Goal: Task Accomplishment & Management: Use online tool/utility

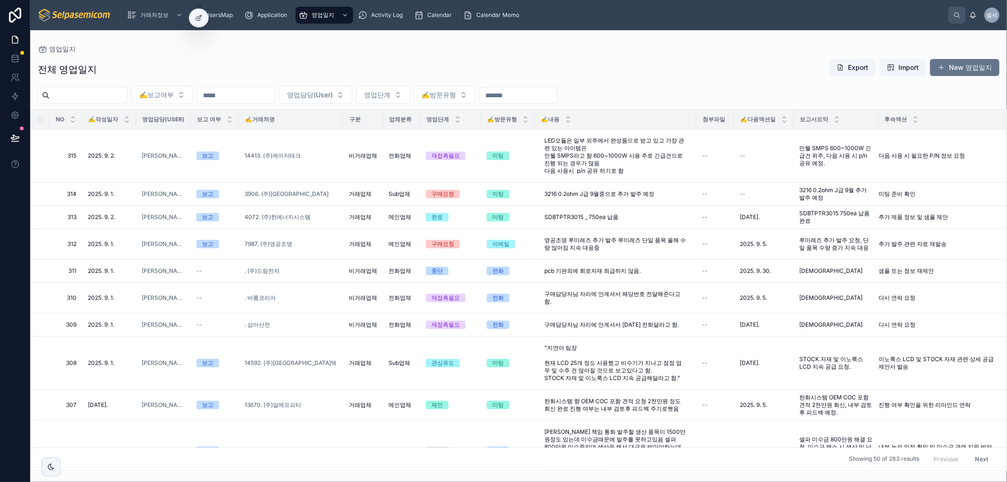
drag, startPoint x: 769, startPoint y: 68, endPoint x: 247, endPoint y: 96, distance: 522.1
click at [770, 68] on div "전체 영업일지 Export Import New 영업일지" at bounding box center [519, 70] width 962 height 22
click at [973, 16] on icon at bounding box center [973, 15] width 8 height 8
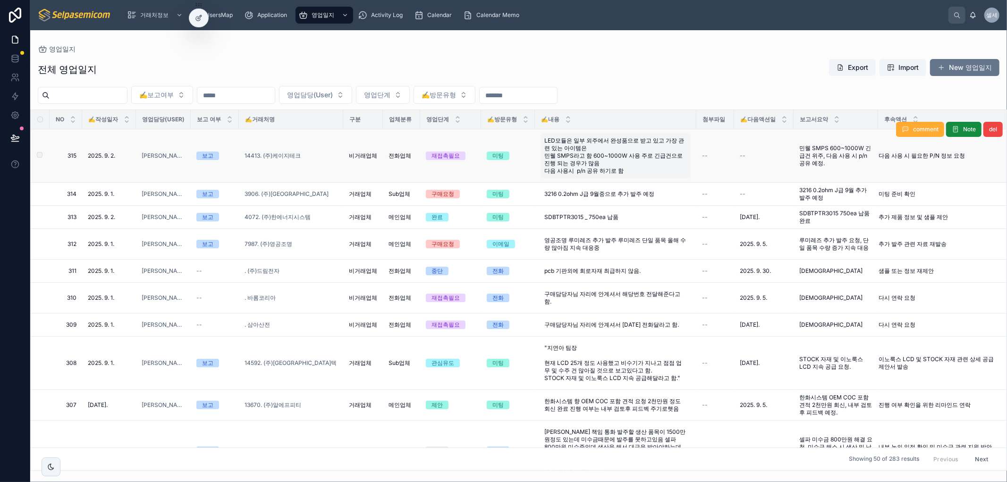
click at [594, 145] on span "LED모듈은 일부 외주에서 완성품으로 받고 있고 가장 관련 있는 아이템은 민웰 SMPS라고 함 600~1000W 사용 주로 긴급건으로 진행 되…" at bounding box center [615, 156] width 143 height 38
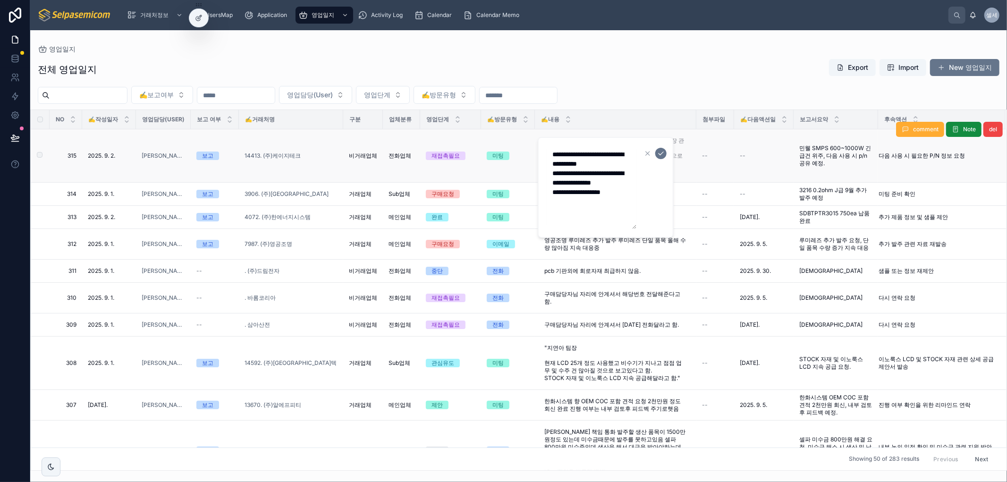
click at [536, 154] on td "LED모듈은 일부 외주에서 완성품으로 받고 있고 가장 관련 있는 아이템은 민웰 SMPS라고 함 600~1000W 사용 주로 긴급건으로 진행 되…" at bounding box center [615, 155] width 161 height 53
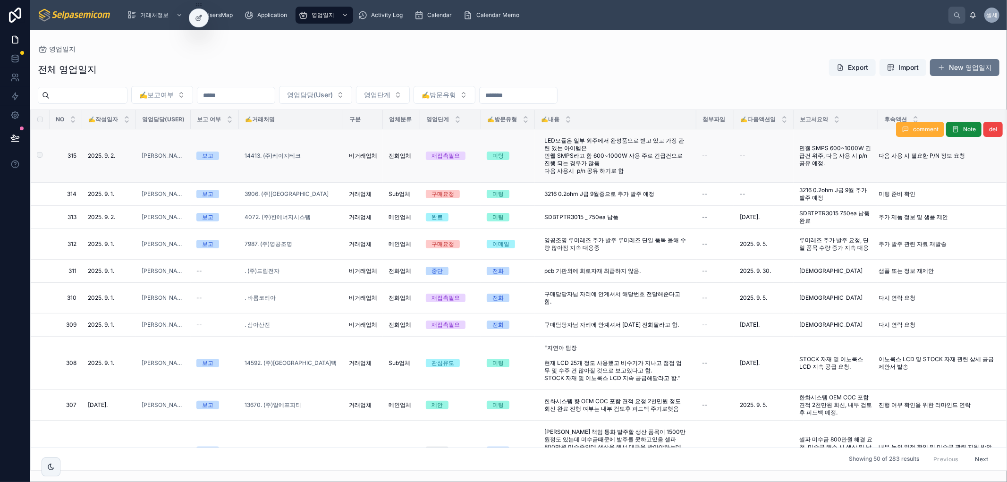
click at [501, 156] on div "미팅" at bounding box center [498, 156] width 11 height 8
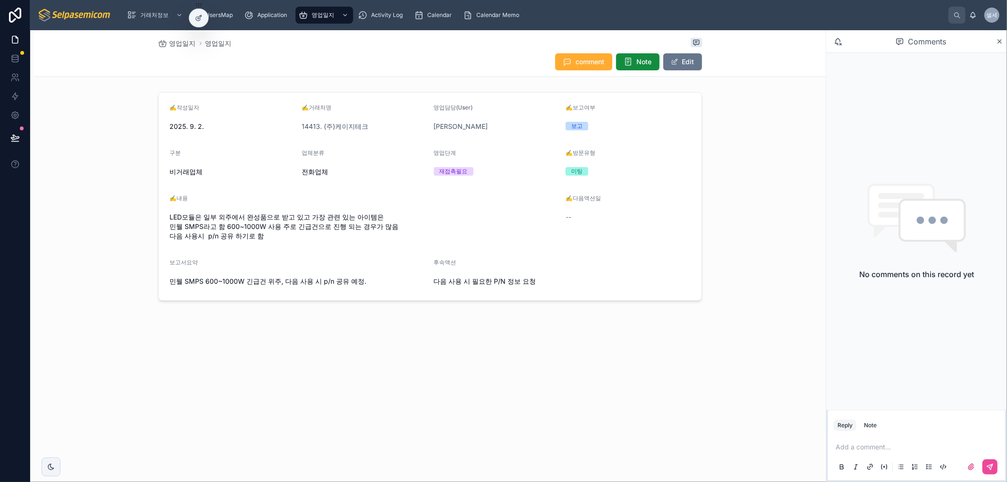
drag, startPoint x: 763, startPoint y: 150, endPoint x: 811, endPoint y: 169, distance: 51.9
click at [763, 150] on div "✍️작성일자 2025. 9. 2. ✍️거래처명 14413. (주)케이지테크 영업담당(User) 최한얼 ✍️보고여부 보고 구분 비거래업체 업체분…" at bounding box center [430, 196] width 792 height 216
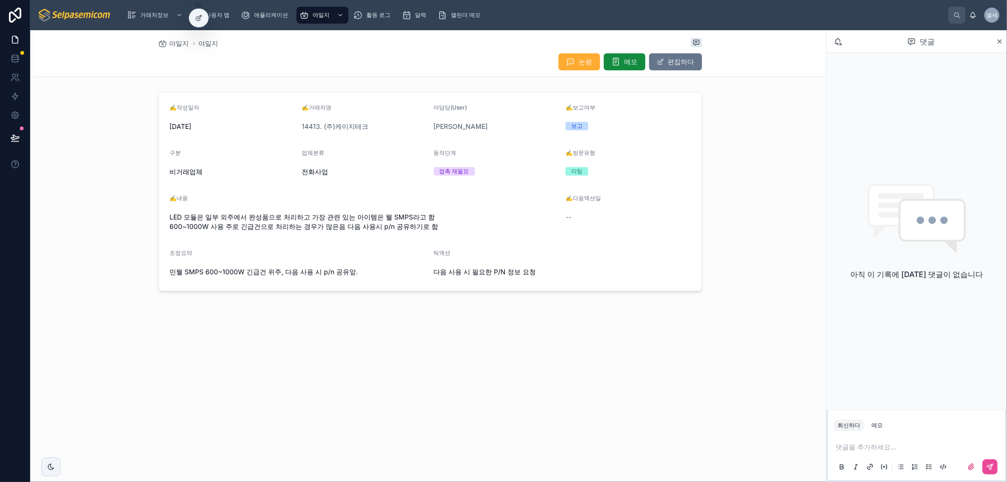
drag, startPoint x: 790, startPoint y: 78, endPoint x: 852, endPoint y: 34, distance: 76.1
click at [792, 76] on div "야일지 야일지 논평 메모 편집하다 ✍️작성일자 2025년 9월 2일 ✍️거래처명 14413. (주)케이지테크 야담당(User) 최한얼 ✍️보고…" at bounding box center [430, 192] width 792 height 325
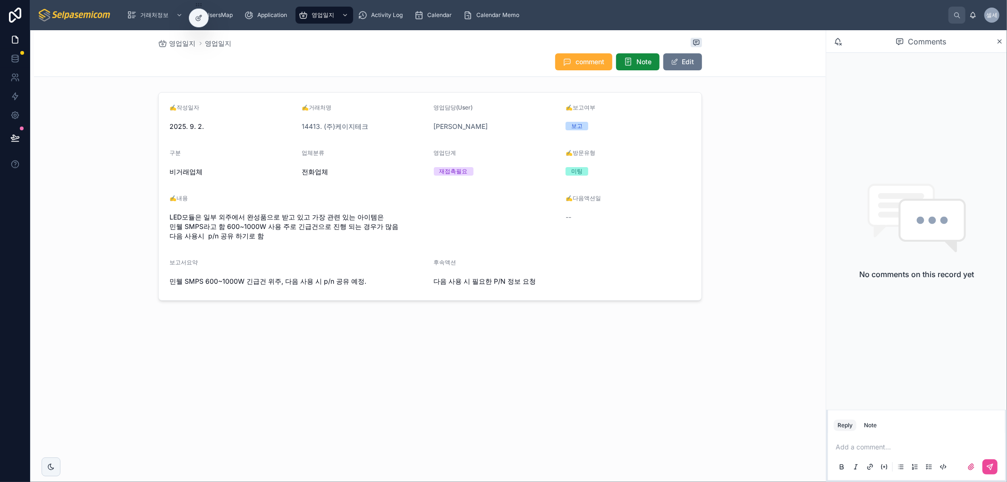
drag, startPoint x: 747, startPoint y: 164, endPoint x: 870, endPoint y: 59, distance: 161.5
click at [752, 153] on div "✍️작성일자 2025. 9. 2. ✍️거래처명 14413. (주)케이지테크 영업담당(User) 최한얼 ✍️보고여부 보고 구분 비거래업체 업체분…" at bounding box center [430, 196] width 792 height 216
click at [835, 42] on icon at bounding box center [838, 41] width 8 height 8
click at [839, 44] on icon at bounding box center [837, 43] width 1 height 1
click at [838, 42] on icon at bounding box center [838, 41] width 8 height 8
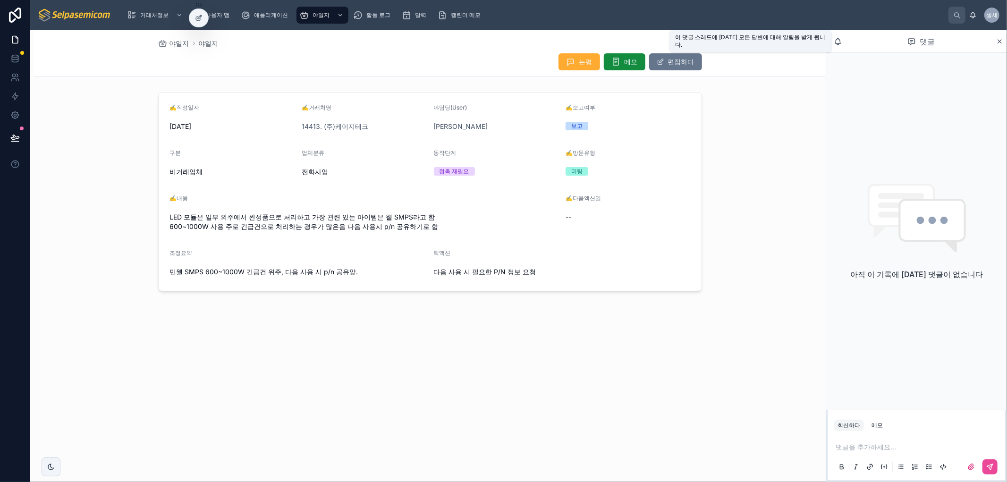
click at [838, 41] on icon at bounding box center [838, 41] width 8 height 8
click at [839, 42] on icon at bounding box center [838, 41] width 8 height 8
click at [837, 40] on icon at bounding box center [838, 40] width 6 height 5
click at [840, 41] on icon at bounding box center [838, 41] width 8 height 8
drag, startPoint x: 833, startPoint y: 45, endPoint x: 839, endPoint y: 42, distance: 7.2
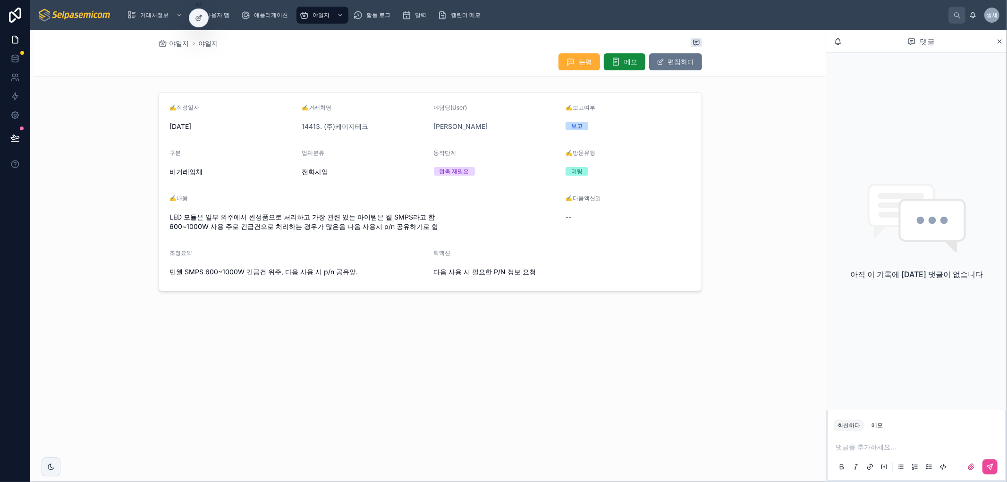
click at [839, 42] on div "댓글" at bounding box center [913, 42] width 166 height 16
click at [841, 43] on icon at bounding box center [838, 41] width 8 height 8
click at [834, 39] on icon at bounding box center [838, 41] width 8 height 8
click at [922, 105] on div "아직 이 기록에 [DATE] 댓글이 없습니다" at bounding box center [916, 231] width 181 height 357
click at [837, 39] on icon at bounding box center [837, 40] width 5 height 5
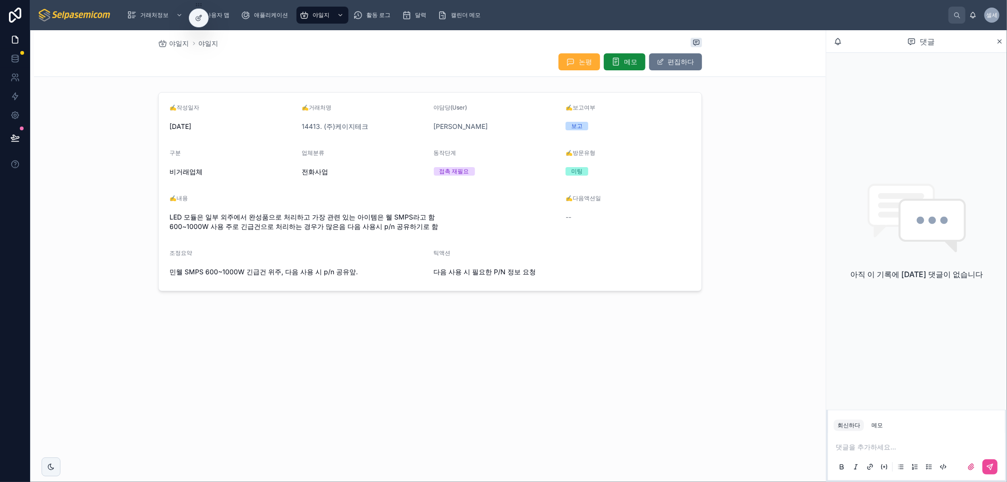
drag, startPoint x: 901, startPoint y: 43, endPoint x: 896, endPoint y: 25, distance: 19.6
click at [901, 45] on div "댓글" at bounding box center [921, 42] width 150 height 16
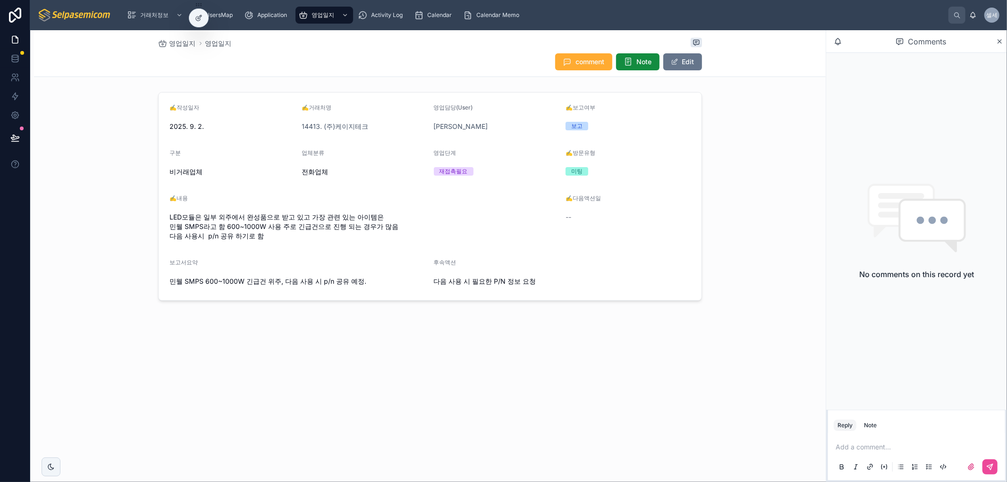
drag, startPoint x: 887, startPoint y: 89, endPoint x: 855, endPoint y: 46, distance: 53.3
click at [884, 85] on div "No comments on this record yet" at bounding box center [916, 231] width 181 height 357
click at [969, 17] on icon at bounding box center [973, 15] width 8 height 8
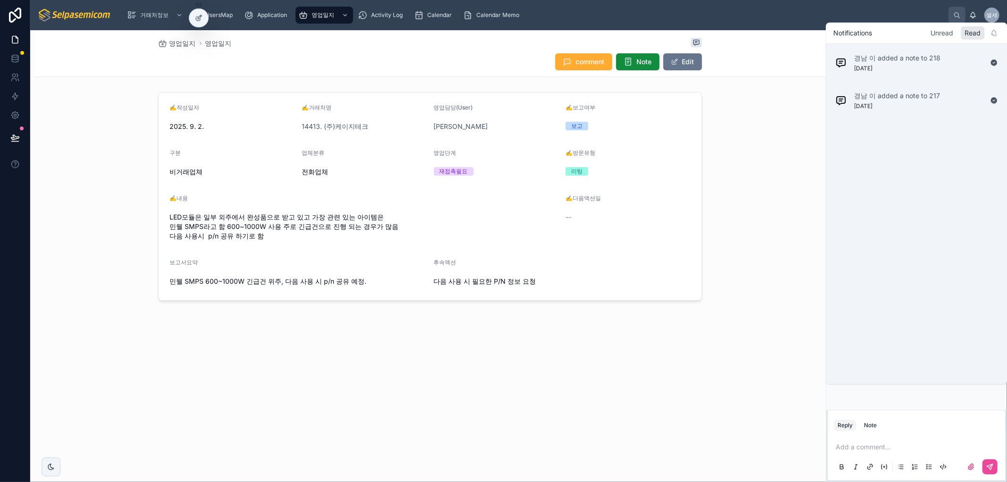
click at [952, 28] on div "Unread" at bounding box center [942, 32] width 30 height 13
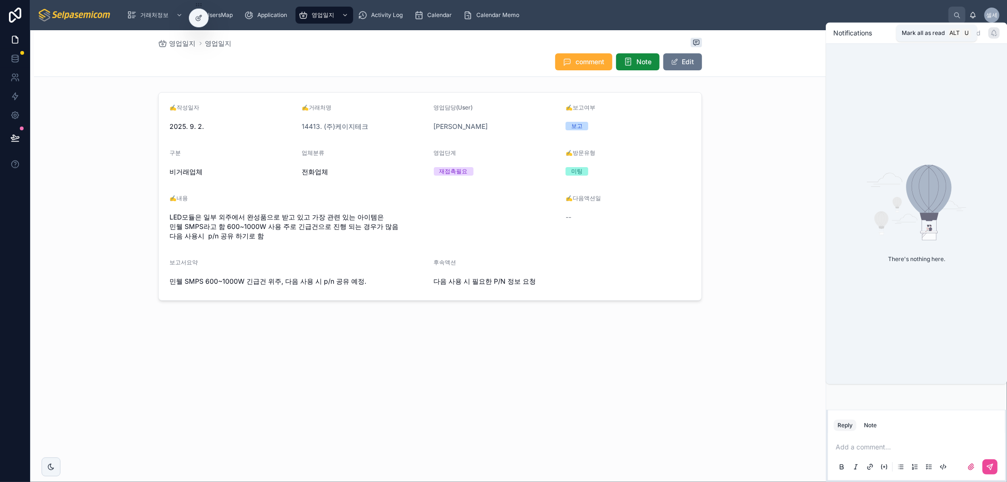
click at [994, 34] on icon at bounding box center [995, 33] width 8 height 8
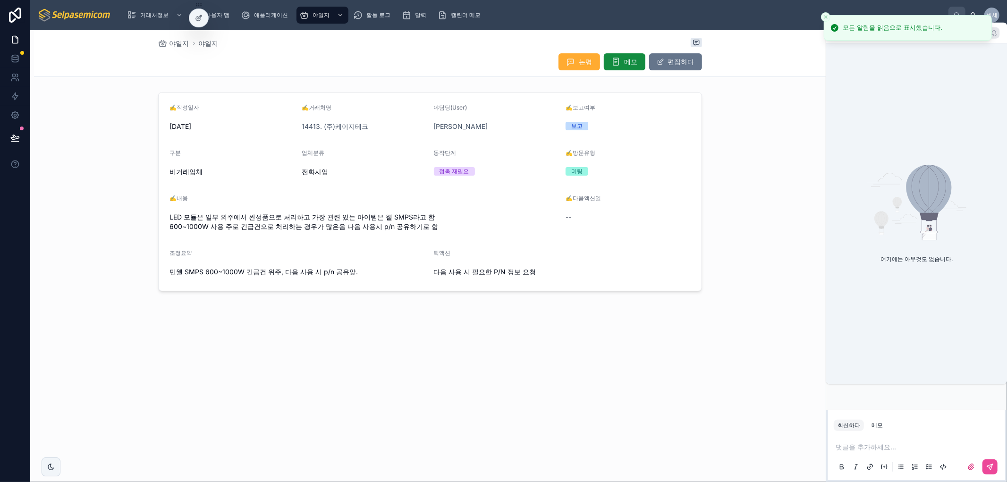
drag, startPoint x: 932, startPoint y: 171, endPoint x: 922, endPoint y: 140, distance: 32.7
click at [935, 175] on icon at bounding box center [929, 192] width 45 height 54
click at [993, 31] on icon at bounding box center [995, 33] width 8 height 8
drag, startPoint x: 965, startPoint y: 79, endPoint x: 956, endPoint y: 90, distance: 14.1
click at [965, 81] on div "여기에는 아무것도 없습니다." at bounding box center [916, 214] width 181 height 340
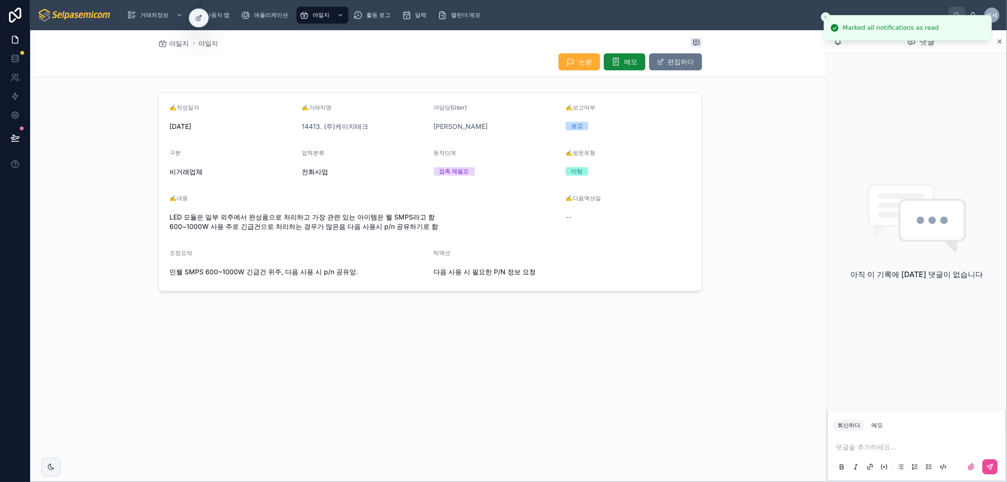
drag, startPoint x: 885, startPoint y: 427, endPoint x: 873, endPoint y: 433, distance: 14.0
click at [885, 428] on button "메모" at bounding box center [877, 425] width 19 height 11
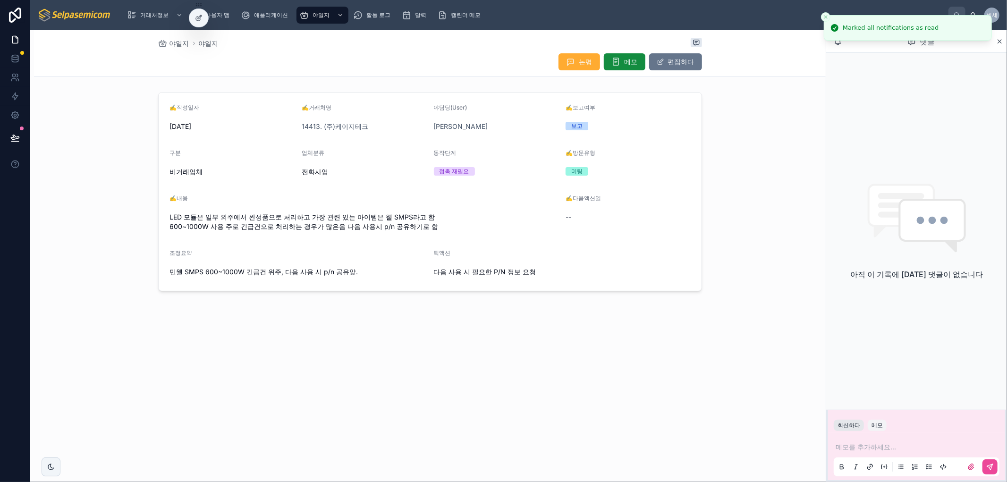
click at [855, 426] on font "회신하다" at bounding box center [849, 425] width 23 height 7
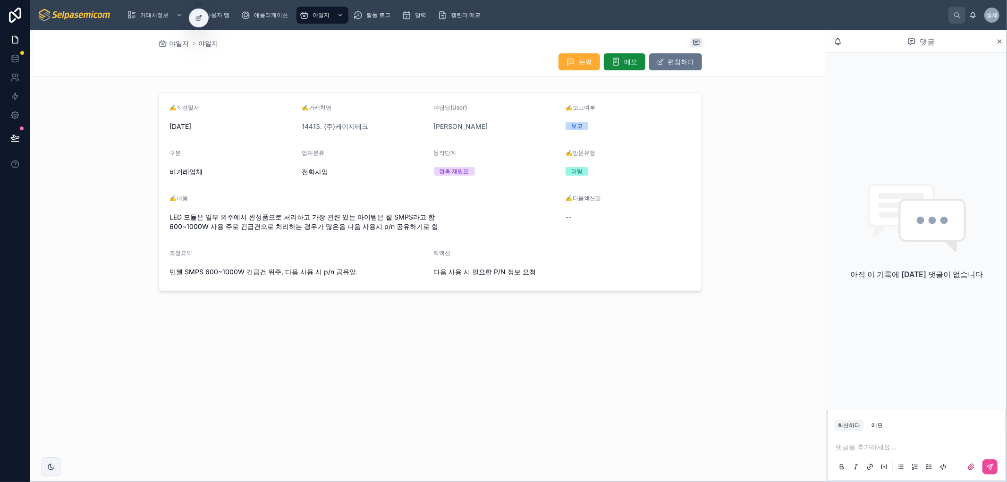
click at [1000, 39] on icon at bounding box center [999, 42] width 7 height 8
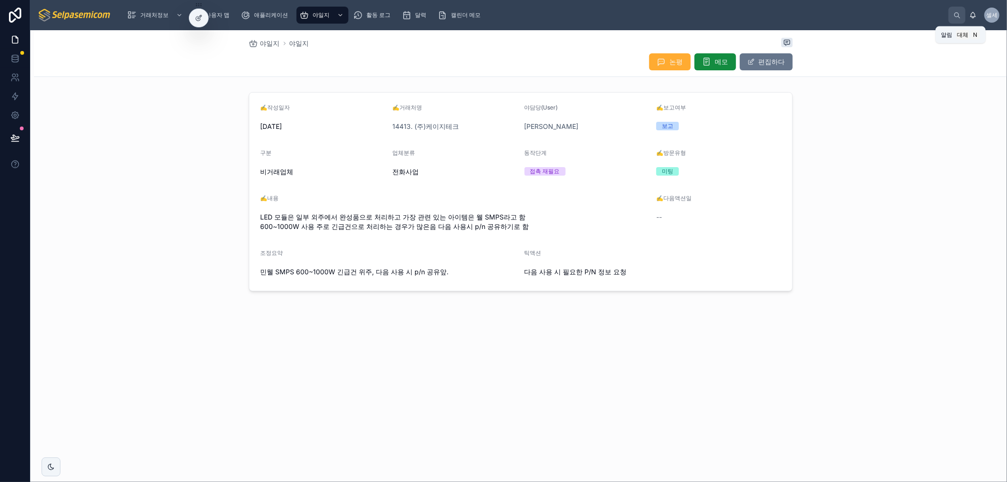
click at [972, 15] on icon at bounding box center [973, 15] width 8 height 8
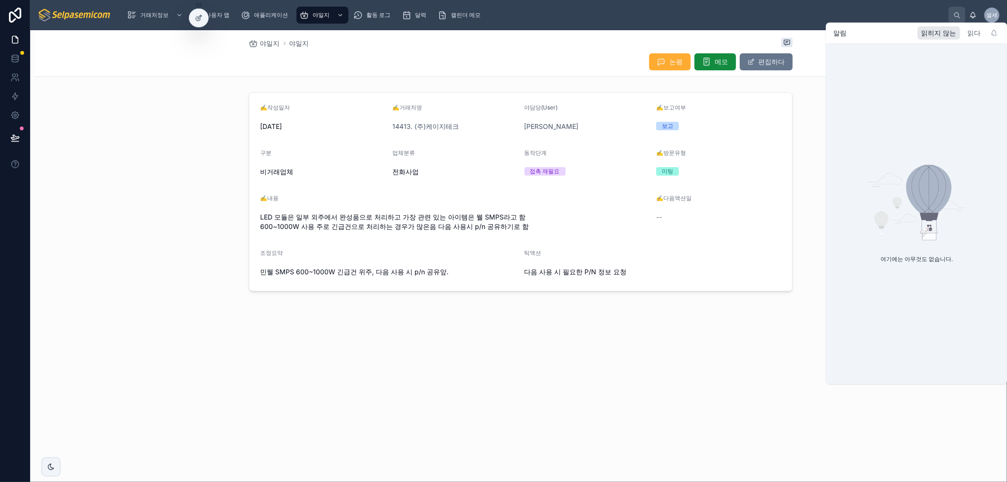
click at [971, 29] on font "읽다" at bounding box center [974, 33] width 13 height 8
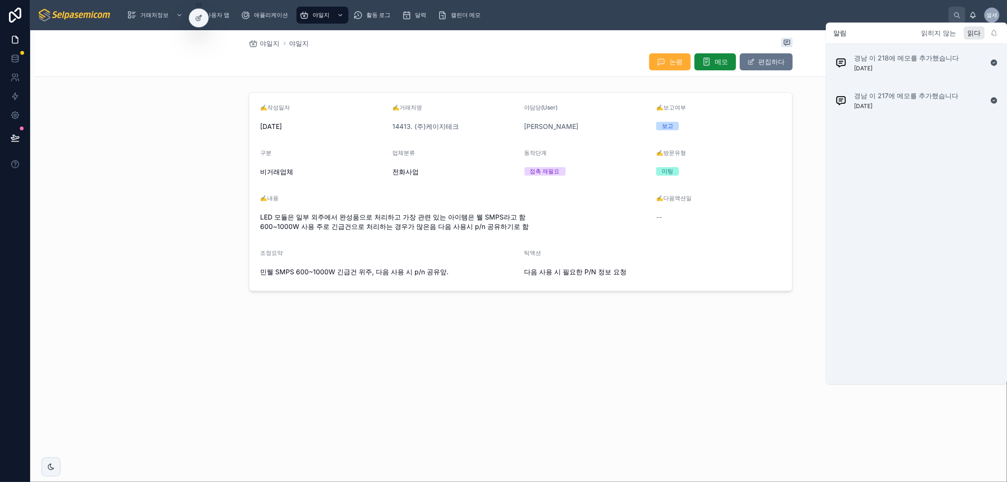
click at [946, 33] on font "읽히지 않는" at bounding box center [939, 33] width 35 height 8
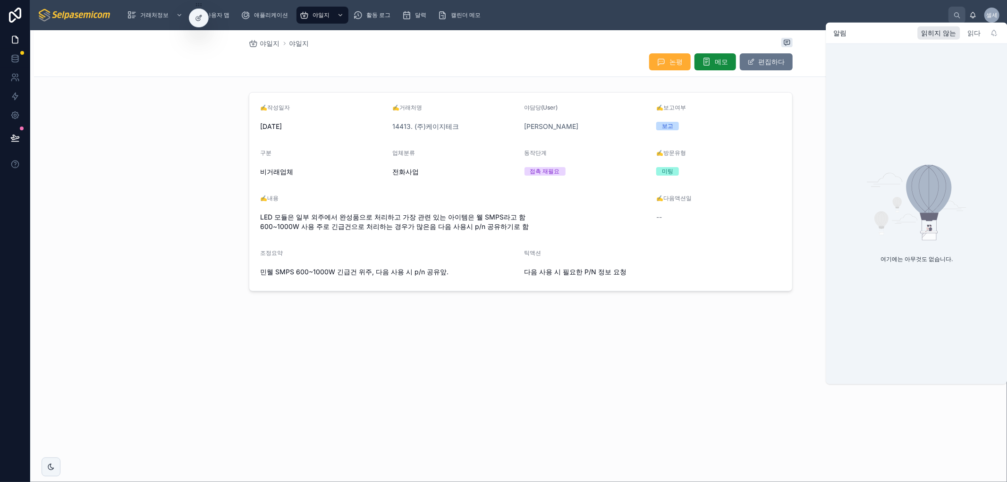
drag, startPoint x: 947, startPoint y: 34, endPoint x: 965, endPoint y: 31, distance: 17.6
click at [947, 33] on font "읽히지 않는" at bounding box center [939, 33] width 35 height 8
click at [979, 35] on font "읽다" at bounding box center [974, 33] width 13 height 8
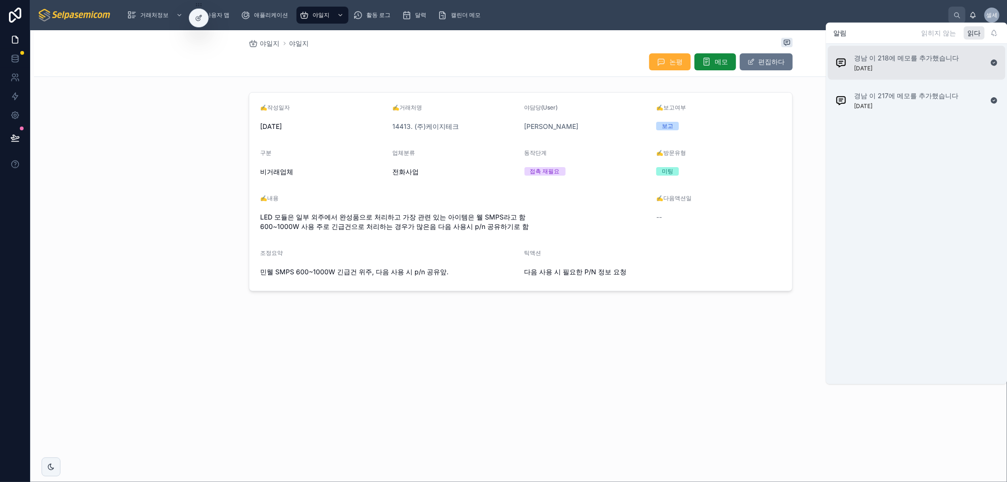
click at [947, 62] on p "경남 이 218에 메모를 추가했습니다" at bounding box center [907, 57] width 105 height 9
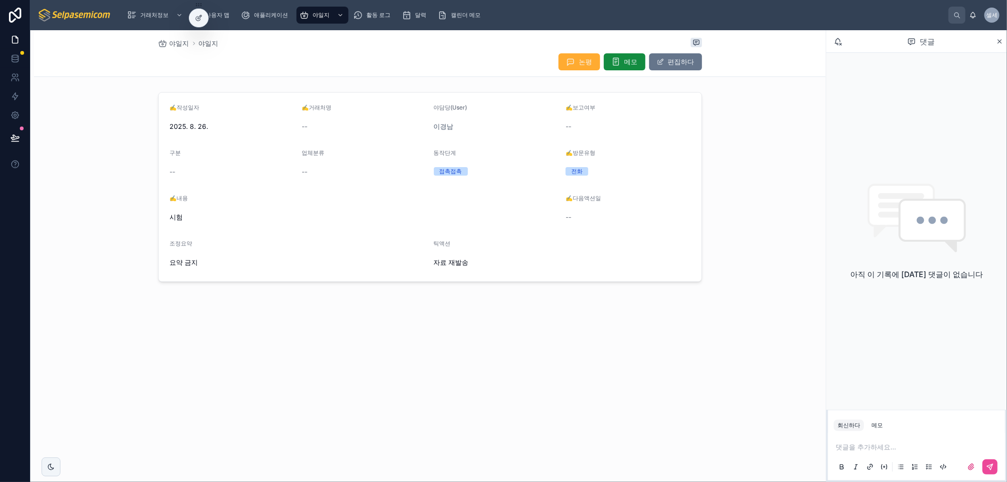
click at [970, 17] on icon at bounding box center [973, 15] width 8 height 8
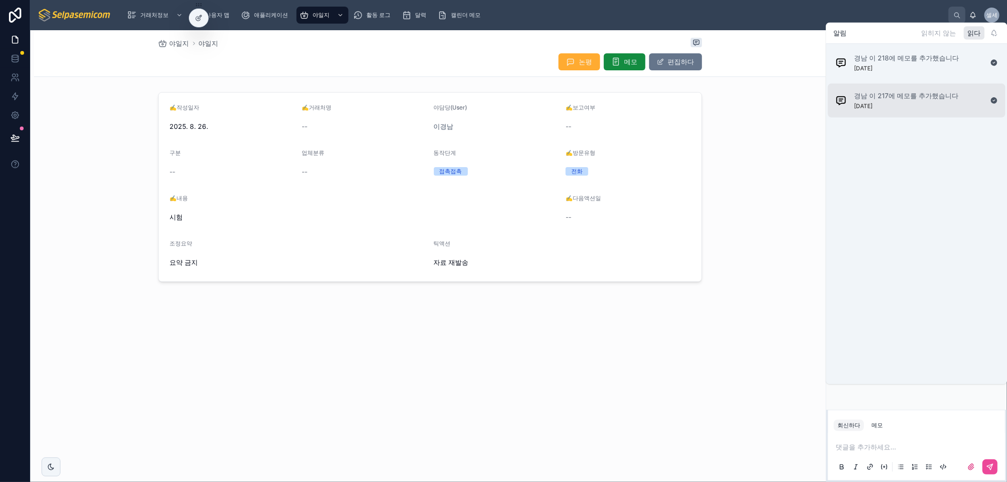
click at [897, 91] on p "경남 이 217에 메모를 추가했습니다" at bounding box center [907, 95] width 104 height 9
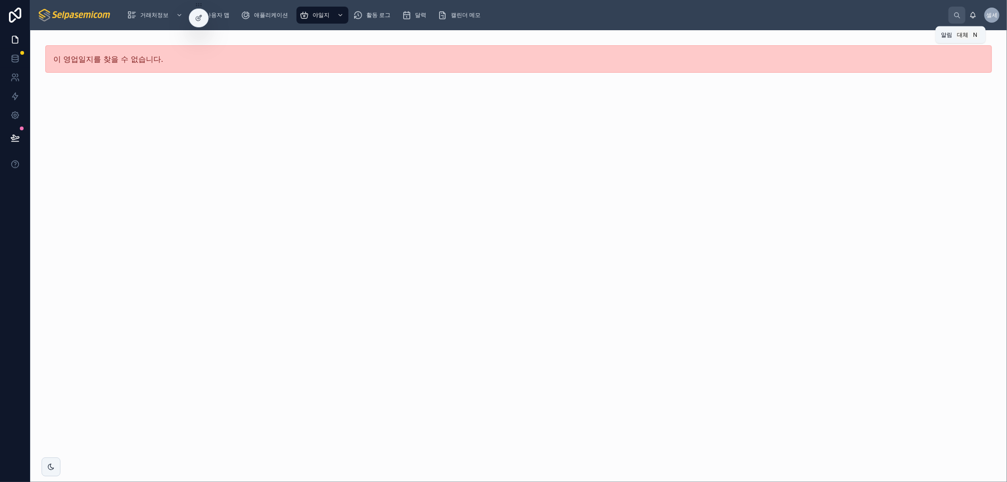
click at [974, 15] on icon at bounding box center [973, 15] width 8 height 8
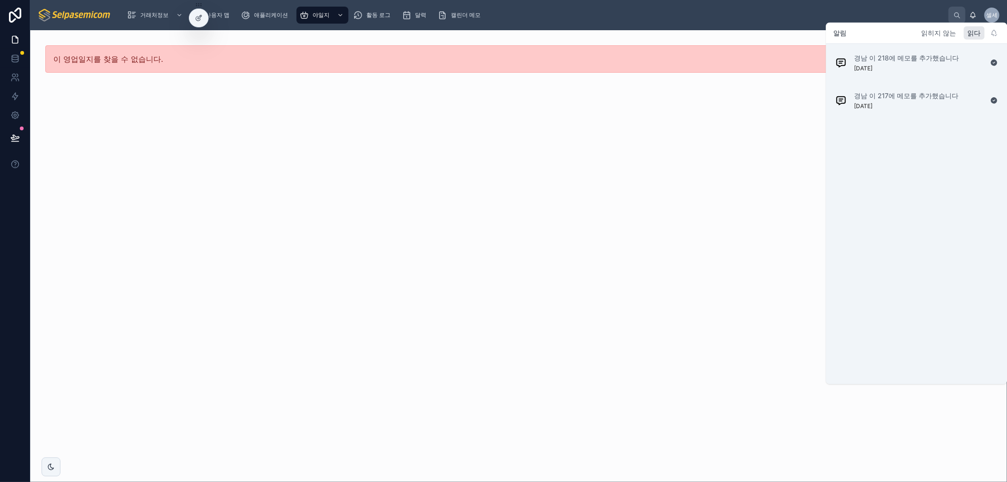
click at [943, 32] on font "읽히지 않는" at bounding box center [939, 33] width 35 height 8
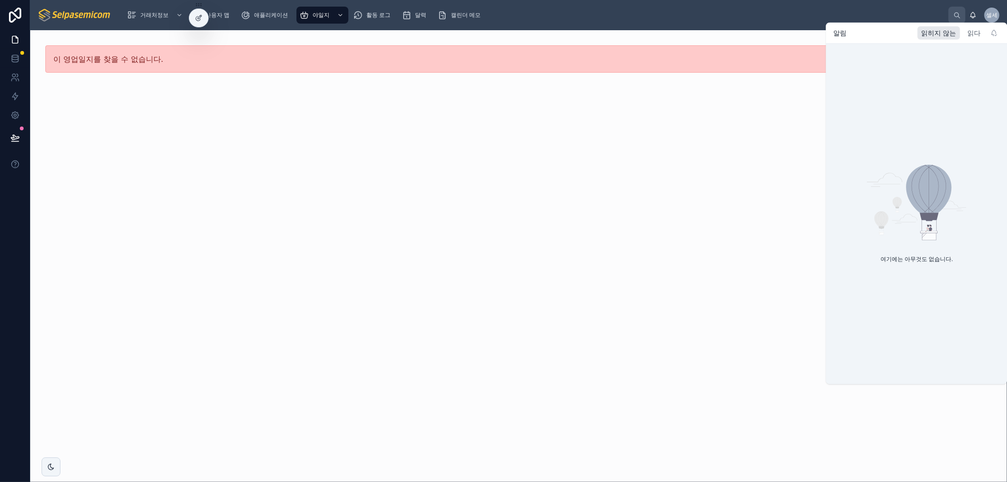
click at [973, 31] on font "읽다" at bounding box center [974, 33] width 13 height 8
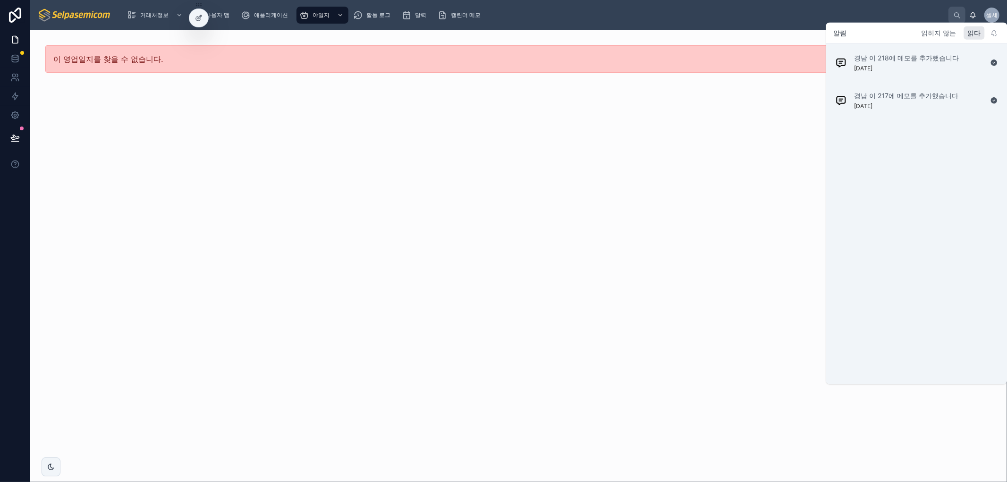
click at [940, 30] on font "읽히지 않는" at bounding box center [939, 33] width 35 height 8
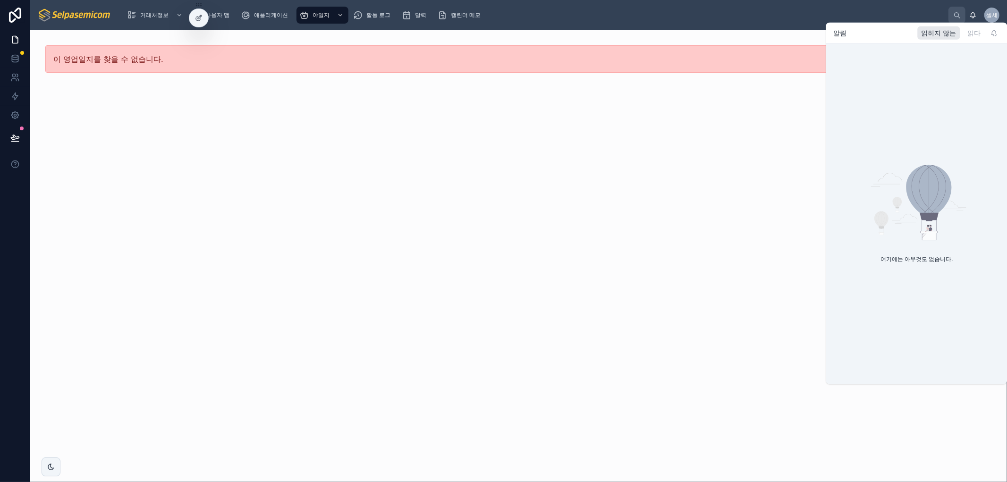
click at [926, 55] on div "여기에는 아무것도 없습니다." at bounding box center [916, 214] width 181 height 340
click at [974, 31] on font "읽다" at bounding box center [974, 33] width 13 height 8
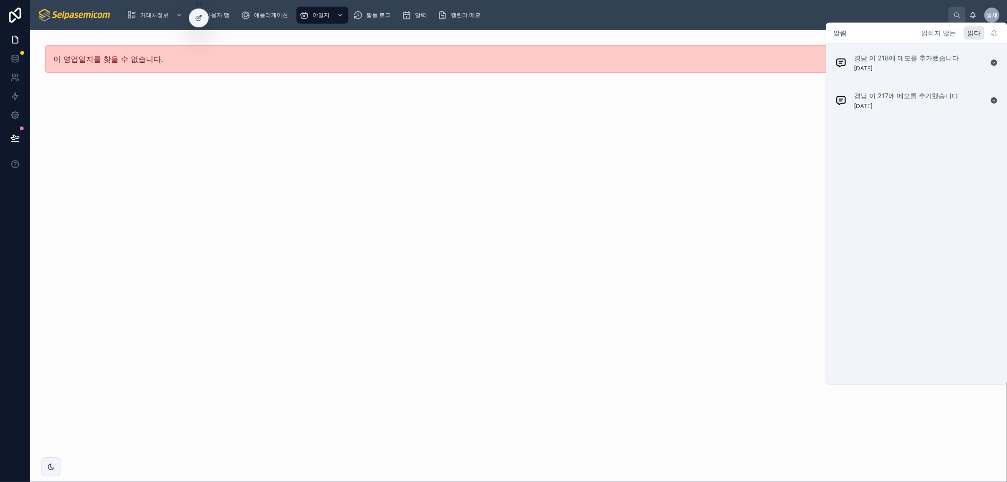
click at [934, 26] on div "읽히지 않는" at bounding box center [939, 32] width 42 height 13
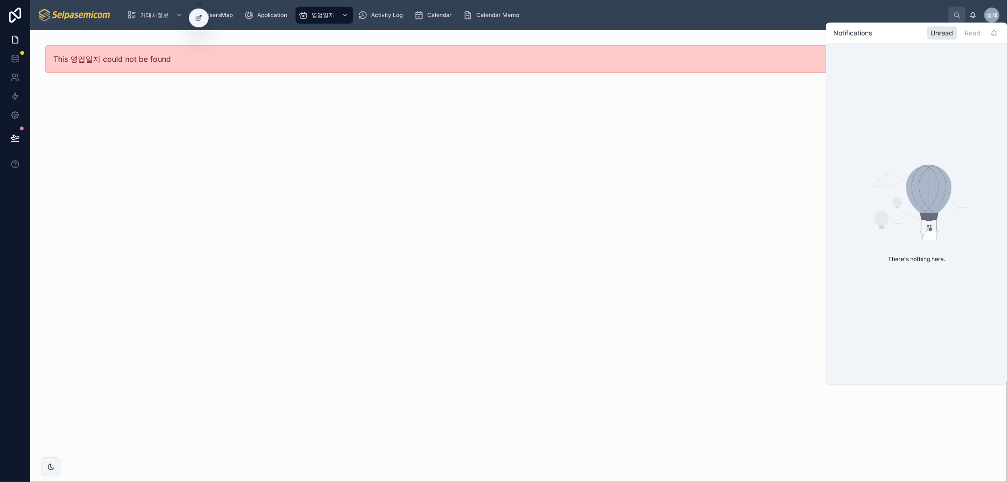
click at [983, 94] on div "There's nothing here." at bounding box center [916, 214] width 181 height 340
click at [967, 34] on div "Read" at bounding box center [973, 32] width 24 height 13
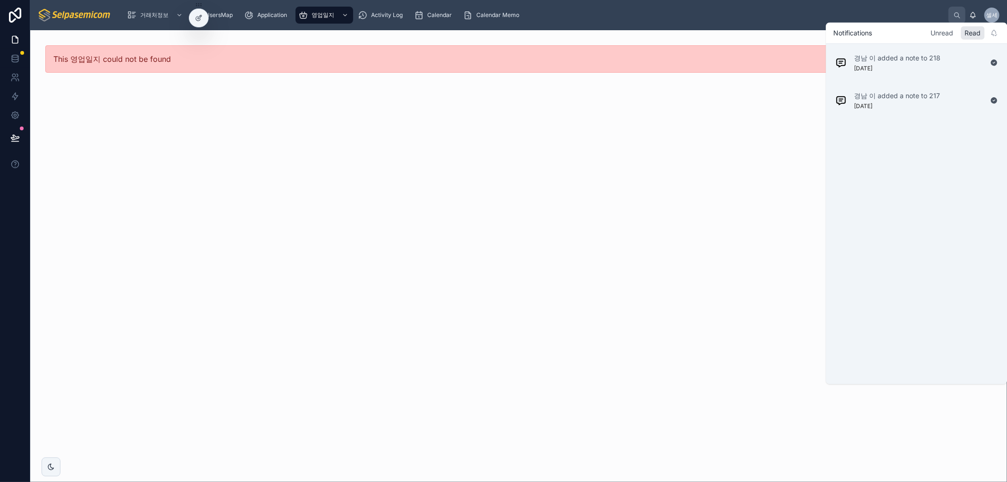
click at [943, 36] on div "Unread" at bounding box center [942, 32] width 30 height 13
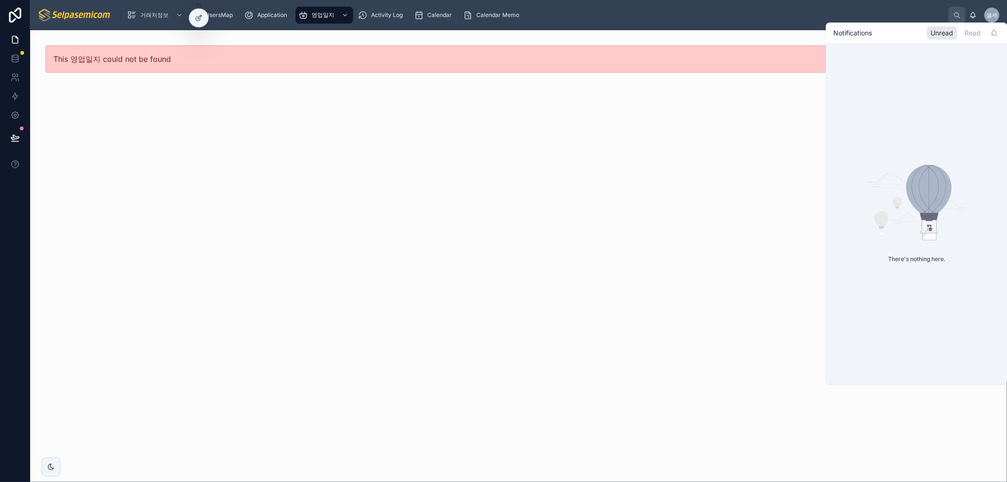
click at [926, 62] on div "There's nothing here." at bounding box center [916, 214] width 181 height 340
click at [980, 34] on div "Read" at bounding box center [973, 32] width 24 height 13
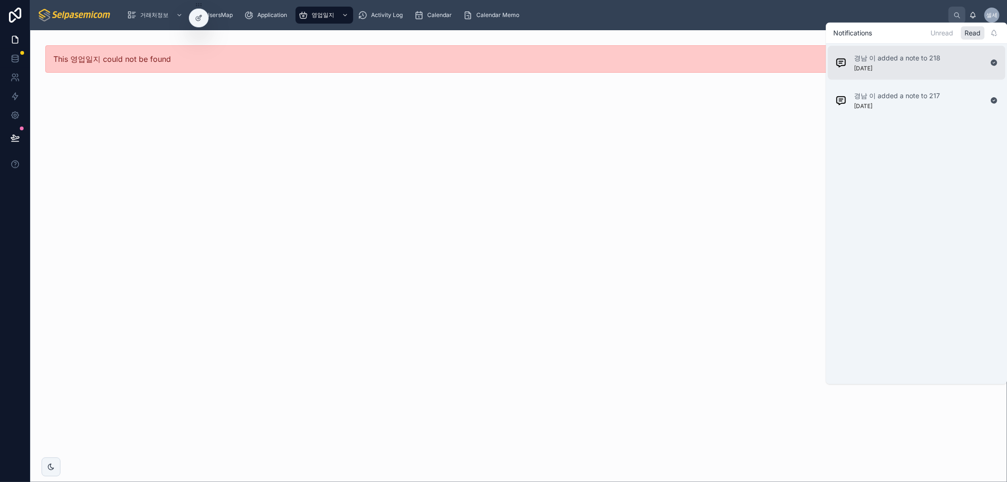
click at [913, 61] on p "경남 이 added a note to 218" at bounding box center [898, 57] width 86 height 9
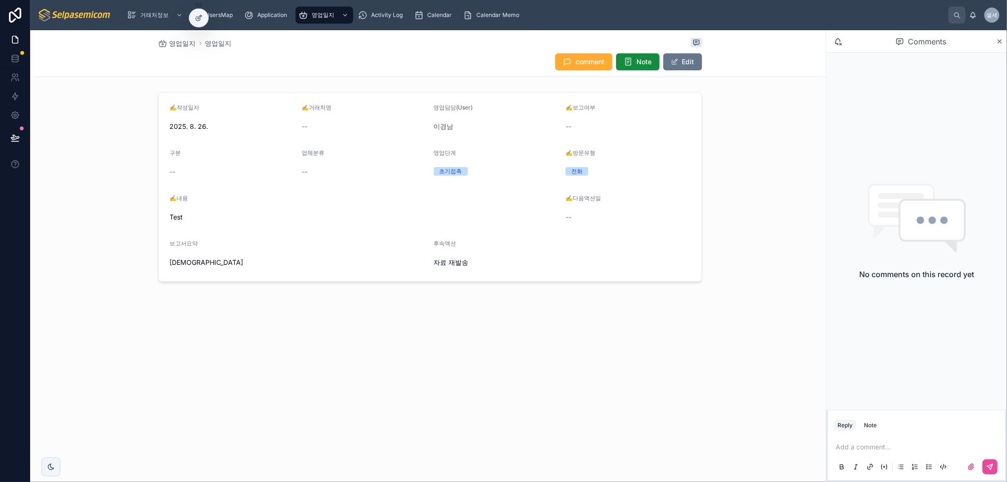
click at [795, 124] on div "✍️작성일자 2025. 8. 26. ✍️거래처명 -- 영업담당(User) 이경남 ✍️보고여부 -- 구분 -- 업체분류 -- 영업단계 초기접촉 …" at bounding box center [430, 186] width 792 height 197
drag, startPoint x: 909, startPoint y: 41, endPoint x: 948, endPoint y: 46, distance: 39.6
click at [948, 46] on div "Comments" at bounding box center [921, 42] width 150 height 16
copy span "Comments"
click at [879, 17] on div "거래처정보 UsersMap Application 영업일지 Activity Log Calendar Calendar Memo" at bounding box center [533, 15] width 829 height 21
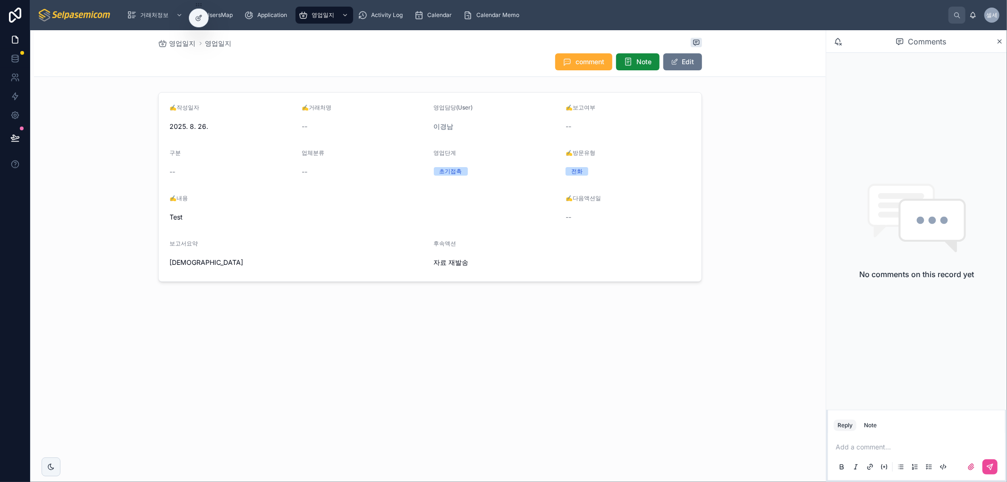
click at [68, 17] on img at bounding box center [75, 15] width 74 height 15
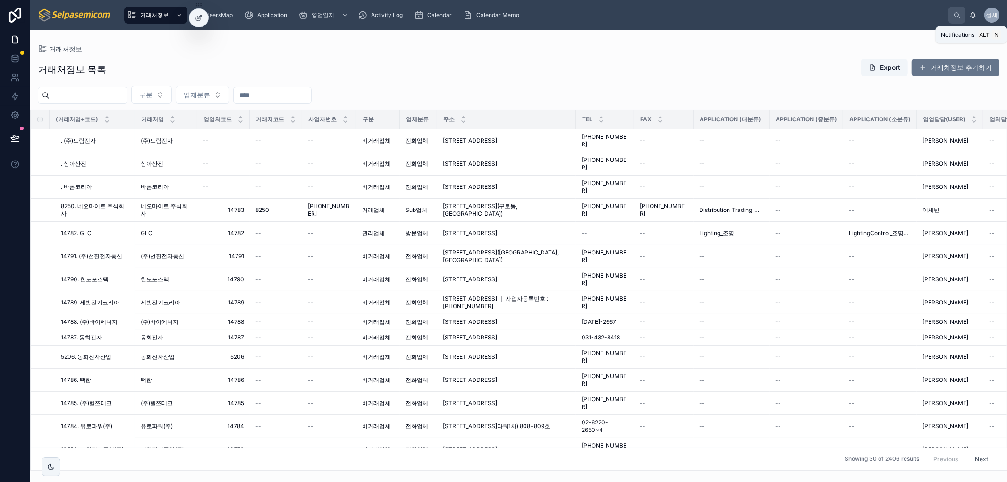
click at [976, 17] on icon at bounding box center [973, 15] width 8 height 8
click at [960, 13] on icon at bounding box center [957, 15] width 7 height 7
click at [680, 74] on div "거래처정보 거래처정보 거래처정보 추가 거래처정보 거래업체 거래처정보 관리업체 거래처정보 유통업체 거래처정보 휴면업체 거래처정보 비거래업체 Us…" at bounding box center [503, 241] width 1007 height 482
click at [764, 82] on div "거래처정보 목록 Export 거래처정보 추가하기 구분 업체분류 (거래처명+코드) 거래처명 영업처코드 거래처코드 사업자번호 구분 업체분류 주소 …" at bounding box center [518, 262] width 977 height 418
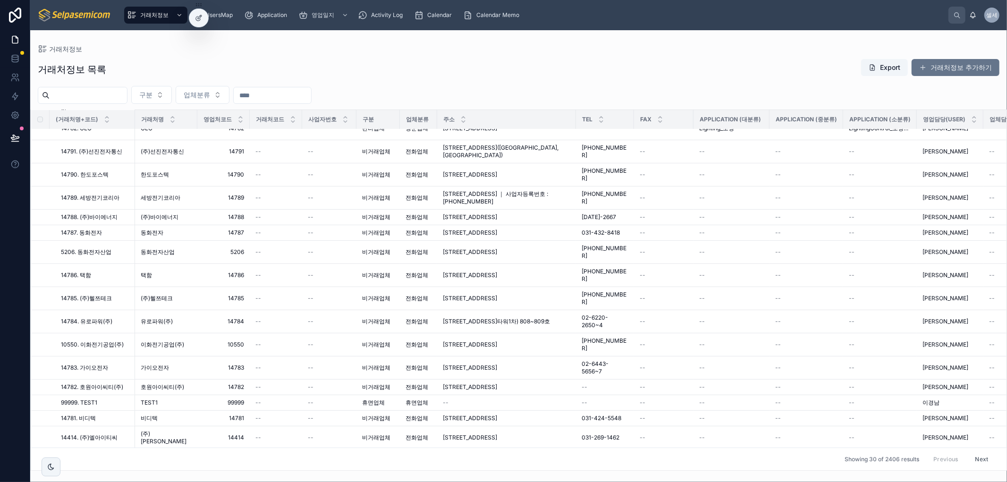
drag, startPoint x: 776, startPoint y: 94, endPoint x: 738, endPoint y: 115, distance: 43.3
click at [774, 96] on div "구분 업체분류" at bounding box center [518, 95] width 977 height 18
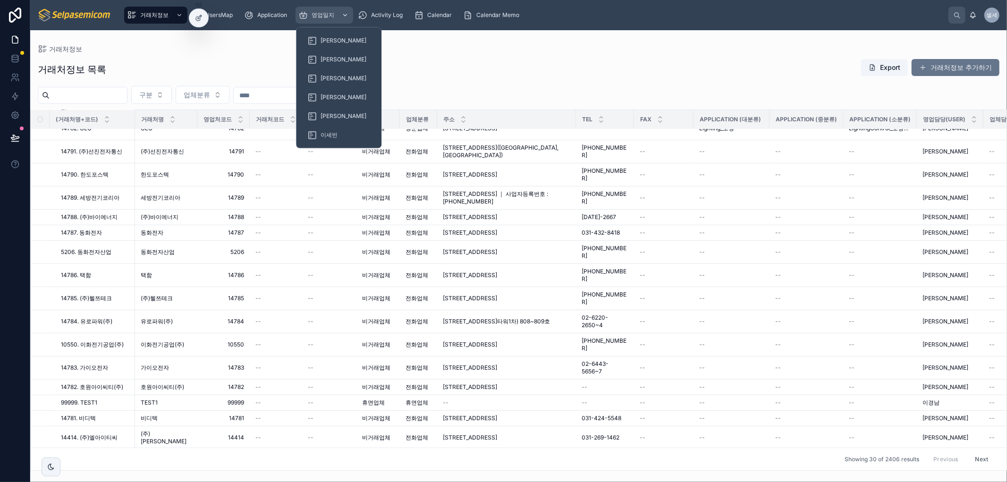
click at [326, 17] on span "영업일지" at bounding box center [323, 15] width 23 height 8
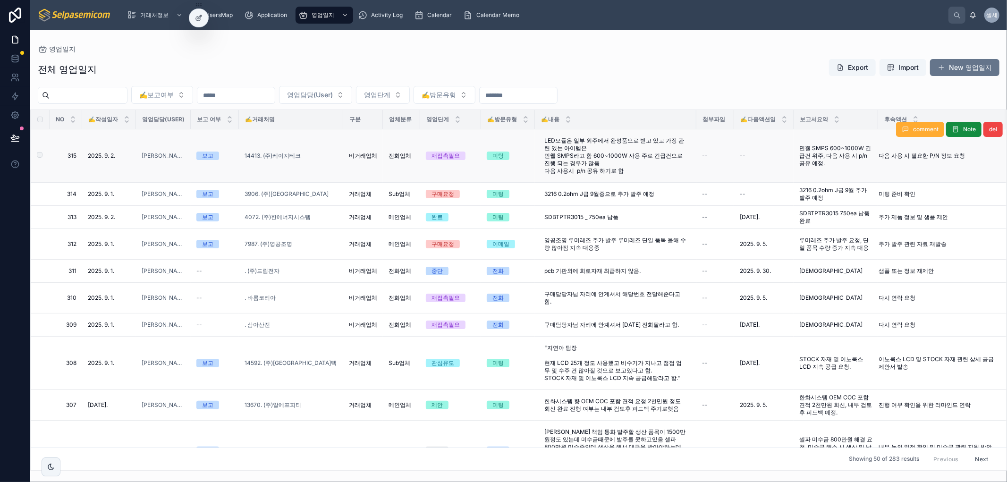
click at [852, 152] on span "민웰 SMPS 600~1000W 긴급건 위주, 다음 사용 시 p/n 공유 예정." at bounding box center [835, 155] width 73 height 23
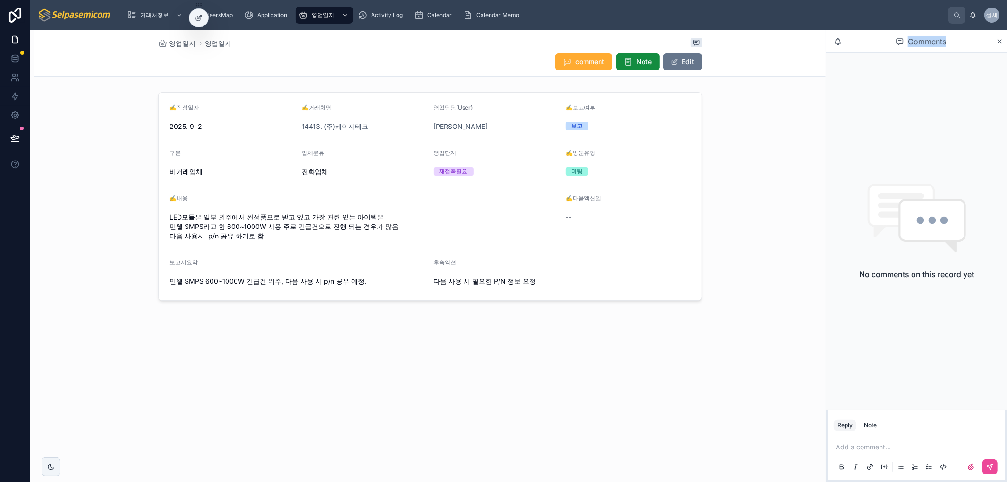
drag, startPoint x: 910, startPoint y: 43, endPoint x: 952, endPoint y: 45, distance: 41.1
click at [952, 45] on div "Comments" at bounding box center [921, 42] width 150 height 16
click at [697, 421] on div "영업일지 영업일지 comment Note Edit ✍️작성일자 2025. 9. 2. ✍️거래처명 14413. (주)케이지테크 영업담당(User…" at bounding box center [428, 256] width 796 height 452
drag, startPoint x: 414, startPoint y: 354, endPoint x: 423, endPoint y: 357, distance: 9.6
click at [419, 357] on div "영업일지 영업일지 comment Note Edit ✍️작성일자 2025. 9. 2. ✍️거래처명 14413. (주)케이지테크 영업담당(User…" at bounding box center [430, 197] width 792 height 335
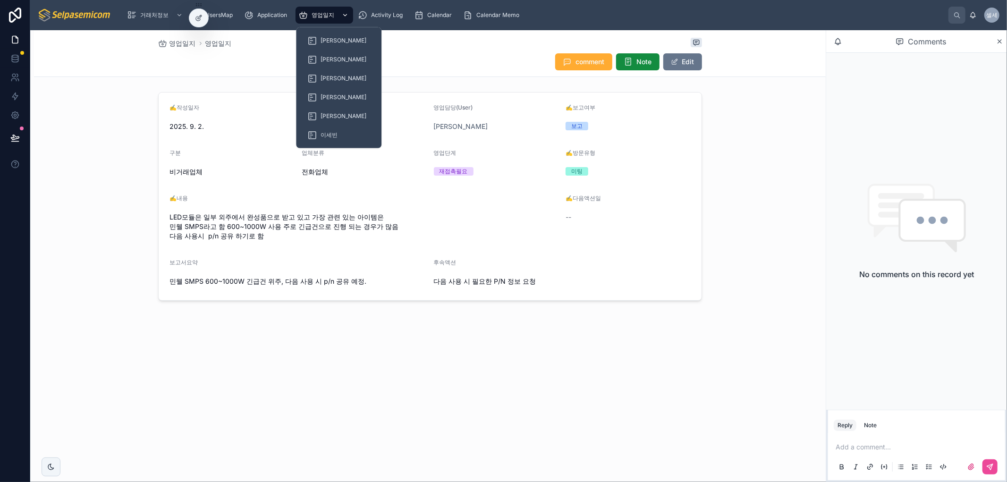
click at [310, 8] on div "영업일지" at bounding box center [324, 15] width 52 height 15
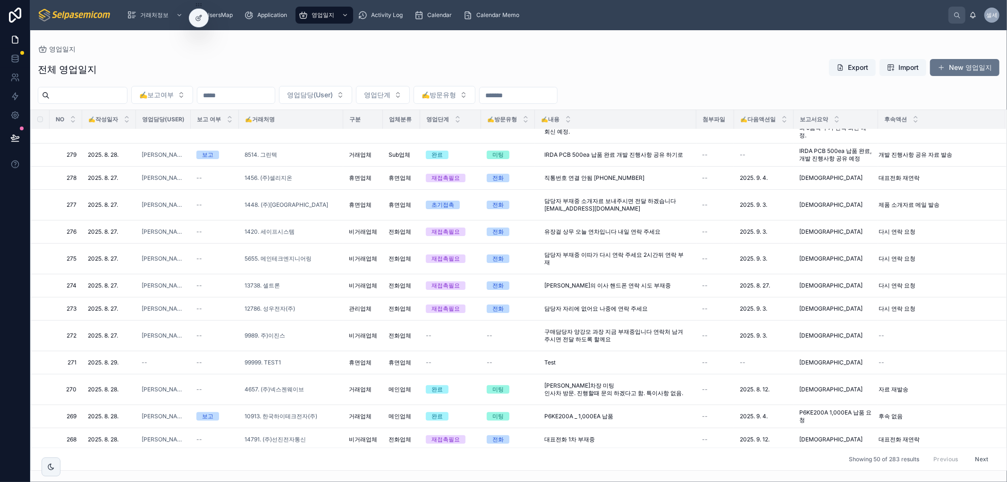
scroll to position [1268, 0]
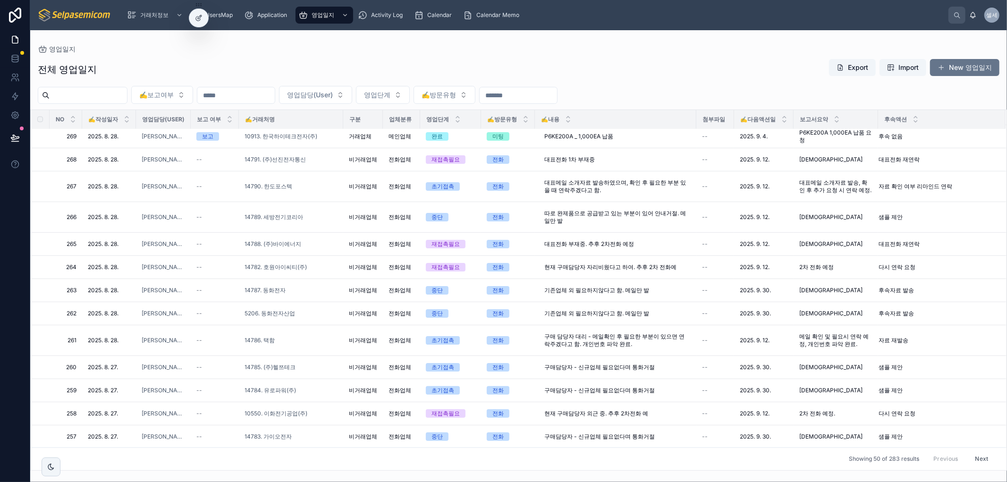
click at [973, 459] on button "Next" at bounding box center [982, 459] width 26 height 15
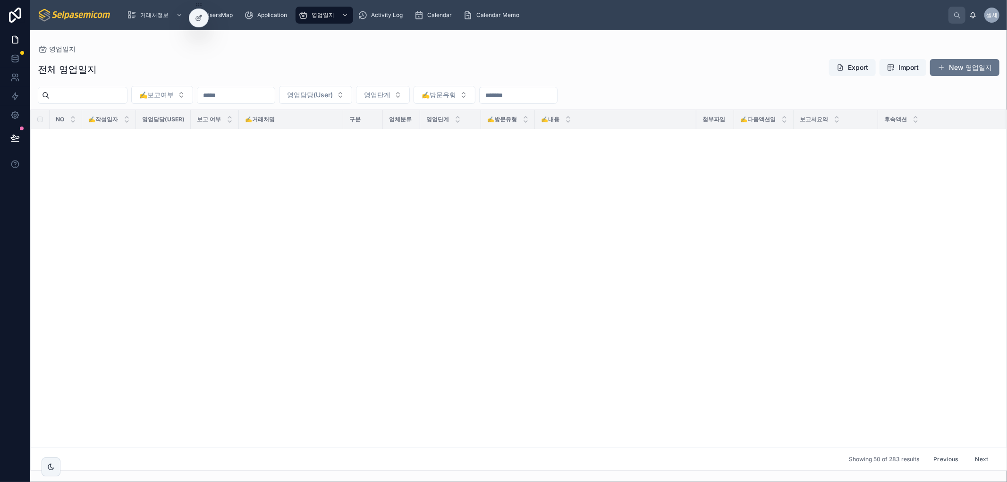
scroll to position [1337, 0]
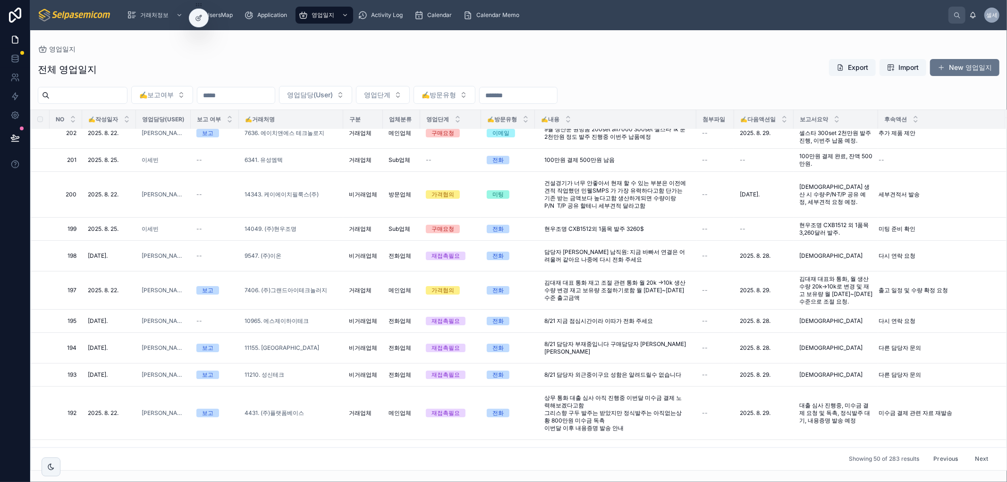
click at [977, 459] on button "Next" at bounding box center [982, 459] width 26 height 15
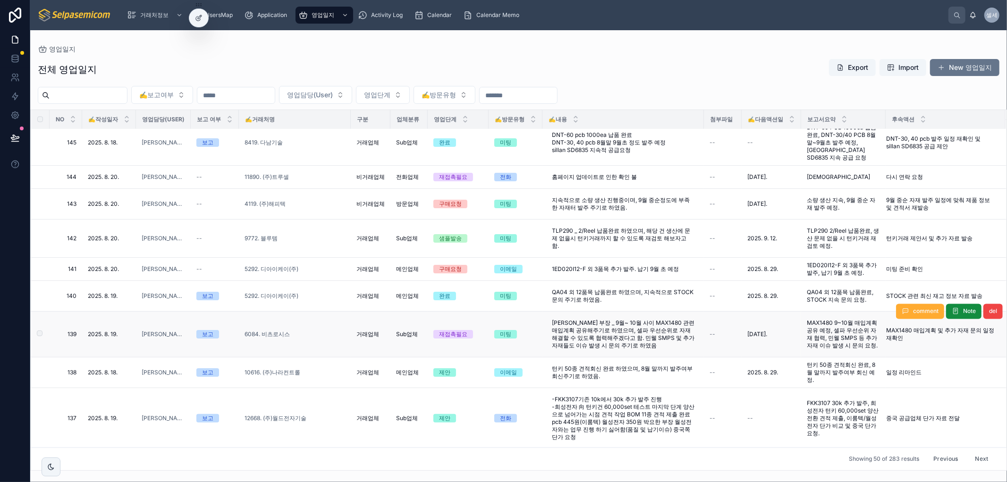
scroll to position [1321, 0]
click at [973, 460] on button "Next" at bounding box center [982, 459] width 26 height 15
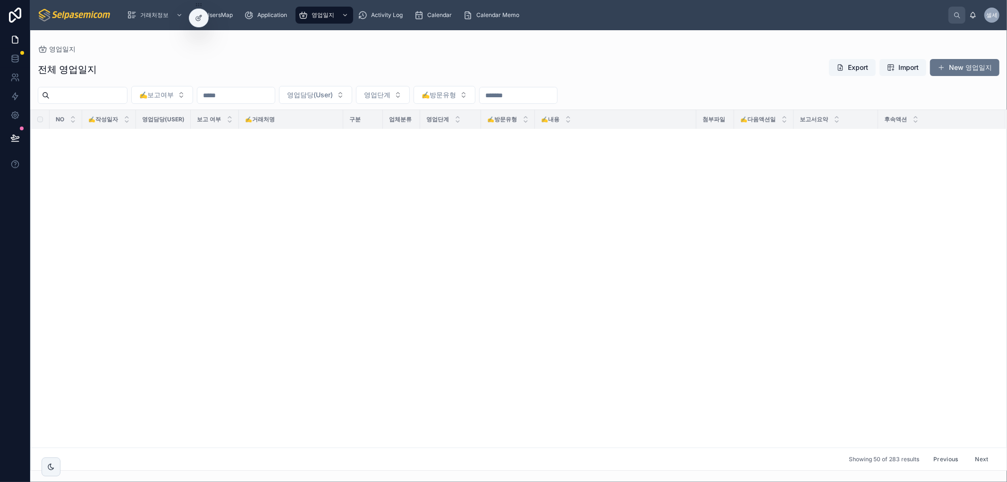
scroll to position [1329, 0]
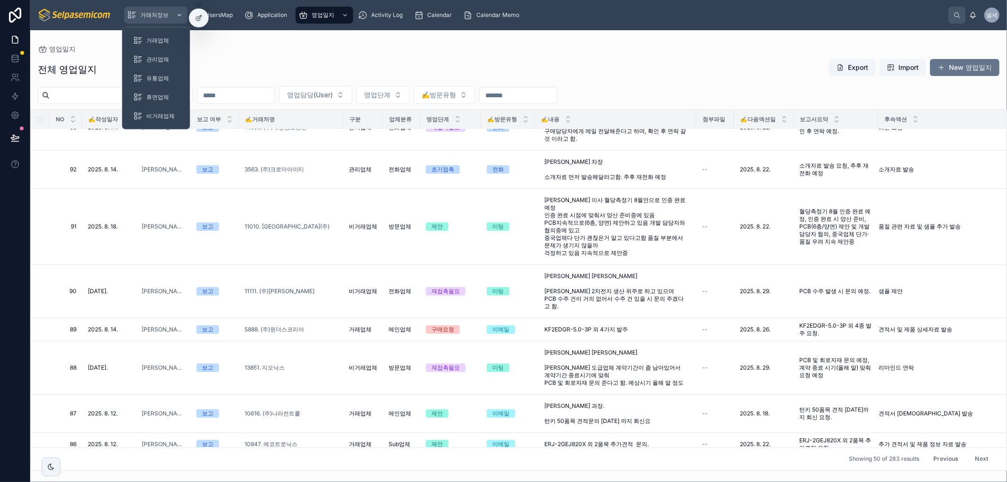
click at [143, 16] on span "거래처정보" at bounding box center [154, 15] width 28 height 8
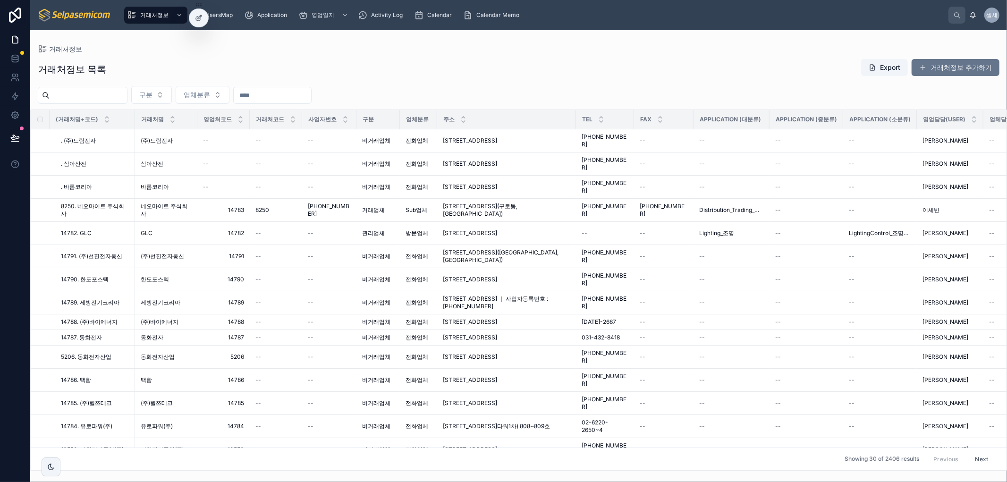
click at [269, 95] on input "text" at bounding box center [272, 95] width 77 height 13
click at [238, 47] on div "거래처정보" at bounding box center [519, 49] width 962 height 8
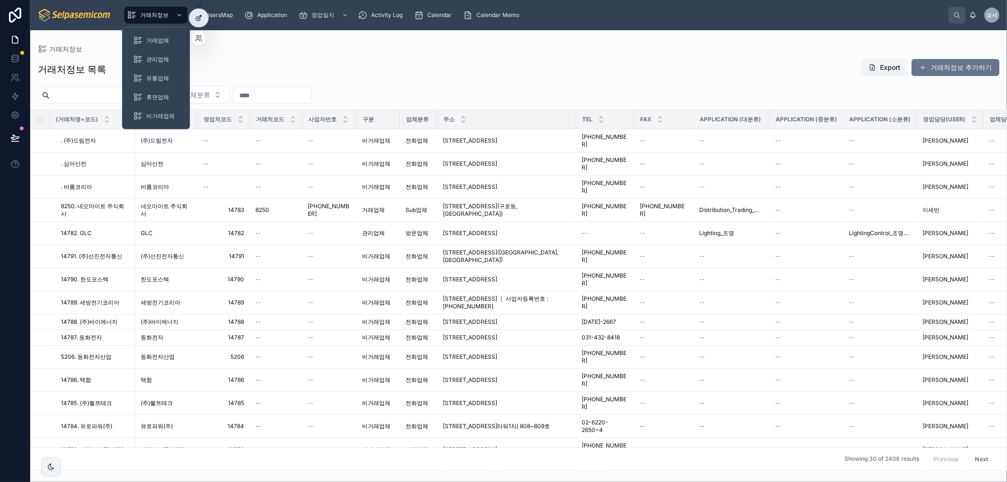
click at [197, 16] on icon at bounding box center [199, 18] width 8 height 8
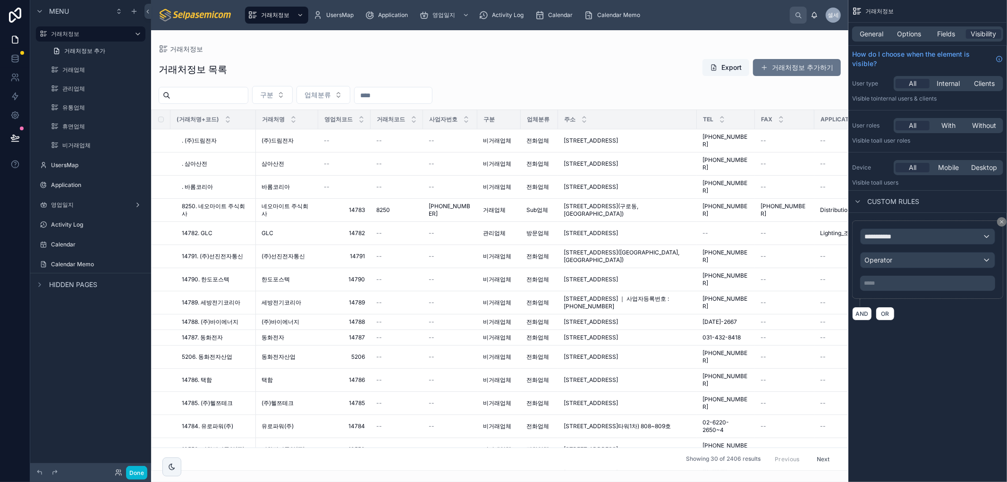
click at [589, 55] on div at bounding box center [499, 256] width 697 height 452
click at [920, 34] on span "Options" at bounding box center [909, 33] width 24 height 9
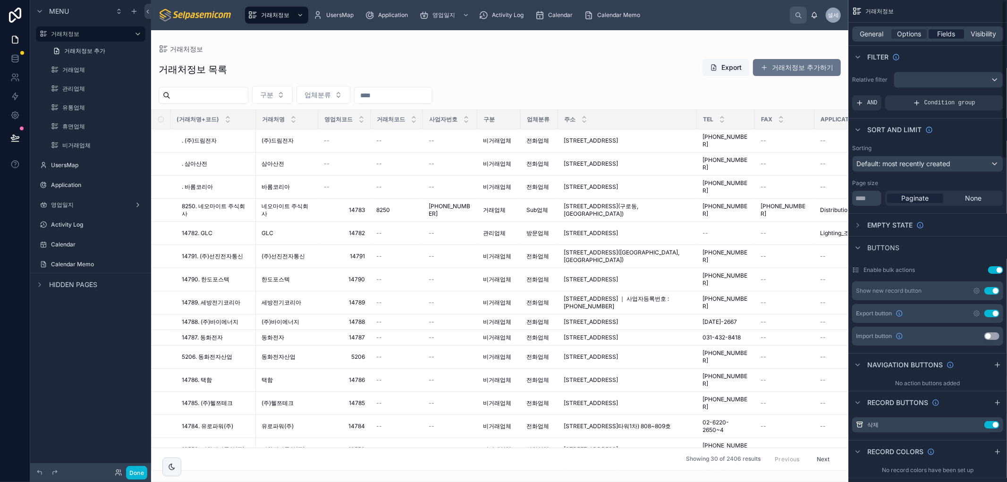
click at [947, 30] on span "Fields" at bounding box center [947, 33] width 18 height 9
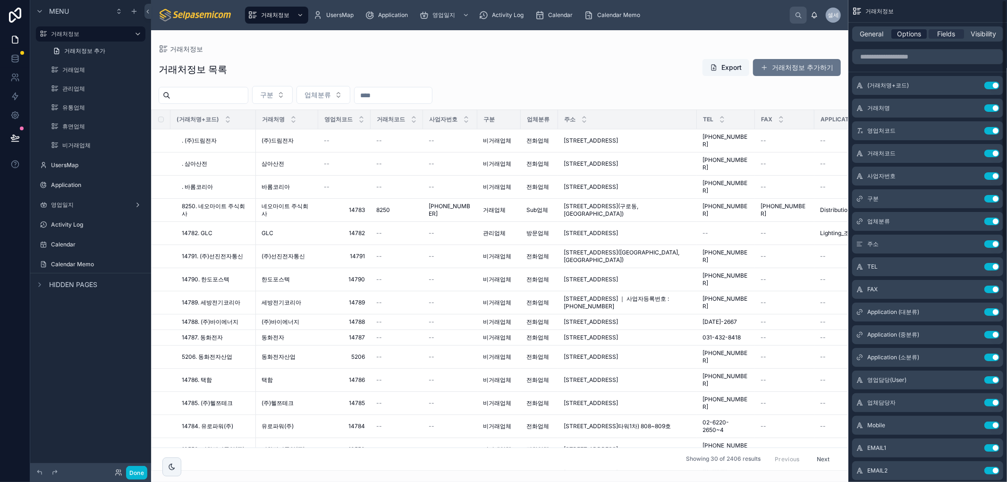
click at [900, 30] on span "Options" at bounding box center [909, 33] width 24 height 9
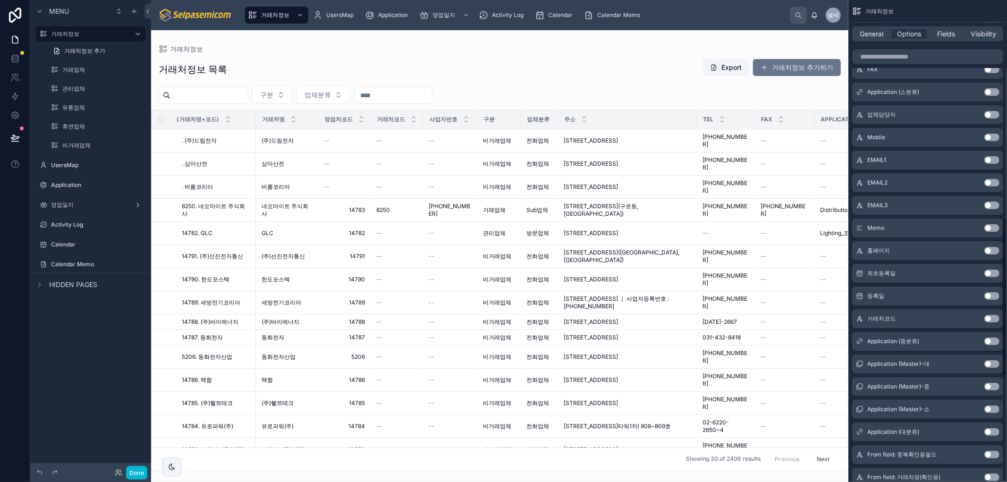
scroll to position [944, 0]
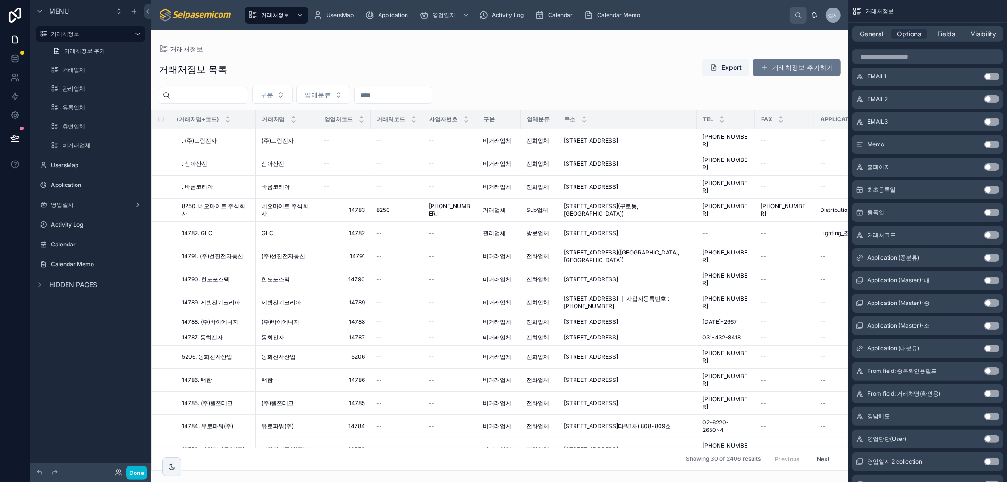
click at [986, 440] on button "Use setting" at bounding box center [992, 439] width 15 height 8
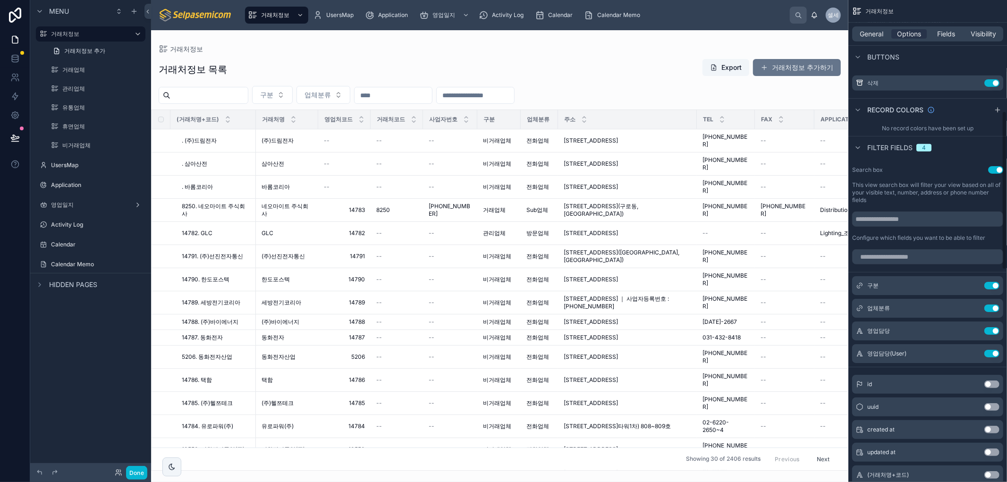
scroll to position [337, 0]
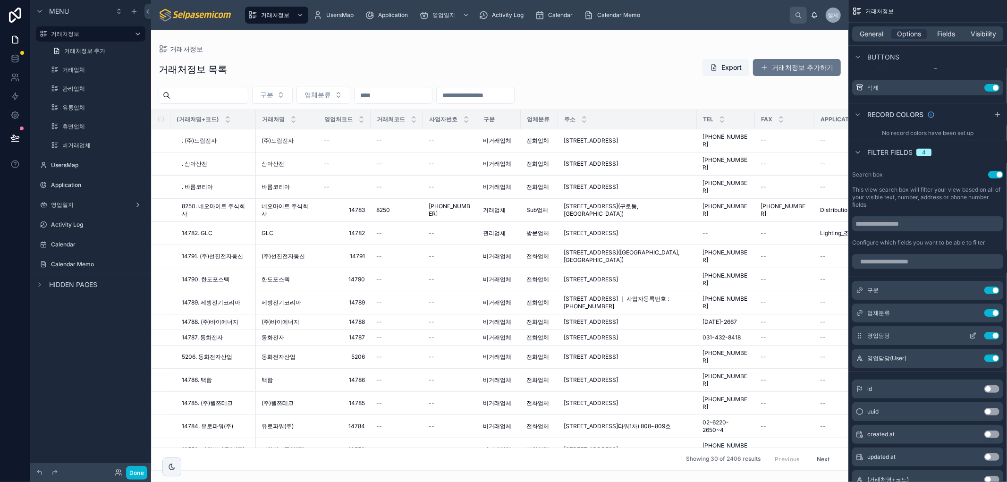
click at [973, 336] on icon "scrollable content" at bounding box center [974, 335] width 4 height 4
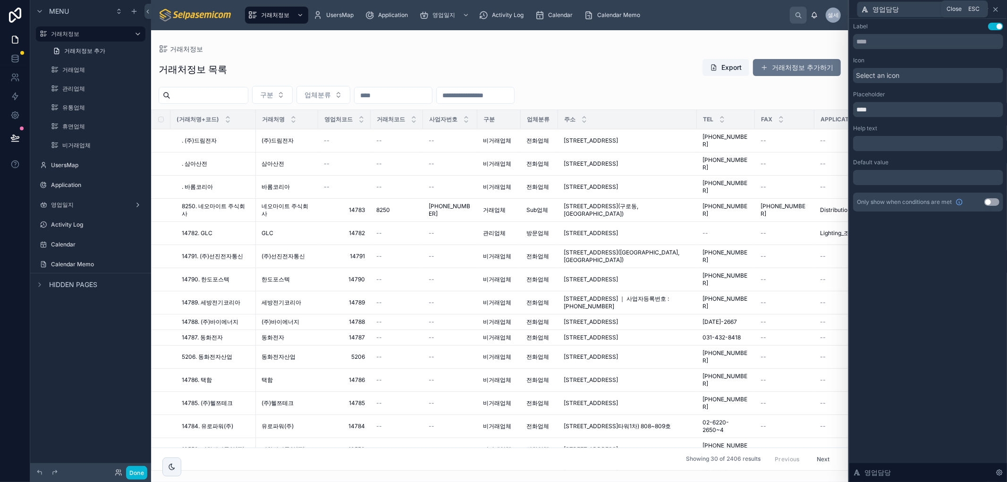
click at [995, 8] on icon at bounding box center [996, 10] width 4 height 4
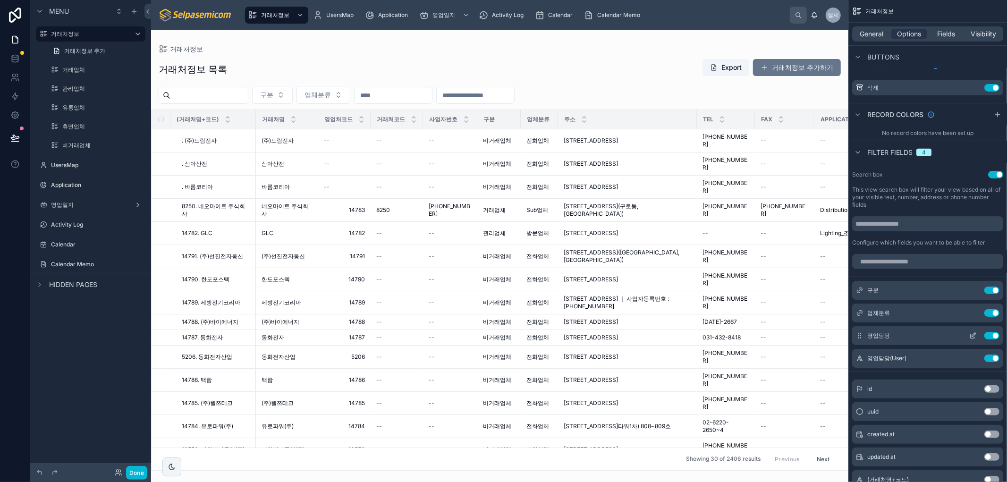
click at [988, 334] on button "Use setting" at bounding box center [992, 336] width 15 height 8
click at [967, 333] on button "scrollable content" at bounding box center [973, 336] width 15 height 8
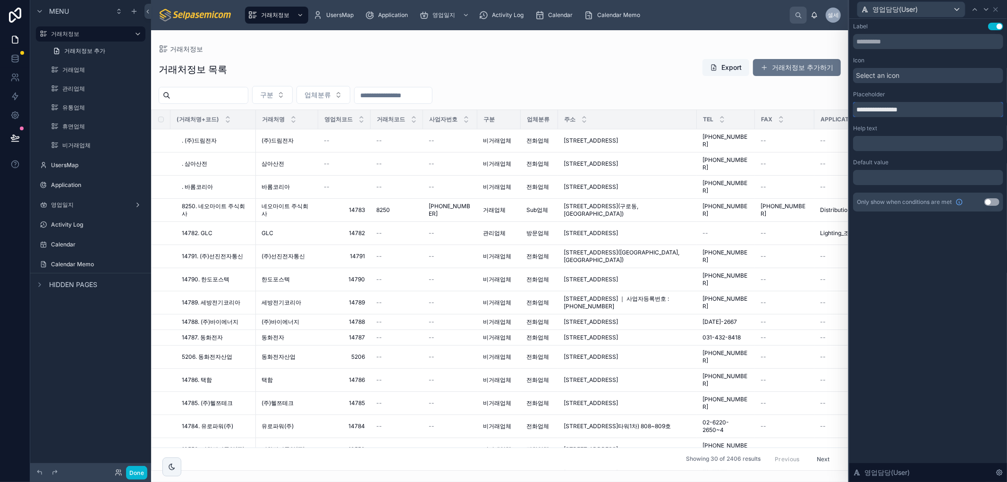
drag, startPoint x: 874, startPoint y: 110, endPoint x: 837, endPoint y: 105, distance: 37.1
click at [840, 105] on div "**********" at bounding box center [503, 241] width 1007 height 482
type input "**********"
click at [936, 309] on div "**********" at bounding box center [929, 250] width 158 height 463
click at [996, 7] on icon at bounding box center [996, 10] width 8 height 8
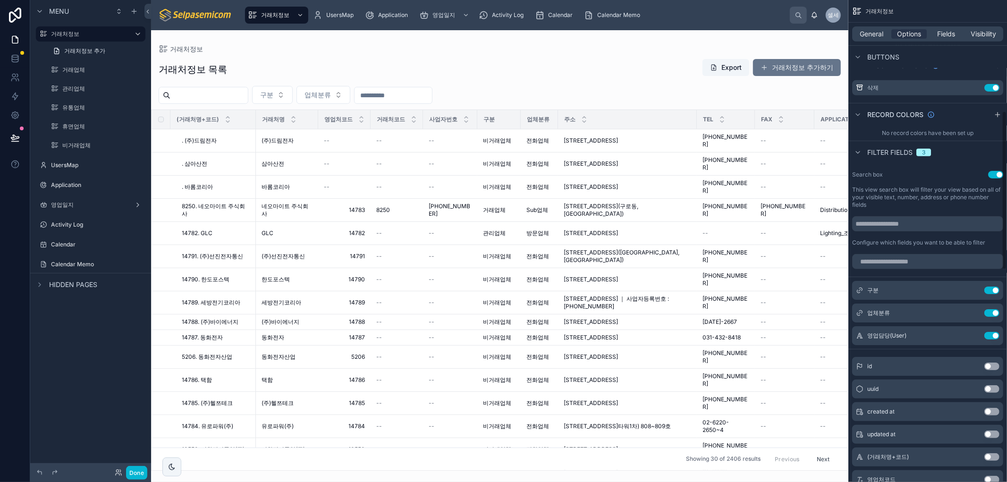
click at [568, 78] on div "거래처정보 목록 Export 거래처정보 추가하기" at bounding box center [500, 70] width 682 height 22
click at [408, 96] on input "text" at bounding box center [393, 95] width 77 height 13
click at [137, 469] on button "Done" at bounding box center [136, 473] width 21 height 14
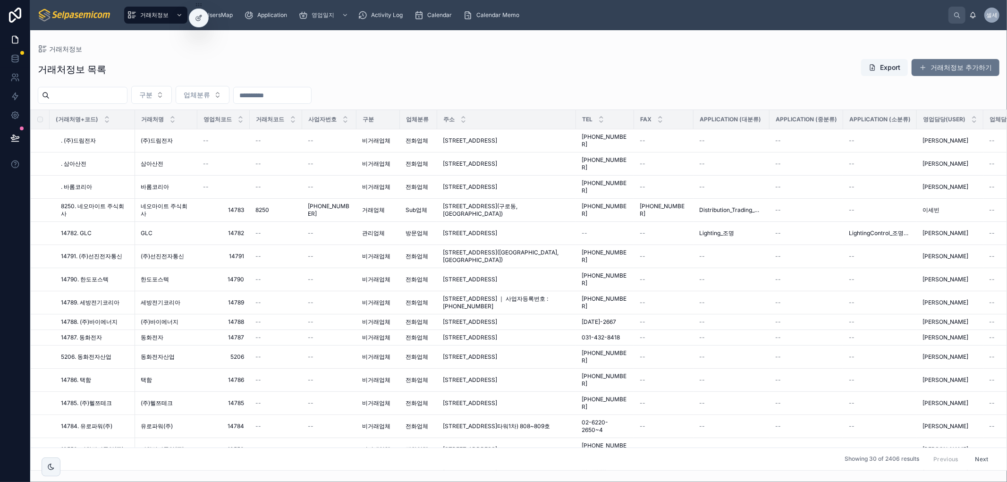
click at [311, 89] on input "text" at bounding box center [272, 95] width 77 height 13
type input "***"
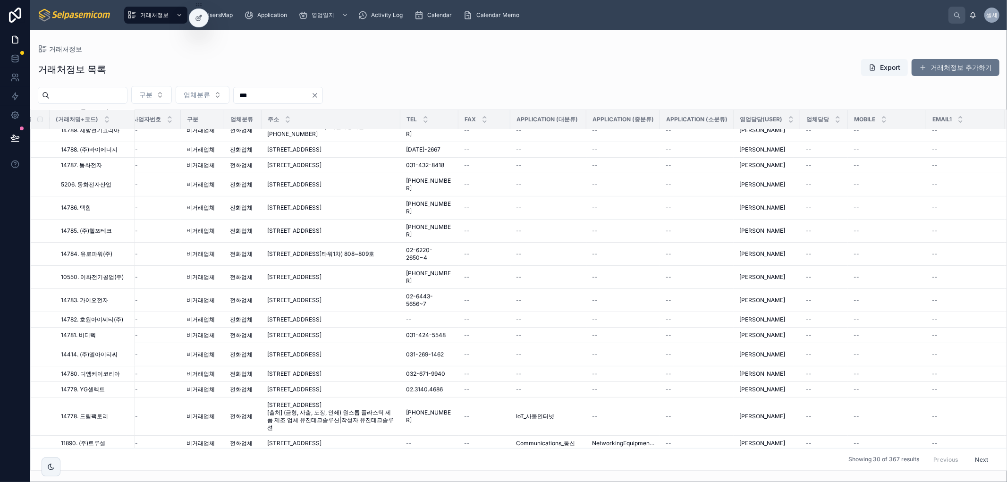
scroll to position [0, 176]
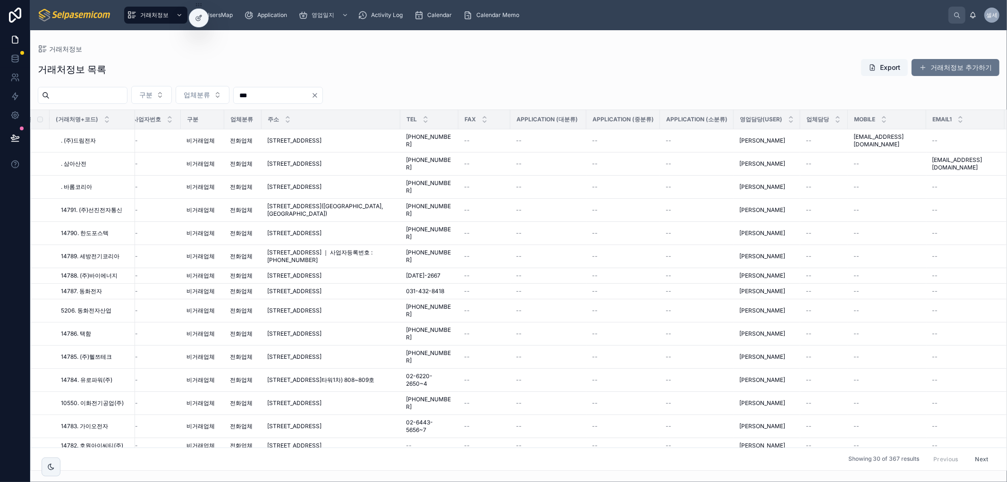
click at [117, 93] on input "text" at bounding box center [88, 95] width 77 height 13
click at [172, 95] on button "구분" at bounding box center [151, 95] width 41 height 18
click at [144, 130] on span "휴면업체" at bounding box center [134, 132] width 26 height 9
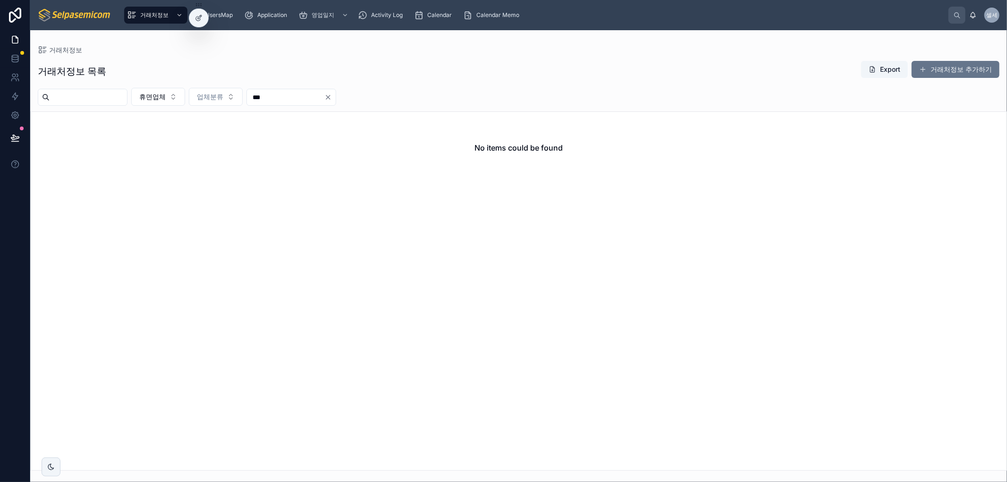
drag, startPoint x: 450, startPoint y: 44, endPoint x: 441, endPoint y: 51, distance: 11.3
click at [450, 45] on div "거래처정보 거래처정보 목록 Export 거래처정보 추가하기 휴면업체 업체분류 *** No items could be found" at bounding box center [518, 250] width 977 height 441
click at [185, 95] on button "휴면업체" at bounding box center [158, 97] width 54 height 18
click at [153, 131] on div "None" at bounding box center [180, 134] width 113 height 15
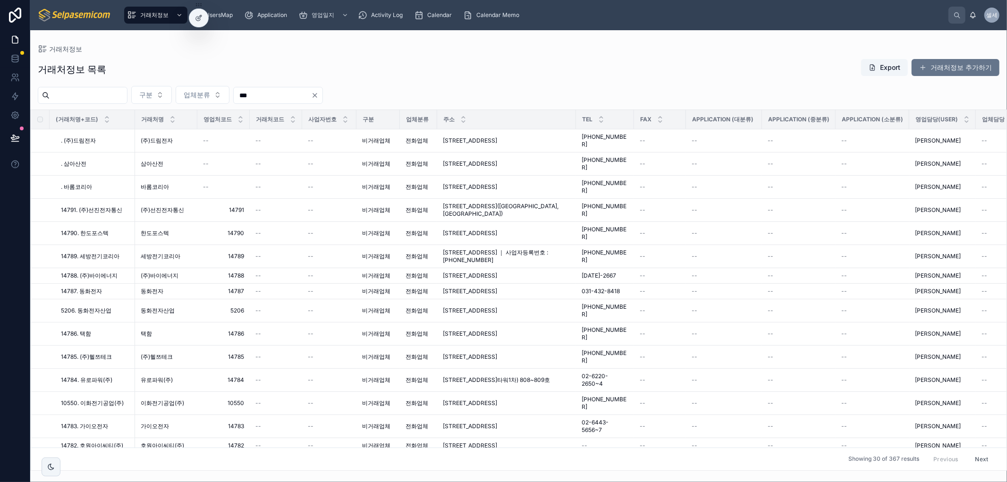
drag, startPoint x: 151, startPoint y: 60, endPoint x: 173, endPoint y: 63, distance: 21.9
click at [151, 60] on div "거래처정보 목록 Export 거래처정보 추가하기" at bounding box center [519, 70] width 962 height 22
click at [154, 11] on span "거래처정보" at bounding box center [154, 15] width 28 height 8
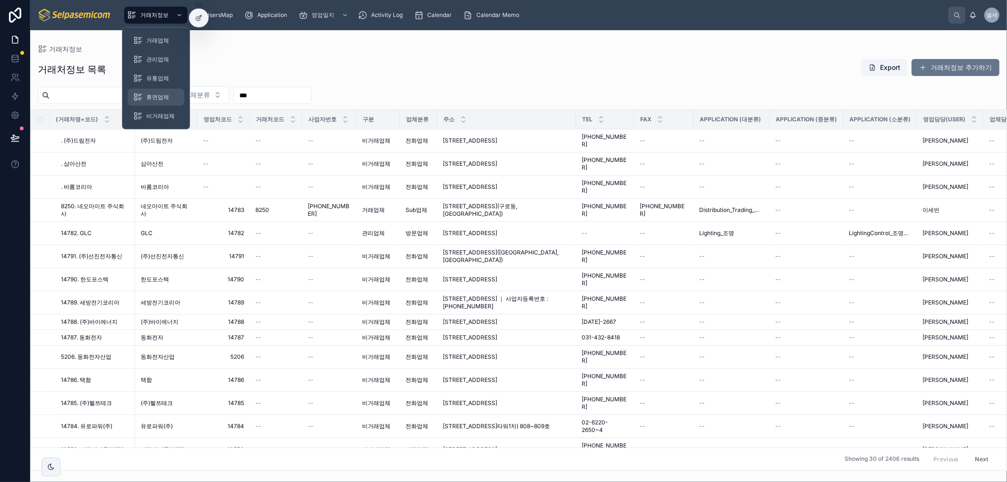
click at [159, 95] on span "휴면업체" at bounding box center [157, 97] width 23 height 8
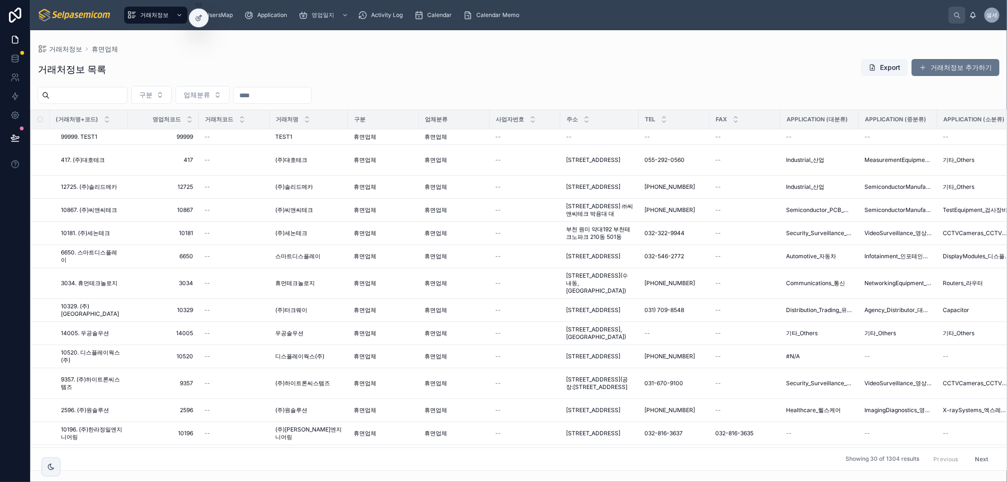
click at [385, 43] on div "거래처정보 휴면업체 거래처정보 목록 Export 거래처정보 추가하기 구분 업체분류 (거래처명+코드) 영업처코드 거래처코드 거래처명 구분 업체분…" at bounding box center [518, 250] width 977 height 441
click at [172, 93] on button "구분" at bounding box center [151, 95] width 41 height 18
click at [134, 134] on span "휴면업체" at bounding box center [134, 132] width 26 height 9
click at [223, 19] on div "UsersMap" at bounding box center [214, 15] width 44 height 15
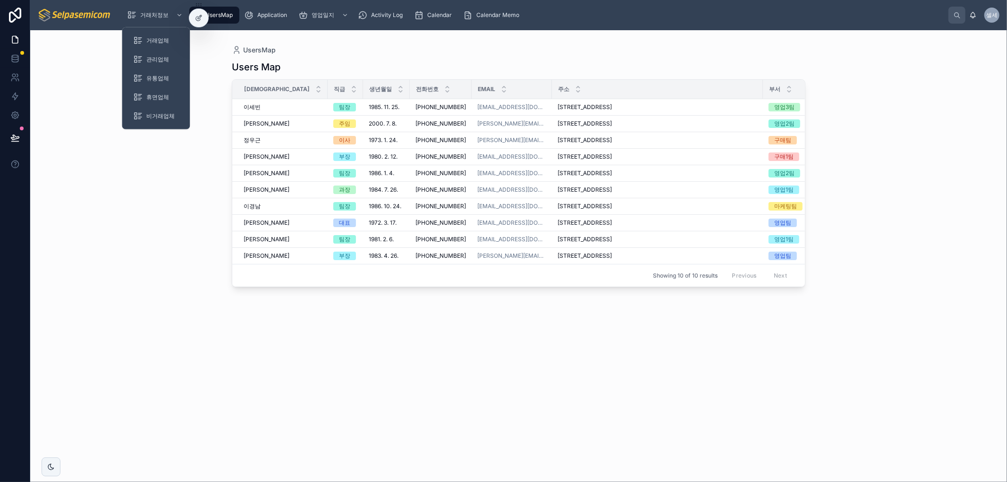
click at [163, 4] on div "거래처정보 UsersMap Application 영업일지 Activity Log Calendar Calendar Memo 셀세 셀파 세미컴" at bounding box center [518, 15] width 977 height 30
click at [153, 11] on span "거래처정보" at bounding box center [154, 15] width 28 height 8
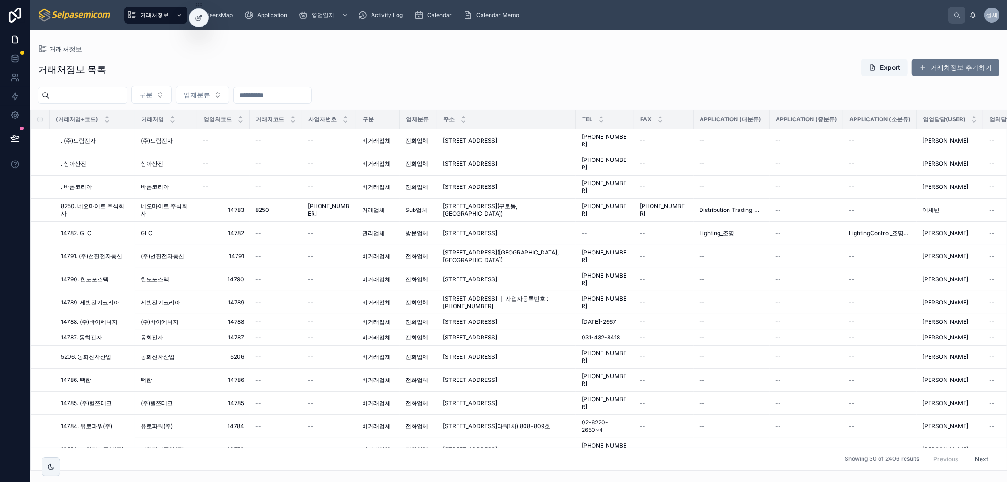
click at [238, 56] on div "거래처정보 목록 Export 거래처정보 추가하기 구분 업체분류 (거래처명+코드) 거래처명 영업처코드 거래처코드 사업자번호 구분 업체분류 주소 …" at bounding box center [518, 262] width 977 height 418
click at [172, 92] on button "구분" at bounding box center [151, 95] width 41 height 18
click at [140, 135] on span "휴면업체" at bounding box center [134, 132] width 26 height 9
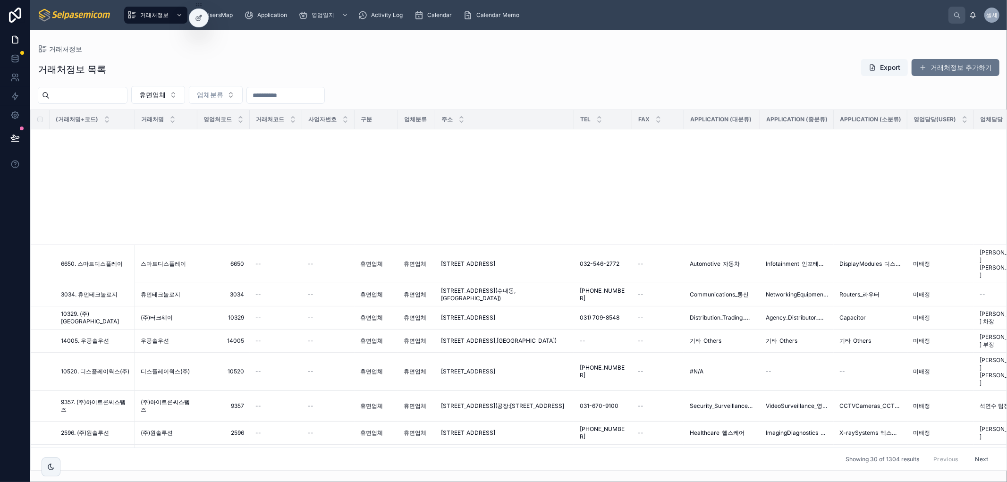
scroll to position [353, 0]
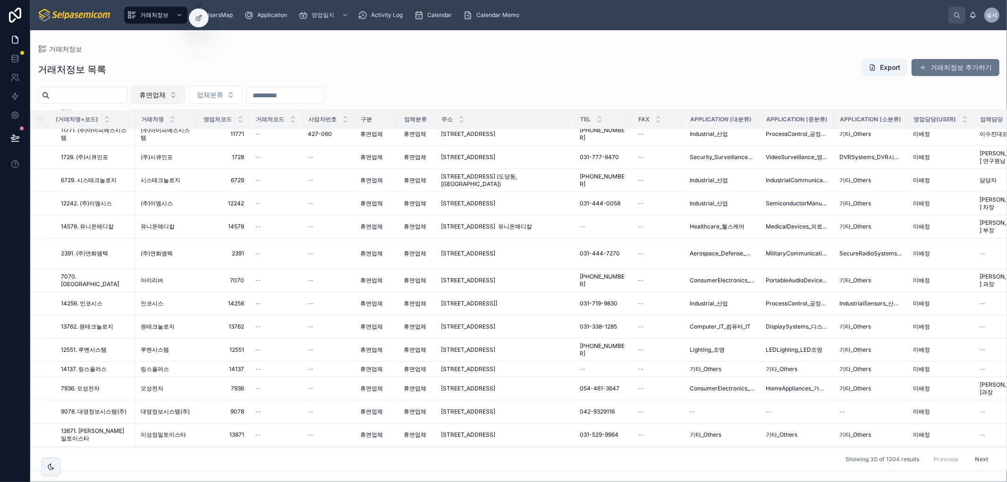
click at [185, 96] on button "휴면업체" at bounding box center [158, 95] width 54 height 18
drag, startPoint x: 411, startPoint y: 36, endPoint x: 373, endPoint y: 43, distance: 38.5
click at [411, 35] on div "거래처정보 거래처정보 목록 Export 거래처정보 추가하기 휴면업체 업체분류 (거래처명+코드) 거래처명 영업처코드 거래처코드 사업자번호 구분 …" at bounding box center [518, 250] width 977 height 441
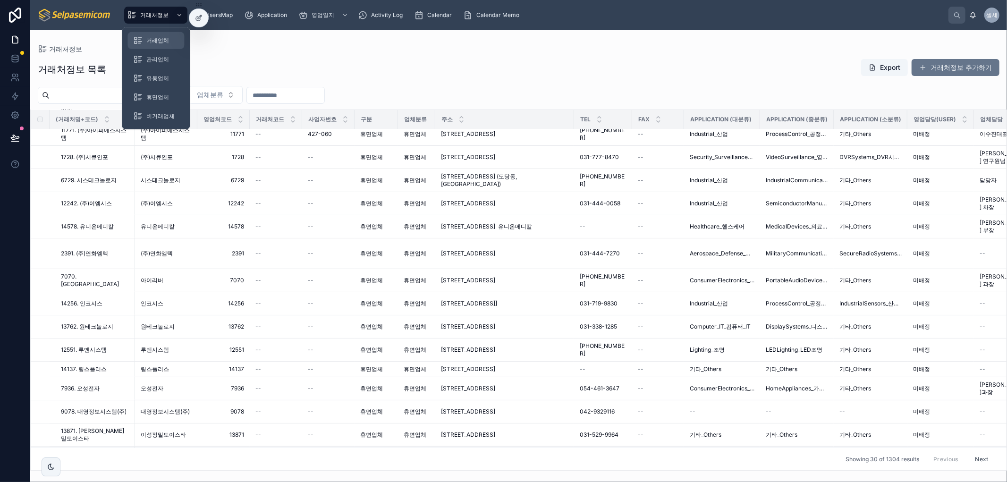
click at [161, 40] on span "거래업체" at bounding box center [157, 41] width 23 height 8
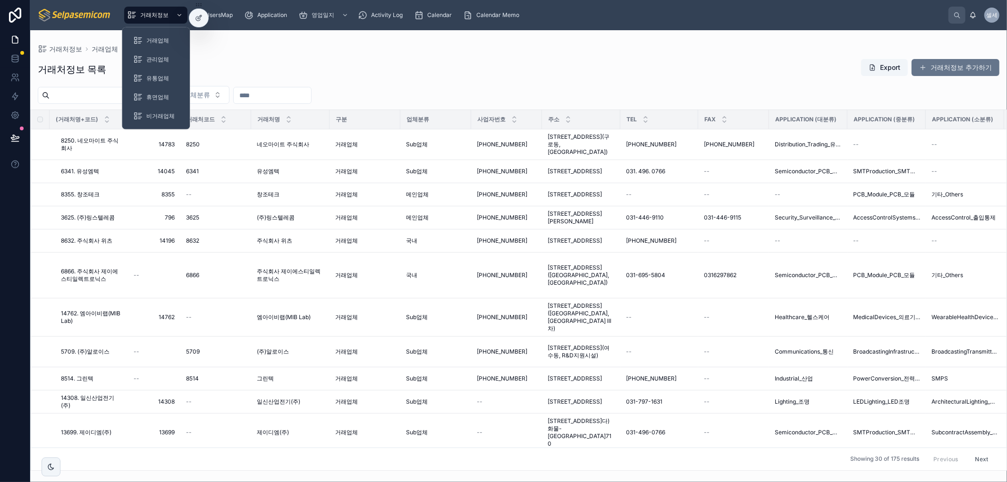
click at [577, 94] on div "구분 업체분류" at bounding box center [518, 95] width 977 height 18
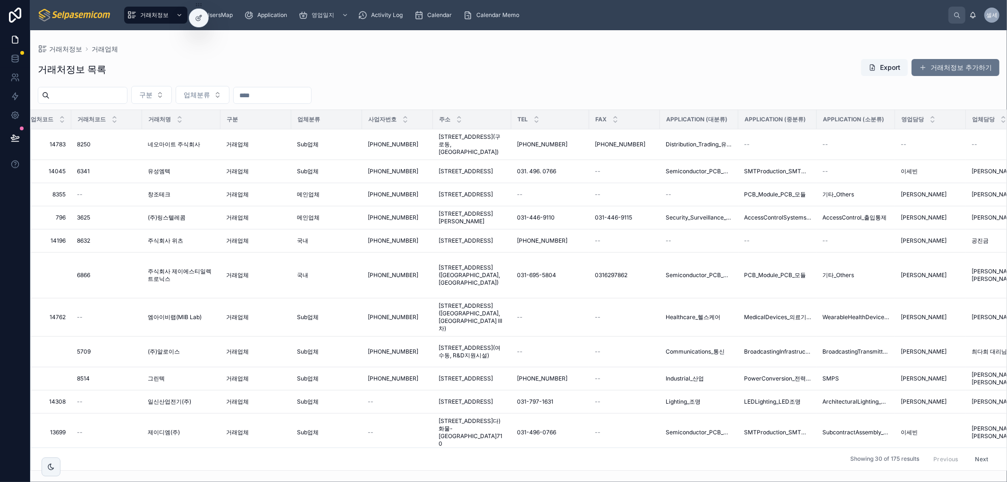
scroll to position [0, 111]
click at [201, 21] on icon at bounding box center [199, 18] width 8 height 8
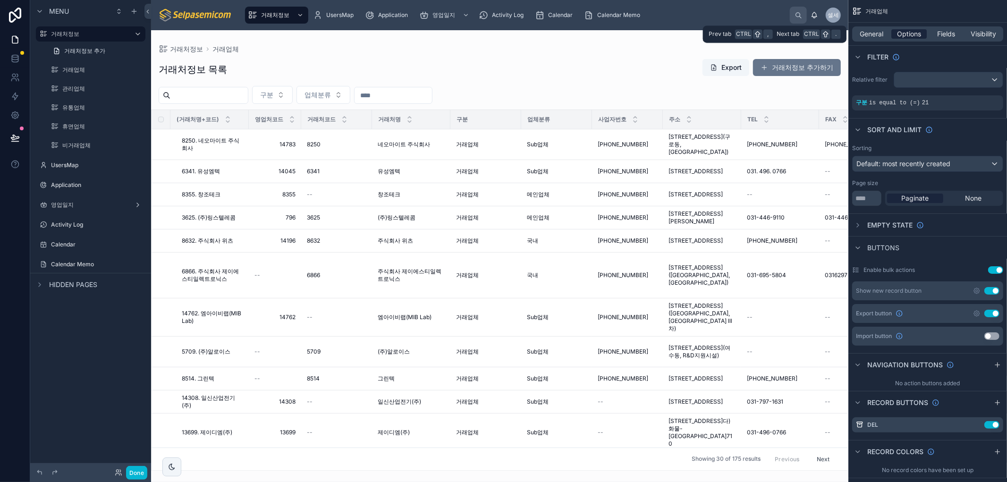
click at [912, 32] on span "Options" at bounding box center [909, 33] width 24 height 9
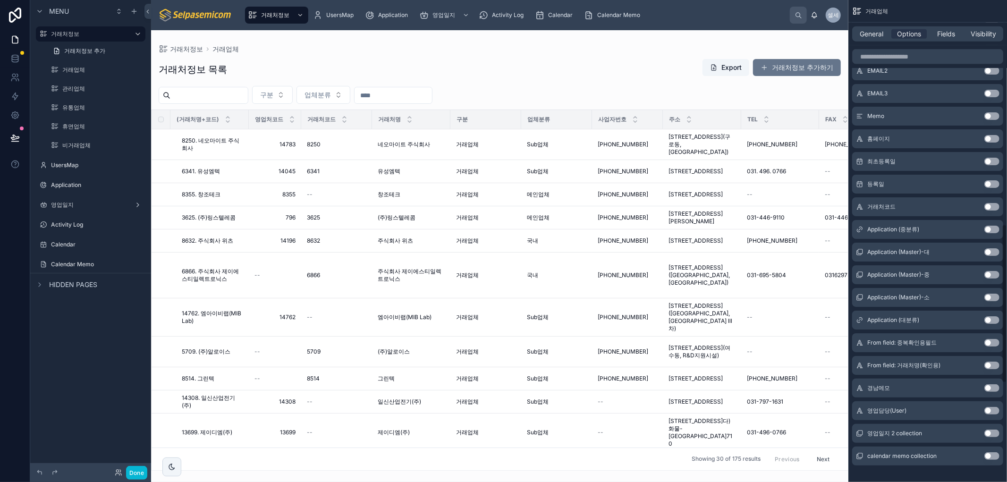
scroll to position [982, 0]
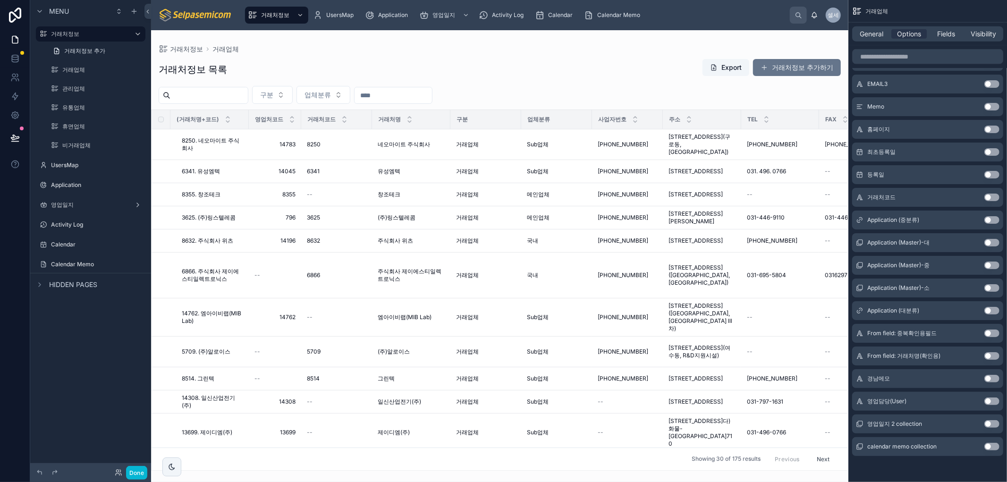
click at [988, 400] on button "Use setting" at bounding box center [992, 402] width 15 height 8
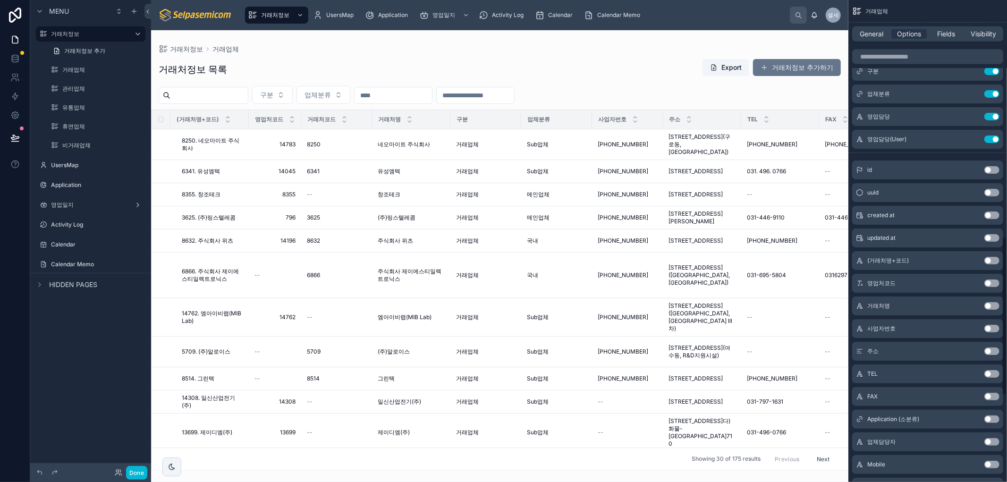
scroll to position [405, 0]
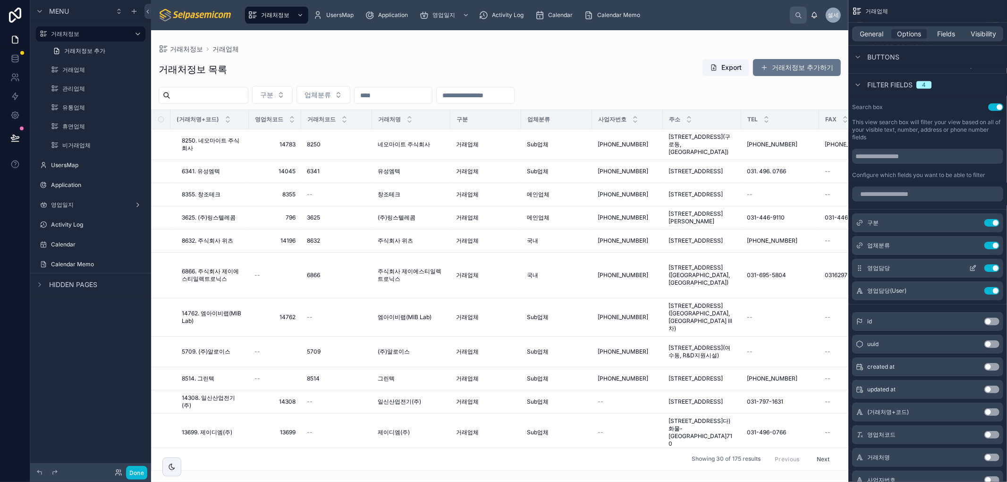
click at [993, 268] on button "Use setting" at bounding box center [992, 268] width 15 height 8
click at [971, 267] on icon "scrollable content" at bounding box center [973, 269] width 4 height 4
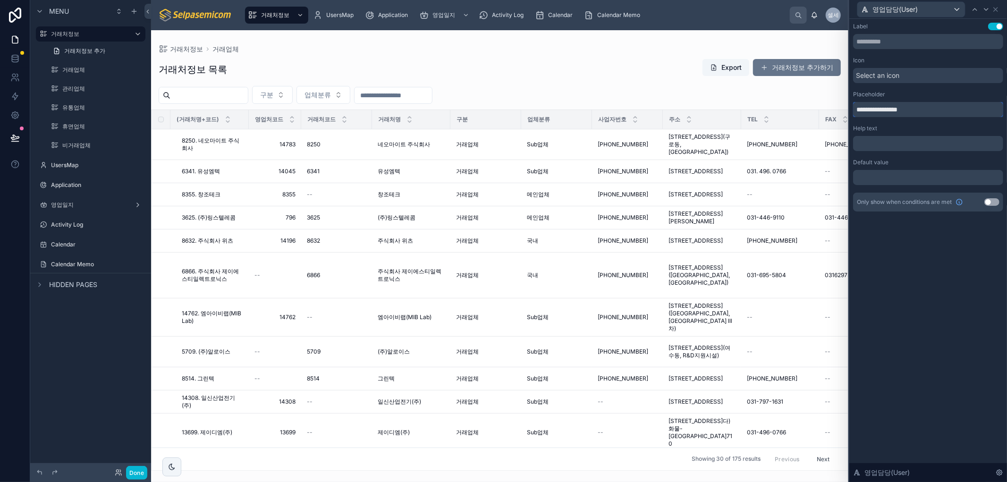
drag, startPoint x: 875, startPoint y: 109, endPoint x: 765, endPoint y: 100, distance: 110.0
click at [765, 100] on div "**********" at bounding box center [503, 241] width 1007 height 482
type input "**********"
click at [997, 10] on icon at bounding box center [996, 10] width 4 height 4
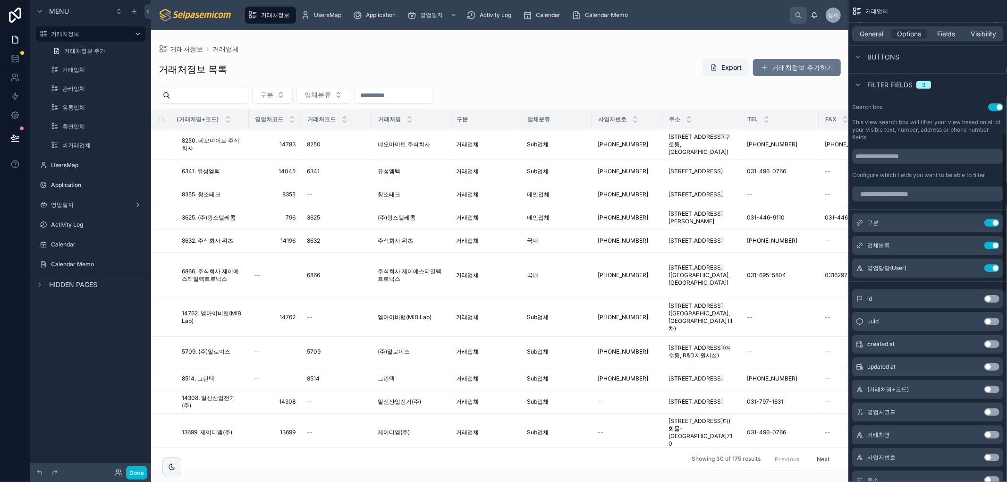
drag, startPoint x: 504, startPoint y: 73, endPoint x: 271, endPoint y: 7, distance: 242.5
click at [493, 64] on div at bounding box center [499, 256] width 697 height 452
click at [280, 15] on span "거래처정보" at bounding box center [275, 15] width 28 height 8
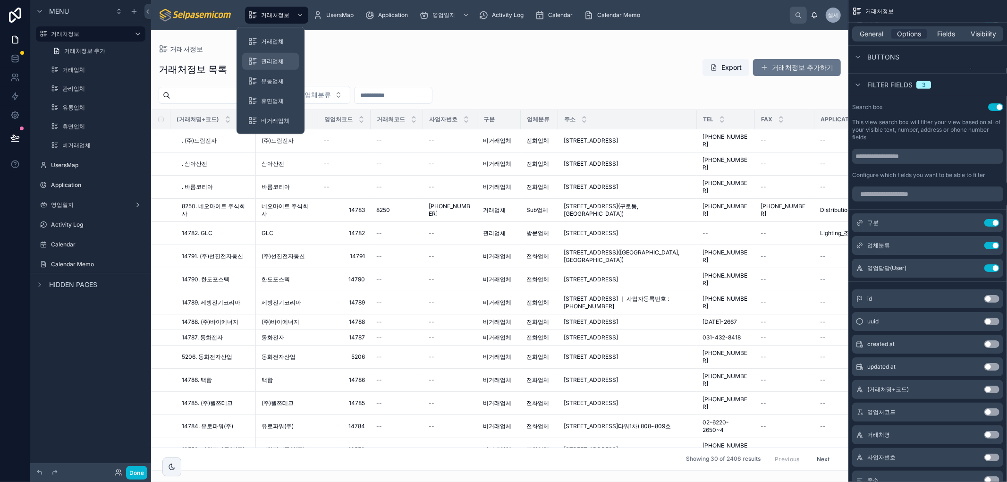
click at [275, 62] on span "관리업체" at bounding box center [272, 62] width 23 height 8
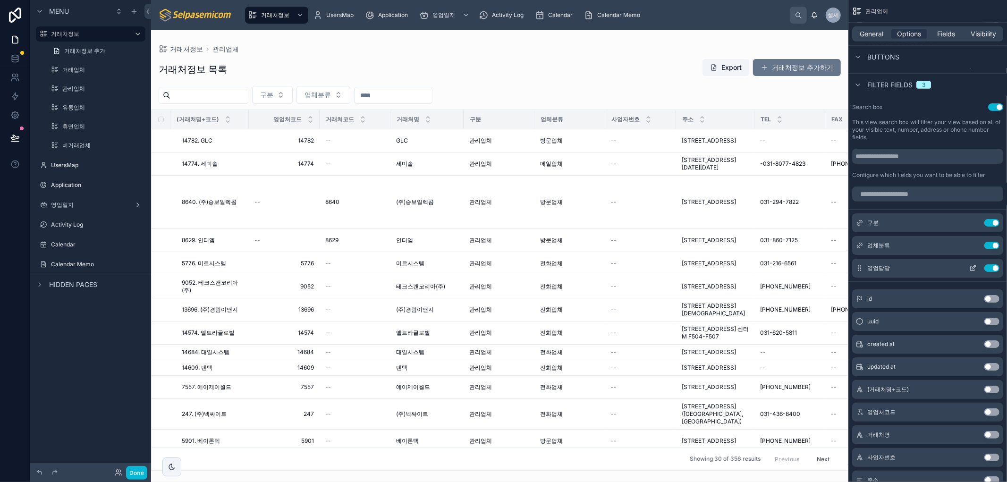
click at [991, 266] on button "Use setting" at bounding box center [992, 268] width 15 height 8
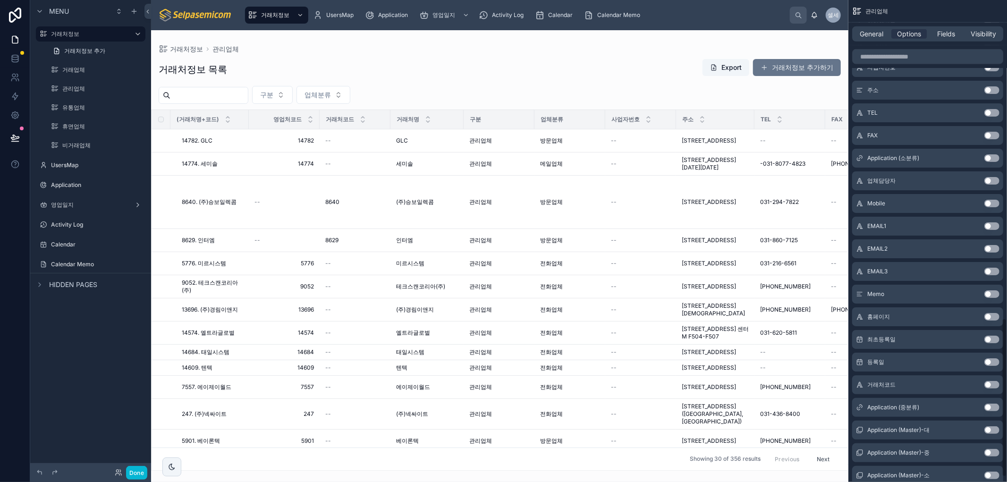
scroll to position [982, 0]
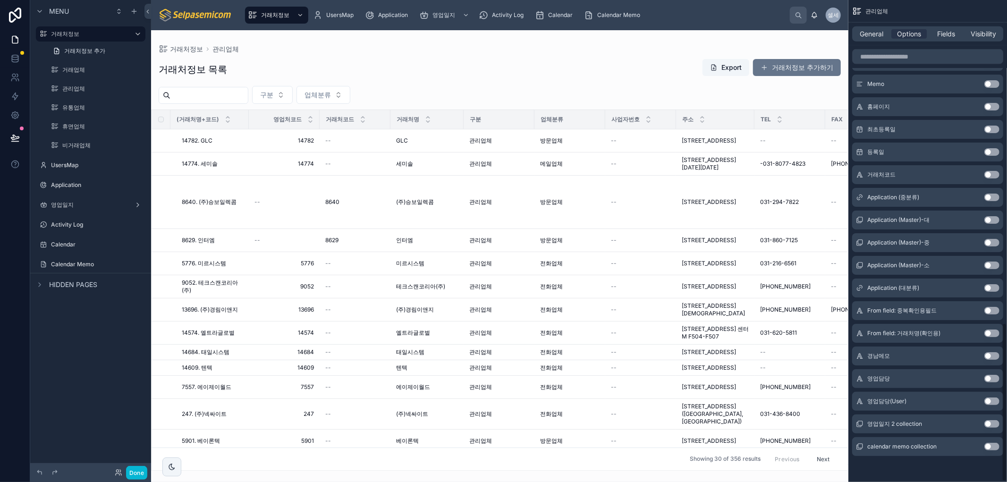
click at [981, 402] on div "영업담당(User) Use setting" at bounding box center [927, 401] width 151 height 19
click at [990, 402] on button "Use setting" at bounding box center [992, 402] width 15 height 8
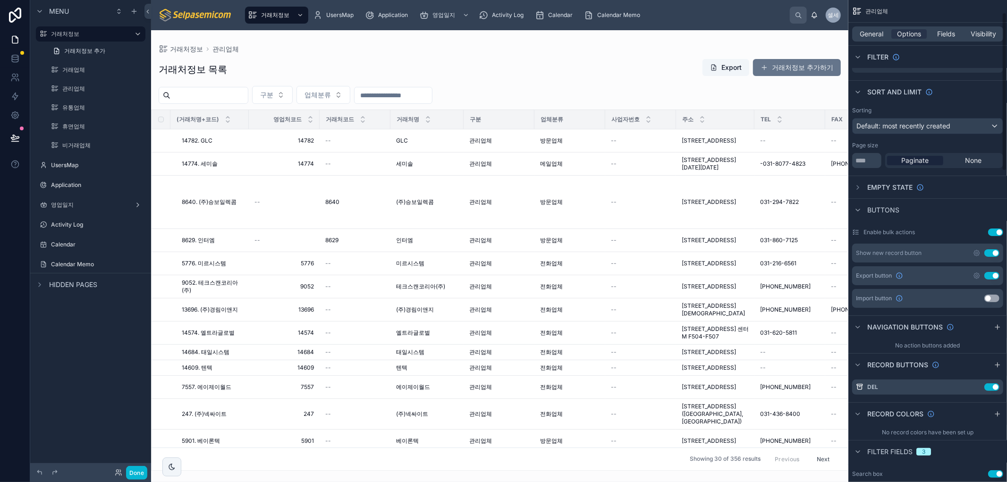
scroll to position [300, 0]
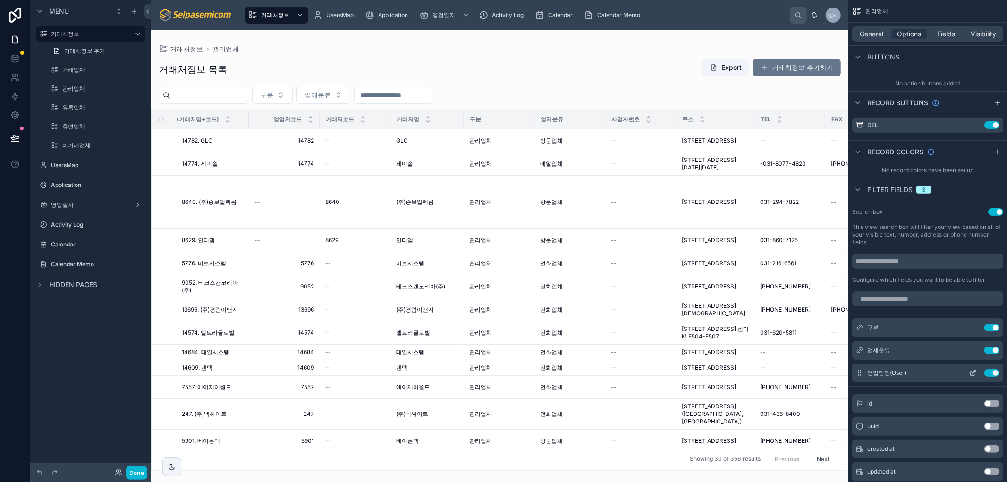
click at [976, 370] on icon "scrollable content" at bounding box center [974, 372] width 4 height 4
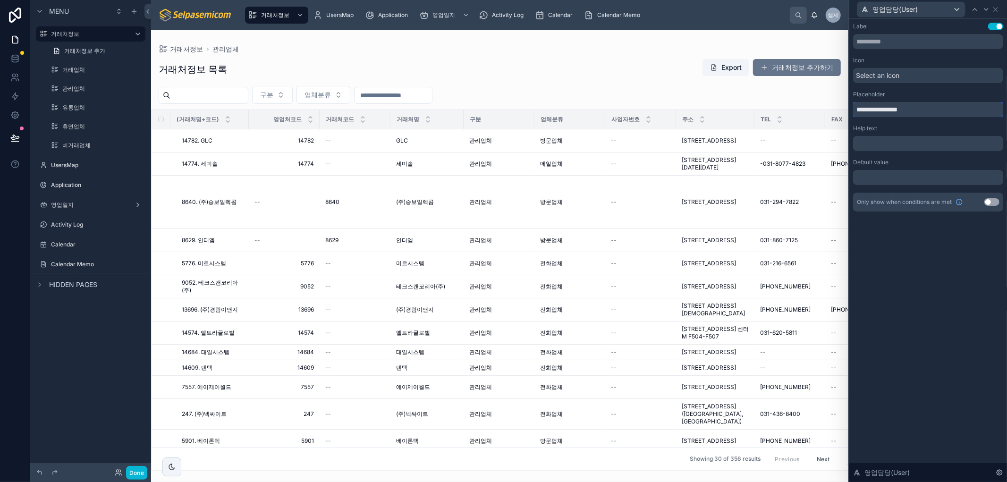
drag, startPoint x: 874, startPoint y: 109, endPoint x: 773, endPoint y: 90, distance: 102.3
click at [773, 90] on div "**********" at bounding box center [503, 241] width 1007 height 482
type input "**********"
click at [994, 10] on icon at bounding box center [996, 10] width 8 height 8
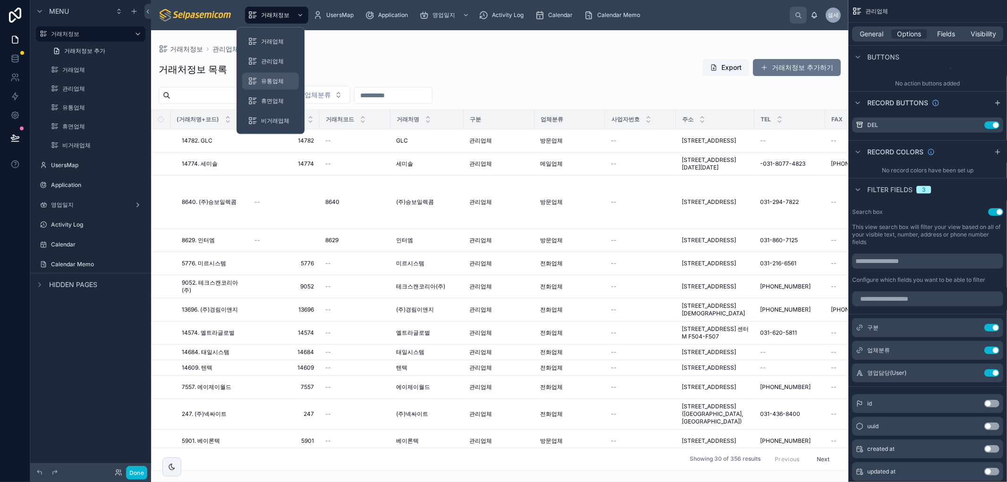
click at [273, 82] on span "유통업체" at bounding box center [272, 81] width 23 height 8
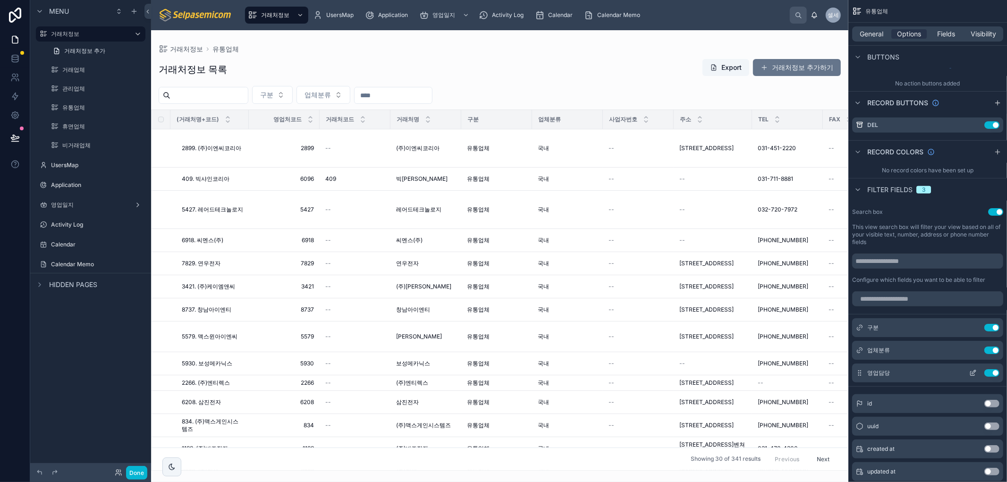
click at [990, 371] on button "Use setting" at bounding box center [992, 373] width 15 height 8
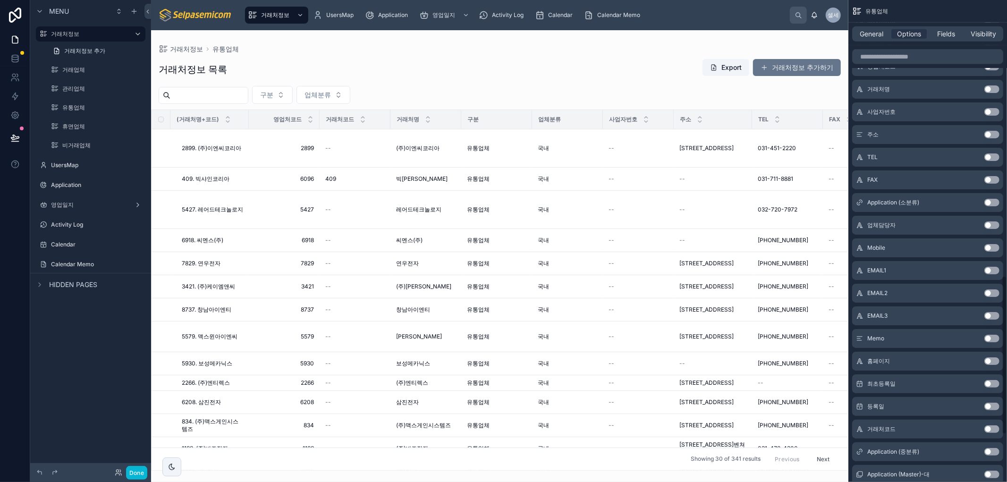
scroll to position [982, 0]
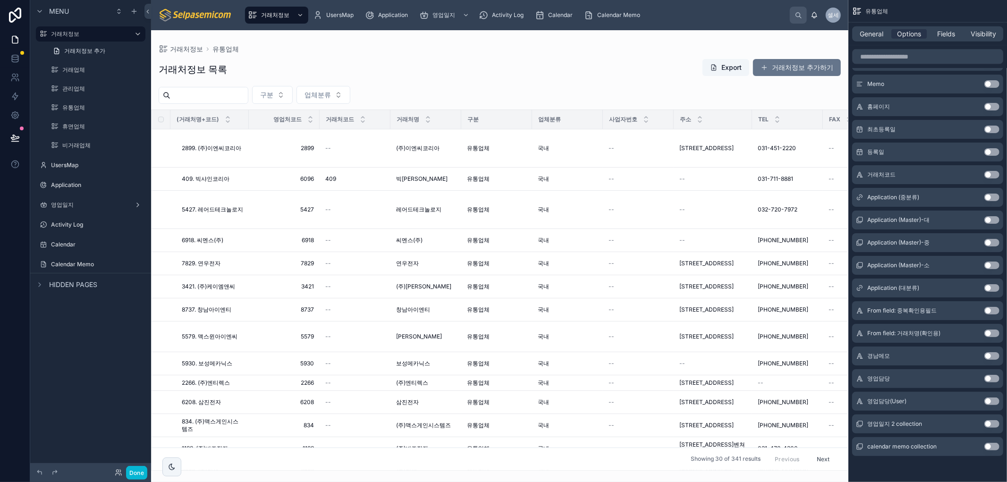
click at [988, 402] on button "Use setting" at bounding box center [992, 402] width 15 height 8
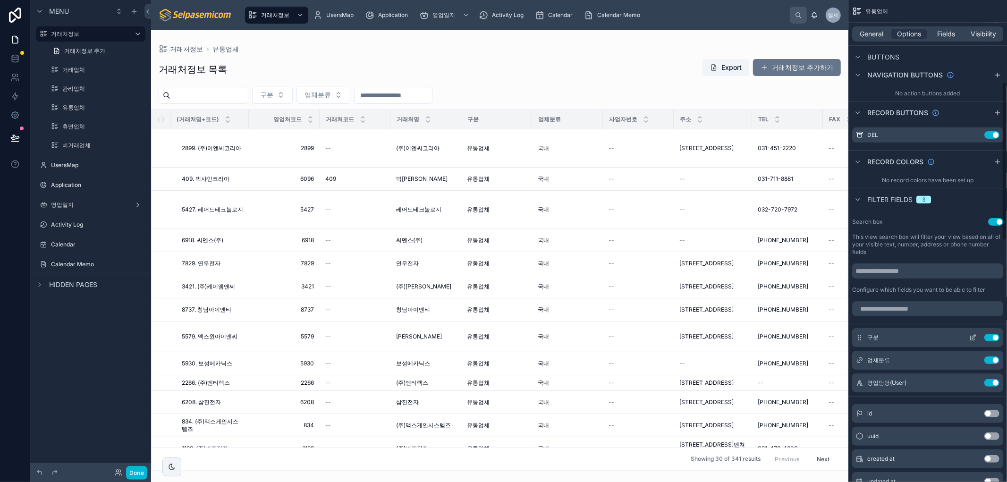
scroll to position [247, 0]
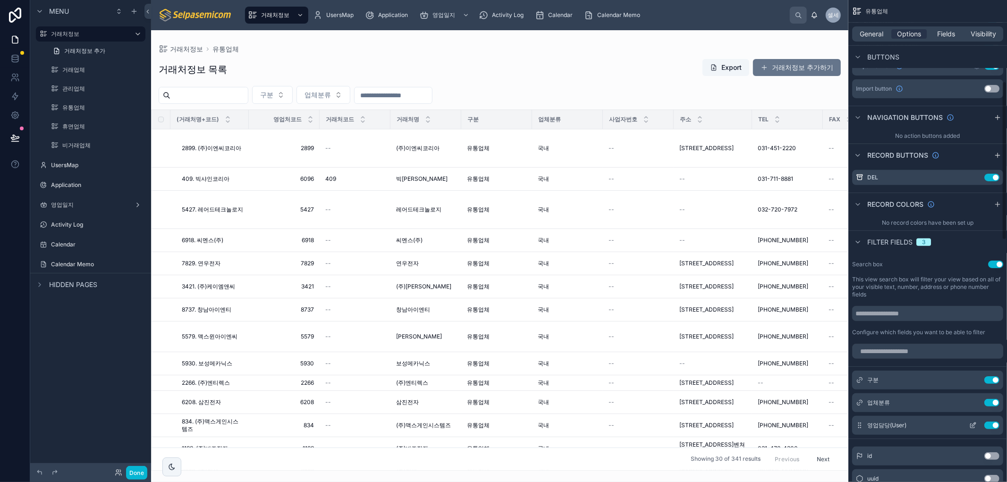
click at [976, 426] on icon "scrollable content" at bounding box center [973, 426] width 8 height 8
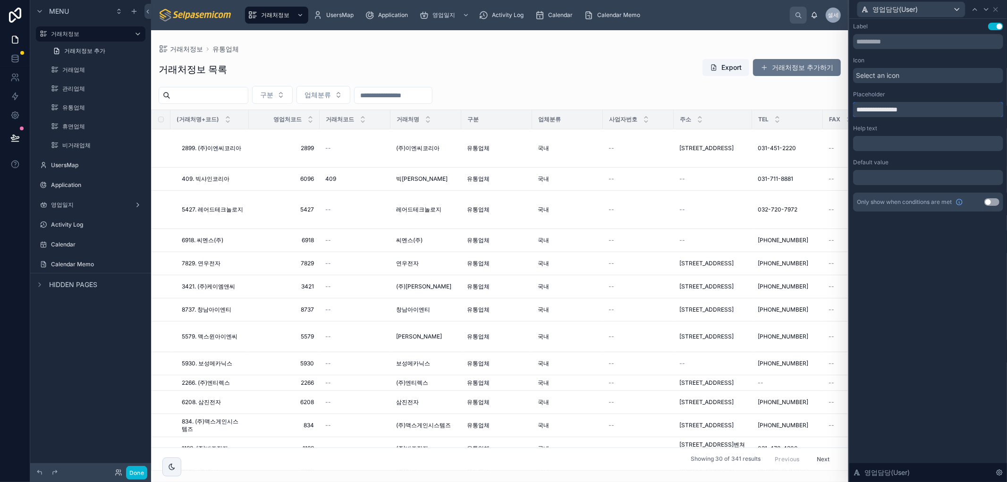
drag, startPoint x: 875, startPoint y: 109, endPoint x: 725, endPoint y: 87, distance: 151.7
click at [725, 87] on div "**********" at bounding box center [503, 241] width 1007 height 482
type input "**********"
drag, startPoint x: 972, startPoint y: 307, endPoint x: 508, endPoint y: 85, distance: 514.3
click at [972, 308] on div "**********" at bounding box center [929, 250] width 158 height 463
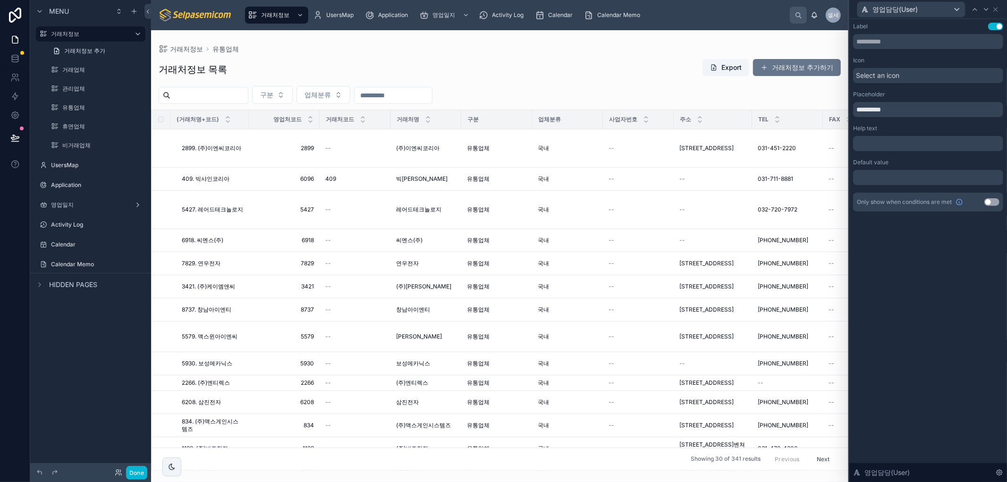
click at [471, 59] on div at bounding box center [499, 256] width 697 height 452
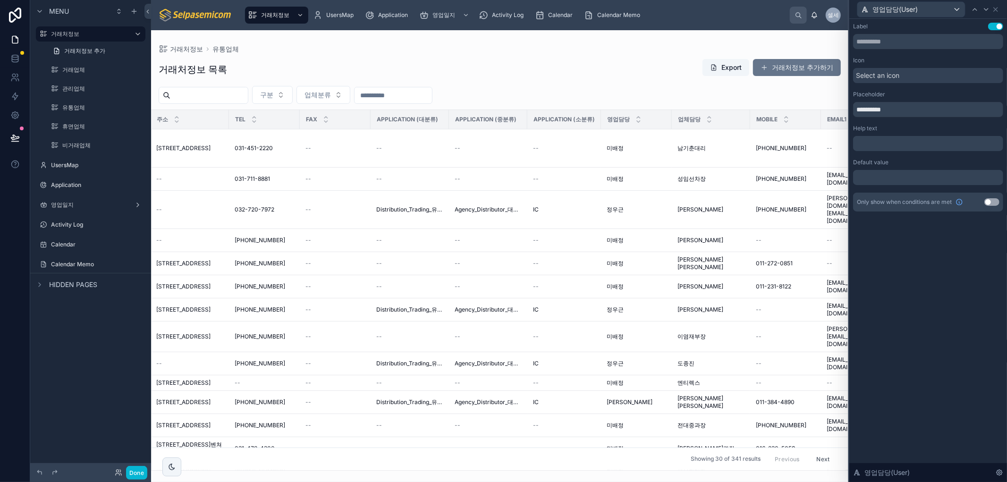
scroll to position [0, 524]
drag, startPoint x: 954, startPoint y: 262, endPoint x: 951, endPoint y: 255, distance: 7.6
click at [954, 262] on div "**********" at bounding box center [929, 250] width 158 height 463
click at [998, 7] on icon at bounding box center [996, 10] width 8 height 8
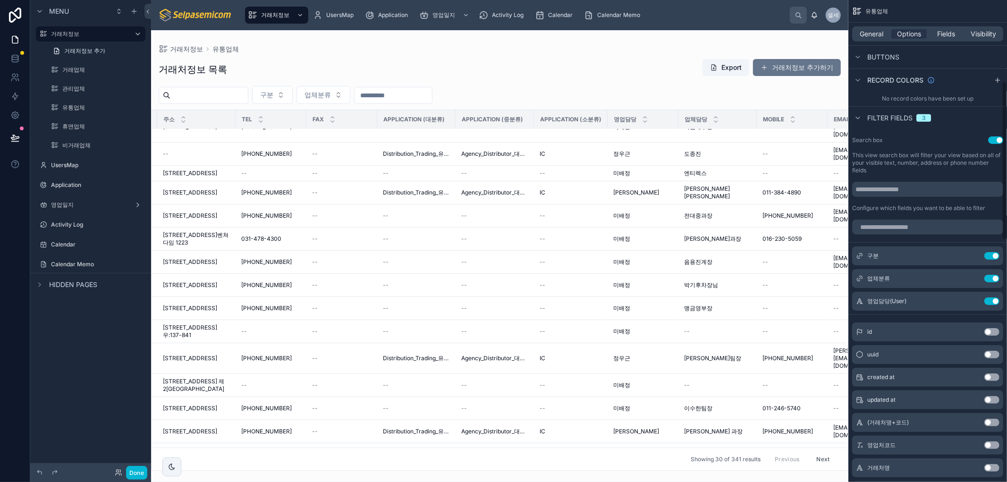
scroll to position [457, 0]
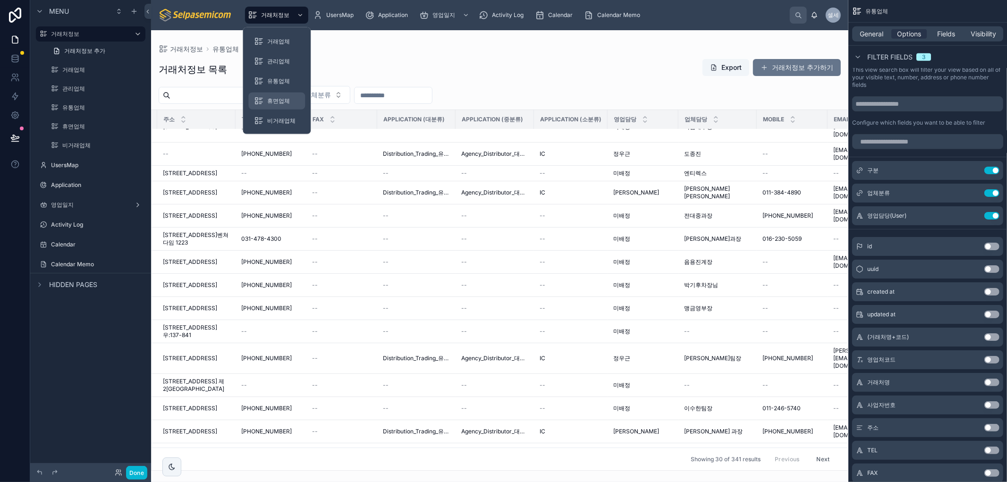
click at [278, 105] on div "휴면업체" at bounding box center [276, 100] width 45 height 15
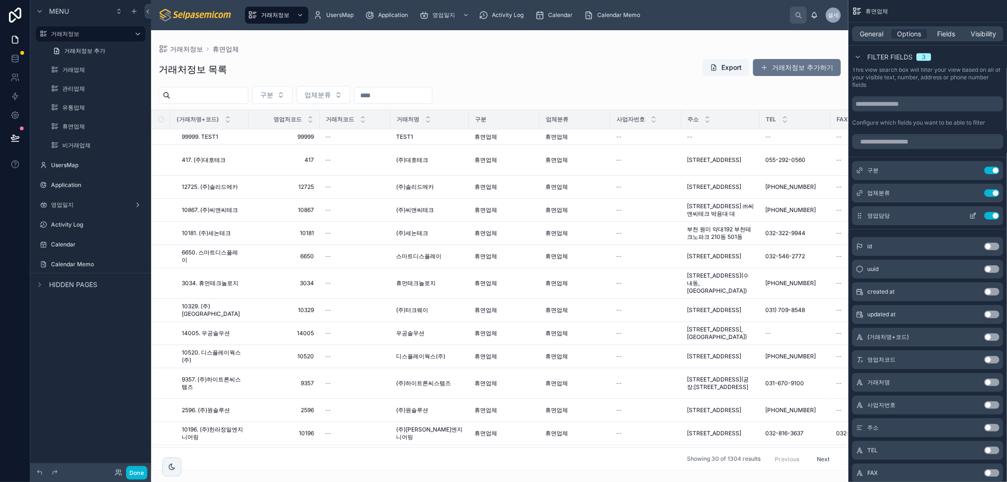
click at [991, 214] on button "Use setting" at bounding box center [992, 216] width 15 height 8
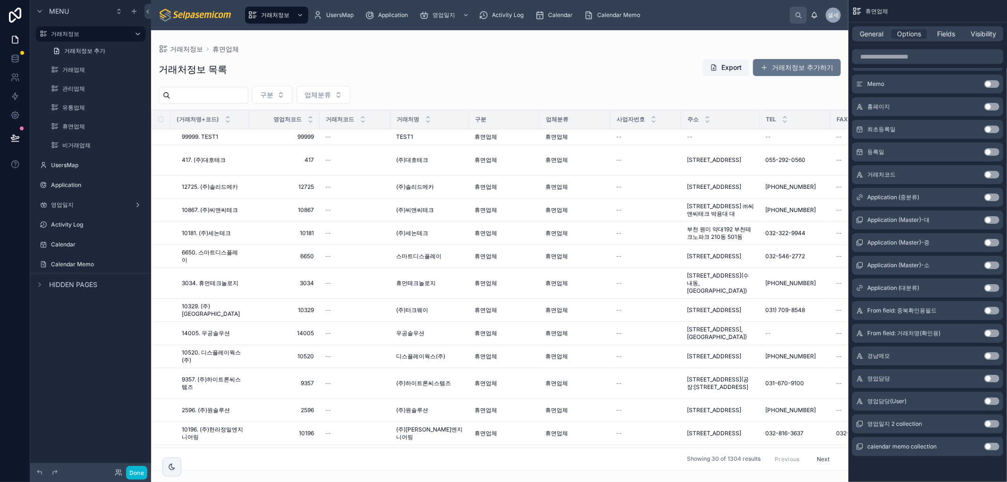
click at [989, 401] on button "Use setting" at bounding box center [992, 402] width 15 height 8
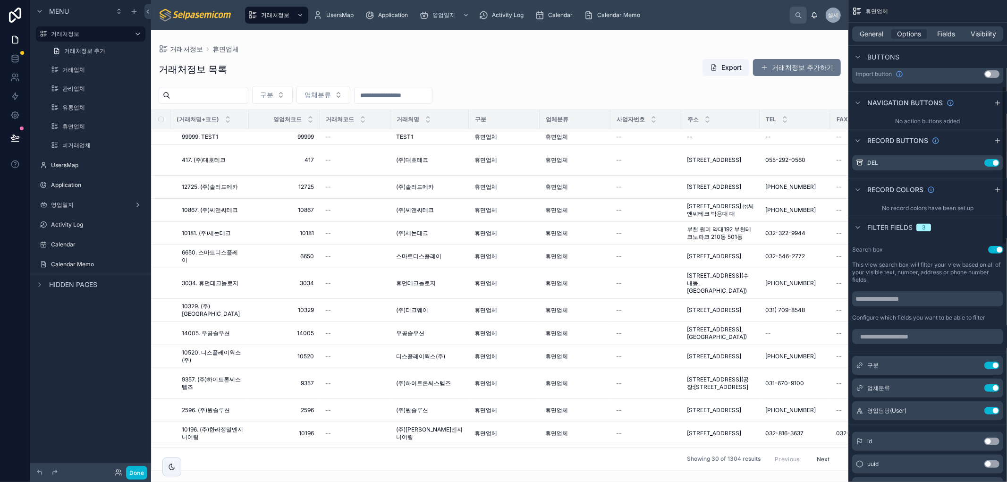
scroll to position [367, 0]
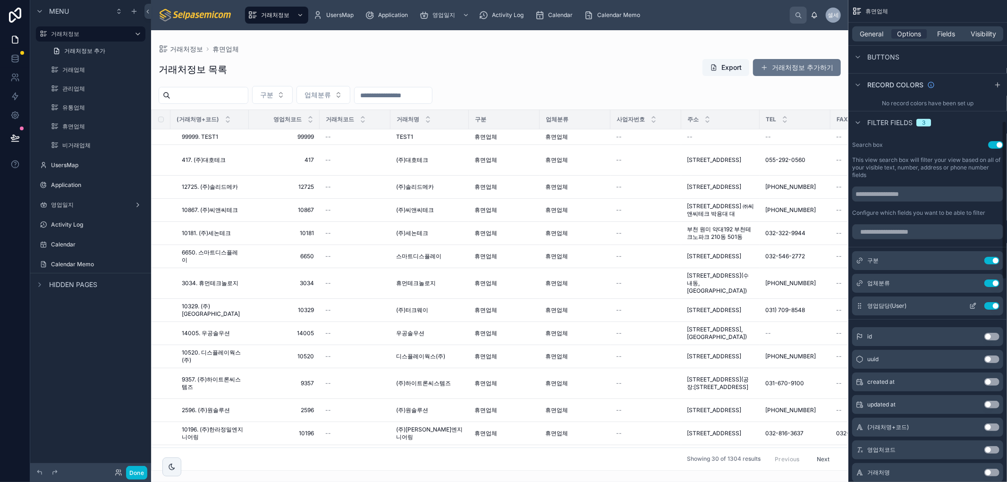
click at [972, 303] on icon "scrollable content" at bounding box center [973, 306] width 8 height 8
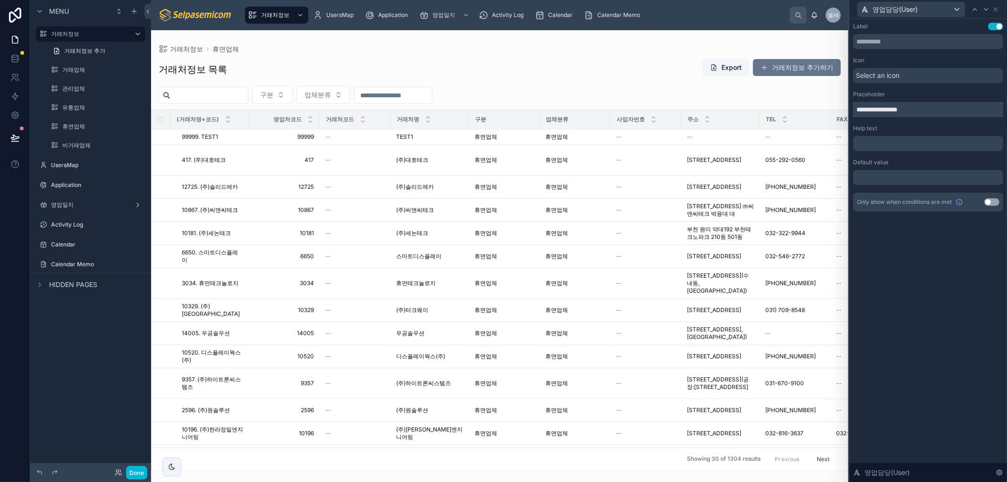
drag, startPoint x: 875, startPoint y: 112, endPoint x: 696, endPoint y: 70, distance: 184.3
click at [696, 70] on div "**********" at bounding box center [503, 241] width 1007 height 482
type input "**********"
click at [889, 299] on div "**********" at bounding box center [929, 250] width 158 height 463
click at [999, 6] on icon at bounding box center [996, 10] width 8 height 8
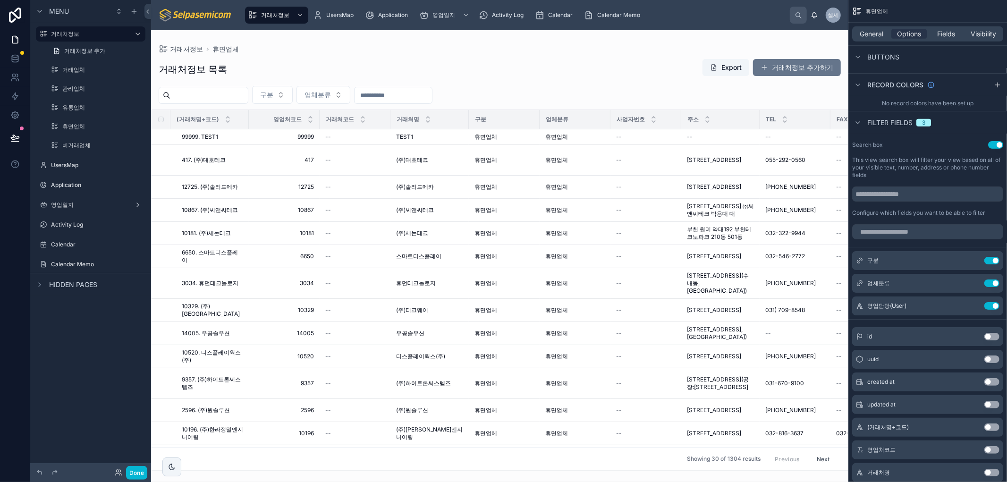
drag, startPoint x: 384, startPoint y: 467, endPoint x: 382, endPoint y: 476, distance: 9.2
click at [470, 474] on div at bounding box center [499, 256] width 697 height 452
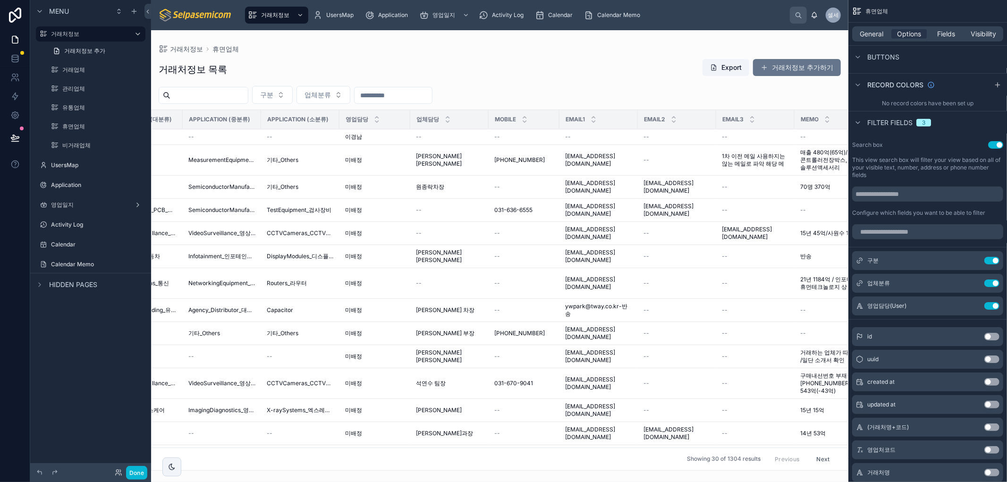
scroll to position [0, 0]
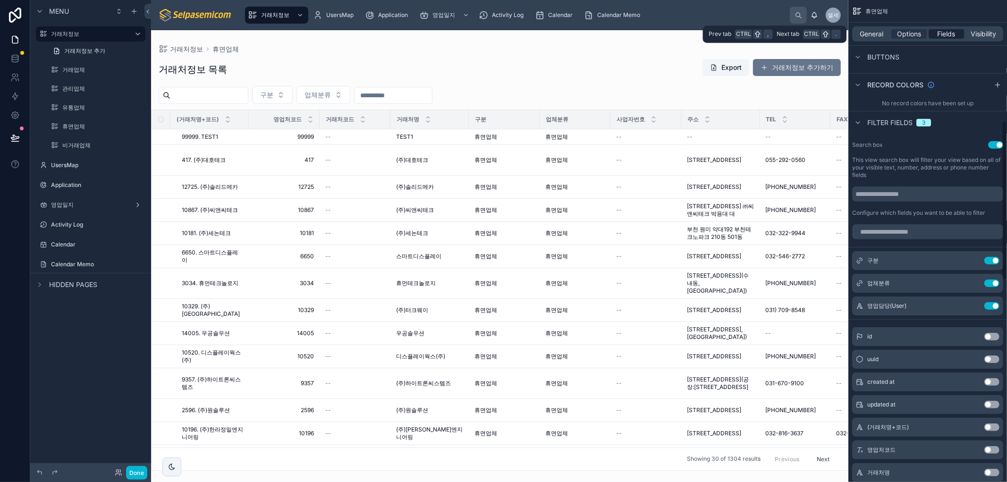
click at [952, 35] on span "Fields" at bounding box center [947, 33] width 18 height 9
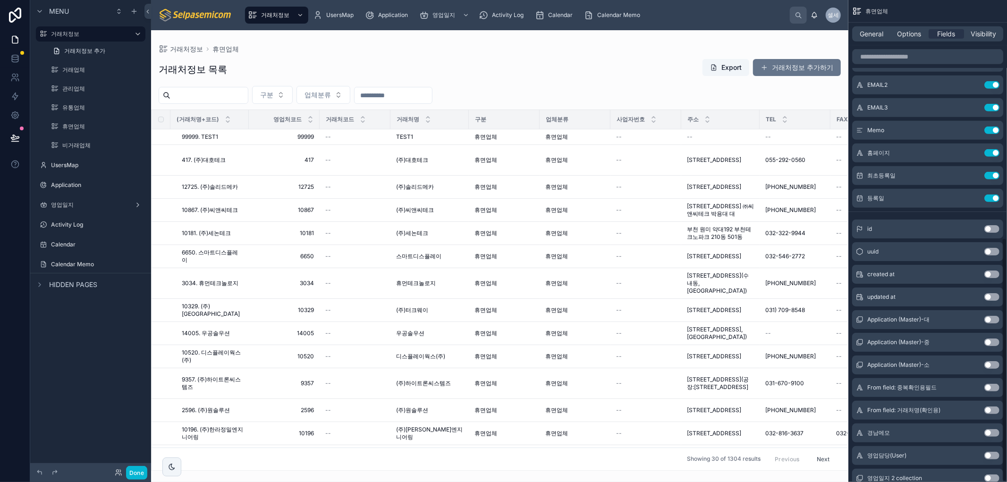
scroll to position [470, 0]
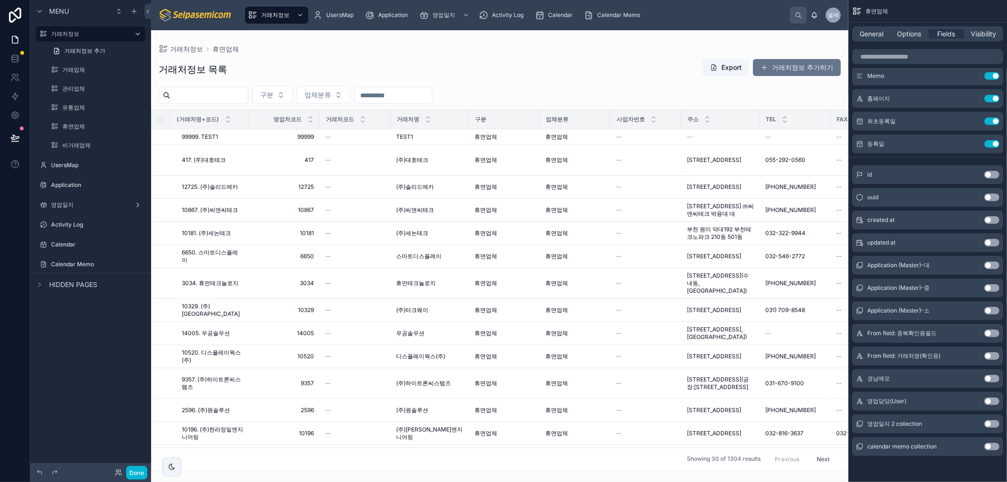
drag, startPoint x: 988, startPoint y: 401, endPoint x: 950, endPoint y: 411, distance: 39.4
click at [989, 401] on button "Use setting" at bounding box center [992, 402] width 15 height 8
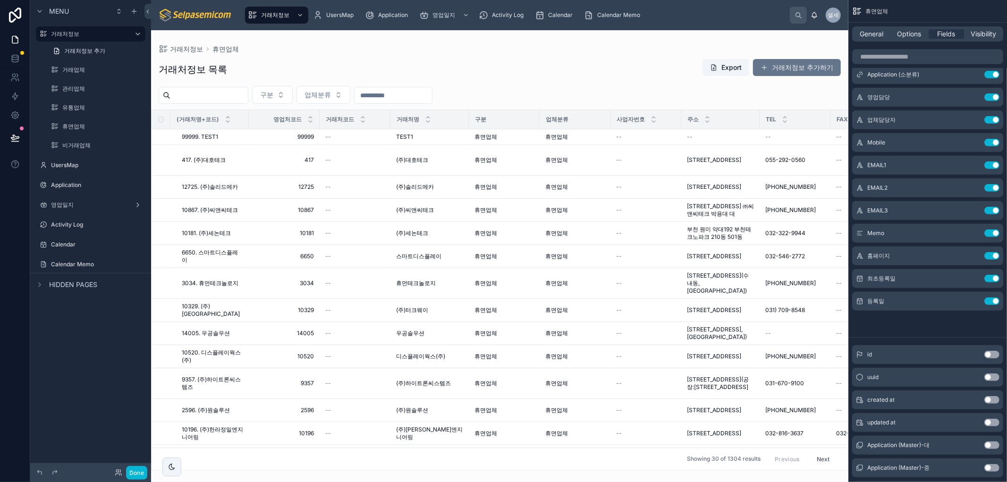
scroll to position [0, 60]
click at [973, 93] on icon "scrollable content" at bounding box center [973, 97] width 8 height 8
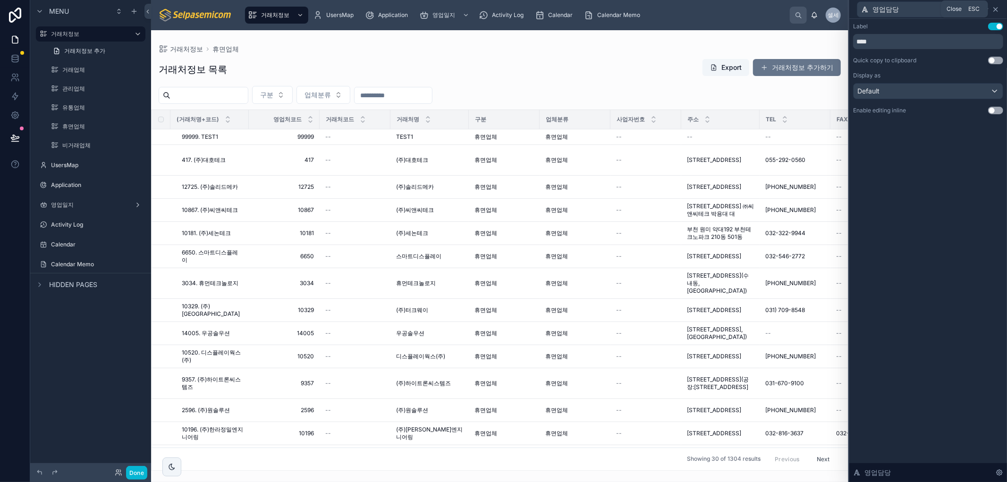
click at [995, 6] on icon at bounding box center [996, 10] width 8 height 8
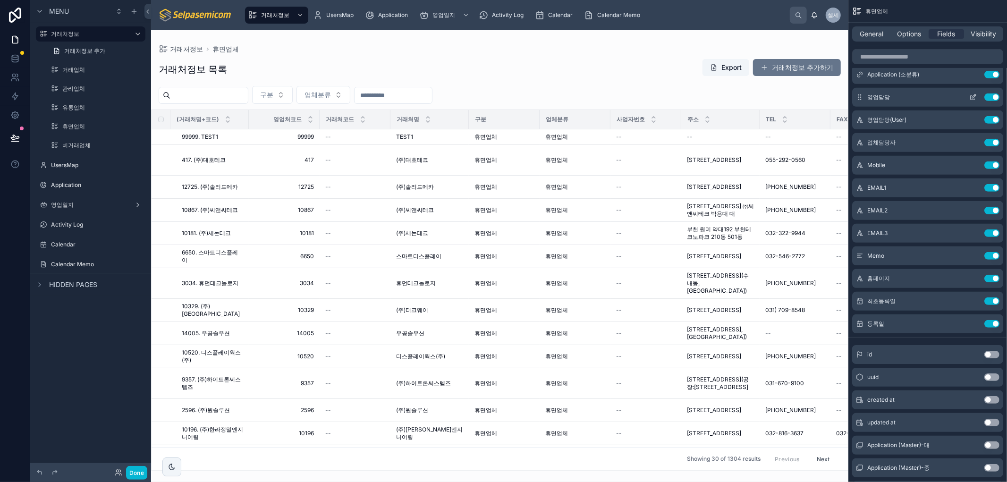
click at [995, 98] on button "Use setting" at bounding box center [992, 97] width 15 height 8
click at [970, 95] on icon "scrollable content" at bounding box center [973, 97] width 8 height 8
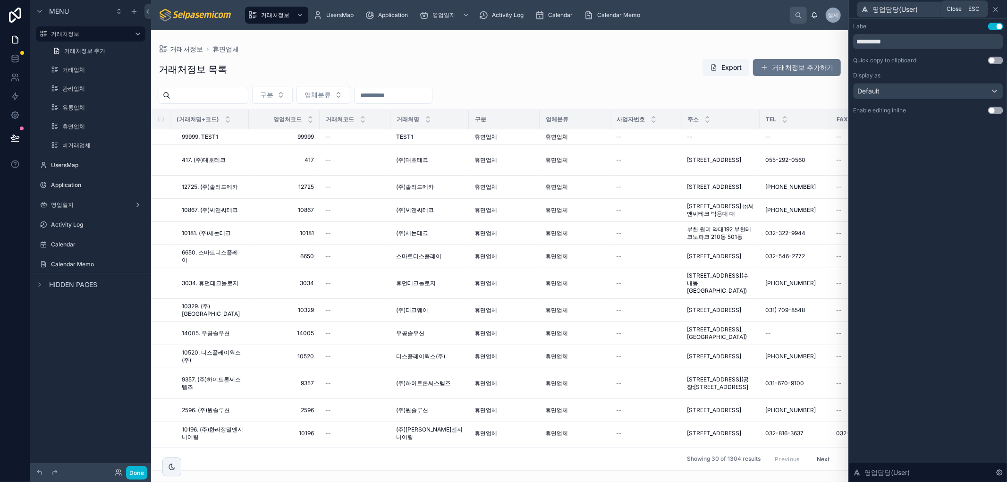
click at [995, 8] on icon at bounding box center [996, 10] width 8 height 8
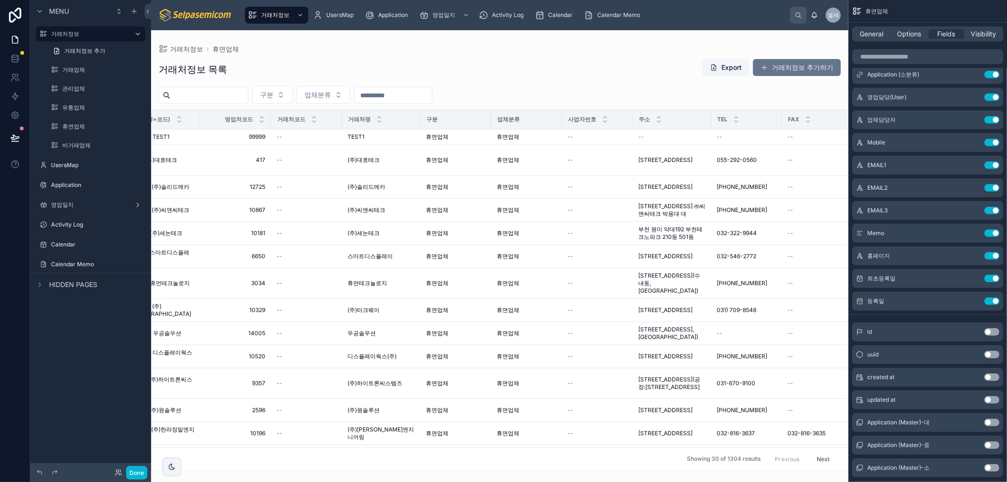
scroll to position [0, 0]
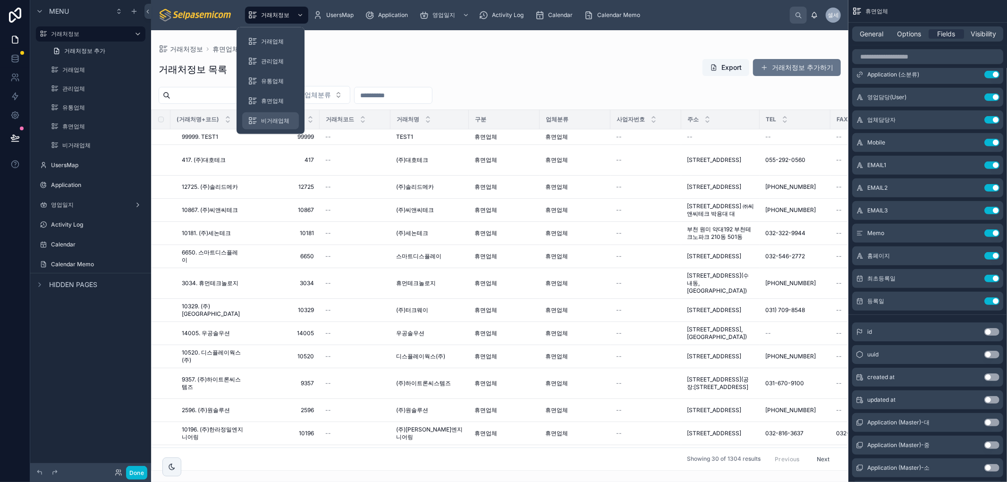
click at [276, 123] on span "비거래업체" at bounding box center [275, 121] width 28 height 8
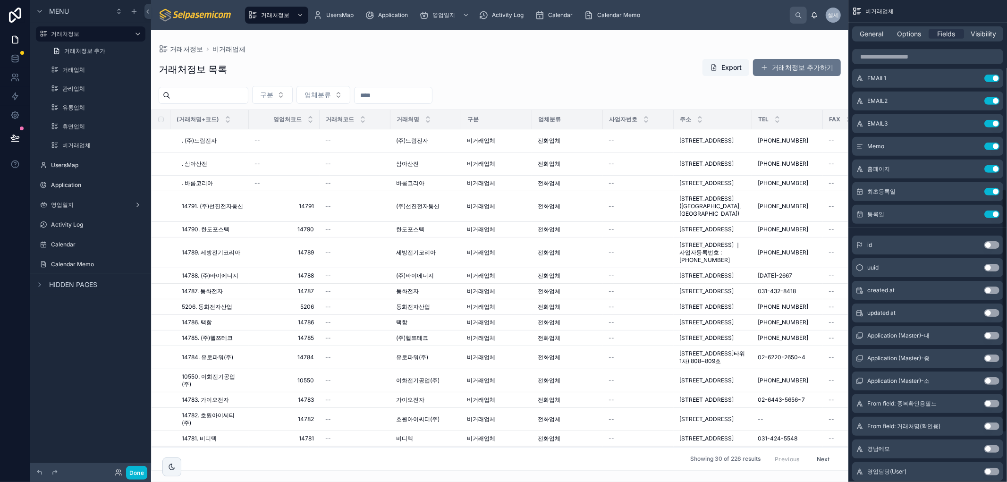
scroll to position [470, 0]
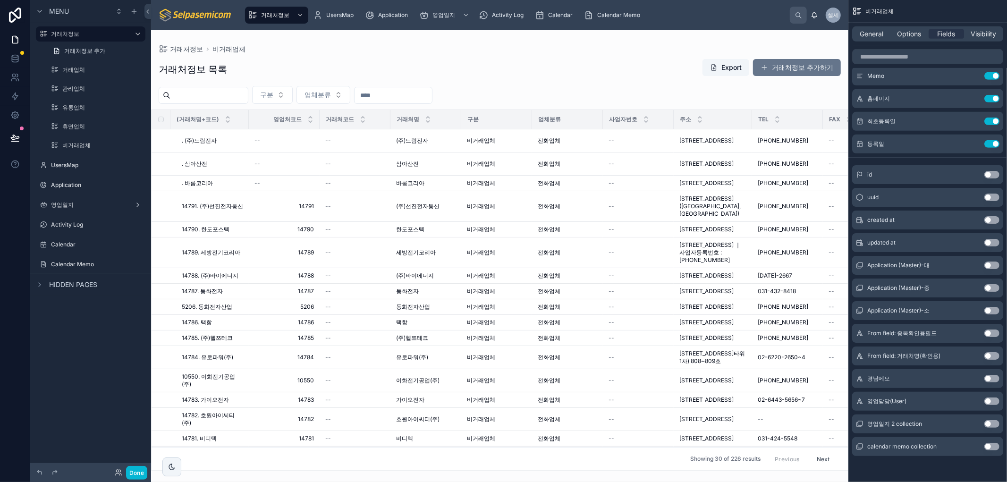
click at [988, 400] on button "Use setting" at bounding box center [992, 402] width 15 height 8
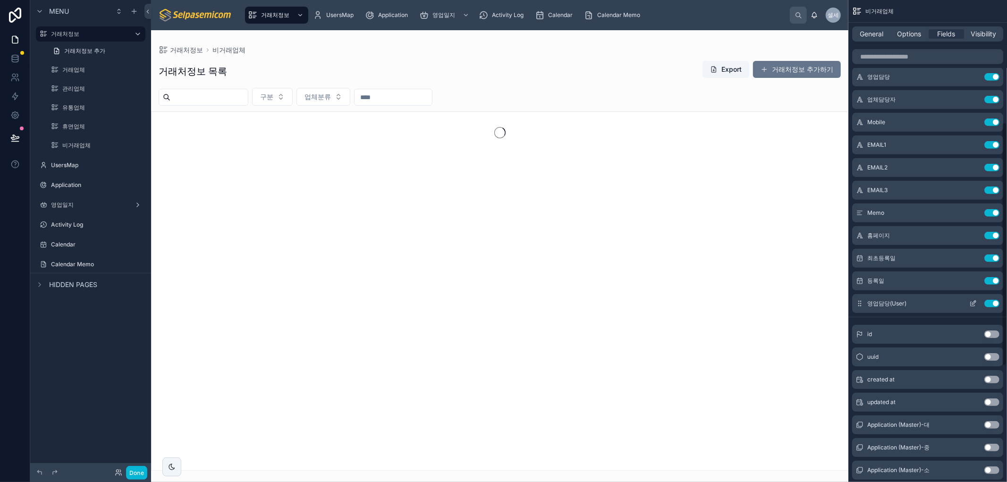
scroll to position [208, 0]
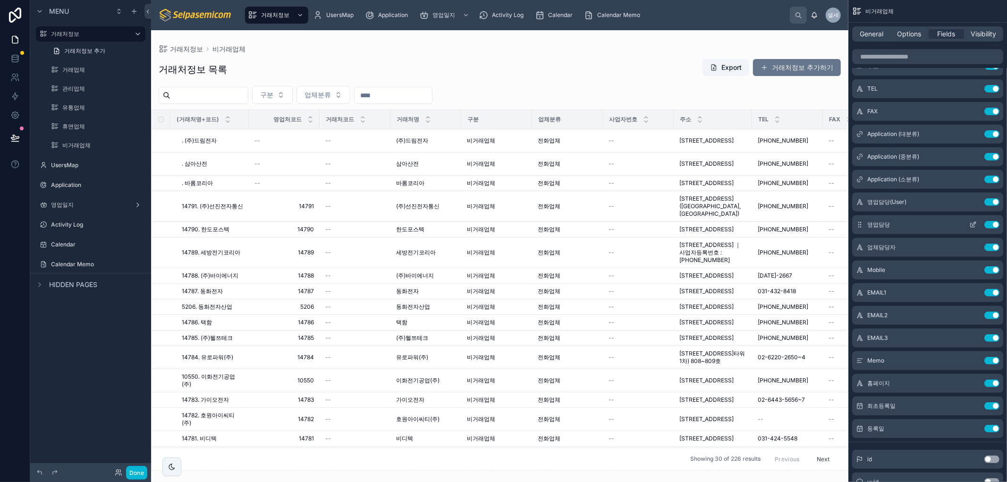
click at [992, 224] on button "Use setting" at bounding box center [992, 225] width 15 height 8
click at [976, 200] on icon "scrollable content" at bounding box center [974, 201] width 4 height 4
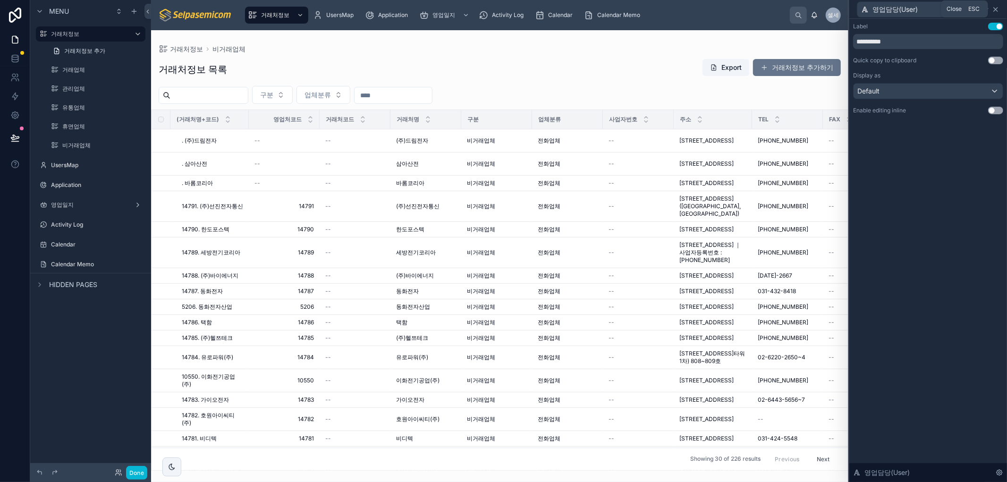
click at [997, 7] on icon at bounding box center [996, 10] width 8 height 8
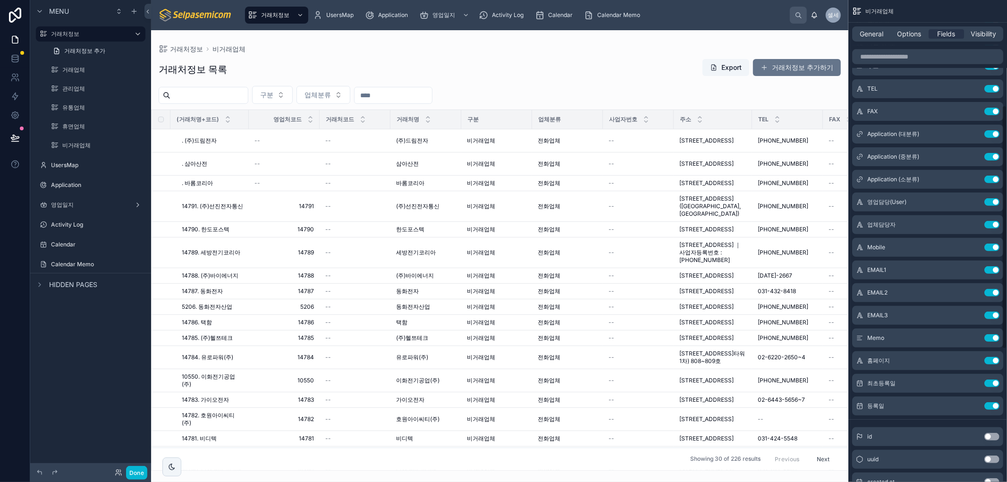
click at [911, 40] on div "General Options Fields Visibility" at bounding box center [927, 33] width 151 height 15
click at [910, 35] on span "Options" at bounding box center [909, 33] width 24 height 9
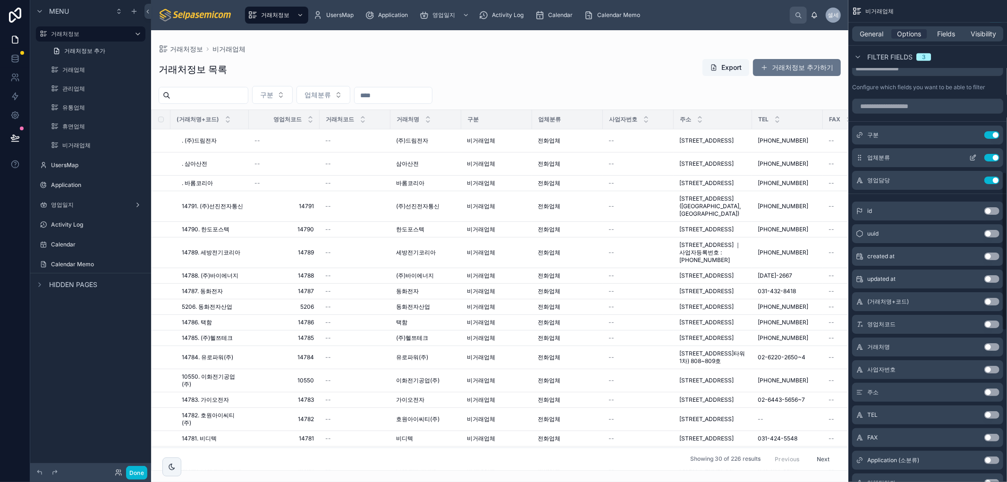
scroll to position [523, 0]
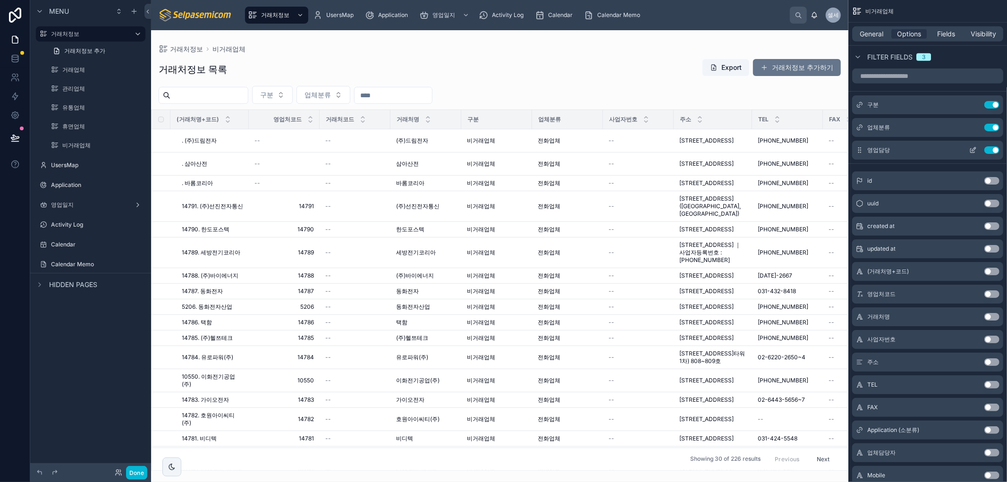
click at [987, 148] on button "Use setting" at bounding box center [992, 150] width 15 height 8
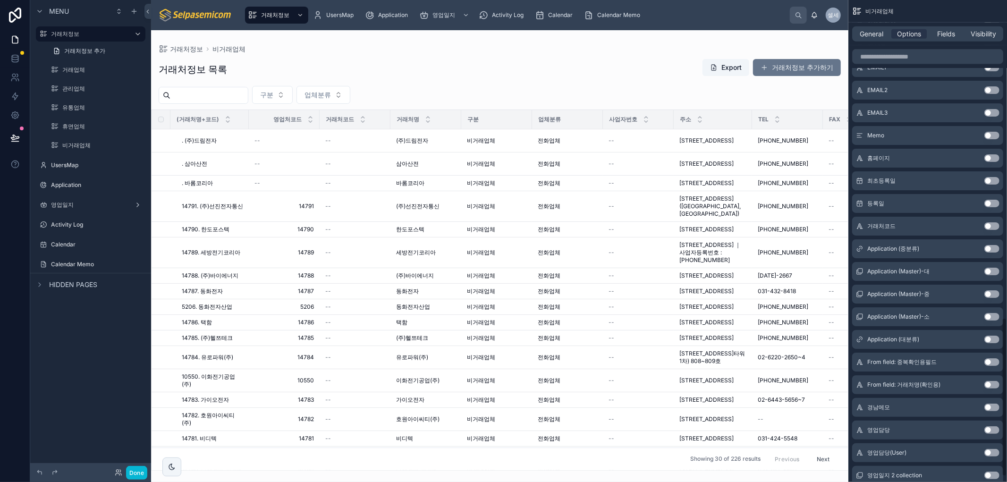
scroll to position [982, 0]
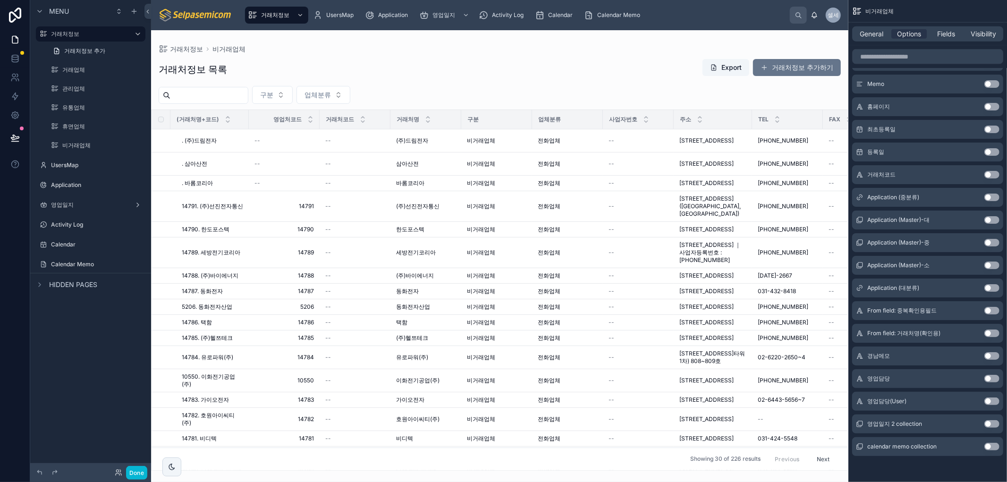
click at [989, 402] on button "Use setting" at bounding box center [992, 402] width 15 height 8
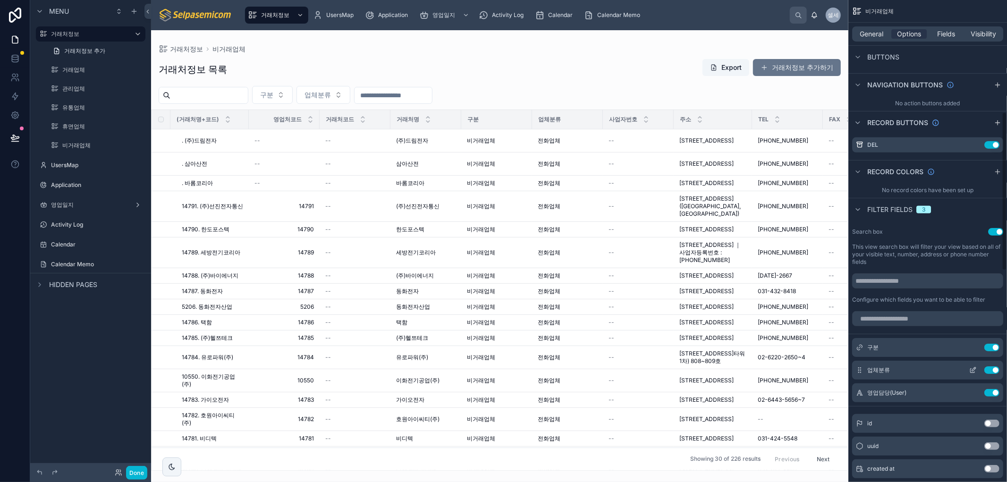
scroll to position [247, 0]
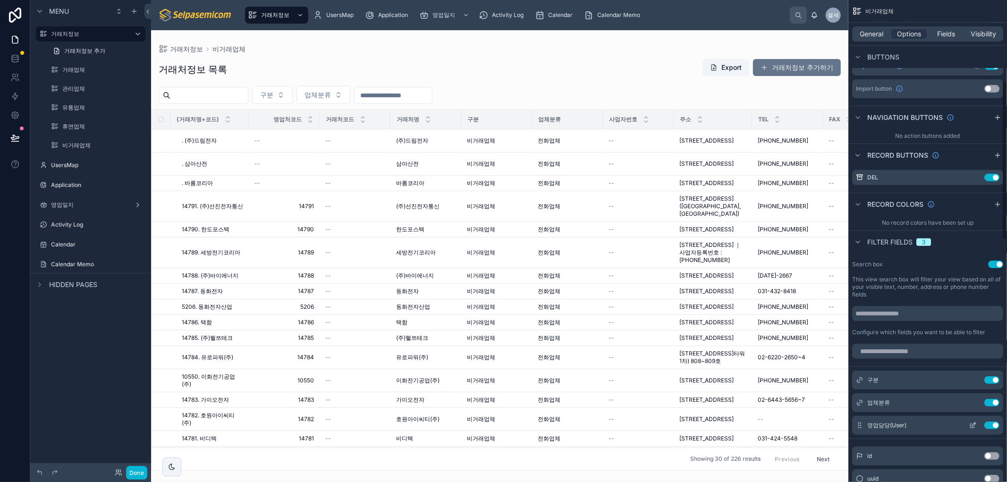
click at [971, 424] on icon "scrollable content" at bounding box center [973, 426] width 4 height 4
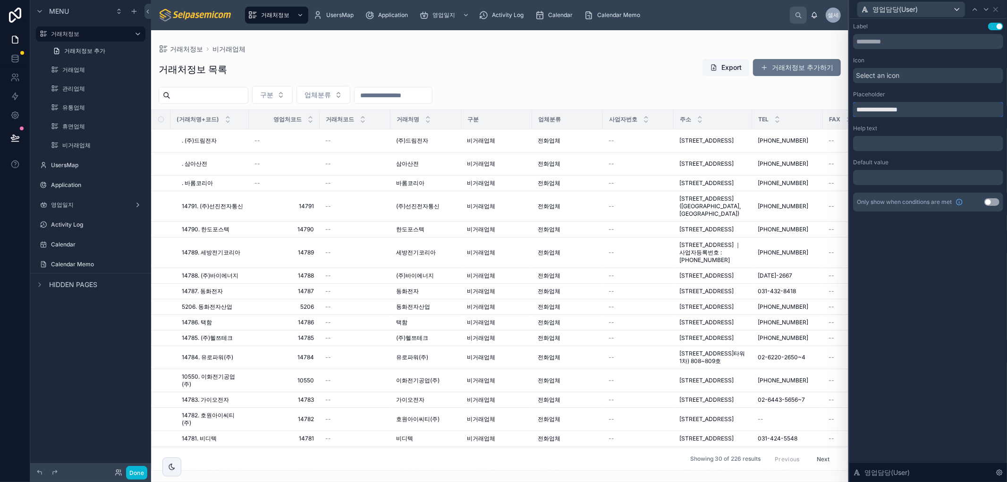
drag, startPoint x: 877, startPoint y: 114, endPoint x: 773, endPoint y: 93, distance: 106.9
click at [773, 93] on div "**********" at bounding box center [503, 241] width 1007 height 482
type input "**********"
click at [997, 11] on icon at bounding box center [996, 10] width 8 height 8
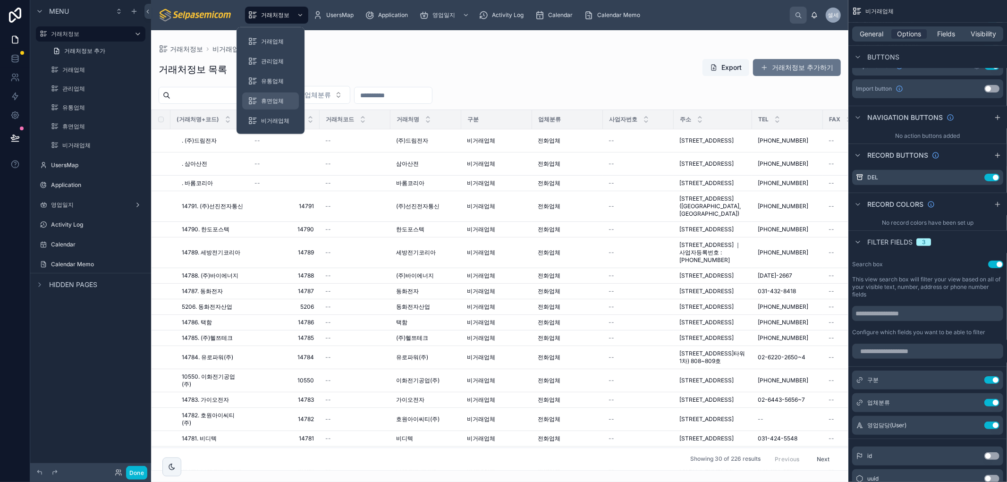
click at [272, 97] on span "휴면업체" at bounding box center [272, 101] width 23 height 8
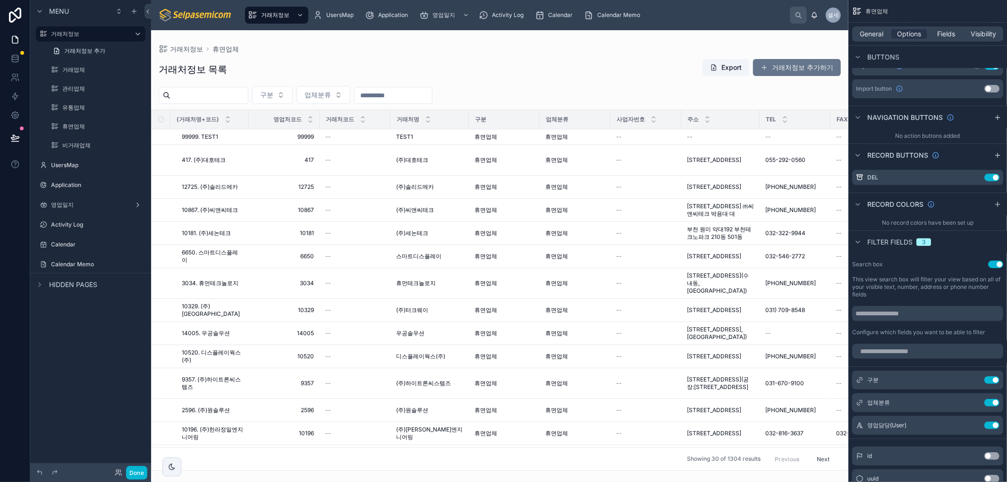
click at [266, 120] on div "영업처코드" at bounding box center [284, 119] width 70 height 18
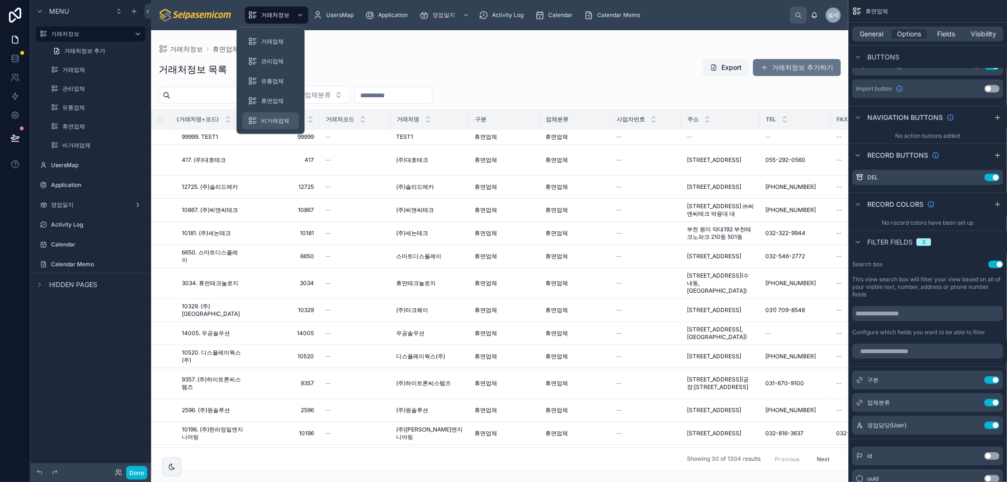
click at [272, 116] on div "비거래업체" at bounding box center [270, 120] width 45 height 15
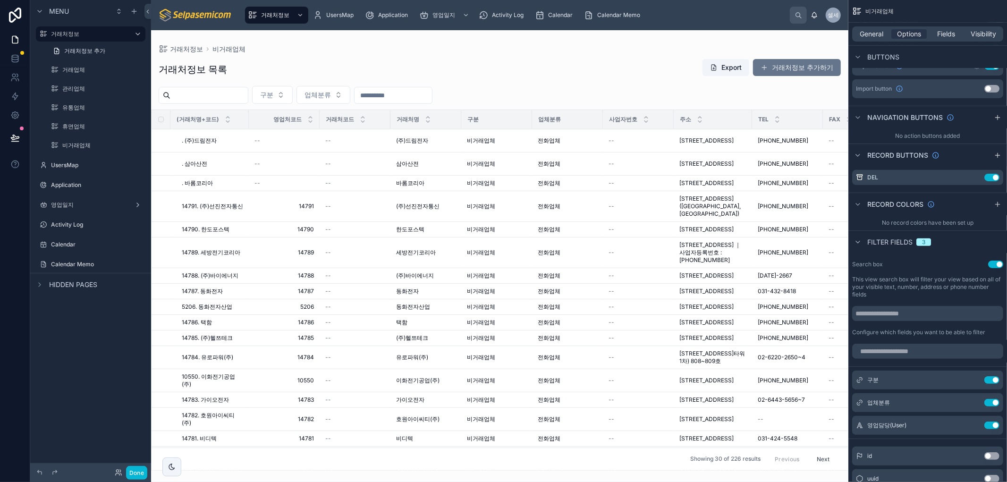
drag, startPoint x: 359, startPoint y: 466, endPoint x: 418, endPoint y: 475, distance: 60.1
click at [418, 475] on div at bounding box center [499, 256] width 697 height 452
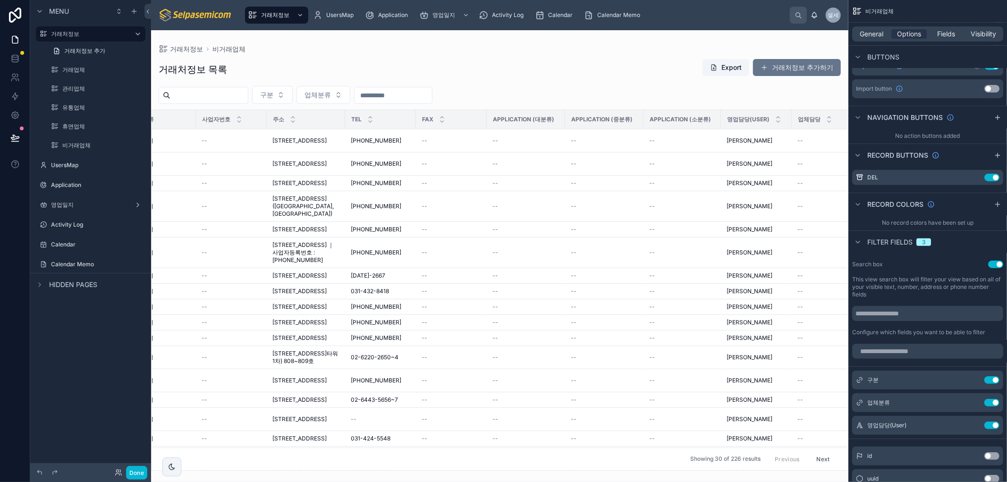
scroll to position [0, 478]
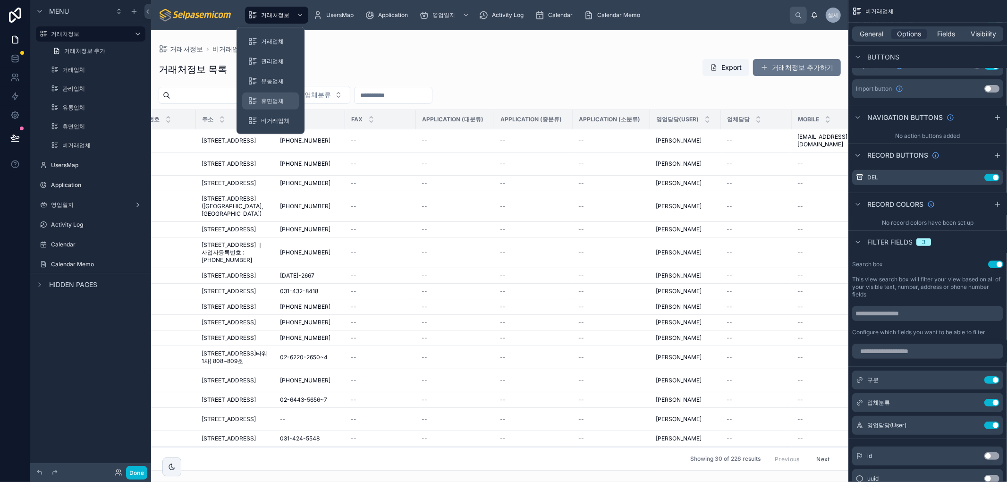
click at [283, 100] on span "휴면업체" at bounding box center [272, 101] width 23 height 8
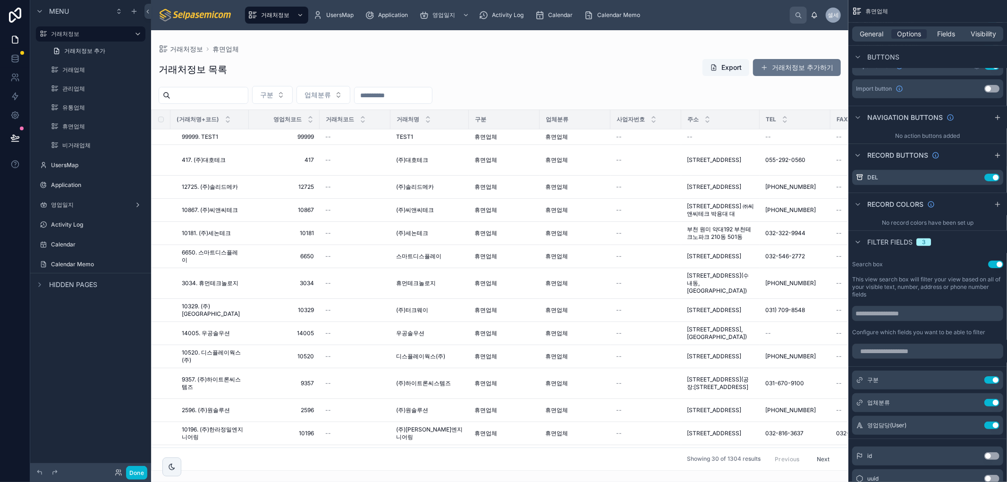
drag, startPoint x: 410, startPoint y: 465, endPoint x: 520, endPoint y: 471, distance: 110.7
click at [520, 471] on div at bounding box center [499, 256] width 697 height 452
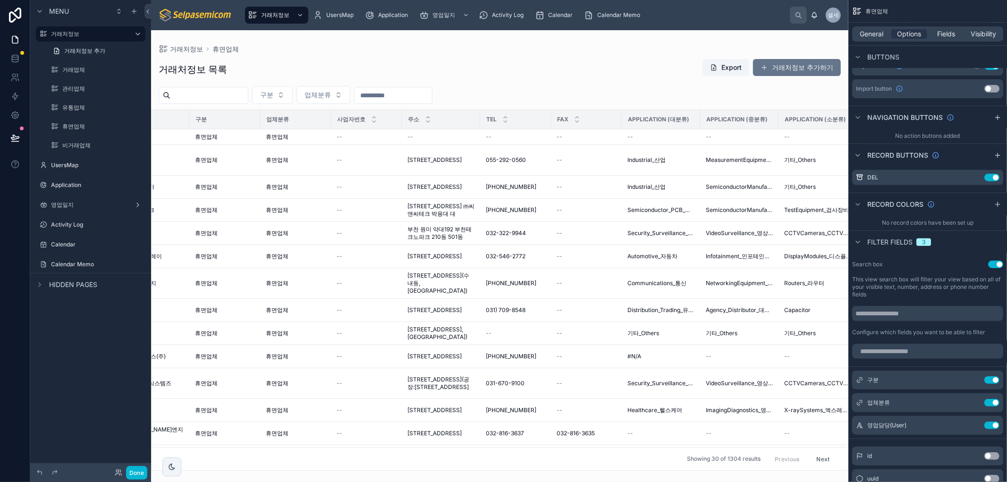
scroll to position [0, 342]
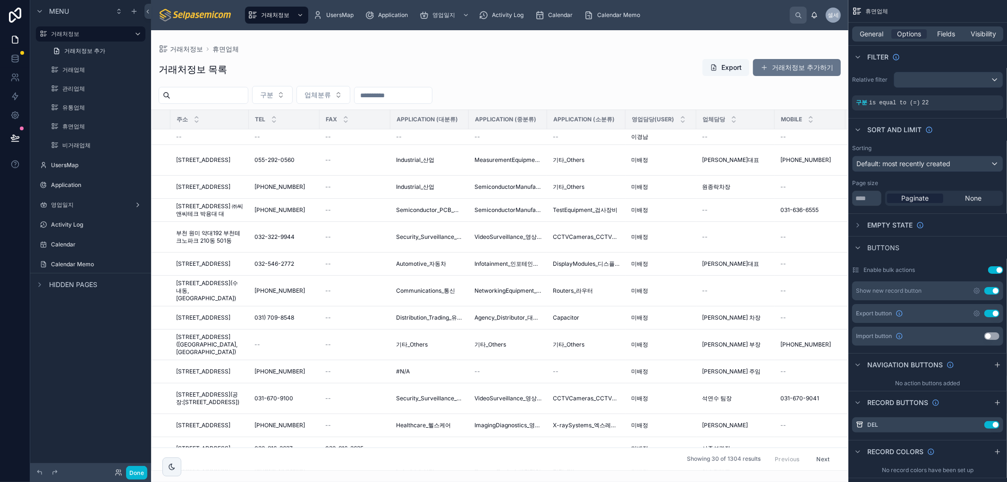
scroll to position [247, 0]
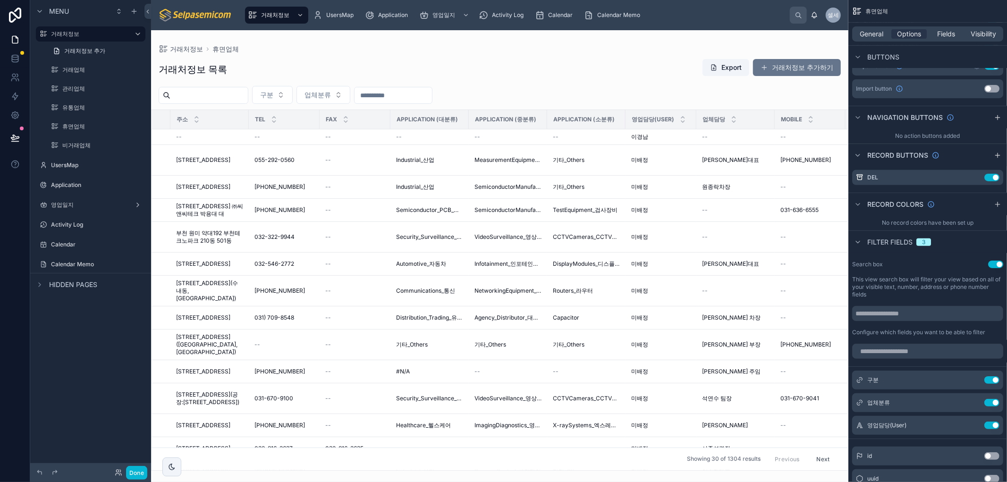
click at [432, 93] on input "text" at bounding box center [393, 95] width 77 height 13
type input "***"
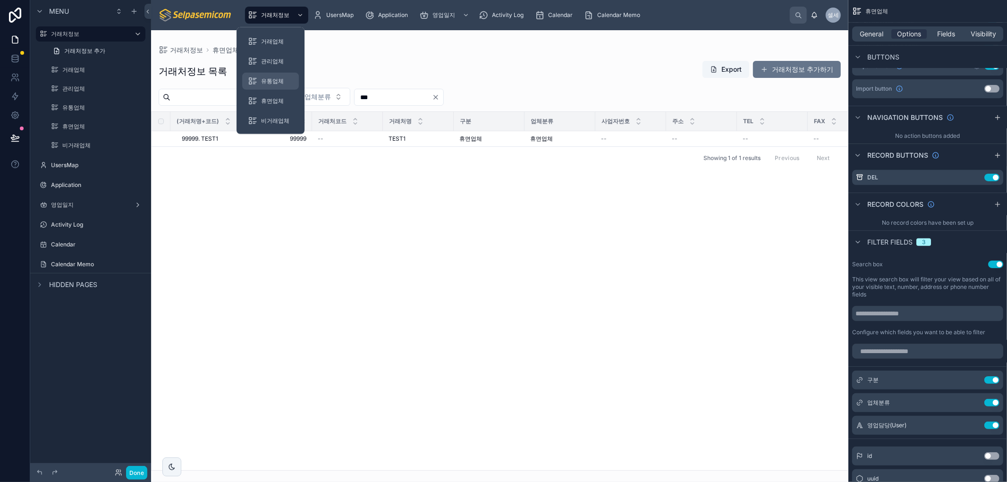
click at [273, 75] on div "유통업체" at bounding box center [270, 81] width 45 height 15
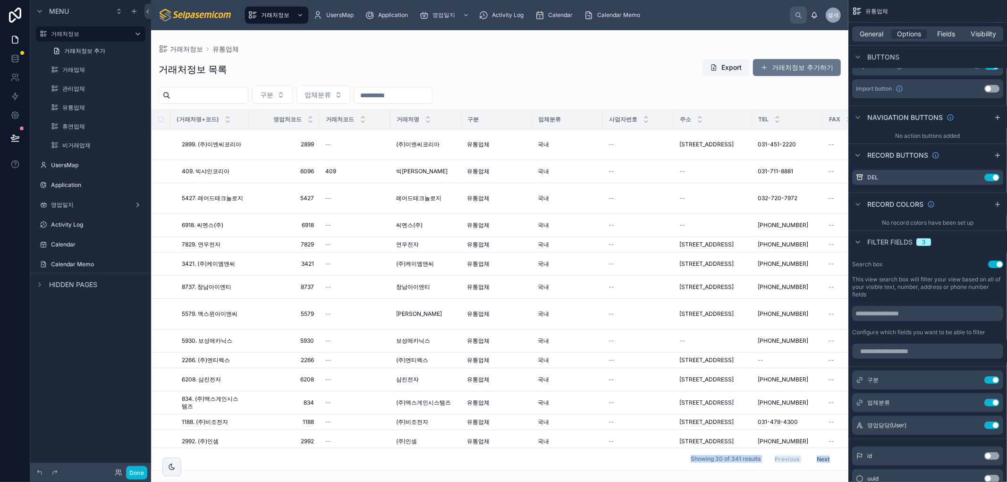
drag, startPoint x: 399, startPoint y: 462, endPoint x: 417, endPoint y: 469, distance: 19.7
click at [509, 471] on div "거래처정보 유통업체 거래처정보 목록 Export 거래처정보 추가하기 구분 업체분류 (거래처명+코드) 영업처코드 거래처코드 거래처명 구분 업체분…" at bounding box center [499, 250] width 697 height 441
click at [515, 70] on div at bounding box center [499, 256] width 697 height 452
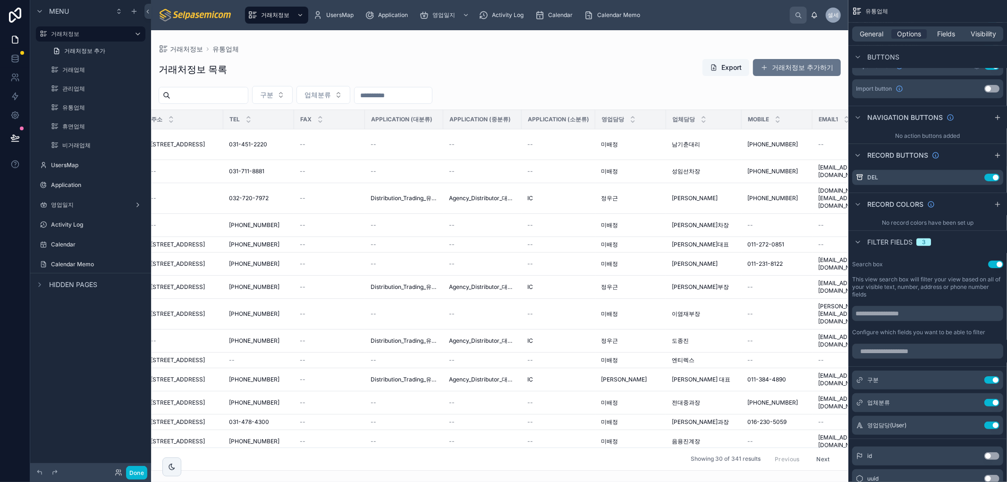
scroll to position [0, 556]
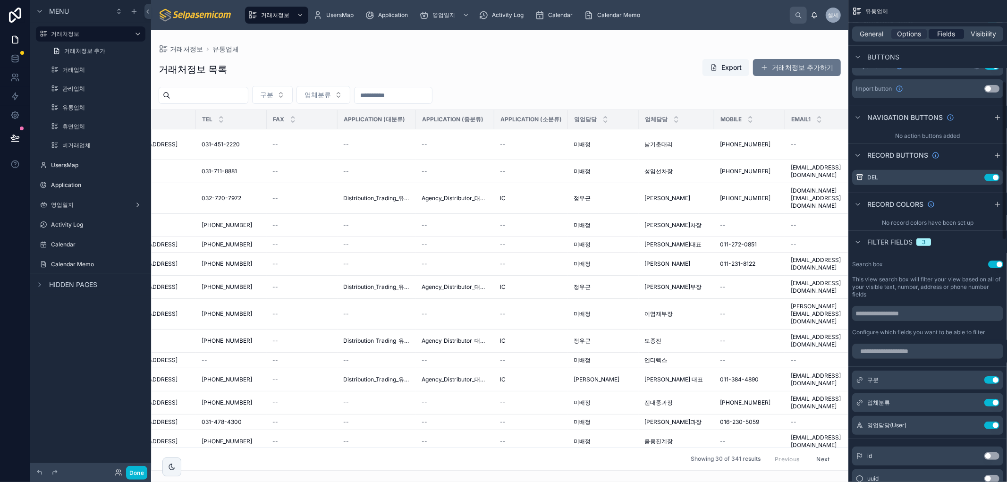
click at [950, 34] on span "Fields" at bounding box center [947, 33] width 18 height 9
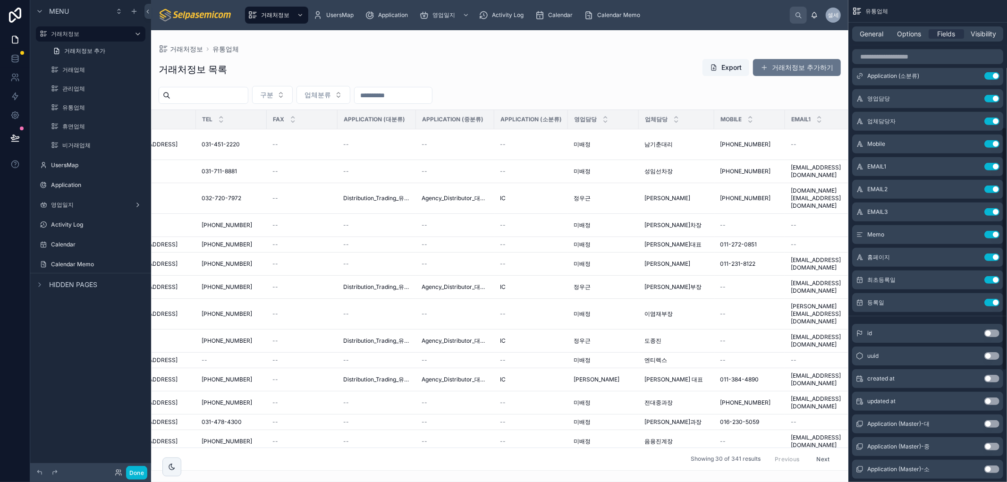
scroll to position [470, 0]
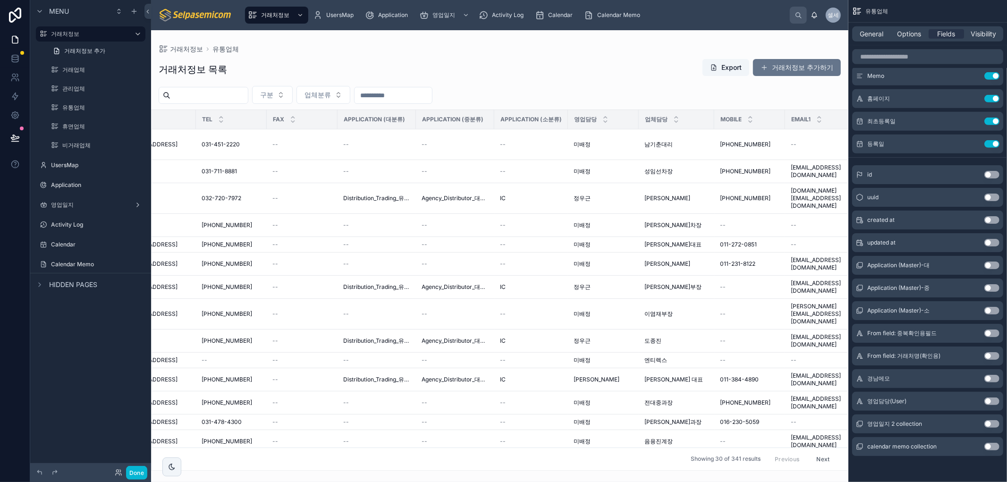
click at [990, 399] on button "Use setting" at bounding box center [992, 402] width 15 height 8
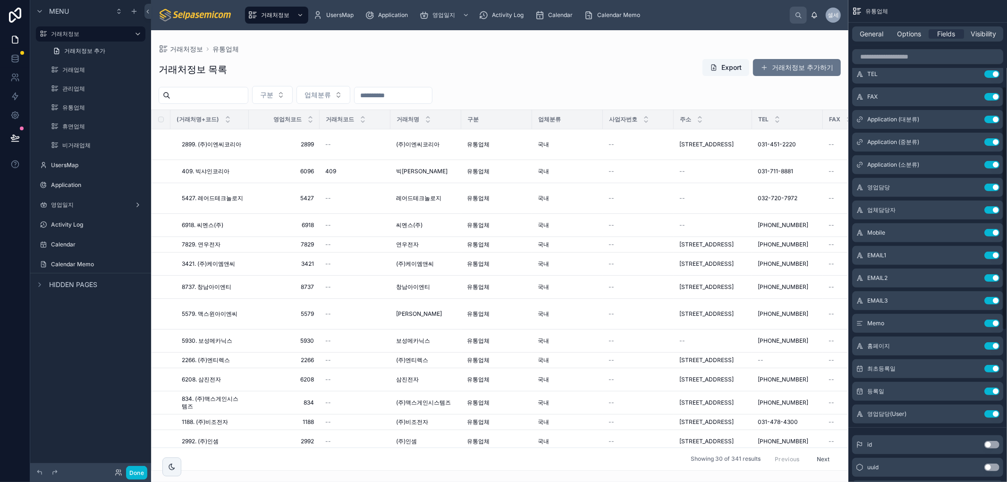
scroll to position [313, 0]
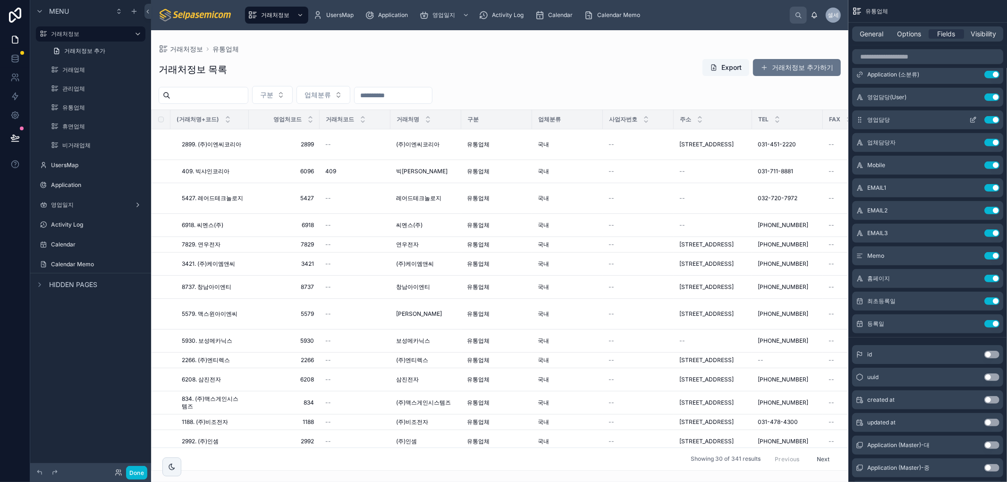
click at [989, 118] on button "Use setting" at bounding box center [992, 120] width 15 height 8
click at [973, 97] on icon "scrollable content" at bounding box center [973, 97] width 8 height 8
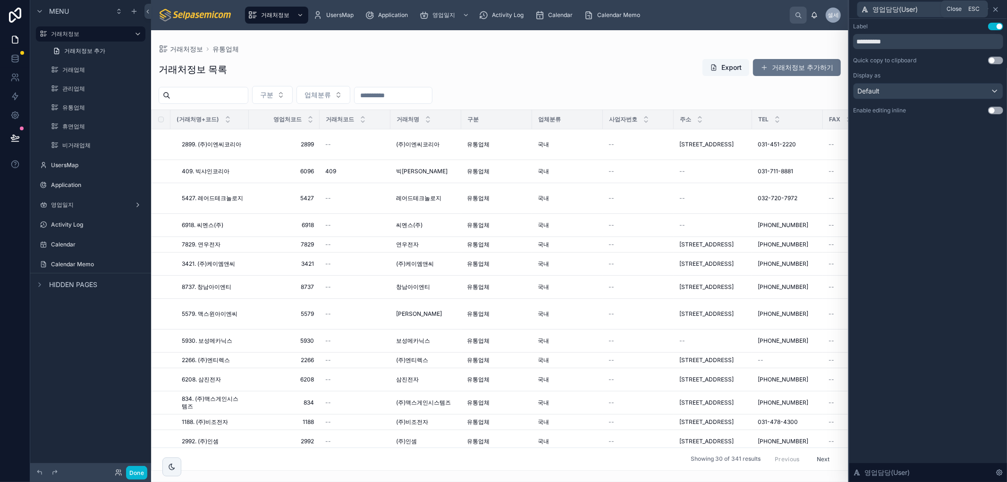
drag, startPoint x: 998, startPoint y: 8, endPoint x: 1006, endPoint y: 14, distance: 10.1
click at [998, 8] on icon at bounding box center [996, 10] width 8 height 8
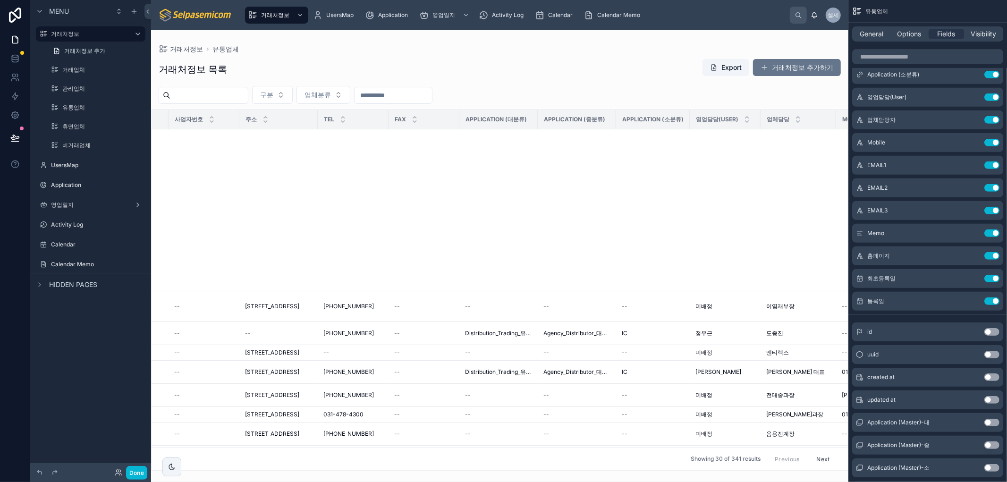
scroll to position [436, 442]
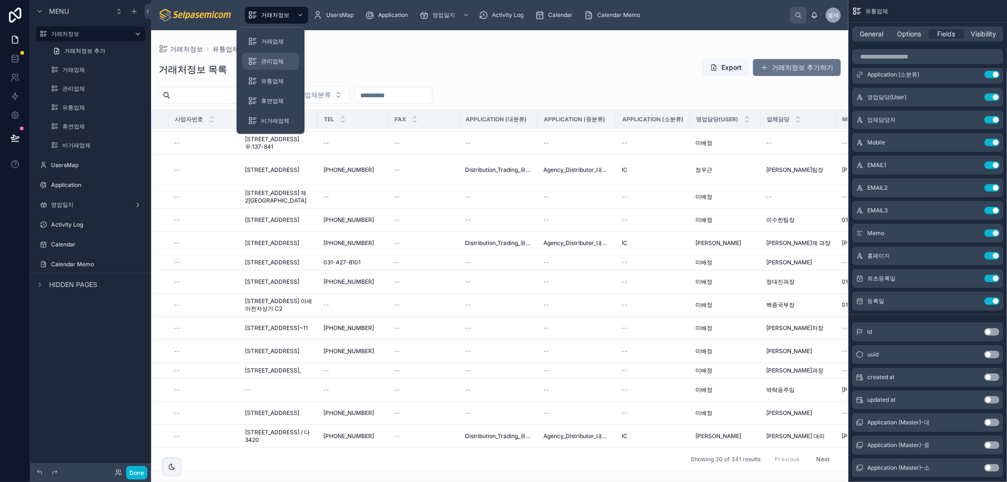
click at [275, 57] on div "관리업체" at bounding box center [270, 61] width 45 height 15
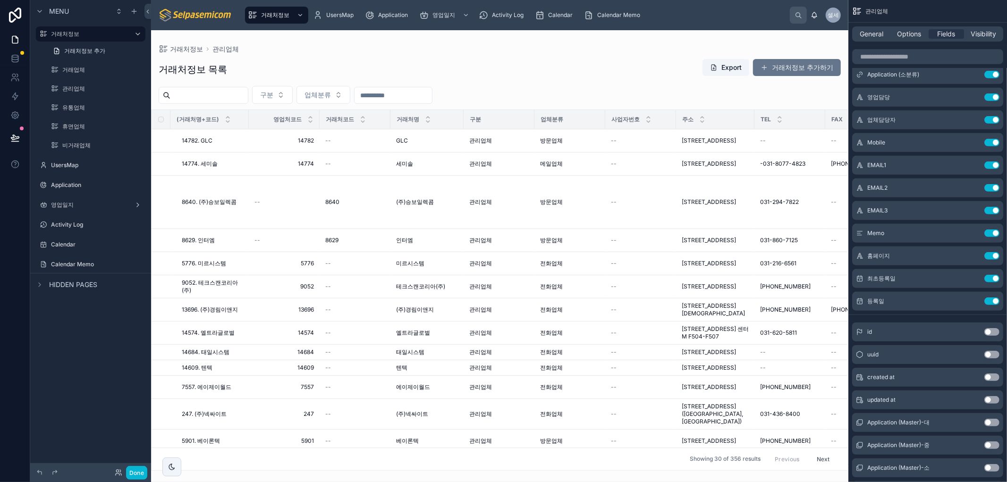
drag, startPoint x: 400, startPoint y: 466, endPoint x: 394, endPoint y: 473, distance: 9.3
click at [497, 474] on div at bounding box center [499, 256] width 697 height 452
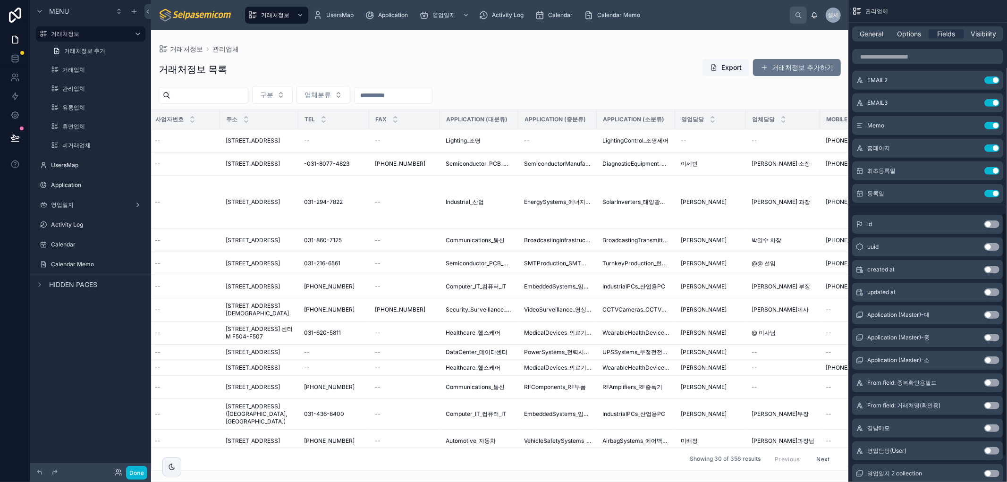
scroll to position [470, 0]
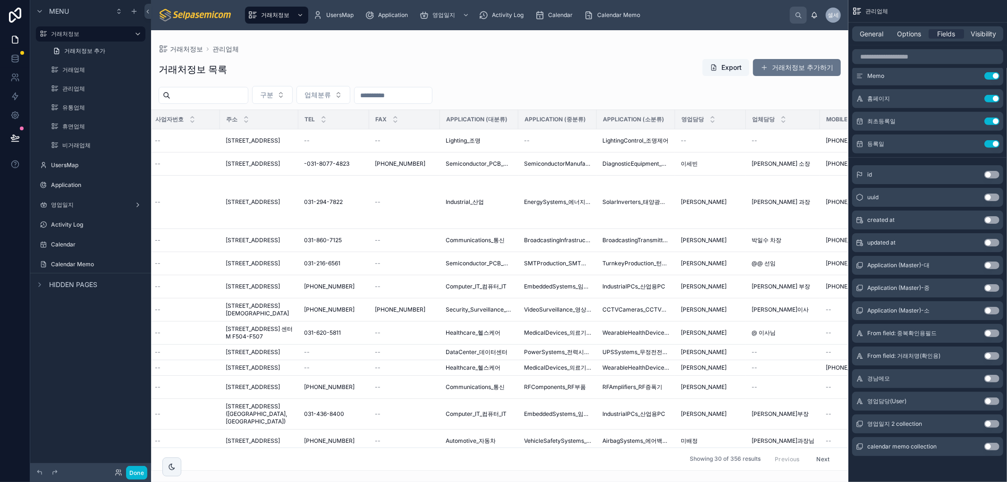
click at [987, 400] on button "Use setting" at bounding box center [992, 402] width 15 height 8
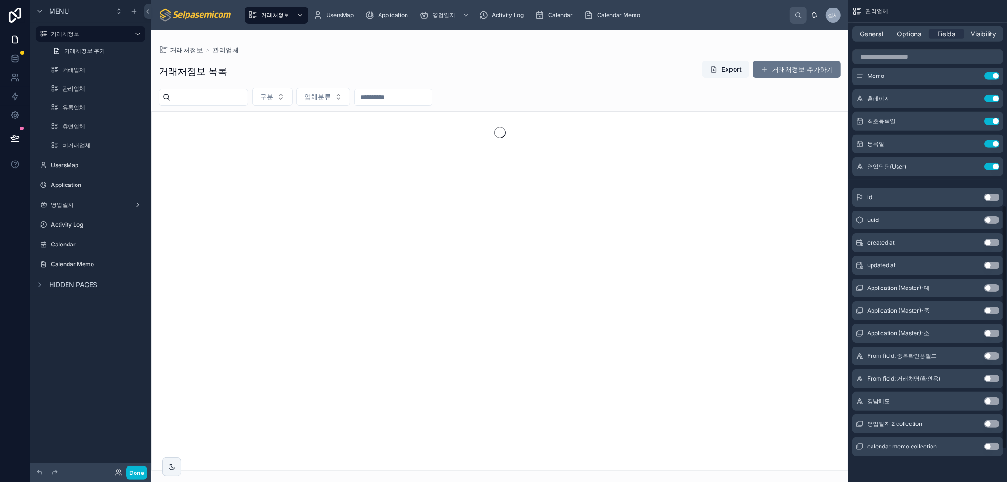
scroll to position [208, 0]
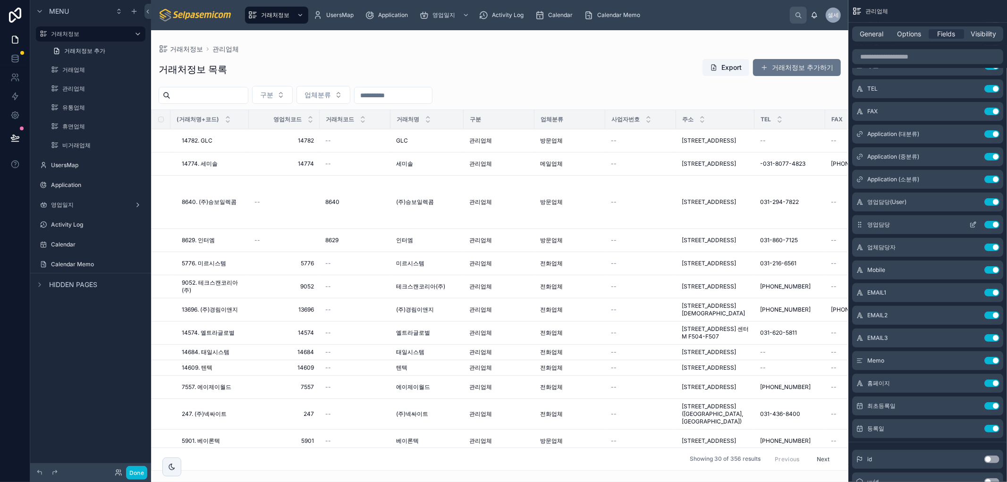
click at [990, 224] on button "Use setting" at bounding box center [992, 225] width 15 height 8
click at [975, 200] on icon "scrollable content" at bounding box center [973, 202] width 8 height 8
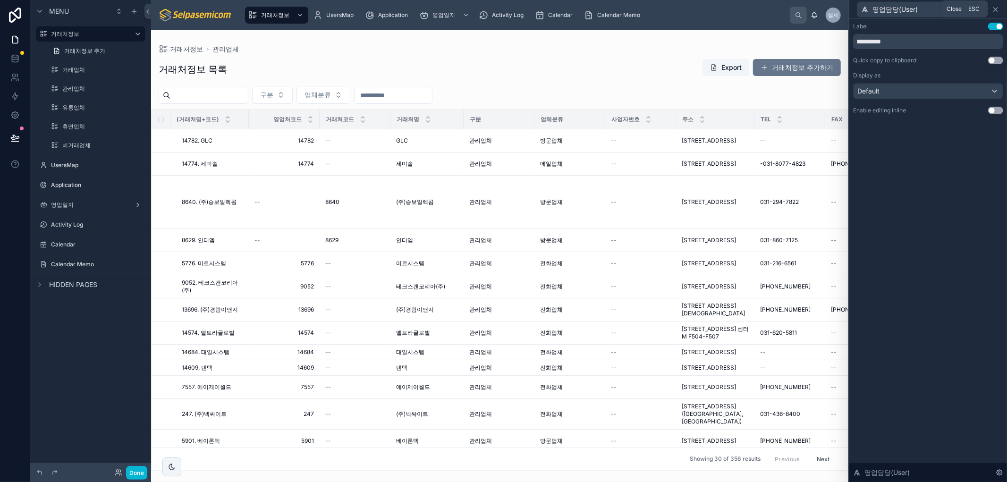
click at [997, 6] on icon at bounding box center [996, 10] width 8 height 8
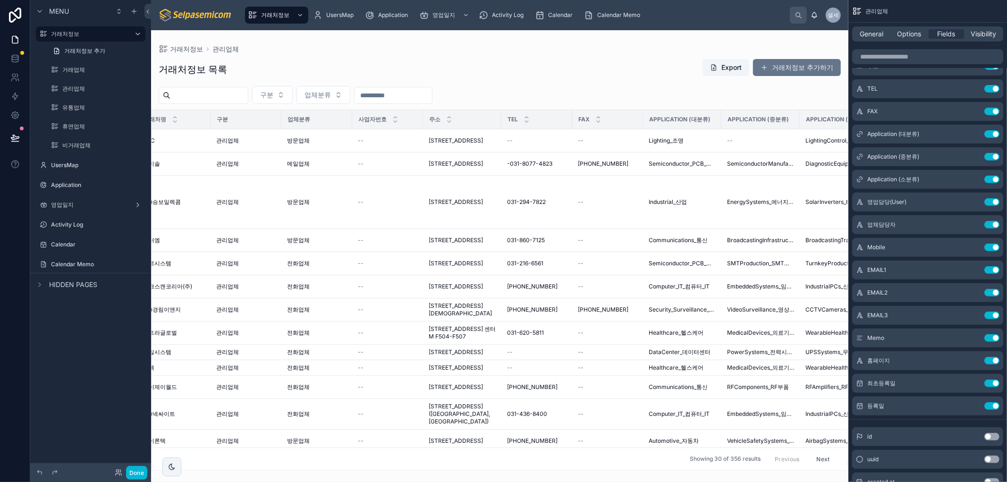
scroll to position [0, 426]
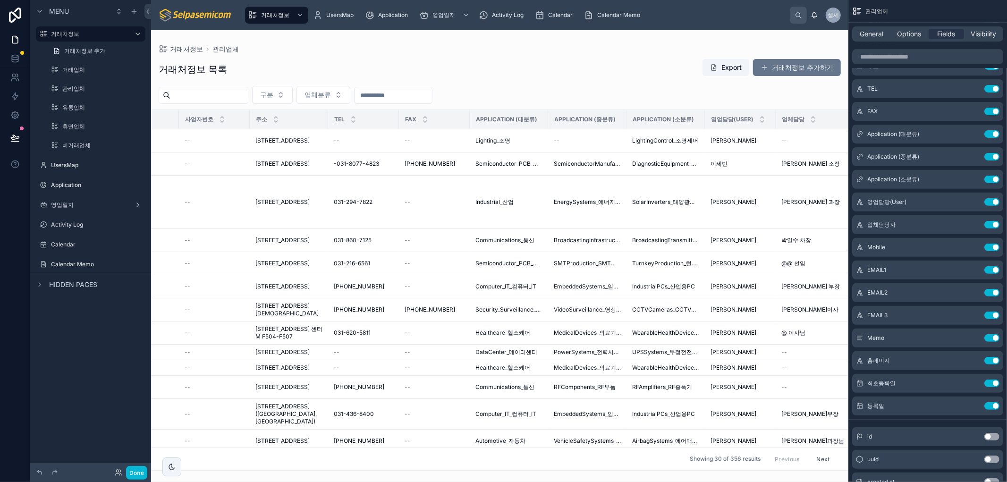
click at [348, 64] on div "거래처정보 목록 Export 거래처정보 추가하기" at bounding box center [500, 70] width 682 height 22
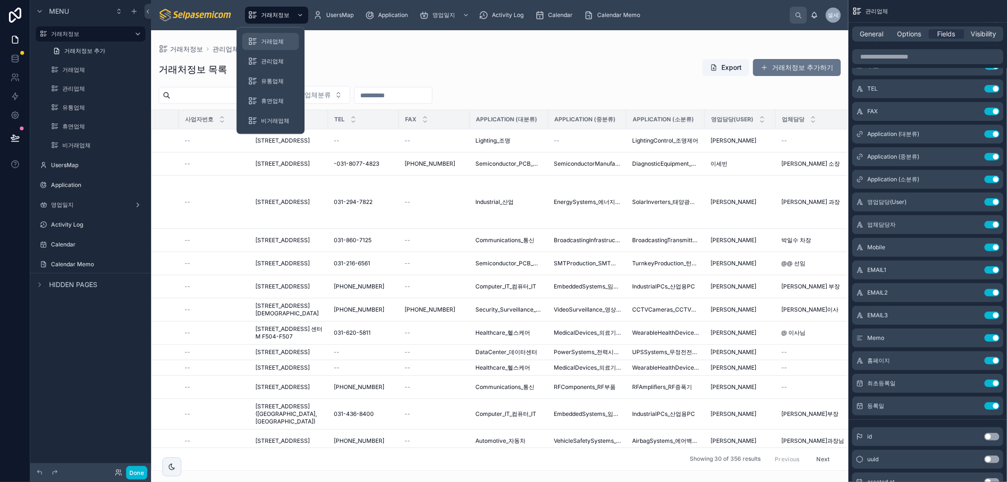
click at [280, 40] on span "거래업체" at bounding box center [272, 42] width 23 height 8
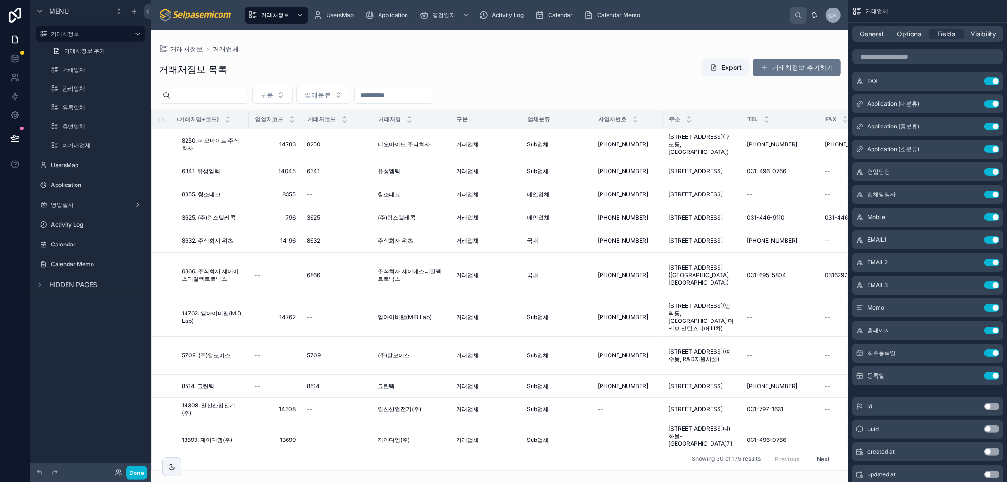
drag, startPoint x: 372, startPoint y: 467, endPoint x: 530, endPoint y: 484, distance: 159.1
click at [530, 482] on html "Menu 거래처정보 거래처정보 추가 거래업체 관리업체 유통업체 휴면업체 비거래업체 UsersMap Application 영업일지 Activit…" at bounding box center [503, 241] width 1007 height 482
click at [377, 43] on div at bounding box center [499, 256] width 697 height 452
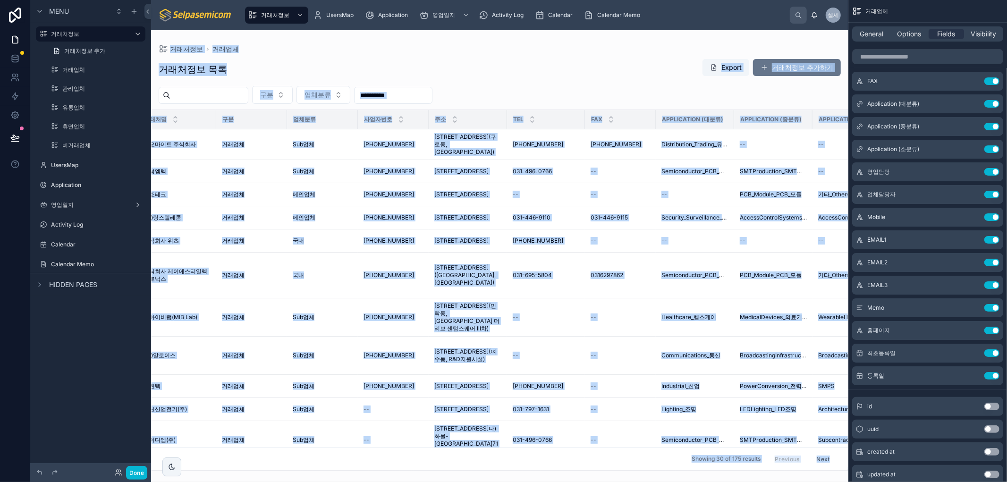
scroll to position [0, 412]
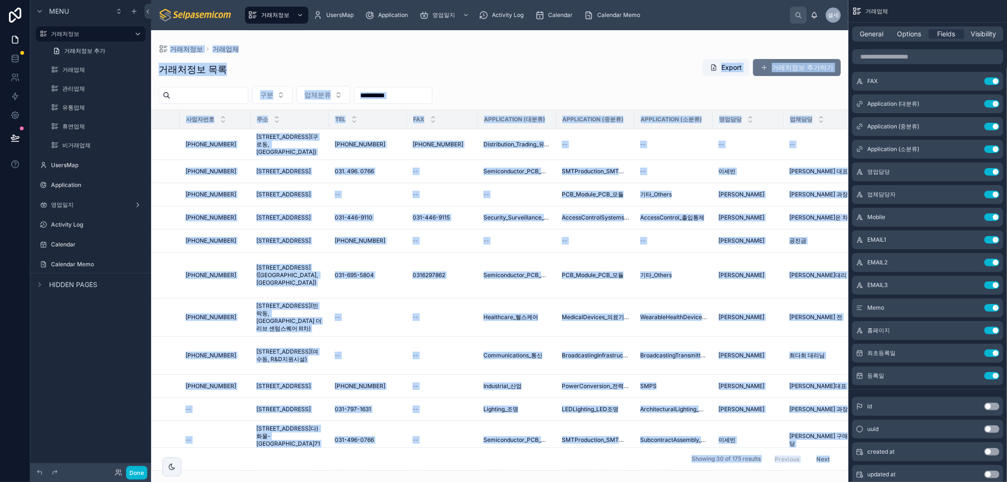
click at [470, 53] on div "거래처정보 목록 Export 거래처정보 추가하기 구분 업체분류 (거래처명+코드) 영업처코드 거래처코드 거래처명 구분 업체분류 사업자번호 주소 …" at bounding box center [499, 262] width 697 height 418
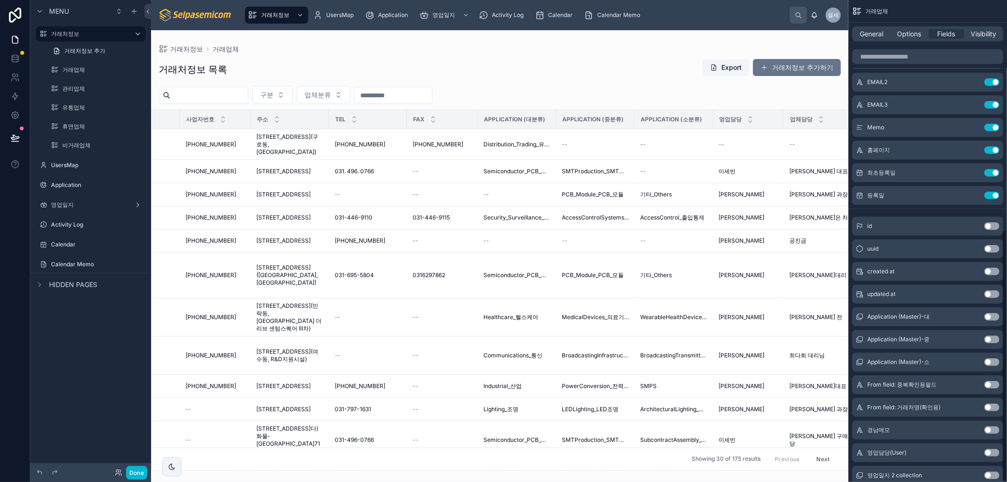
scroll to position [440, 0]
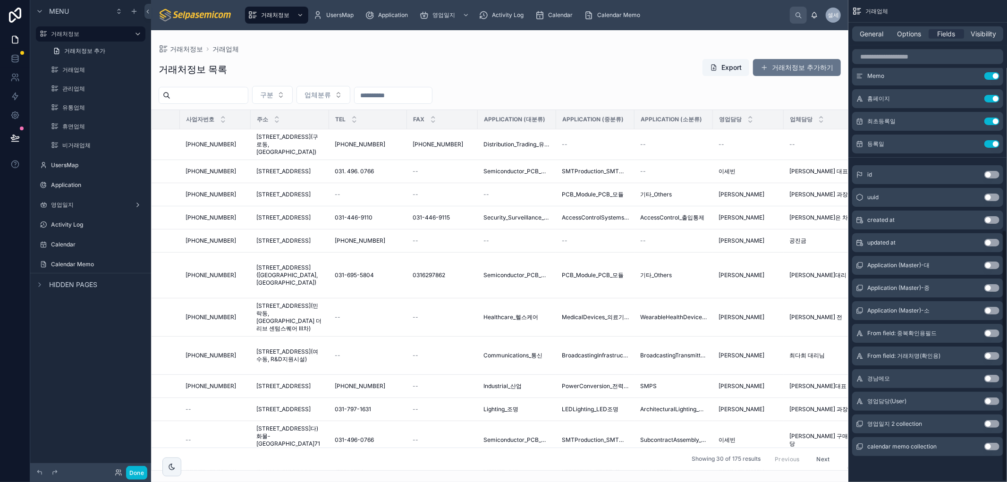
click at [987, 401] on button "Use setting" at bounding box center [992, 402] width 15 height 8
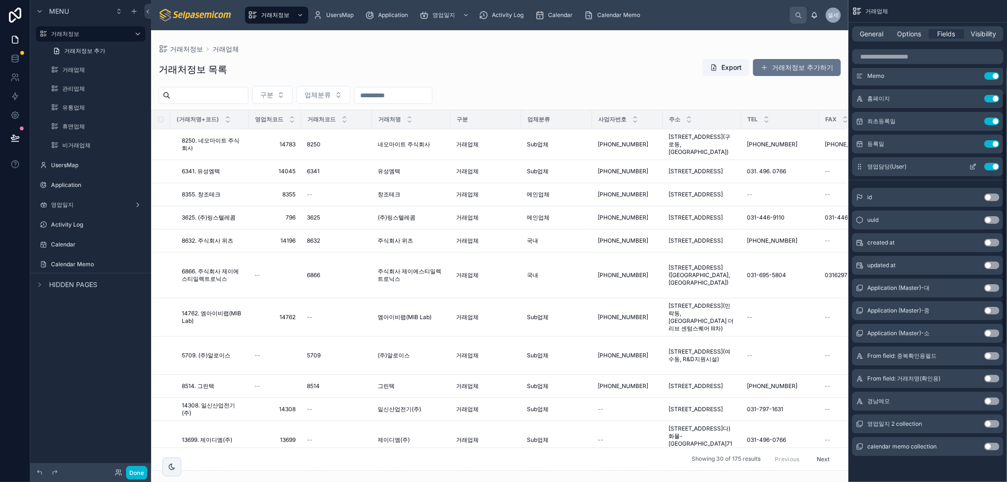
scroll to position [178, 0]
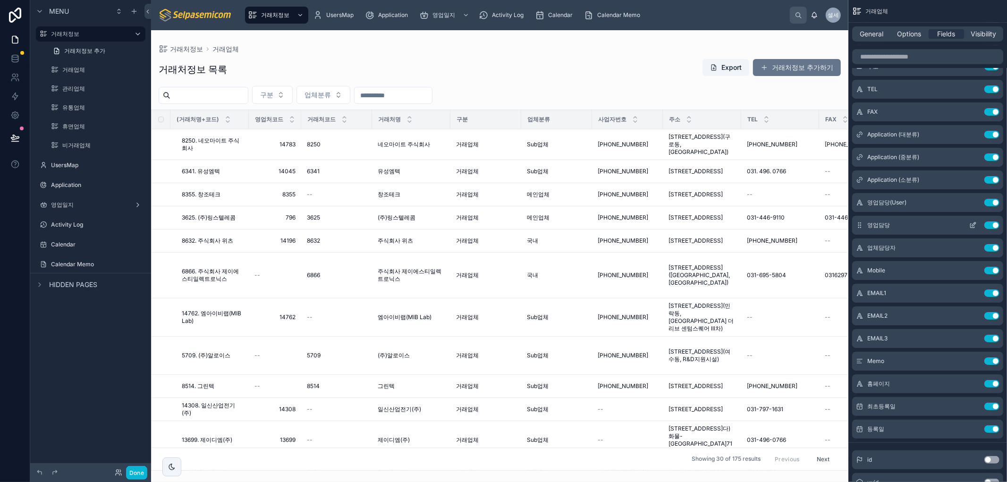
click at [994, 223] on button "Use setting" at bounding box center [992, 225] width 15 height 8
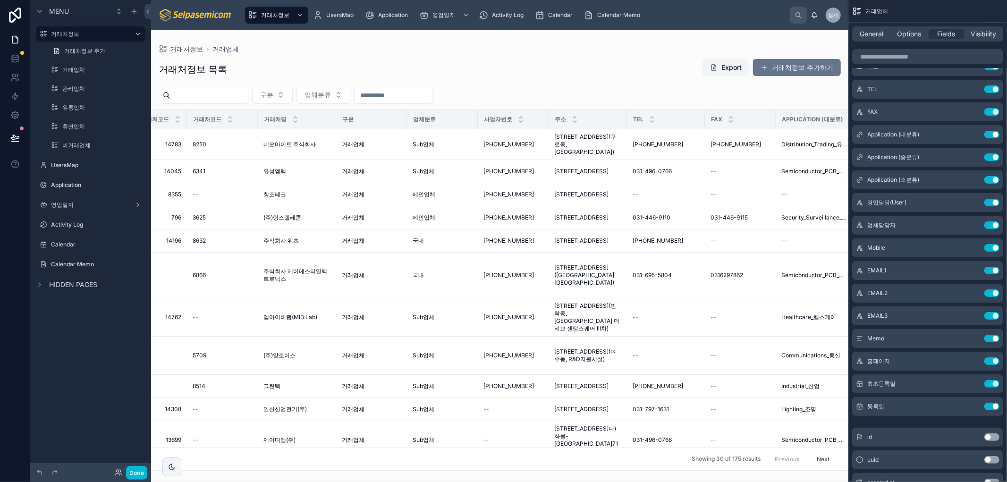
scroll to position [0, 0]
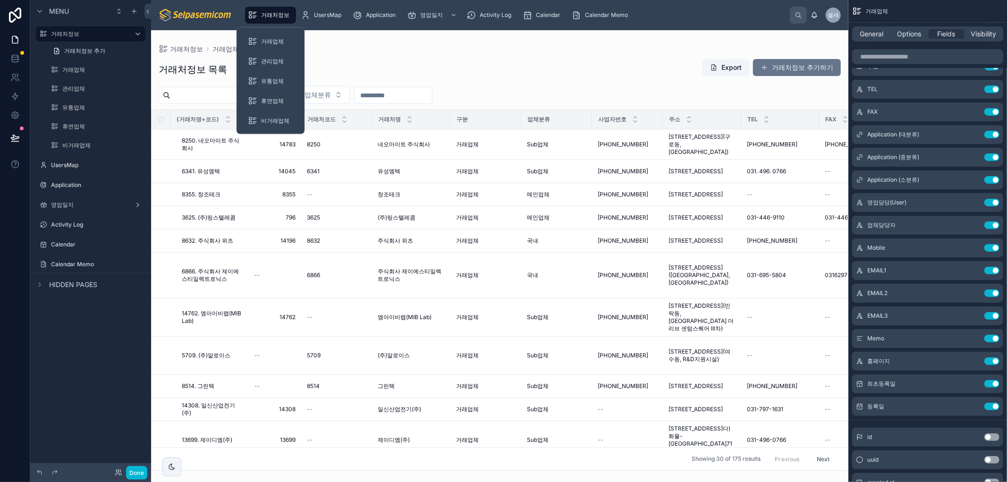
click at [266, 9] on div "거래처정보" at bounding box center [270, 15] width 45 height 15
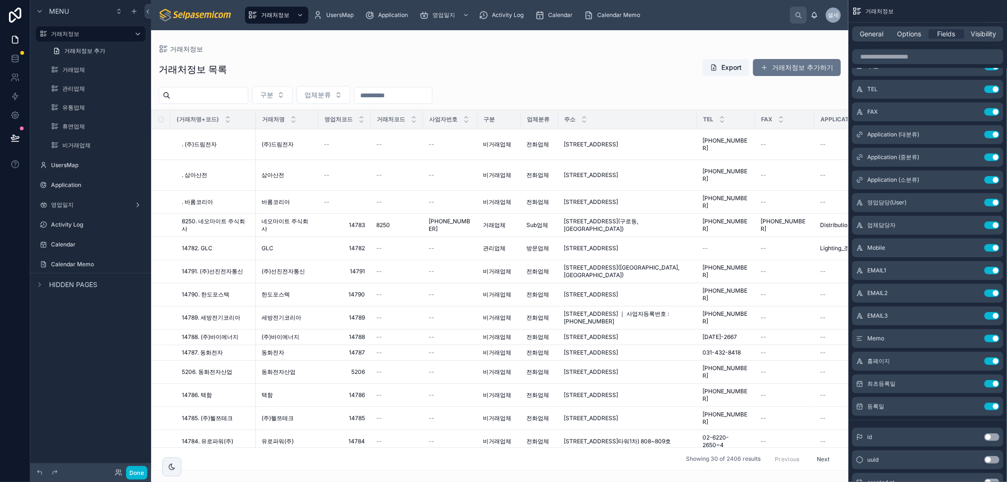
drag, startPoint x: 381, startPoint y: 464, endPoint x: 461, endPoint y: 476, distance: 81.6
click at [461, 476] on div at bounding box center [499, 256] width 697 height 452
click at [132, 472] on button "Done" at bounding box center [136, 473] width 21 height 14
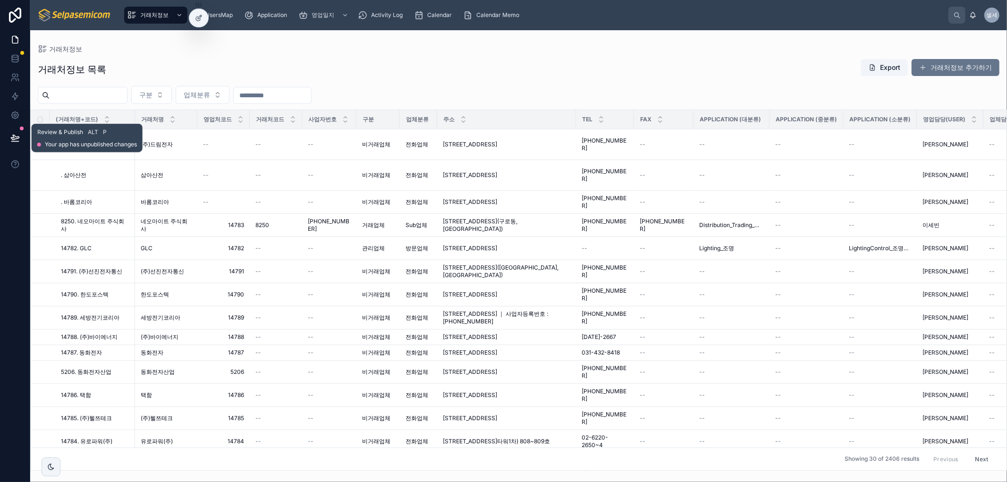
click at [12, 135] on icon at bounding box center [14, 137] width 9 height 9
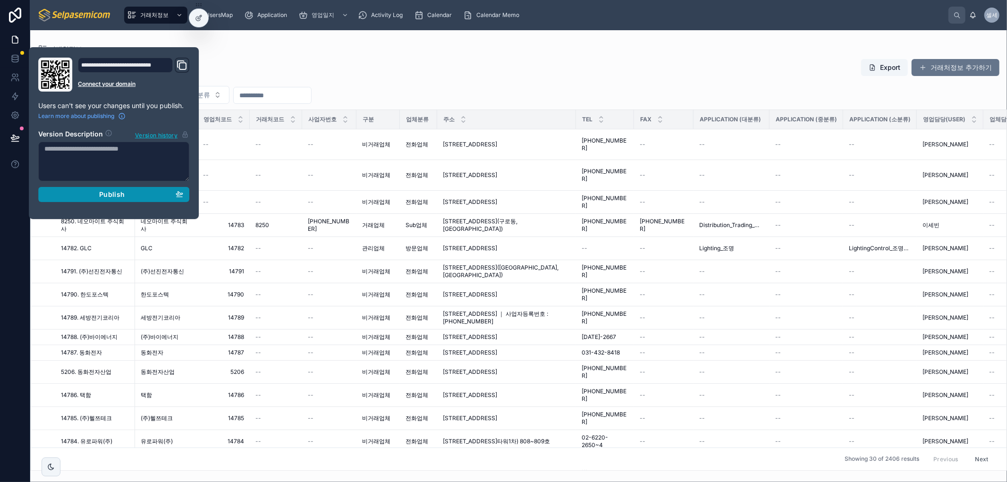
click at [109, 192] on span "Publish" at bounding box center [111, 194] width 25 height 8
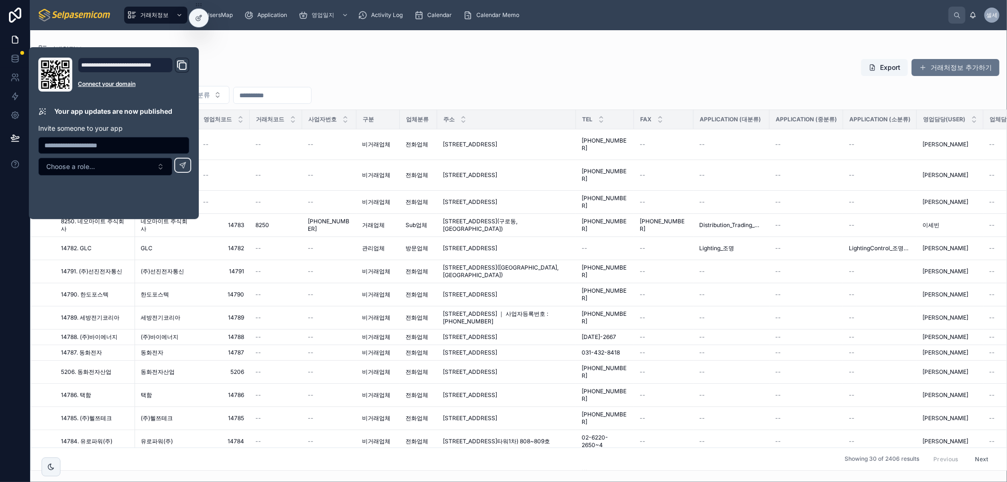
drag, startPoint x: 278, startPoint y: 69, endPoint x: 280, endPoint y: 48, distance: 21.8
click at [278, 69] on div "거래처정보 목록 Export 거래처정보 추가하기" at bounding box center [519, 70] width 962 height 22
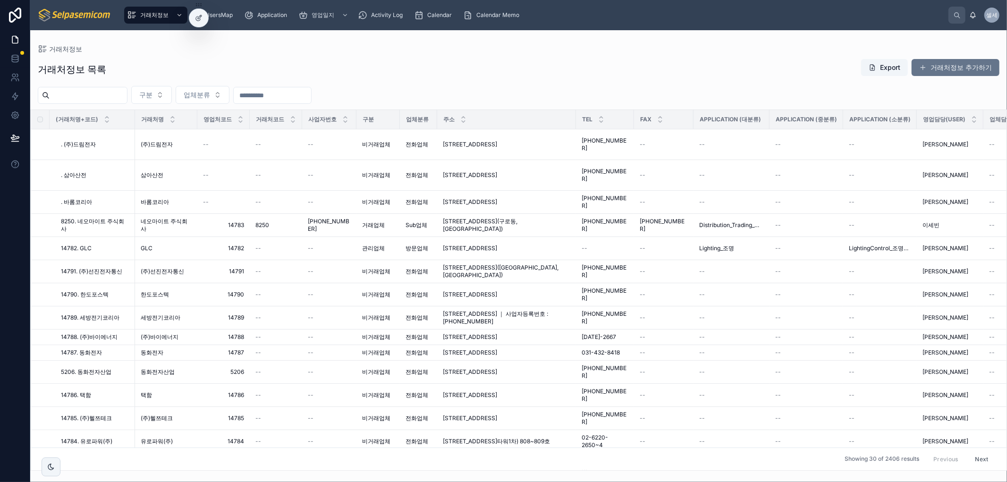
click at [292, 65] on div "거래처정보 목록 Export 거래처정보 추가하기" at bounding box center [519, 70] width 962 height 22
click at [229, 98] on button "업체분류" at bounding box center [203, 95] width 54 height 18
click at [243, 65] on div "거래처정보 목록 Export 거래처정보 추가하기" at bounding box center [519, 70] width 962 height 22
click at [210, 95] on span "업체분류" at bounding box center [197, 94] width 26 height 9
click at [224, 55] on div "거래처정보 목록 Export 거래처정보 추가하기 구분 업체분류 (거래처명+코드) 거래처명 영업처코드 거래처코드 사업자번호 구분 업체분류 주소 …" at bounding box center [518, 262] width 977 height 418
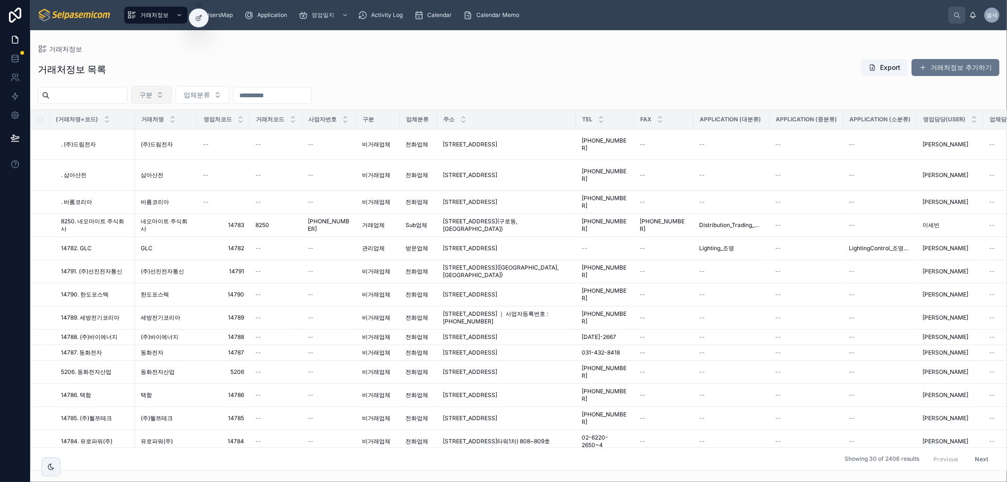
click at [161, 86] on button "구분" at bounding box center [151, 95] width 41 height 18
click at [229, 98] on button "업체분류" at bounding box center [203, 95] width 54 height 18
click at [172, 97] on button "구분" at bounding box center [151, 95] width 41 height 18
click at [167, 137] on div "휴면업체" at bounding box center [173, 133] width 113 height 15
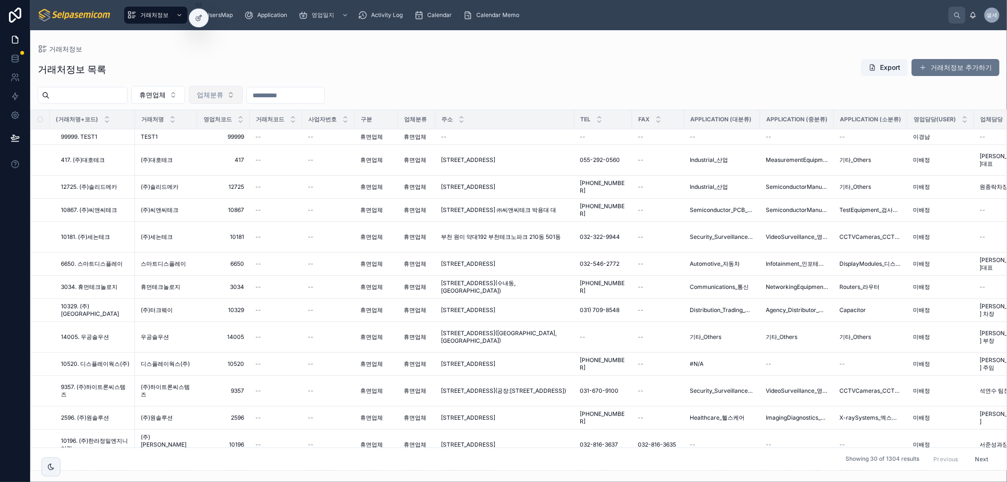
click at [223, 99] on span "업체분류" at bounding box center [210, 94] width 26 height 9
click at [238, 64] on div "거래처정보 목록 Export 거래처정보 추가하기" at bounding box center [519, 70] width 962 height 22
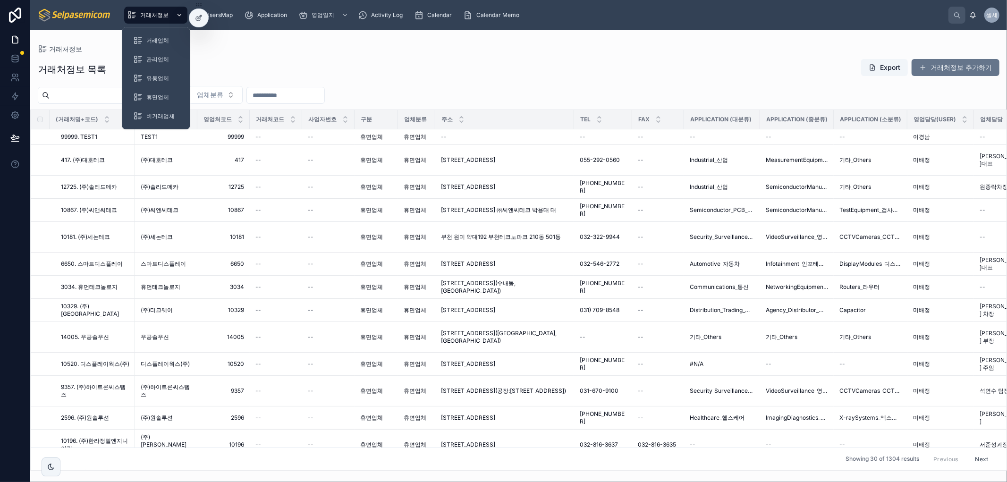
click at [156, 13] on span "거래처정보" at bounding box center [154, 15] width 28 height 8
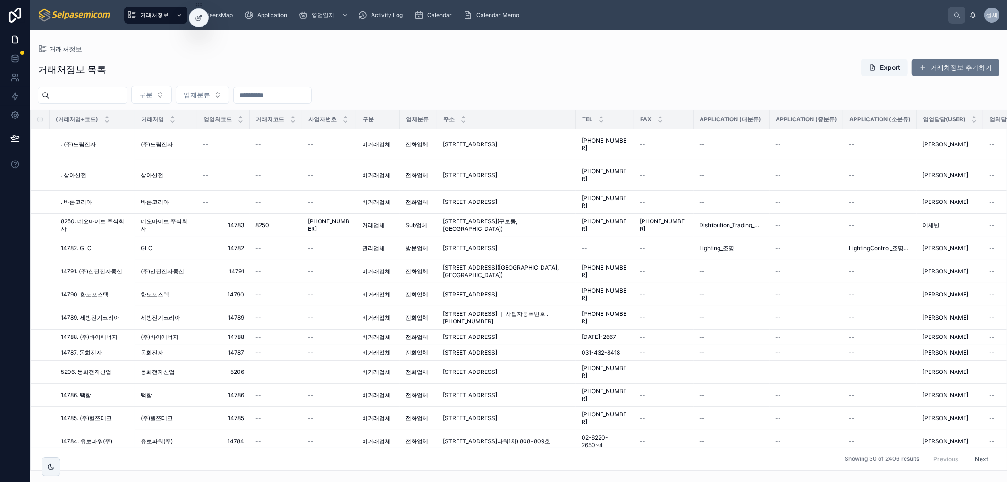
click at [283, 59] on div "거래처정보 목록 Export 거래처정보 추가하기" at bounding box center [519, 70] width 962 height 22
click at [191, 18] on div at bounding box center [198, 18] width 19 height 18
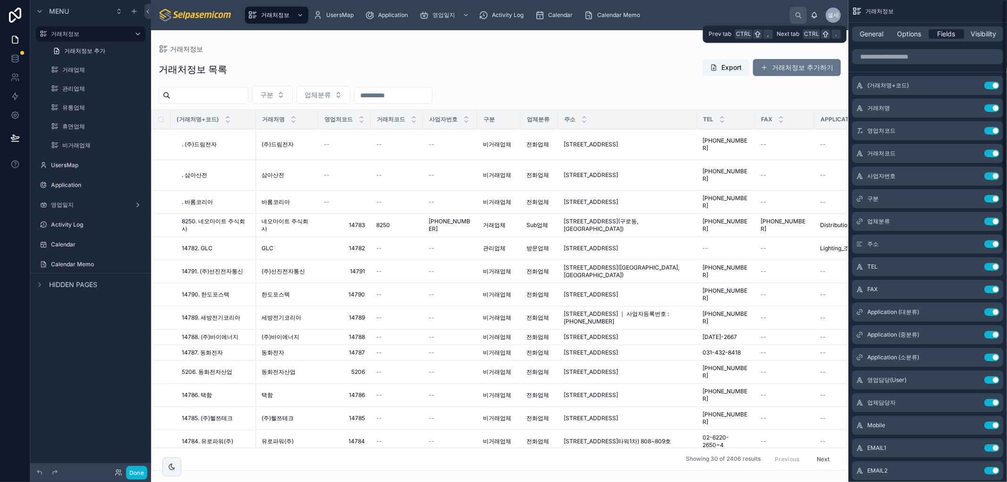
click at [947, 30] on span "Fields" at bounding box center [947, 33] width 18 height 9
click at [909, 27] on div "General Options Fields Visibility" at bounding box center [927, 33] width 151 height 15
click at [909, 32] on span "Options" at bounding box center [909, 33] width 24 height 9
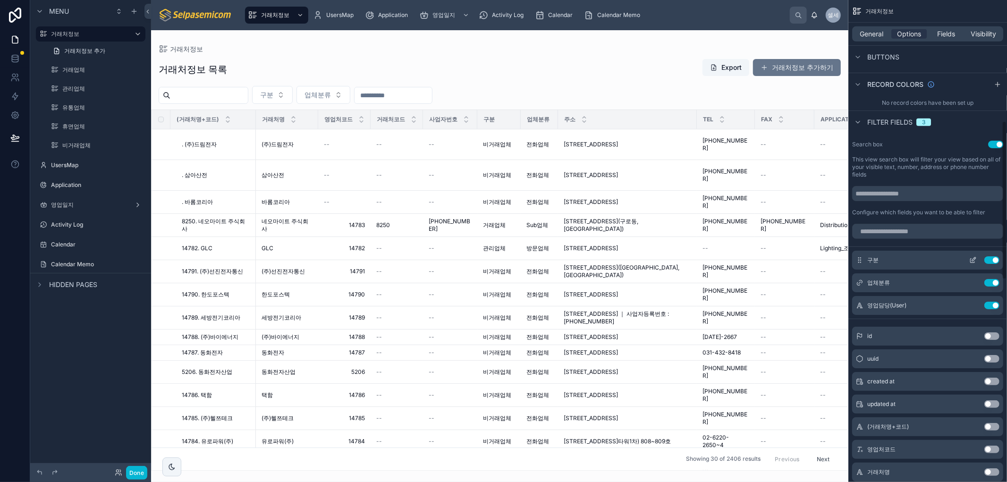
scroll to position [367, 0]
click at [298, 96] on div at bounding box center [499, 256] width 697 height 452
drag, startPoint x: 298, startPoint y: 96, endPoint x: 305, endPoint y: 92, distance: 8.0
click at [293, 92] on button "구분" at bounding box center [272, 95] width 41 height 18
drag, startPoint x: 331, startPoint y: 68, endPoint x: 337, endPoint y: 68, distance: 5.2
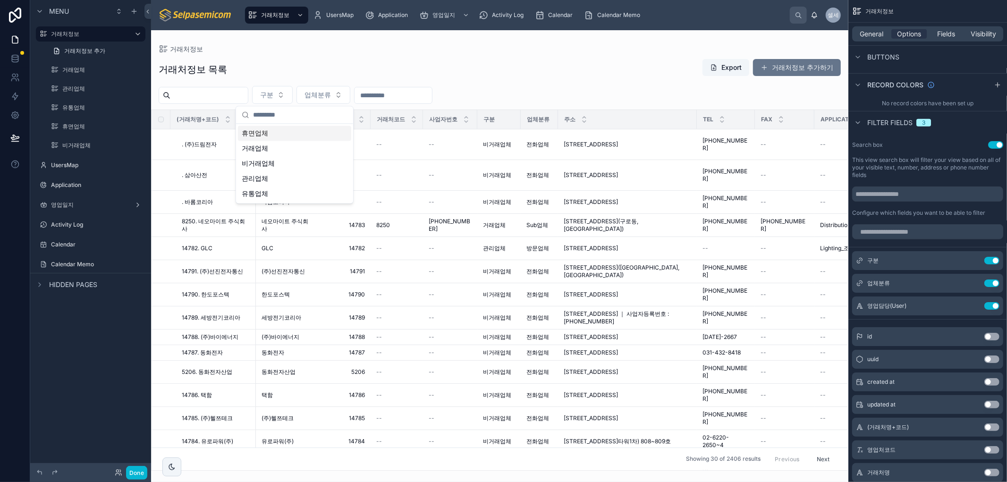
click at [331, 67] on div "거래처정보 목록 Export 거래처정보 추가하기" at bounding box center [500, 70] width 682 height 22
click at [971, 282] on icon "scrollable content" at bounding box center [973, 284] width 4 height 4
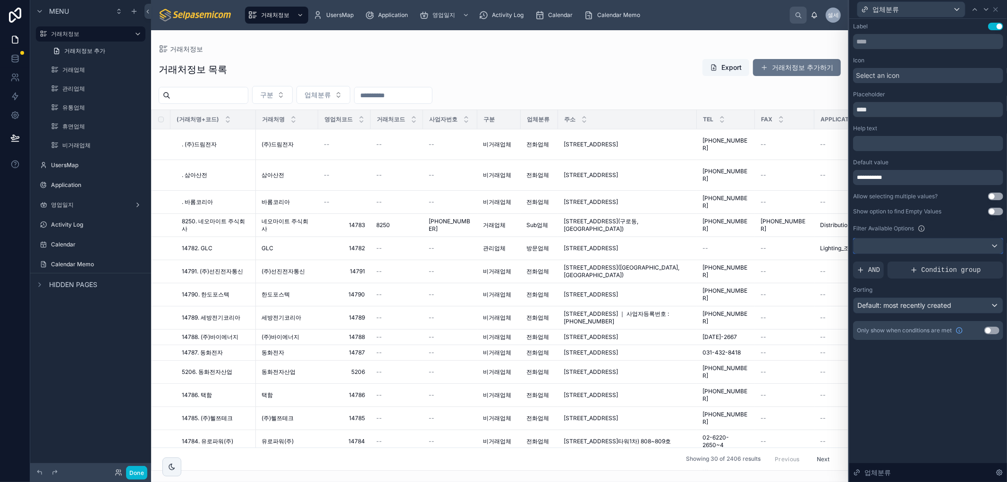
click at [936, 244] on div at bounding box center [928, 245] width 149 height 15
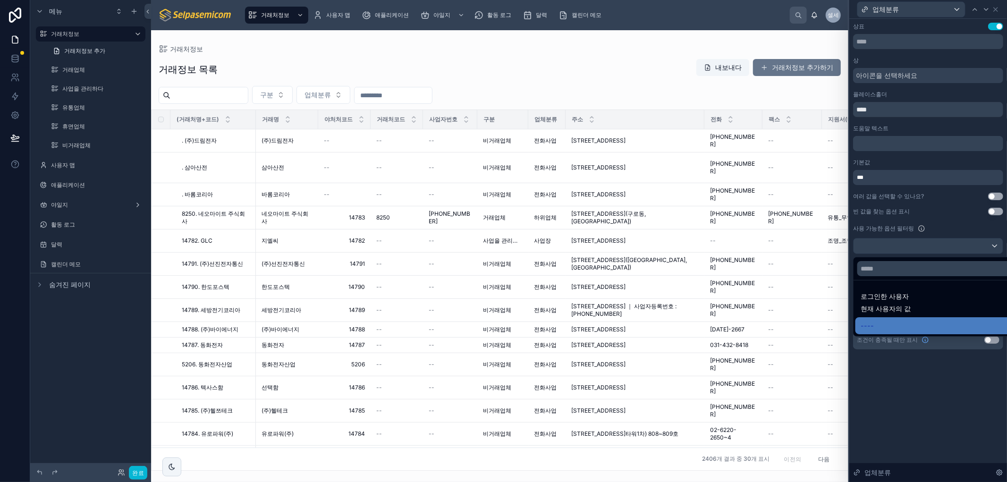
scroll to position [375, 0]
drag, startPoint x: 926, startPoint y: 388, endPoint x: 941, endPoint y: 372, distance: 22.0
click at [926, 389] on div at bounding box center [929, 241] width 158 height 482
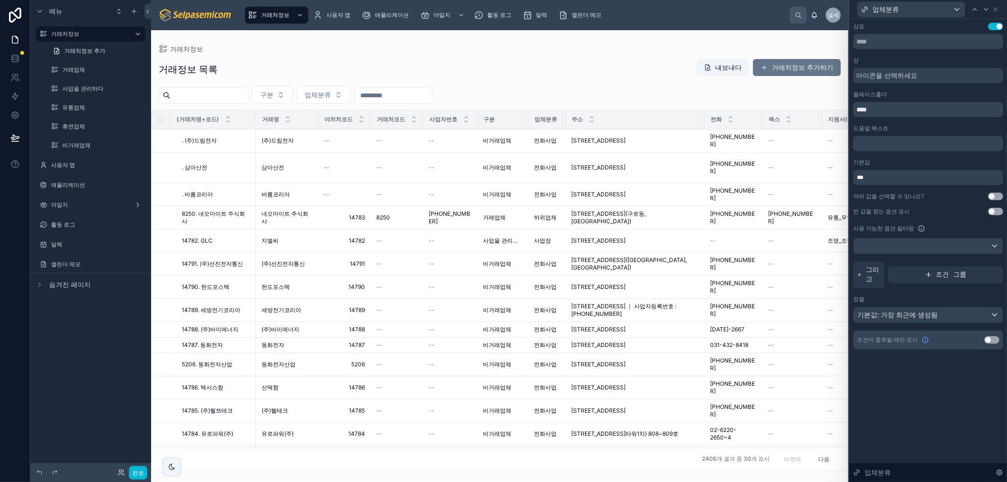
drag, startPoint x: 925, startPoint y: 402, endPoint x: 926, endPoint y: 410, distance: 8.2
click at [924, 402] on div "상표 설정 사용 상 아이콘을 선택하세요 플레이스홀더 **** 도움말 텍스트 ﻿ 기본값 *** 여러 값을 선택할 수 있나요? 설정 사용 빈 값을…" at bounding box center [929, 250] width 158 height 463
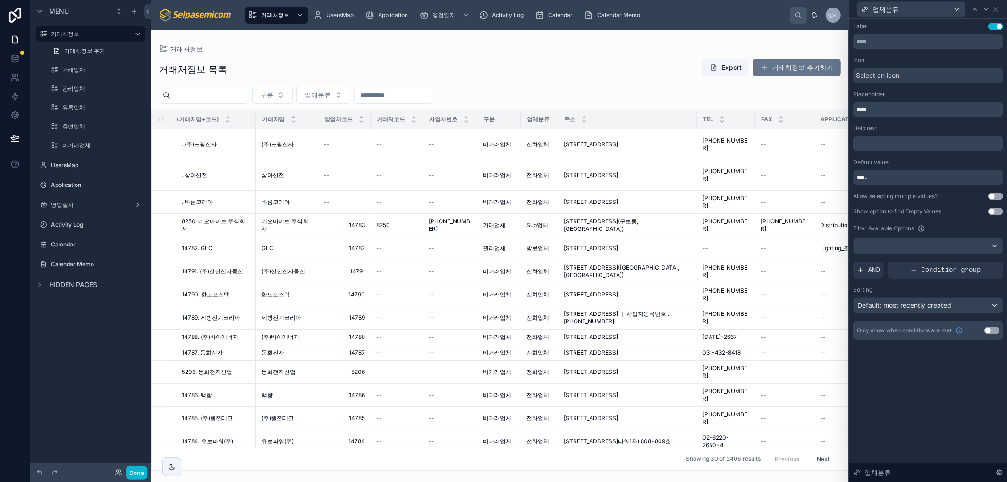
scroll to position [367, 0]
drag, startPoint x: 913, startPoint y: 378, endPoint x: 901, endPoint y: 327, distance: 52.0
click at [913, 379] on div "**********" at bounding box center [929, 250] width 158 height 463
click at [859, 269] on icon at bounding box center [861, 270] width 8 height 8
click at [984, 265] on div at bounding box center [979, 262] width 13 height 13
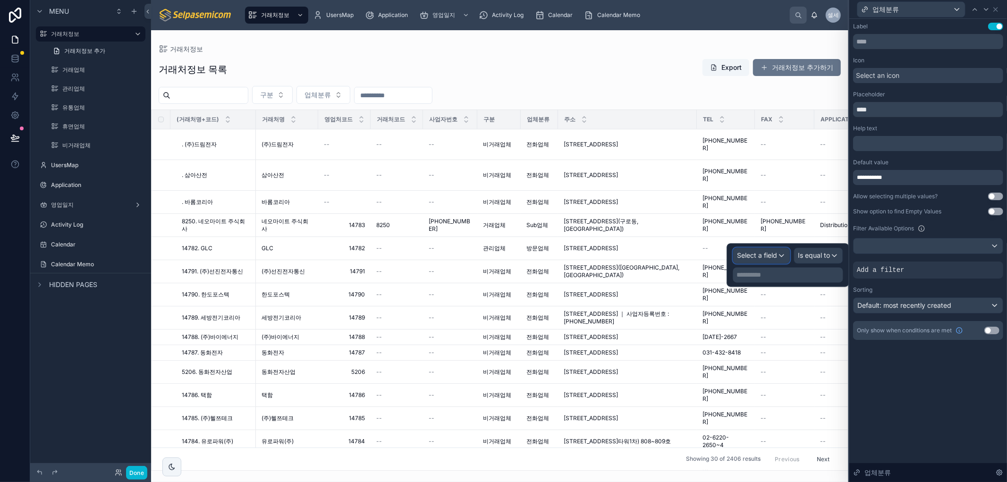
click at [756, 258] on span "Select a field" at bounding box center [758, 256] width 40 height 8
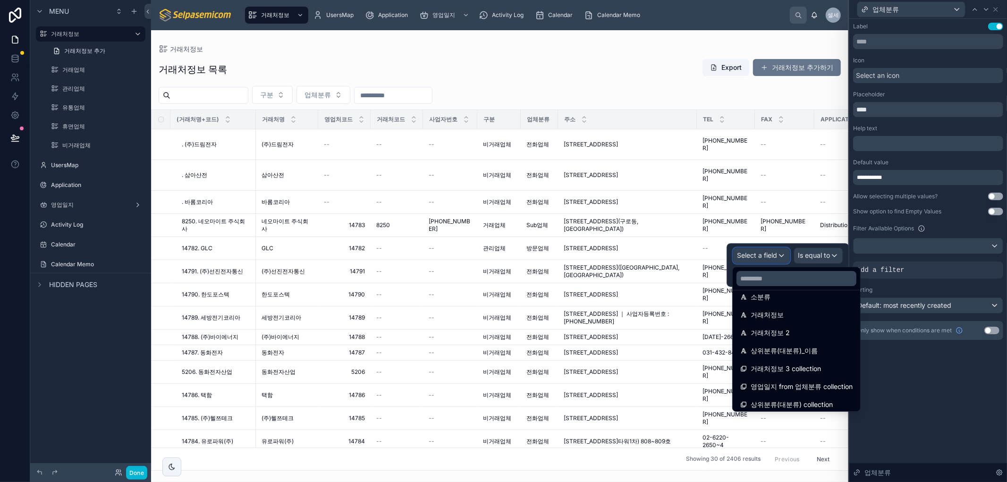
scroll to position [85, 0]
click at [791, 348] on span "상위분류(대분류)_이름" at bounding box center [784, 346] width 67 height 11
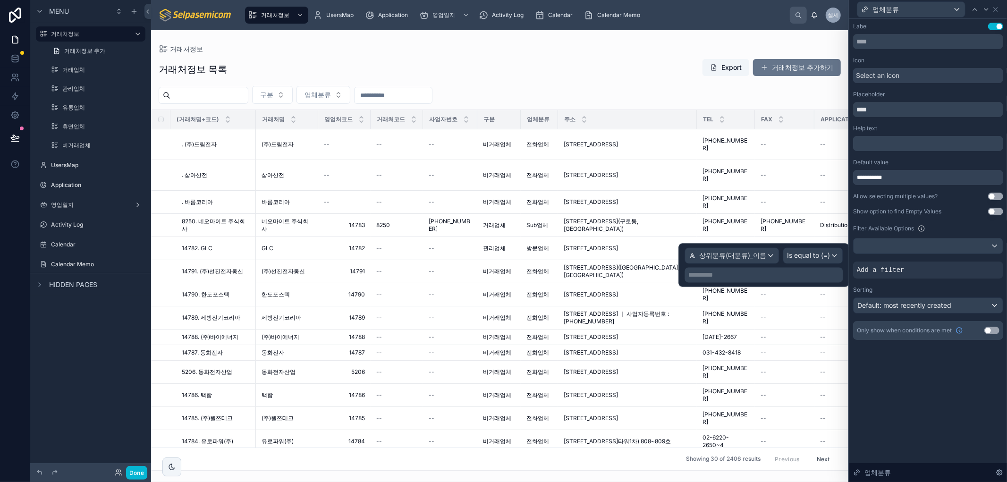
click at [739, 279] on p "**********" at bounding box center [765, 275] width 153 height 9
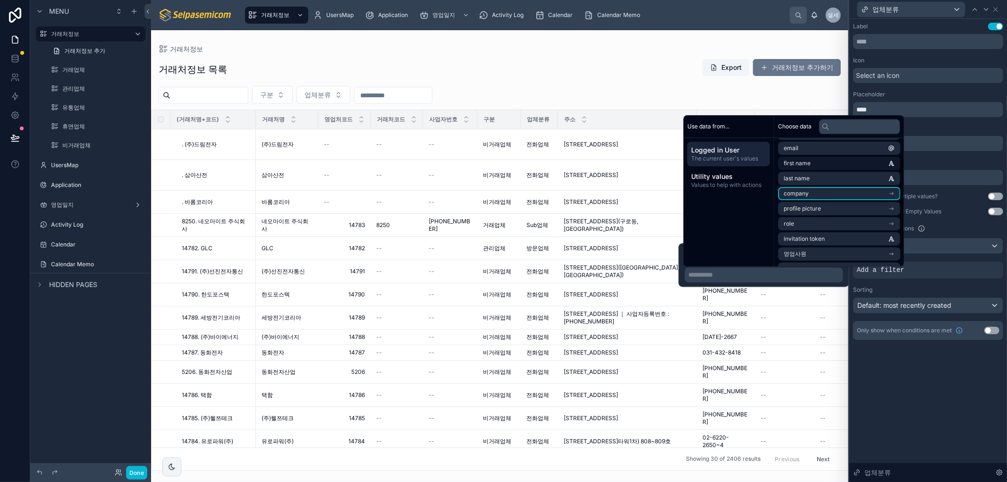
scroll to position [0, 0]
click at [721, 187] on span "Values to help with actions" at bounding box center [728, 185] width 75 height 8
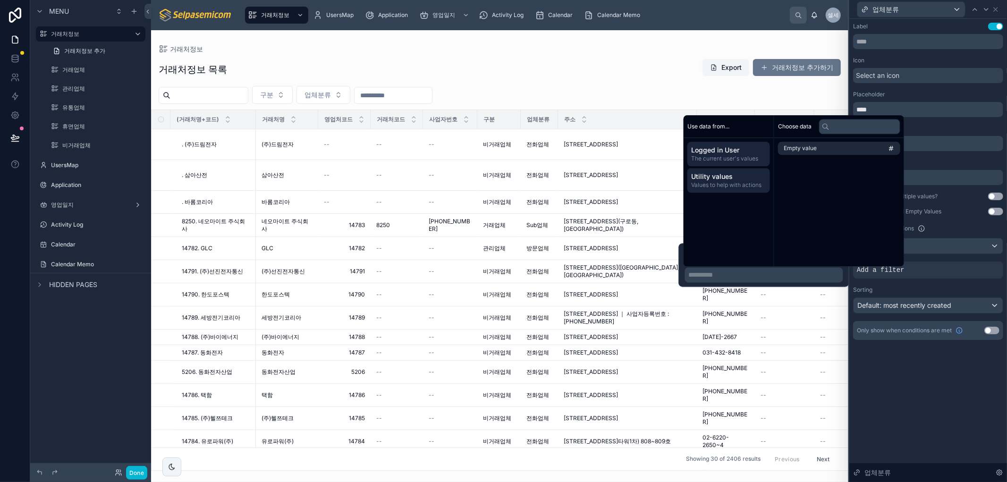
click at [732, 153] on span "Logged in User" at bounding box center [728, 149] width 75 height 9
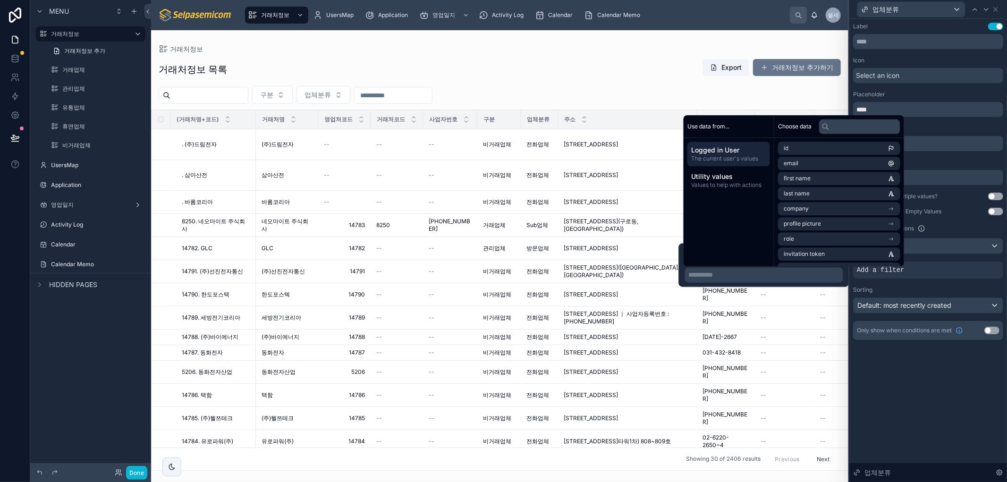
click at [714, 228] on div "Use data from... Logged in User The current user's values Utility values Values…" at bounding box center [729, 190] width 91 height 151
click at [703, 238] on div "Use data from... Logged in User The current user's values Utility values Values…" at bounding box center [729, 190] width 91 height 151
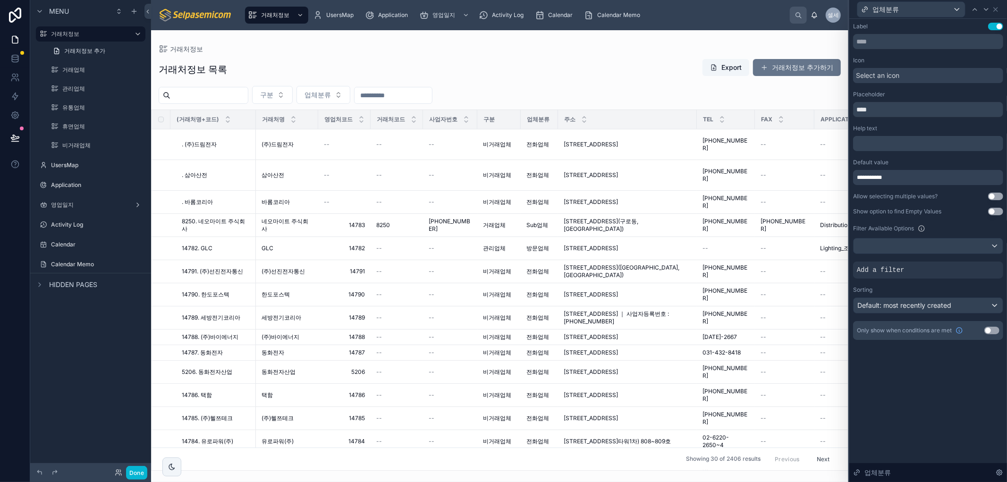
drag, startPoint x: 962, startPoint y: 410, endPoint x: 960, endPoint y: 405, distance: 5.7
click at [960, 407] on div "**********" at bounding box center [929, 250] width 158 height 463
click at [995, 11] on icon at bounding box center [996, 10] width 8 height 8
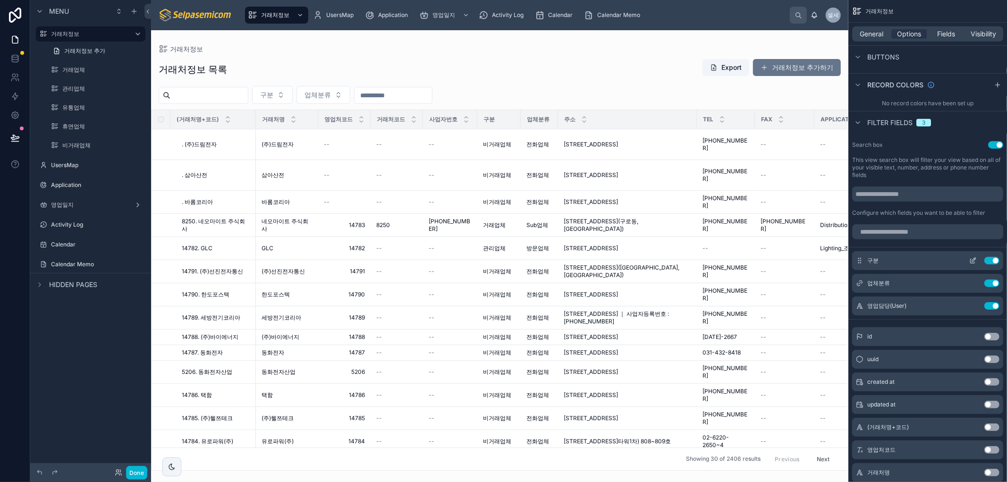
click at [973, 260] on icon "scrollable content" at bounding box center [973, 261] width 8 height 8
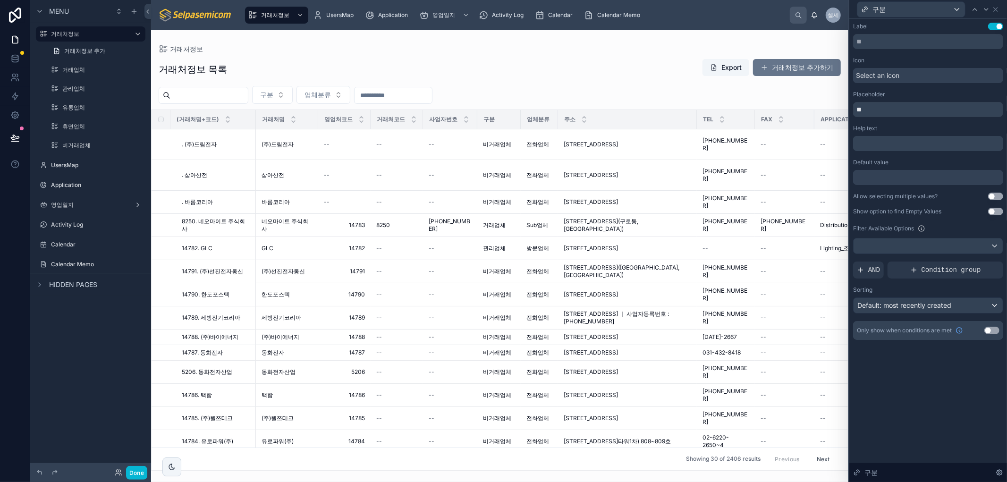
drag, startPoint x: 867, startPoint y: 266, endPoint x: 981, endPoint y: 282, distance: 115.4
click at [867, 266] on div "AND" at bounding box center [868, 270] width 31 height 17
click at [977, 258] on div "Label Use setting Icon Select an icon Placeholder ** Help text ﻿ Default value …" at bounding box center [928, 181] width 150 height 317
click at [980, 266] on div at bounding box center [979, 262] width 13 height 13
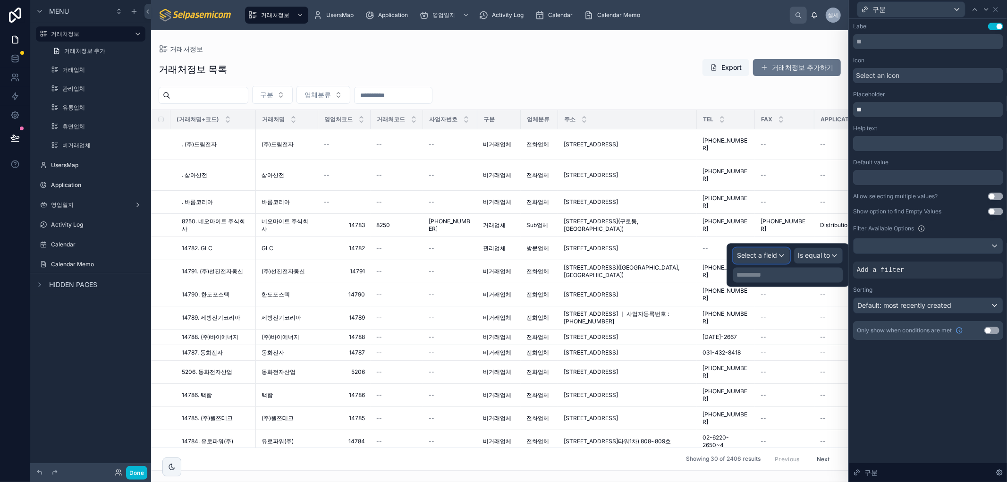
click at [744, 249] on div "Select a field" at bounding box center [762, 255] width 56 height 15
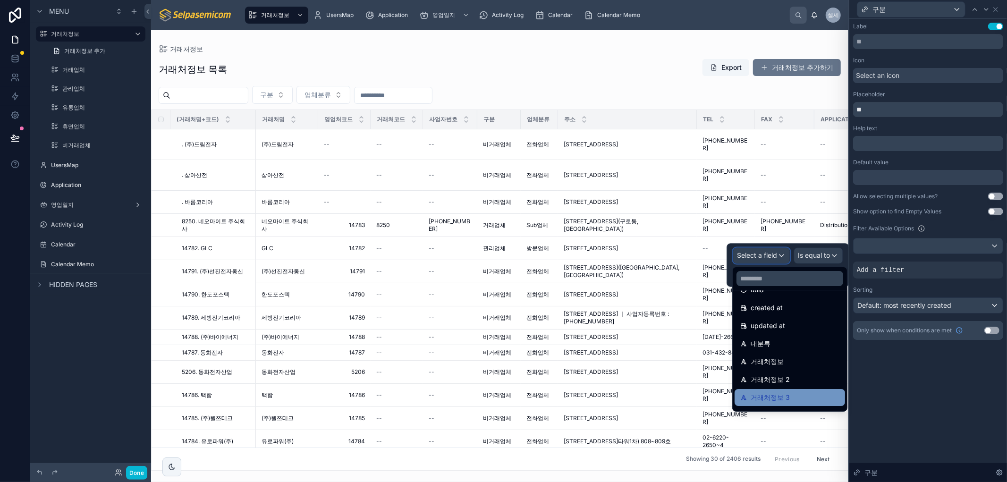
scroll to position [102, 0]
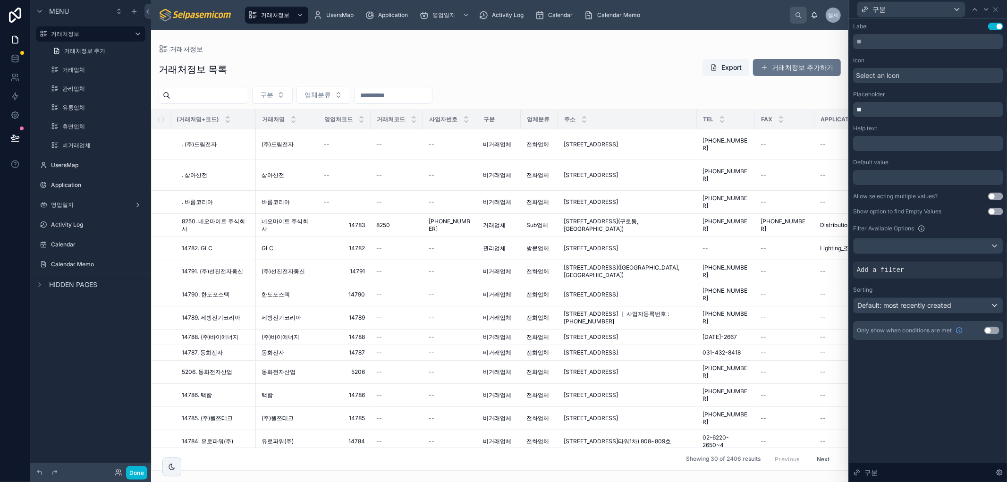
click at [967, 379] on div "Label Use setting Icon Select an icon Placeholder ** Help text ﻿ Default value …" at bounding box center [929, 250] width 158 height 463
click at [997, 7] on icon at bounding box center [996, 10] width 8 height 8
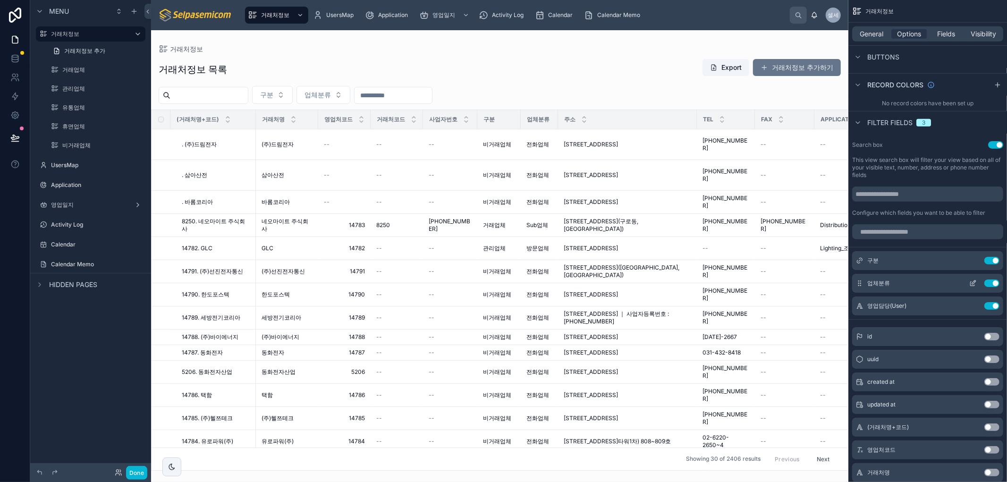
click at [973, 284] on icon "scrollable content" at bounding box center [974, 282] width 4 height 4
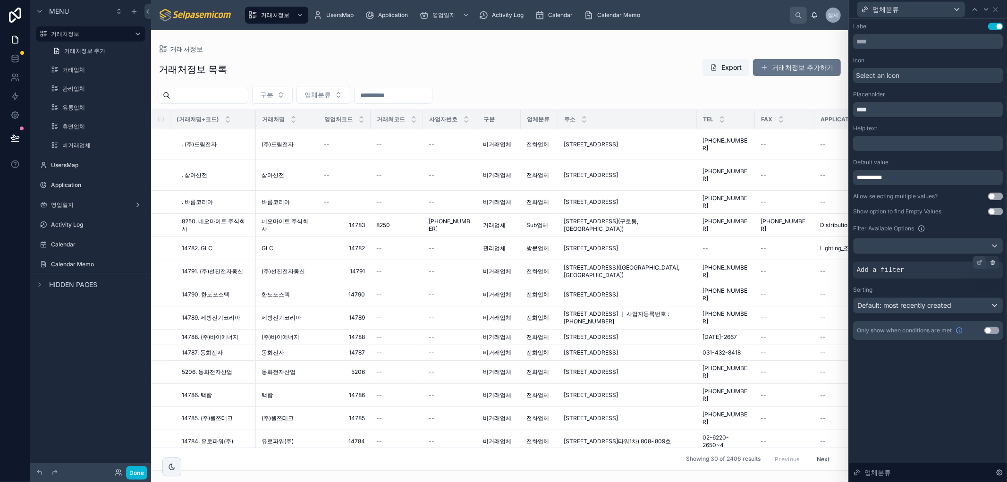
click at [982, 262] on icon at bounding box center [980, 263] width 6 height 6
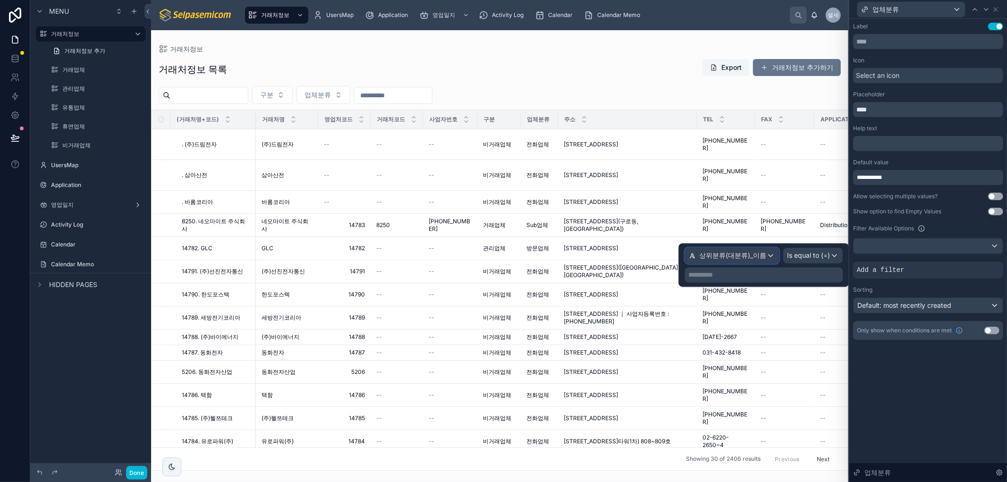
click at [771, 256] on div "상위분류(대분류)_이름" at bounding box center [732, 255] width 93 height 15
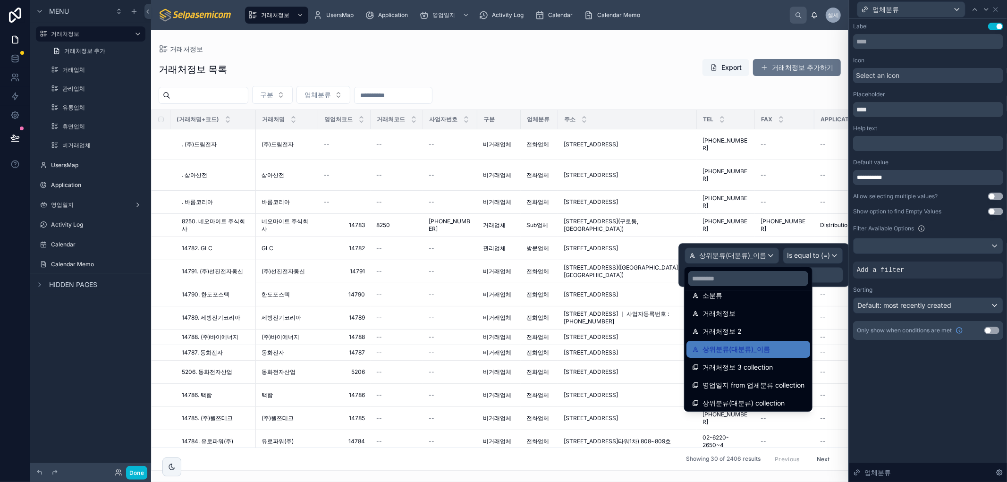
scroll to position [85, 0]
drag, startPoint x: 958, startPoint y: 399, endPoint x: 960, endPoint y: 407, distance: 8.2
click at [958, 400] on div "**********" at bounding box center [929, 250] width 158 height 463
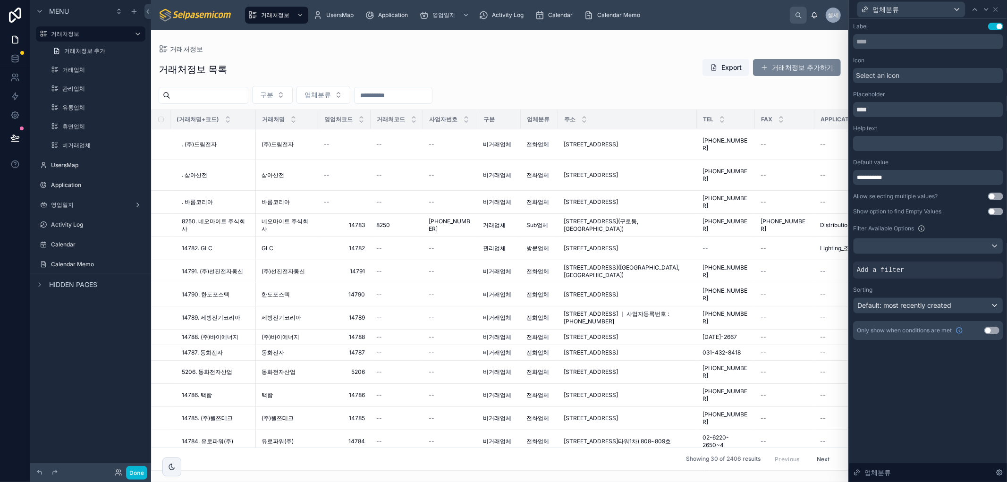
click at [782, 68] on button "거래처정보 추가하기" at bounding box center [797, 67] width 88 height 17
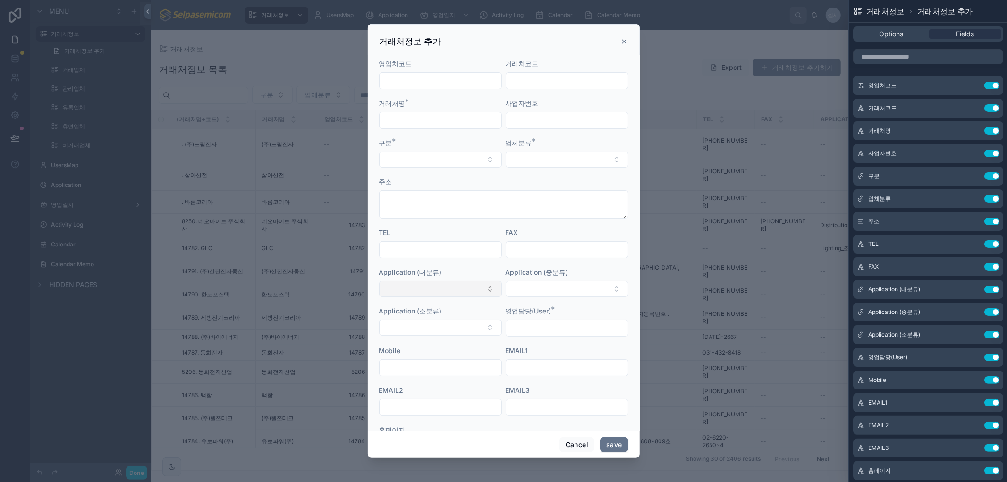
click at [444, 289] on button "Select Button" at bounding box center [440, 289] width 123 height 16
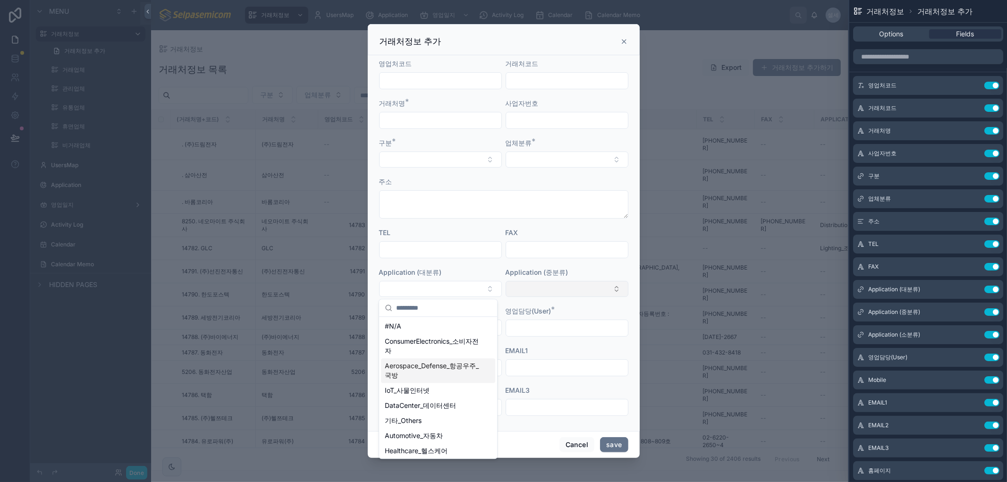
click at [569, 291] on button "Select Button" at bounding box center [567, 289] width 123 height 16
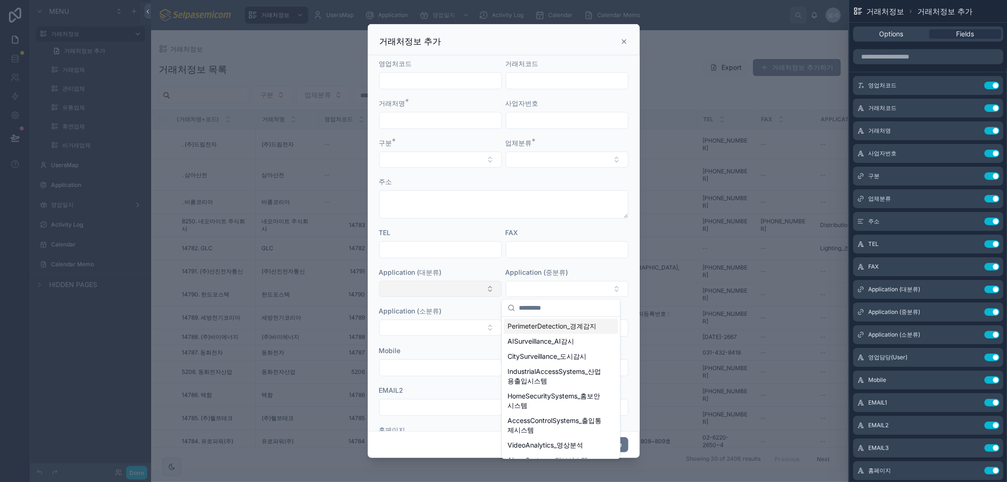
click at [408, 285] on button "Select Button" at bounding box center [440, 289] width 123 height 16
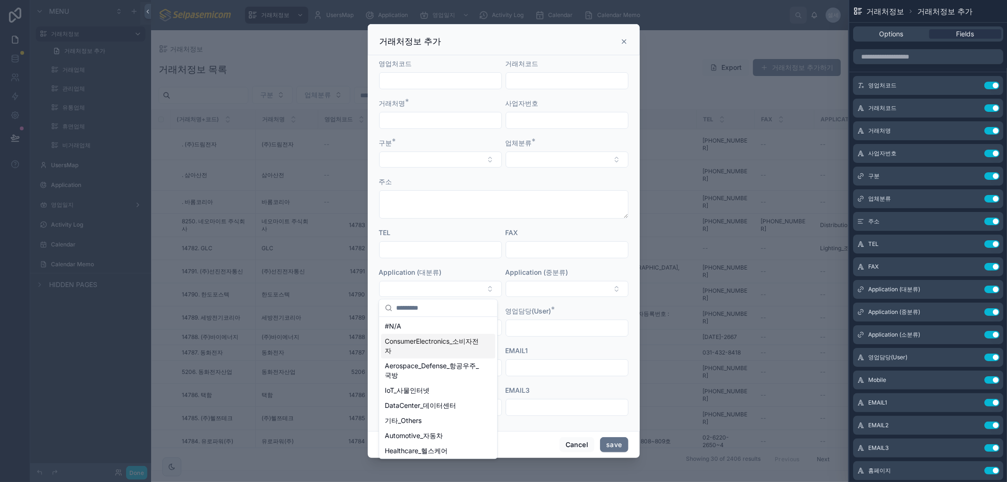
click at [416, 351] on span "ConsumerElectronics_소비자전자" at bounding box center [432, 346] width 95 height 19
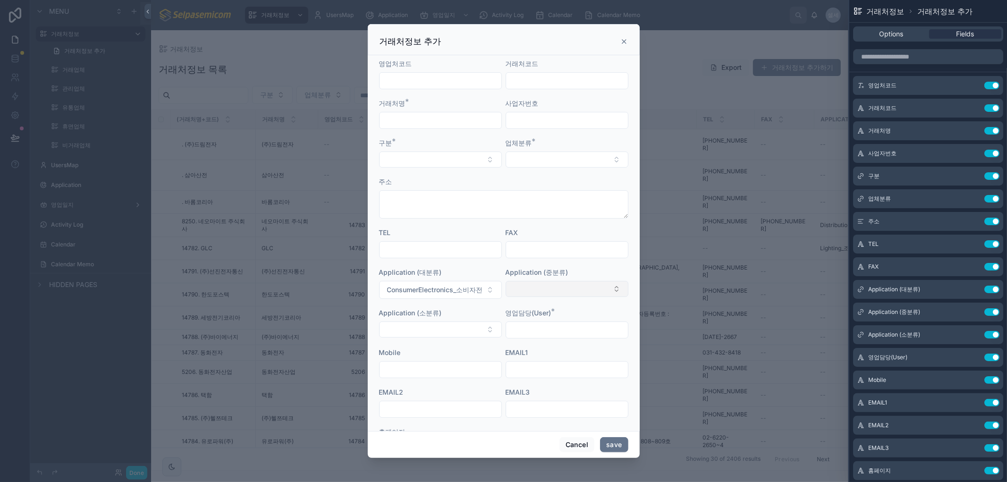
click at [573, 290] on button "Select Button" at bounding box center [567, 289] width 123 height 16
click at [462, 167] on button "Select Button" at bounding box center [440, 160] width 123 height 16
click at [469, 160] on button "Select Button" at bounding box center [440, 160] width 123 height 16
click at [419, 196] on div "휴면업체" at bounding box center [438, 196] width 114 height 15
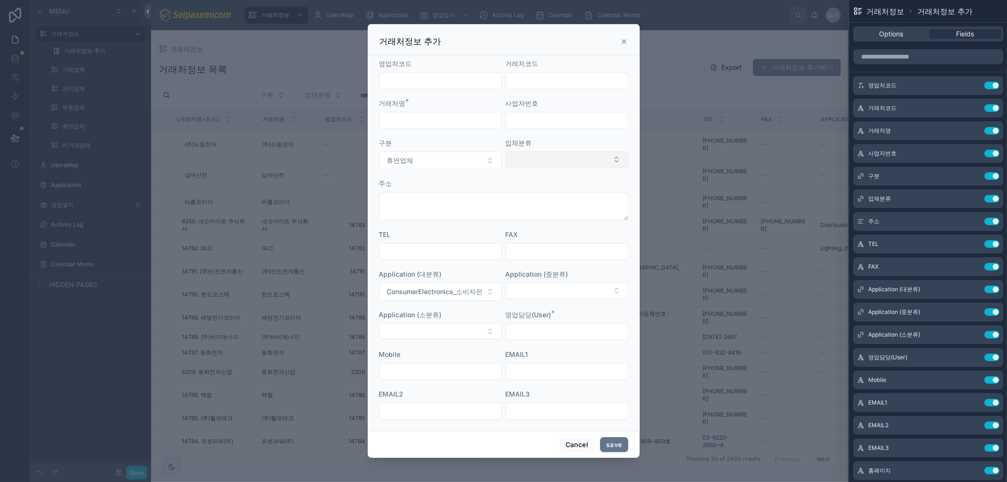
click at [544, 162] on button "Select Button" at bounding box center [567, 160] width 123 height 16
click at [460, 154] on button "휴면업체" at bounding box center [440, 161] width 123 height 18
click at [422, 221] on div "휴면업체" at bounding box center [438, 213] width 114 height 15
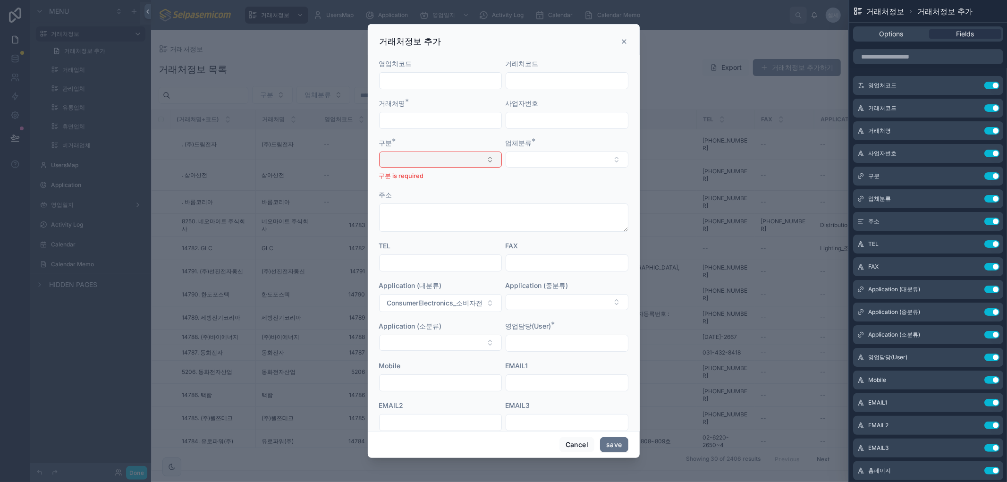
click at [403, 164] on button "Select Button" at bounding box center [440, 160] width 123 height 16
click at [407, 233] on div "비거래업체" at bounding box center [438, 227] width 114 height 15
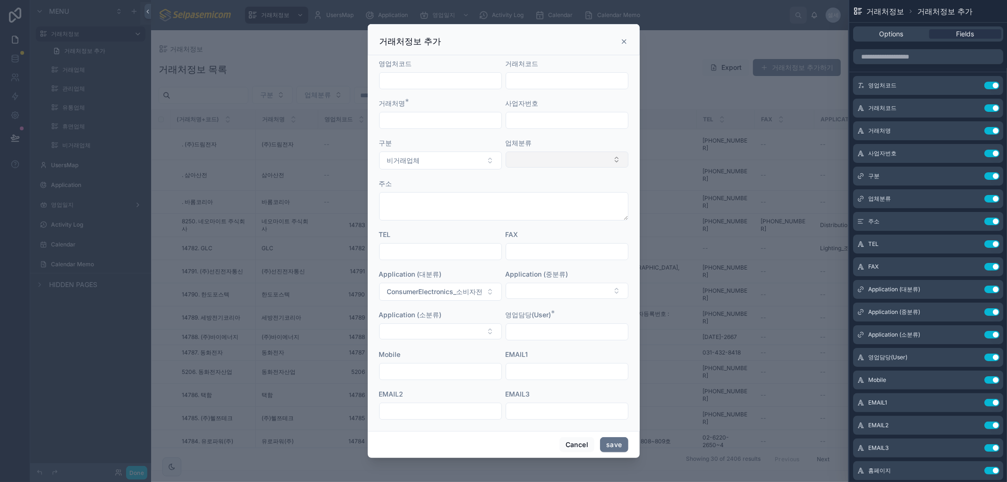
click at [568, 159] on button "Select Button" at bounding box center [567, 160] width 123 height 16
click at [612, 150] on div "업체분류" at bounding box center [567, 153] width 123 height 31
click at [969, 178] on icon at bounding box center [973, 176] width 8 height 8
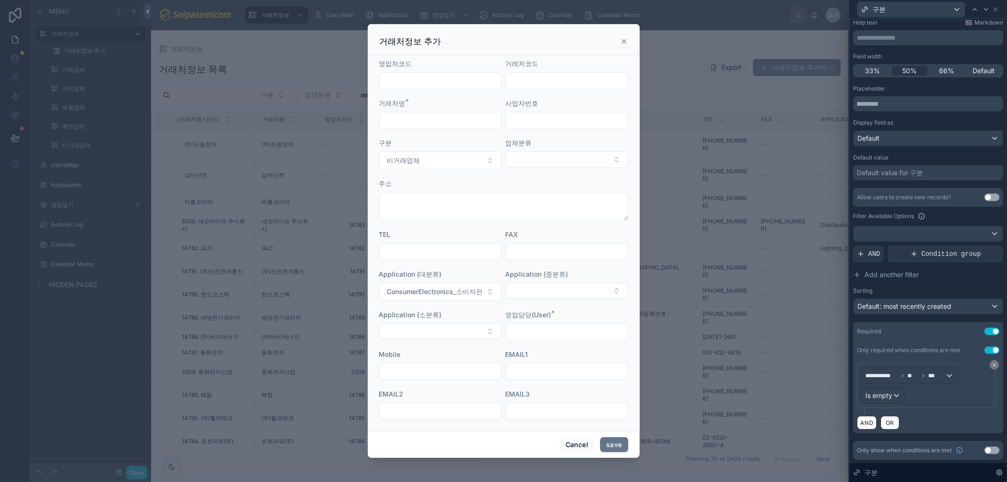
scroll to position [55, 0]
click at [997, 8] on icon at bounding box center [996, 10] width 4 height 4
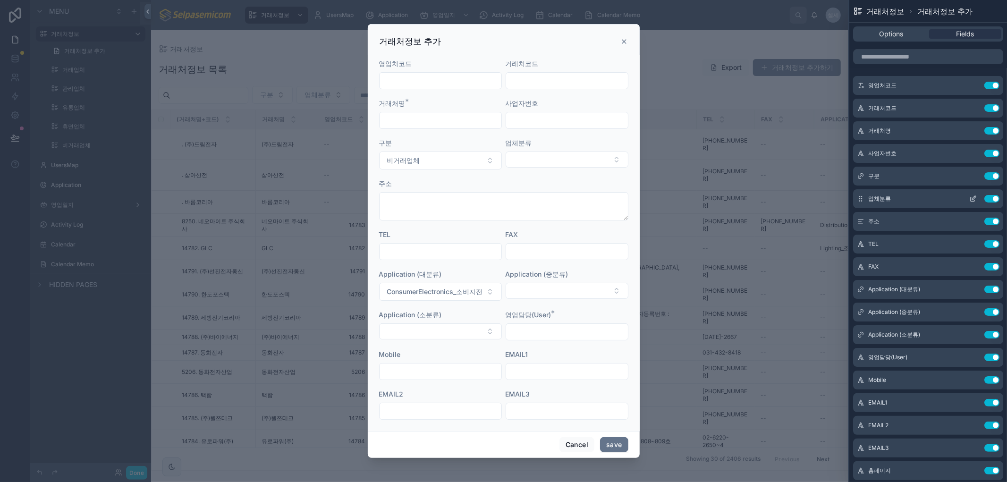
click at [969, 200] on icon at bounding box center [973, 199] width 8 height 8
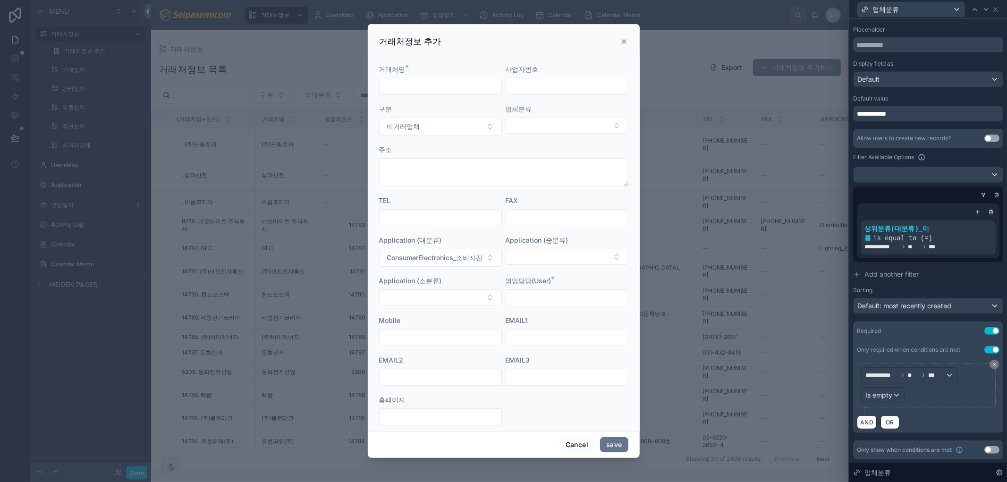
scroll to position [52, 0]
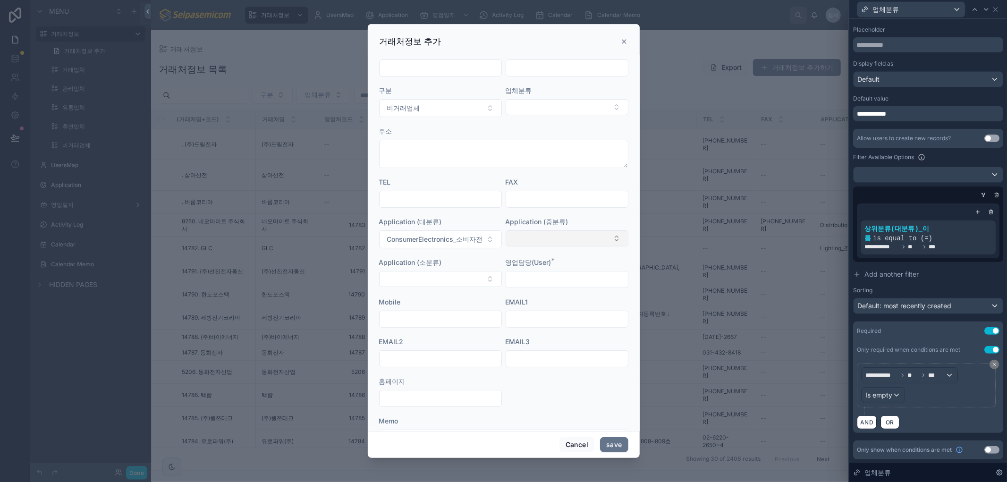
click at [568, 236] on button "Select Button" at bounding box center [567, 238] width 123 height 16
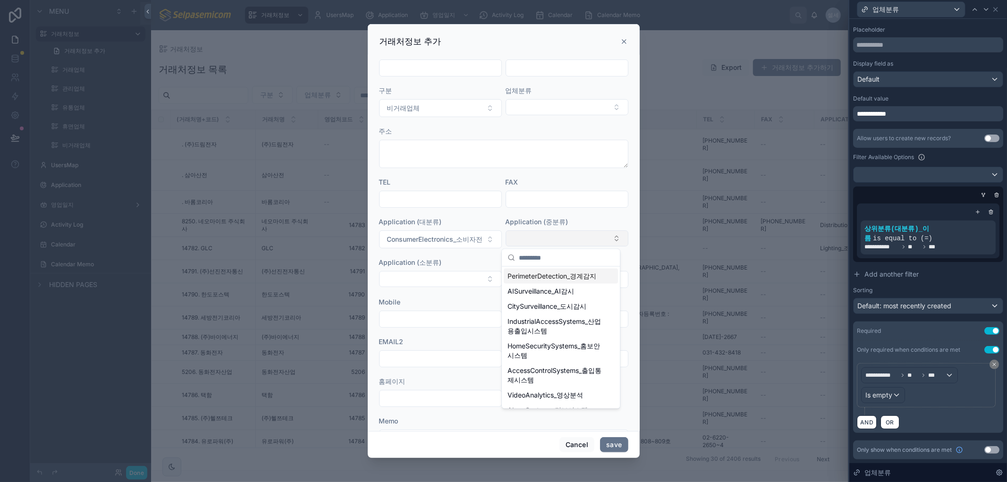
click at [568, 233] on button "Select Button" at bounding box center [567, 238] width 123 height 16
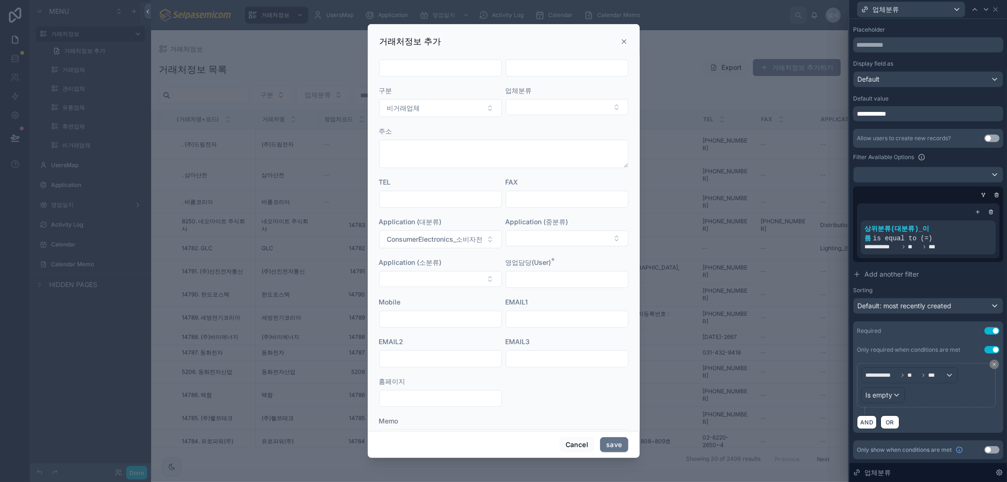
scroll to position [0, 0]
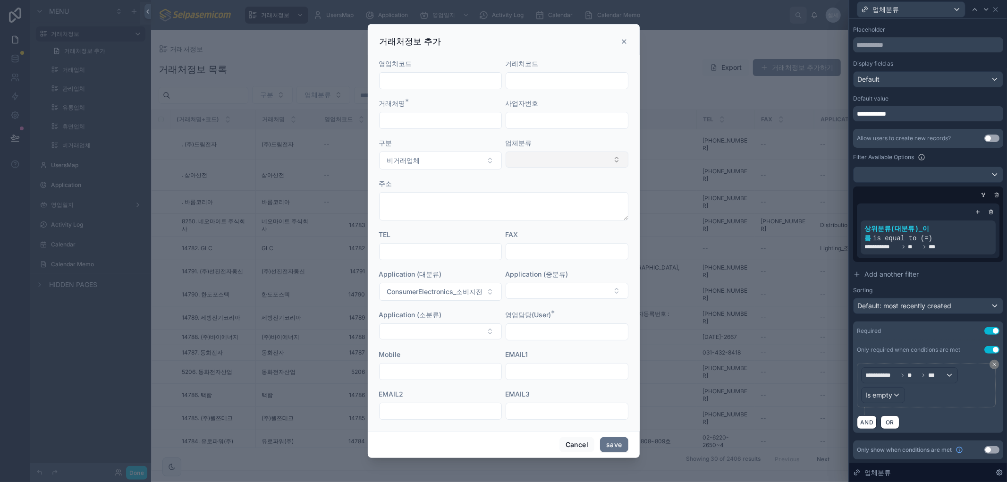
click at [605, 162] on button "Select Button" at bounding box center [567, 160] width 123 height 16
click at [611, 141] on div "업체분류" at bounding box center [567, 142] width 123 height 9
click at [972, 220] on icon at bounding box center [973, 220] width 3 height 3
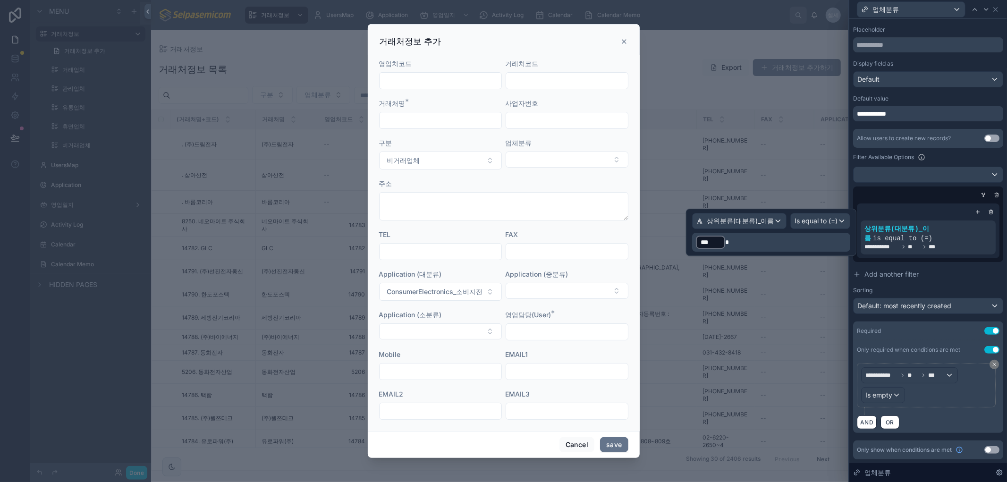
click at [715, 242] on span "***" at bounding box center [711, 242] width 20 height 9
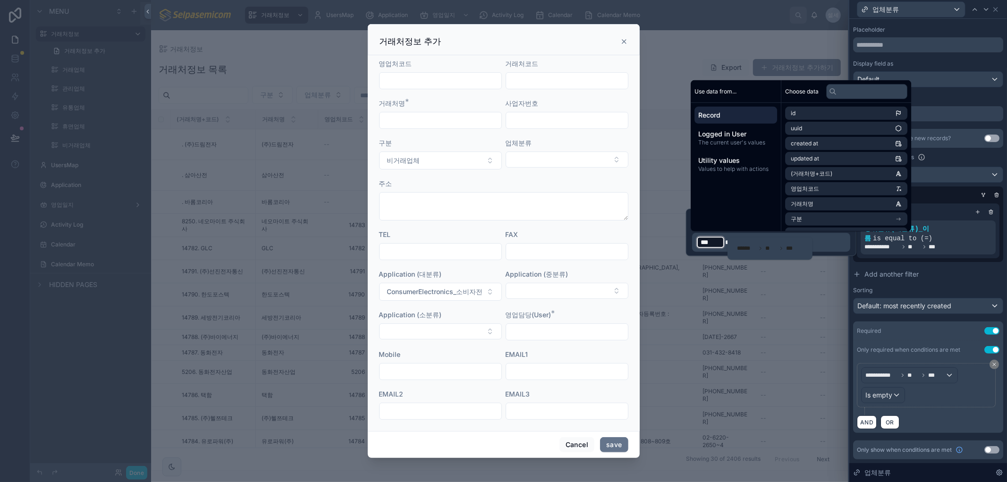
click at [993, 251] on div "**********" at bounding box center [928, 231] width 150 height 62
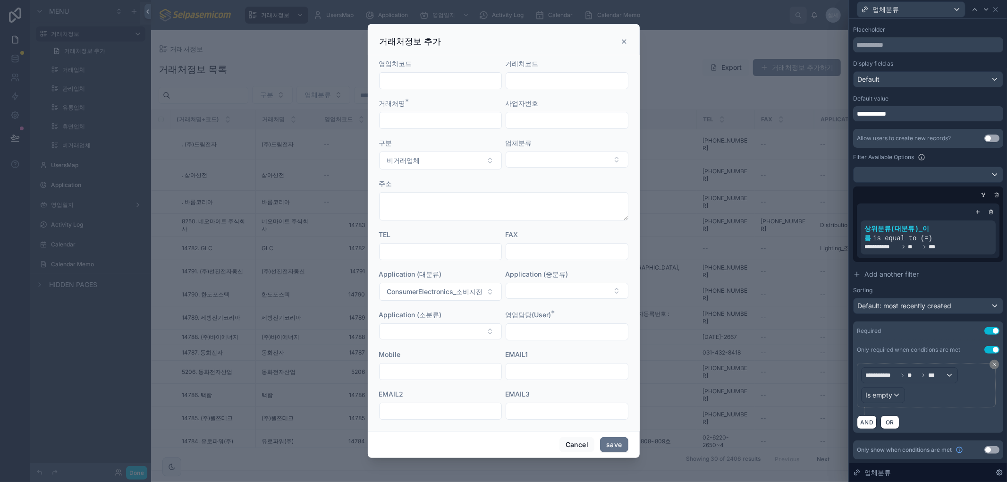
click at [625, 37] on div "거래처정보 추가" at bounding box center [504, 41] width 248 height 11
click at [624, 39] on icon at bounding box center [624, 42] width 8 height 8
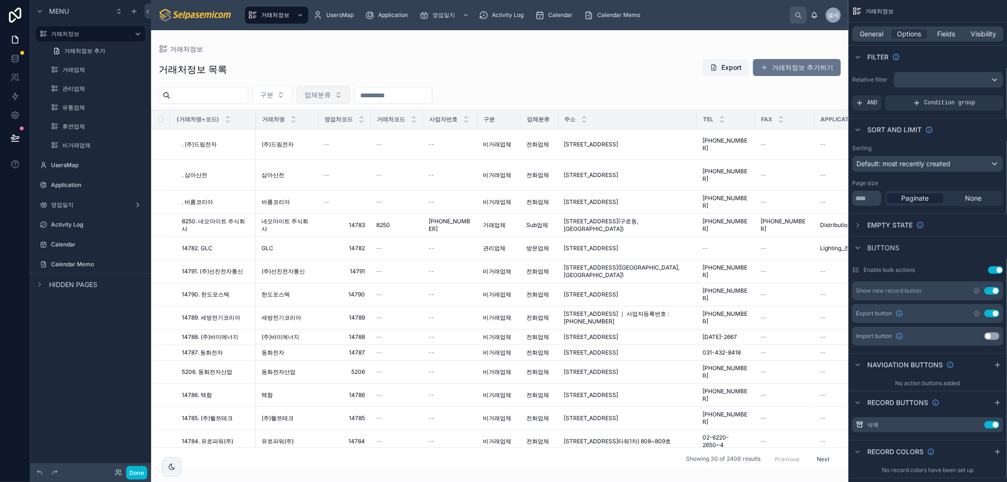
click at [331, 97] on span "업체분류" at bounding box center [318, 94] width 26 height 9
click at [411, 51] on div "거래처정보" at bounding box center [500, 49] width 682 height 8
click at [286, 101] on button "구분" at bounding box center [272, 95] width 41 height 18
click at [331, 100] on button "업체분류" at bounding box center [324, 95] width 54 height 18
click at [327, 74] on div "거래처정보 목록 Export 거래처정보 추가하기" at bounding box center [500, 70] width 682 height 22
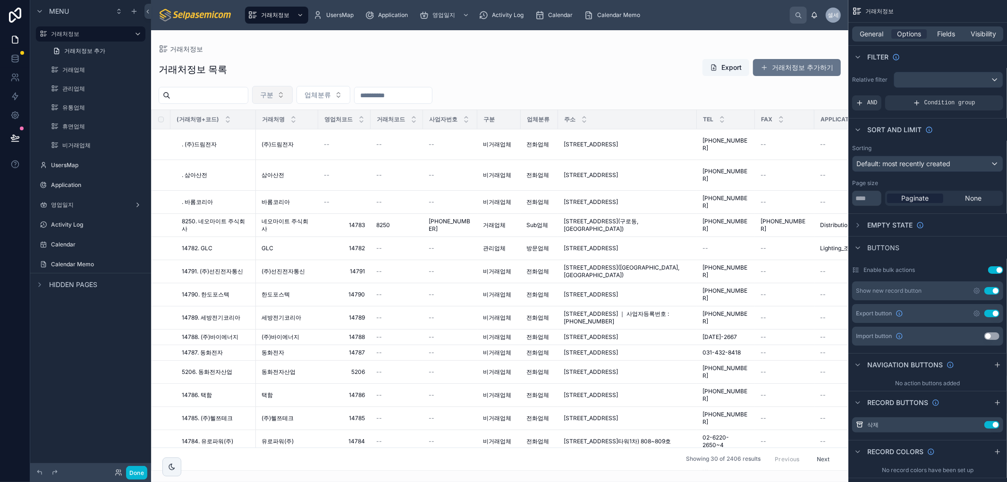
click at [293, 92] on button "구분" at bounding box center [272, 95] width 41 height 18
click at [252, 138] on div "휴면업체" at bounding box center [294, 133] width 113 height 15
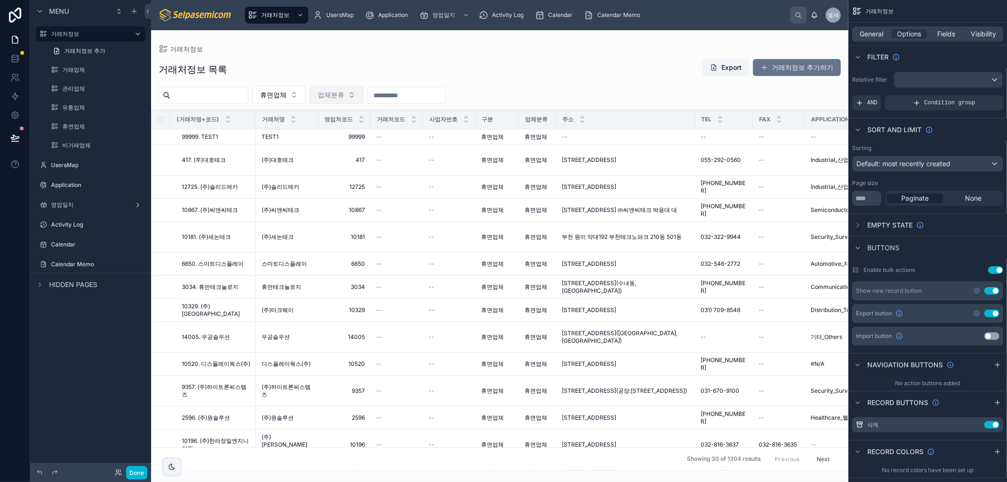
click at [344, 93] on span "업체분류" at bounding box center [331, 94] width 26 height 9
click at [355, 68] on div "거래처정보 목록 Export 거래처정보 추가하기" at bounding box center [500, 70] width 682 height 22
click at [287, 93] on span "휴면업체" at bounding box center [273, 94] width 26 height 9
click at [267, 150] on span "휴면업체" at bounding box center [261, 148] width 26 height 9
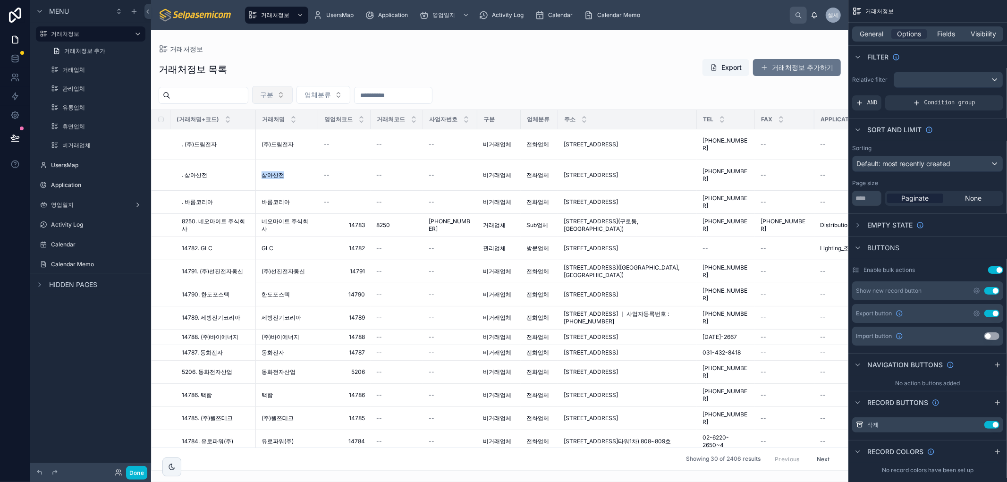
click at [273, 97] on span "구분" at bounding box center [266, 94] width 13 height 9
click at [267, 164] on span "비거래업체" at bounding box center [258, 163] width 33 height 9
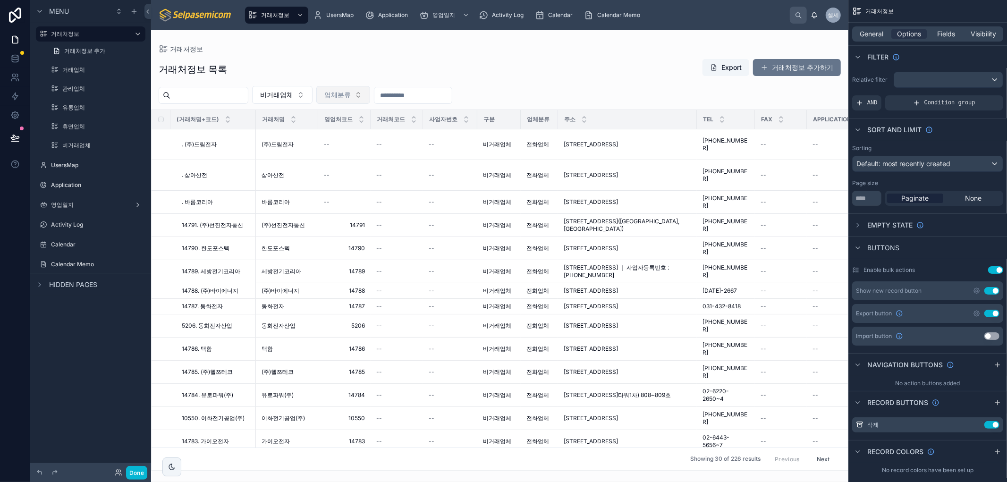
click at [351, 93] on span "업체분류" at bounding box center [337, 94] width 26 height 9
click at [382, 65] on div "거래처정보 목록 Export 거래처정보 추가하기" at bounding box center [500, 70] width 682 height 22
click at [568, 67] on div "거래처정보 목록 Export 거래처정보 추가하기" at bounding box center [500, 70] width 682 height 22
click at [293, 93] on span "비거래업체" at bounding box center [276, 94] width 33 height 9
click at [275, 129] on div "None" at bounding box center [304, 133] width 113 height 15
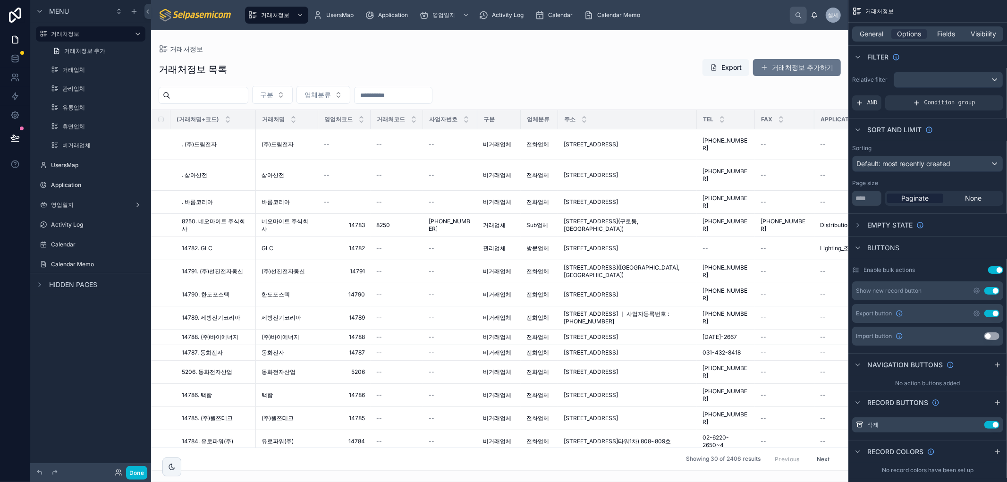
click at [321, 69] on div "거래처정보 목록 Export 거래처정보 추가하기" at bounding box center [500, 70] width 682 height 22
drag, startPoint x: 917, startPoint y: 32, endPoint x: 928, endPoint y: 119, distance: 87.6
click at [918, 32] on span "Options" at bounding box center [909, 33] width 24 height 9
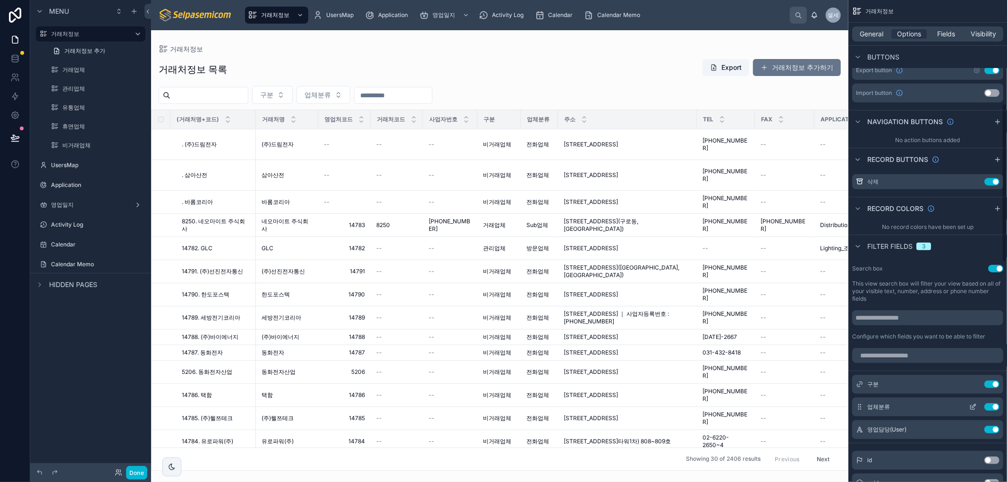
scroll to position [314, 0]
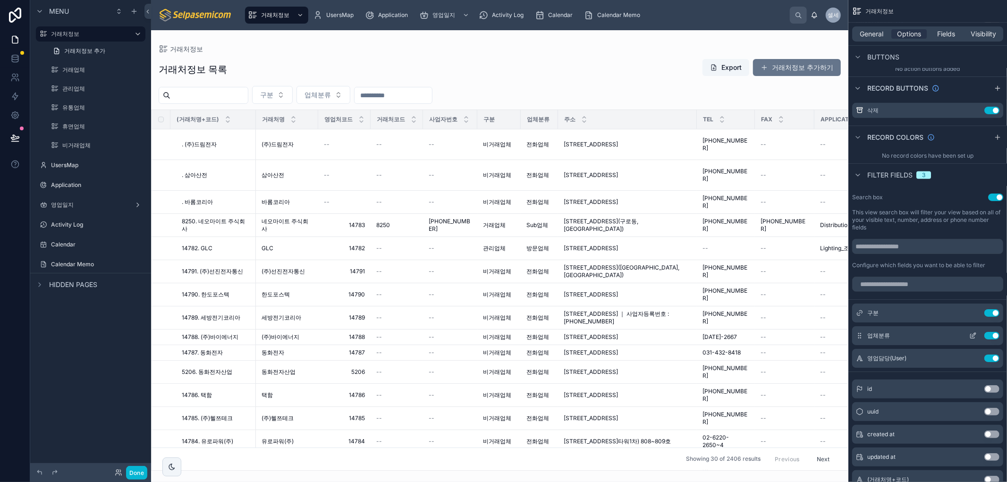
click at [971, 335] on icon "scrollable content" at bounding box center [973, 336] width 4 height 4
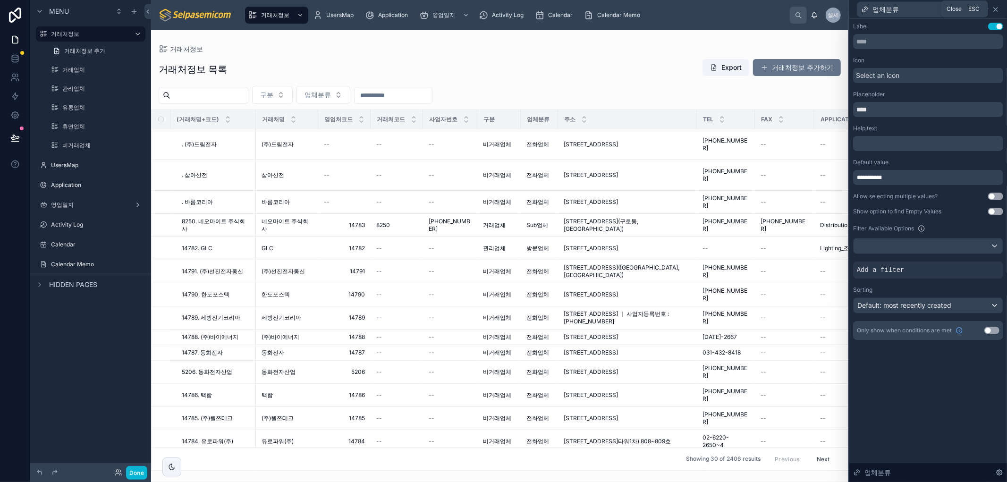
click at [993, 8] on icon at bounding box center [996, 10] width 8 height 8
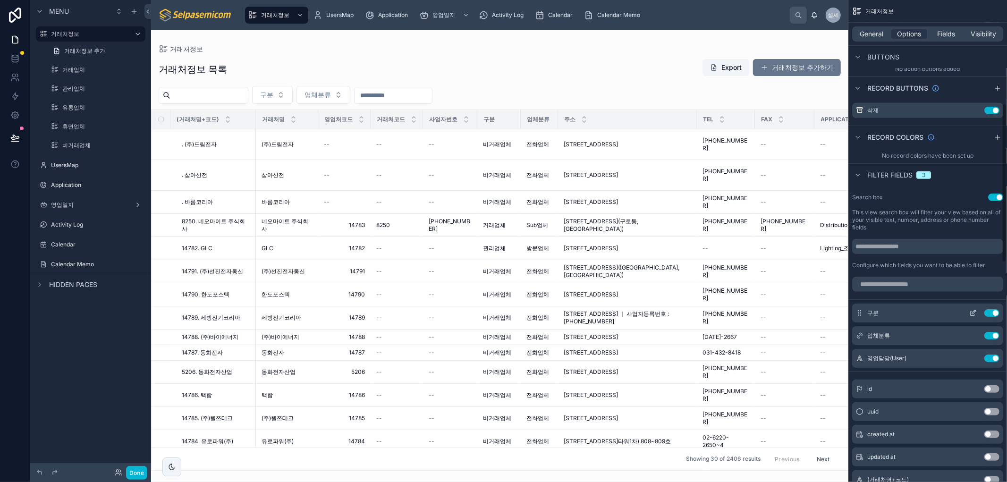
click at [970, 313] on icon "scrollable content" at bounding box center [973, 313] width 8 height 8
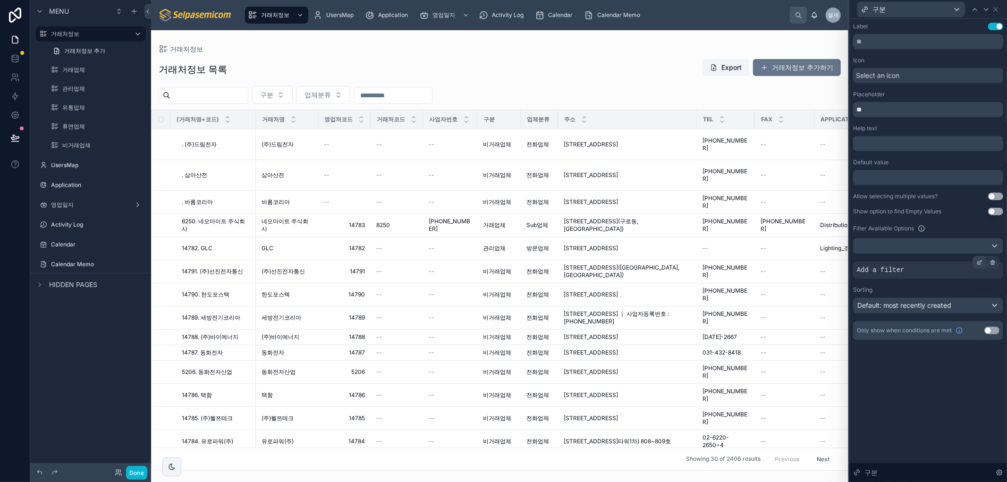
click at [980, 261] on icon at bounding box center [980, 263] width 6 height 6
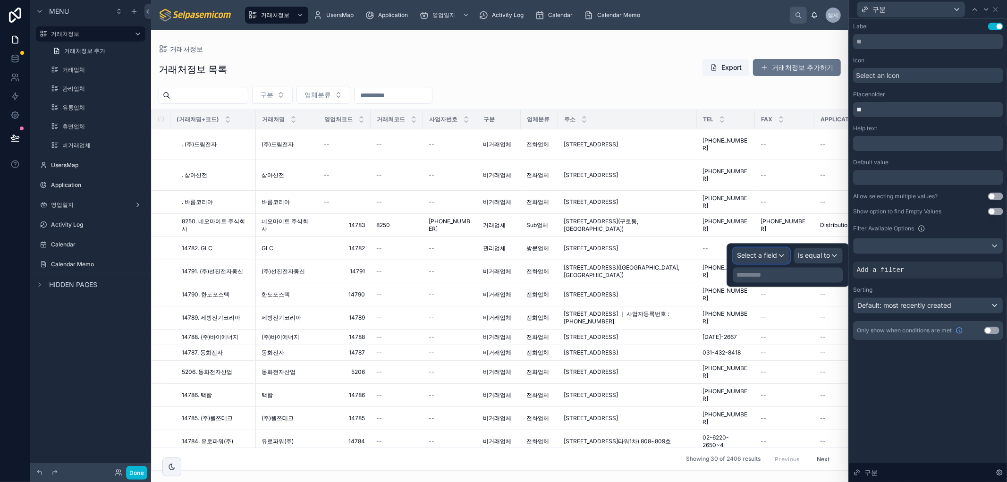
click at [759, 258] on span "Select a field" at bounding box center [758, 256] width 40 height 8
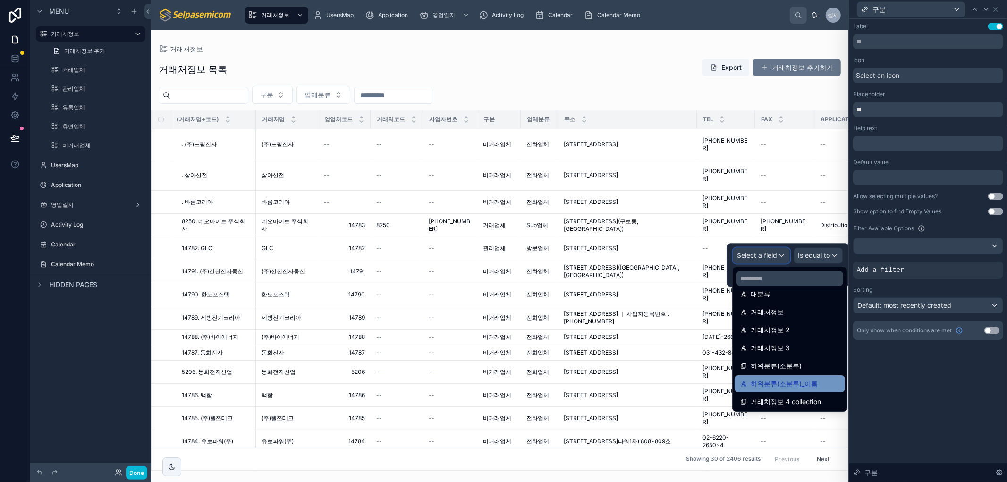
scroll to position [102, 0]
click at [800, 368] on span "하위분류(소분류)_이름" at bounding box center [784, 365] width 67 height 11
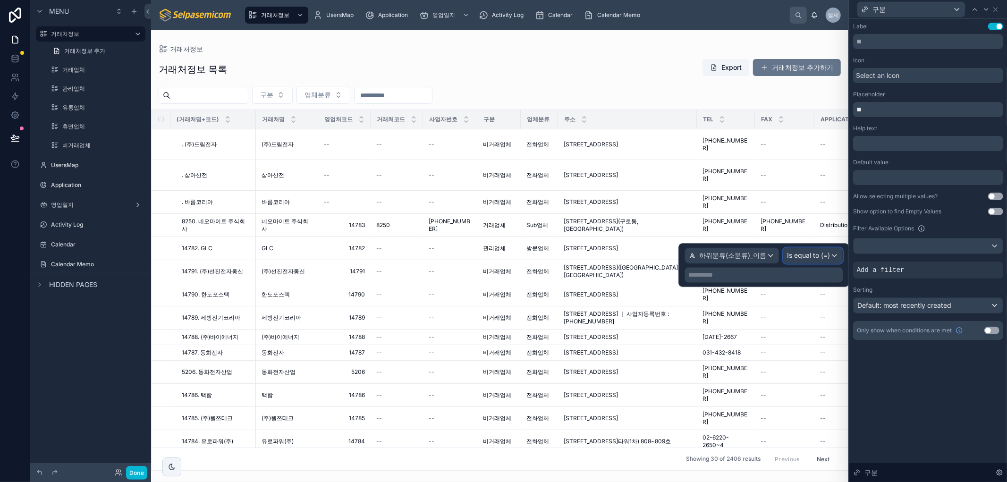
click at [814, 255] on span "Is equal to (=)" at bounding box center [809, 255] width 43 height 9
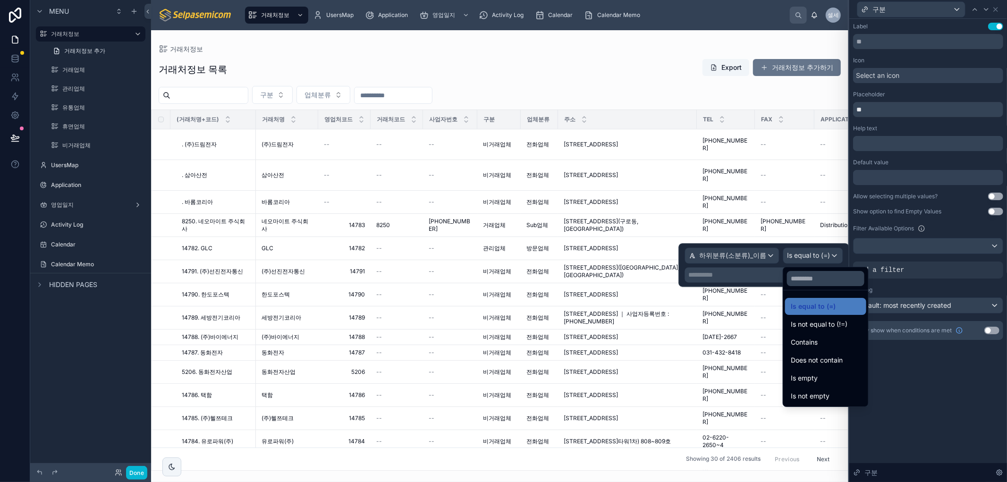
click at [815, 253] on div at bounding box center [764, 265] width 170 height 43
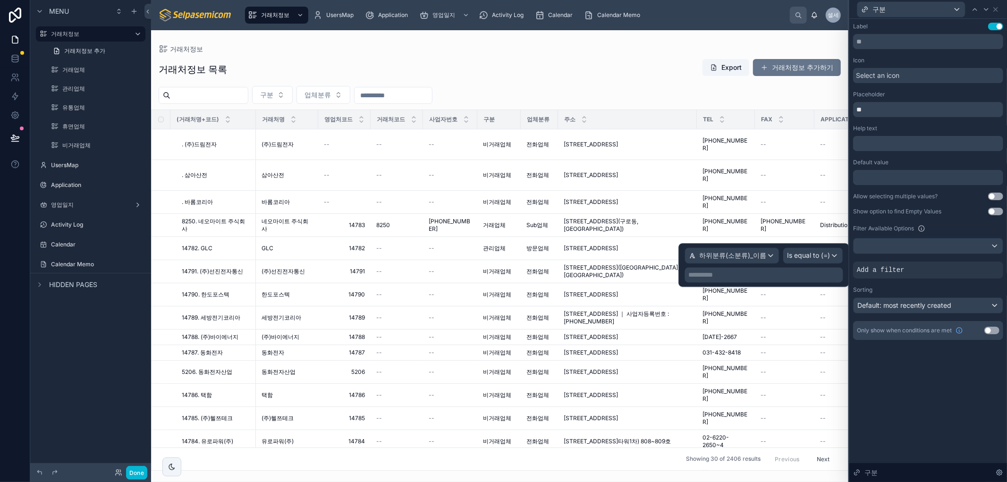
click at [758, 278] on p "**********" at bounding box center [765, 275] width 153 height 9
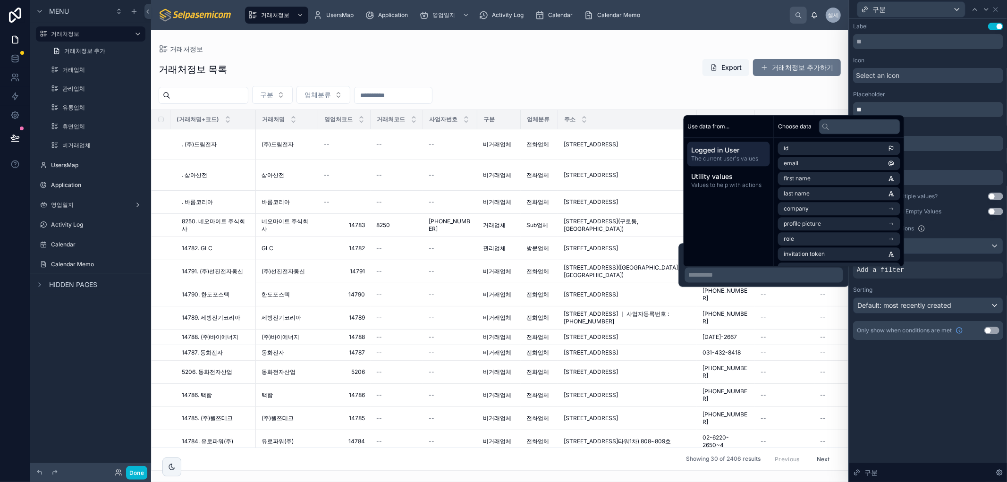
click at [886, 401] on div "Label Use setting Icon Select an icon Placeholder ** Help text ﻿ Default value …" at bounding box center [929, 250] width 158 height 463
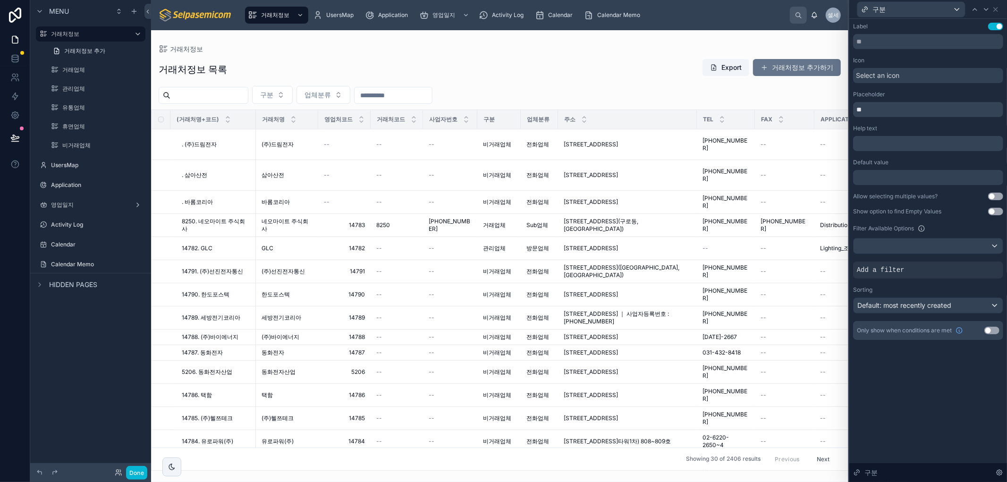
click at [318, 48] on div "거래처정보" at bounding box center [500, 49] width 682 height 8
click at [999, 9] on icon at bounding box center [996, 10] width 8 height 8
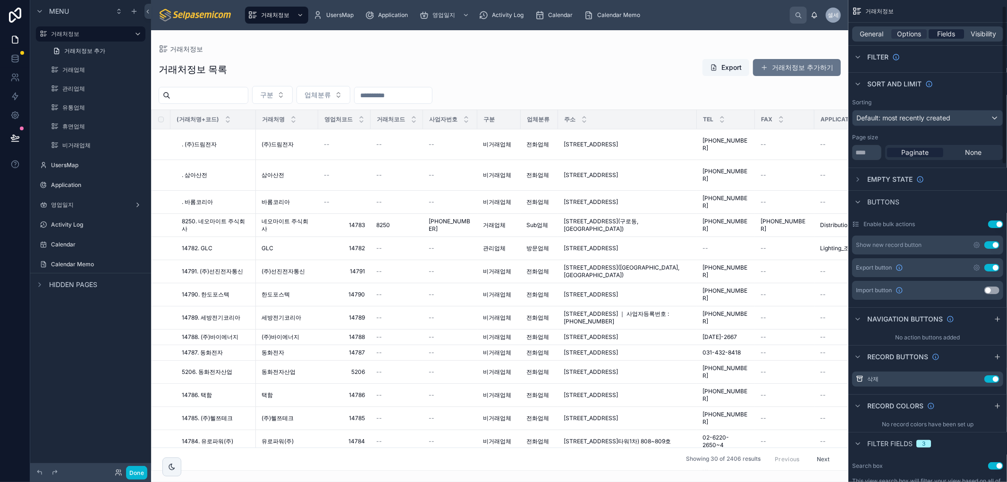
scroll to position [0, 0]
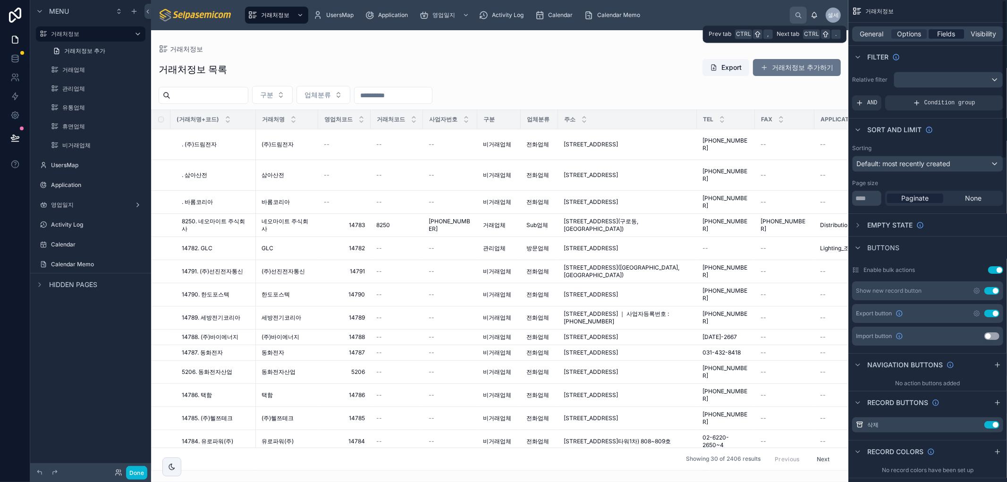
click at [948, 29] on span "Fields" at bounding box center [947, 33] width 18 height 9
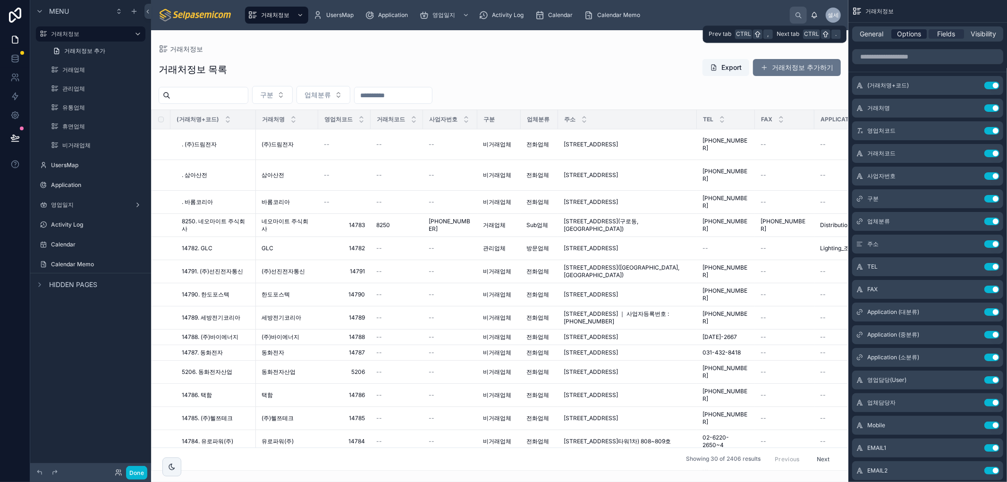
click at [904, 34] on span "Options" at bounding box center [909, 33] width 24 height 9
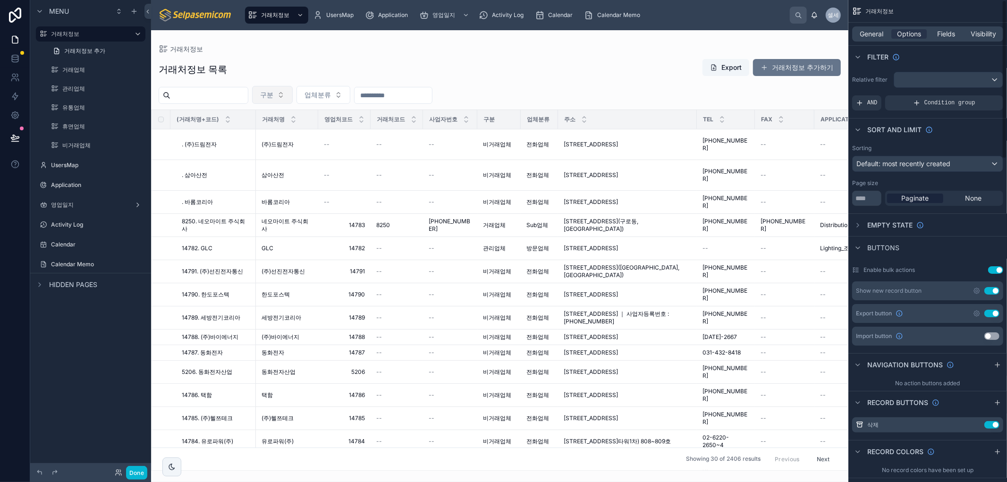
click at [293, 97] on button "구분" at bounding box center [272, 95] width 41 height 18
click at [333, 57] on div "거래처정보 목록 Export 거래처정보 추가하기 구분 업체분류 (거래처명+코드) 거래처명 영업처코드 거래처코드 사업자번호 구분 업체분류 주소 …" at bounding box center [499, 262] width 697 height 418
click at [331, 93] on span "업체분류" at bounding box center [318, 94] width 26 height 9
click at [461, 57] on div "거래처정보 목록 Export 거래처정보 추가하기 구분 업체분류 (거래처명+코드) 거래처명 영업처코드 거래처코드 사업자번호 구분 업체분류 주소 …" at bounding box center [499, 262] width 697 height 418
click at [902, 34] on span "Options" at bounding box center [909, 33] width 24 height 9
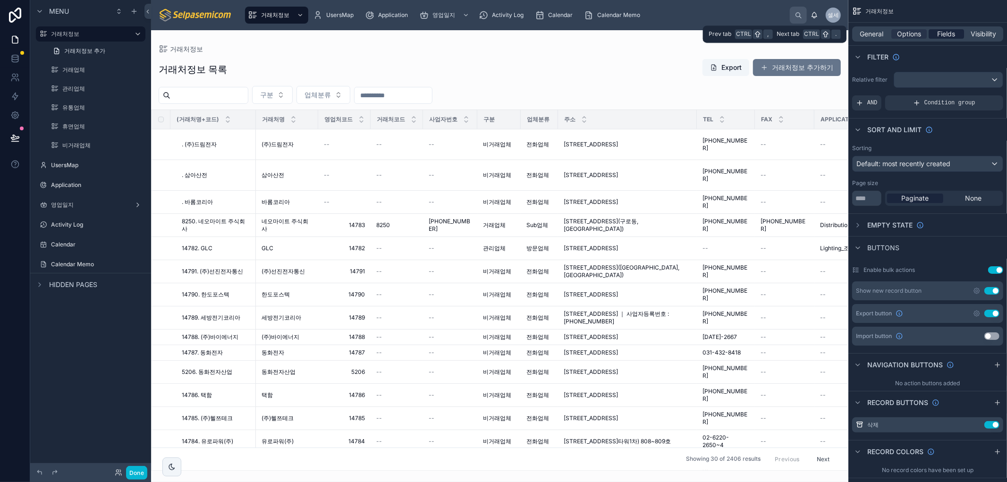
click at [941, 34] on span "Fields" at bounding box center [947, 33] width 18 height 9
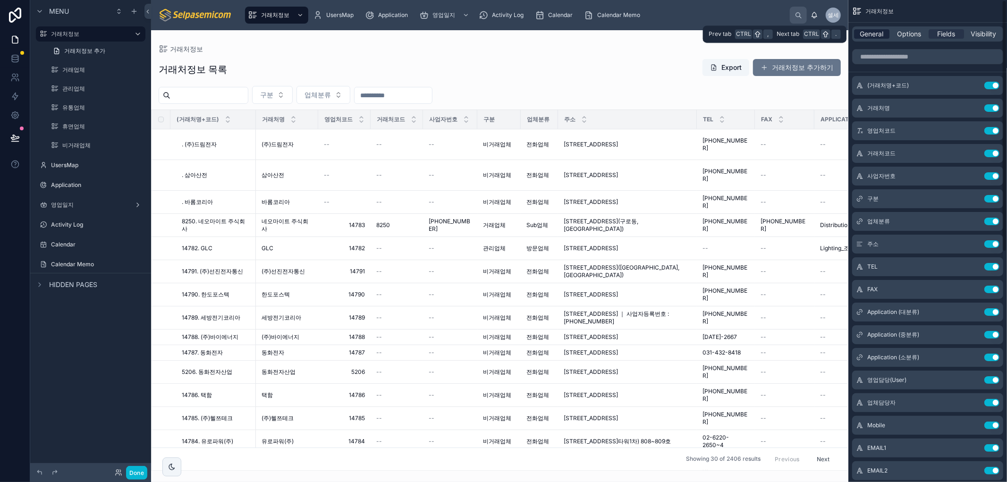
click at [858, 32] on div "General" at bounding box center [871, 33] width 35 height 9
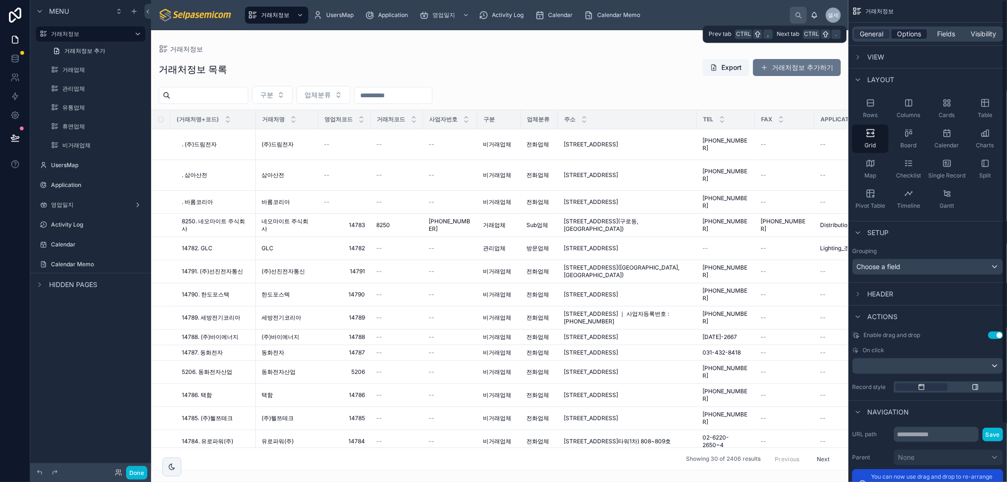
click at [917, 29] on span "Options" at bounding box center [909, 33] width 24 height 9
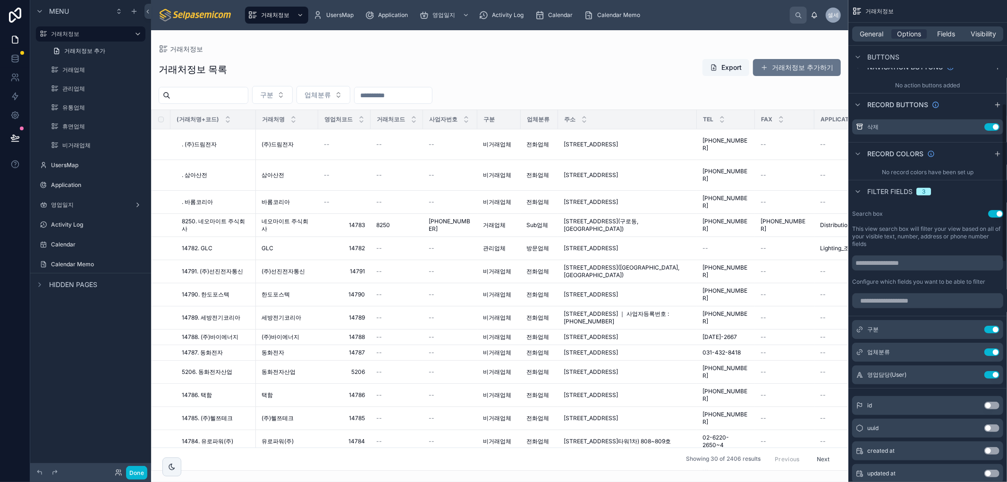
scroll to position [314, 0]
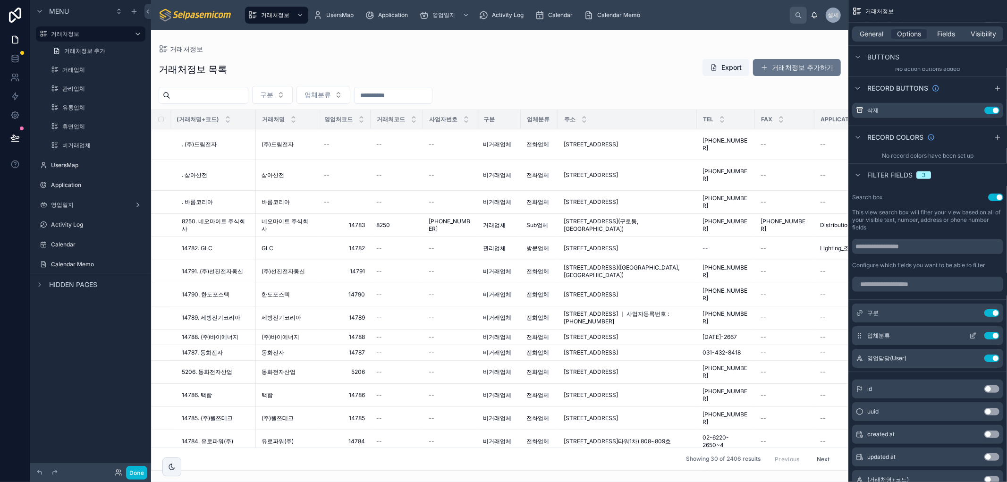
click at [971, 335] on icon "scrollable content" at bounding box center [973, 336] width 4 height 4
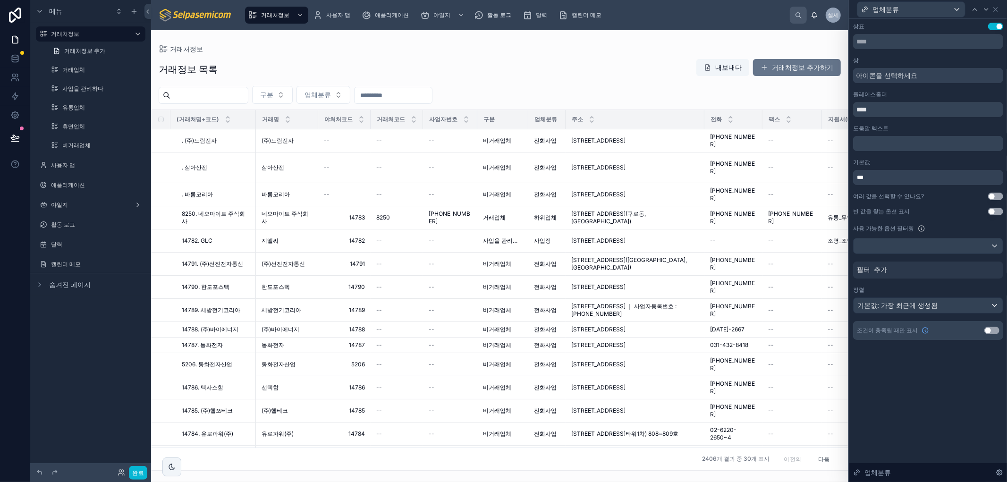
scroll to position [322, 0]
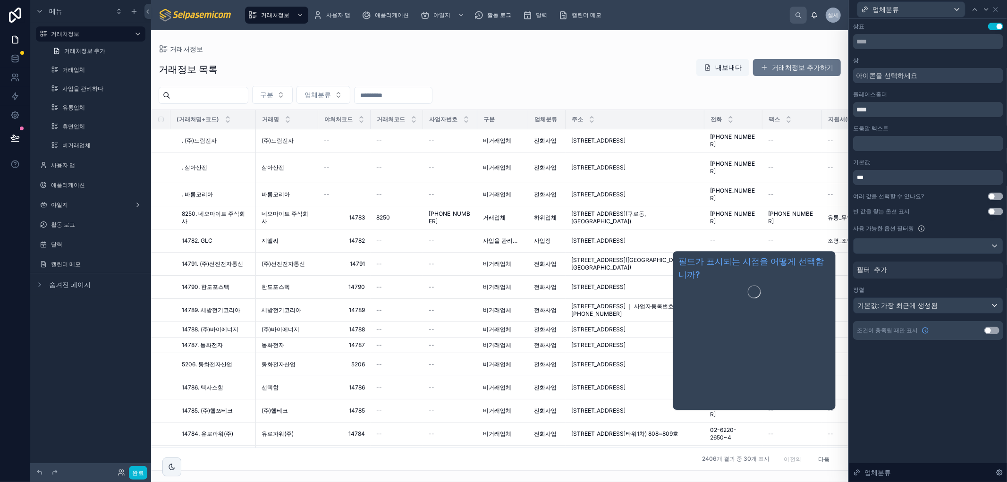
click at [922, 391] on div "상표 설정 사용 상 아이콘을 선택하세요 플레이스홀더 **** 도움말 텍스트 ﻿ 기본값 *** 여러 값을 선택할 수 있나요? 설정 사용 빈 값을…" at bounding box center [929, 250] width 158 height 463
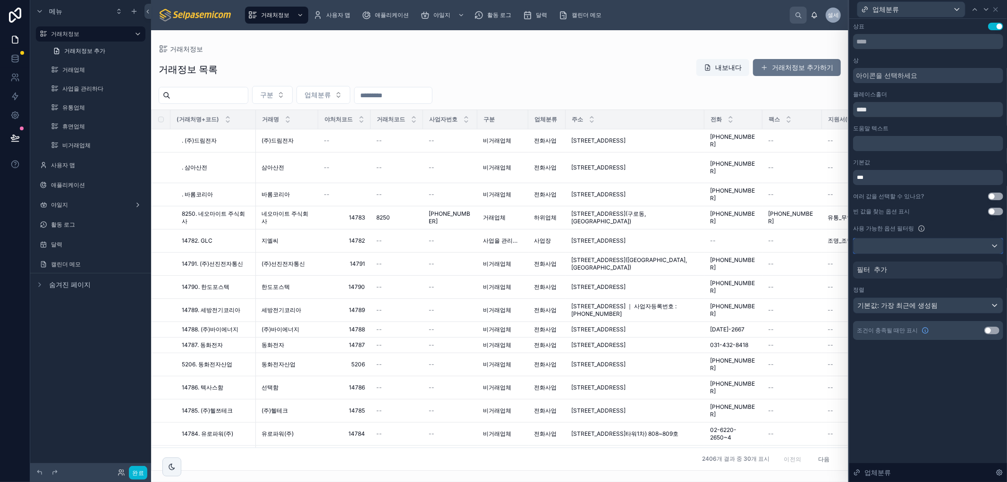
click at [993, 243] on div at bounding box center [928, 245] width 149 height 15
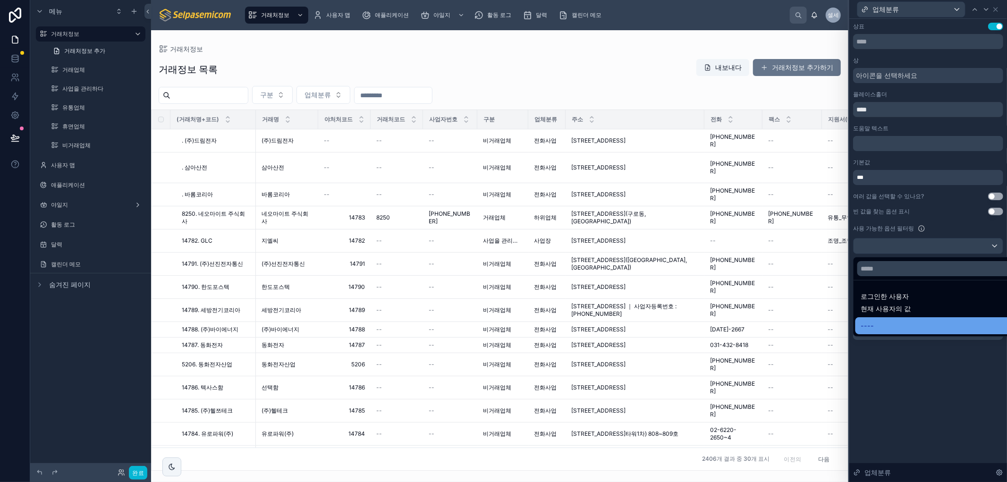
click at [872, 324] on font "----" at bounding box center [867, 326] width 13 height 8
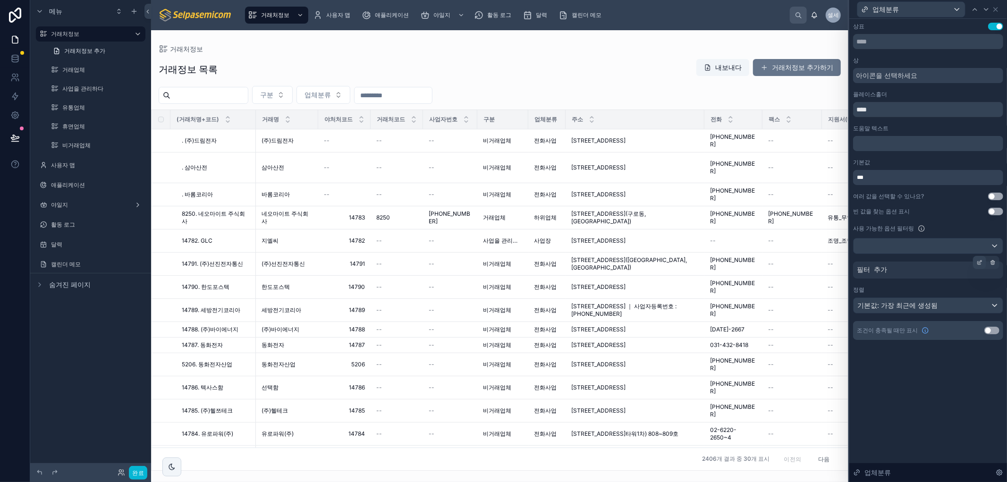
click at [980, 261] on icon at bounding box center [980, 263] width 6 height 6
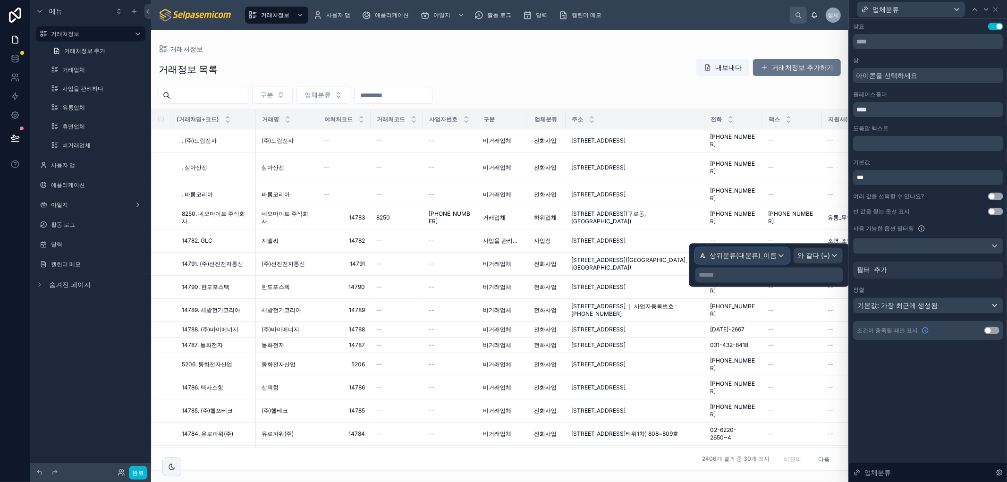
click at [773, 259] on font "상위분류(대분류)_이름" at bounding box center [743, 256] width 67 height 8
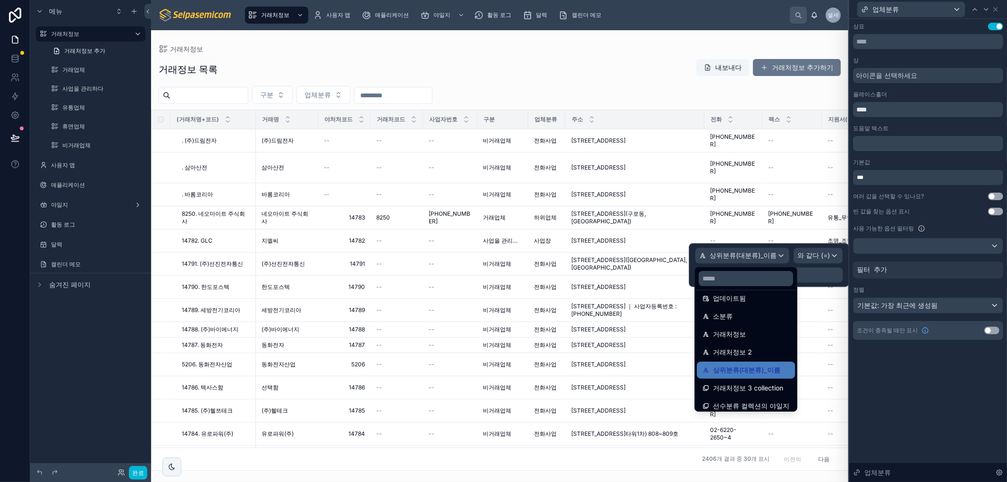
scroll to position [85, 0]
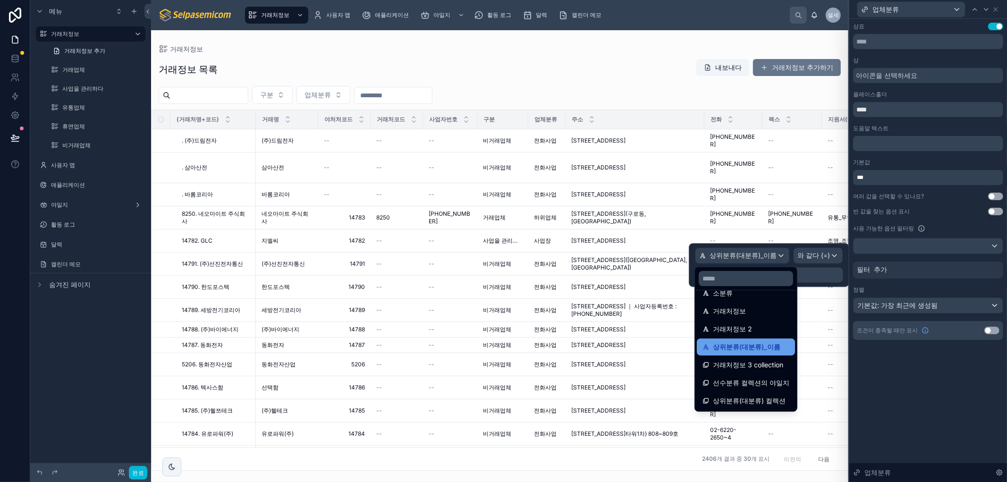
click at [769, 345] on font "상위분류(대분류)_이름" at bounding box center [747, 347] width 68 height 8
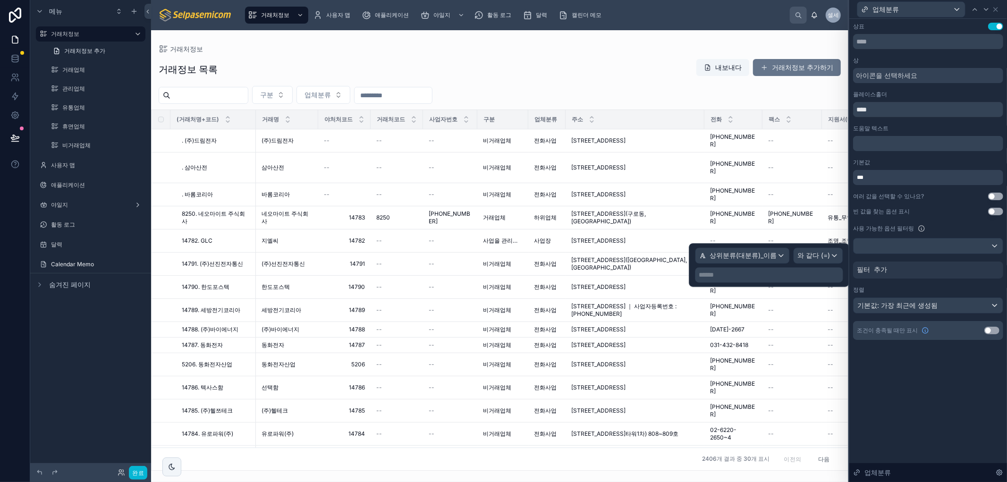
click at [826, 272] on p "****** ﻿" at bounding box center [770, 275] width 142 height 9
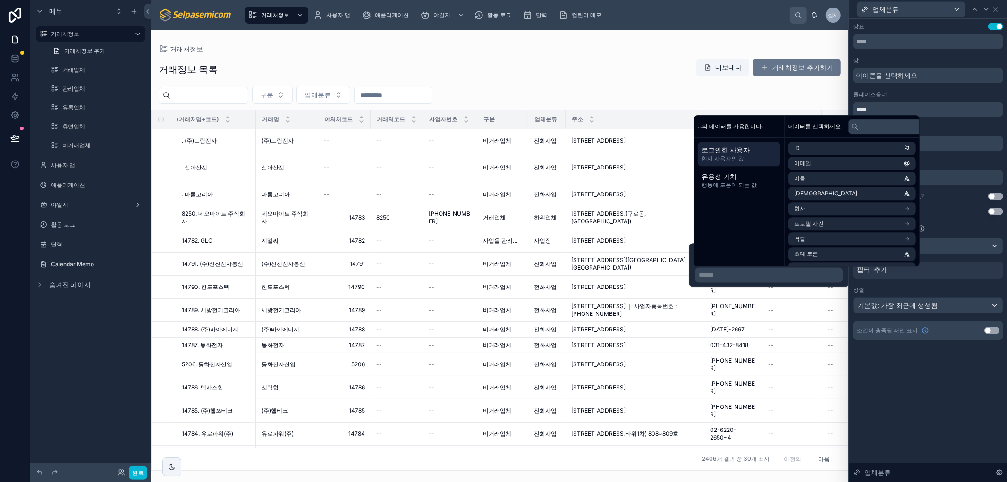
click at [903, 384] on div "상표 설정 사용 상 아이콘을 선택하세요 플레이스홀더 **** 도움말 텍스트 ﻿ 기본값 *** 여러 값을 선택할 수 있나요? 설정 사용 빈 값을…" at bounding box center [929, 250] width 158 height 463
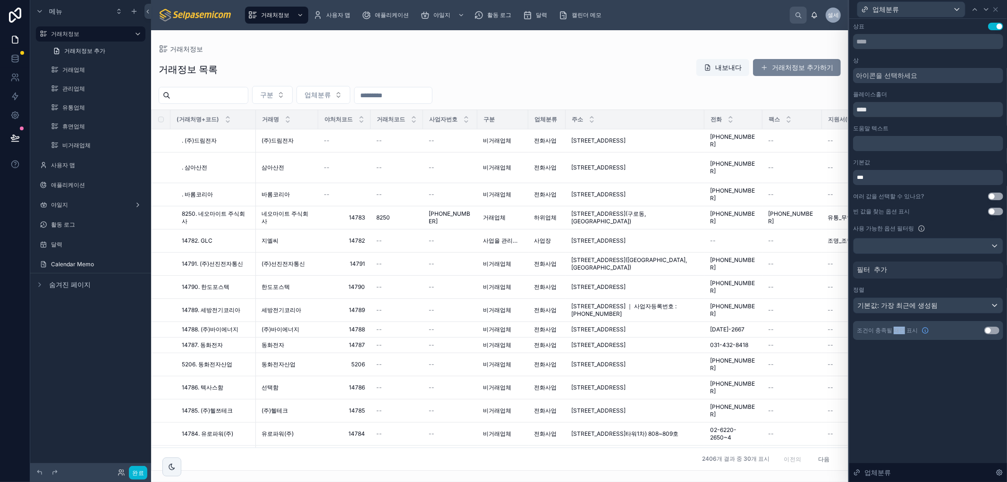
click at [782, 71] on font "거래처정보 추가하기" at bounding box center [802, 67] width 61 height 8
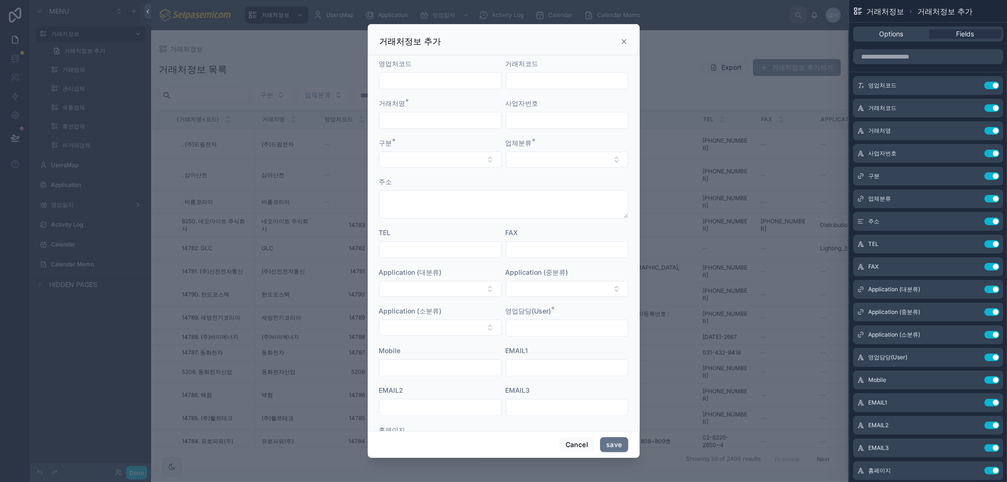
click at [945, 69] on div "영업처코드 Use setting 거래처코드 Use setting 거래처명 Use setting 사업자번호 Use setting 구분 Use s…" at bounding box center [929, 479] width 158 height 868
click at [972, 199] on icon at bounding box center [974, 198] width 4 height 4
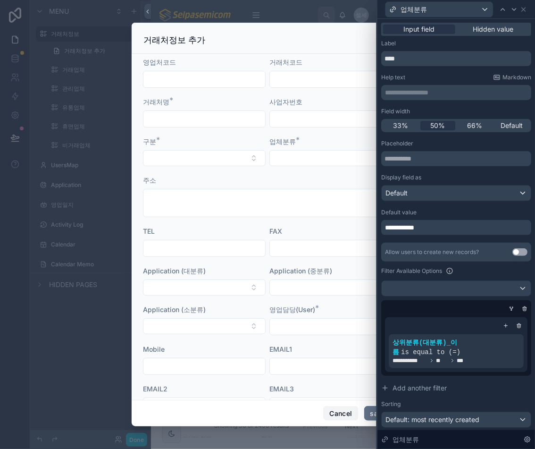
drag, startPoint x: 344, startPoint y: 413, endPoint x: 136, endPoint y: 155, distance: 331.5
click at [344, 414] on button "Cancel" at bounding box center [340, 413] width 35 height 15
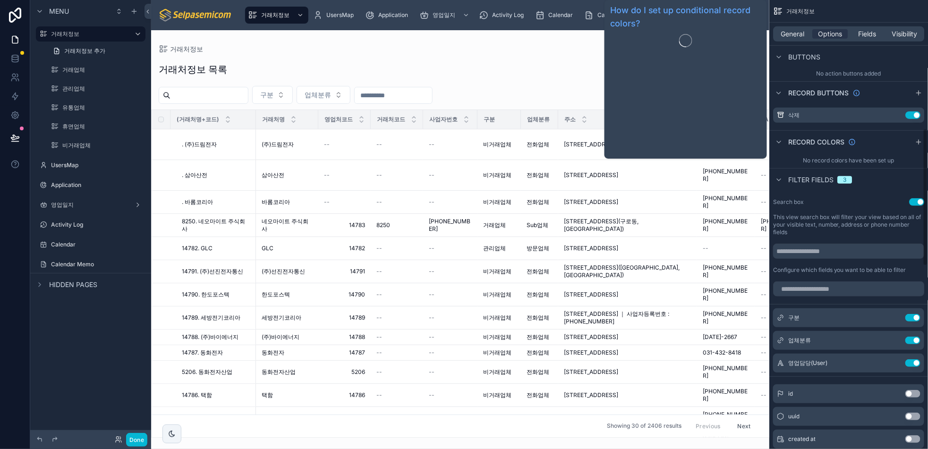
scroll to position [419, 0]
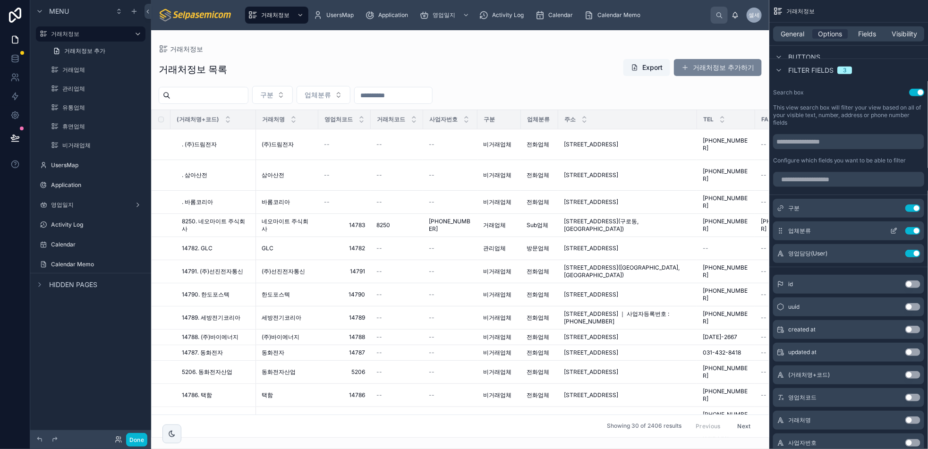
click at [894, 232] on icon "scrollable content" at bounding box center [894, 231] width 8 height 8
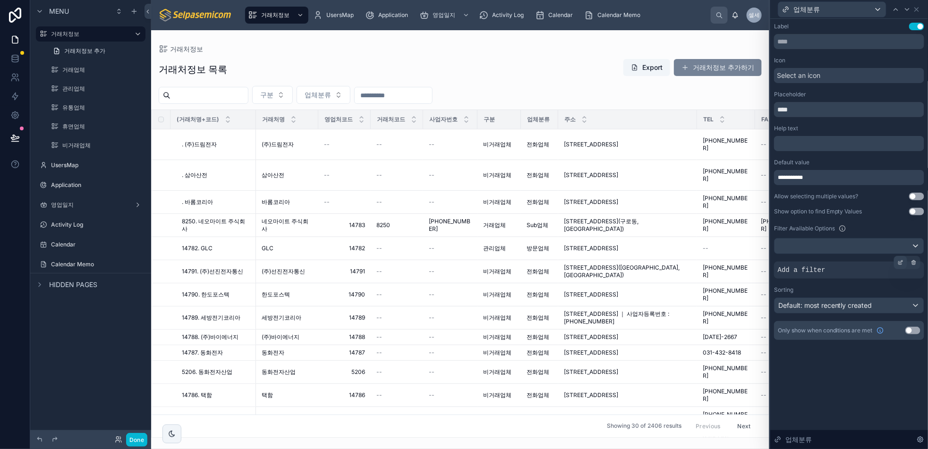
click at [899, 261] on icon at bounding box center [901, 263] width 6 height 6
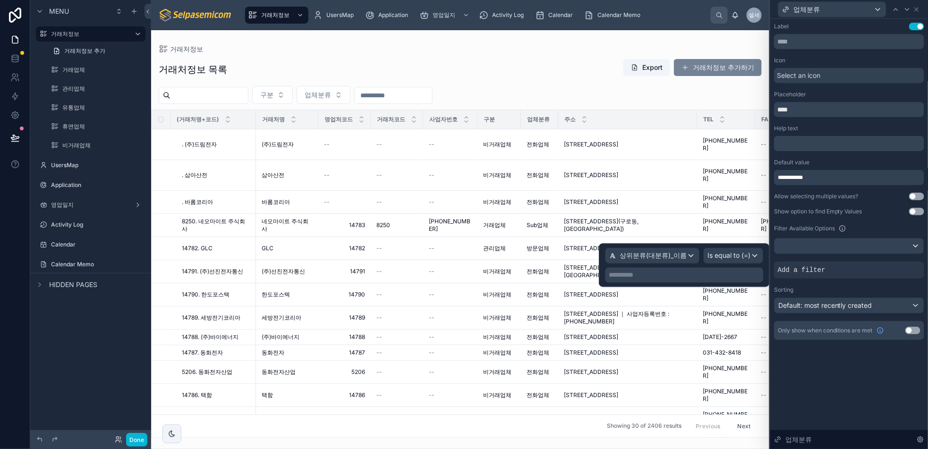
click at [666, 272] on p "**********" at bounding box center [685, 275] width 153 height 9
click at [668, 272] on p "**********" at bounding box center [685, 275] width 153 height 9
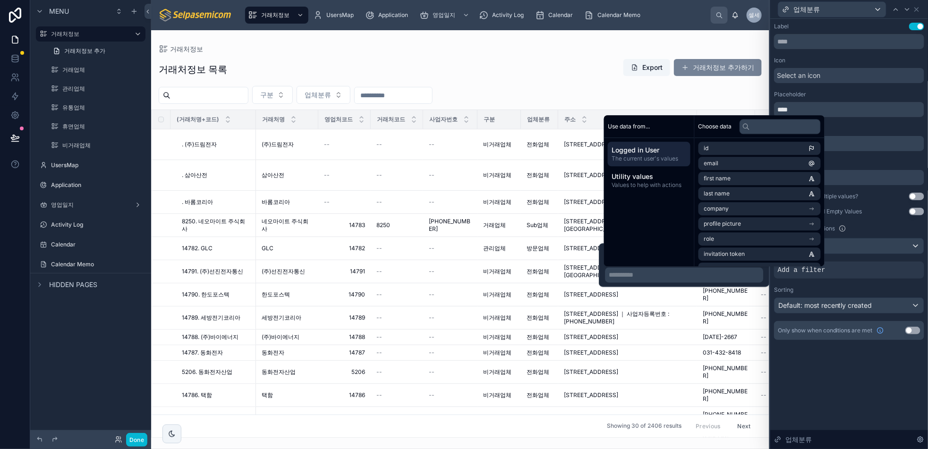
click at [671, 274] on p "**********" at bounding box center [685, 275] width 153 height 9
click at [830, 349] on div "**********" at bounding box center [849, 191] width 158 height 344
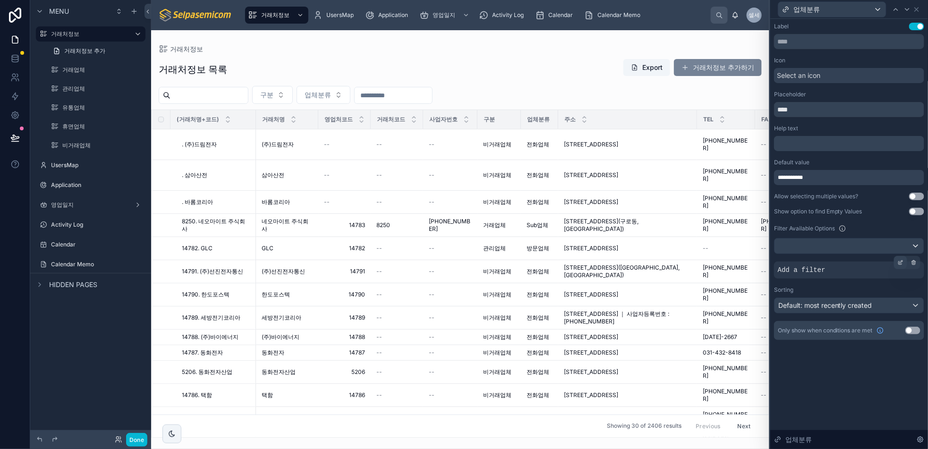
click at [896, 260] on div at bounding box center [900, 262] width 13 height 13
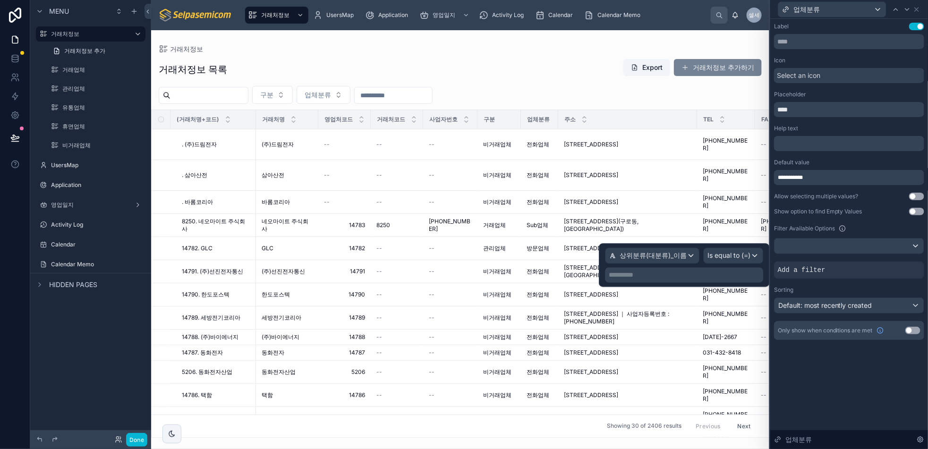
click at [713, 276] on p "**********" at bounding box center [685, 275] width 153 height 9
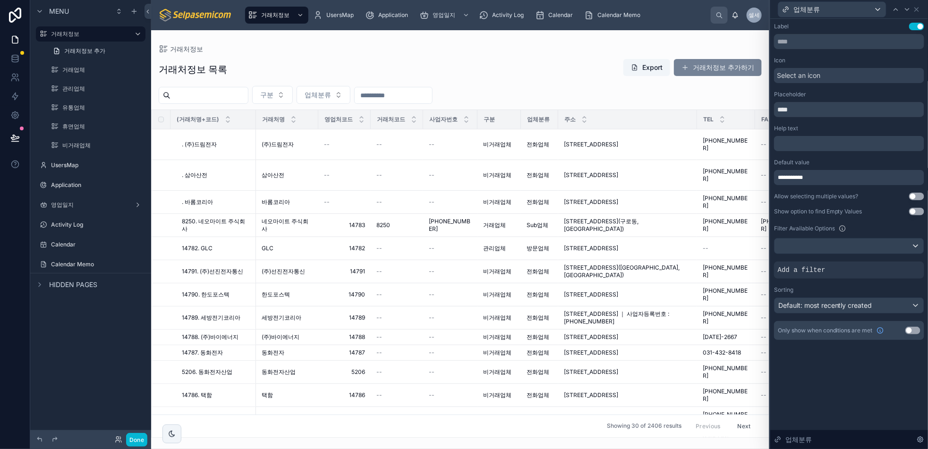
click at [534, 77] on div "거래처정보 목록 Export 거래처정보 추가하기" at bounding box center [460, 70] width 603 height 22
click at [709, 68] on button "거래처정보 추가하기" at bounding box center [718, 67] width 88 height 17
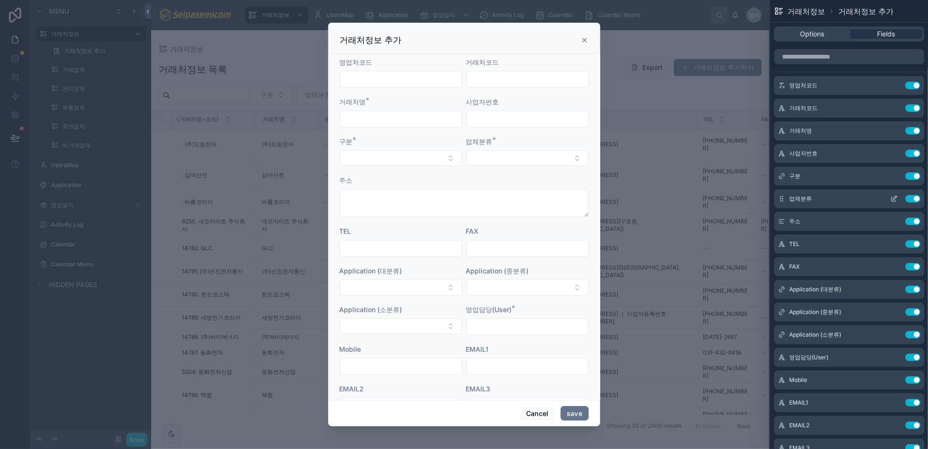
click at [890, 196] on icon at bounding box center [894, 199] width 8 height 8
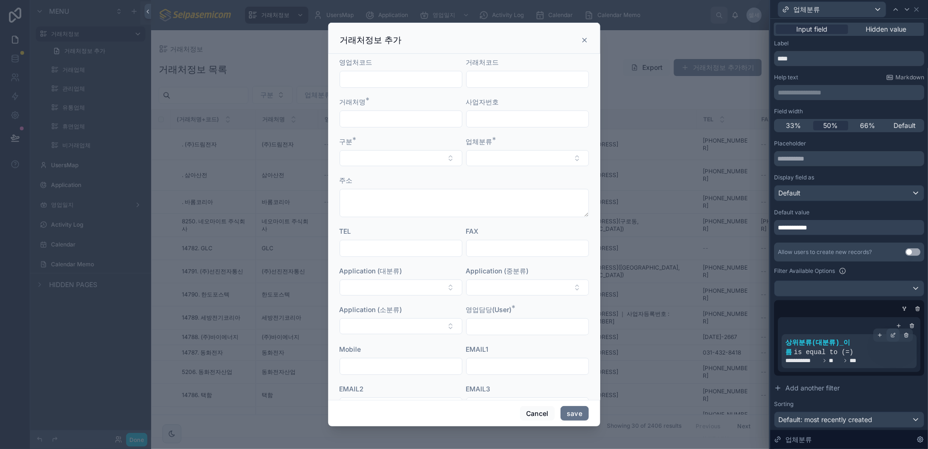
click at [890, 338] on icon at bounding box center [893, 335] width 6 height 6
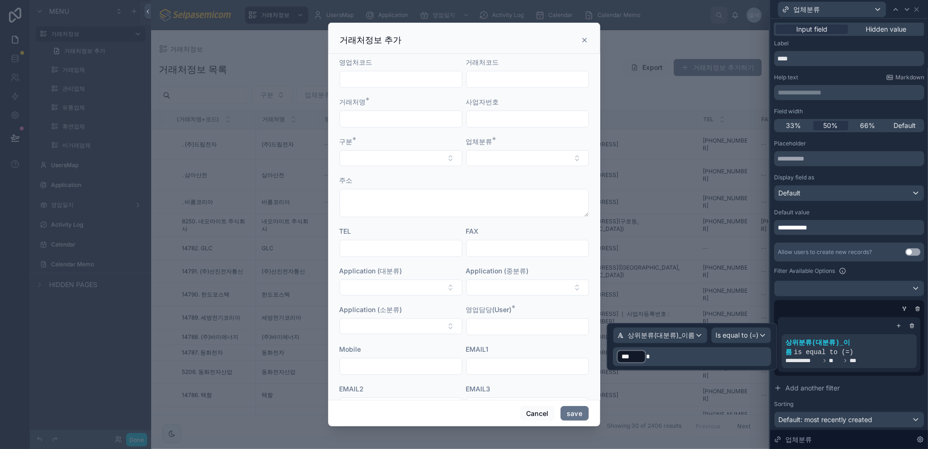
click at [684, 359] on p "﻿ *** ﻿" at bounding box center [693, 356] width 153 height 15
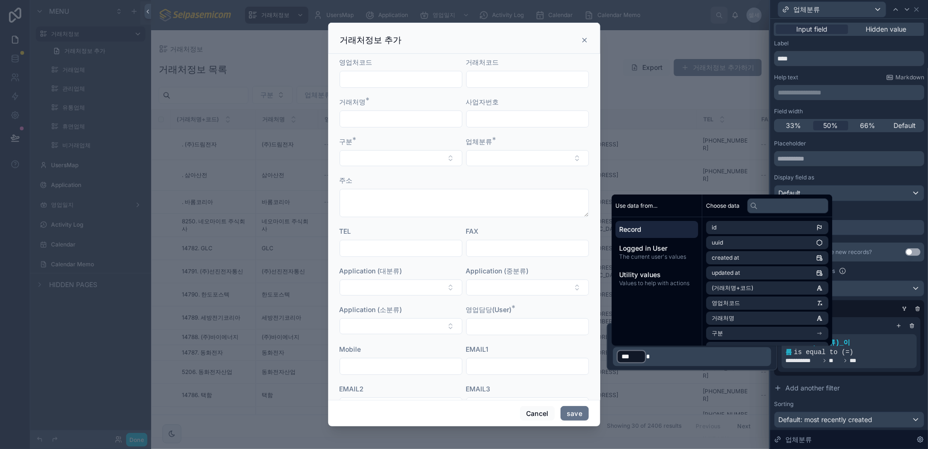
click at [648, 229] on span "Record" at bounding box center [657, 229] width 75 height 9
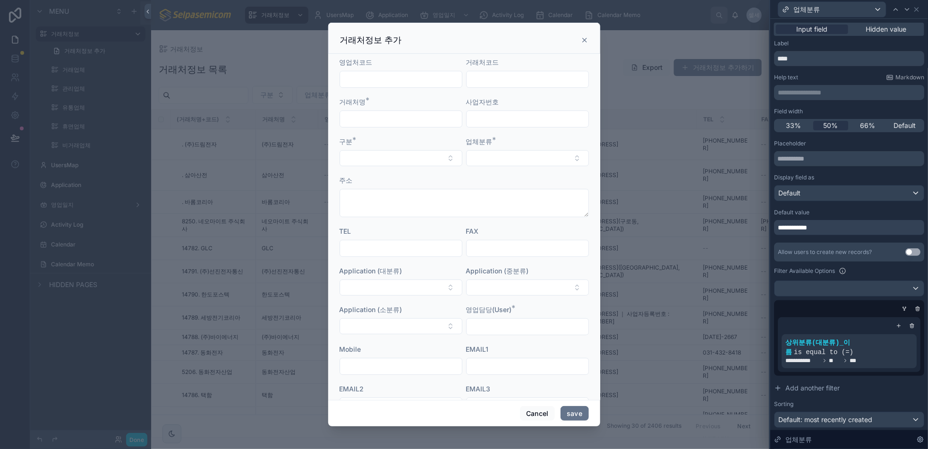
drag, startPoint x: 888, startPoint y: 392, endPoint x: 925, endPoint y: 336, distance: 66.9
click at [889, 393] on button "Add another filter" at bounding box center [849, 388] width 150 height 17
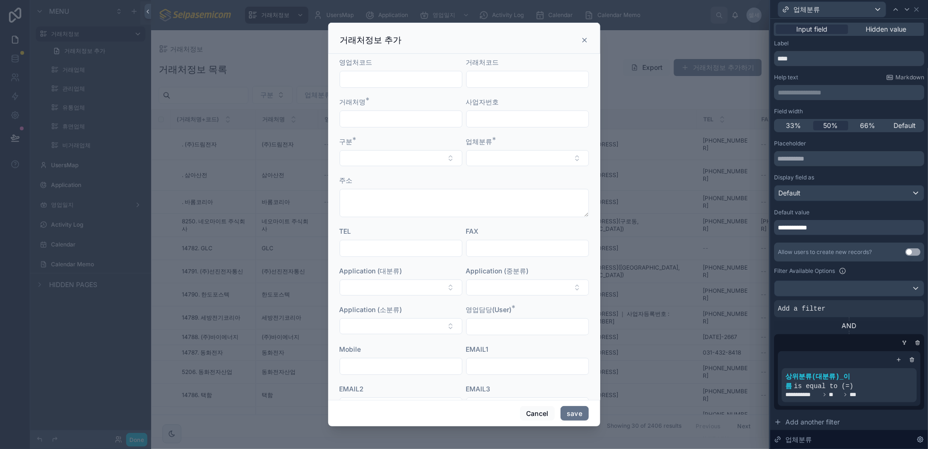
click at [589, 34] on div "거래처정보 추가" at bounding box center [464, 38] width 272 height 31
click at [586, 39] on icon at bounding box center [585, 40] width 8 height 8
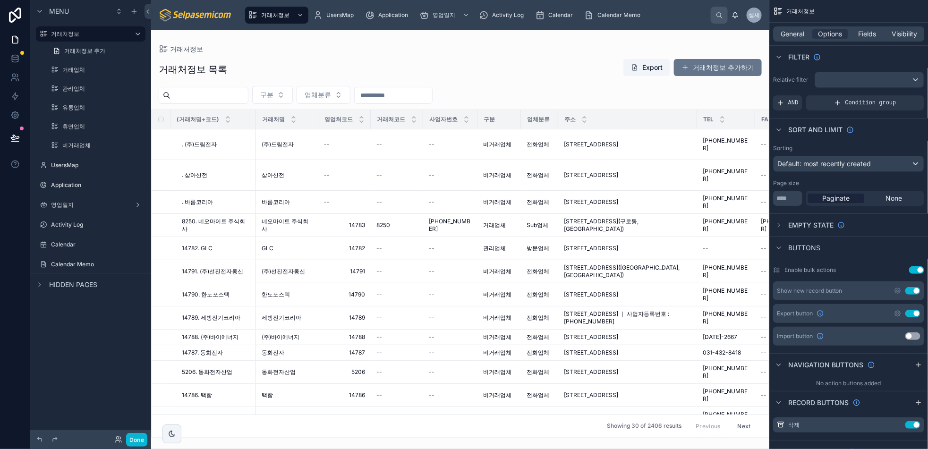
drag, startPoint x: 295, startPoint y: 53, endPoint x: 257, endPoint y: 130, distance: 85.3
click at [297, 53] on div "거래처정보 목록 Export 거래처정보 추가하기 구분 업체분류 (거래처명+코드) 거래처명 영업처코드 거래처코드 사업자번호 구분 업체분류 주소 …" at bounding box center [460, 245] width 618 height 385
click at [273, 96] on span "구분" at bounding box center [266, 94] width 13 height 9
click at [282, 62] on div "거래처정보 목록 Export 거래처정보 추가하기" at bounding box center [460, 70] width 603 height 22
click at [275, 15] on span "거래처정보" at bounding box center [275, 15] width 28 height 8
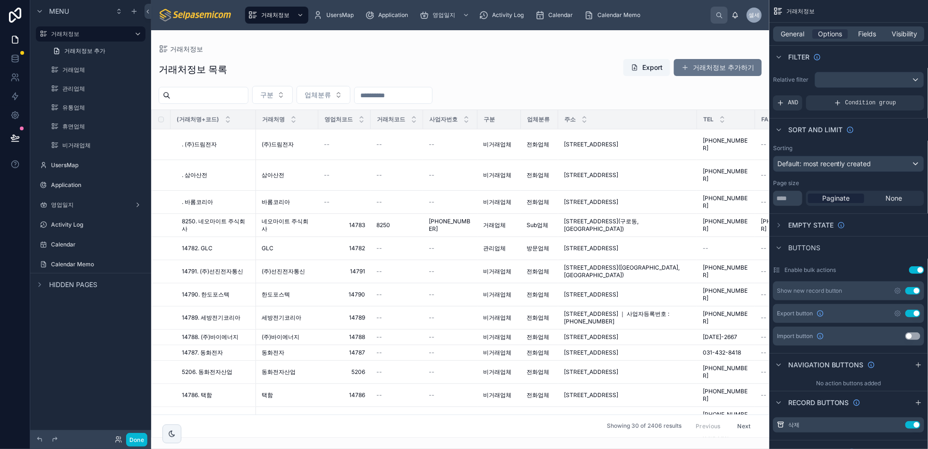
click at [329, 59] on div "거래처정보 목록 Export 거래처정보 추가하기" at bounding box center [460, 70] width 603 height 22
click at [292, 104] on button "구분" at bounding box center [272, 95] width 41 height 18
click at [360, 72] on div "거래처정보 목록 Export 거래처정보 추가하기" at bounding box center [460, 70] width 603 height 22
click at [350, 88] on button "업체분류" at bounding box center [324, 95] width 54 height 18
click at [413, 57] on div "거래처정보 목록 Export 거래처정보 추가하기 구분 업체분류 (거래처명+코드) 거래처명 영업처코드 거래처코드 사업자번호 구분 업체분류 주소 …" at bounding box center [460, 245] width 618 height 385
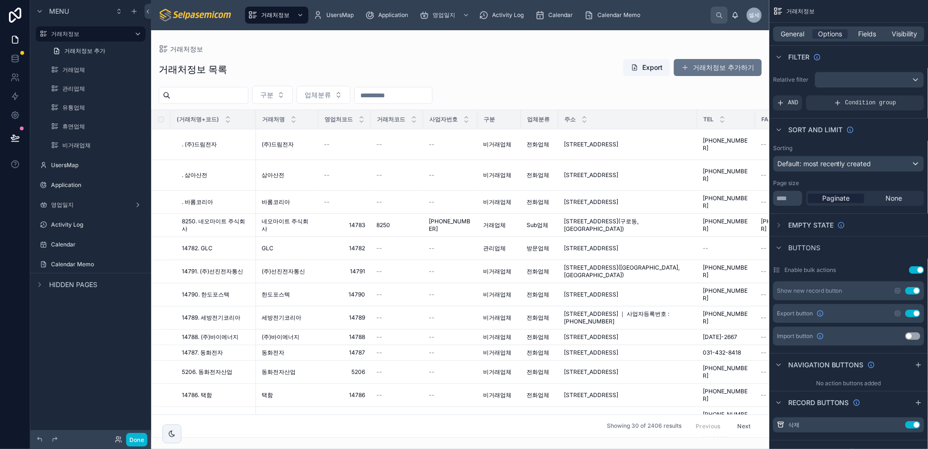
click at [272, 55] on div "거래처정보 목록 Export 거래처정보 추가하기 구분 업체분류 (거래처명+코드) 거래처명 영업처코드 거래처코드 사업자번호 구분 업체분류 주소 …" at bounding box center [460, 245] width 618 height 385
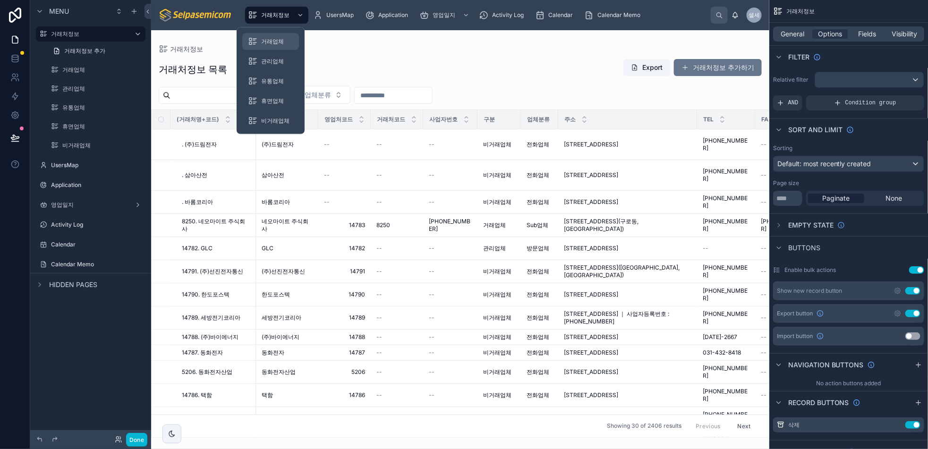
click at [272, 40] on span "거래업체" at bounding box center [272, 42] width 23 height 8
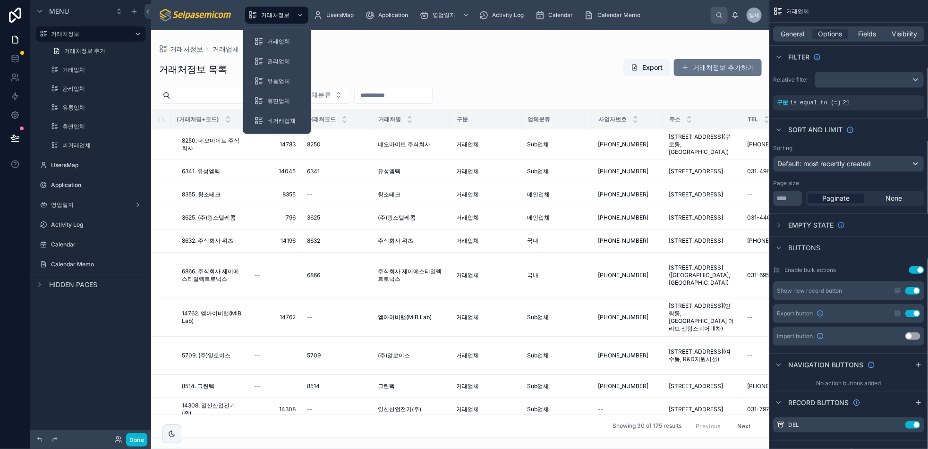
click at [387, 53] on div at bounding box center [460, 239] width 618 height 419
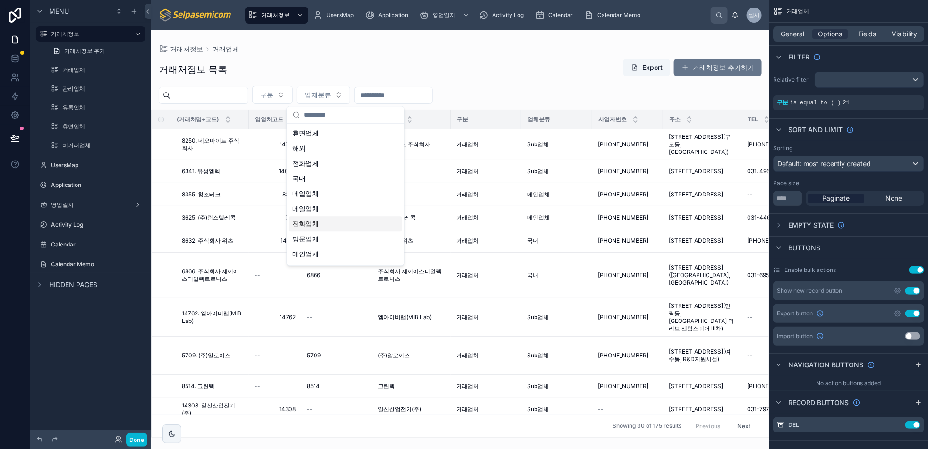
click at [384, 62] on div "거래처정보 목록 Export 거래처정보 추가하기" at bounding box center [460, 70] width 603 height 22
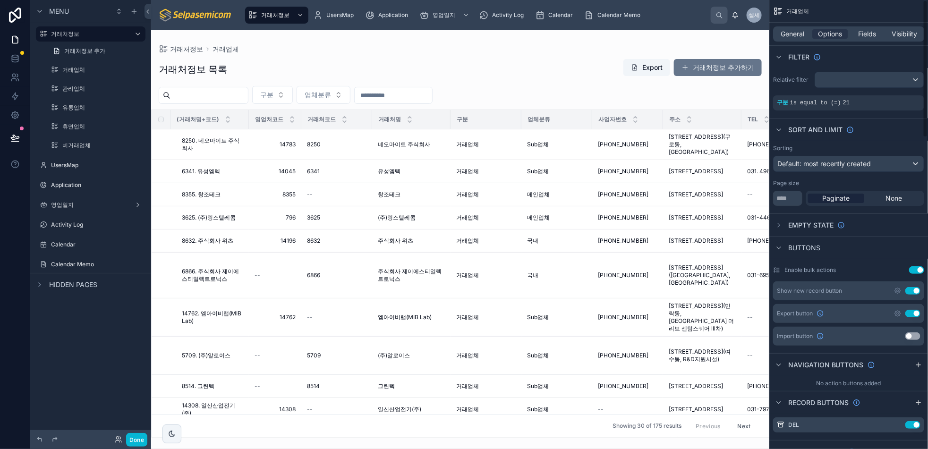
drag, startPoint x: 473, startPoint y: 63, endPoint x: 558, endPoint y: 88, distance: 88.3
click at [473, 63] on div "거래처정보 목록 Export 거래처정보 추가하기" at bounding box center [460, 70] width 603 height 22
click at [572, 40] on div "거래처정보 거래업체 거래처정보 목록 Export 거래처정보 추가하기 구분 업체분류 (거래처명+코드) 영업처코드 거래처코드 거래처명 구분 업체분…" at bounding box center [460, 234] width 618 height 408
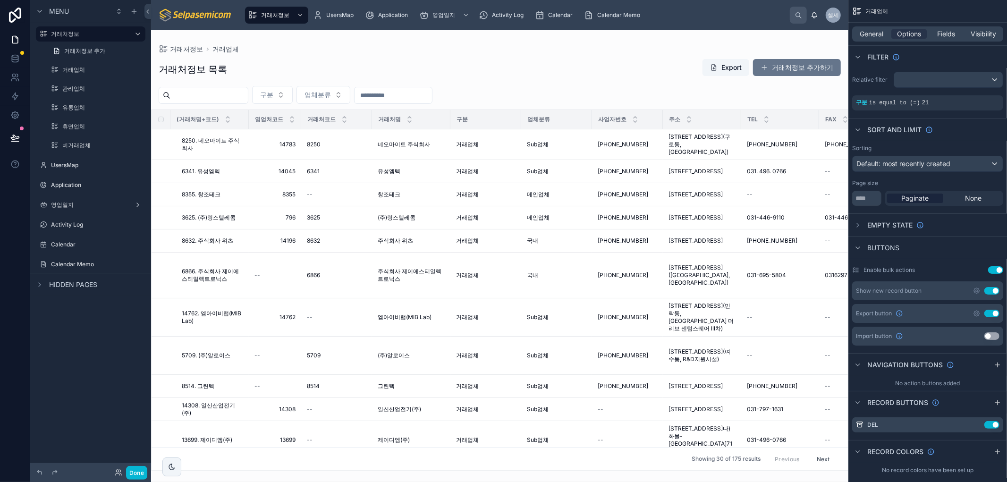
drag, startPoint x: 557, startPoint y: 59, endPoint x: 555, endPoint y: 73, distance: 13.8
click at [557, 59] on div "거래처정보 목록 Export 거래처정보 추가하기" at bounding box center [500, 70] width 682 height 22
drag, startPoint x: 532, startPoint y: 153, endPoint x: 532, endPoint y: 159, distance: 6.6
click at [532, 153] on td "Sub업체" at bounding box center [556, 144] width 71 height 31
click at [130, 470] on button "Done" at bounding box center [136, 473] width 21 height 14
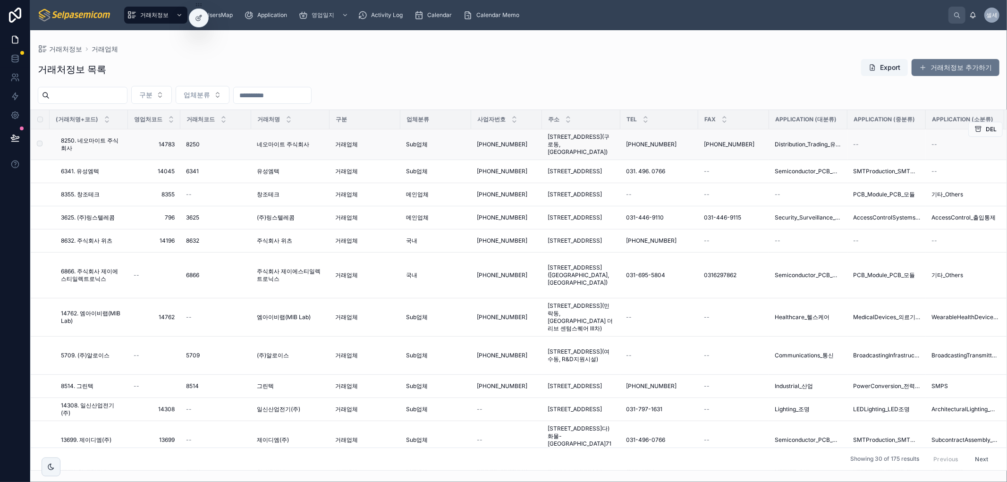
click at [565, 142] on span "[STREET_ADDRESS](구로동, [GEOGRAPHIC_DATA])" at bounding box center [581, 144] width 67 height 23
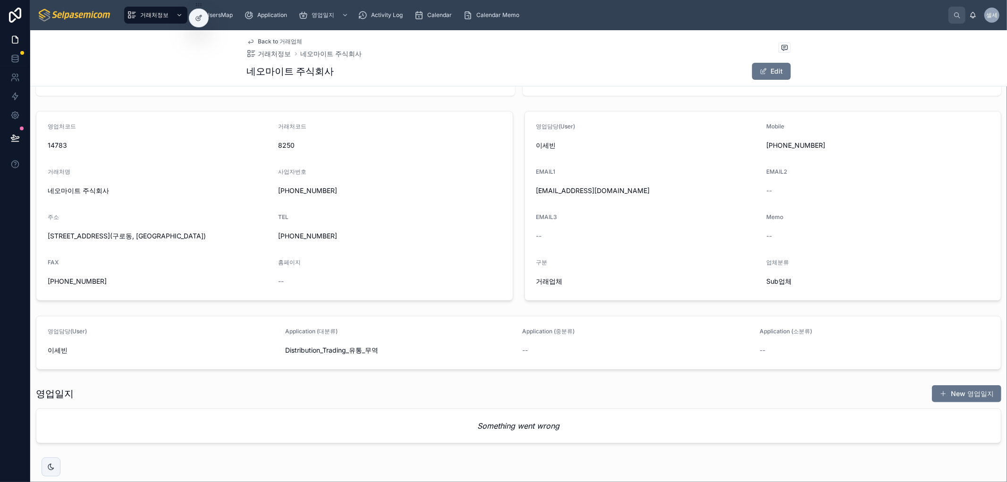
scroll to position [88, 0]
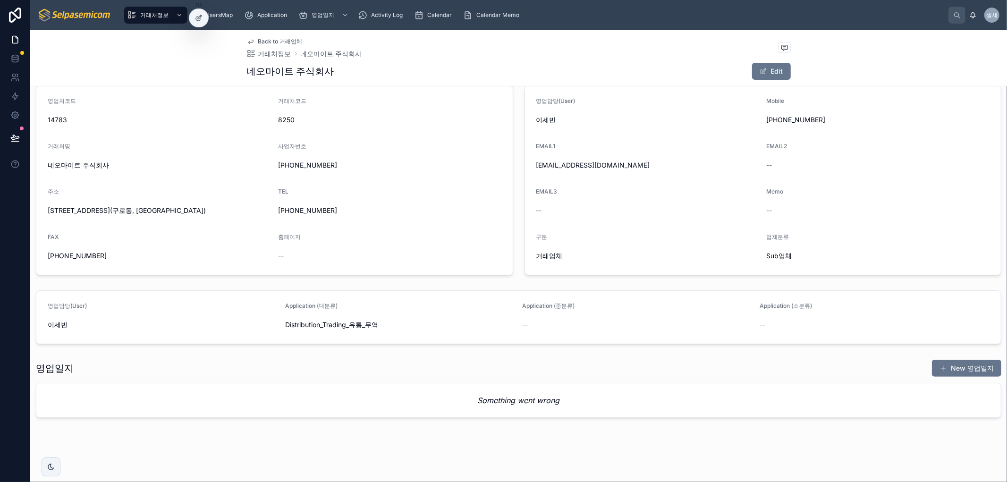
click at [496, 403] on em "Something went wrong" at bounding box center [519, 400] width 82 height 11
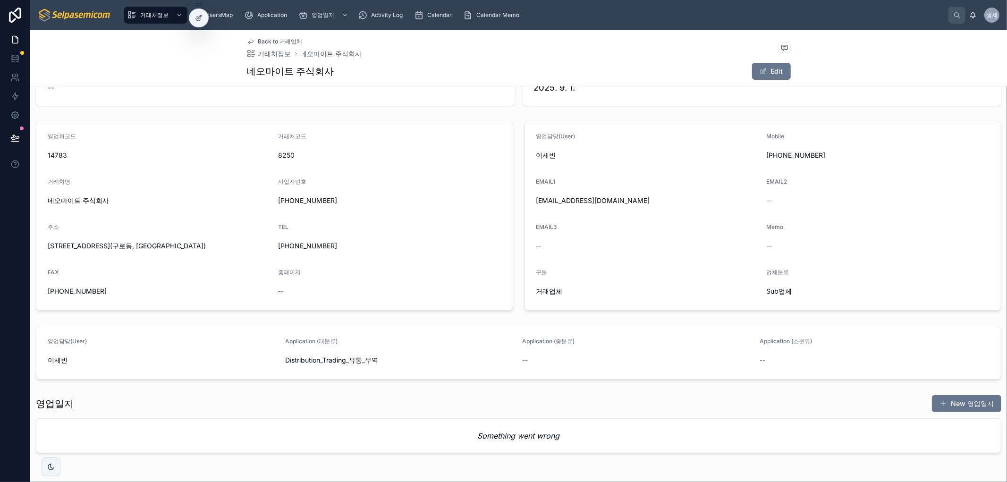
scroll to position [0, 0]
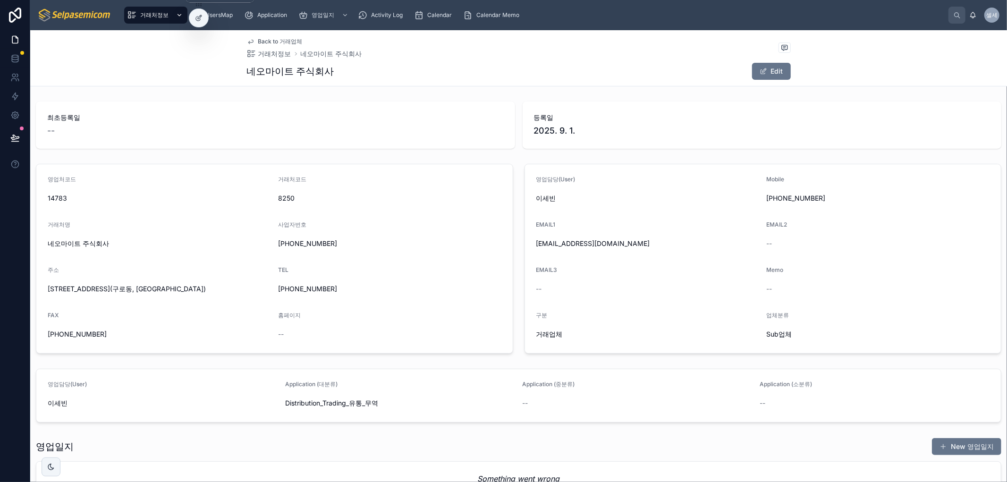
click at [139, 20] on div "거래처정보" at bounding box center [156, 15] width 58 height 15
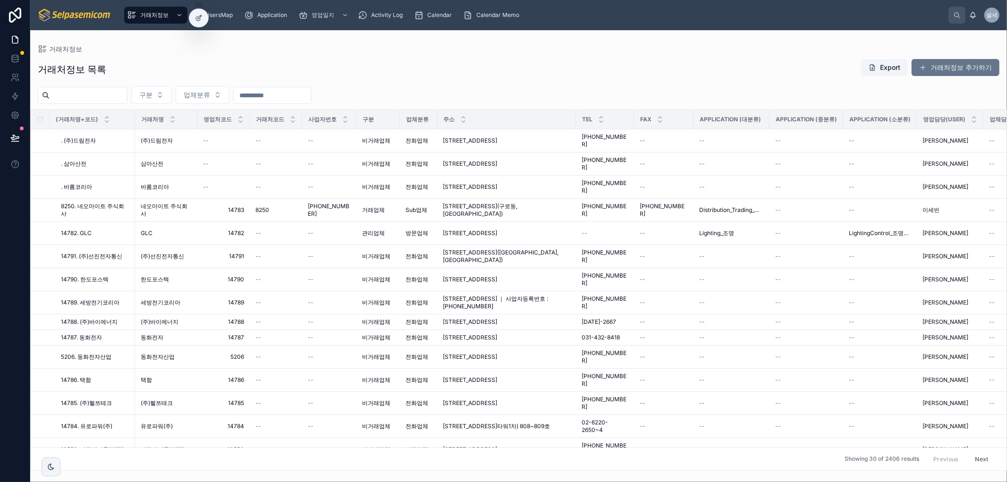
click at [272, 94] on input "text" at bounding box center [272, 95] width 77 height 13
type input "***"
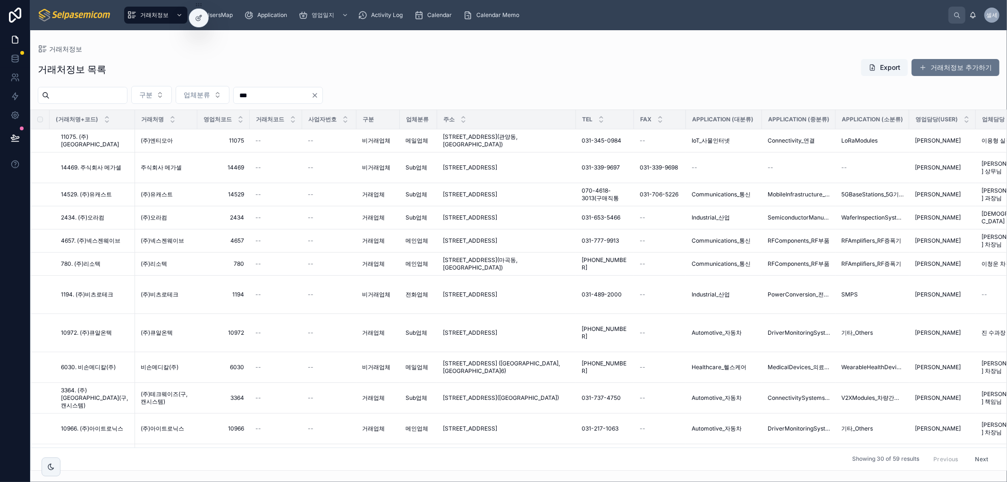
click at [317, 96] on icon "Clear" at bounding box center [315, 95] width 4 height 4
click at [320, 13] on span "영업일지" at bounding box center [323, 15] width 23 height 8
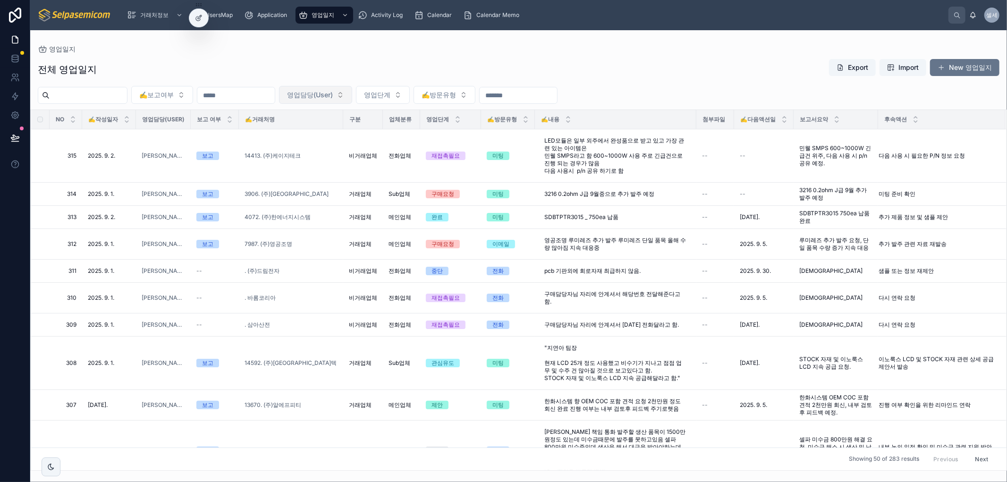
click at [333, 93] on span "영업담당(User)" at bounding box center [310, 94] width 46 height 9
type input "***"
click at [350, 135] on div "[PERSON_NAME]" at bounding box center [361, 133] width 113 height 15
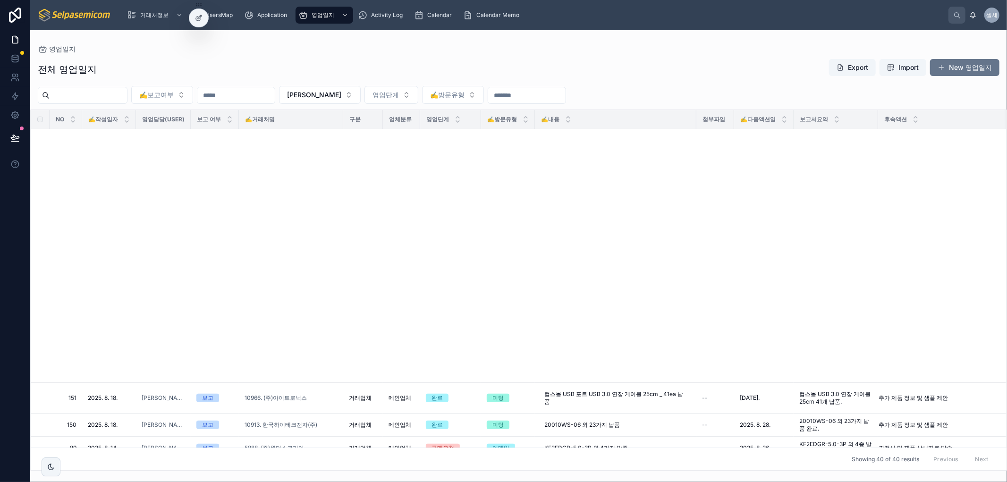
scroll to position [833, 0]
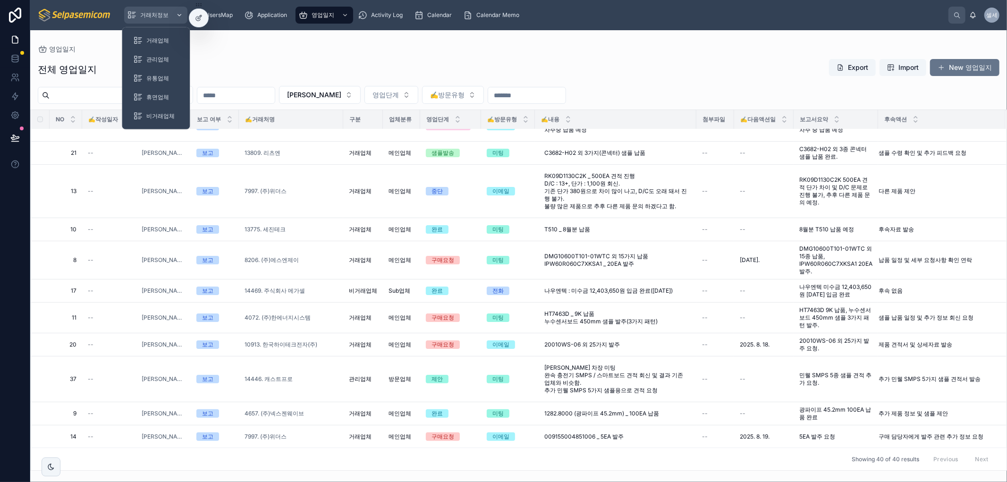
click at [144, 15] on span "거래처정보" at bounding box center [154, 15] width 28 height 8
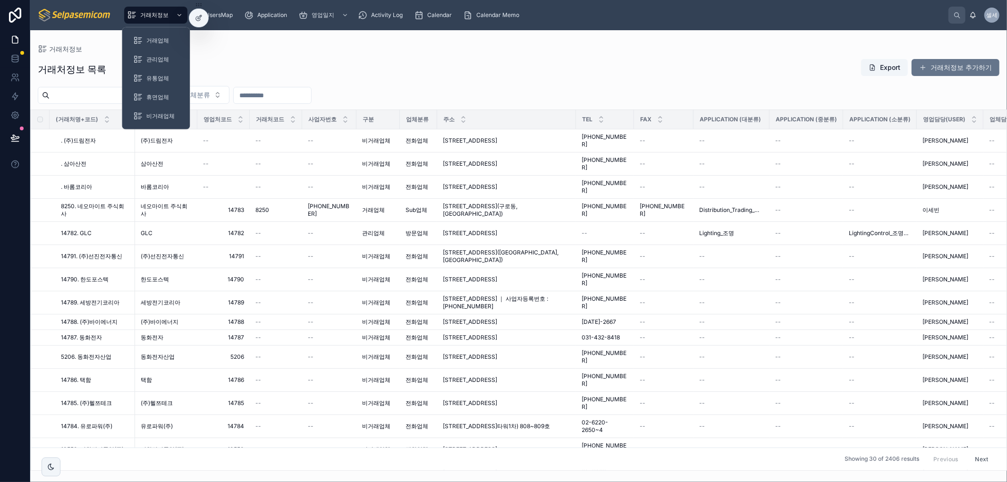
click at [102, 100] on input "text" at bounding box center [88, 95] width 77 height 13
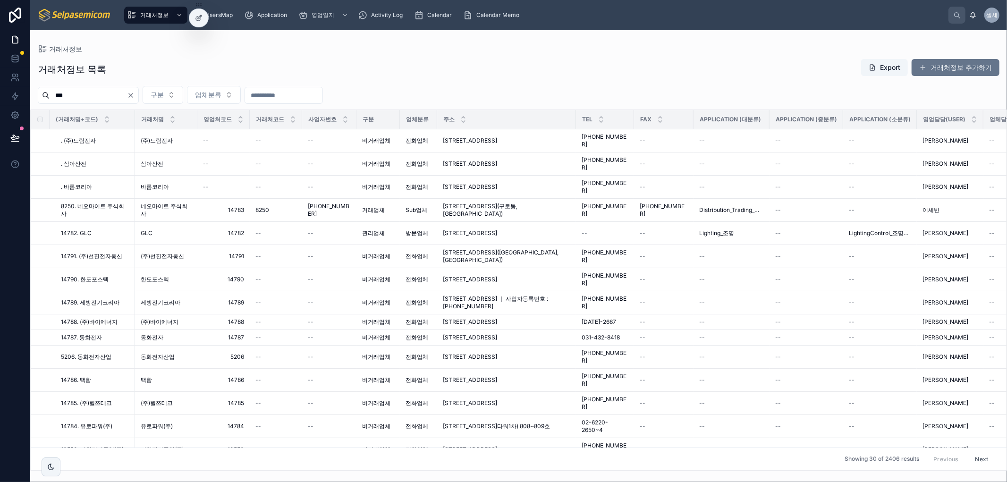
type input "***"
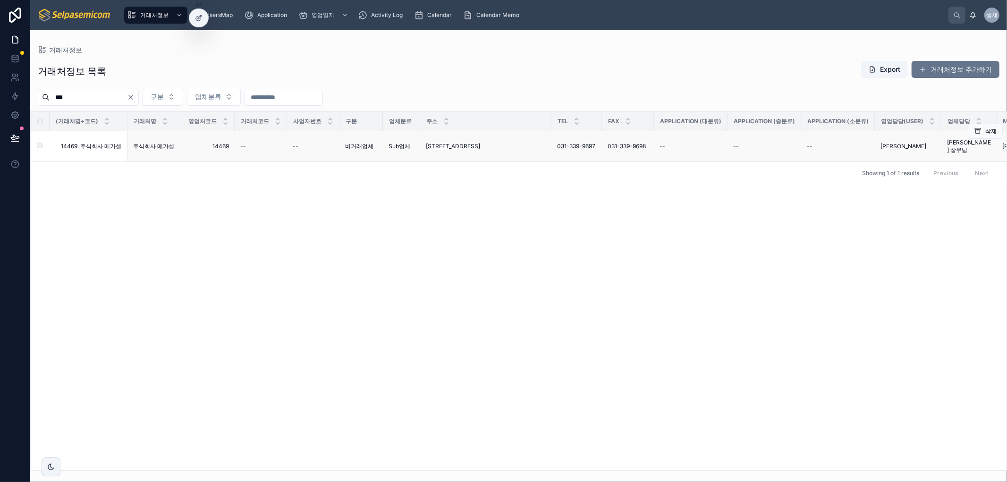
click at [657, 145] on td "--" at bounding box center [691, 146] width 74 height 31
click at [631, 147] on span "031-339-9698" at bounding box center [627, 147] width 38 height 8
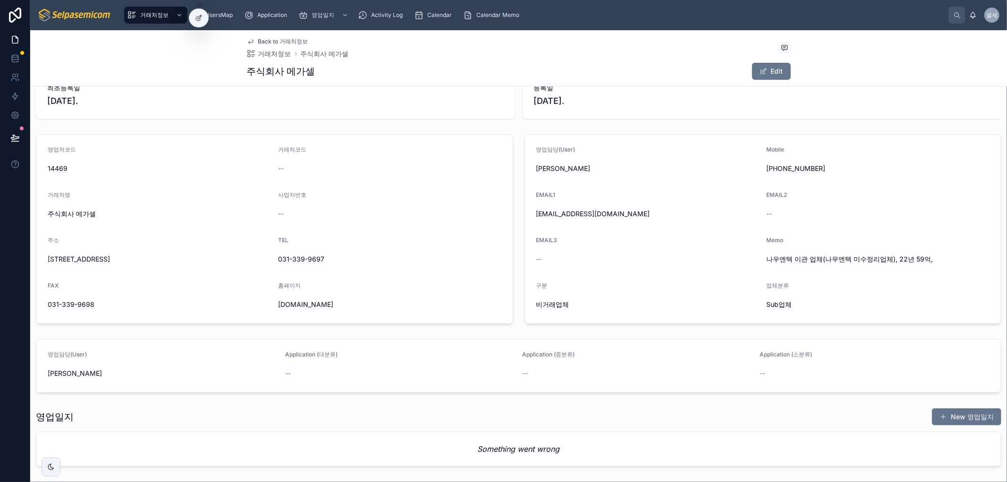
scroll to position [78, 0]
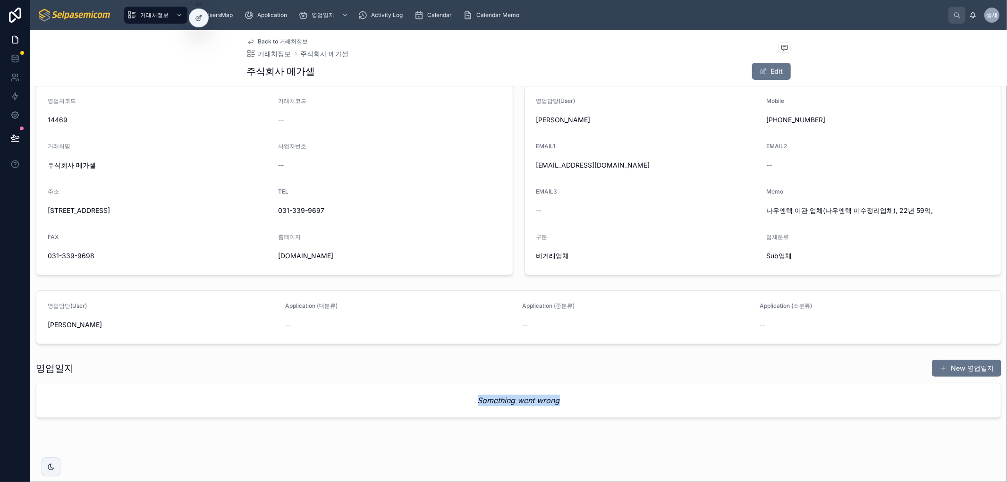
drag, startPoint x: 468, startPoint y: 400, endPoint x: 587, endPoint y: 408, distance: 119.3
click at [587, 408] on div "Something went wrong" at bounding box center [518, 400] width 965 height 34
click at [625, 410] on div "Something went wrong" at bounding box center [518, 400] width 965 height 34
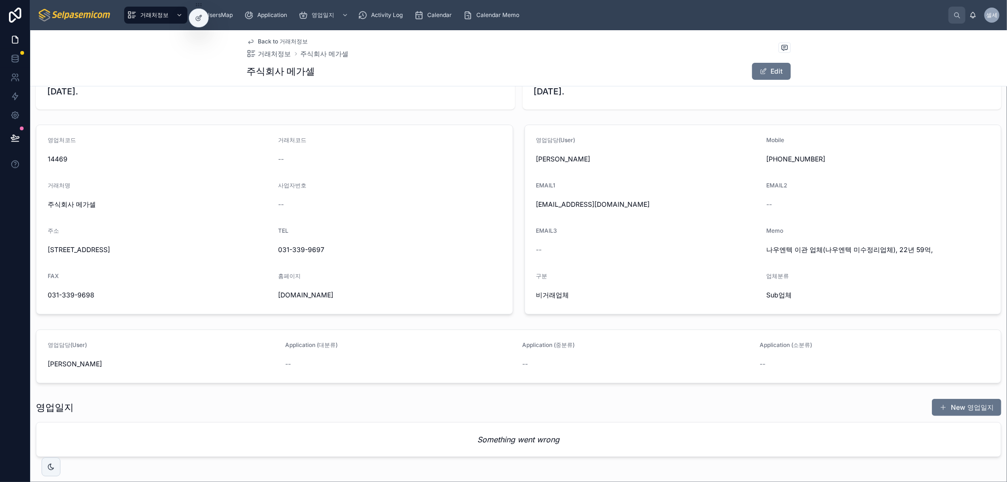
scroll to position [0, 0]
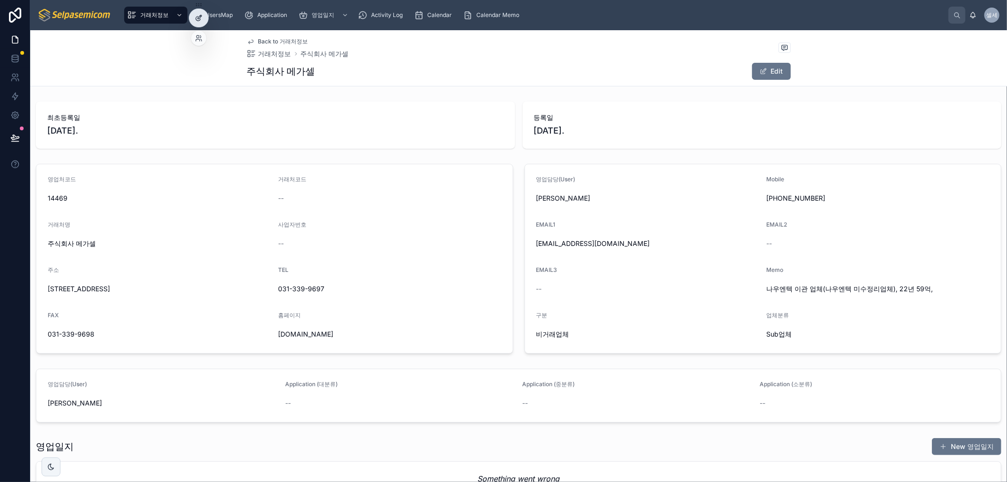
click at [196, 21] on icon at bounding box center [199, 18] width 8 height 8
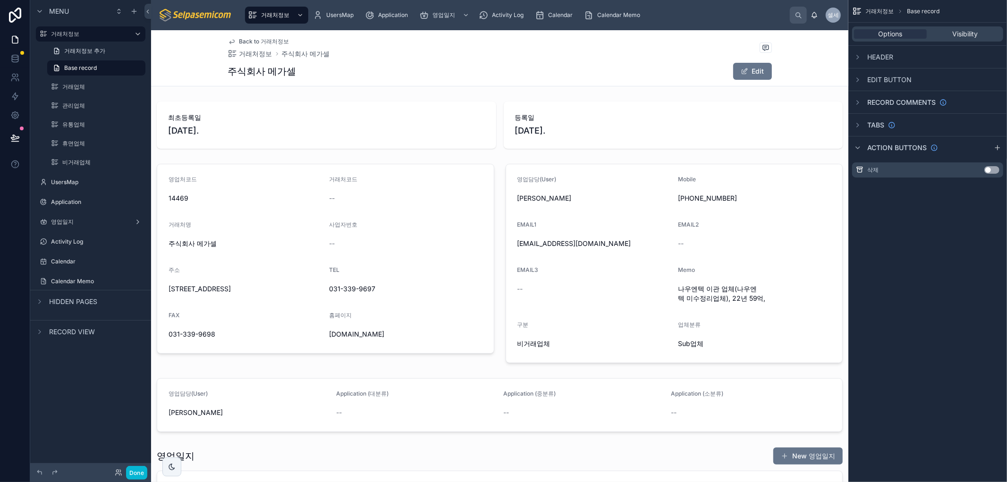
scroll to position [262, 0]
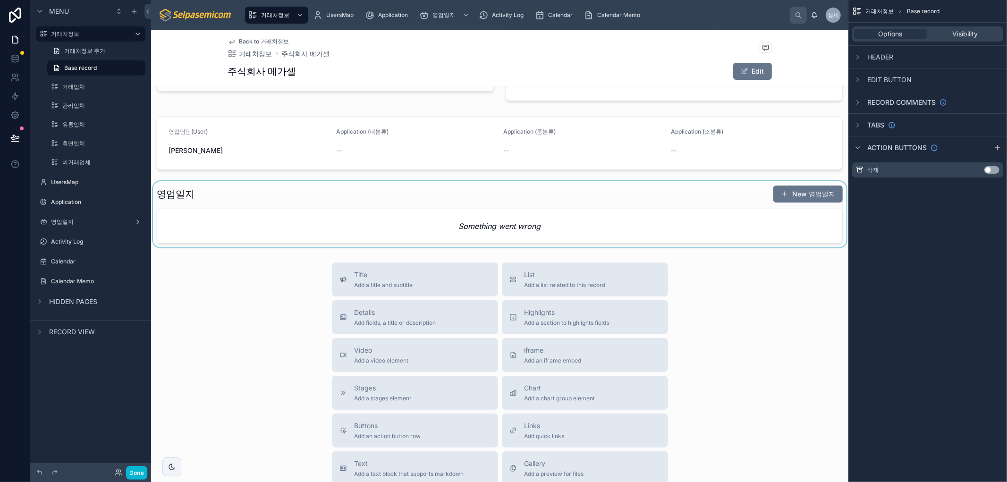
click at [676, 235] on div at bounding box center [499, 214] width 697 height 66
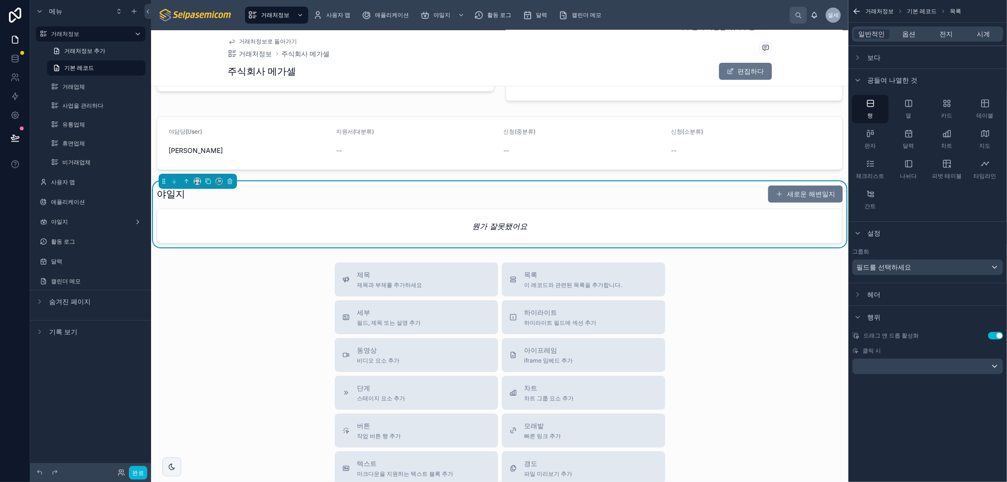
click at [739, 331] on div "제목 제목과 부제를 추가하세요 목록 이 레코드와 관련된 목록을 추가합니다. 세부 필드, 제목 또는 설명 추가 하이라이트 하이라이트 필드에 섹션…" at bounding box center [499, 431] width 697 height 336
click at [494, 225] on font "뭔가 잘못됐어요" at bounding box center [499, 225] width 55 height 9
click at [907, 38] on span "옵션" at bounding box center [909, 33] width 13 height 9
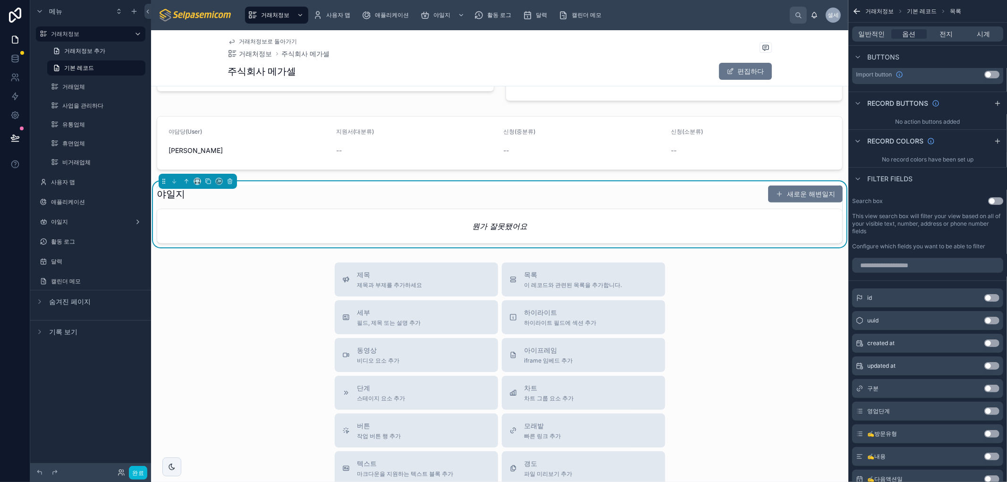
scroll to position [0, 0]
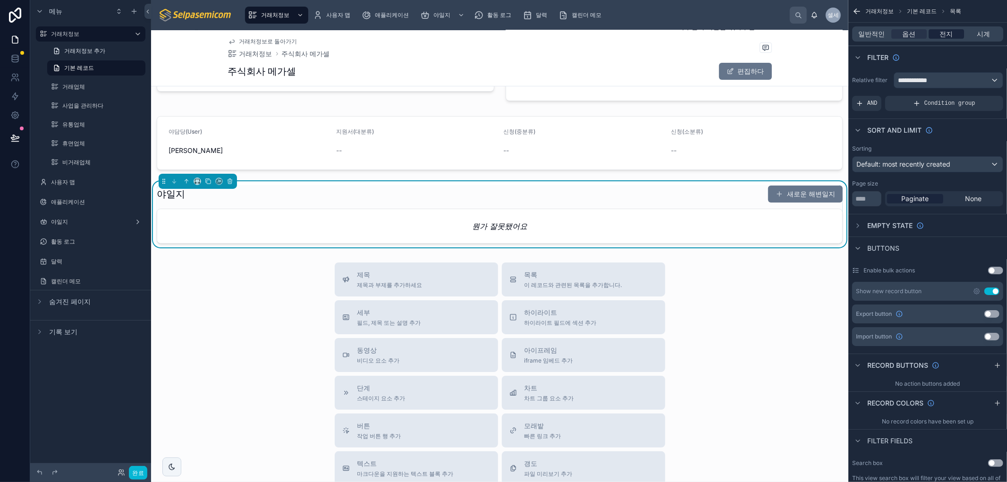
click at [946, 38] on span "전지" at bounding box center [946, 33] width 13 height 9
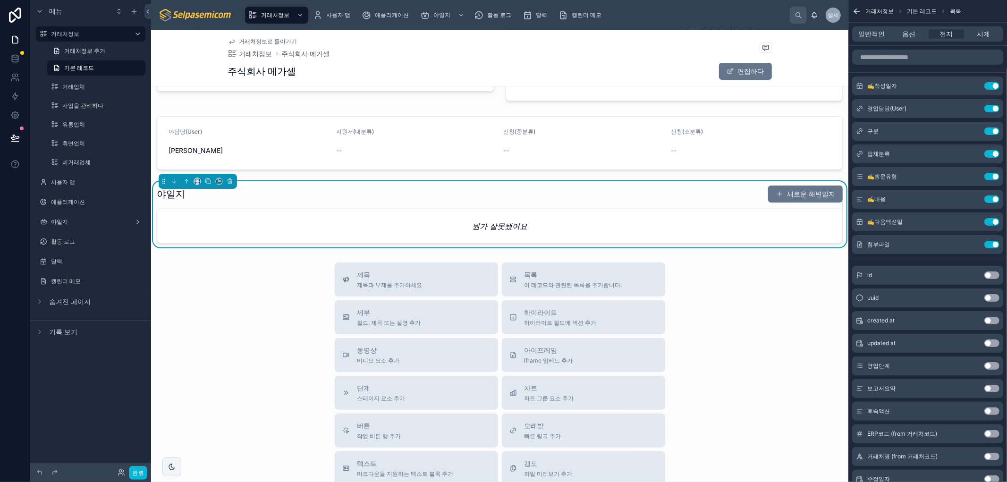
click at [764, 339] on div "제목 제목과 부제를 추가하세요 목록 이 레코드와 관련된 목록을 추가합니다. 세부 필드, 제목 또는 설명 추가 하이라이트 하이라이트 필드에 섹션…" at bounding box center [499, 431] width 697 height 336
click at [466, 229] on div "뭔가 잘못됐어요" at bounding box center [499, 226] width 685 height 34
click at [907, 39] on div "일반적인 옵션 전지 시계" at bounding box center [927, 33] width 151 height 15
click at [903, 33] on font "옵션" at bounding box center [909, 34] width 13 height 8
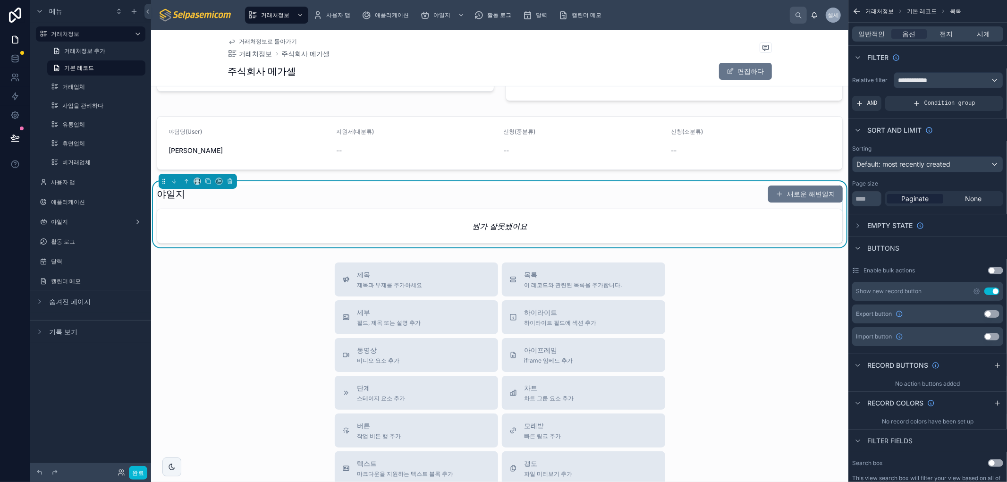
click at [723, 232] on div "뭔가 잘못됐어요" at bounding box center [499, 226] width 685 height 34
click at [872, 30] on font "일반적인" at bounding box center [872, 34] width 26 height 8
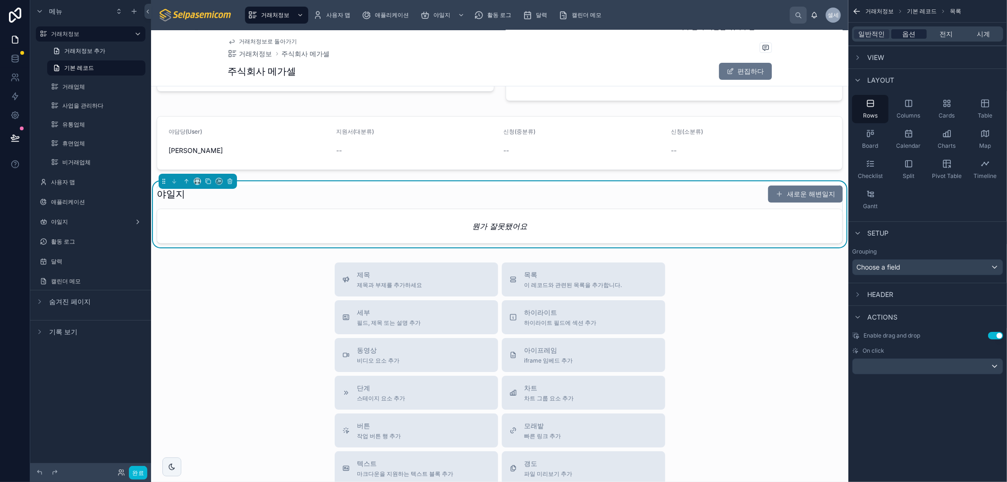
click at [918, 34] on div "옵션" at bounding box center [909, 33] width 35 height 9
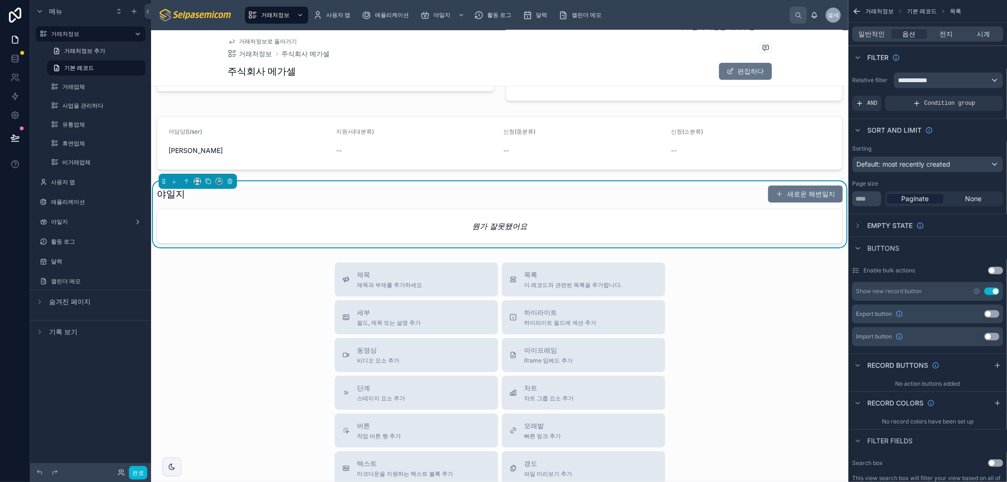
click at [720, 304] on div "제목 제목과 부제를 추가하세요 목록 이 레코드와 관련된 목록을 추가합니다. 세부 필드, 제목 또는 설명 추가 하이라이트 하이라이트 필드에 섹션…" at bounding box center [499, 431] width 697 height 336
click at [767, 228] on div "뭔가 잘못됐어요" at bounding box center [499, 226] width 685 height 34
click at [937, 34] on div "전지" at bounding box center [946, 33] width 35 height 9
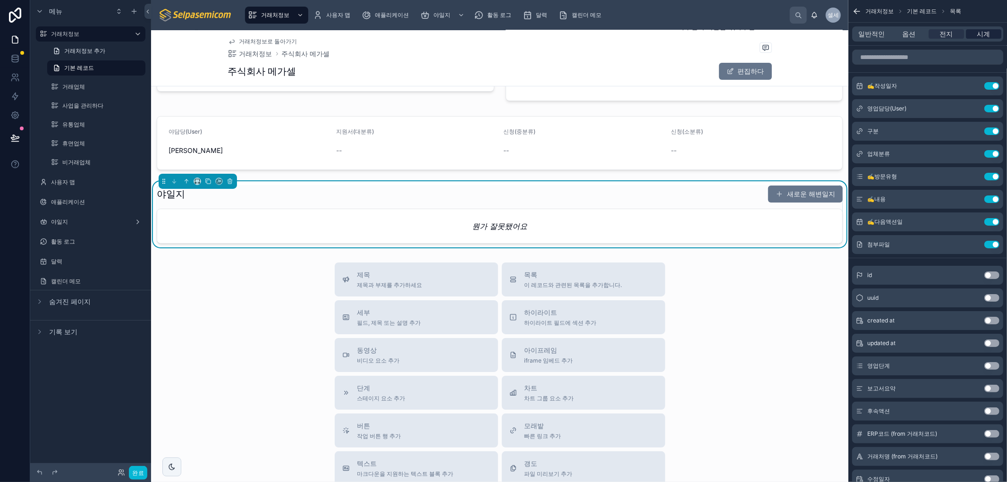
click at [980, 34] on font "시계" at bounding box center [983, 34] width 13 height 8
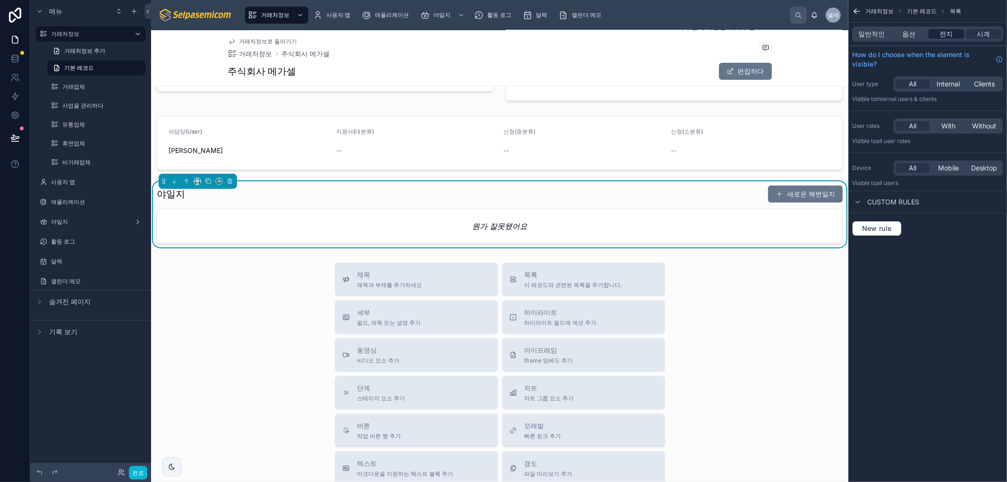
click at [960, 32] on div "전지" at bounding box center [946, 33] width 35 height 9
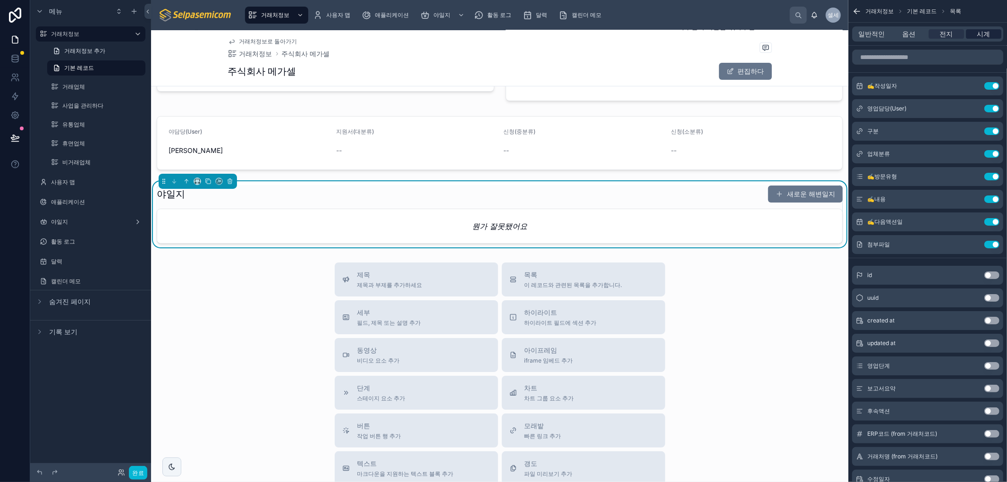
click at [987, 32] on font "시계" at bounding box center [983, 34] width 13 height 8
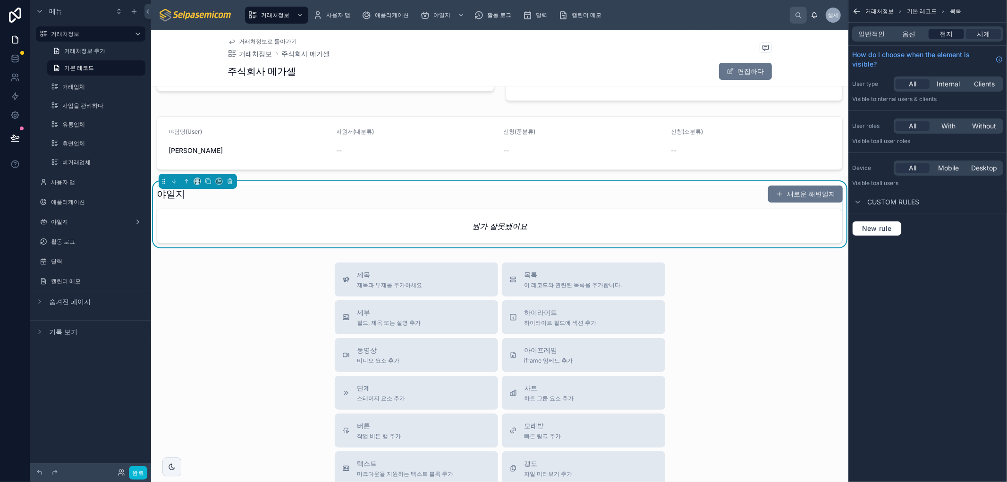
click at [952, 34] on font "전지" at bounding box center [946, 34] width 13 height 8
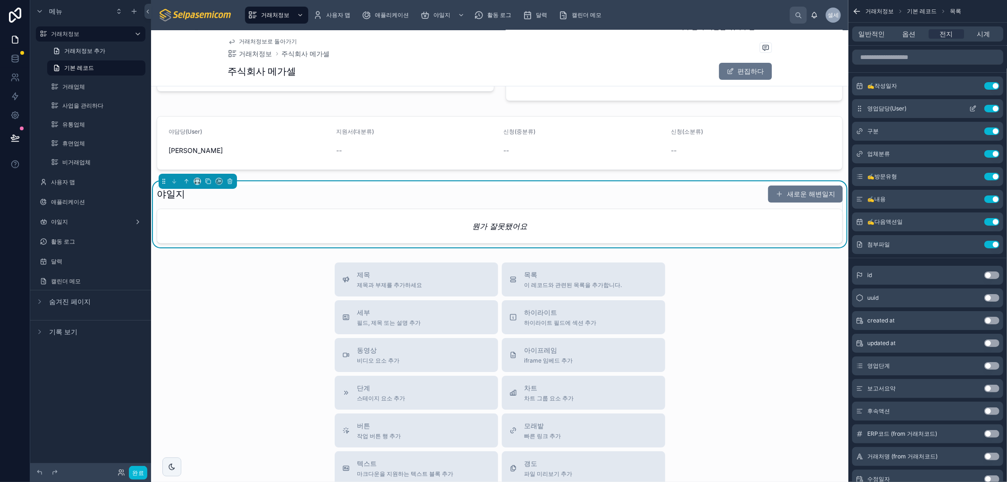
click at [971, 110] on icon "스크롤 가능한 콘텐츠" at bounding box center [973, 109] width 4 height 4
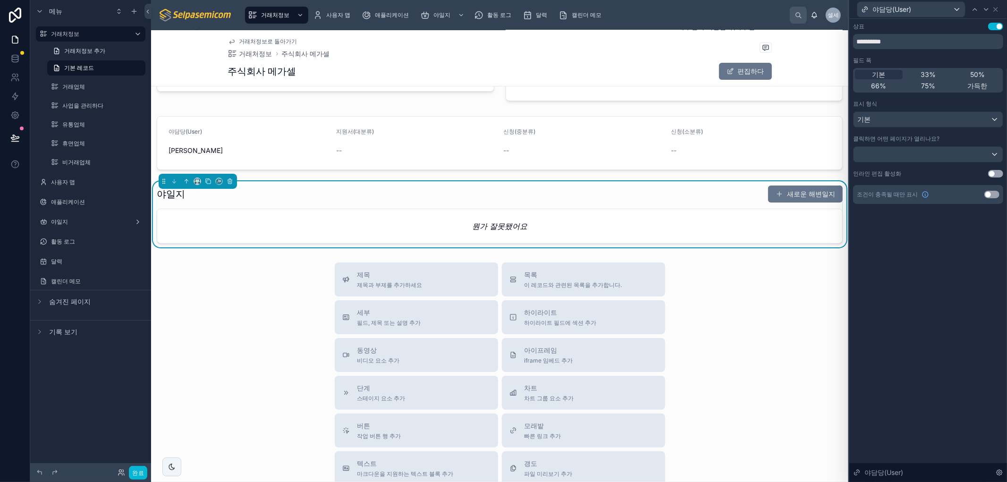
click at [914, 255] on div "**********" at bounding box center [929, 250] width 158 height 463
click at [993, 7] on icon at bounding box center [996, 10] width 8 height 8
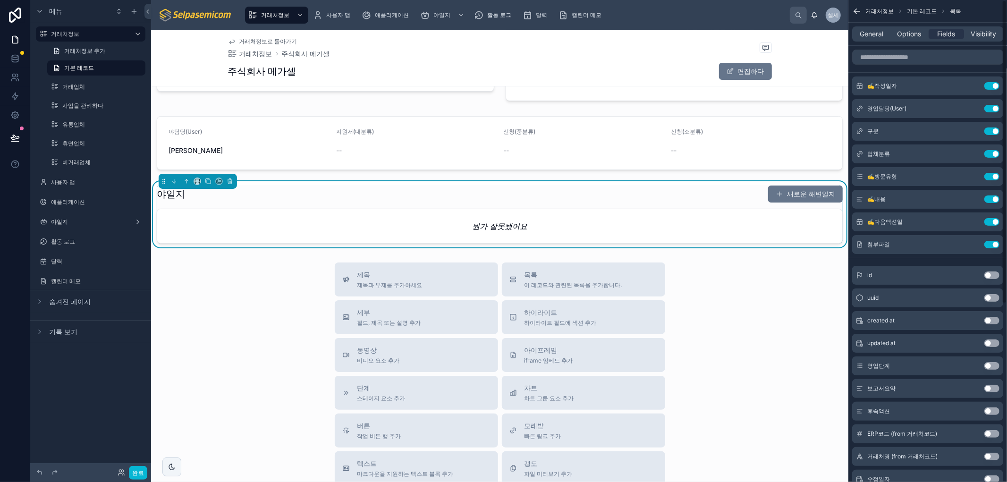
click at [781, 318] on div "제목 제목과 부제를 추가하세요 목록 이 레코드와 관련된 목록을 추가합니다. 세부 필드, 제목 또는 설명 추가 하이라이트 하이라이트 필드에 섹션…" at bounding box center [499, 431] width 697 height 336
drag, startPoint x: 827, startPoint y: 328, endPoint x: 821, endPoint y: 331, distance: 6.8
click at [828, 331] on div "제목 제목과 부제를 추가하세요 목록 이 레코드와 관련된 목록을 추가합니다. 세부 필드, 제목 또는 설명 추가 하이라이트 하이라이트 필드에 섹션…" at bounding box center [499, 431] width 697 height 336
drag, startPoint x: 808, startPoint y: 303, endPoint x: 768, endPoint y: 233, distance: 81.0
click at [808, 302] on div "제목 제목과 부제를 추가하세요 목록 이 레코드와 관련된 목록을 추가합니다. 세부 필드, 제목 또는 설명 추가 하이라이트 하이라이트 필드에 섹션…" at bounding box center [499, 431] width 697 height 336
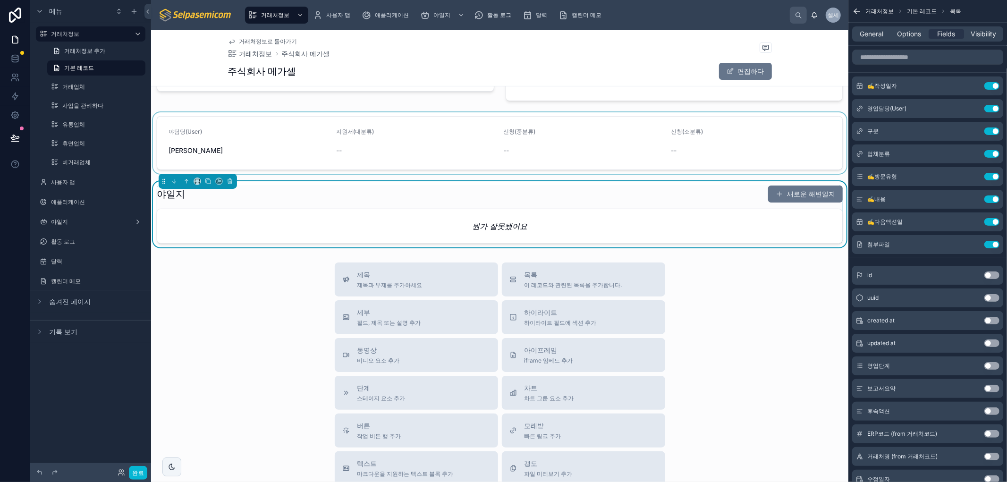
click at [841, 161] on div at bounding box center [499, 142] width 697 height 61
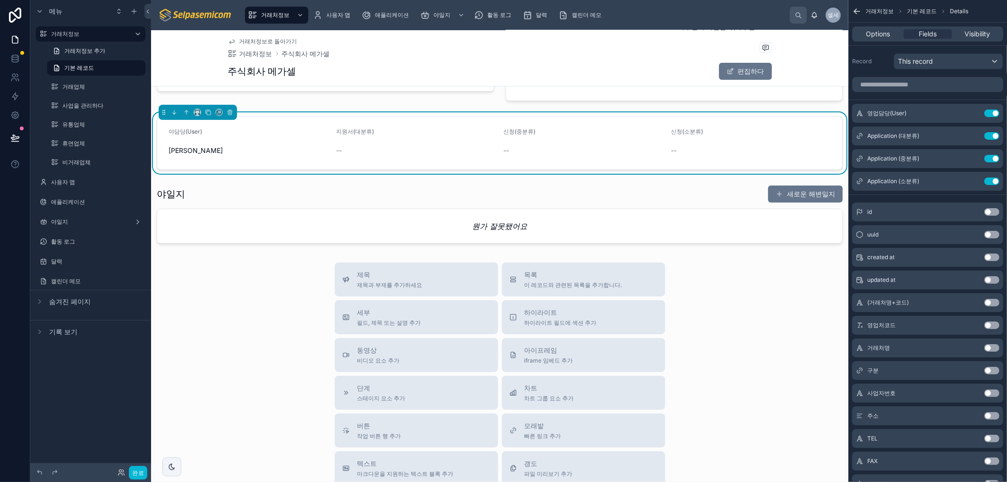
click at [223, 301] on div "제목 제목과 부제를 추가하세요 목록 이 레코드와 관련된 목록을 추가합니다. 세부 필드, 제목 또는 설명 추가 하이라이트 하이라이트 필드에 섹션…" at bounding box center [499, 431] width 697 height 336
click at [251, 312] on div "Title Add a title and subtitle List Add a list related to this record Details A…" at bounding box center [499, 431] width 697 height 336
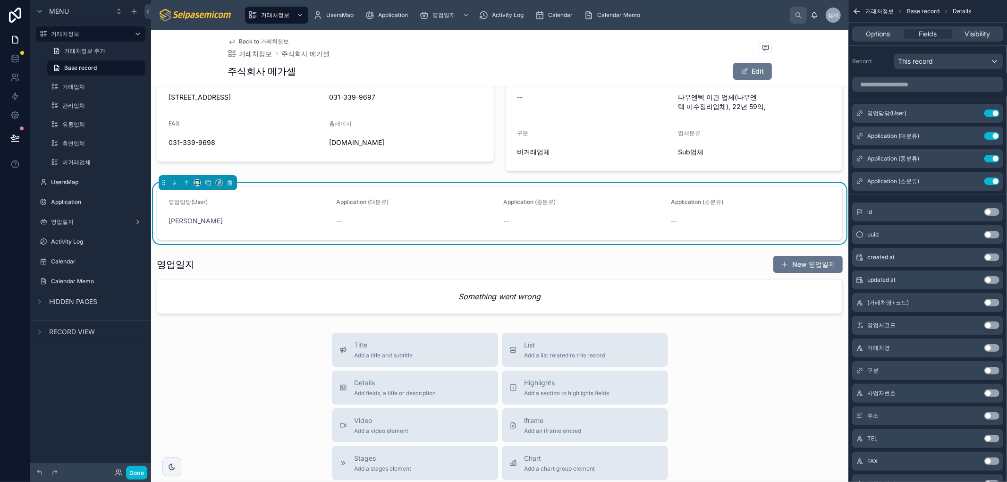
drag, startPoint x: 504, startPoint y: 45, endPoint x: 517, endPoint y: 49, distance: 13.8
click at [504, 45] on div "Back to 거래처정보 거래처정보 주식회사 메가셀" at bounding box center [500, 48] width 544 height 21
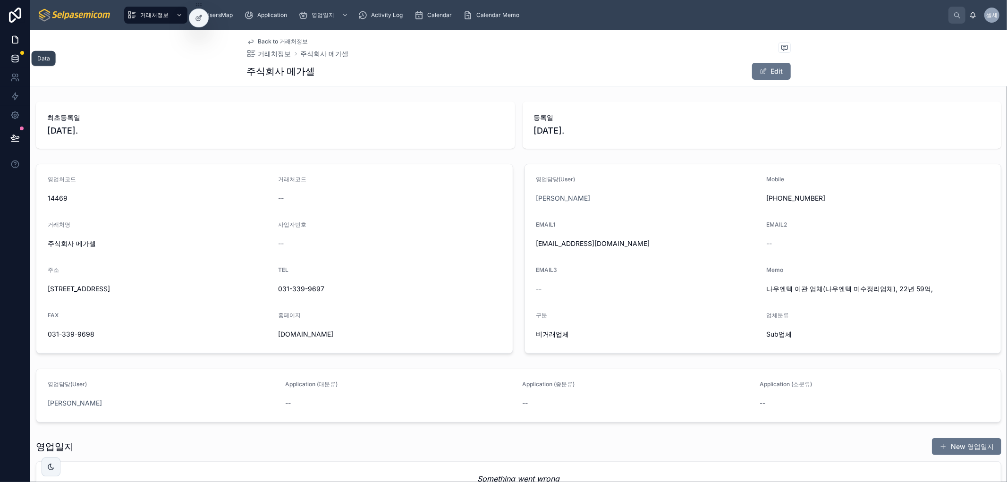
click at [12, 59] on icon at bounding box center [15, 61] width 6 height 4
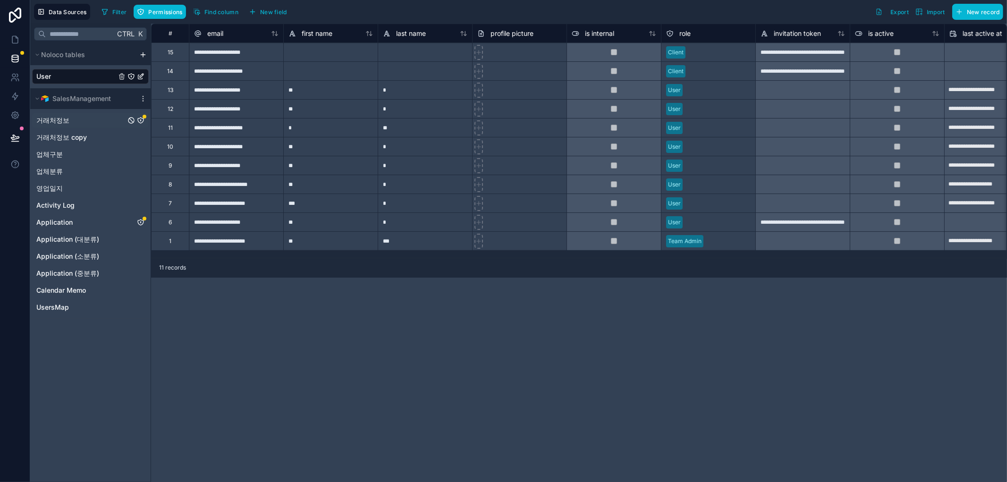
click at [65, 120] on span "거래처정보" at bounding box center [52, 120] width 33 height 9
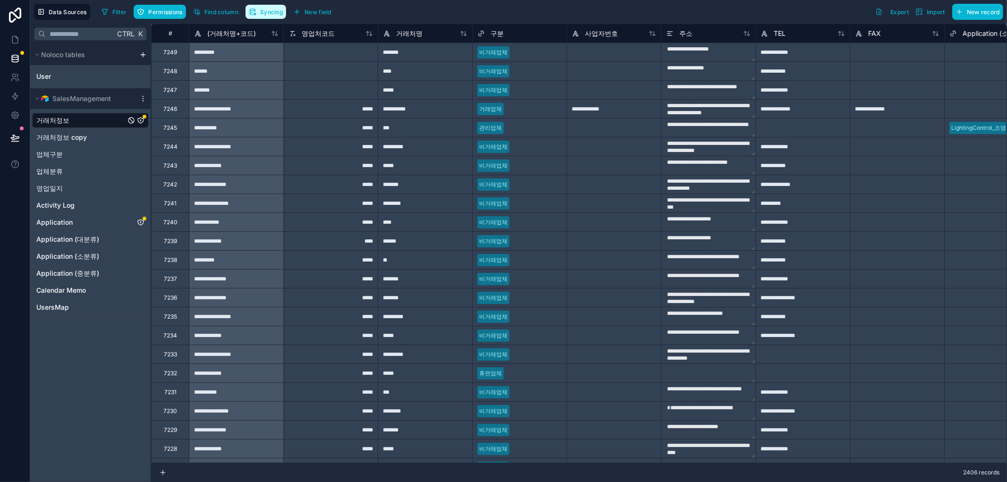
click at [276, 13] on span "Syncing" at bounding box center [271, 11] width 23 height 7
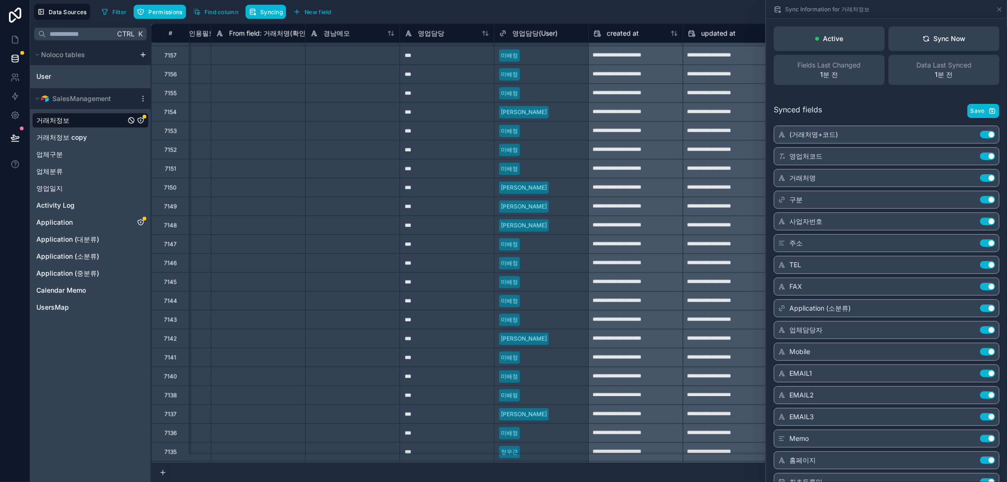
scroll to position [1476, 2434]
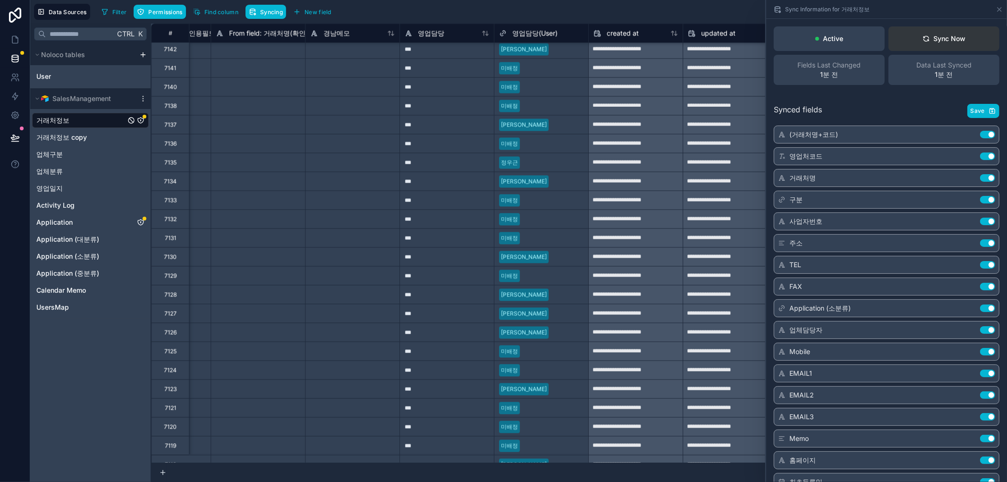
click at [949, 44] on button "Sync Now" at bounding box center [944, 38] width 111 height 25
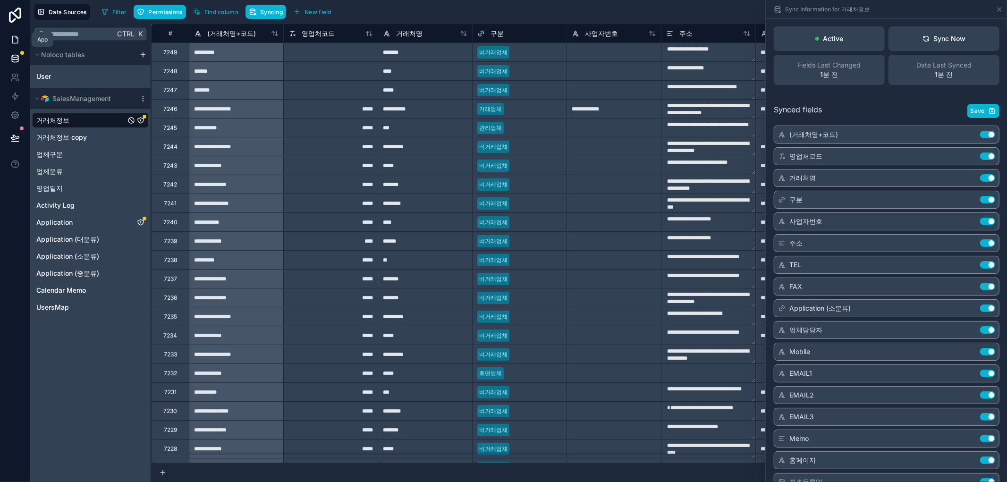
click at [10, 36] on icon at bounding box center [14, 39] width 9 height 9
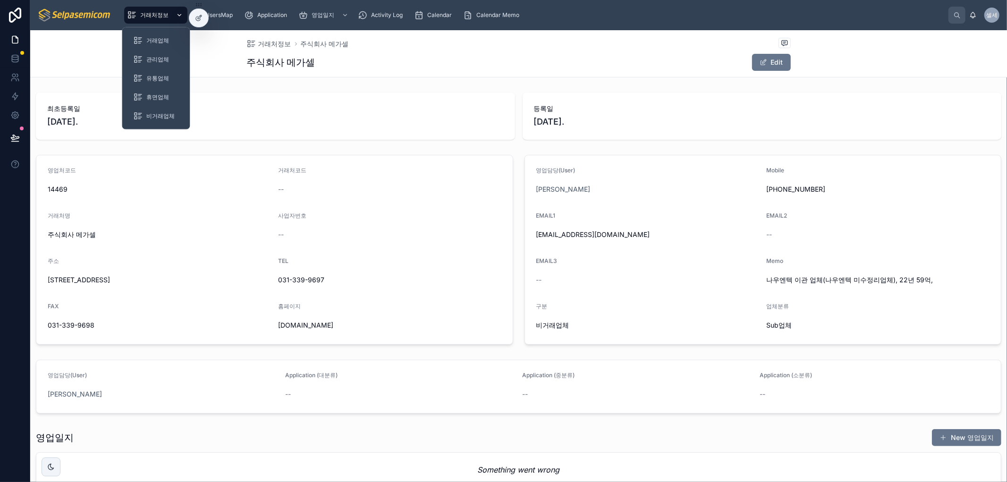
click at [152, 11] on span "거래처정보" at bounding box center [154, 15] width 28 height 8
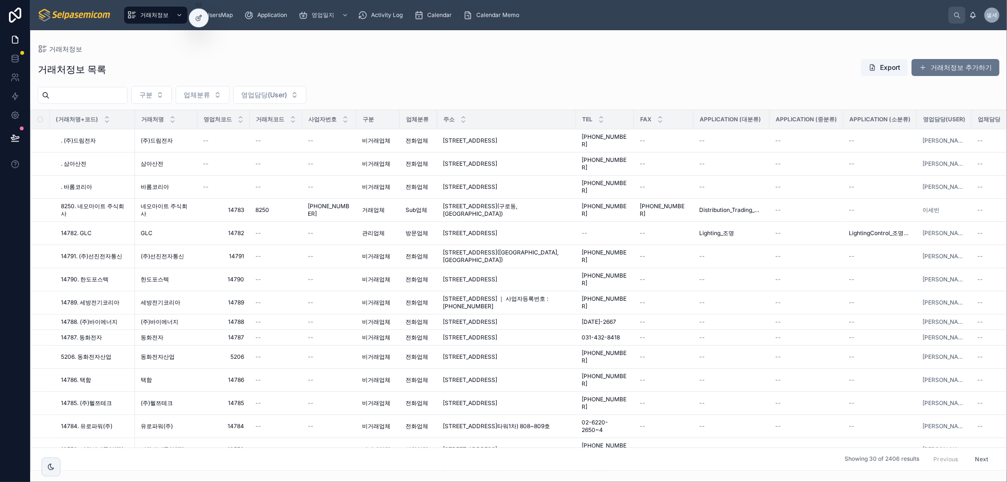
click at [95, 97] on input "text" at bounding box center [88, 95] width 77 height 13
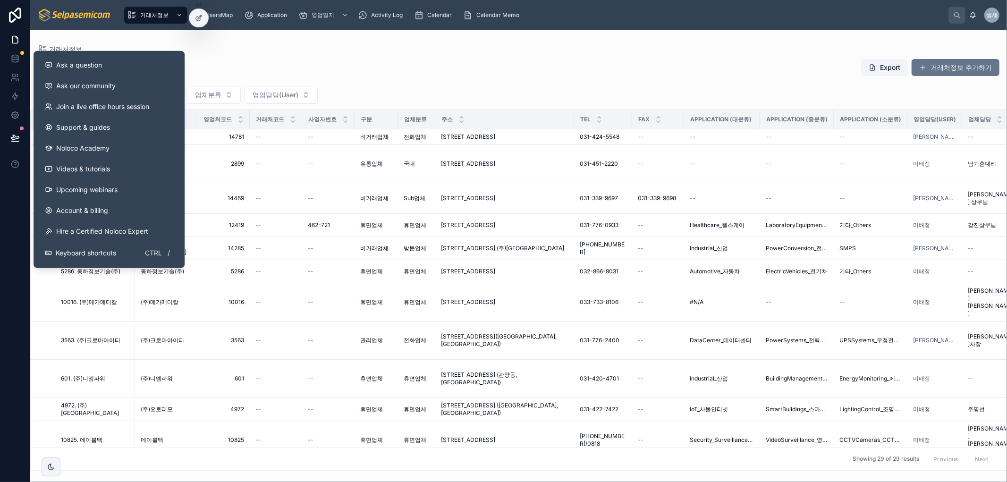
click at [298, 54] on div "거래처정보 목록 Export 거래처정보 추가하기 ** 구분 업체분류 영업담당(User) (거래처명+코드) 거래처명 영업처코드 거래처코드 사업자…" at bounding box center [518, 262] width 977 height 418
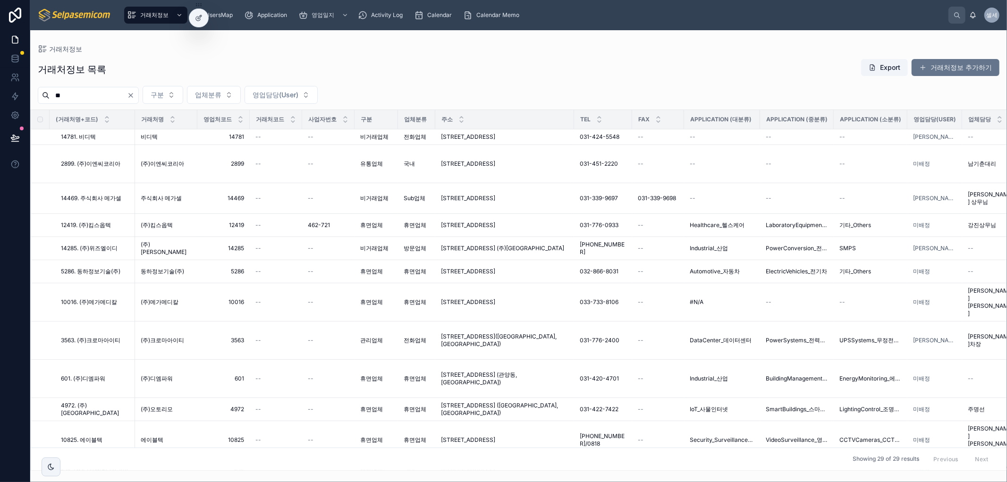
click at [88, 101] on input "**" at bounding box center [88, 95] width 77 height 13
type input "***"
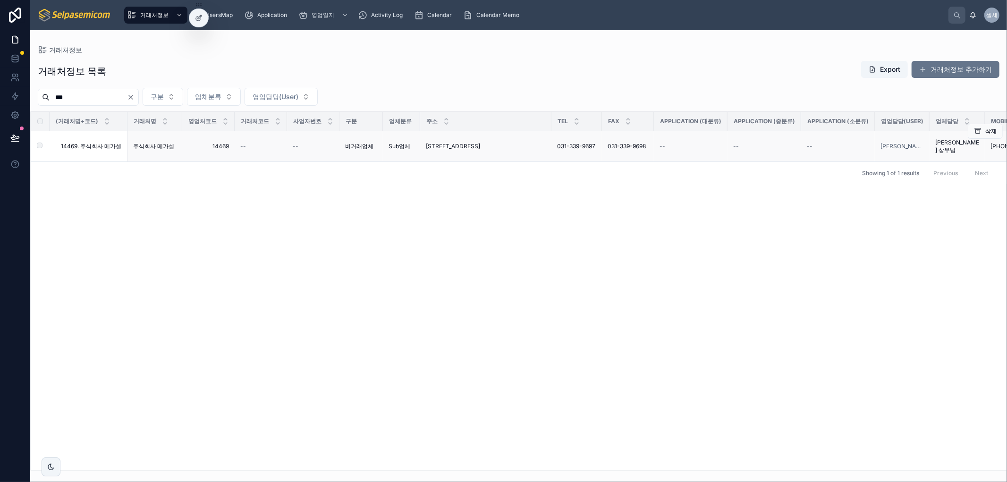
click at [703, 146] on div "--" at bounding box center [691, 147] width 62 height 8
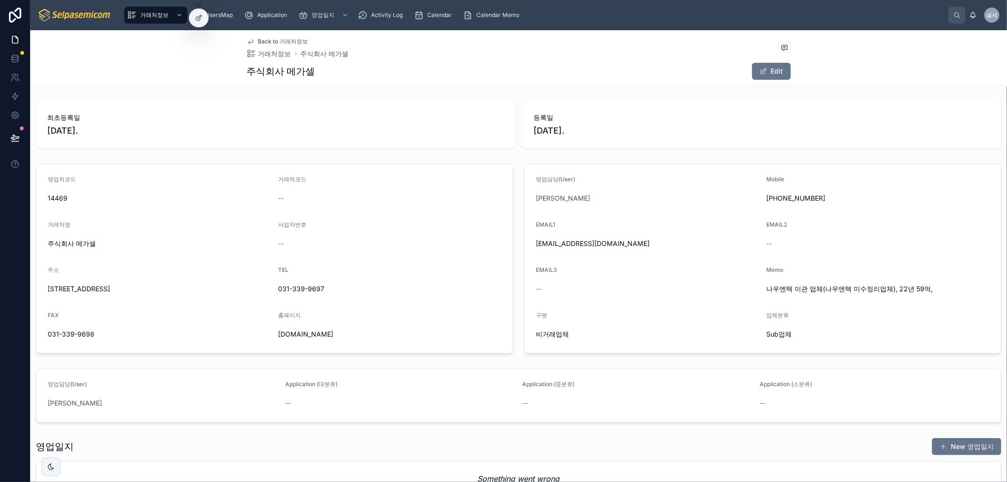
scroll to position [78, 0]
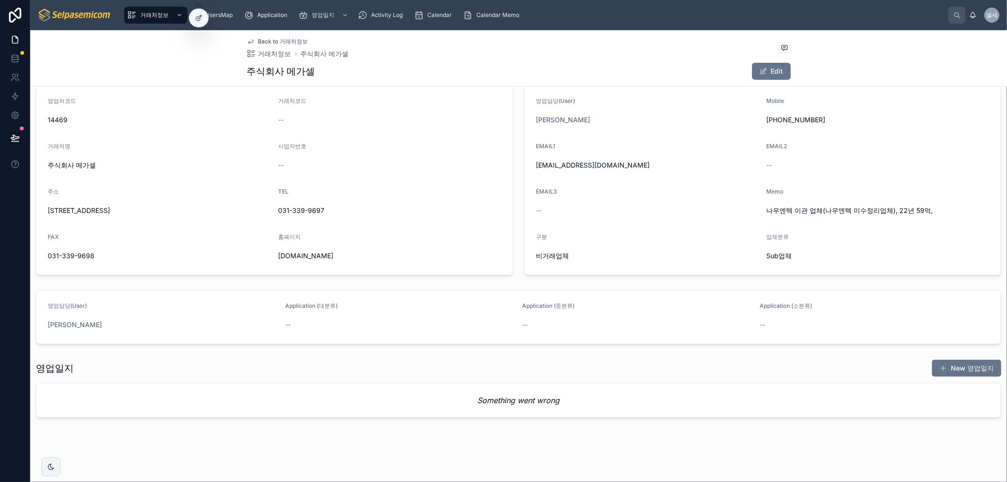
click at [700, 396] on div "Something went wrong" at bounding box center [518, 400] width 965 height 34
drag, startPoint x: 542, startPoint y: 399, endPoint x: 521, endPoint y: 414, distance: 25.7
click at [542, 399] on em "Something went wrong" at bounding box center [519, 400] width 82 height 11
click at [516, 417] on div "Something went wrong" at bounding box center [518, 400] width 965 height 34
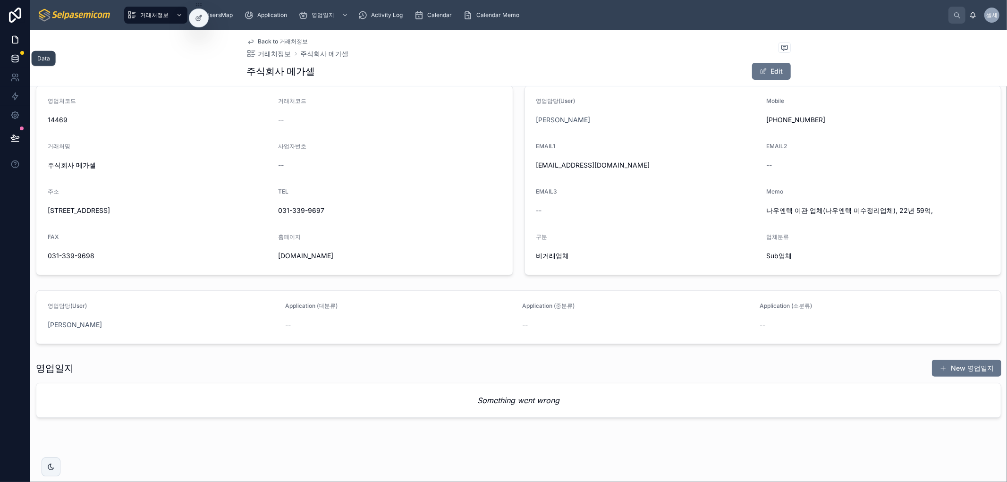
click at [15, 58] on icon at bounding box center [14, 58] width 9 height 9
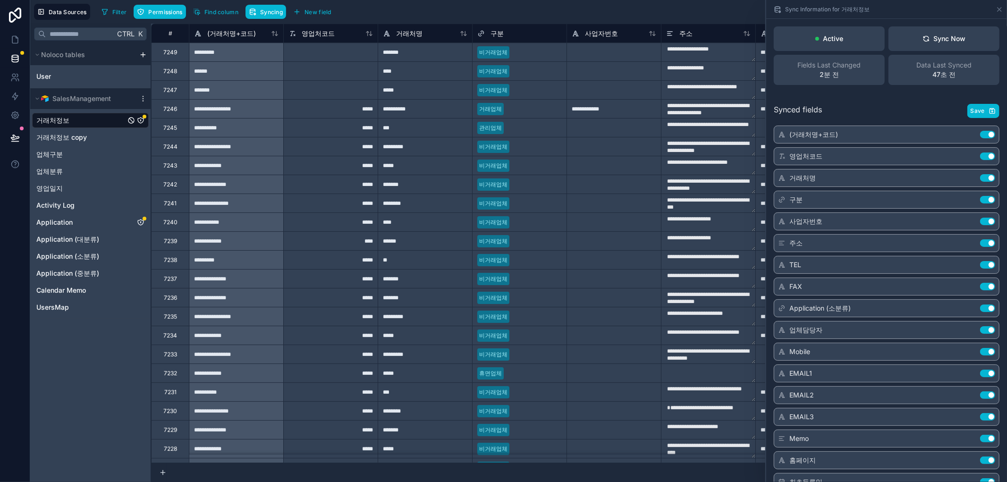
click at [91, 124] on div "거래처정보" at bounding box center [90, 120] width 117 height 15
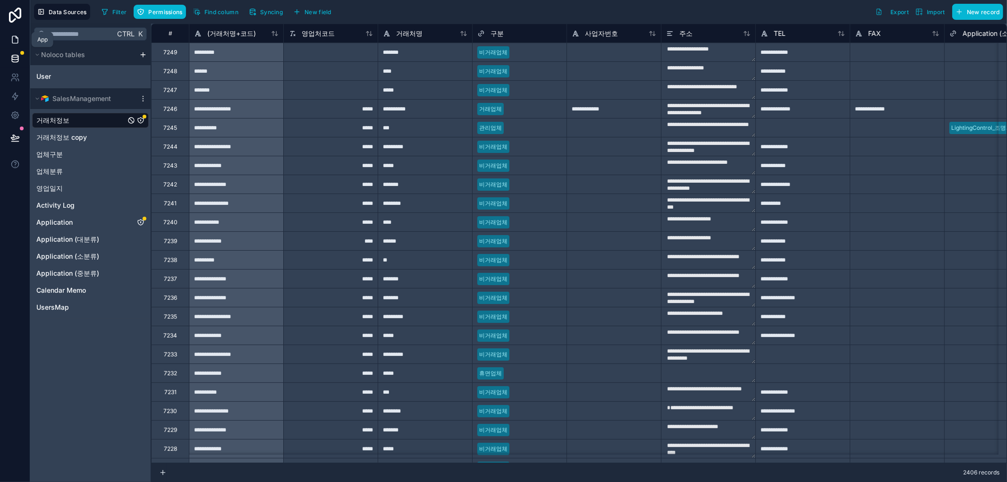
click at [9, 37] on link at bounding box center [15, 39] width 30 height 19
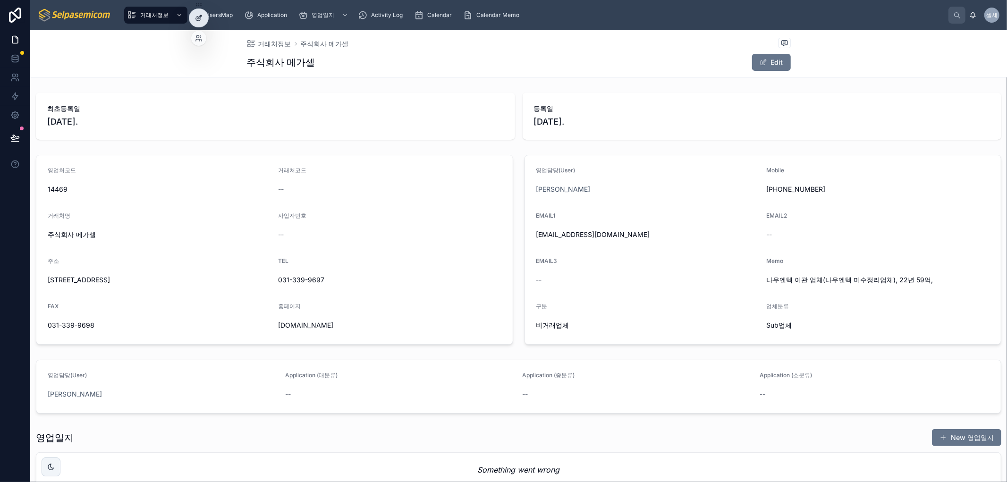
click at [202, 17] on icon at bounding box center [199, 18] width 8 height 8
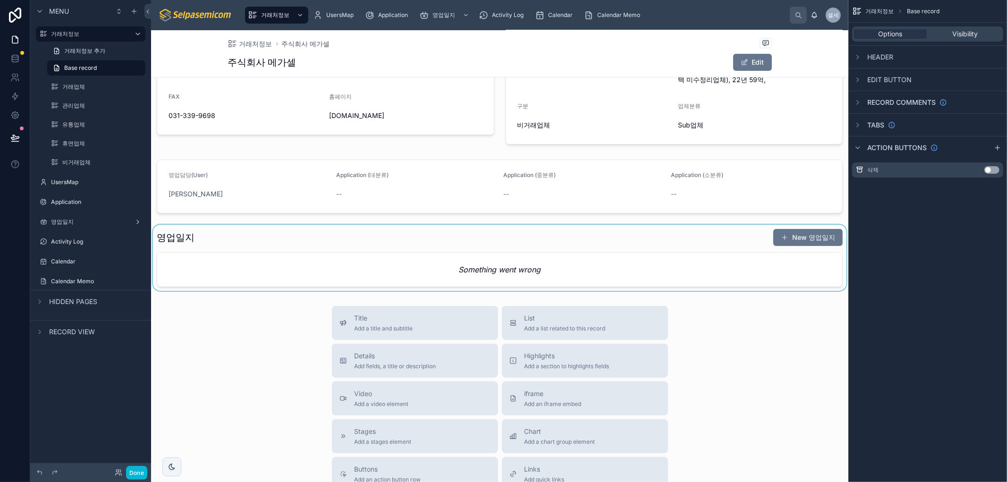
scroll to position [157, 0]
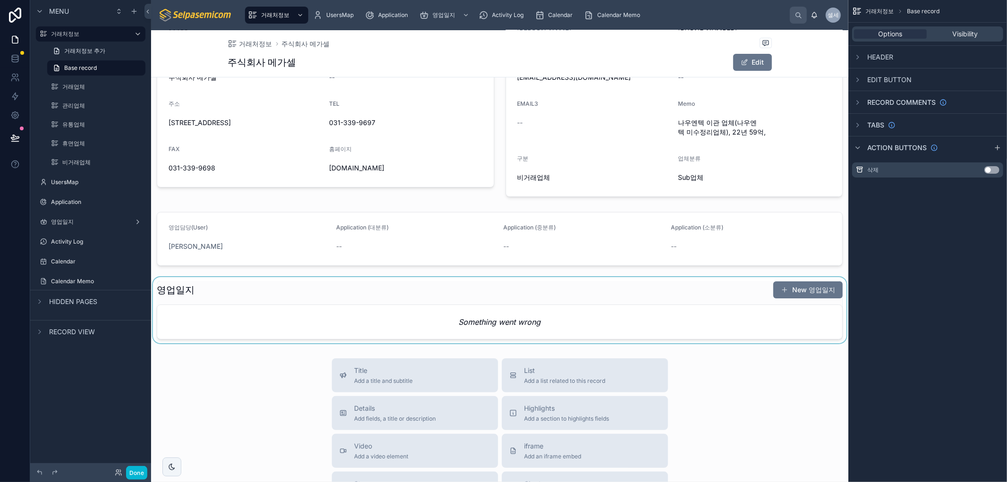
click at [244, 325] on div at bounding box center [499, 310] width 697 height 66
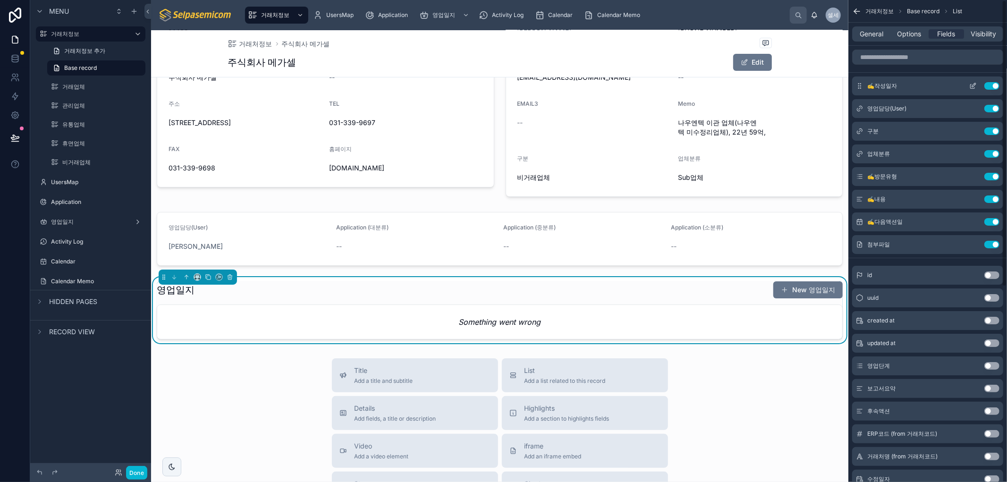
click at [970, 83] on icon "scrollable content" at bounding box center [973, 86] width 8 height 8
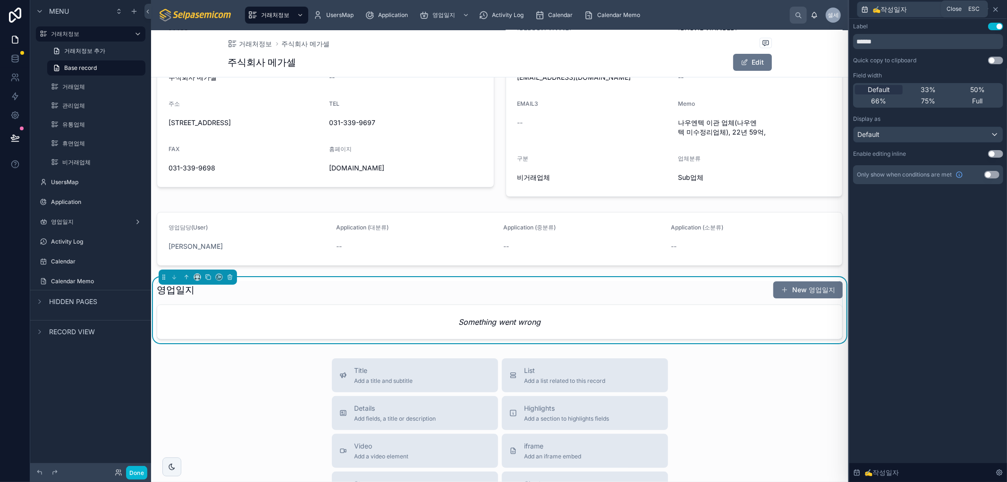
click at [997, 9] on icon at bounding box center [996, 10] width 8 height 8
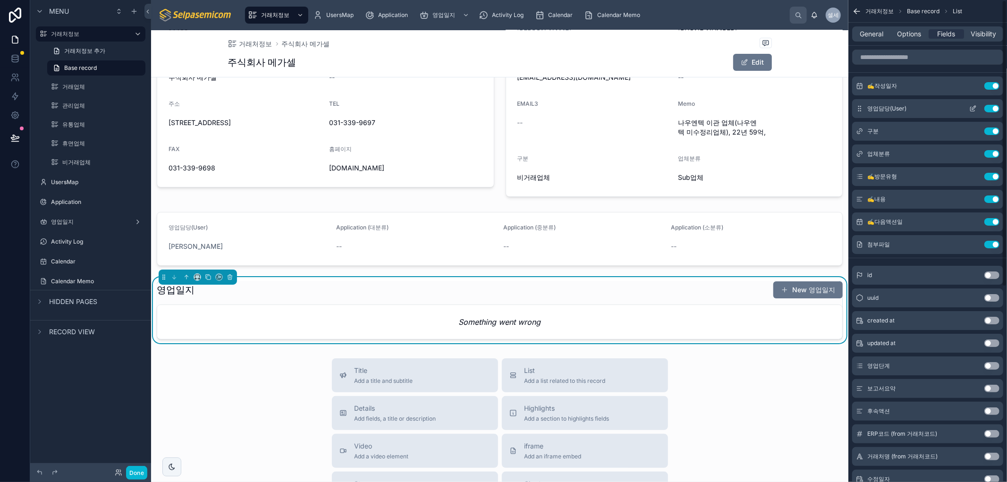
click at [974, 109] on icon "scrollable content" at bounding box center [973, 109] width 8 height 8
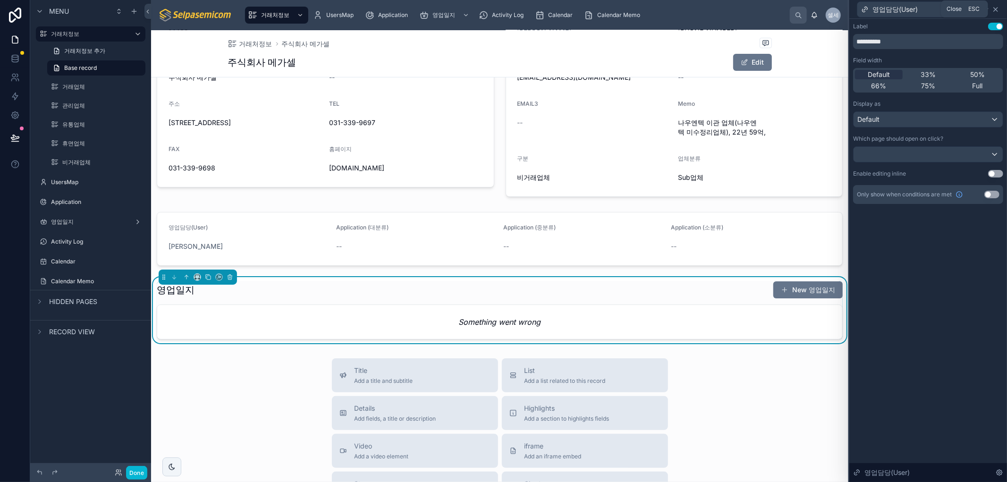
click at [998, 10] on icon at bounding box center [996, 10] width 8 height 8
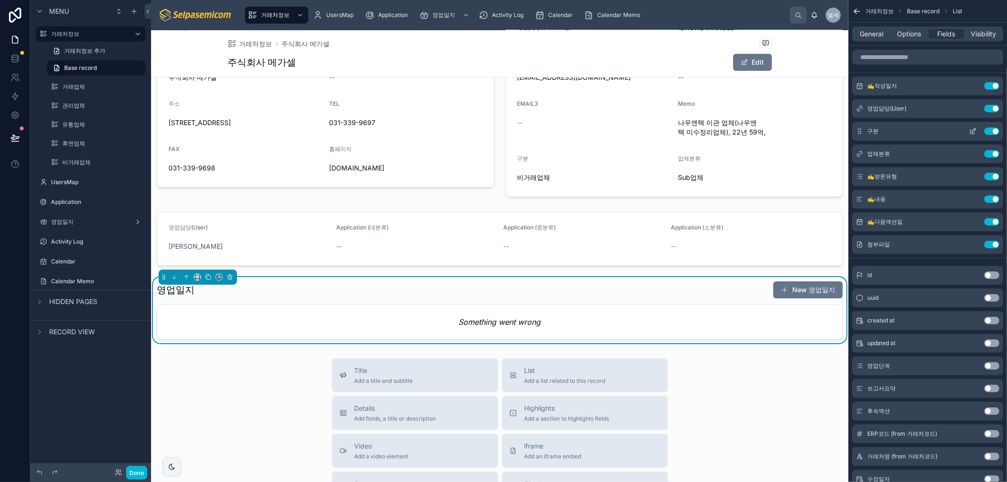
click at [974, 130] on icon "scrollable content" at bounding box center [974, 130] width 4 height 4
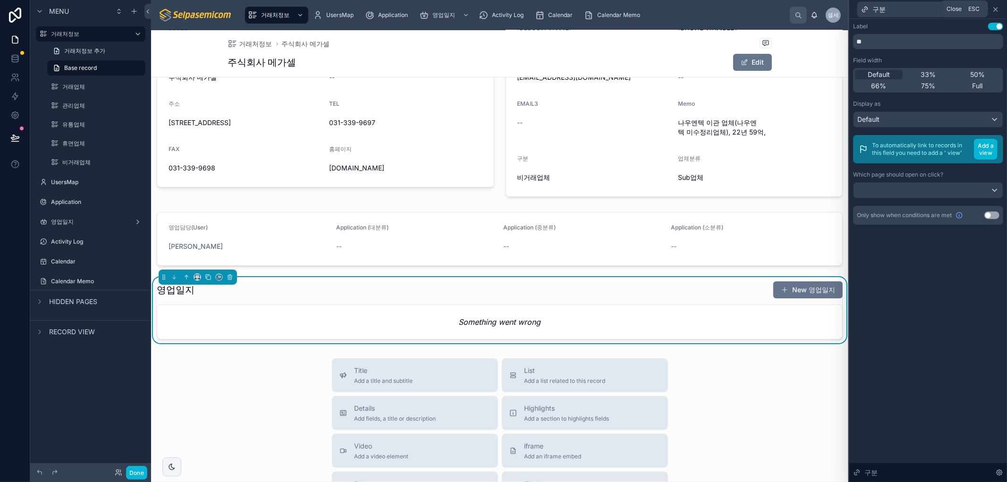
click at [996, 10] on icon at bounding box center [996, 10] width 8 height 8
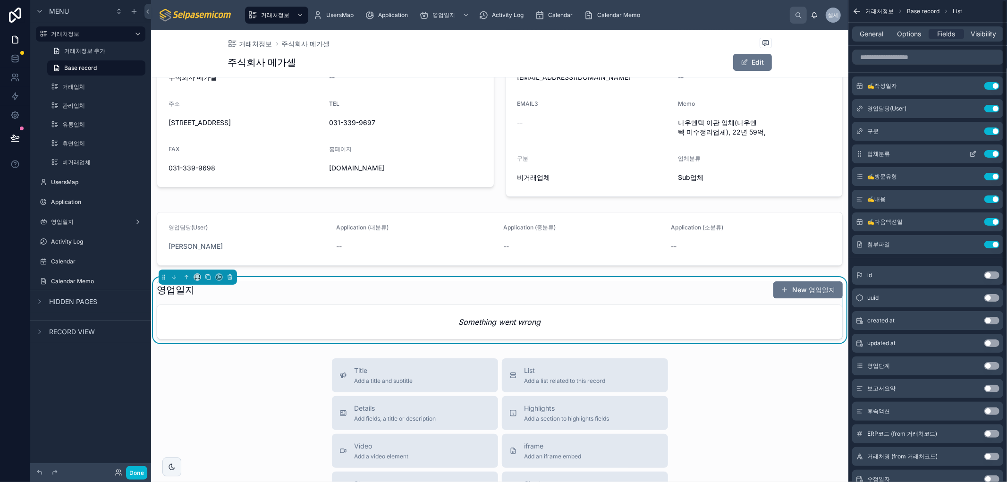
click at [976, 152] on icon "scrollable content" at bounding box center [974, 153] width 4 height 4
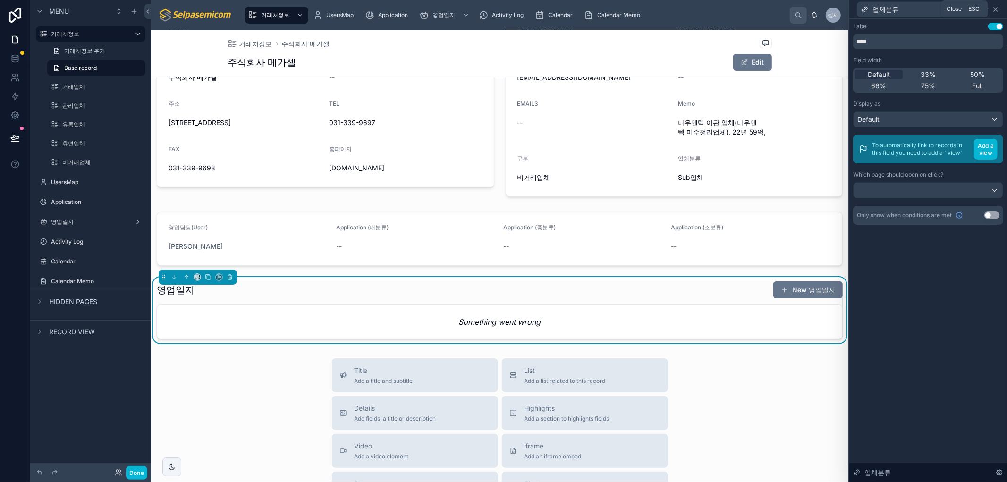
click at [994, 12] on icon at bounding box center [996, 10] width 8 height 8
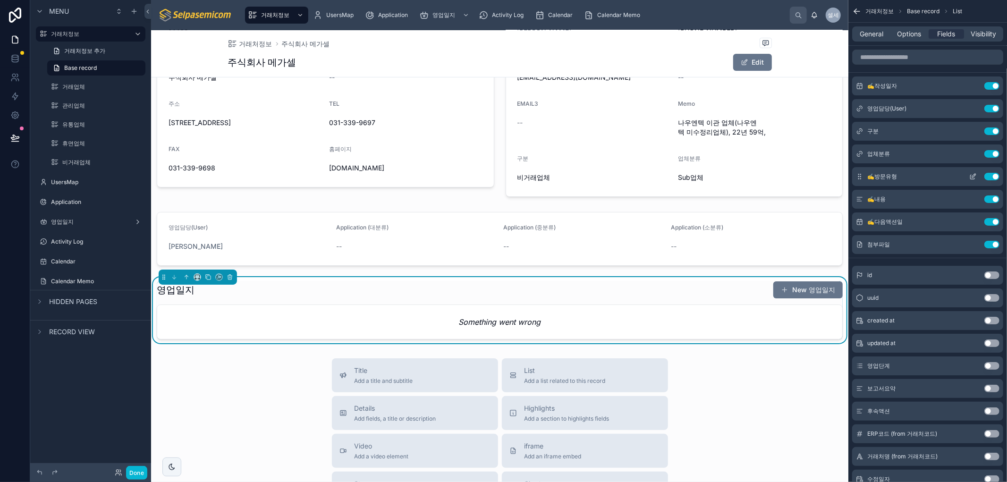
click at [971, 177] on icon "scrollable content" at bounding box center [973, 177] width 4 height 4
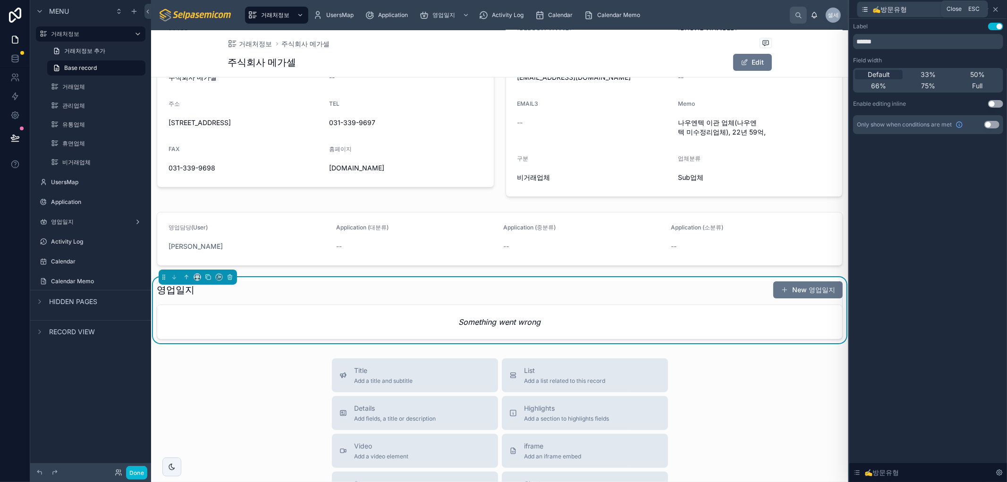
click at [998, 10] on icon at bounding box center [996, 10] width 8 height 8
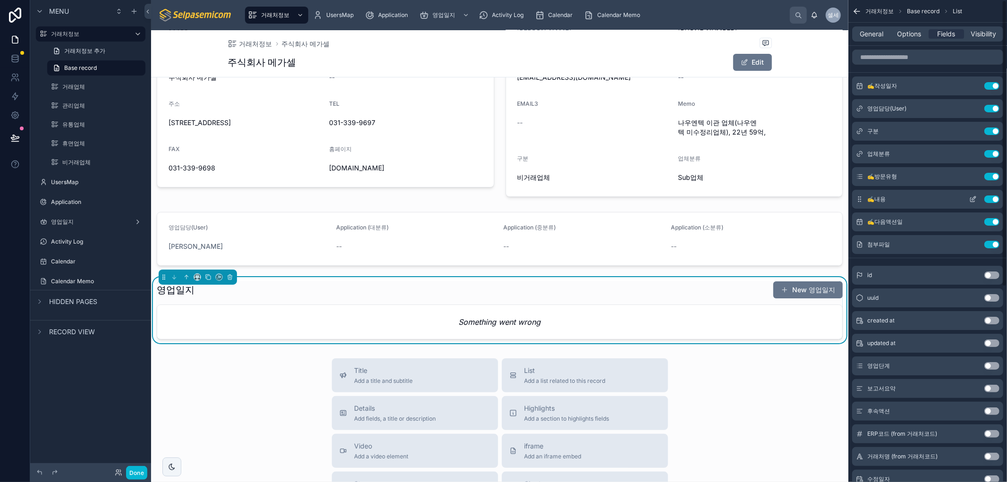
click at [973, 201] on icon "scrollable content" at bounding box center [973, 199] width 8 height 8
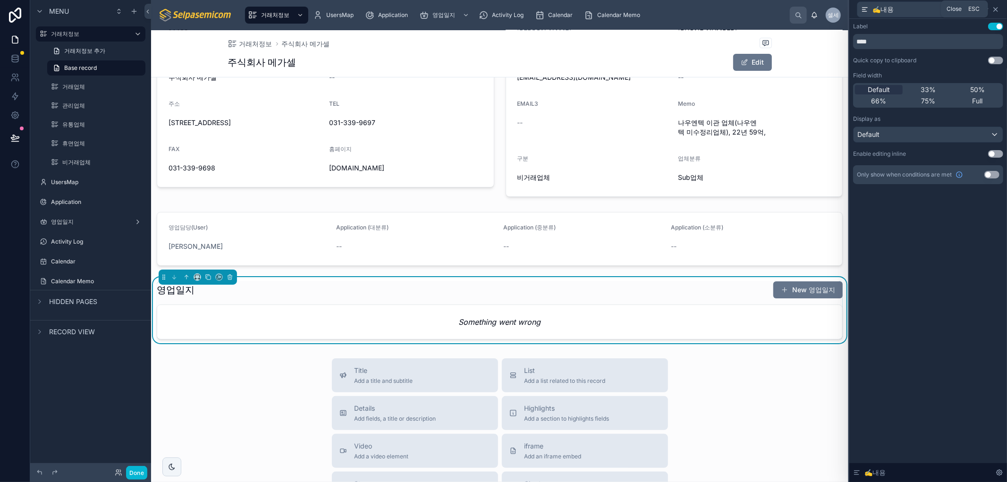
click at [995, 9] on icon at bounding box center [996, 10] width 8 height 8
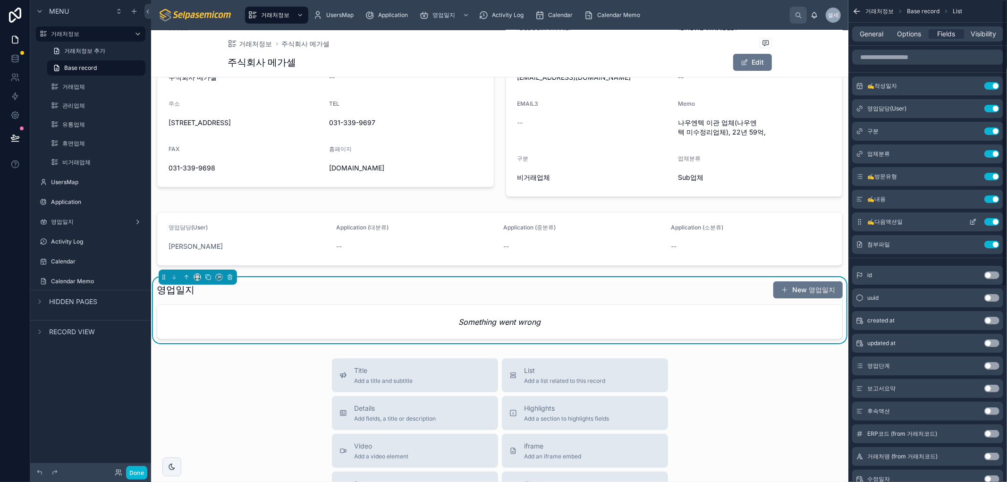
click at [971, 224] on icon "scrollable content" at bounding box center [973, 223] width 4 height 4
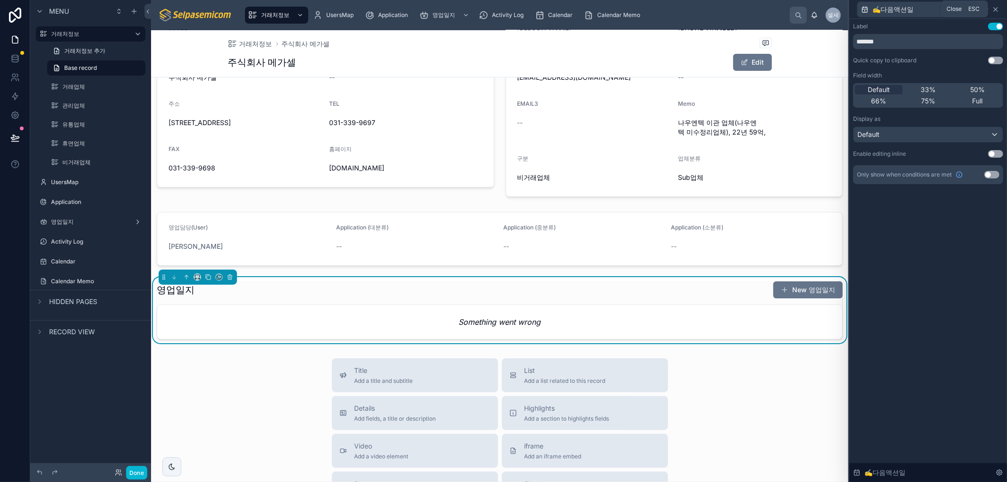
click at [999, 11] on icon at bounding box center [996, 10] width 8 height 8
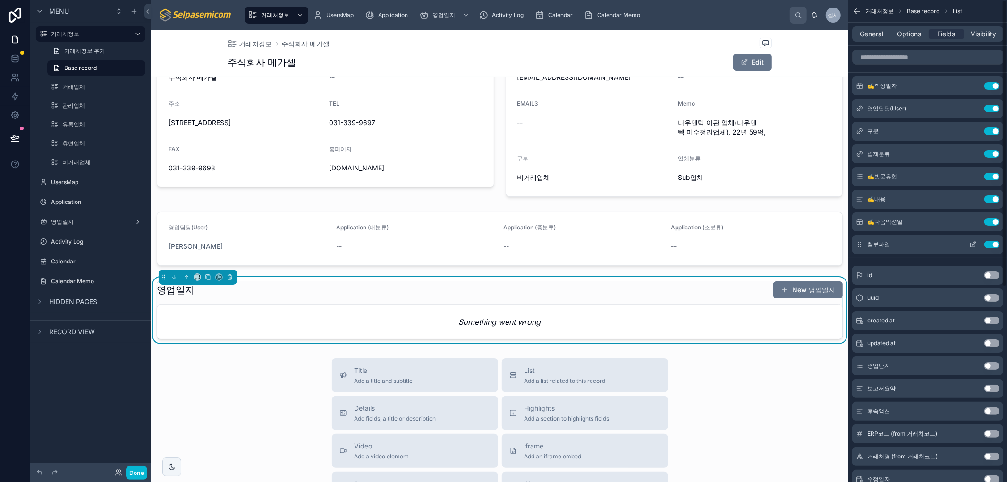
click at [971, 245] on icon "scrollable content" at bounding box center [973, 245] width 8 height 8
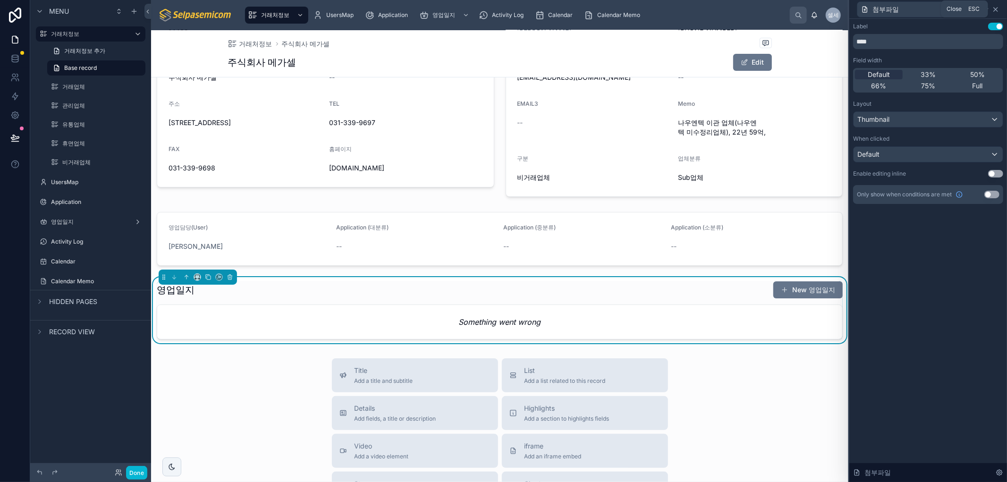
click at [995, 6] on icon at bounding box center [996, 10] width 8 height 8
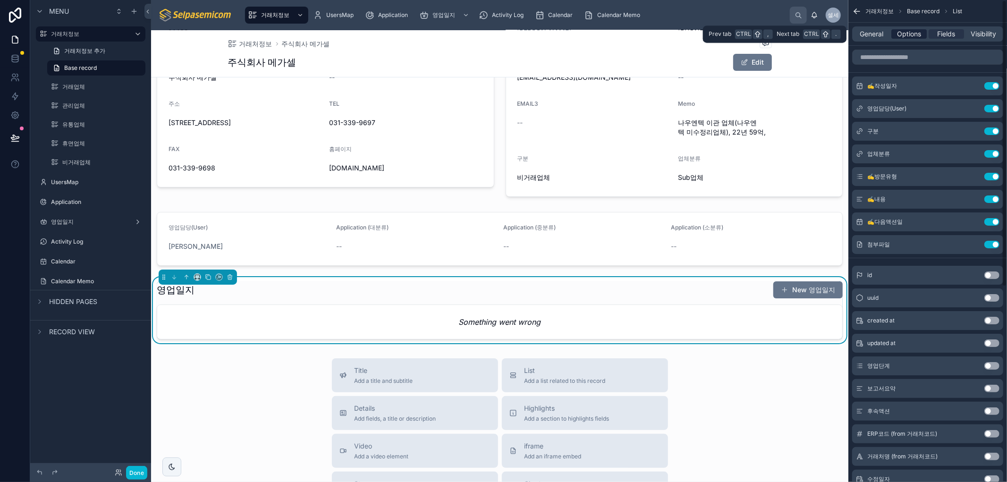
click at [903, 32] on span "Options" at bounding box center [909, 33] width 24 height 9
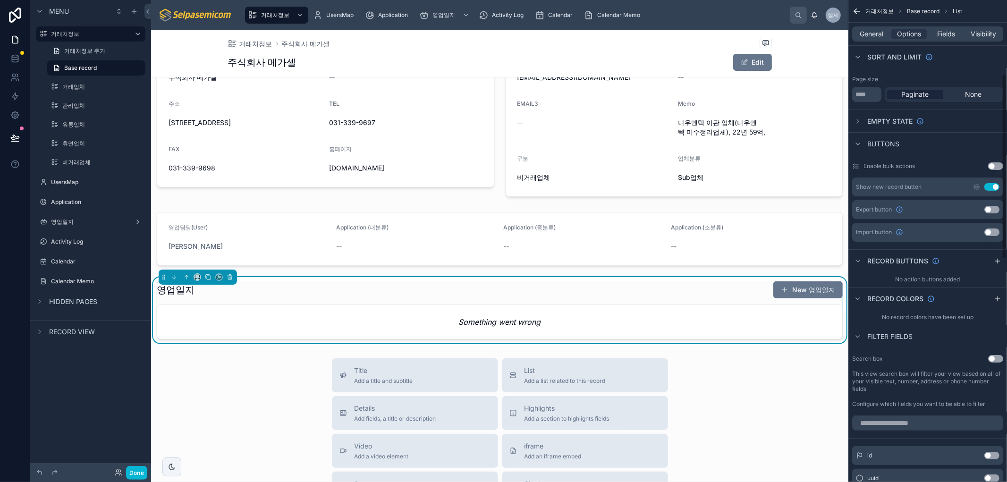
scroll to position [0, 0]
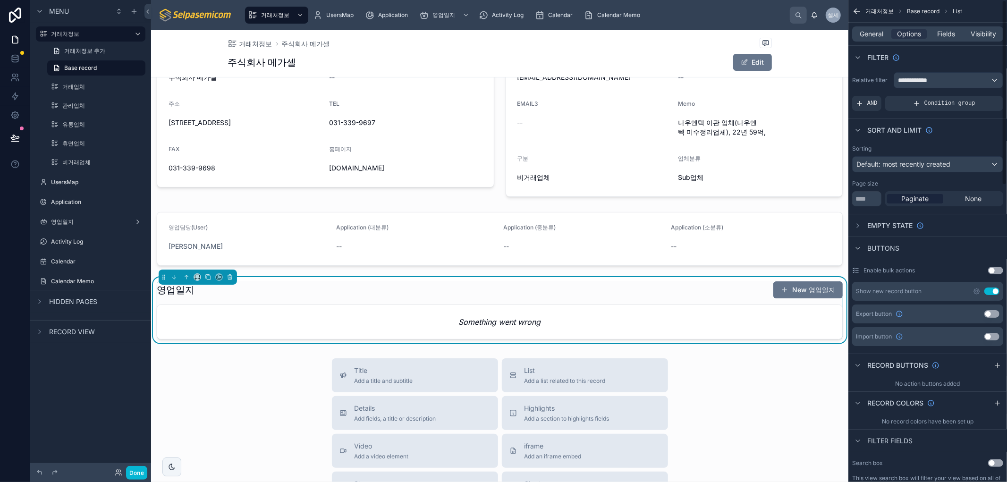
drag, startPoint x: 838, startPoint y: 391, endPoint x: 948, endPoint y: 321, distance: 130.3
drag, startPoint x: 908, startPoint y: 32, endPoint x: 901, endPoint y: 32, distance: 7.1
click at [908, 32] on span "Options" at bounding box center [909, 33] width 24 height 9
click at [870, 33] on span "General" at bounding box center [872, 33] width 24 height 9
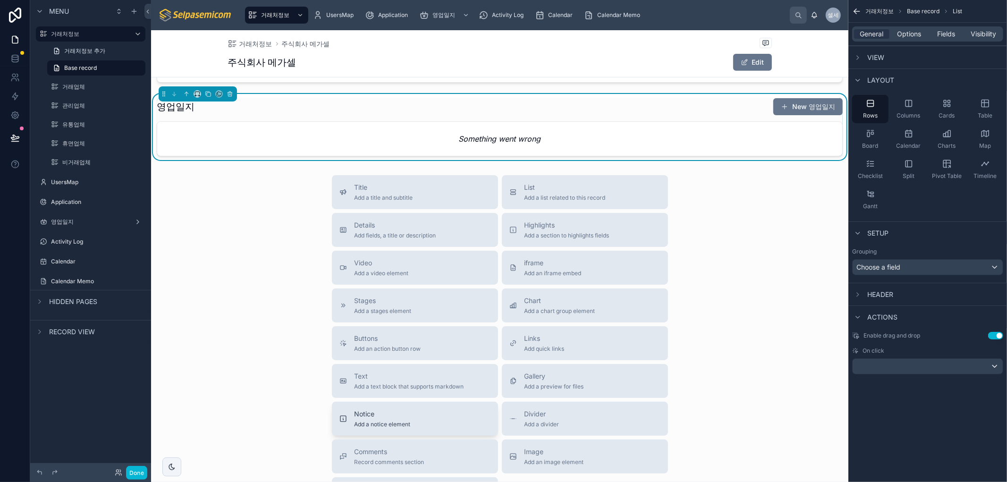
scroll to position [183, 0]
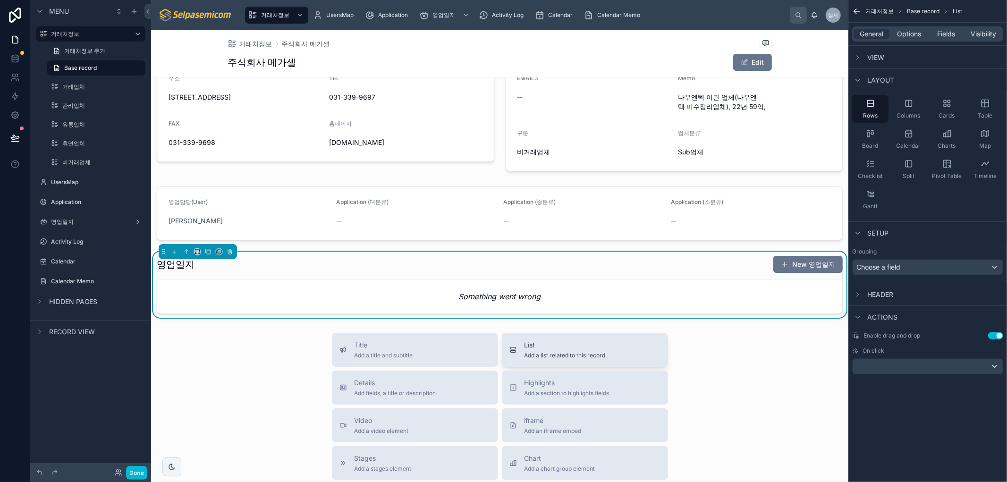
click at [537, 341] on span "List" at bounding box center [565, 344] width 81 height 9
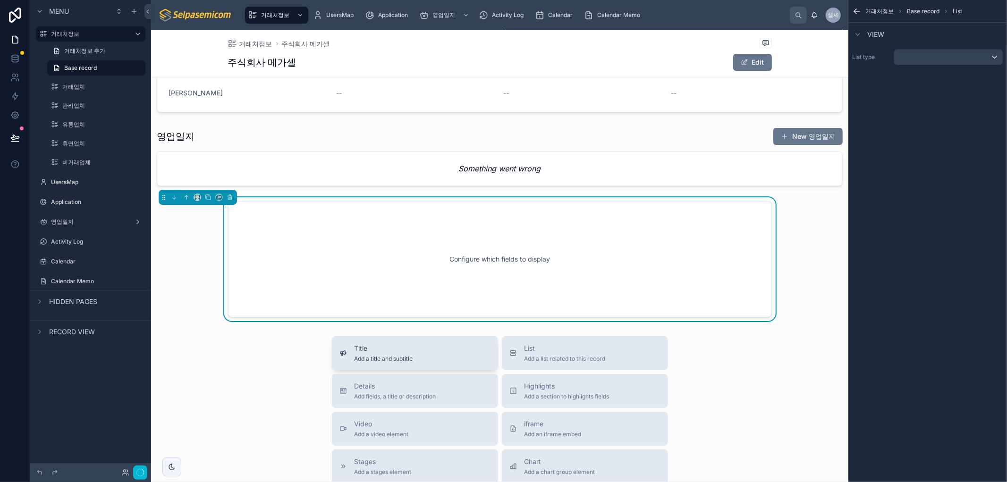
scroll to position [314, 0]
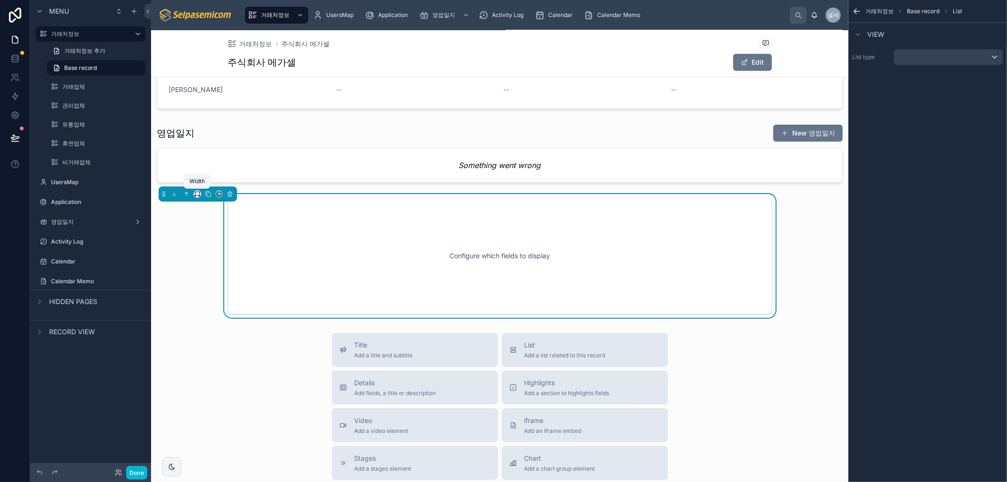
click at [197, 194] on icon at bounding box center [197, 194] width 7 height 7
click at [214, 317] on span "Full width" at bounding box center [216, 319] width 29 height 11
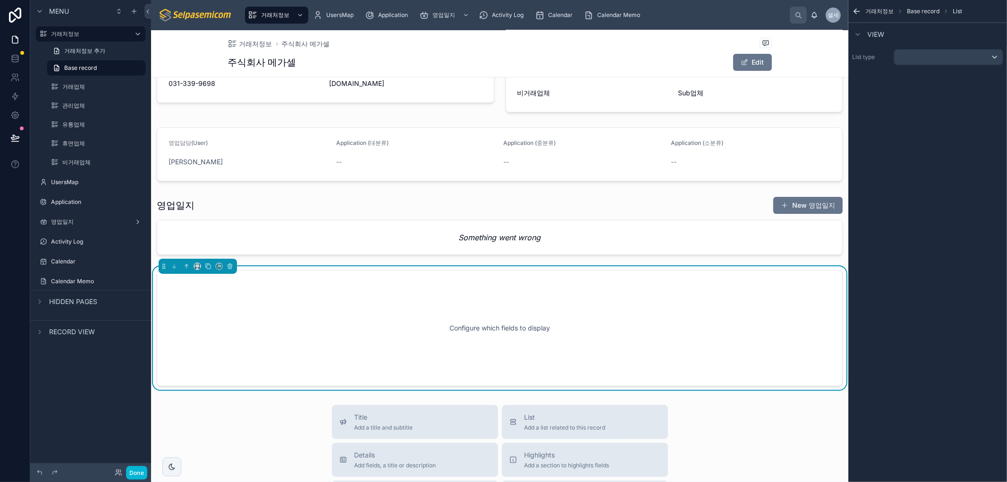
scroll to position [157, 0]
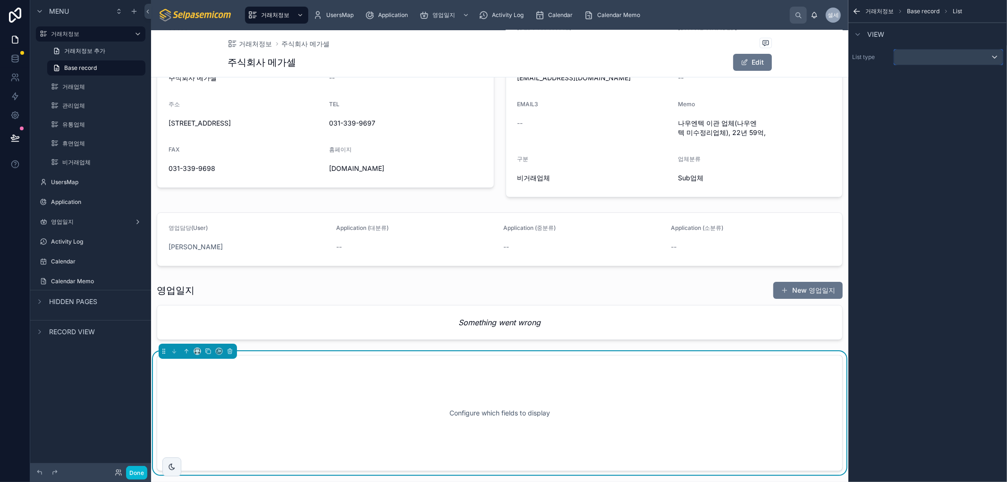
click at [914, 60] on div "scrollable content" at bounding box center [948, 57] width 109 height 15
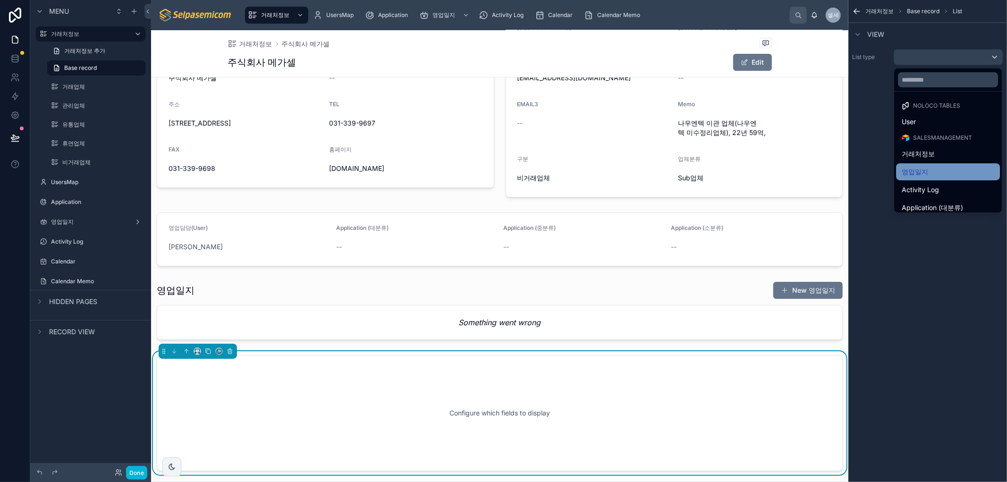
click at [935, 171] on div "영업일지" at bounding box center [948, 171] width 93 height 11
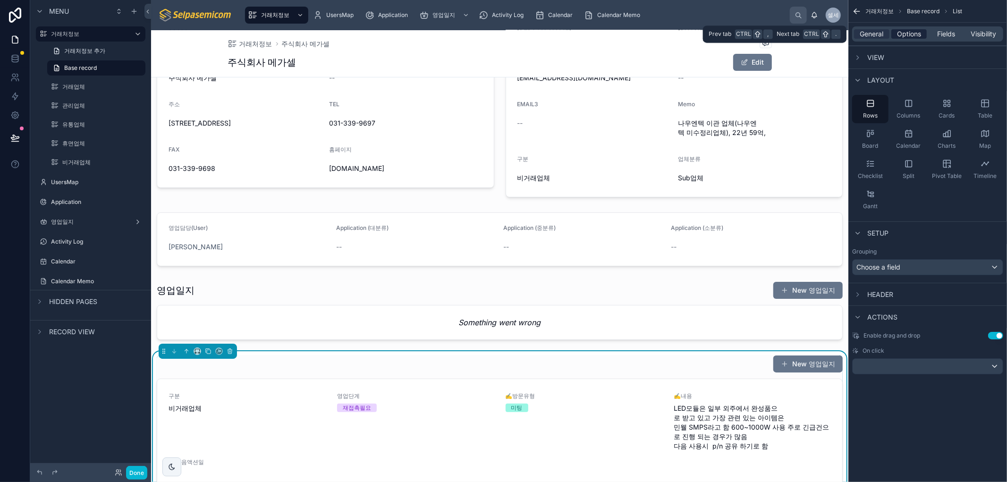
click at [908, 36] on span "Options" at bounding box center [909, 33] width 24 height 9
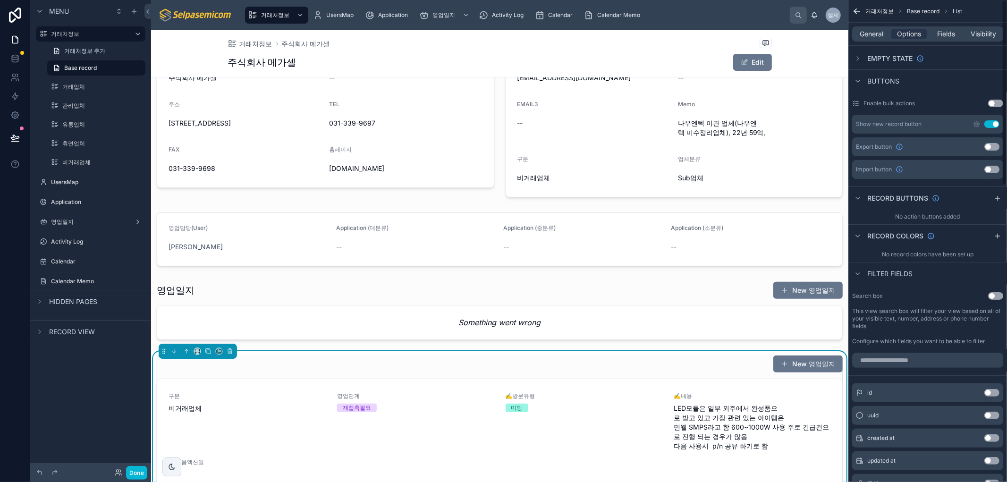
scroll to position [0, 0]
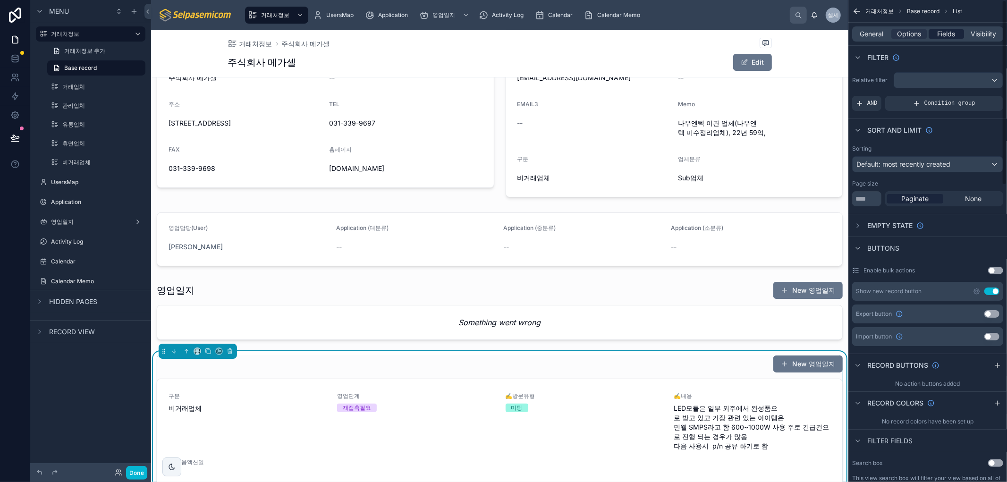
click at [952, 32] on span "Fields" at bounding box center [947, 33] width 18 height 9
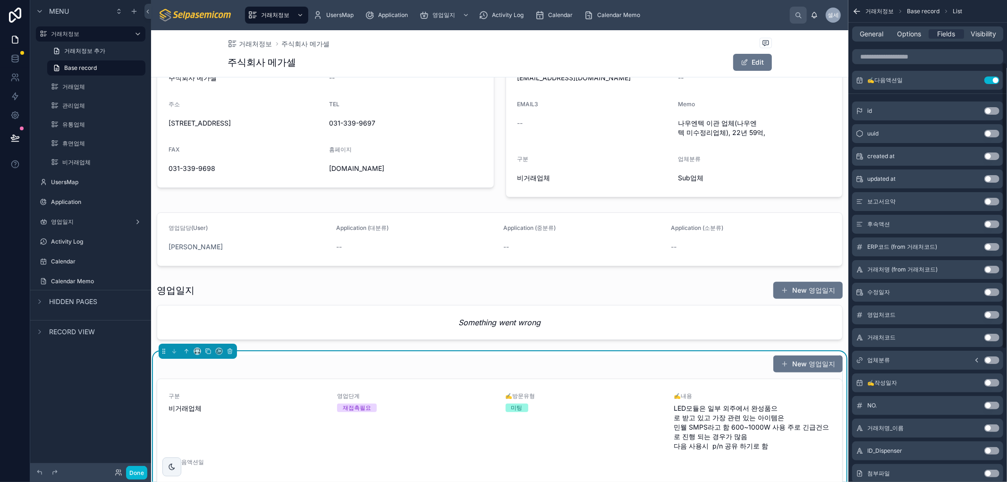
scroll to position [105, 0]
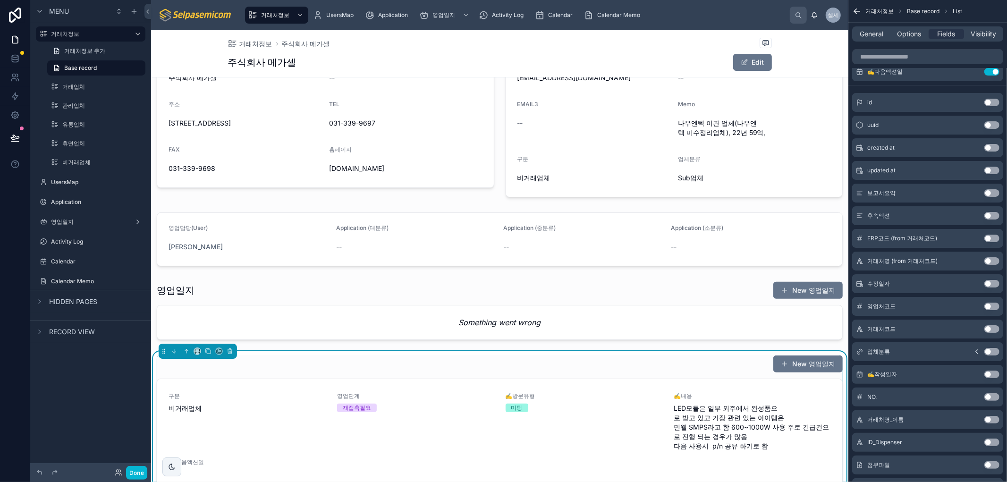
click at [986, 371] on button "Use setting" at bounding box center [992, 375] width 15 height 8
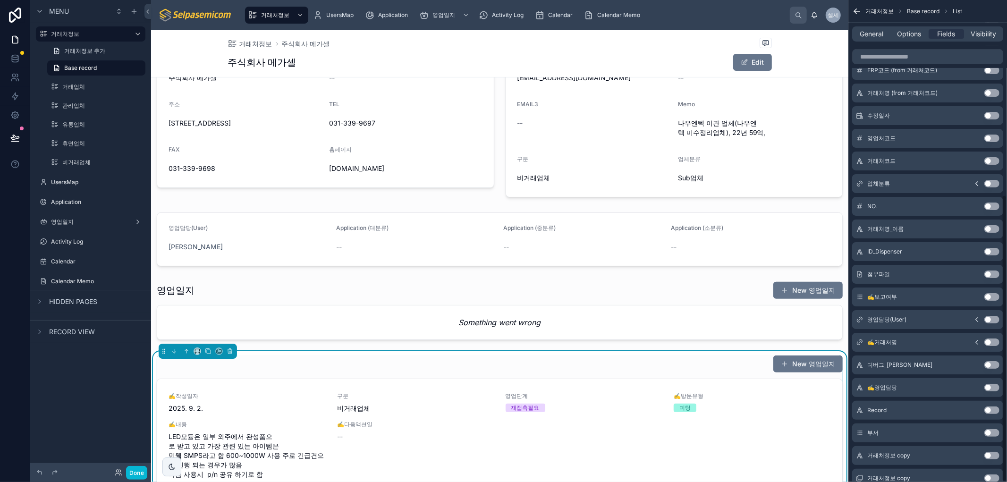
scroll to position [327, 0]
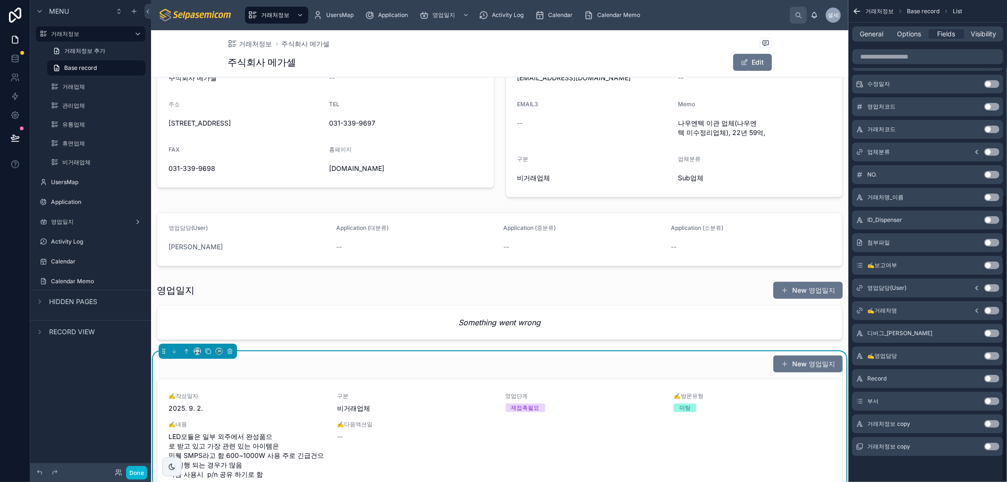
click at [988, 354] on button "Use setting" at bounding box center [992, 356] width 15 height 8
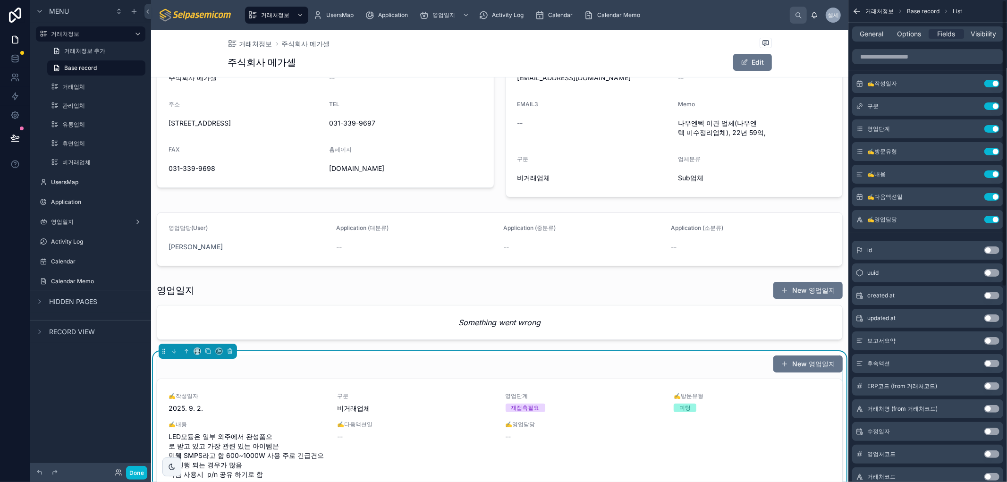
scroll to position [0, 0]
click at [992, 220] on button "Use setting" at bounding box center [992, 222] width 15 height 8
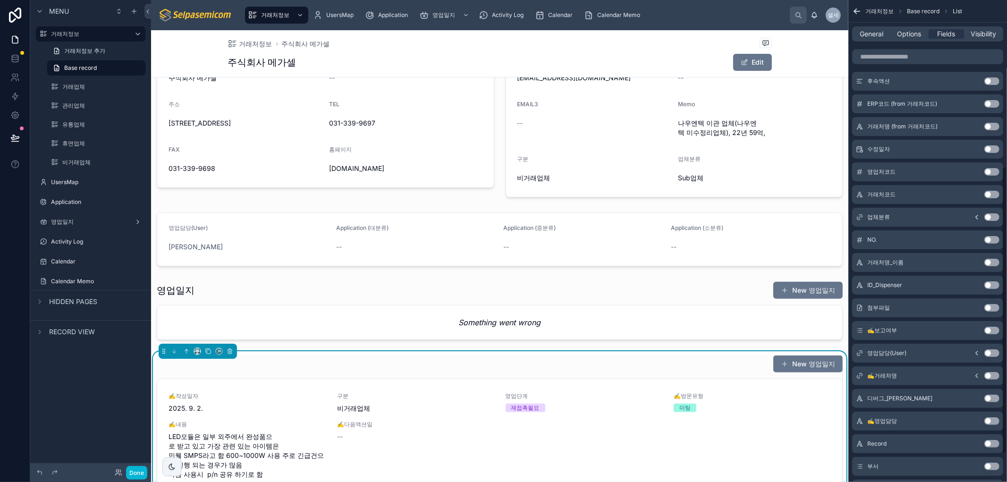
scroll to position [327, 0]
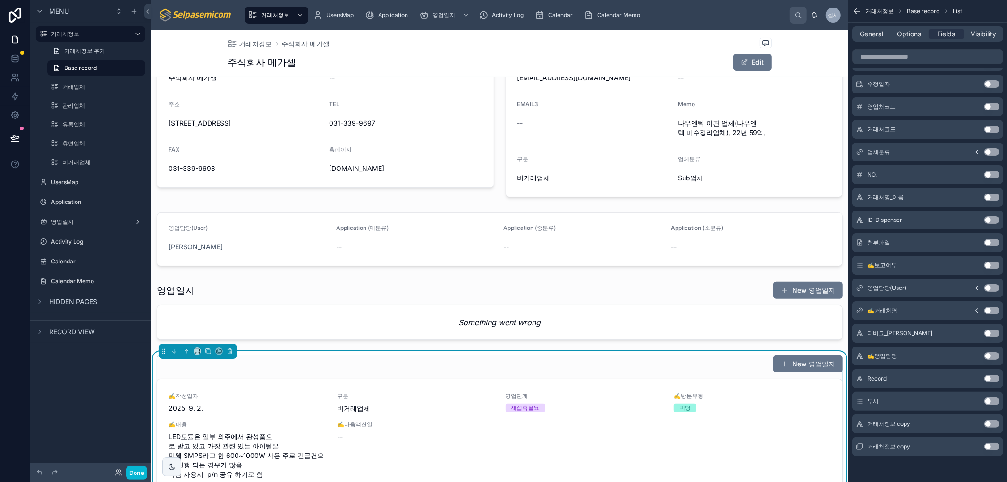
click at [987, 289] on button "Use setting" at bounding box center [992, 288] width 15 height 8
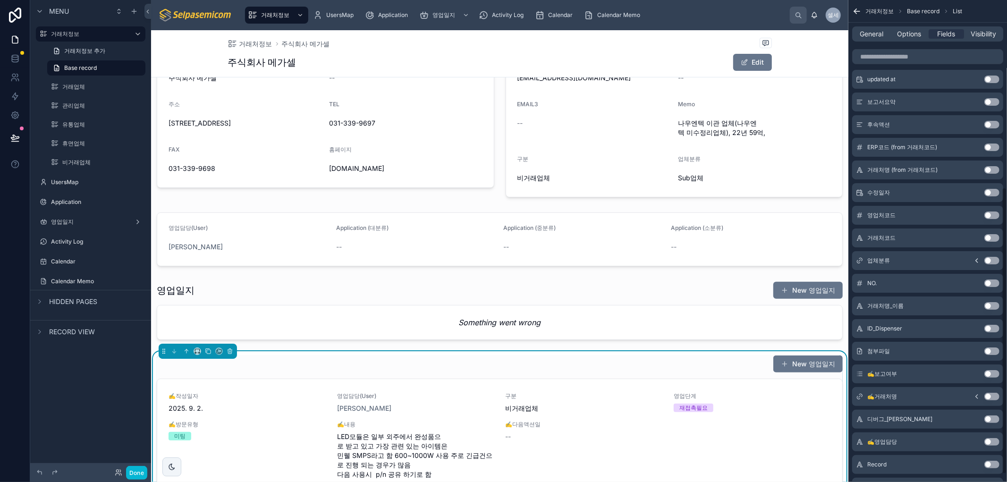
scroll to position [314, 0]
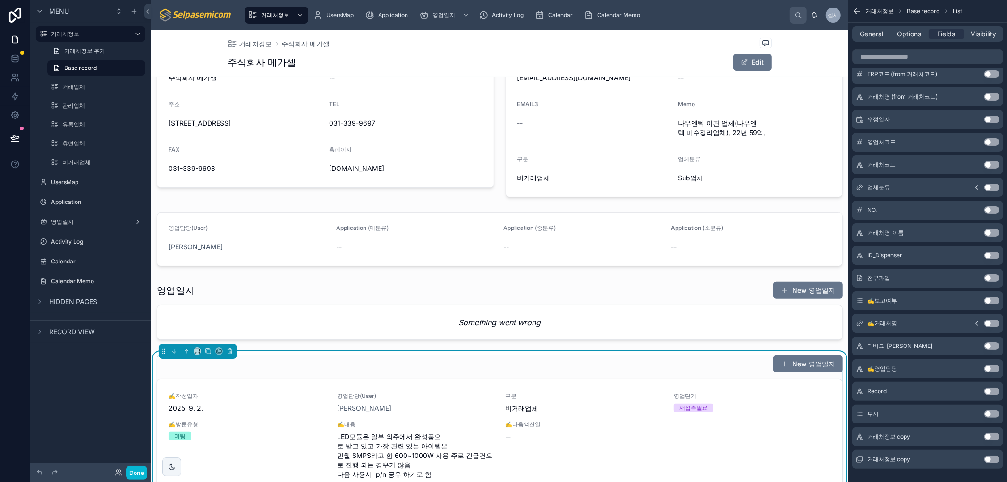
click at [987, 186] on button "Use setting" at bounding box center [992, 188] width 15 height 8
click at [987, 279] on button "Use setting" at bounding box center [992, 278] width 15 height 8
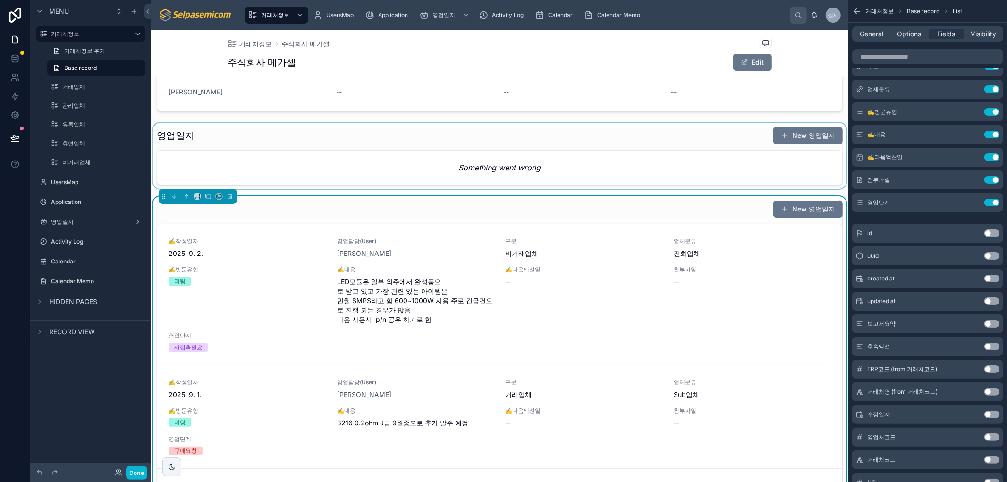
scroll to position [314, 0]
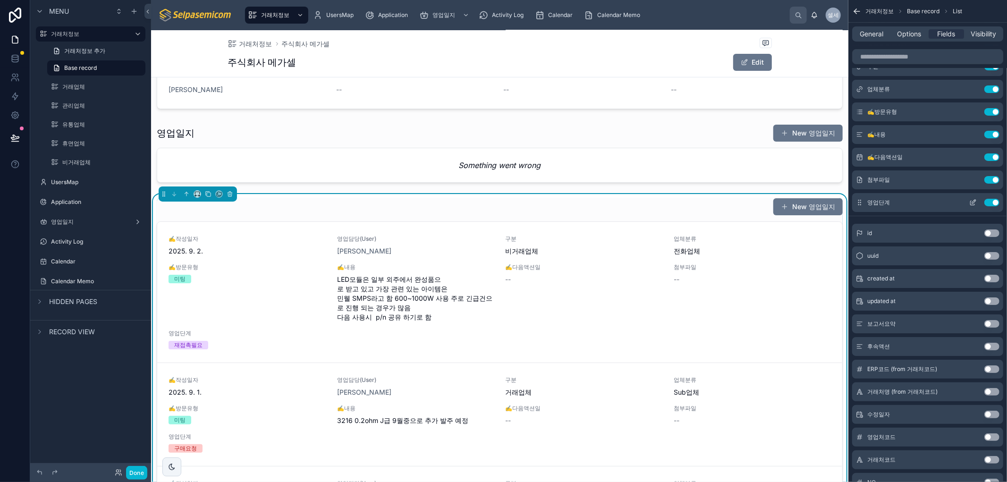
click at [994, 203] on button "Use setting" at bounding box center [992, 203] width 15 height 8
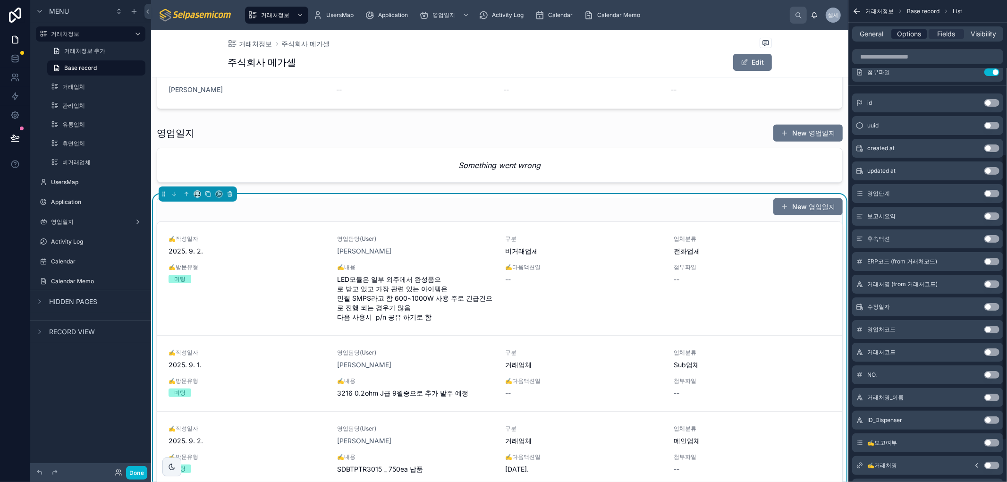
scroll to position [0, 0]
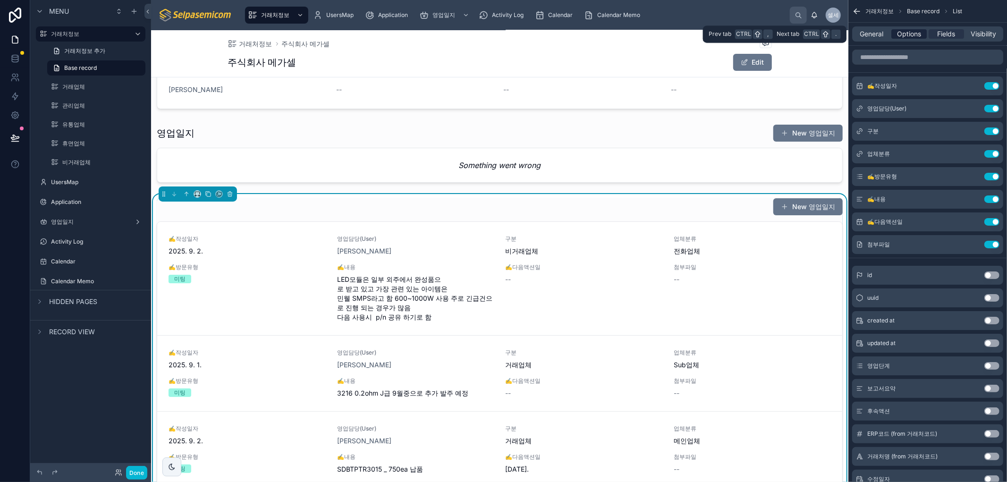
click at [910, 37] on span "Options" at bounding box center [909, 33] width 24 height 9
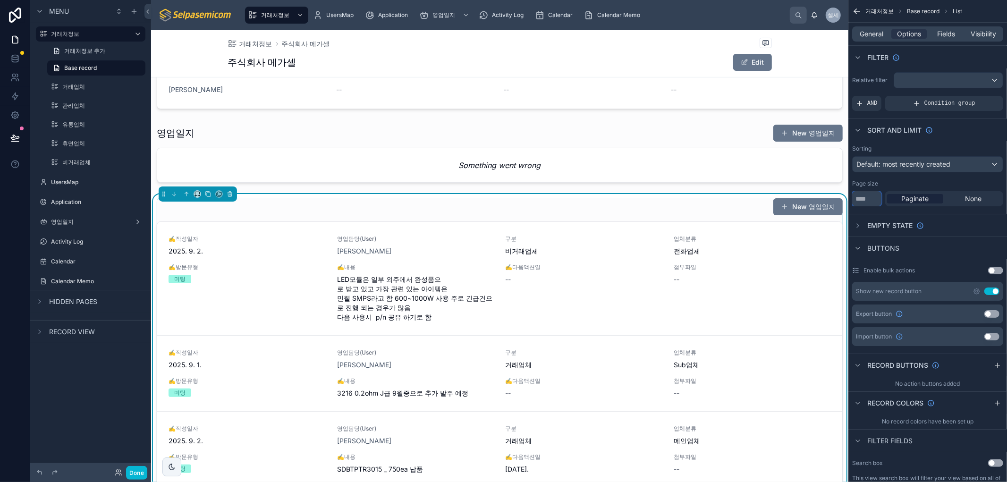
drag, startPoint x: 862, startPoint y: 200, endPoint x: 849, endPoint y: 200, distance: 13.2
click at [849, 200] on div "Sorting Default: most recently created Page size ** Paginate None" at bounding box center [928, 175] width 159 height 69
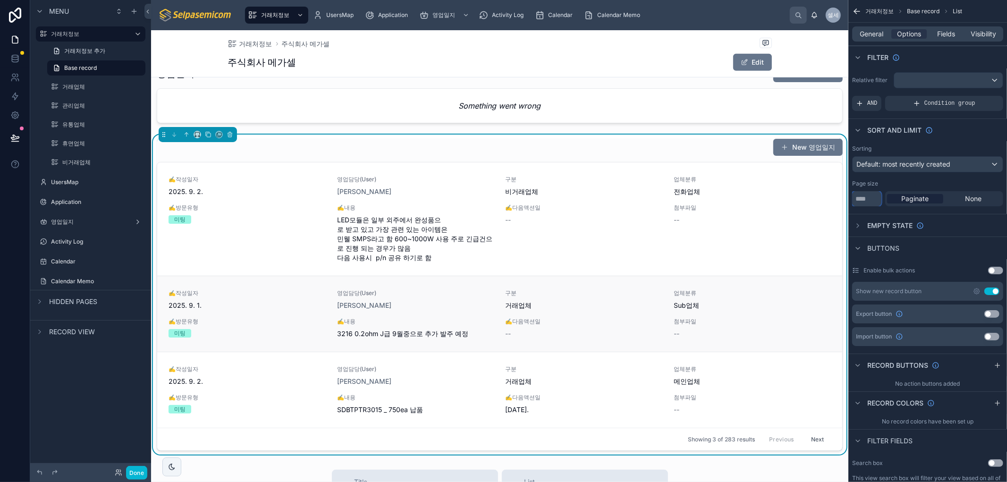
scroll to position [209, 0]
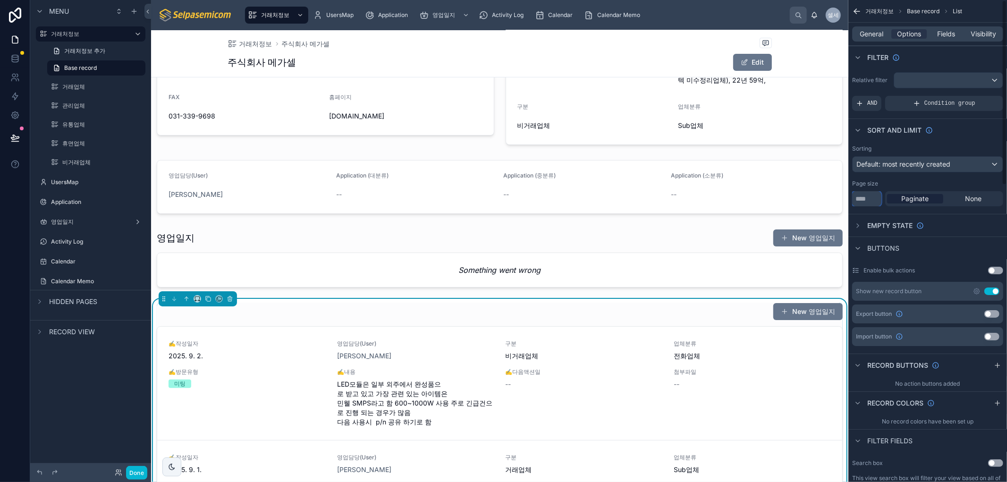
drag, startPoint x: 862, startPoint y: 198, endPoint x: 846, endPoint y: 199, distance: 16.5
click at [846, 199] on div "거래처정보 UsersMap Application 영업일지 Activity Log Calendar Calendar Memo 셀세 셀파 세미컴 거…" at bounding box center [579, 241] width 856 height 482
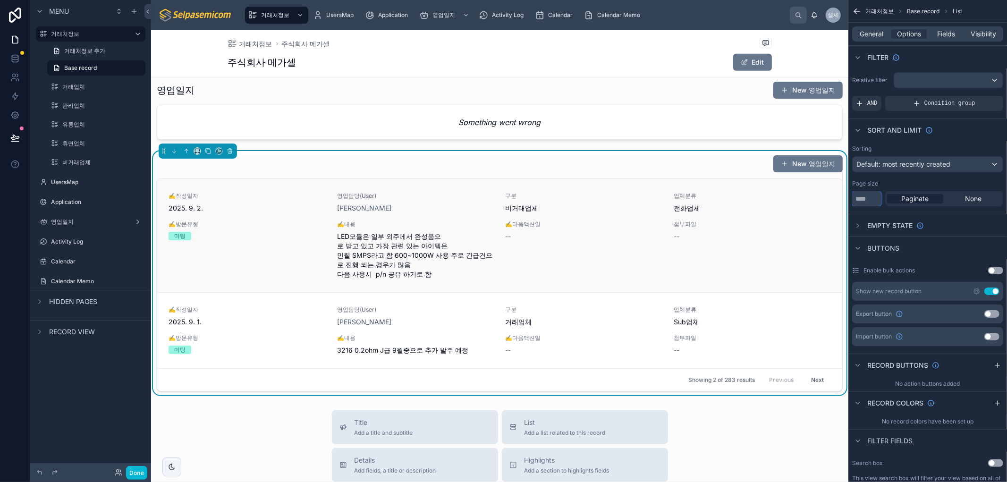
scroll to position [366, 0]
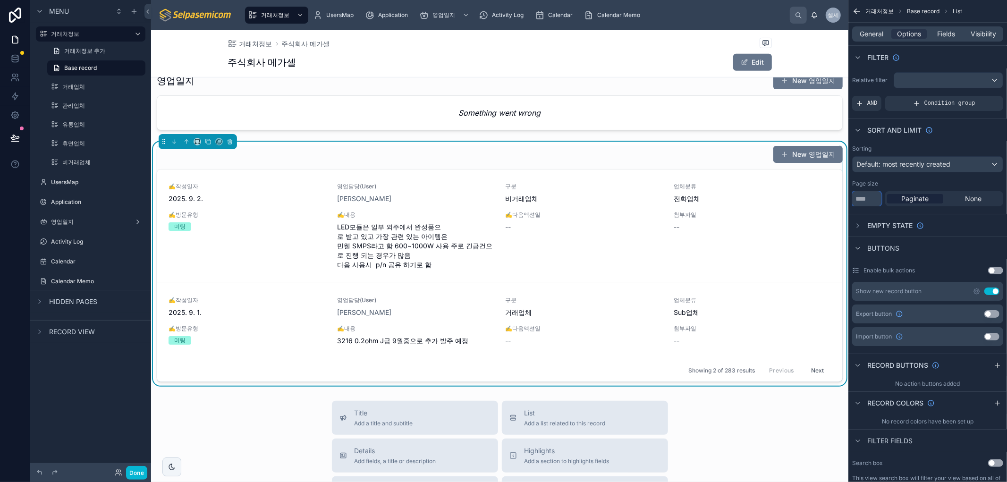
type input "*"
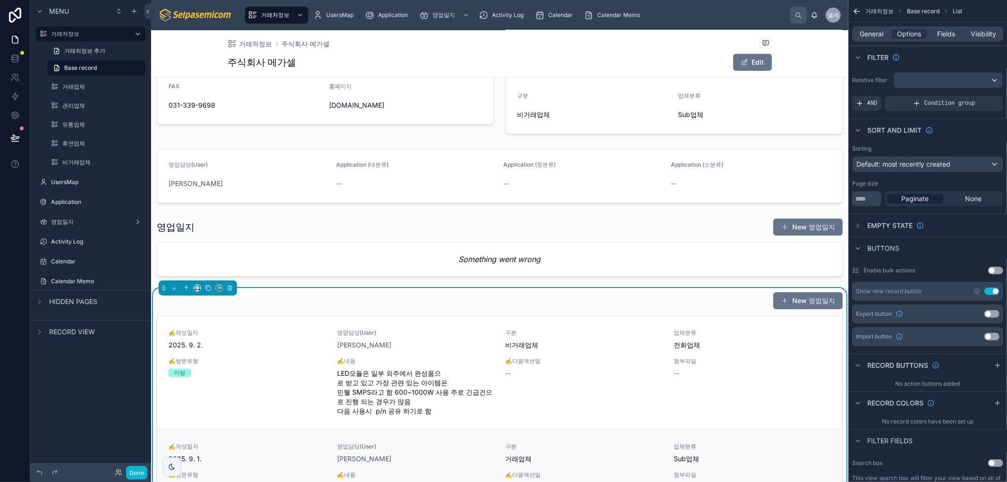
scroll to position [314, 0]
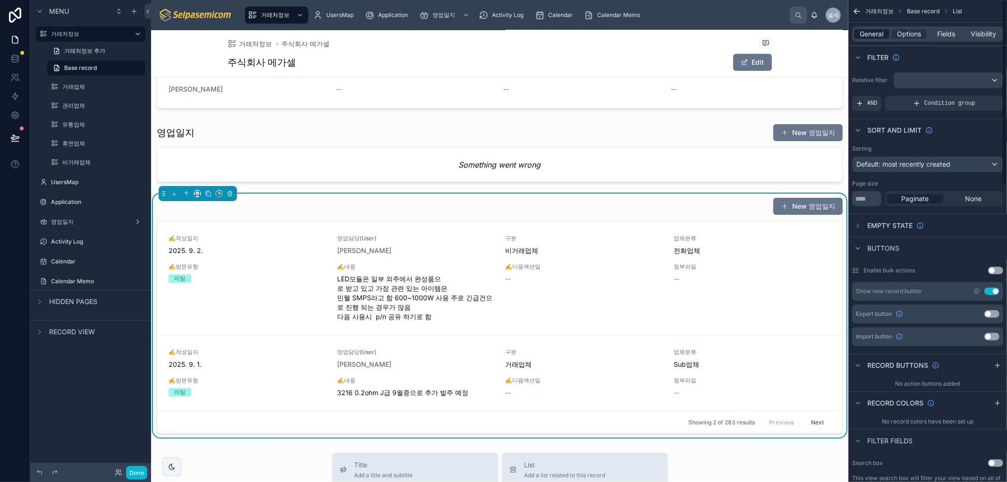
click at [886, 34] on div "General" at bounding box center [871, 33] width 35 height 9
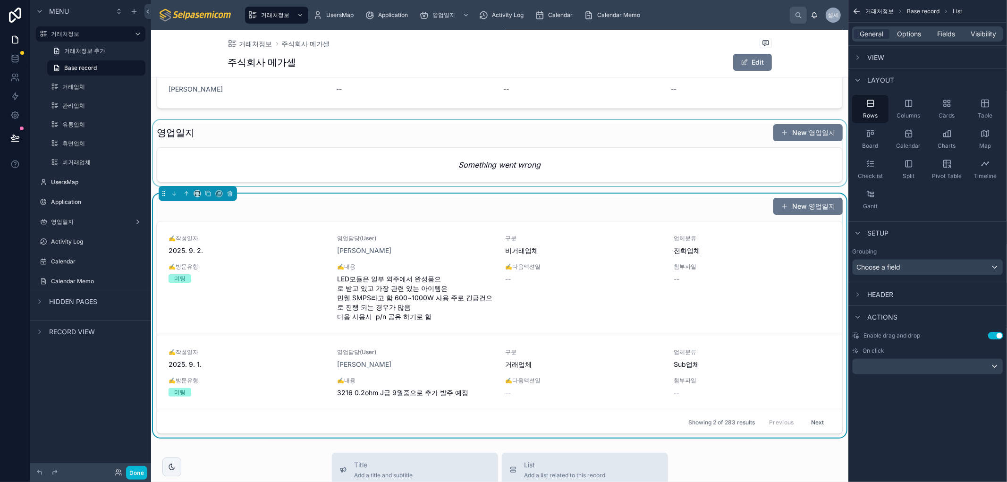
click at [424, 161] on div at bounding box center [499, 153] width 697 height 66
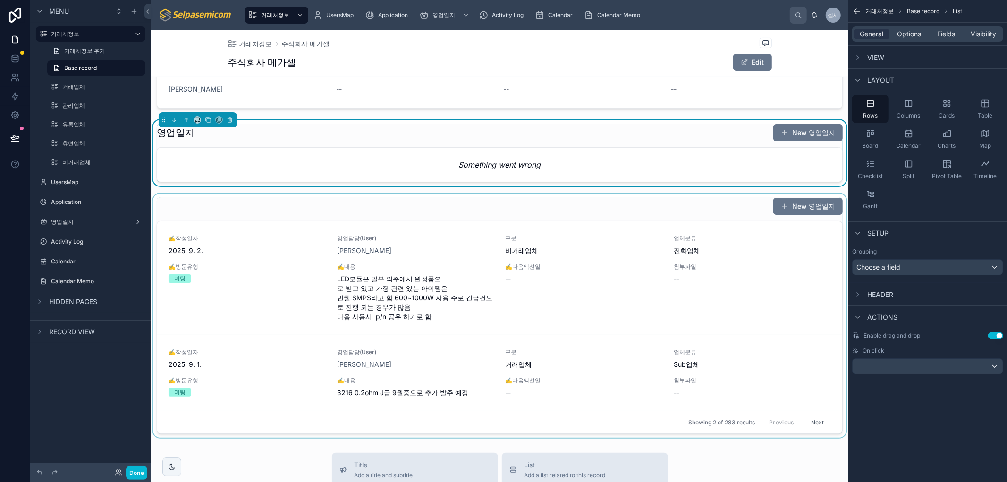
click at [398, 213] on div at bounding box center [499, 316] width 697 height 244
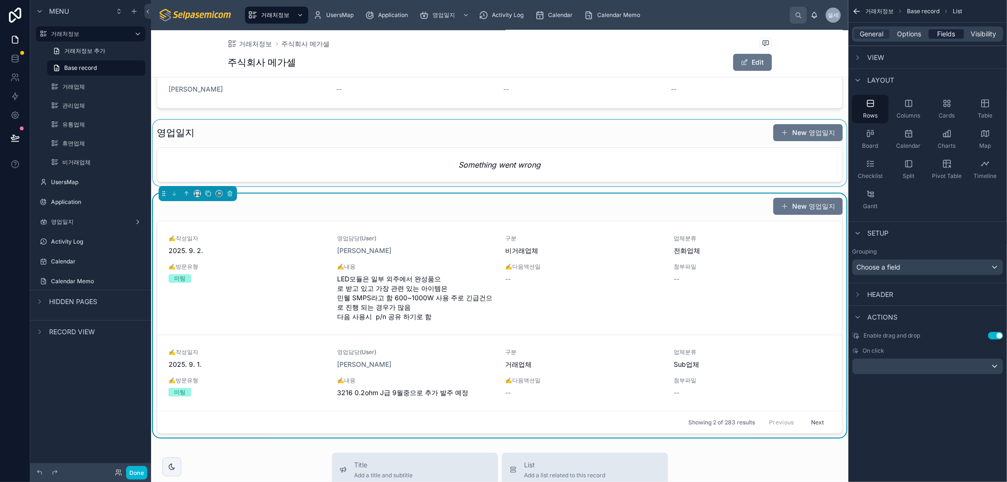
click at [950, 33] on span "Fields" at bounding box center [947, 33] width 18 height 9
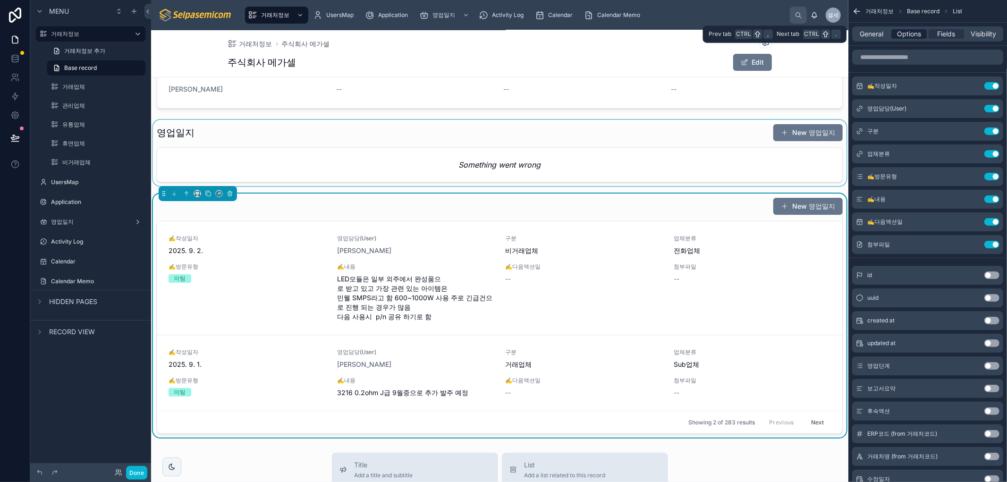
click at [907, 38] on span "Options" at bounding box center [909, 33] width 24 height 9
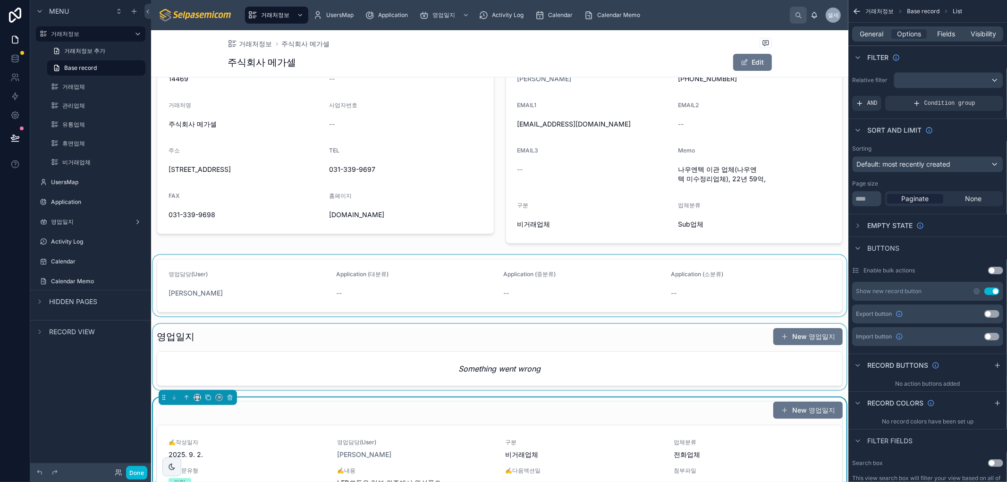
scroll to position [210, 0]
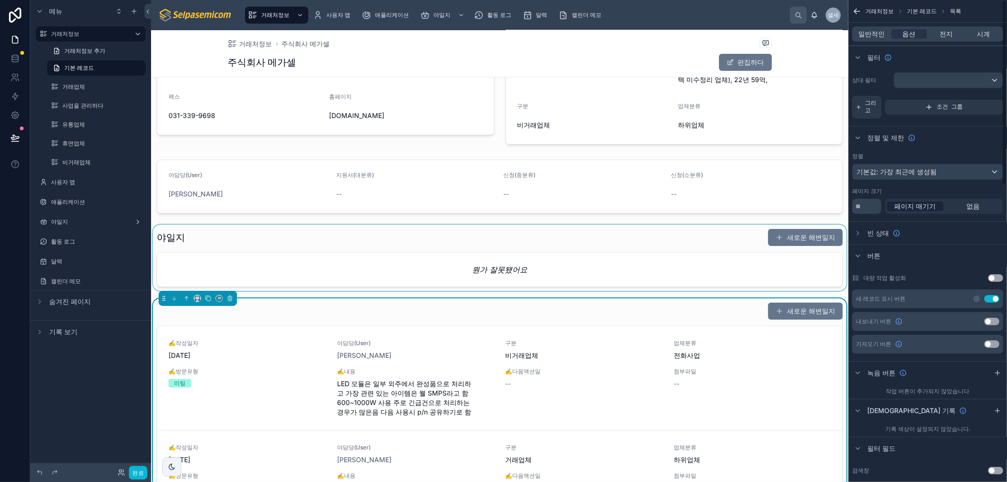
click at [941, 145] on div "정렬 및 제한" at bounding box center [928, 137] width 159 height 23
click at [898, 173] on font "기본값: 가장 최근에 생성됨" at bounding box center [897, 172] width 80 height 8
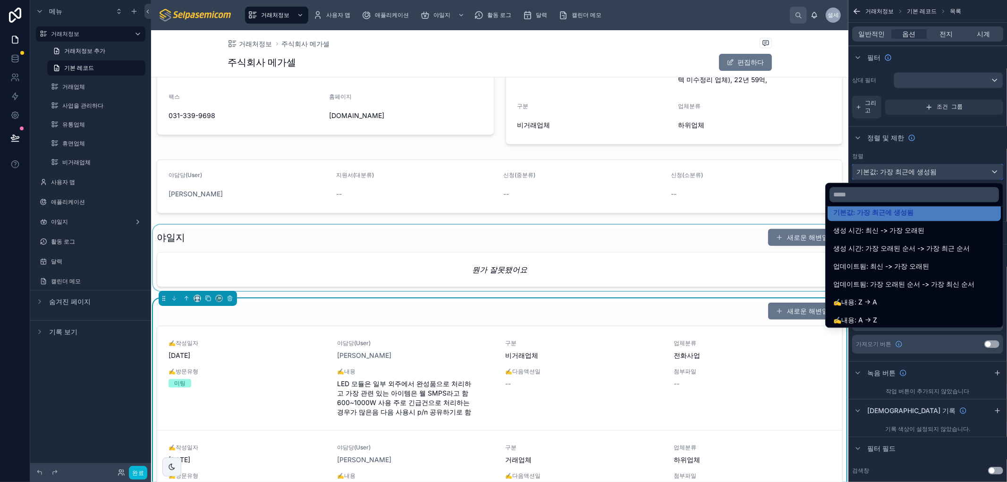
scroll to position [0, 0]
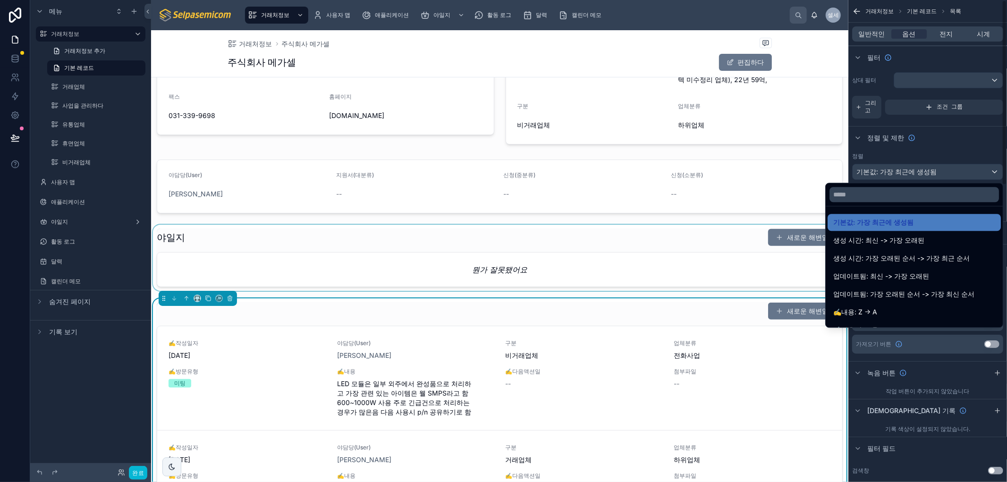
click at [969, 132] on div "스크롤 가능한 콘텐츠" at bounding box center [503, 241] width 1007 height 482
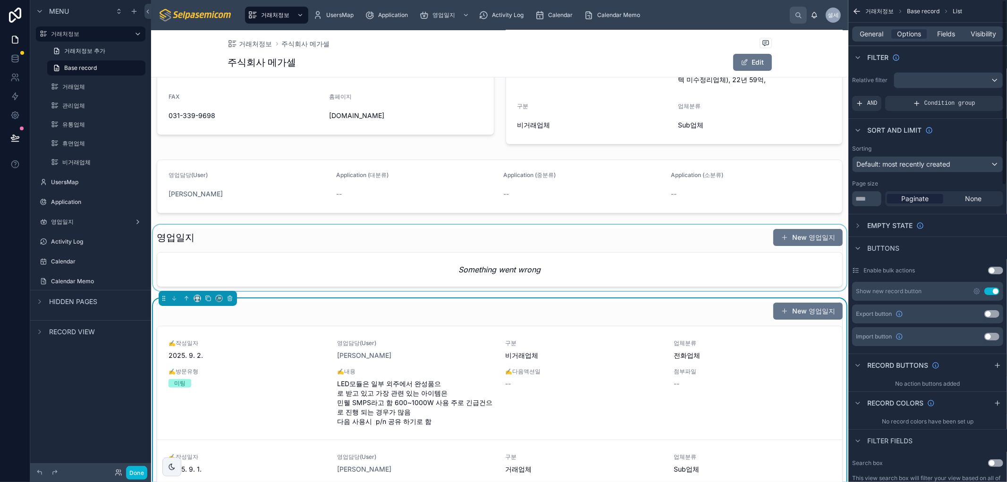
click at [765, 277] on div at bounding box center [499, 258] width 697 height 66
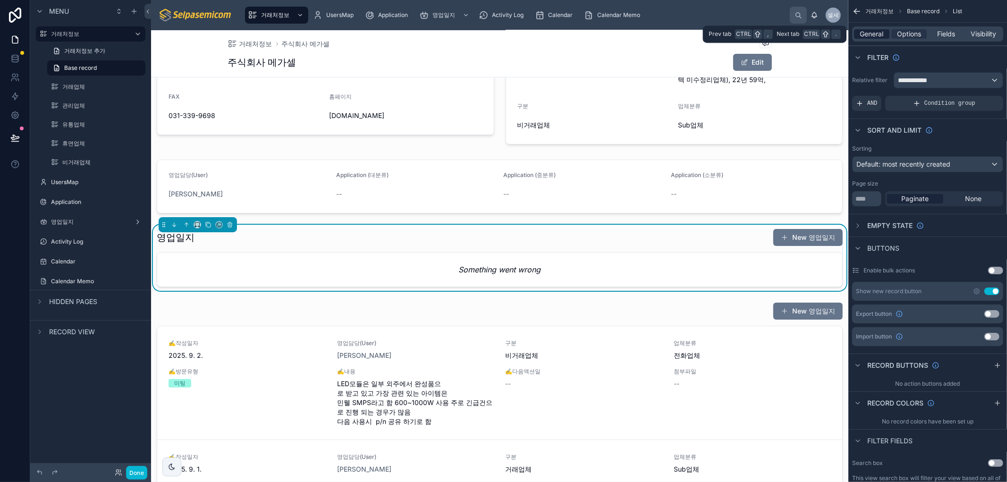
click at [874, 30] on span "General" at bounding box center [872, 33] width 24 height 9
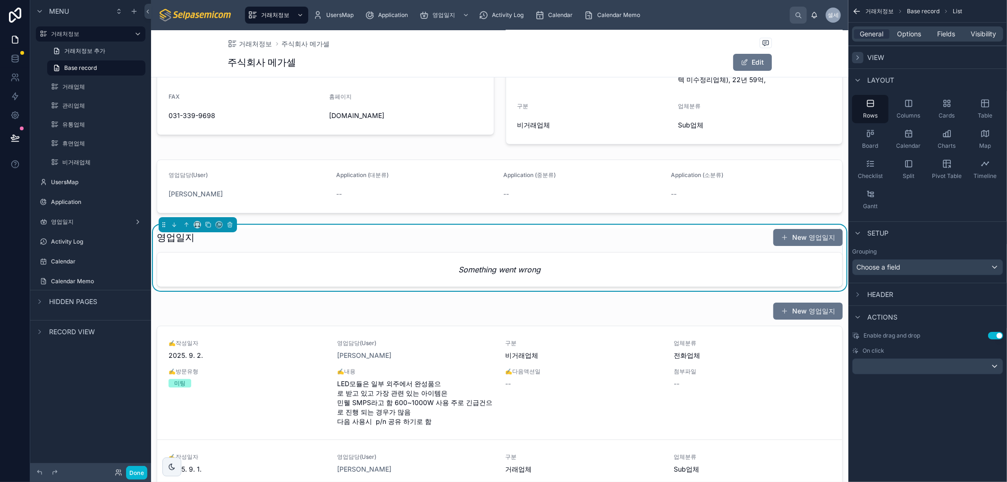
click at [862, 58] on div "scrollable content" at bounding box center [857, 57] width 11 height 11
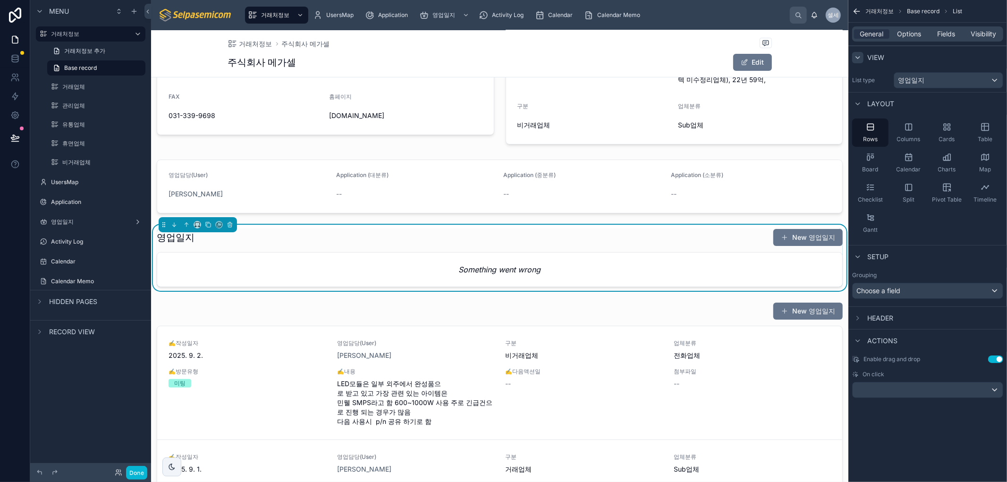
click at [860, 56] on icon "scrollable content" at bounding box center [858, 58] width 8 height 8
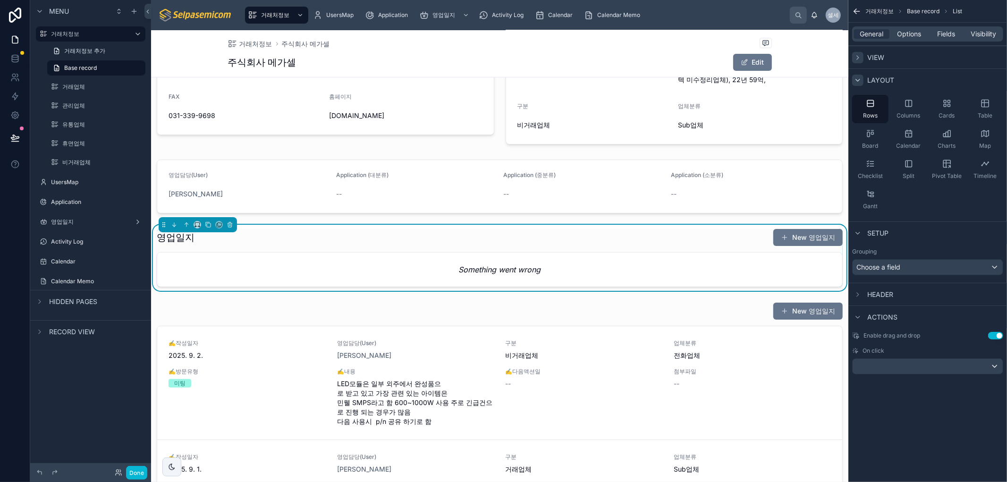
click at [857, 79] on icon "scrollable content" at bounding box center [858, 80] width 4 height 2
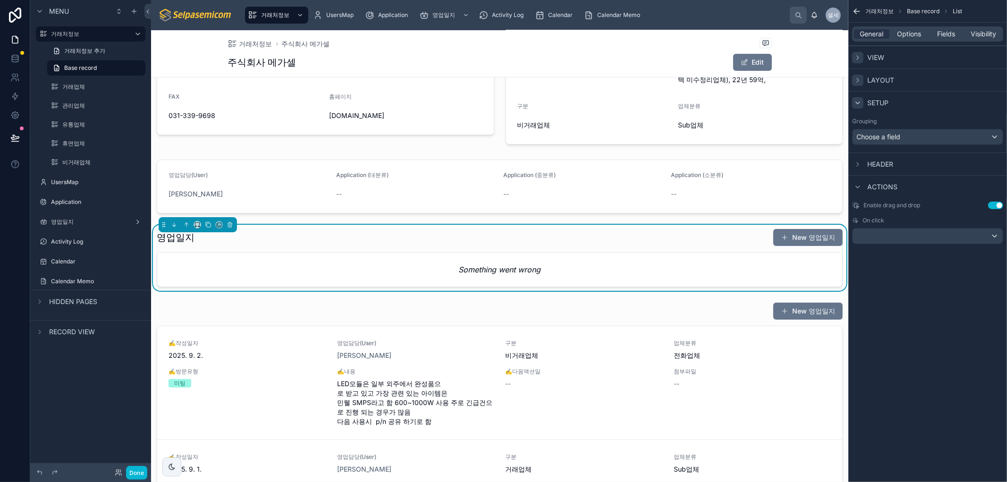
click at [858, 100] on icon "scrollable content" at bounding box center [858, 103] width 8 height 8
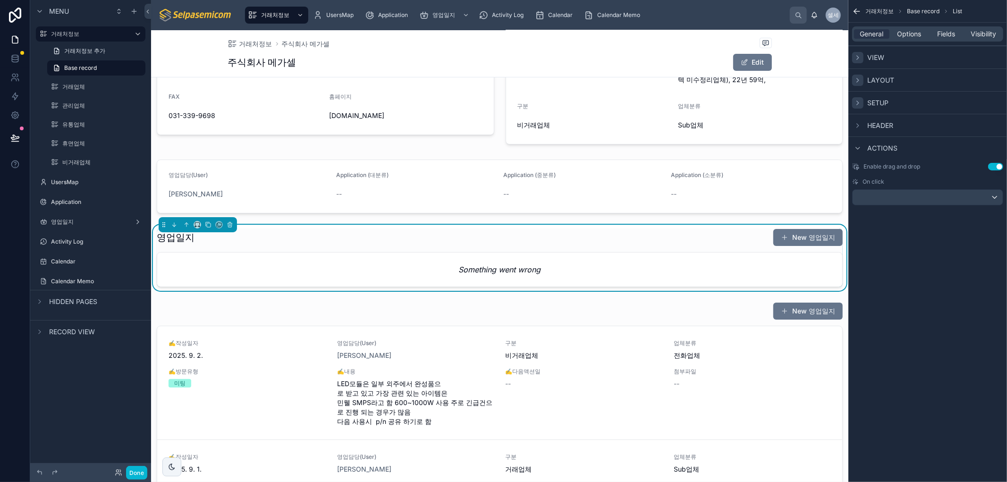
click at [912, 24] on div "General Options Fields Visibility" at bounding box center [928, 34] width 159 height 23
click at [909, 35] on span "Options" at bounding box center [909, 33] width 24 height 9
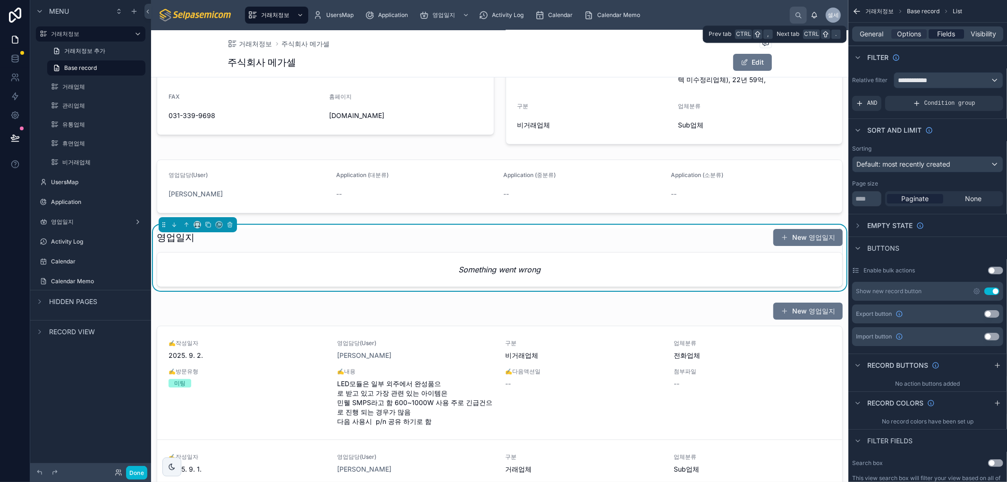
click at [943, 31] on span "Fields" at bounding box center [947, 33] width 18 height 9
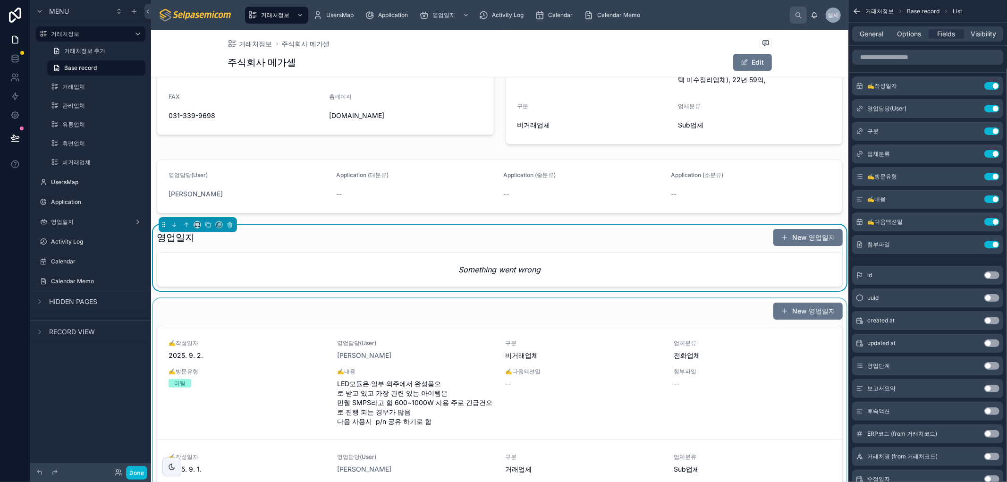
click at [789, 350] on div at bounding box center [499, 420] width 697 height 244
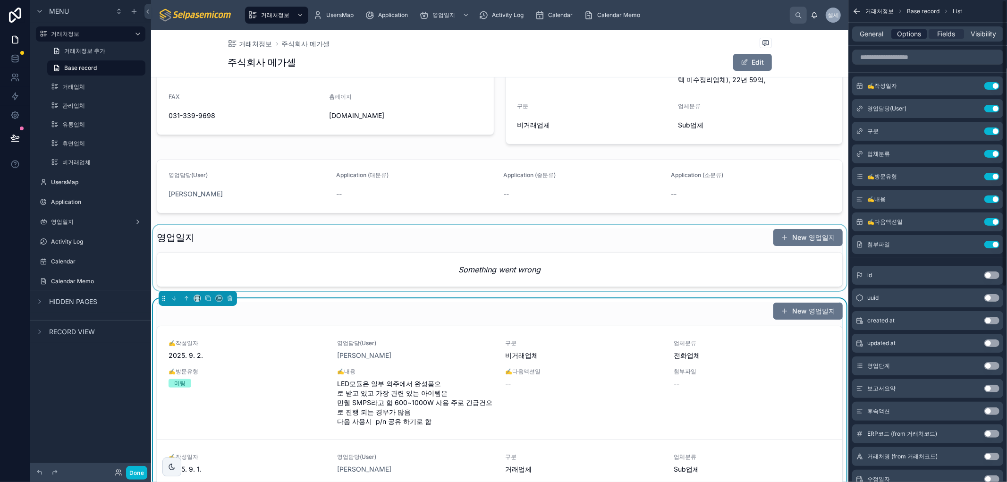
click at [914, 29] on span "Options" at bounding box center [909, 33] width 24 height 9
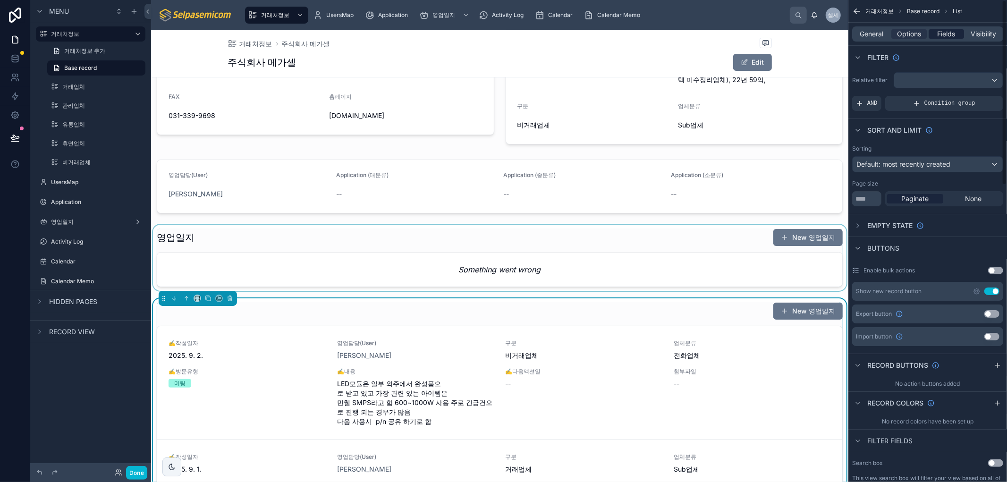
click at [948, 32] on span "Fields" at bounding box center [947, 33] width 18 height 9
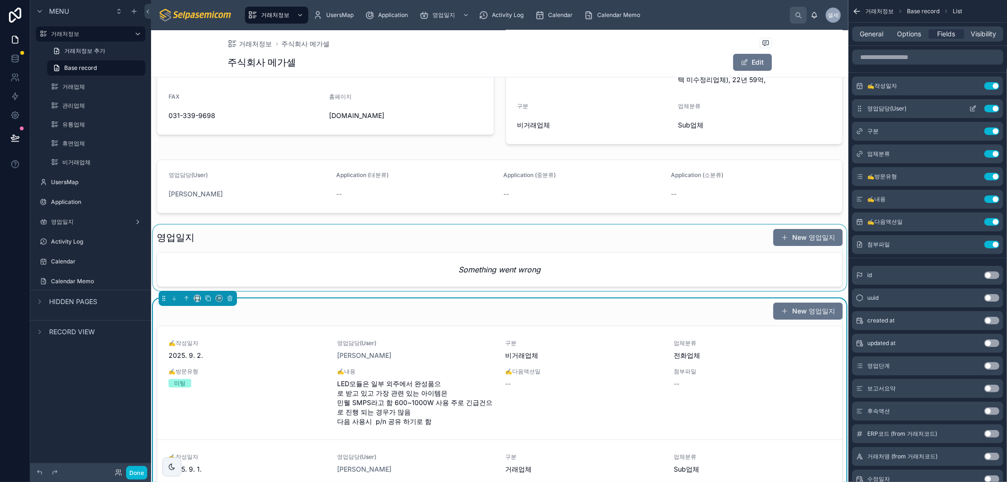
click at [973, 109] on icon "scrollable content" at bounding box center [974, 108] width 4 height 4
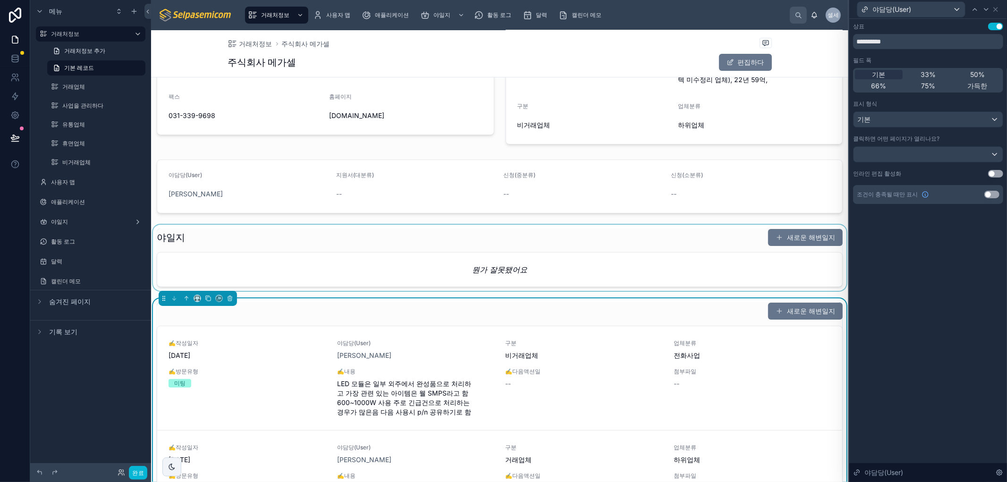
click at [889, 256] on div "**********" at bounding box center [929, 250] width 158 height 463
click at [976, 114] on div "기본" at bounding box center [928, 119] width 149 height 15
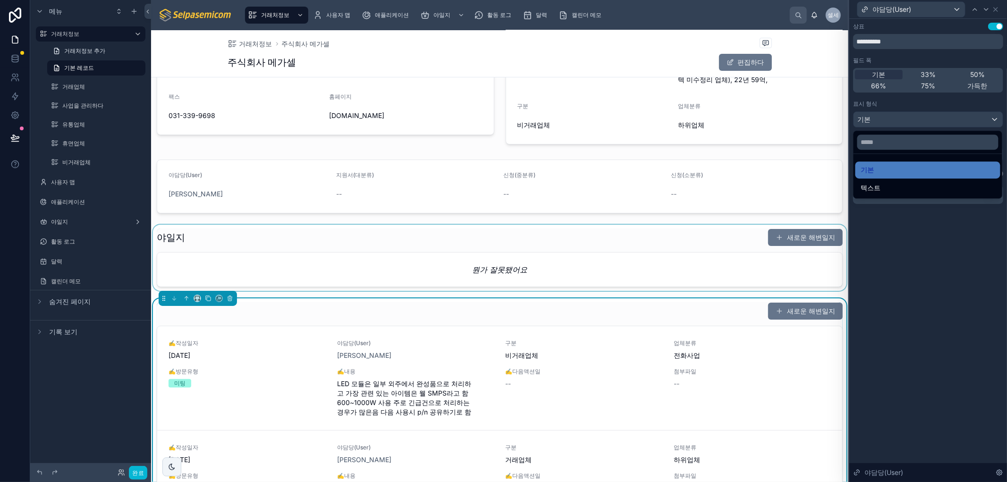
click at [976, 114] on div at bounding box center [929, 241] width 158 height 482
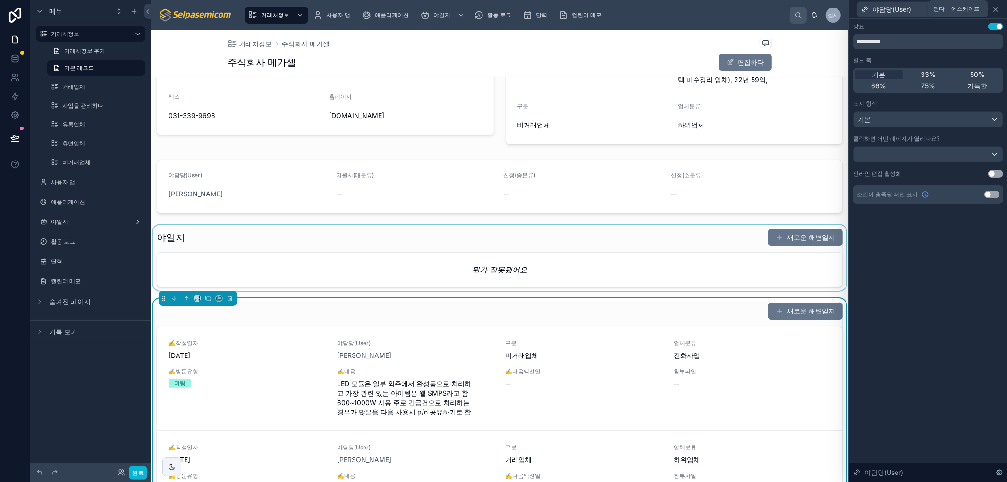
click at [995, 9] on icon at bounding box center [996, 10] width 8 height 8
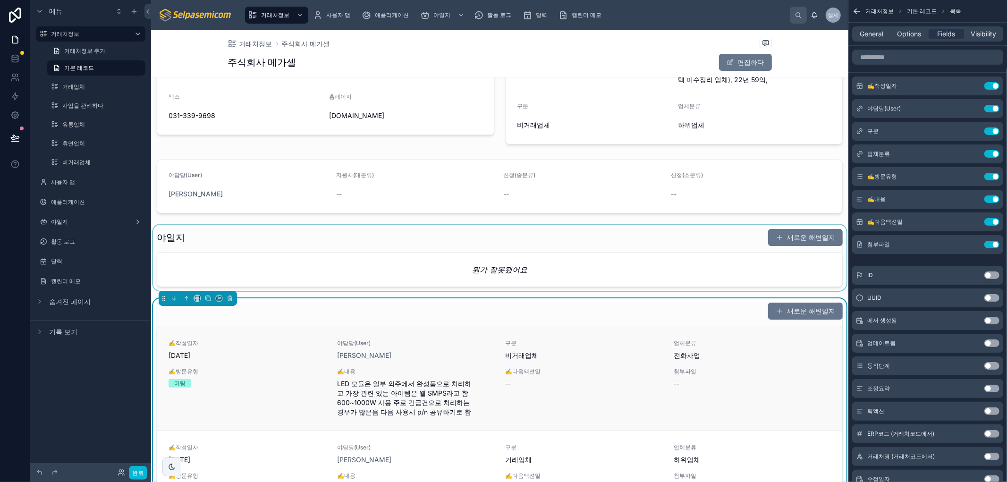
click at [694, 384] on div "--" at bounding box center [752, 383] width 157 height 9
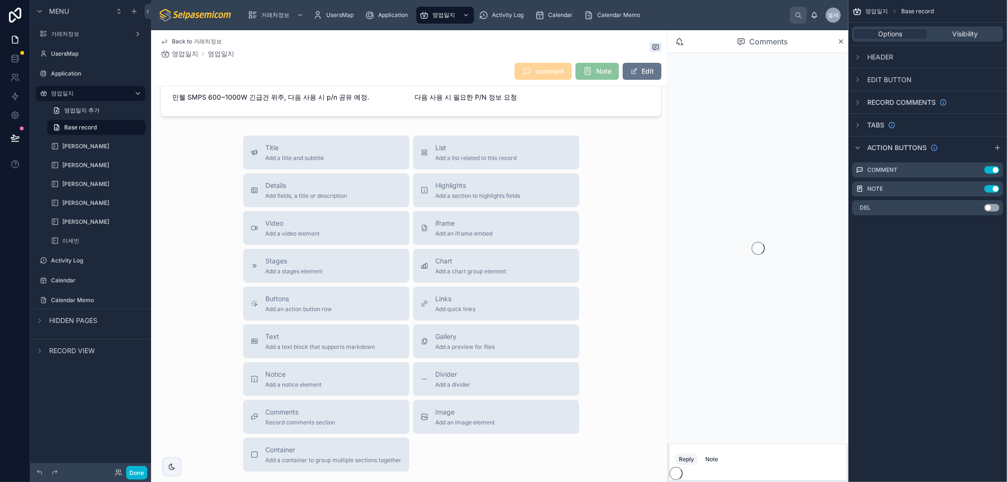
scroll to position [192, 0]
click at [652, 48] on icon at bounding box center [656, 47] width 8 height 8
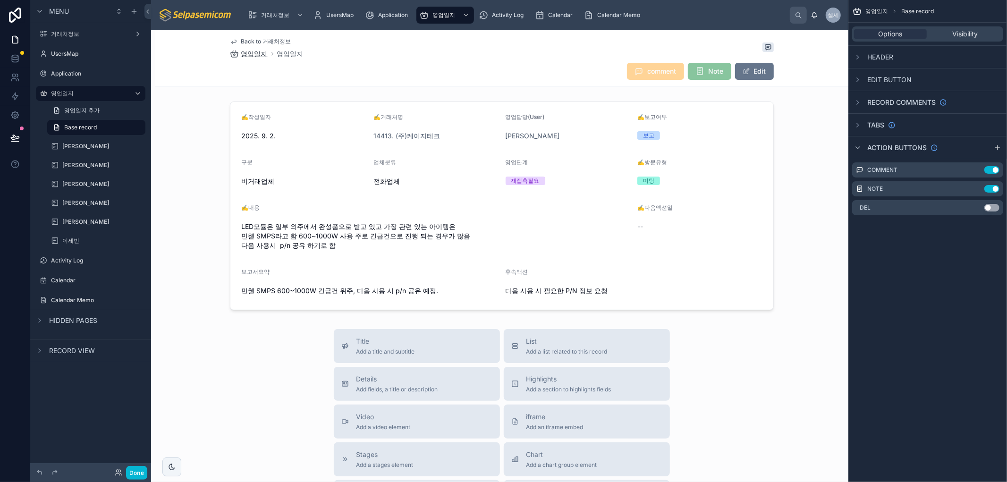
click at [253, 53] on span "영업일지" at bounding box center [254, 53] width 26 height 9
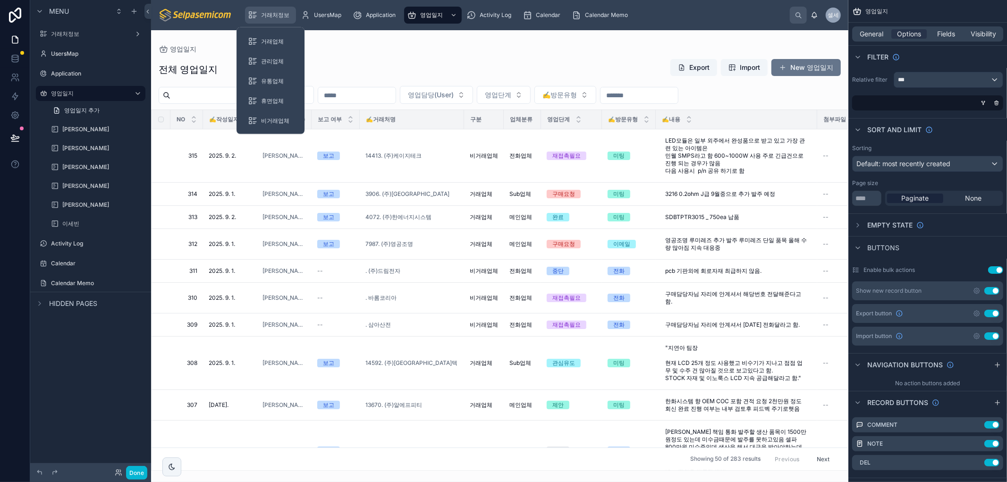
click at [278, 16] on span "거래처정보" at bounding box center [275, 15] width 28 height 8
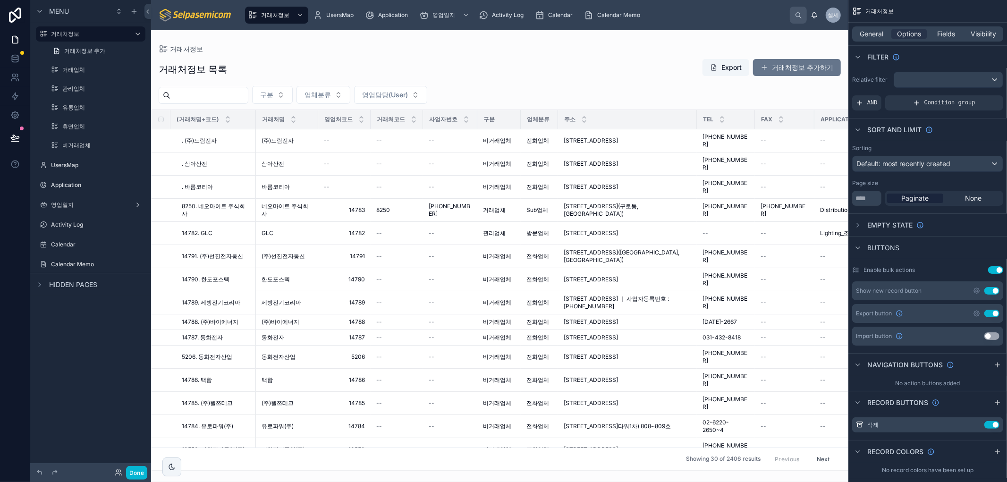
click at [616, 135] on div at bounding box center [499, 256] width 697 height 452
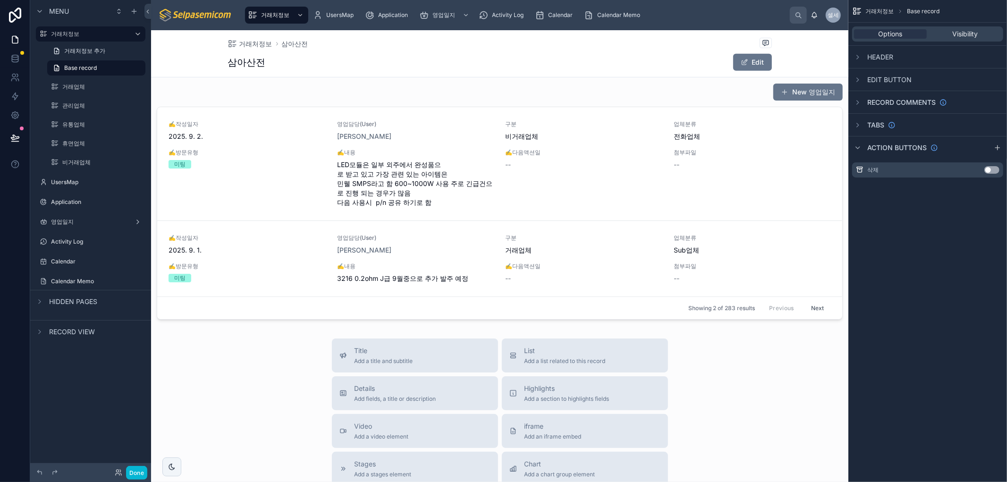
scroll to position [314, 0]
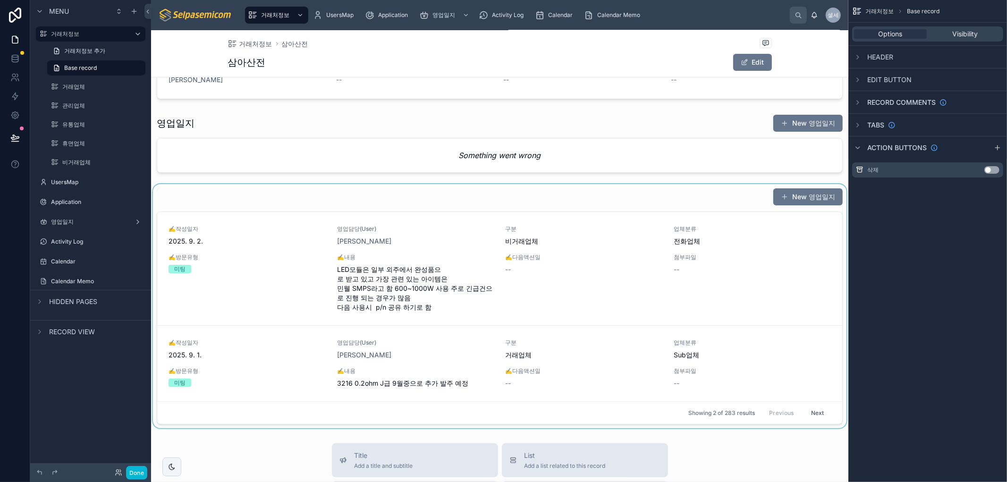
click at [778, 239] on div at bounding box center [499, 306] width 697 height 244
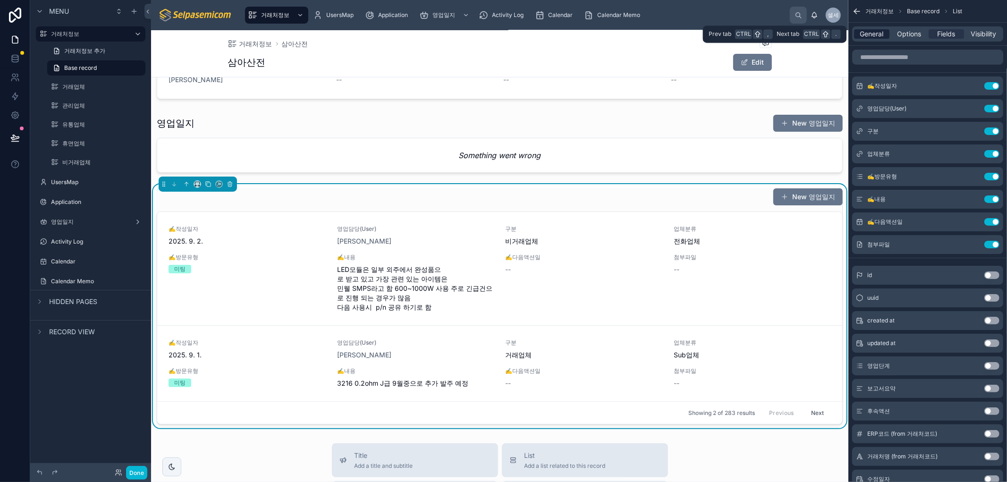
click at [867, 38] on span "General" at bounding box center [872, 33] width 24 height 9
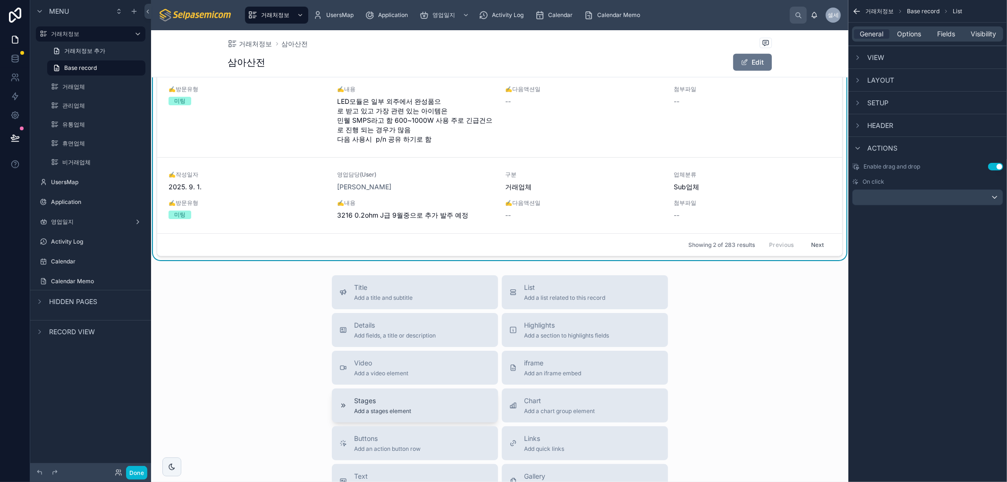
scroll to position [577, 0]
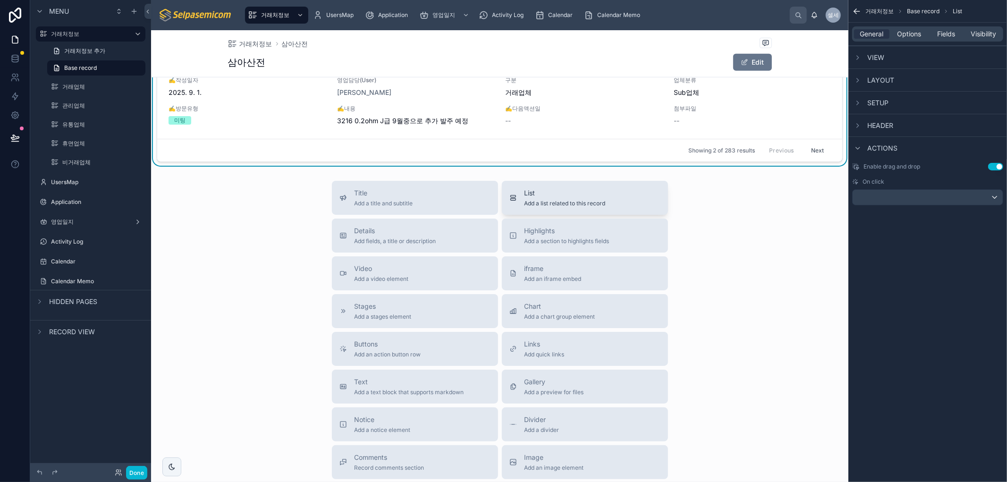
click at [535, 208] on button "List Add a list related to this record" at bounding box center [585, 198] width 166 height 34
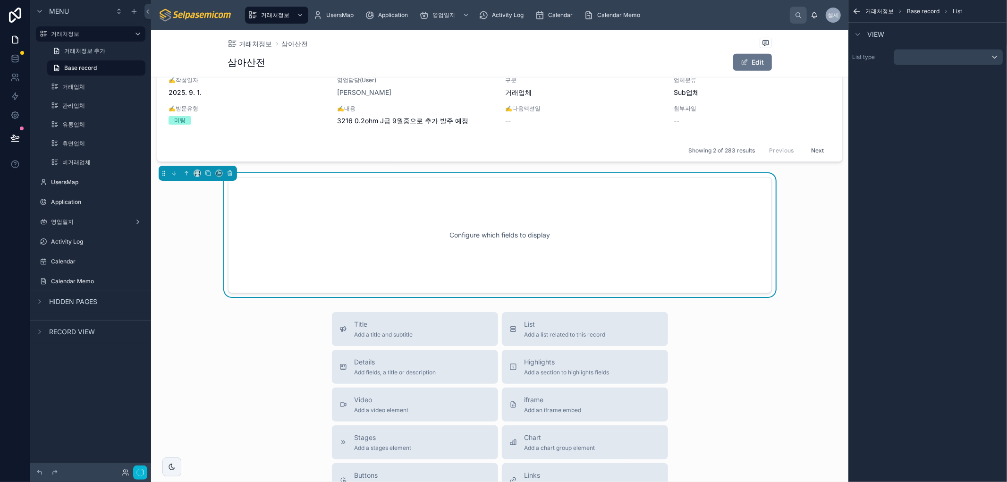
scroll to position [555, 0]
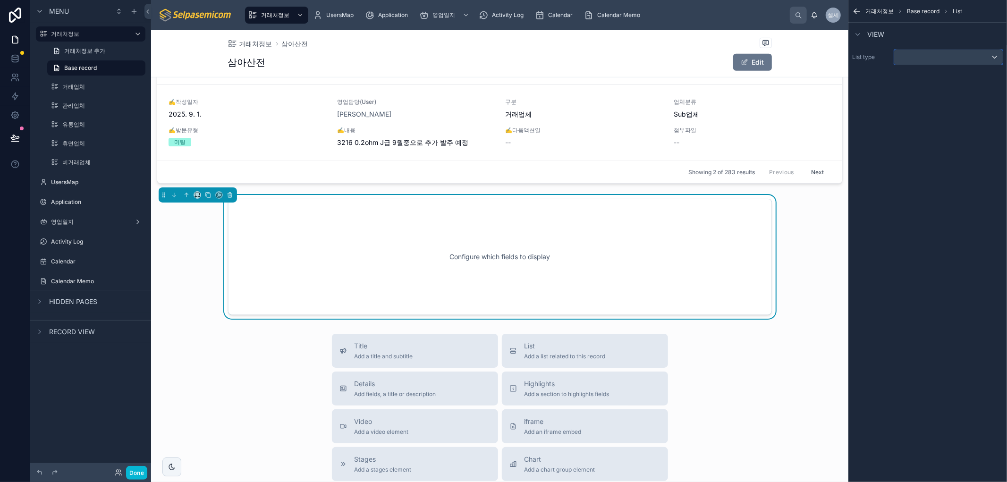
click at [918, 57] on div "scrollable content" at bounding box center [948, 57] width 109 height 15
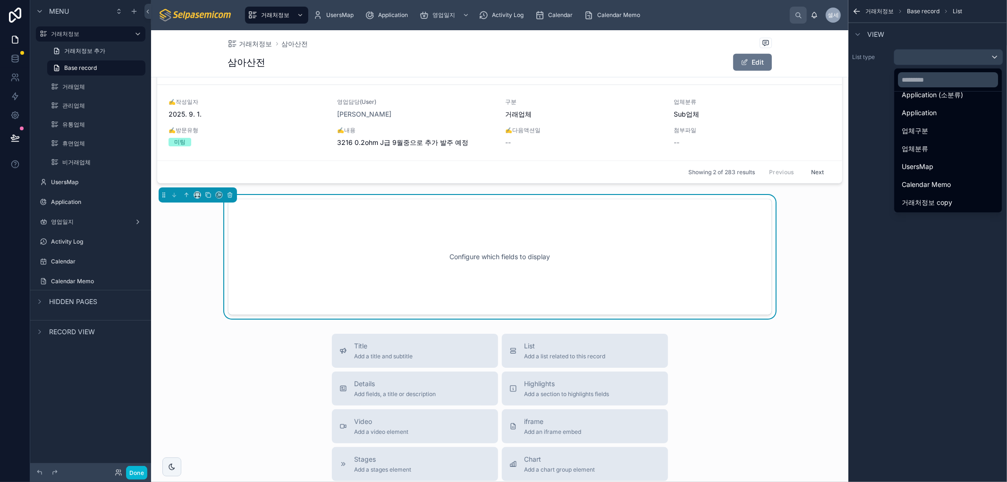
scroll to position [0, 0]
click at [929, 172] on div "영업일지" at bounding box center [948, 171] width 93 height 11
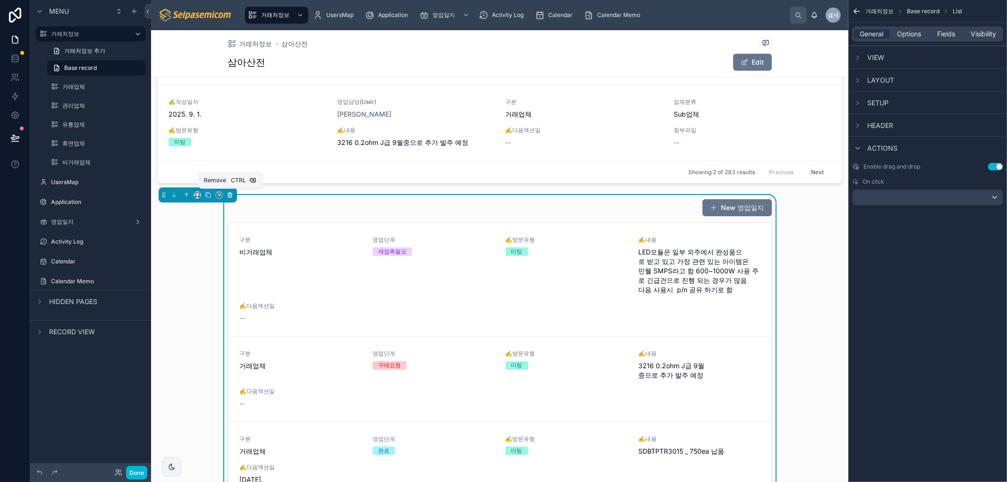
click at [229, 197] on button at bounding box center [230, 195] width 10 height 10
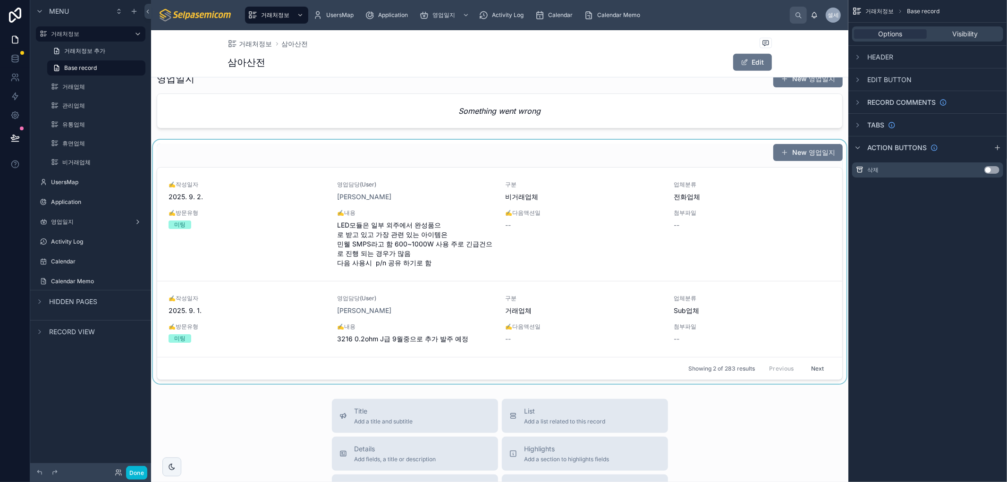
scroll to position [346, 0]
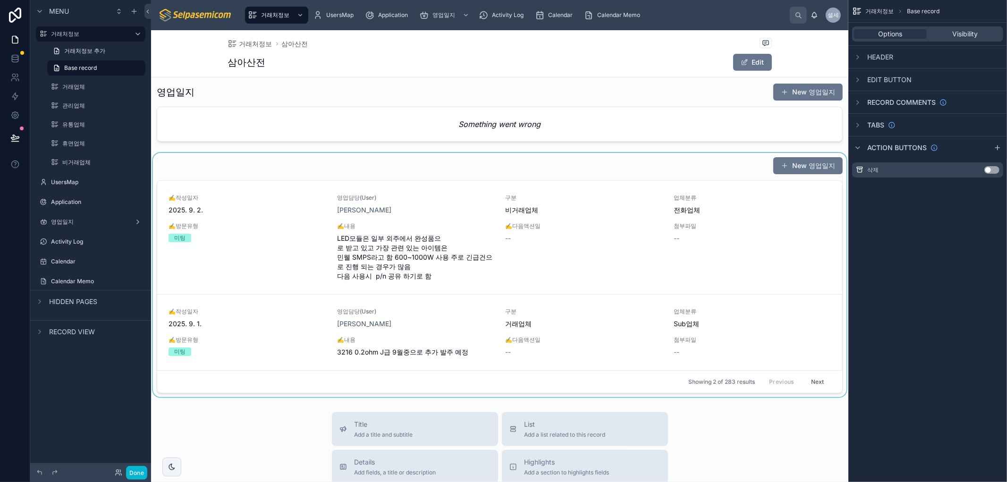
click at [602, 221] on div at bounding box center [499, 275] width 697 height 244
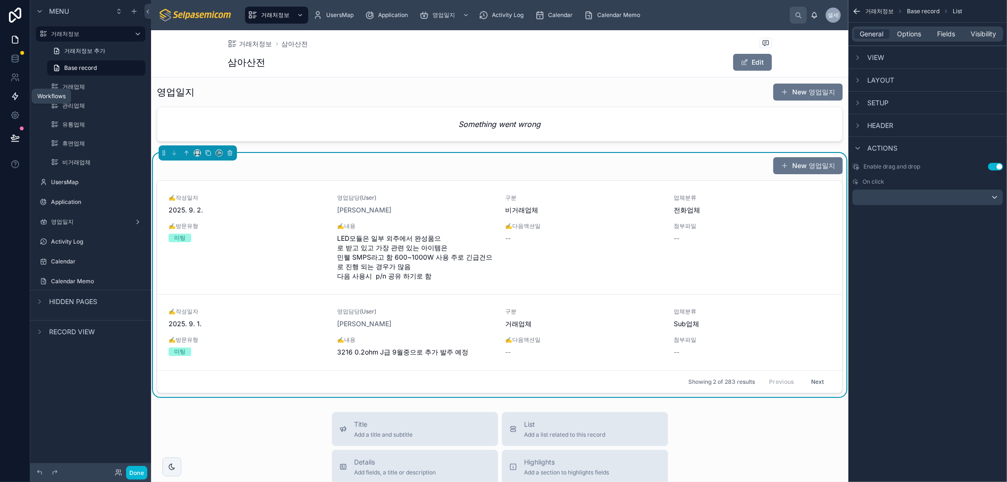
click at [15, 97] on icon at bounding box center [14, 96] width 9 height 9
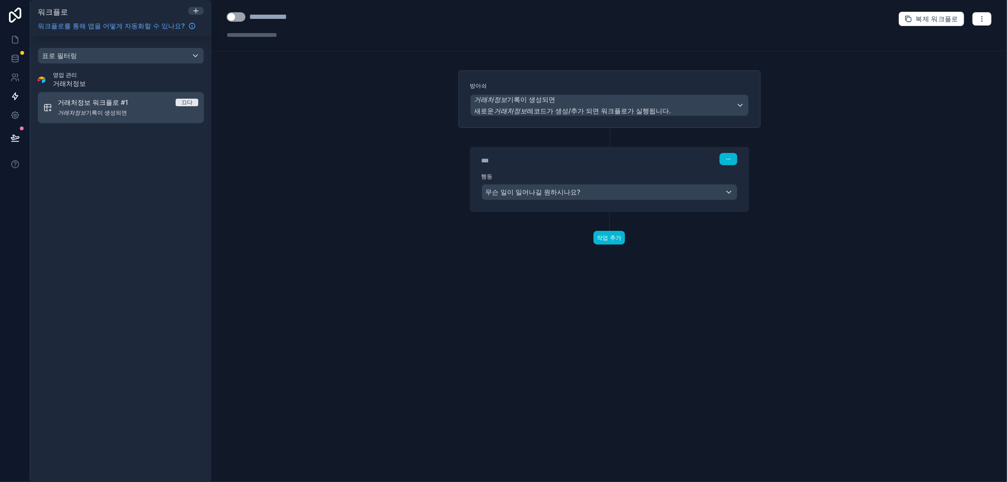
click at [77, 110] on font "거래처정보" at bounding box center [72, 112] width 28 height 7
click at [79, 85] on font "거래처정보" at bounding box center [69, 83] width 33 height 8
click at [78, 84] on font "거래처정보" at bounding box center [69, 83] width 33 height 8
click at [20, 41] on link at bounding box center [15, 39] width 30 height 19
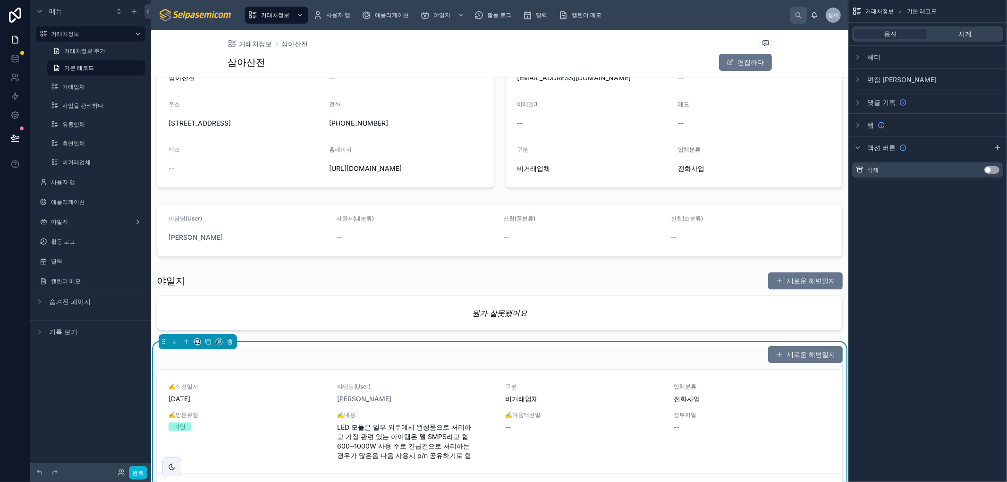
scroll to position [157, 0]
click at [263, 372] on link "✍️작성일자 2025년 9월 2일 야담당(User) 최한얼 구분 비거래업체 업체분류 전화사업 ✍️방문유형 미팅 ✍️내용 LED 모듈은 일부 외…" at bounding box center [499, 421] width 685 height 104
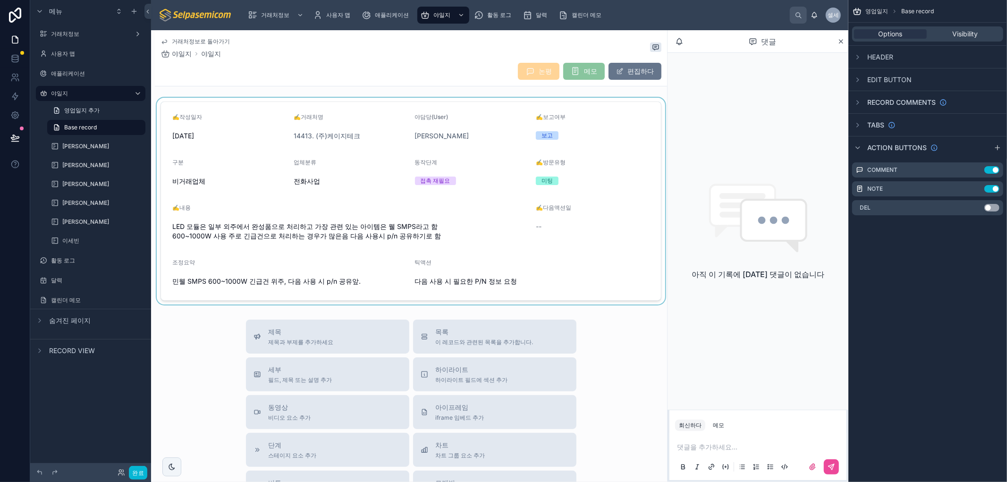
click at [577, 229] on div at bounding box center [411, 201] width 512 height 207
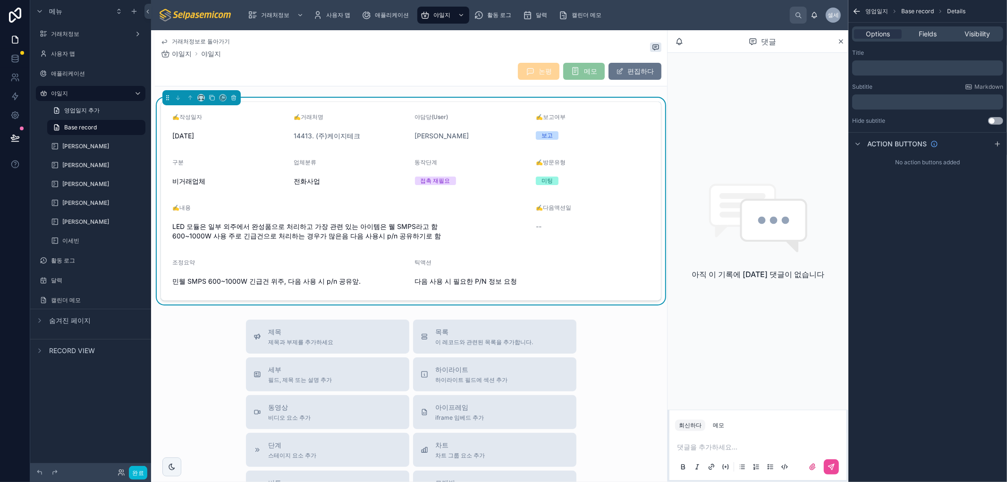
drag, startPoint x: 843, startPoint y: 38, endPoint x: 849, endPoint y: 38, distance: 5.7
click at [844, 39] on icon at bounding box center [841, 42] width 7 height 8
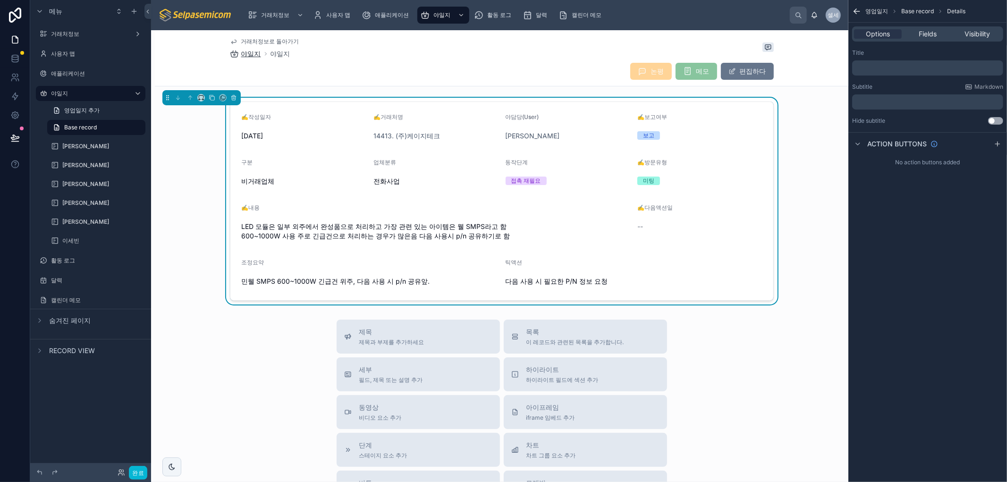
click at [251, 55] on font "야일지" at bounding box center [251, 54] width 20 height 8
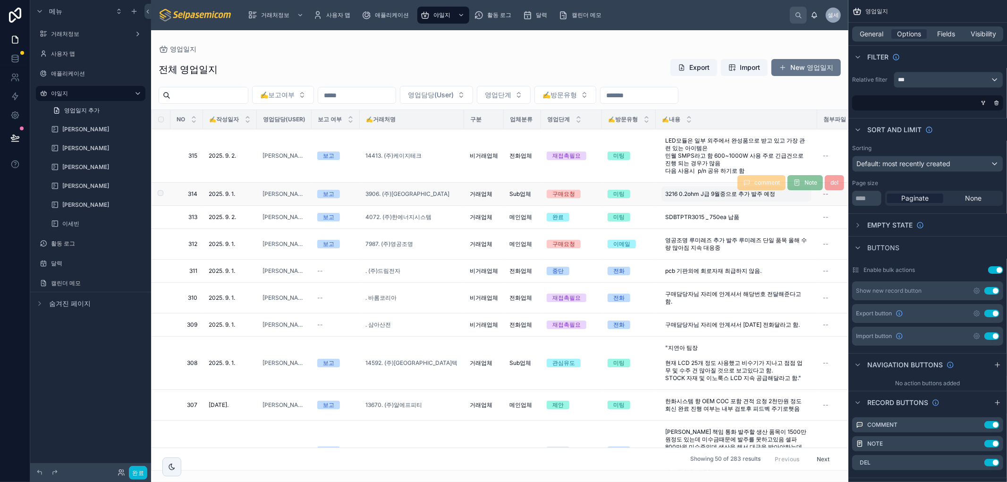
click at [707, 192] on div "3216 0.2ohm J급 9월중으로 추가 발주 예정 3216 0.2ohm J급 9월중으로 추가 발주 예정" at bounding box center [737, 194] width 150 height 15
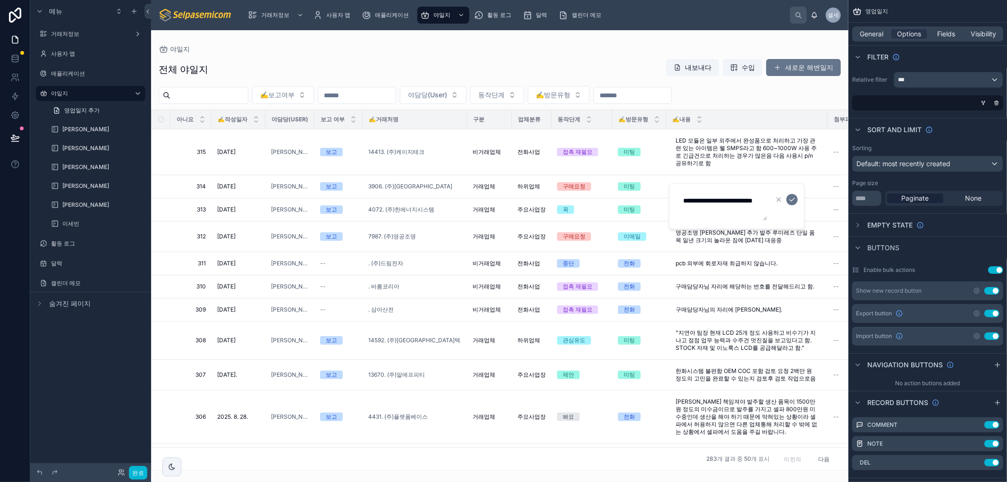
click at [205, 12] on img at bounding box center [196, 15] width 74 height 15
click at [271, 12] on font "거래처정보" at bounding box center [275, 14] width 28 height 7
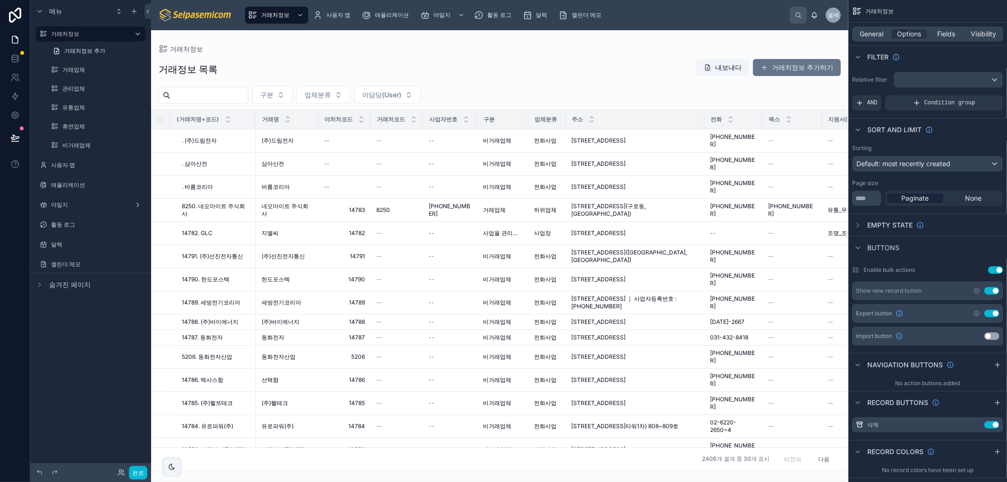
click at [584, 224] on div at bounding box center [499, 256] width 697 height 452
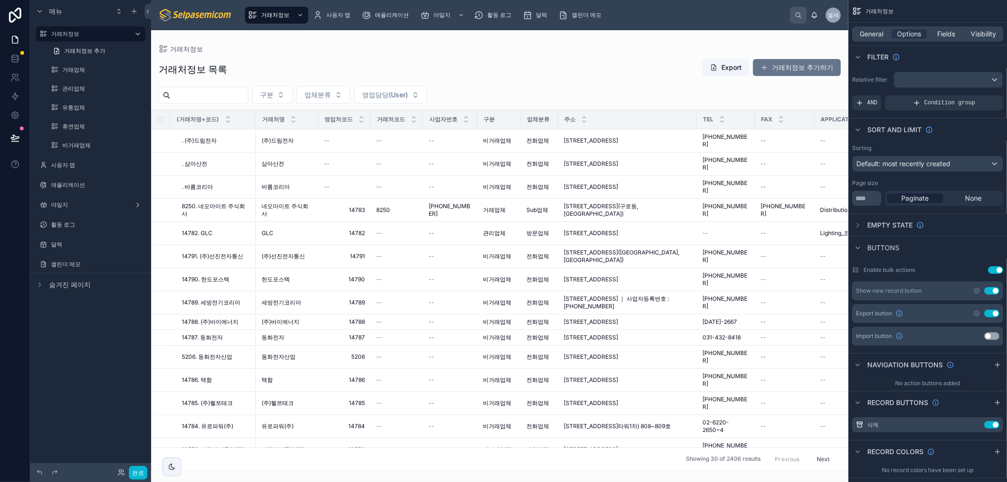
click at [203, 97] on input "text" at bounding box center [208, 95] width 77 height 13
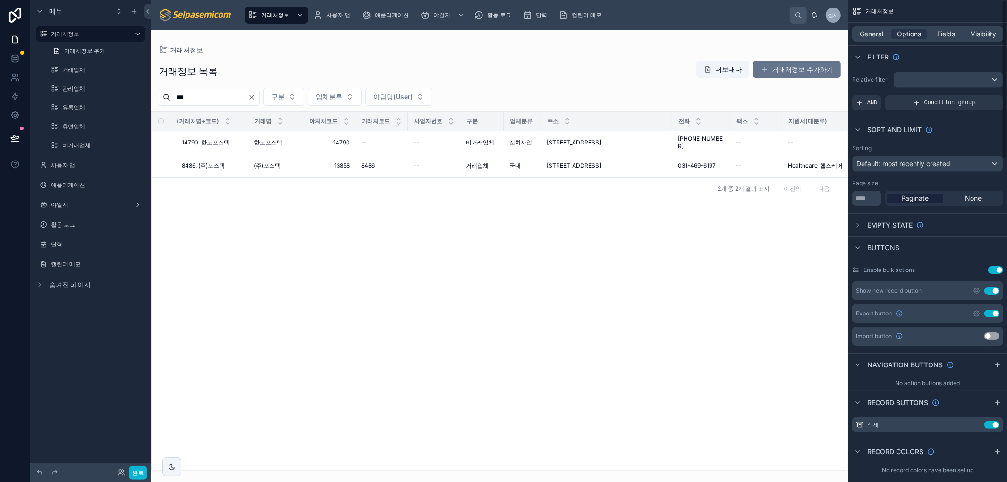
click at [204, 97] on input "***" at bounding box center [208, 97] width 77 height 13
type input "*"
type input "***"
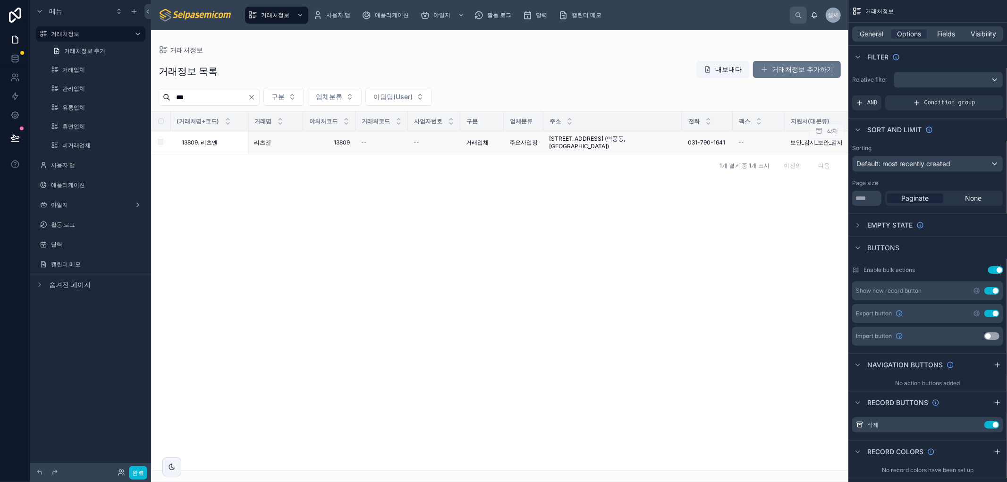
click at [611, 134] on td "경기 하남시 조정대로 150, 628호 (덕풍동,아이테코) 경기 하남시 조정대로 150, 628호 (덕풍동,아이테코)" at bounding box center [613, 142] width 139 height 23
click at [625, 140] on font "경기 하남시 조정대로 150, 628호 (덕풍동,아이테코)" at bounding box center [587, 142] width 76 height 15
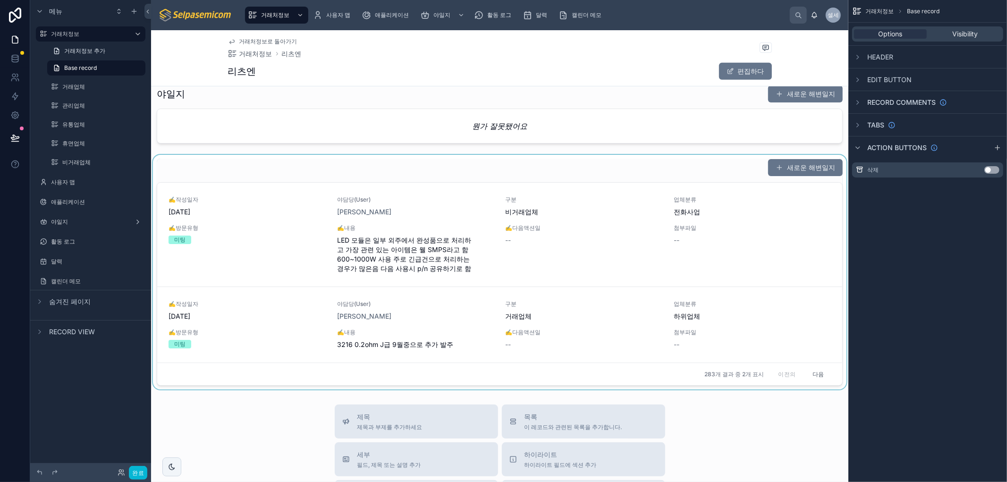
scroll to position [367, 0]
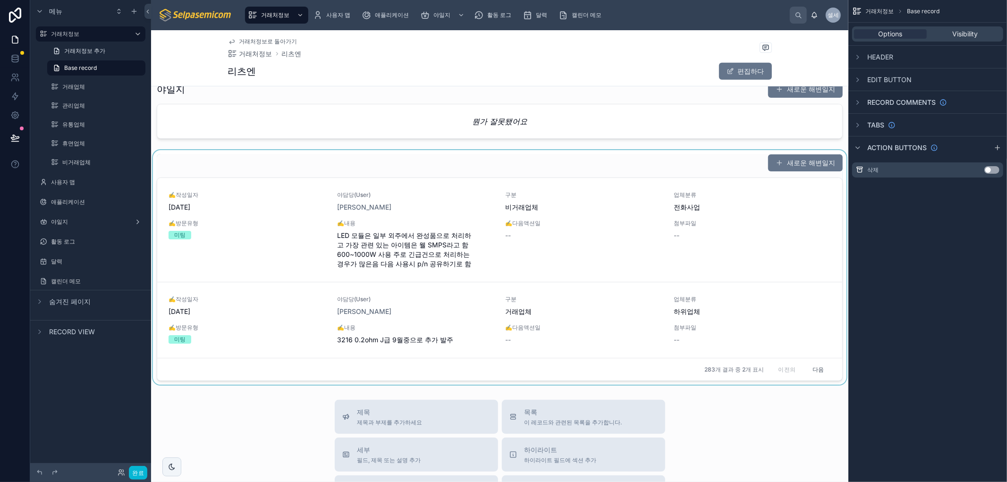
click at [577, 197] on div at bounding box center [499, 267] width 697 height 235
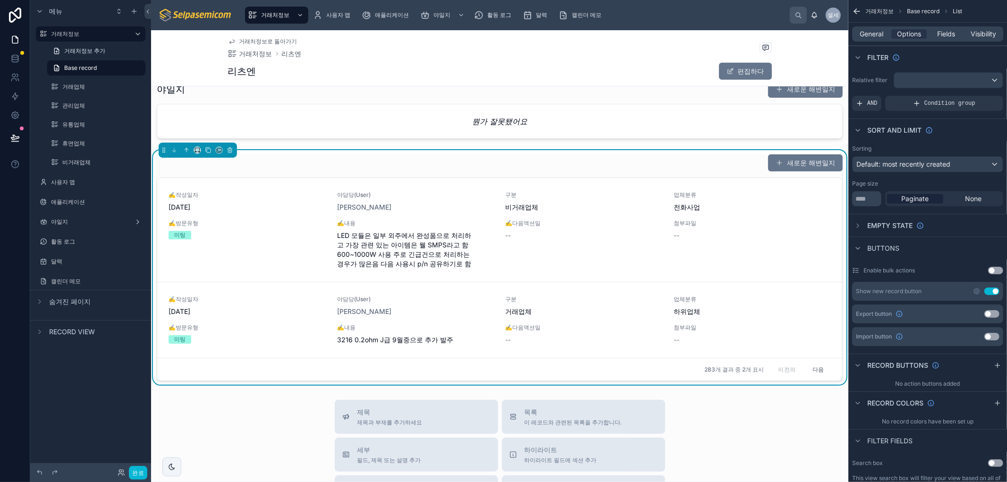
click at [701, 164] on div "새로운 해변일지" at bounding box center [500, 163] width 686 height 18
click at [787, 163] on font "새로운 해변일지" at bounding box center [811, 163] width 48 height 8
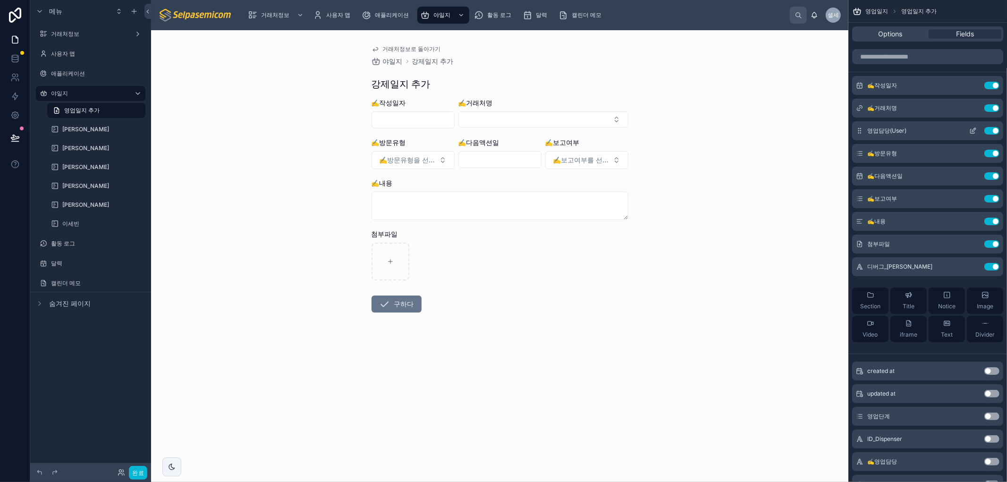
click at [971, 131] on icon "스크롤 가능한 콘텐츠" at bounding box center [973, 131] width 8 height 8
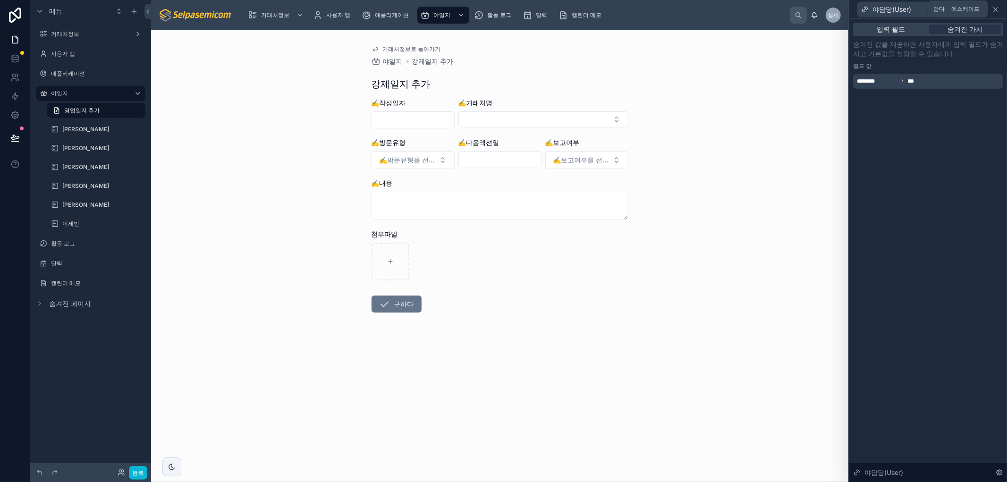
click at [997, 8] on icon at bounding box center [996, 10] width 4 height 4
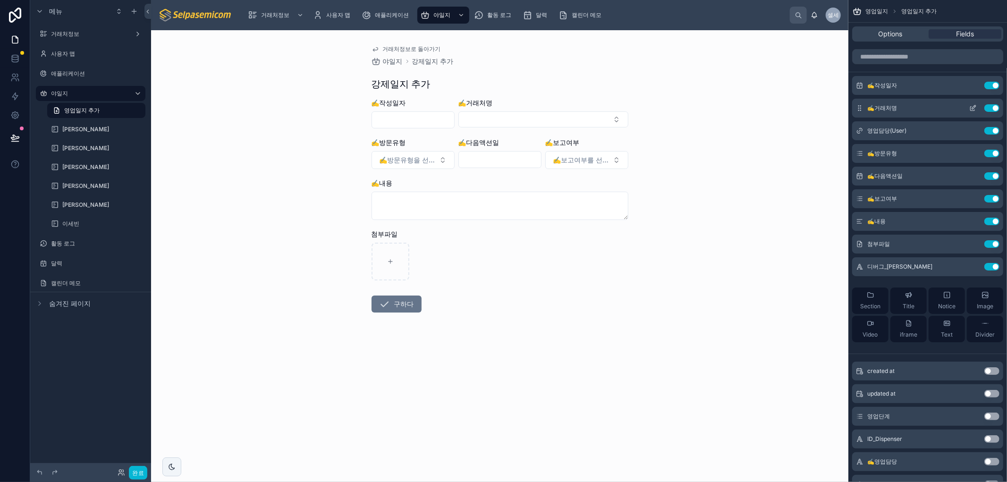
click at [973, 108] on icon "스크롤 가능한 콘텐츠" at bounding box center [974, 107] width 4 height 4
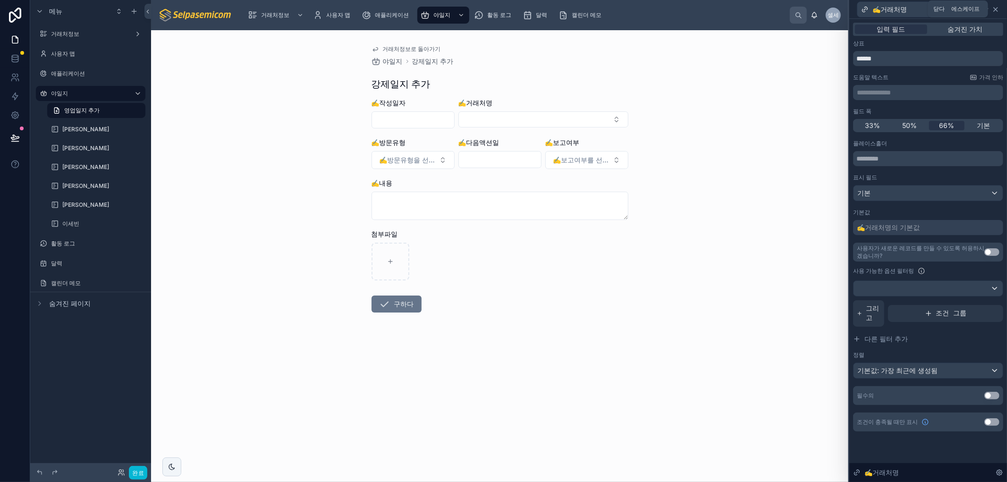
click at [996, 10] on icon at bounding box center [996, 10] width 8 height 8
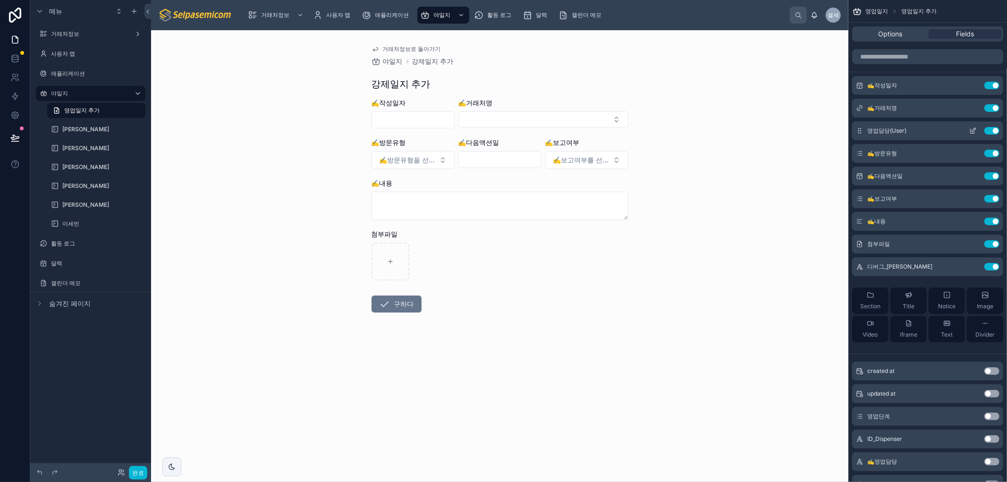
click at [971, 131] on icon "스크롤 가능한 콘텐츠" at bounding box center [973, 131] width 8 height 8
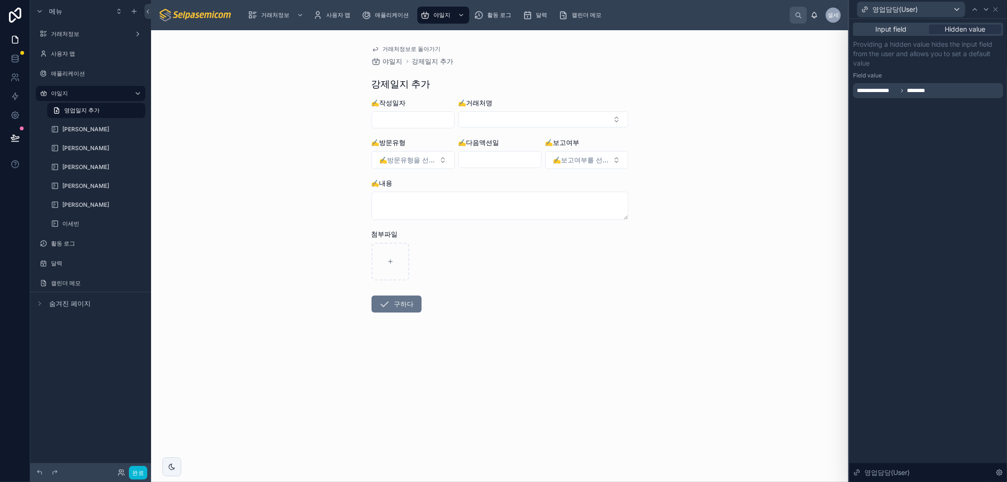
click at [971, 131] on div "**********" at bounding box center [929, 250] width 158 height 463
click at [995, 8] on icon at bounding box center [996, 10] width 8 height 8
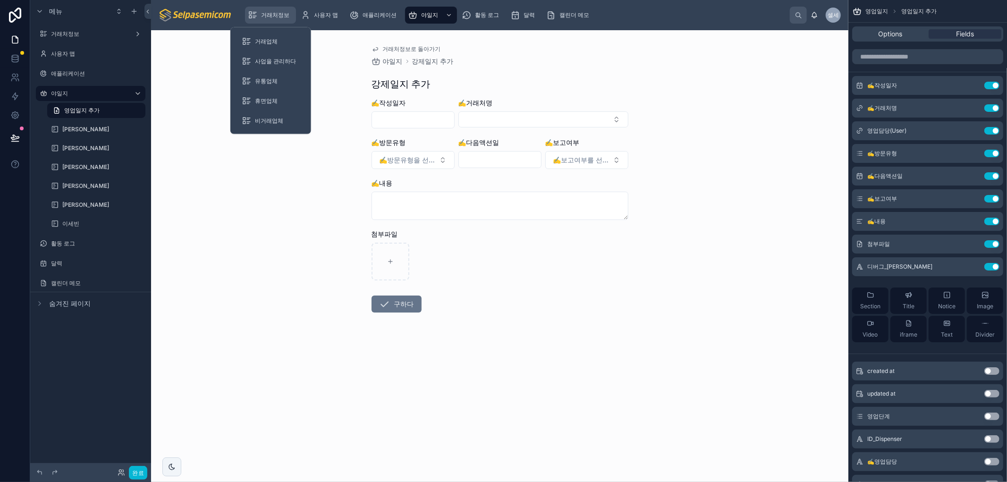
click at [266, 15] on font "거래처정보" at bounding box center [275, 14] width 28 height 7
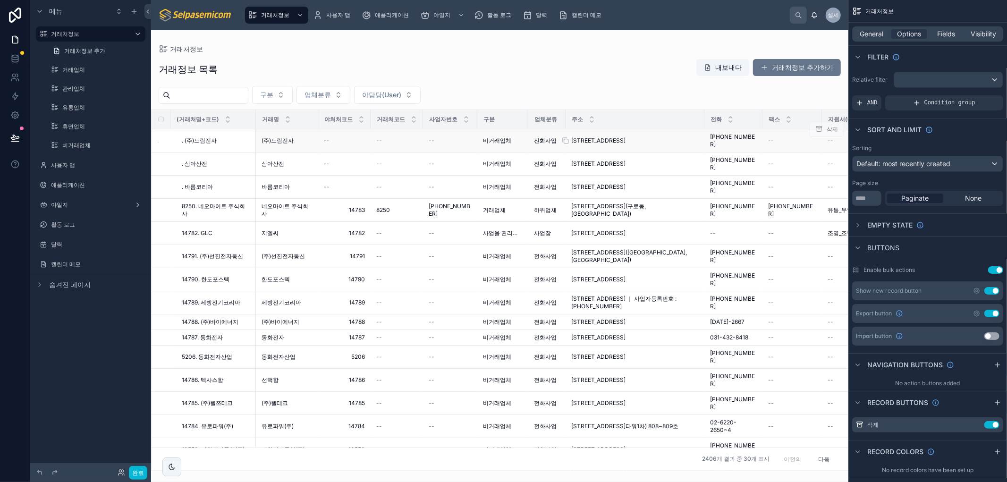
click at [597, 137] on font "[STREET_ADDRESS]" at bounding box center [598, 140] width 54 height 7
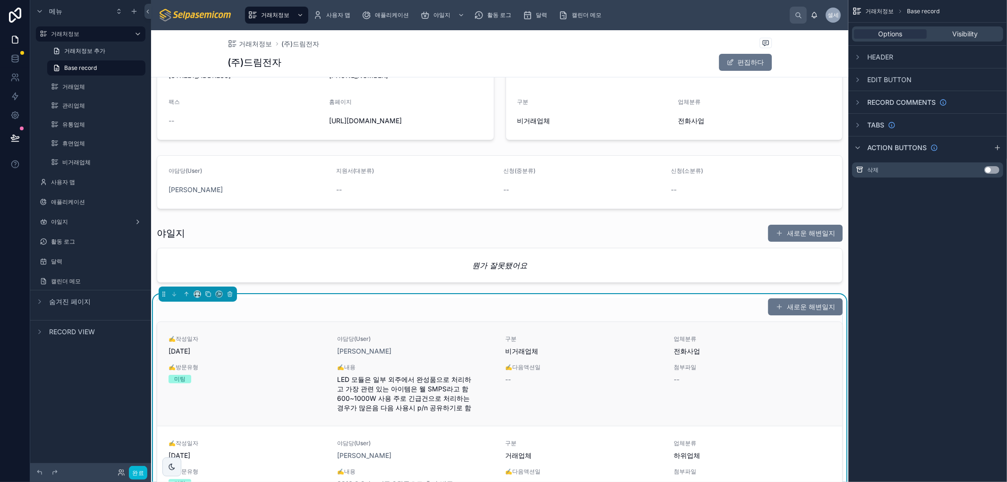
scroll to position [262, 0]
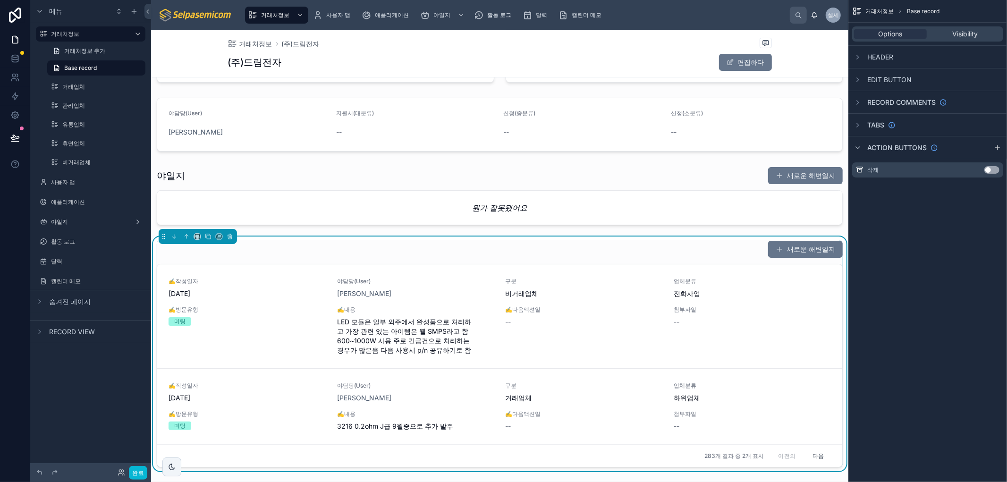
click at [560, 245] on div "새로운 해변일지" at bounding box center [500, 249] width 686 height 18
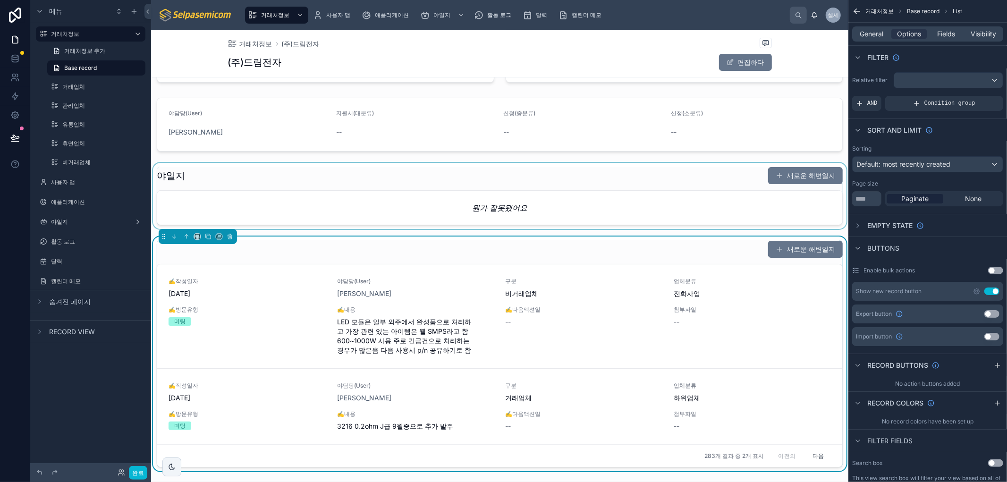
click at [668, 199] on div at bounding box center [499, 196] width 697 height 66
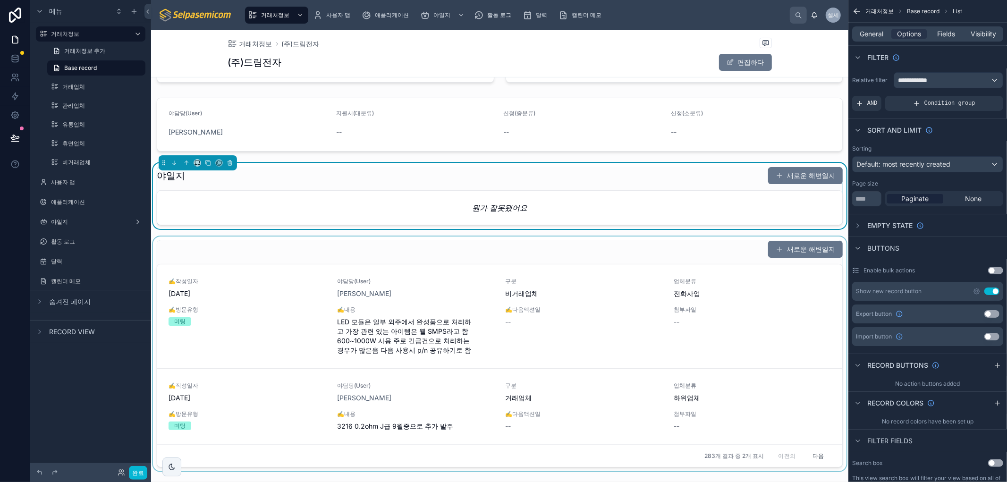
click at [659, 254] on div at bounding box center [499, 354] width 697 height 235
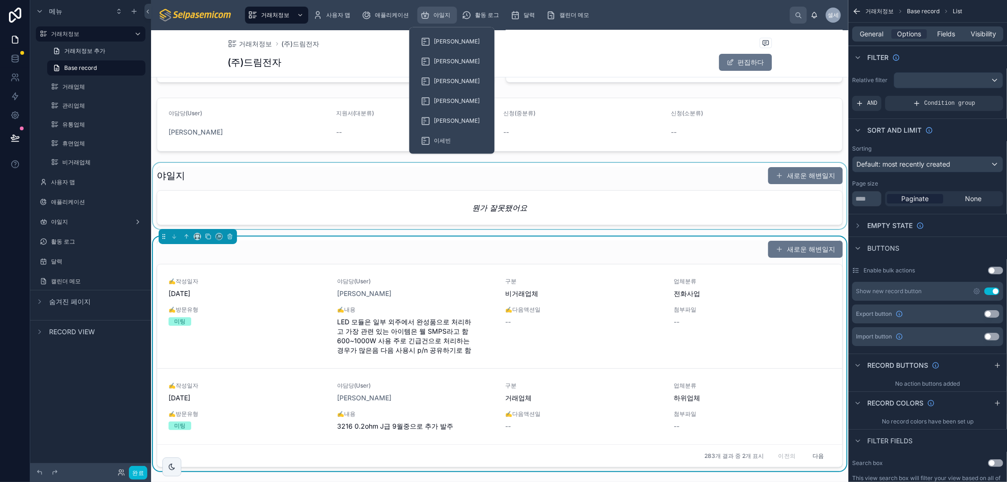
click at [440, 18] on span "야일지" at bounding box center [441, 15] width 17 height 8
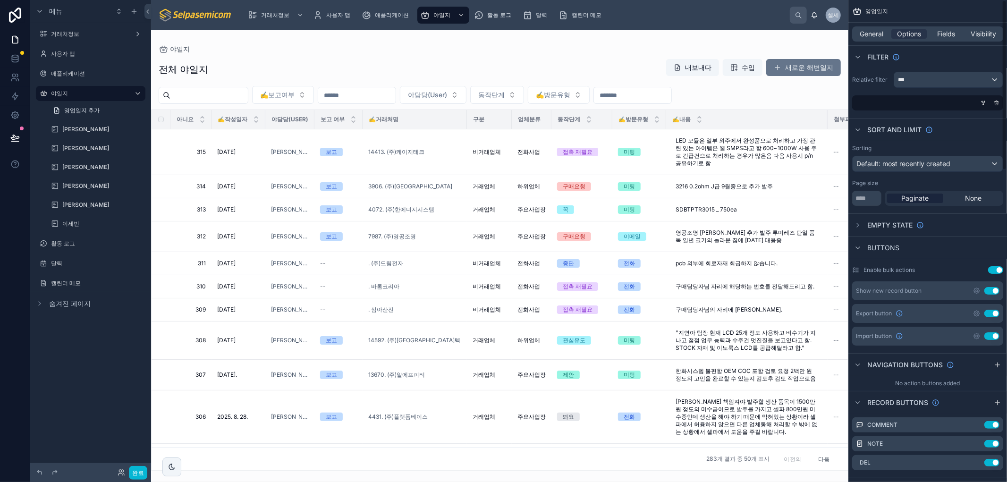
click at [686, 145] on div at bounding box center [499, 256] width 697 height 452
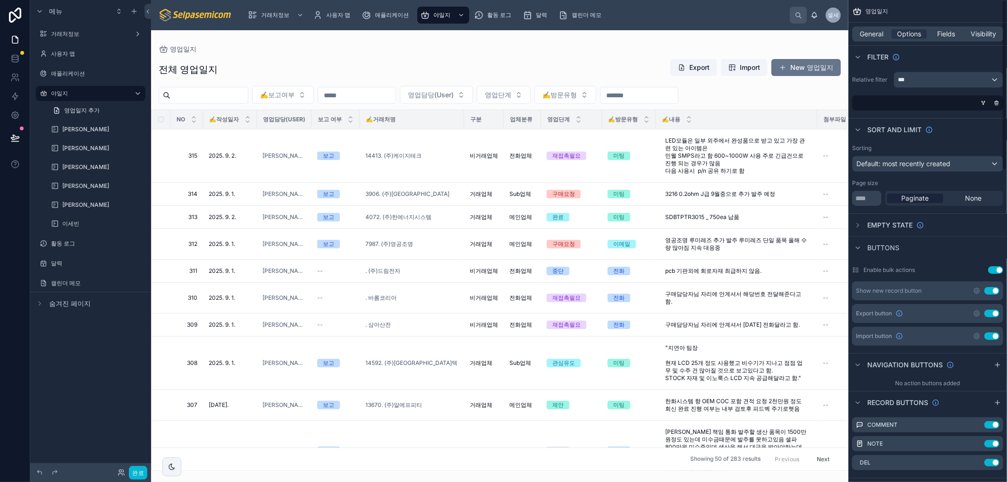
click at [715, 163] on span "LED모듈은 일부 외주에서 완성품으로 받고 있고 가장 관련 있는 아이템은 민웰 SMPS라고 함 600~1000W 사용 주로 긴급건으로 진행 되…" at bounding box center [736, 156] width 143 height 38
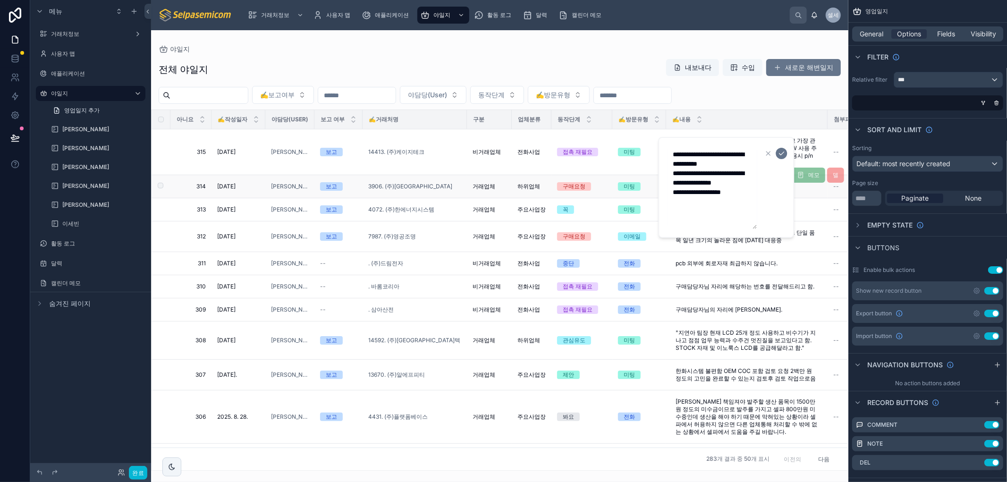
click at [610, 181] on td "구매요청" at bounding box center [582, 186] width 61 height 23
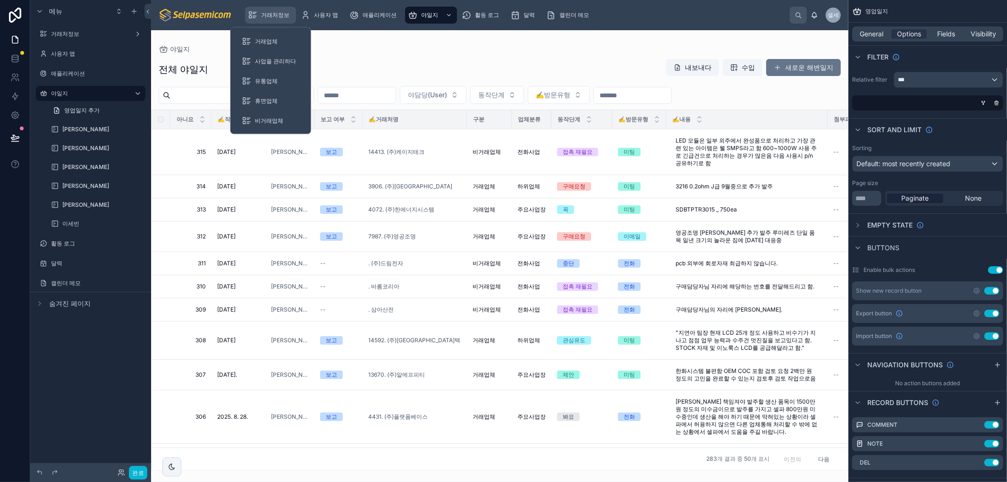
click at [273, 12] on font "거래처정보" at bounding box center [275, 14] width 28 height 7
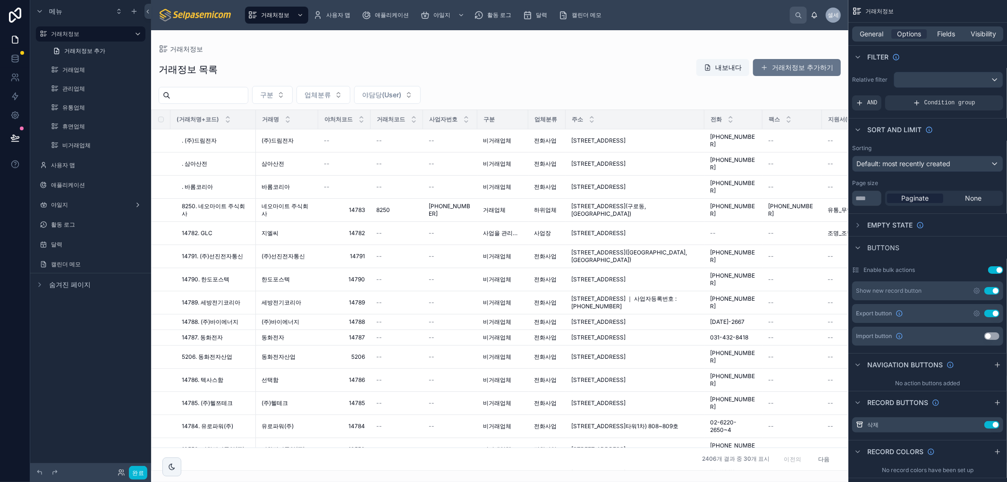
click at [463, 156] on div at bounding box center [499, 256] width 697 height 452
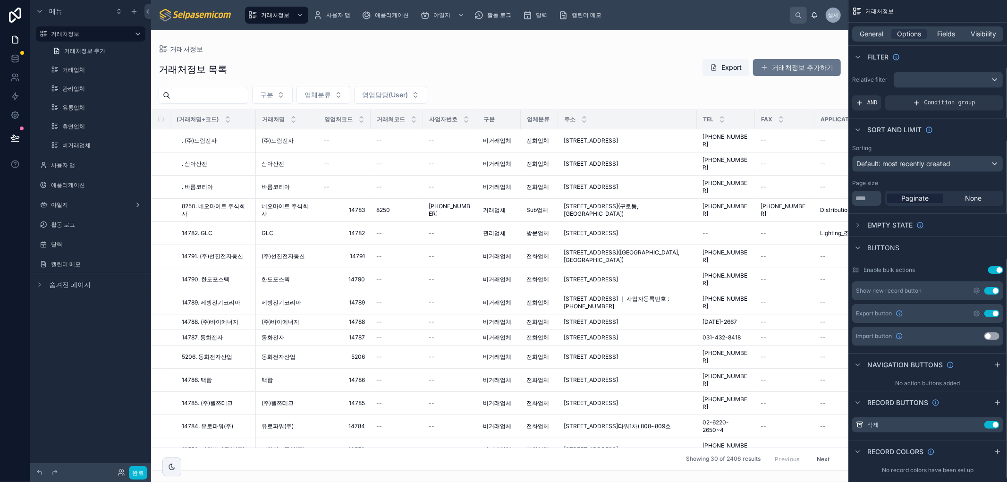
click at [464, 161] on td "--" at bounding box center [450, 164] width 54 height 23
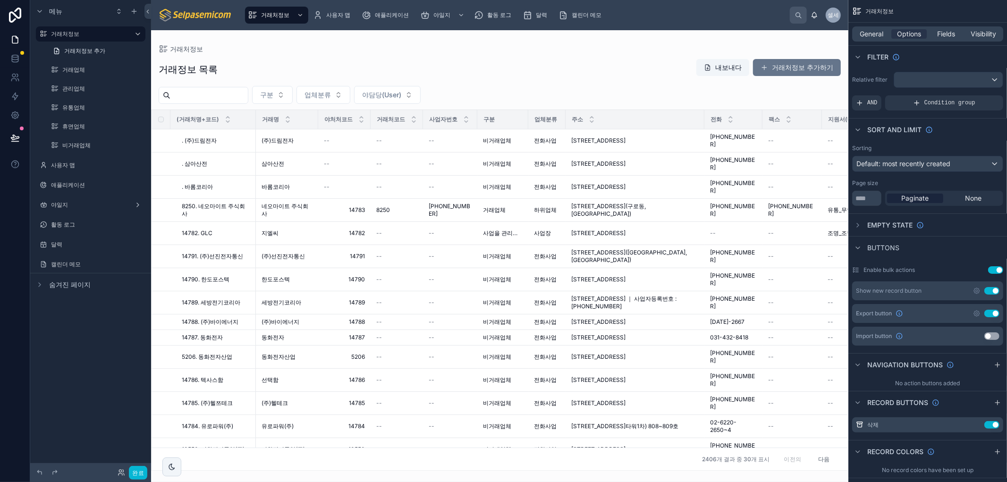
scroll to position [210, 0]
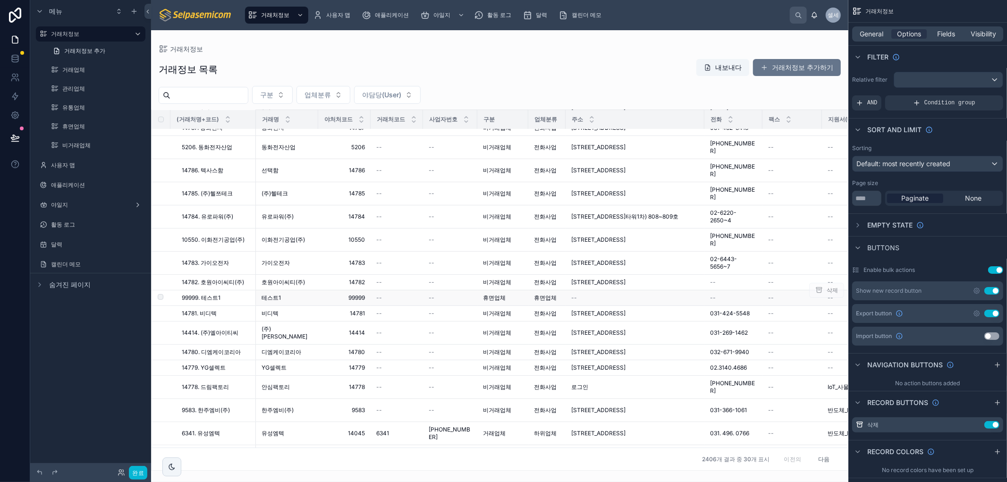
click at [432, 294] on font "--" at bounding box center [432, 297] width 6 height 7
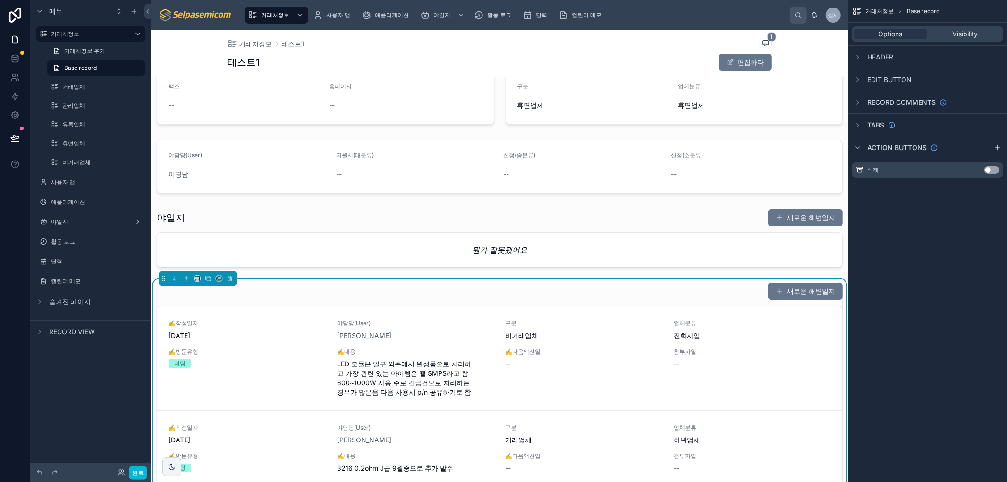
scroll to position [210, 0]
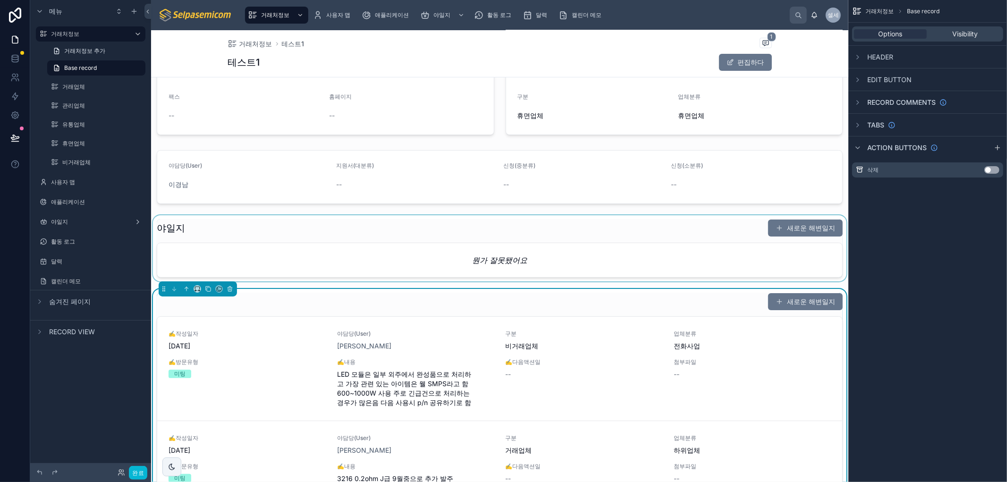
click at [676, 264] on div at bounding box center [499, 248] width 697 height 66
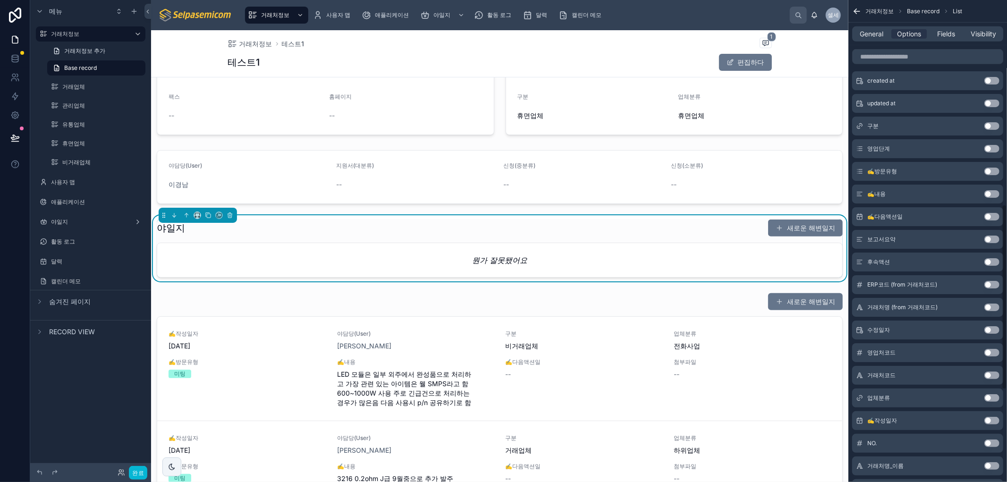
scroll to position [771, 0]
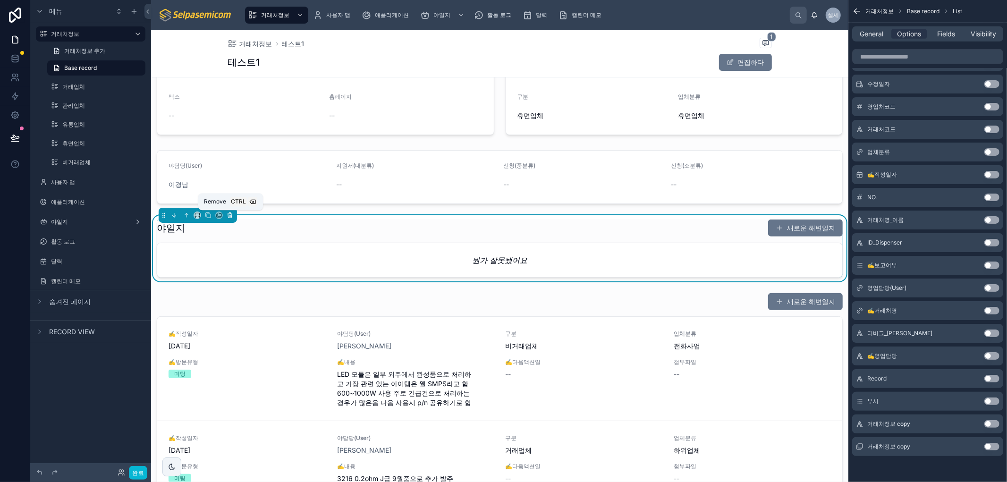
click at [228, 215] on icon at bounding box center [230, 215] width 7 height 7
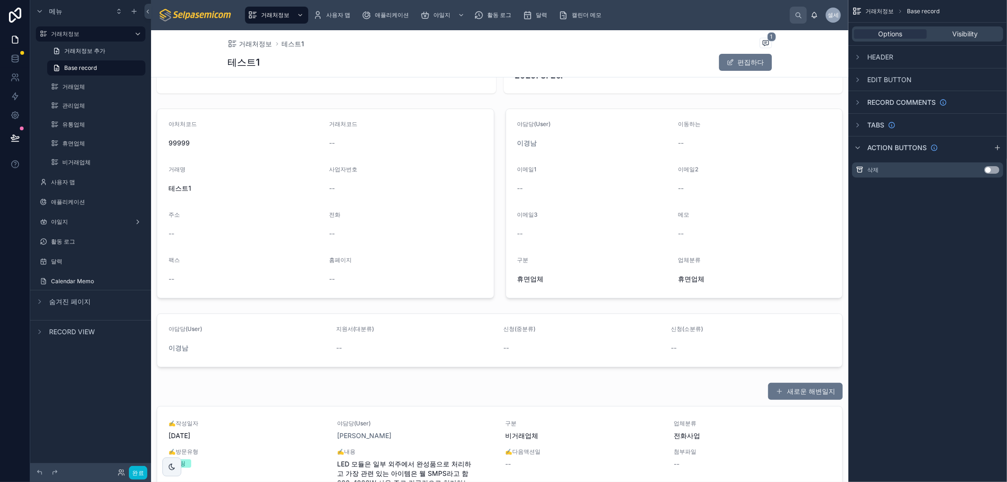
scroll to position [0, 0]
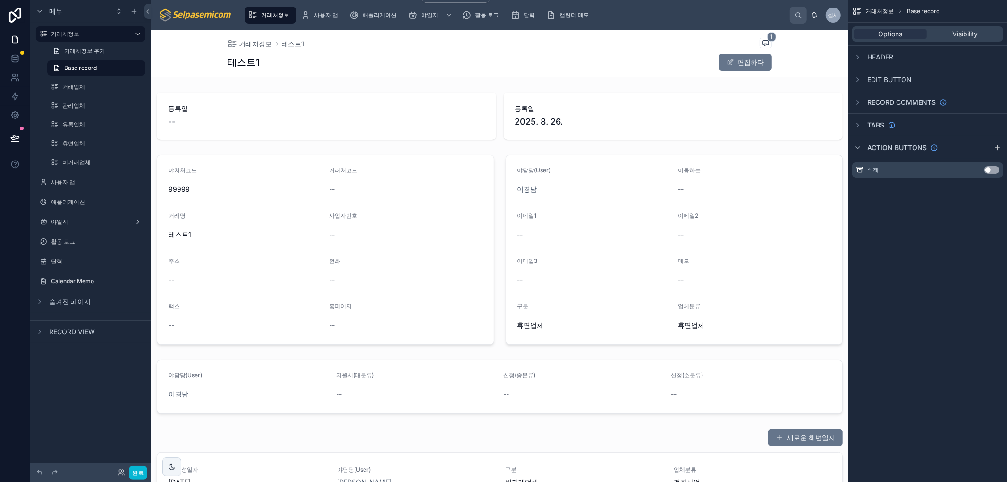
click at [282, 17] on span "거래처정보" at bounding box center [275, 15] width 28 height 8
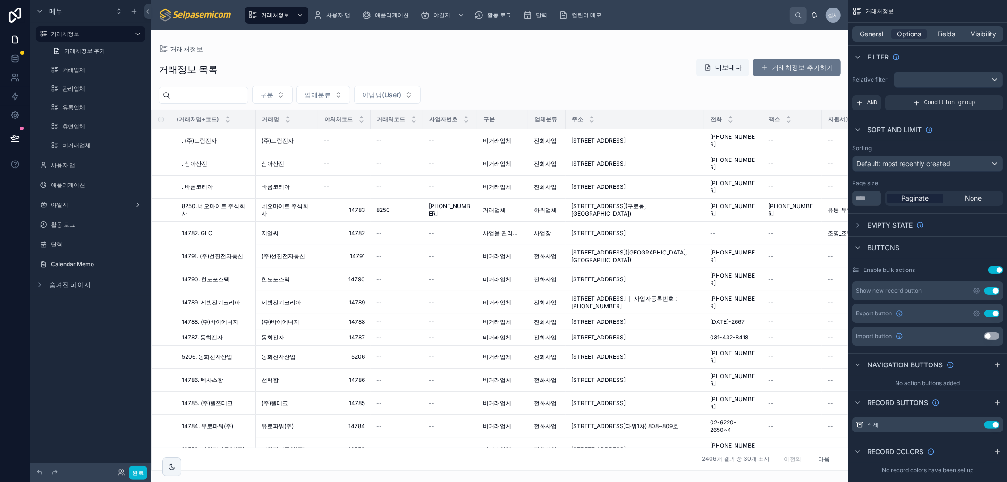
click at [625, 176] on div at bounding box center [499, 256] width 697 height 452
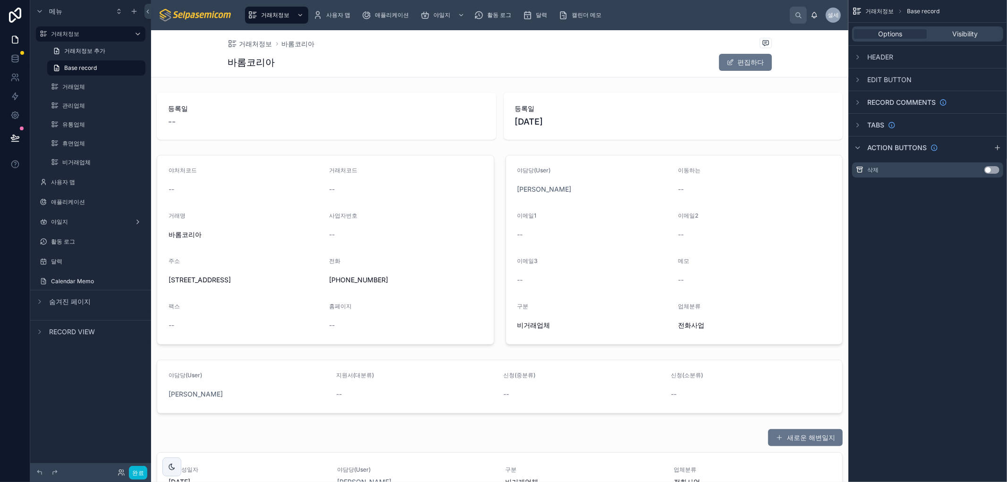
drag, startPoint x: 884, startPoint y: 248, endPoint x: 892, endPoint y: 7, distance: 241.9
click at [884, 234] on div "거래처정보 Base record Options Visibility Header Edit button Record comments Tabs Ac…" at bounding box center [928, 241] width 159 height 482
drag, startPoint x: 909, startPoint y: 221, endPoint x: 925, endPoint y: 252, distance: 35.5
click at [908, 223] on div "거래처정보 Base record Options Visibility Header Edit button Record comments Tabs Ac…" at bounding box center [928, 241] width 159 height 482
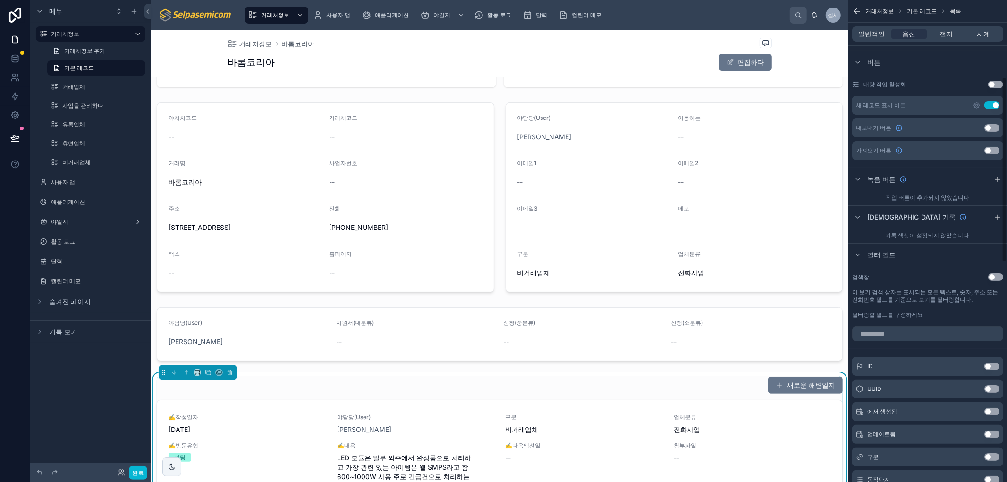
scroll to position [201, 0]
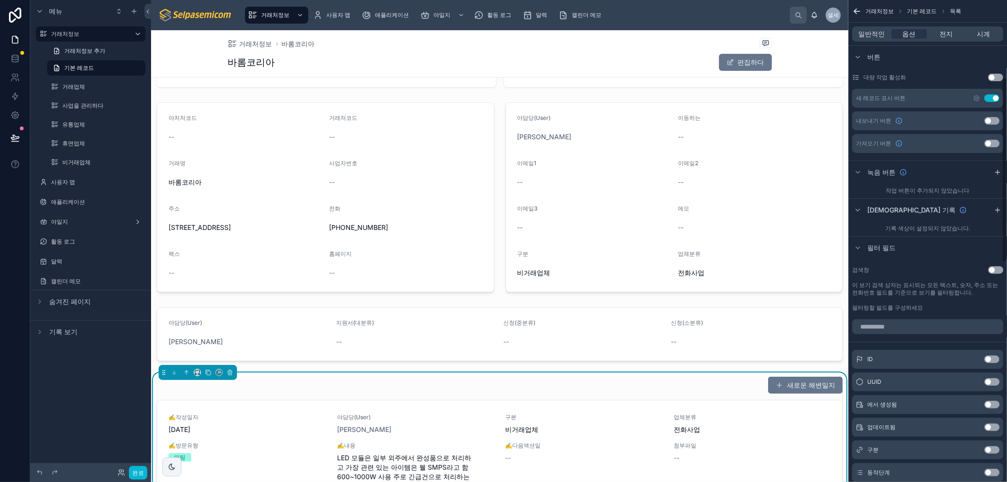
click at [956, 304] on div "필터링할 필드를 구성하세요" at bounding box center [927, 308] width 151 height 8
click at [1000, 169] on icon "스크롤 가능한 콘텐츠" at bounding box center [998, 173] width 8 height 8
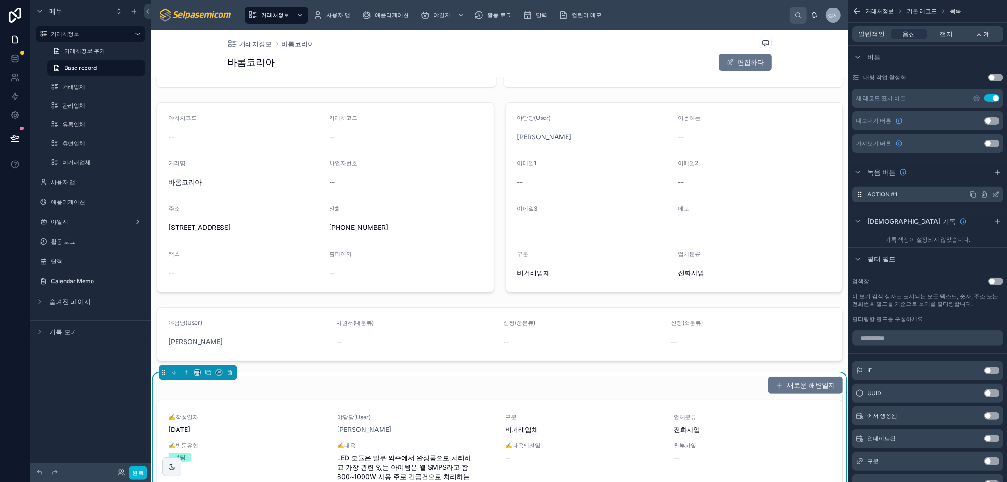
click at [892, 194] on label "Action #1" at bounding box center [882, 195] width 30 height 8
click at [999, 191] on icon "스크롤 가능한 콘텐츠" at bounding box center [996, 195] width 8 height 8
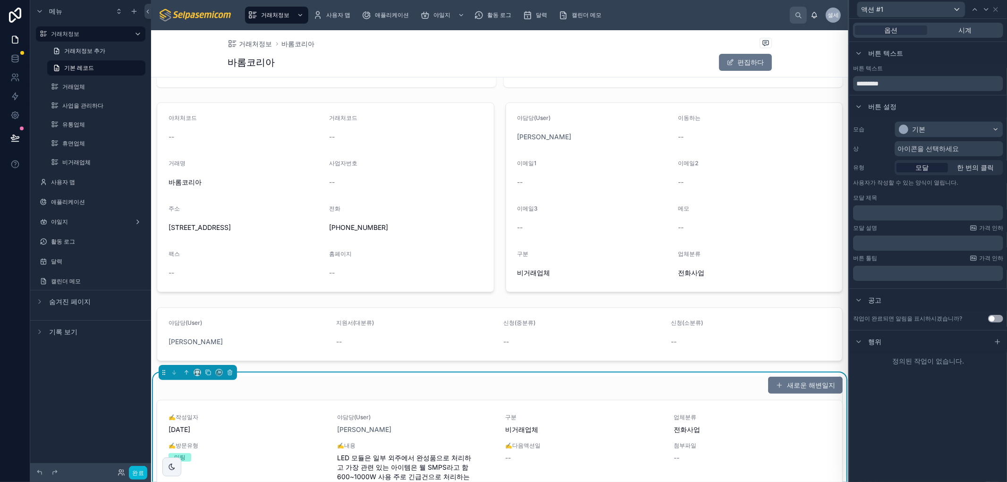
click at [905, 191] on div "모습 기본 상 아이콘을 선택하세요 유형 모달 한 번의 클릭 사용자가 작성할 수 있는 양식이 열립니다. 모달 제목 ﻿ 모달 설명 가격 인하 ﻿ …" at bounding box center [929, 201] width 158 height 167
click at [863, 339] on div at bounding box center [858, 341] width 11 height 11
click at [995, 342] on icon at bounding box center [998, 342] width 8 height 8
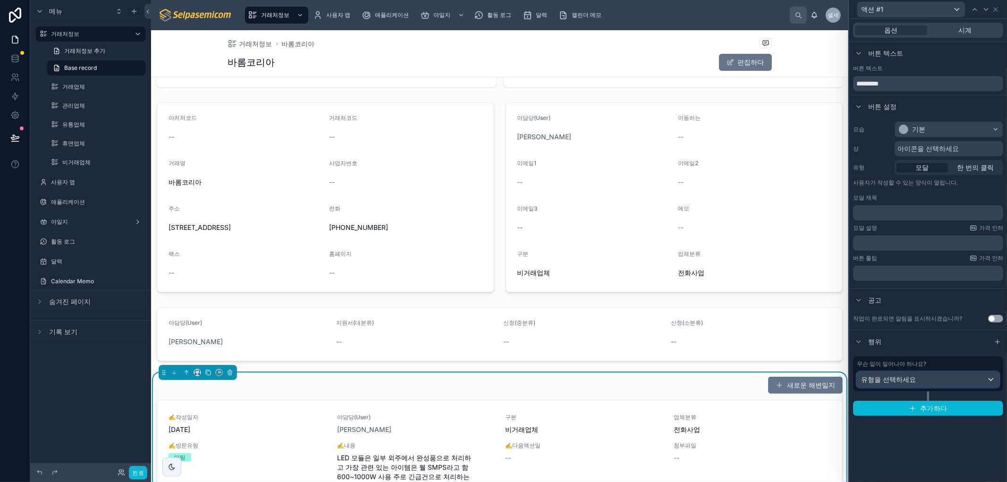
click at [918, 375] on div "유형을 선택하세요" at bounding box center [929, 379] width 142 height 15
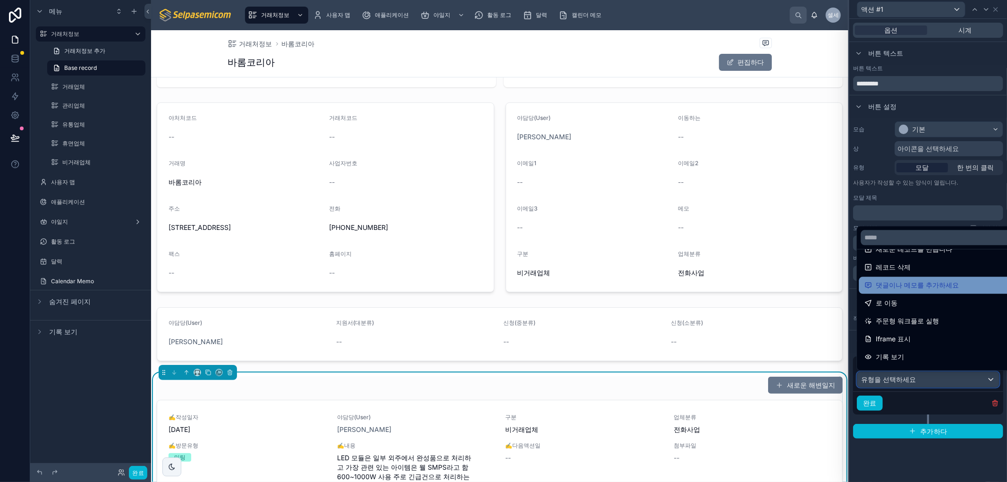
scroll to position [0, 0]
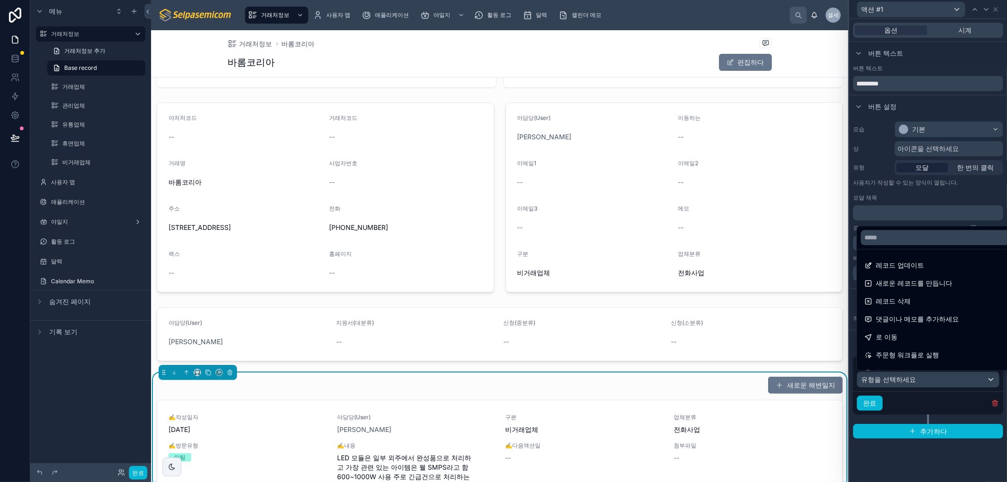
drag, startPoint x: 920, startPoint y: 456, endPoint x: 912, endPoint y: 414, distance: 42.8
click at [919, 456] on div at bounding box center [929, 241] width 158 height 482
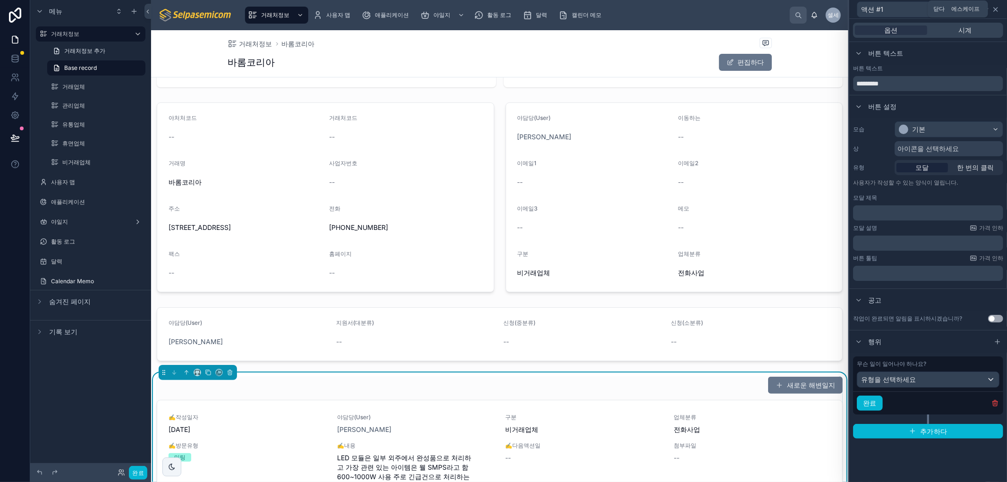
click at [997, 6] on icon at bounding box center [996, 10] width 8 height 8
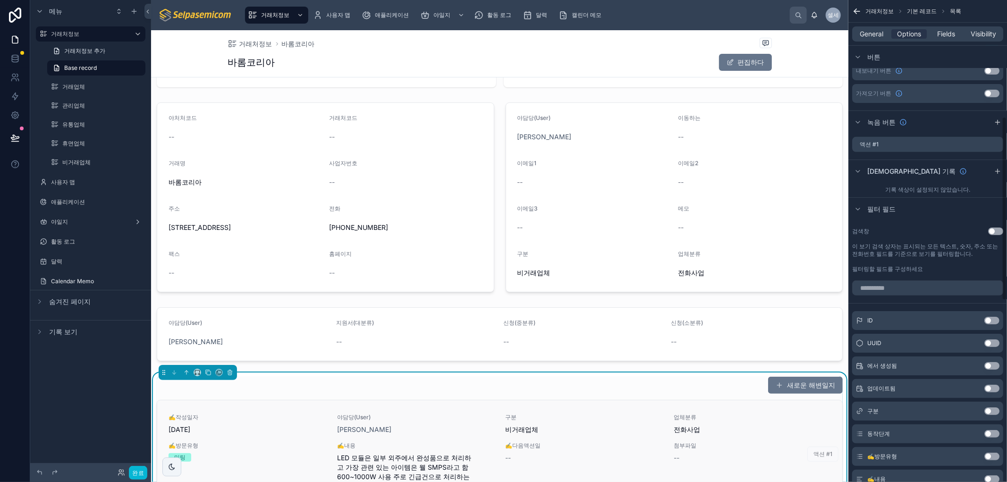
scroll to position [306, 0]
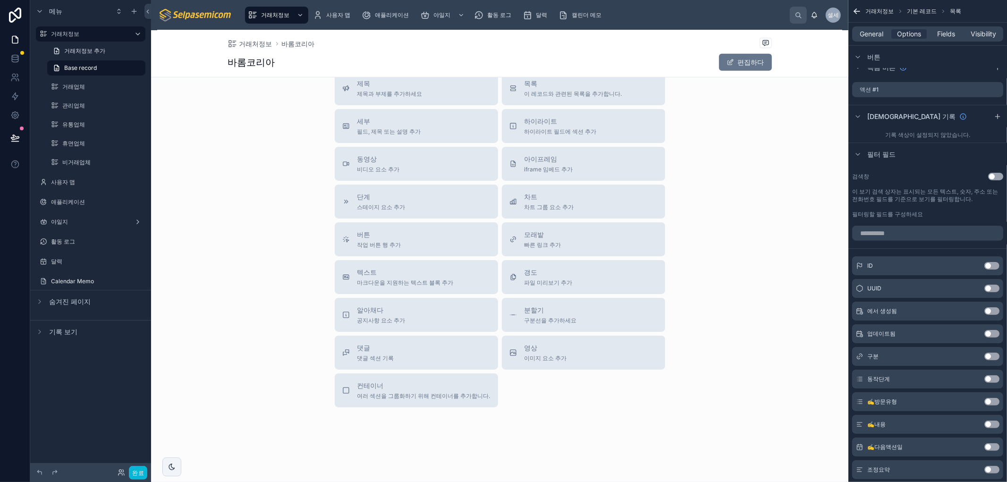
click at [787, 195] on div "제목 제목과 부제를 추가하세요 목록 이 레코드와 관련된 목록을 추가합니다. 세부 필드, 제목 또는 설명 추가 하이라이트 하이라이트 필드에 섹션…" at bounding box center [499, 239] width 697 height 336
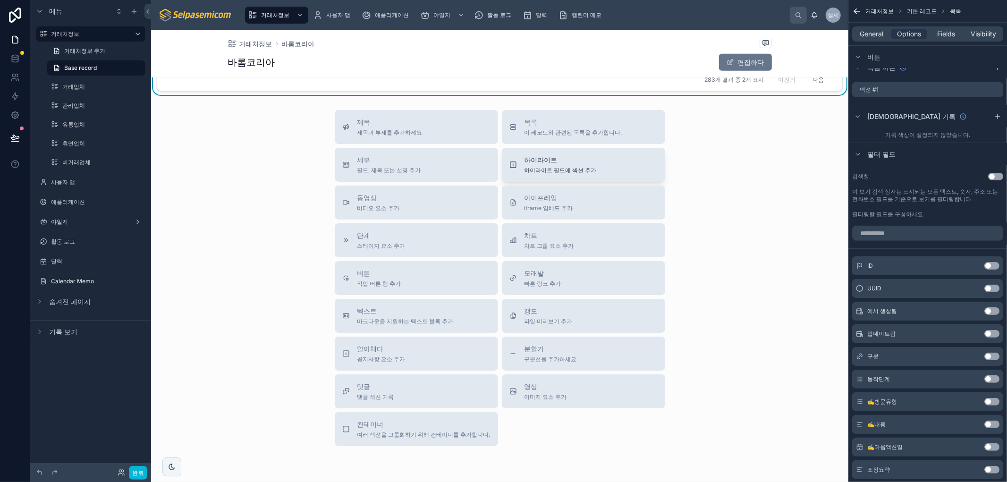
scroll to position [499, 0]
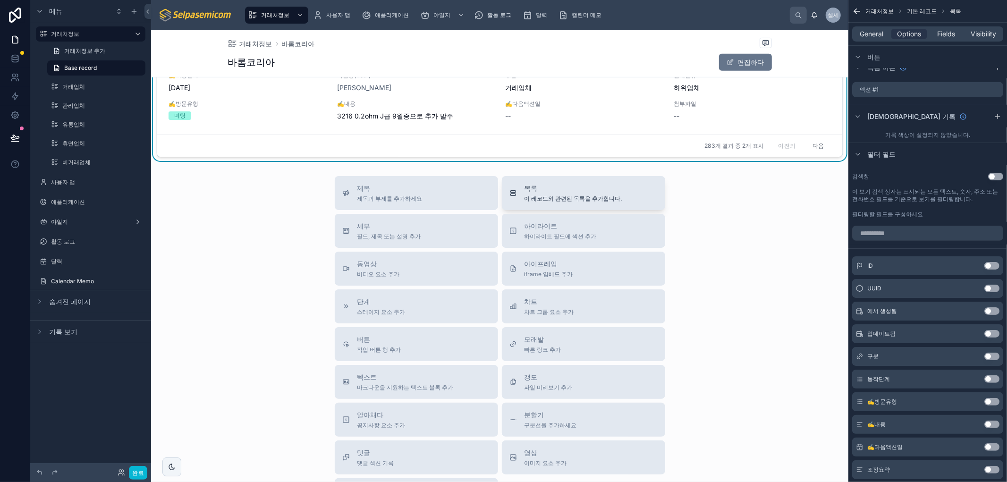
click at [564, 189] on span "목록" at bounding box center [574, 188] width 98 height 9
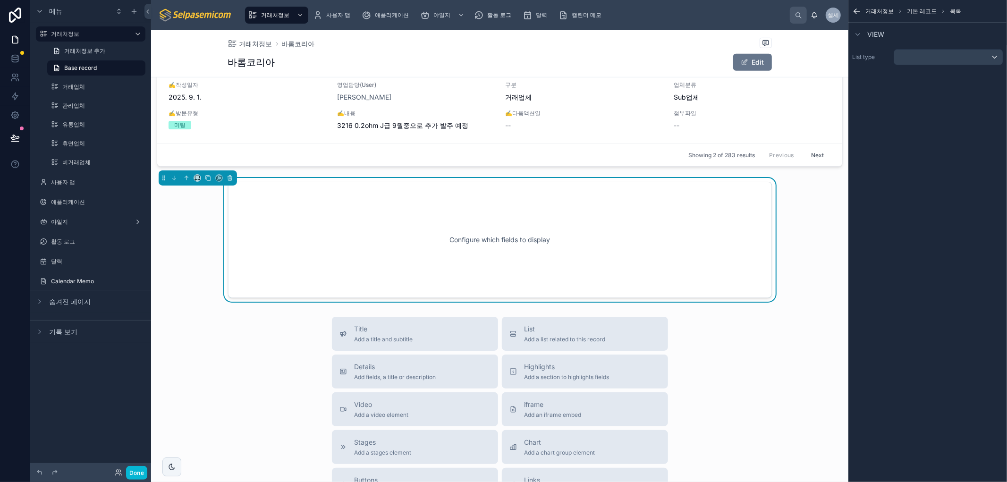
scroll to position [482, 0]
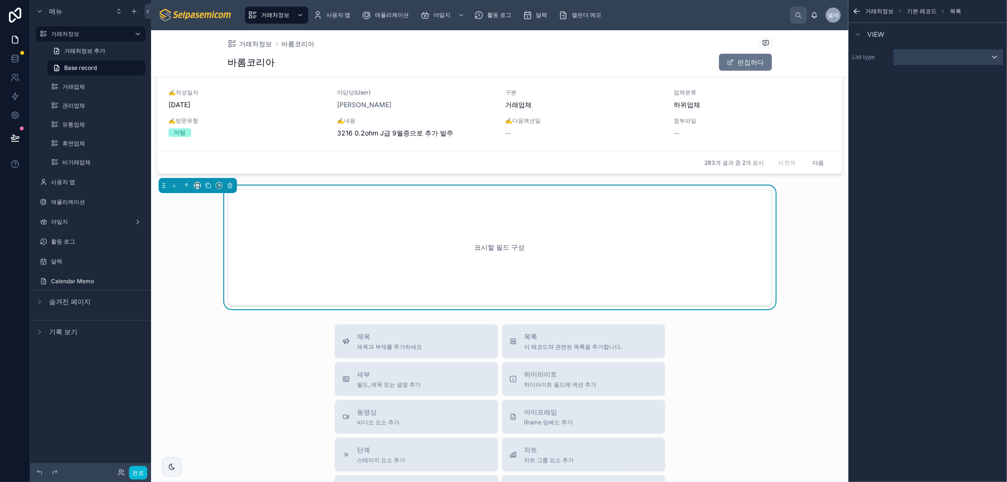
click at [972, 57] on div "스크롤 가능한 콘텐츠" at bounding box center [948, 57] width 109 height 15
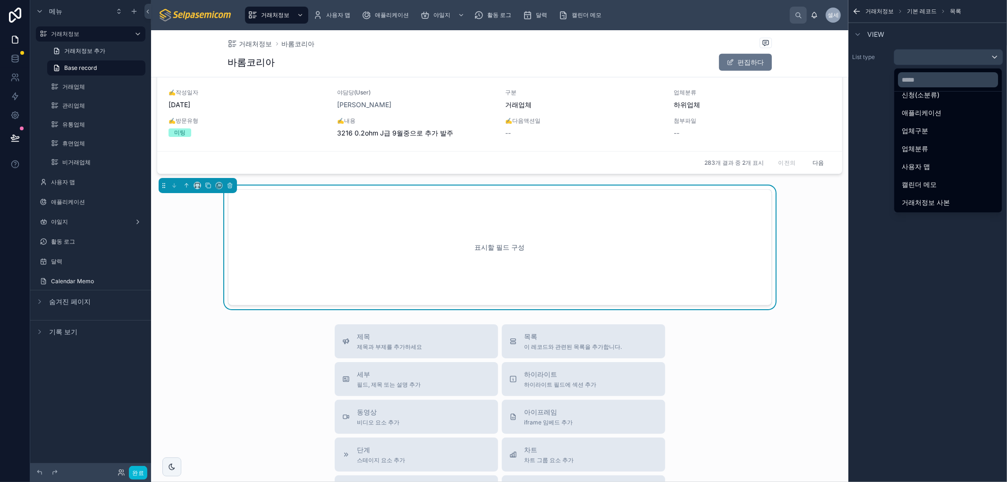
scroll to position [0, 0]
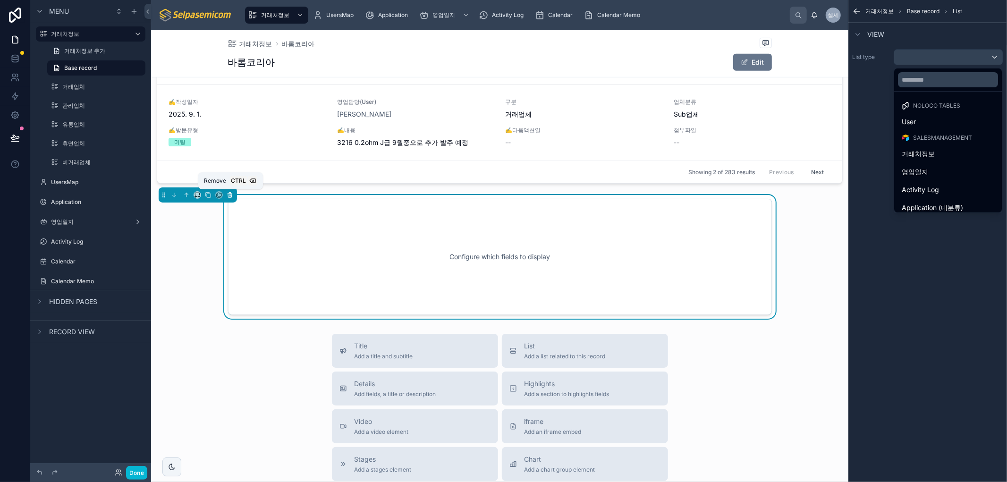
click at [229, 192] on icon at bounding box center [230, 195] width 7 height 7
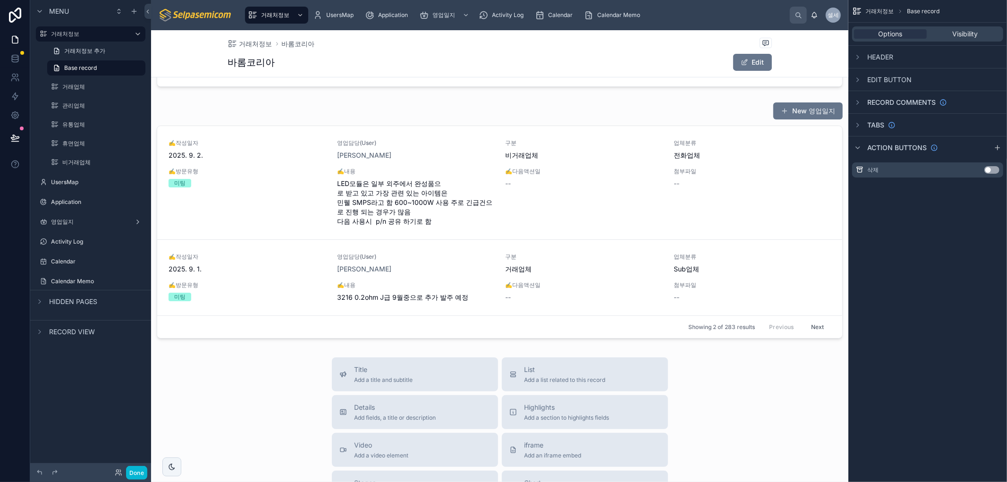
scroll to position [324, 0]
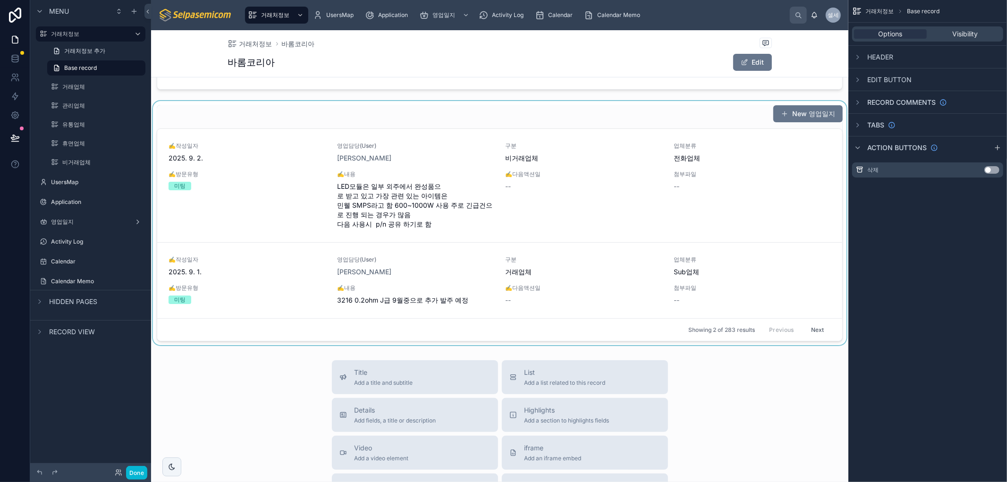
click at [707, 248] on div at bounding box center [499, 223] width 697 height 244
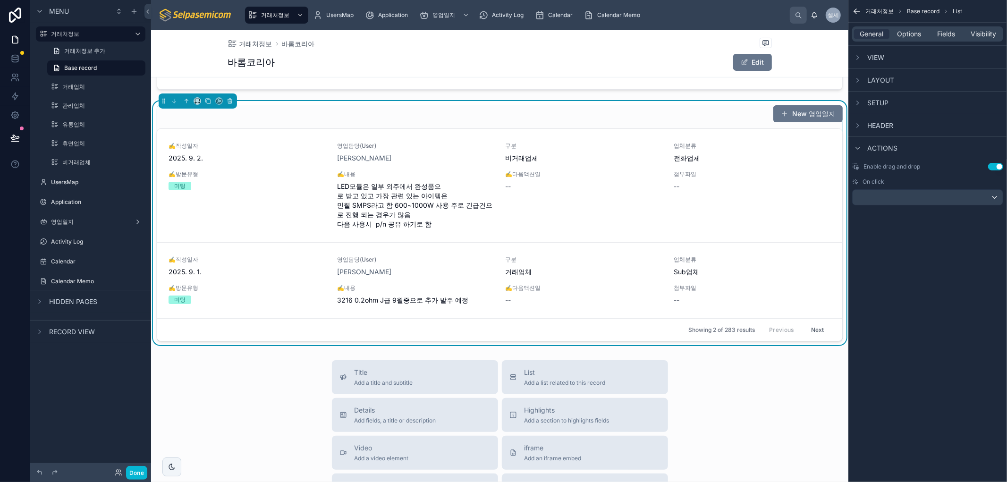
click at [690, 117] on div "New 영업일지" at bounding box center [500, 114] width 686 height 18
click at [7, 59] on link at bounding box center [15, 58] width 30 height 19
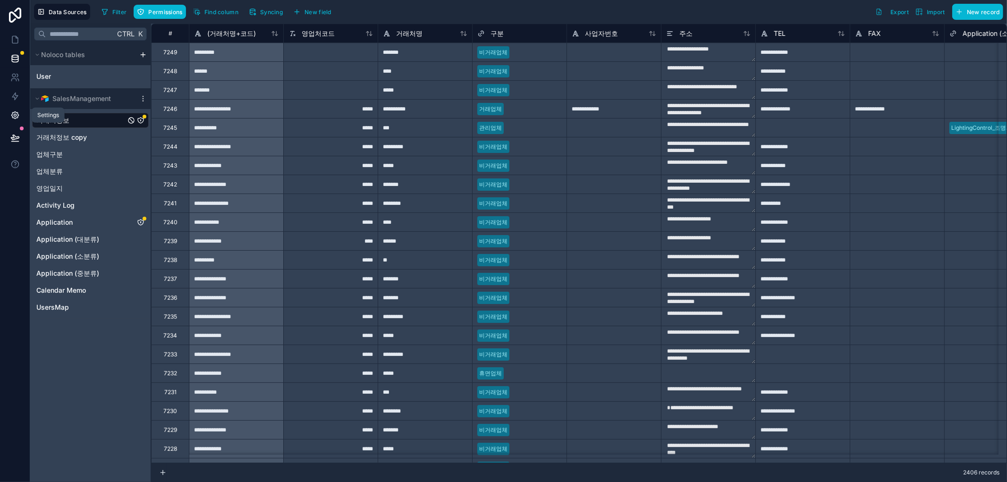
click at [16, 114] on icon at bounding box center [14, 114] width 9 height 9
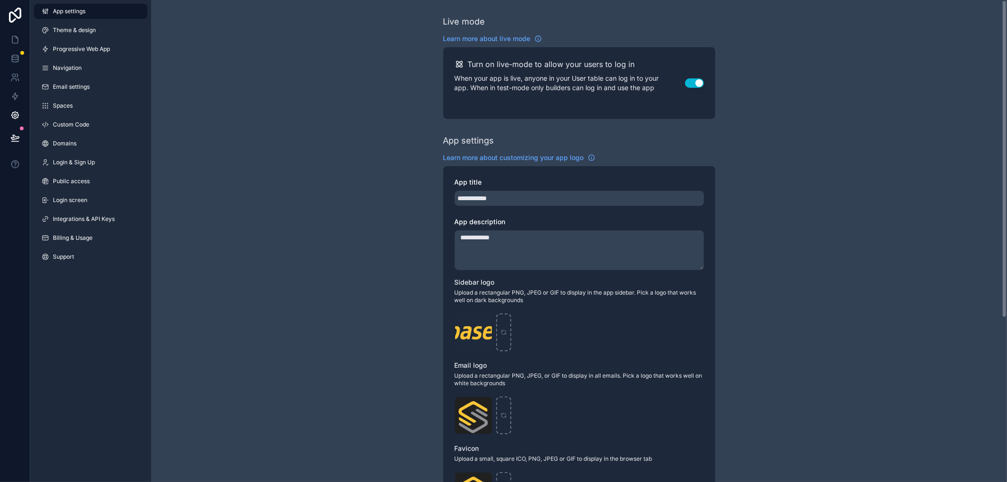
click at [310, 41] on div "**********" at bounding box center [579, 365] width 856 height 731
click at [378, 149] on div "**********" at bounding box center [579, 365] width 856 height 731
click at [9, 40] on link at bounding box center [15, 39] width 30 height 19
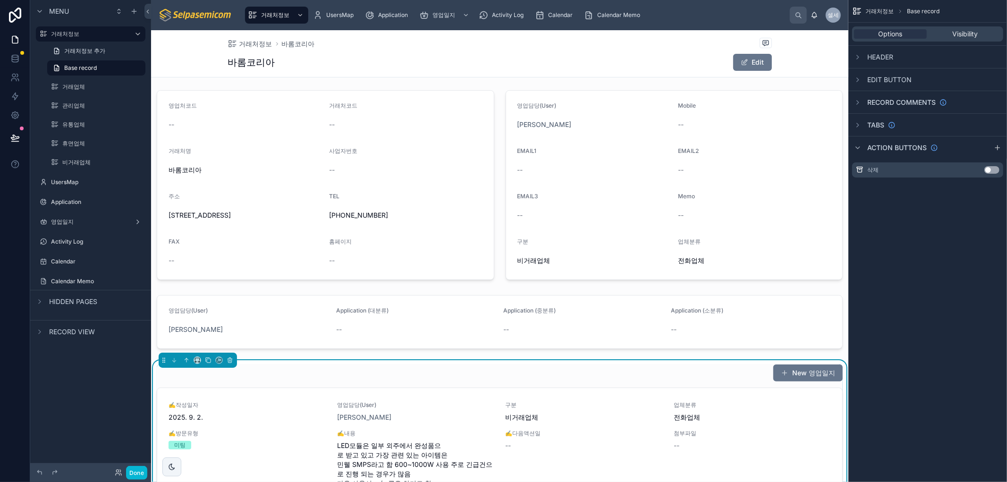
scroll to position [157, 0]
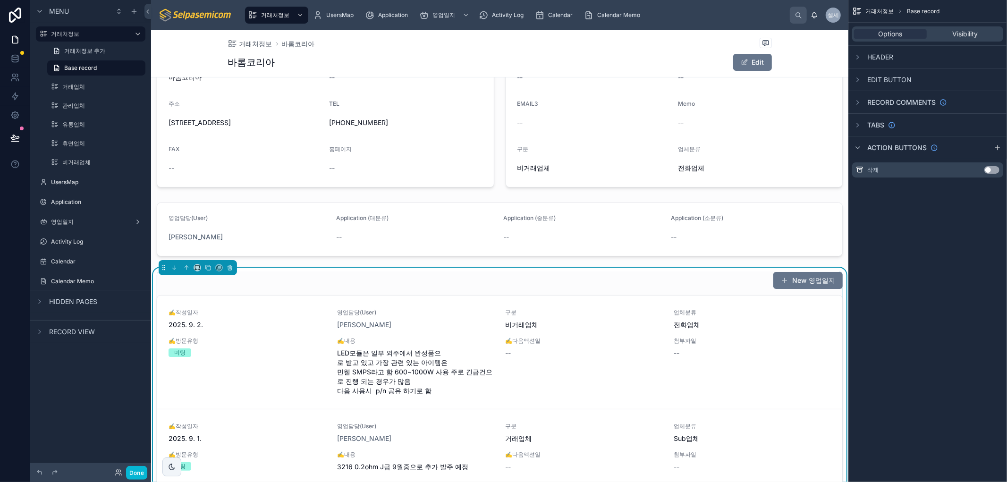
click at [486, 275] on div "New 영업일지" at bounding box center [500, 281] width 686 height 18
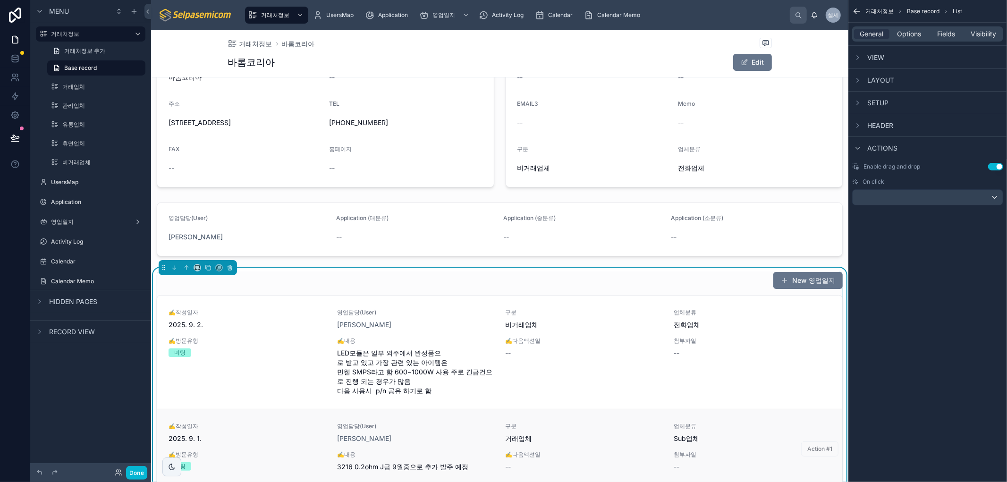
scroll to position [314, 0]
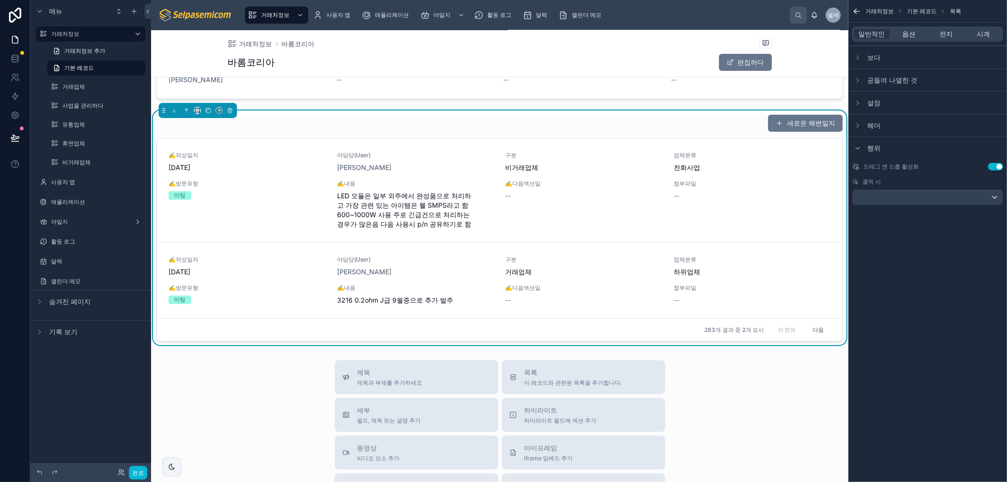
drag, startPoint x: 286, startPoint y: 417, endPoint x: 286, endPoint y: 409, distance: 8.0
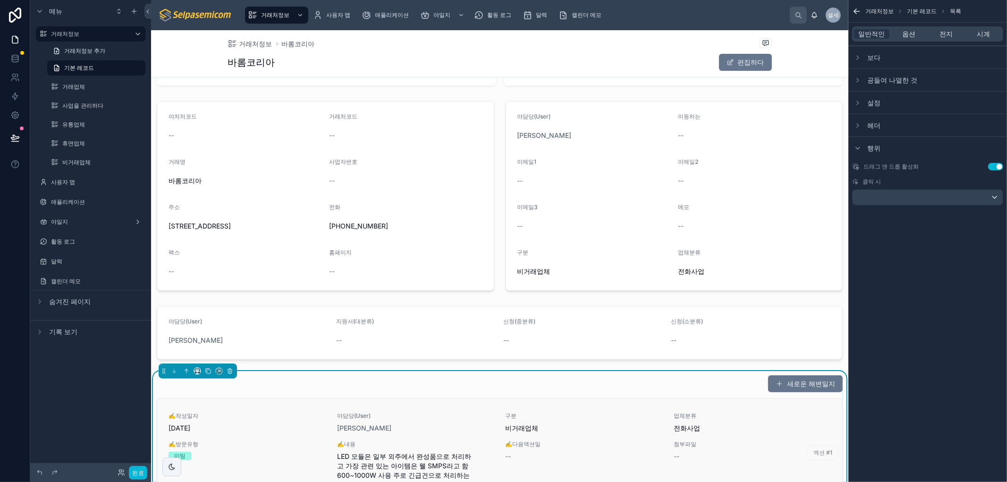
scroll to position [52, 0]
click at [397, 335] on div at bounding box center [499, 334] width 697 height 61
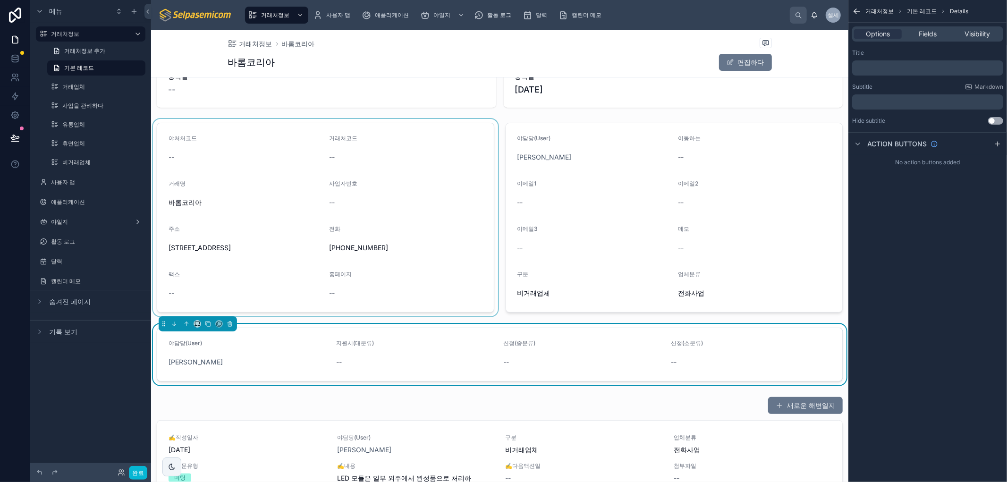
scroll to position [0, 0]
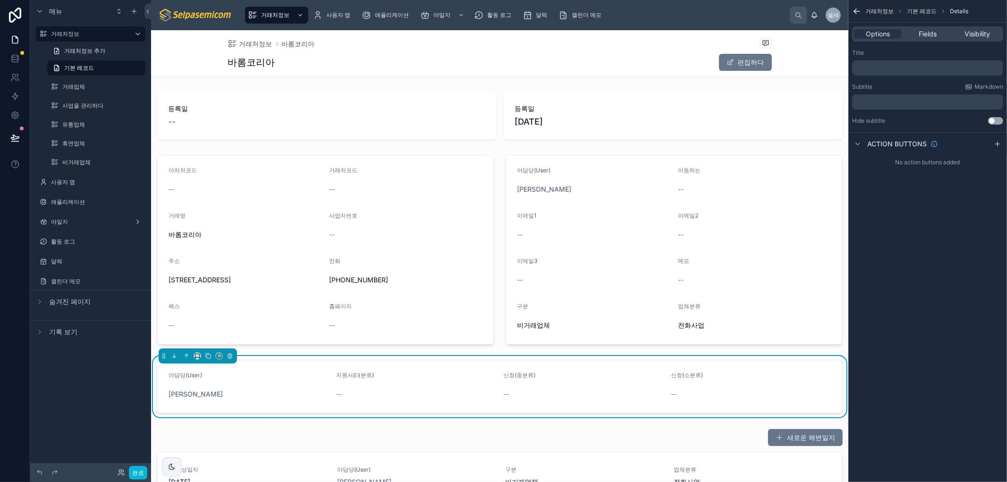
drag, startPoint x: 876, startPoint y: 367, endPoint x: 882, endPoint y: 372, distance: 7.4
click at [877, 367] on div "거래처정보 기본 레코드 Details Options Fields Visibility Title ﻿ Subtitle Markdown ﻿ Hide…" at bounding box center [928, 241] width 159 height 482
click at [185, 52] on div "거래처정보 바롬코리아 바롬코리아 편집하다" at bounding box center [499, 53] width 697 height 47
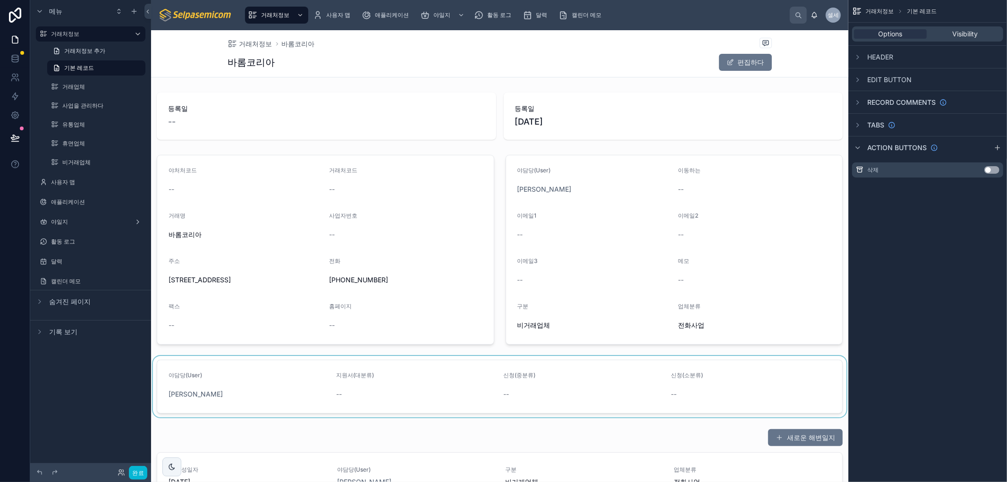
click at [90, 385] on div "메뉴 거래처정보 거래처정보 추가 기본 레코드 거래업체 사업을 관리하다 유통업체 휴면업체 비거래업체 사용자 맵 애플리케이션 야일지 활동 로그 달…" at bounding box center [90, 235] width 121 height 471
click at [445, 66] on div "바롬코리아 편집하다" at bounding box center [500, 62] width 544 height 18
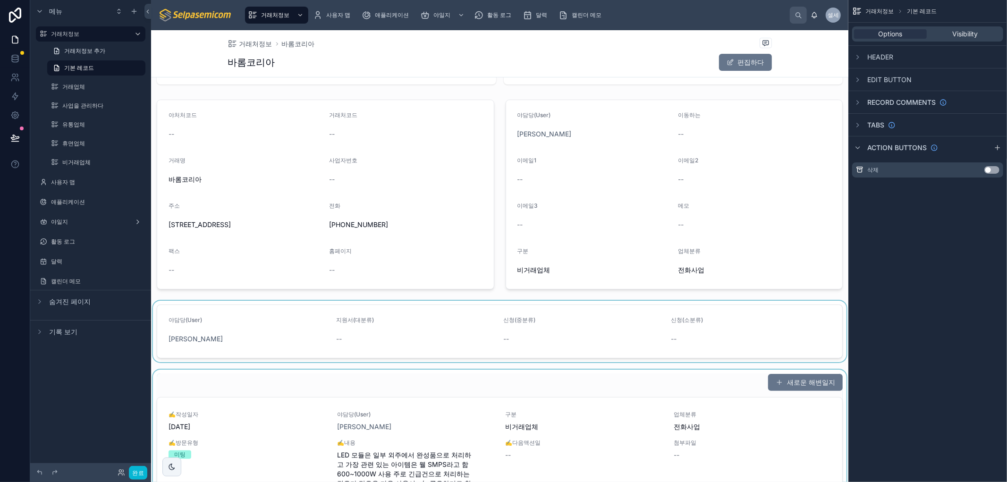
scroll to position [157, 0]
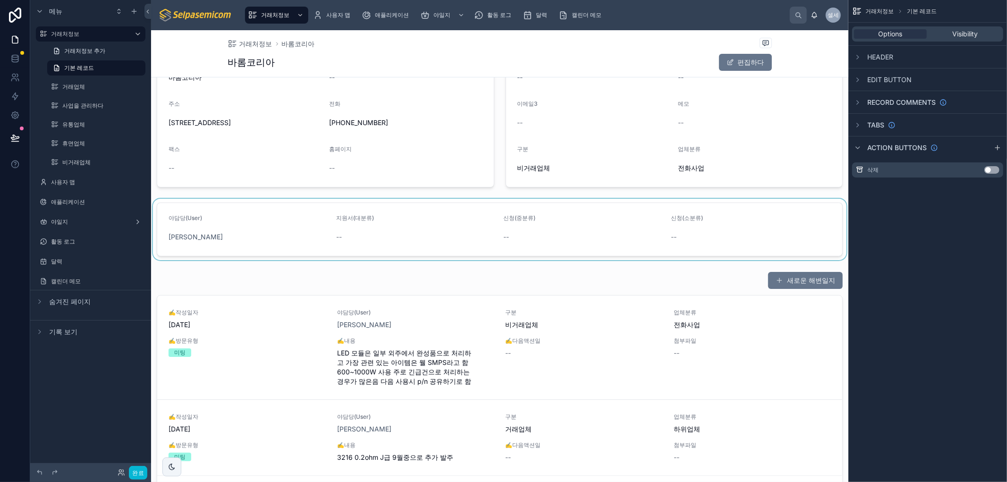
click at [287, 224] on div at bounding box center [499, 229] width 697 height 61
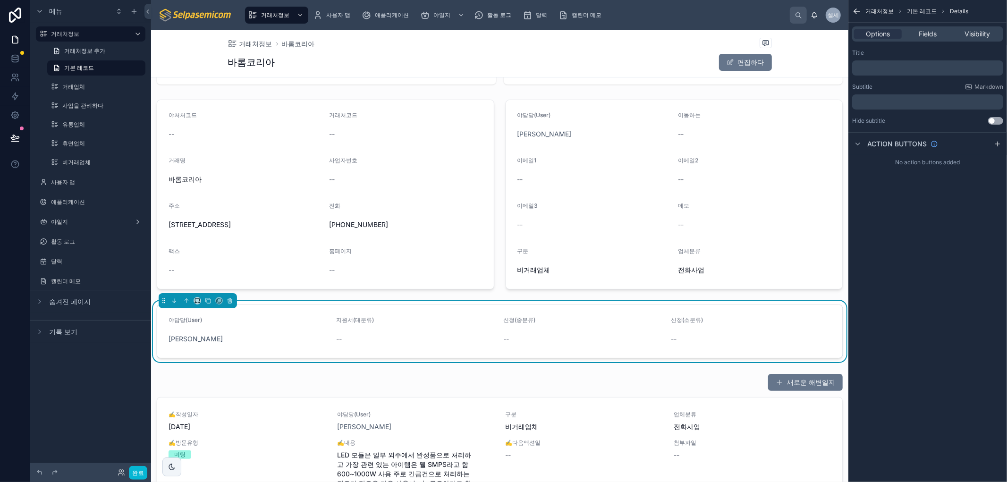
scroll to position [0, 0]
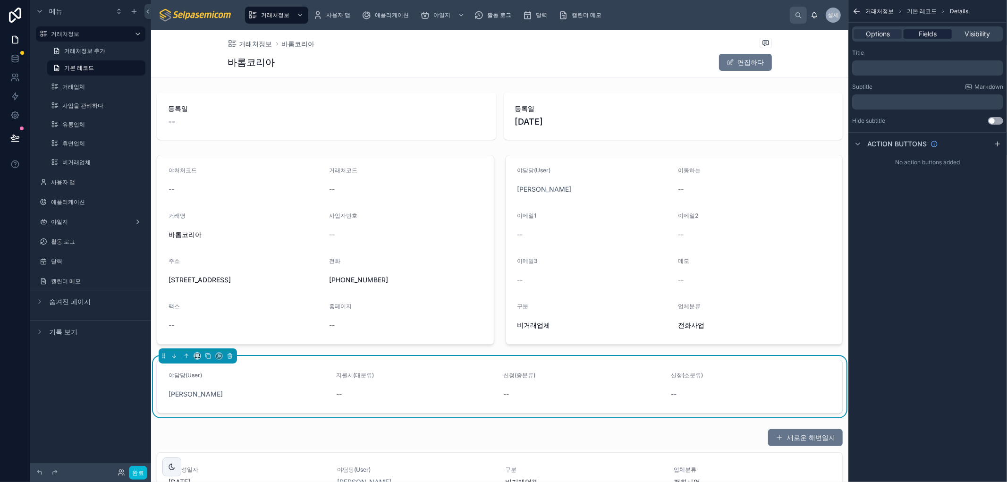
click at [934, 38] on span "Fields" at bounding box center [928, 33] width 18 height 9
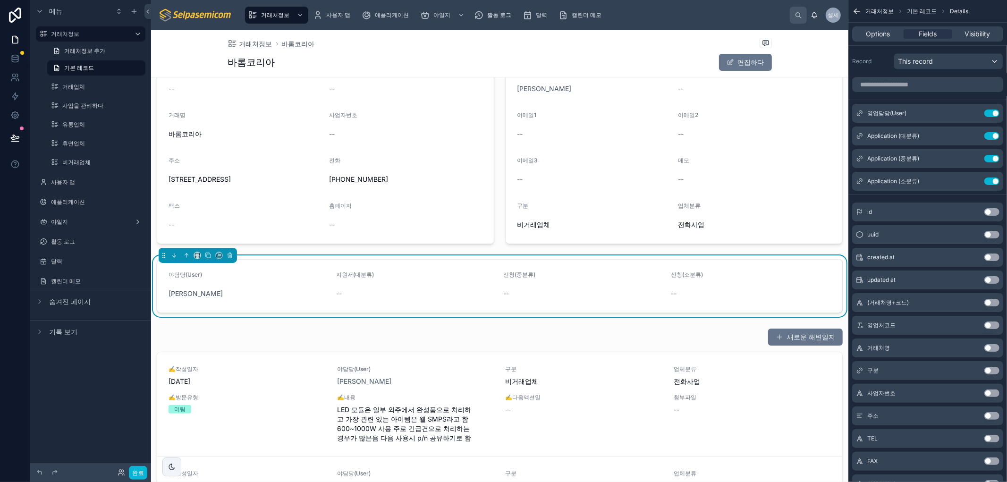
scroll to position [105, 0]
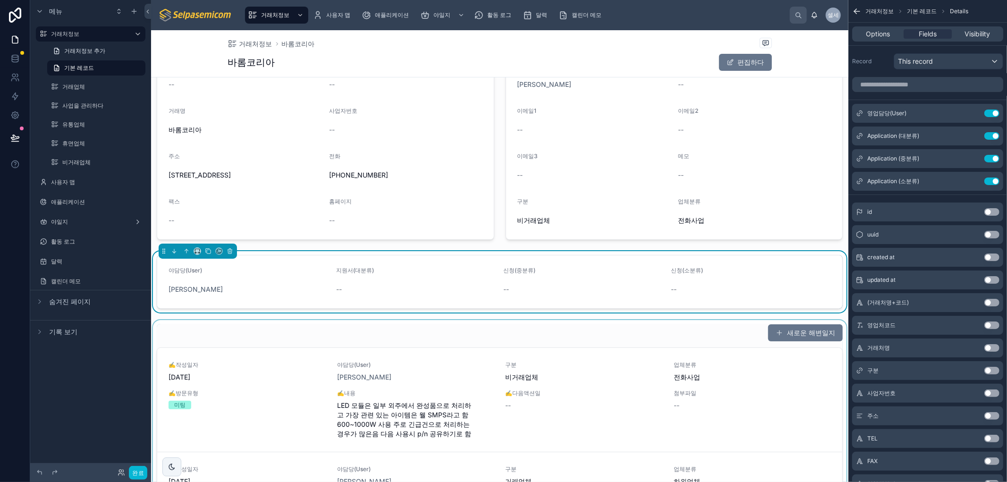
click at [576, 343] on div at bounding box center [499, 437] width 697 height 235
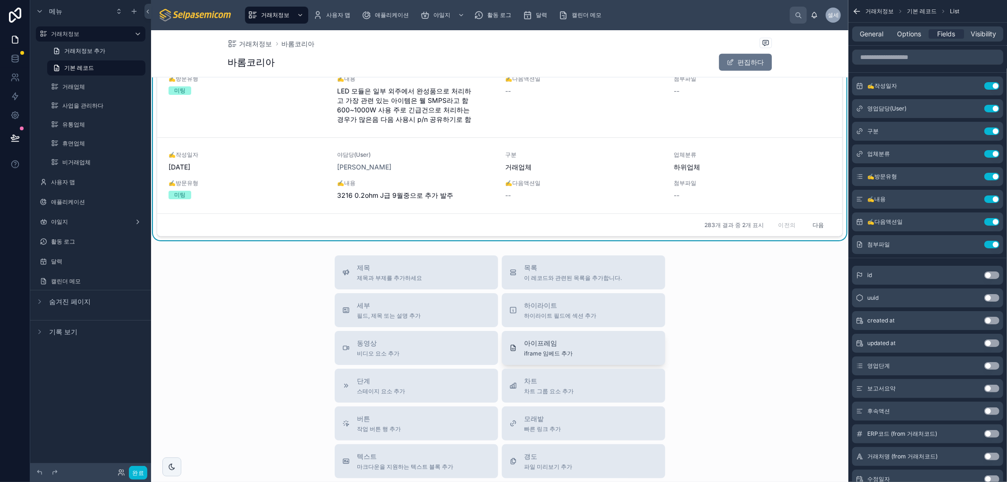
scroll to position [157, 0]
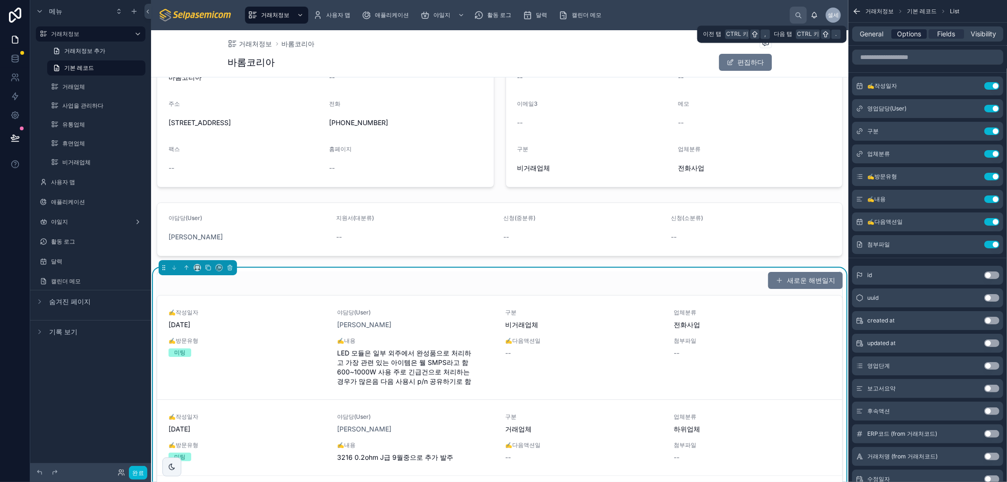
click at [904, 37] on span "Options" at bounding box center [909, 33] width 24 height 9
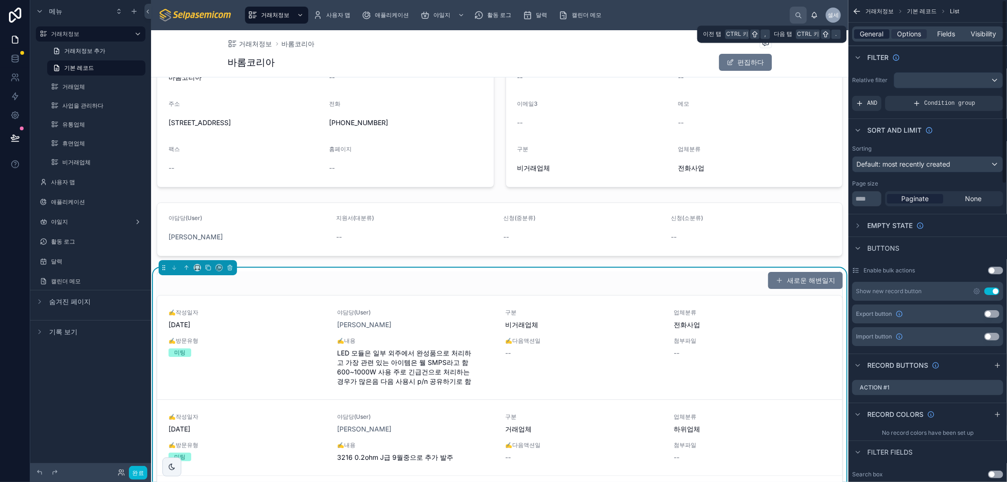
click at [861, 34] on span "General" at bounding box center [872, 33] width 24 height 9
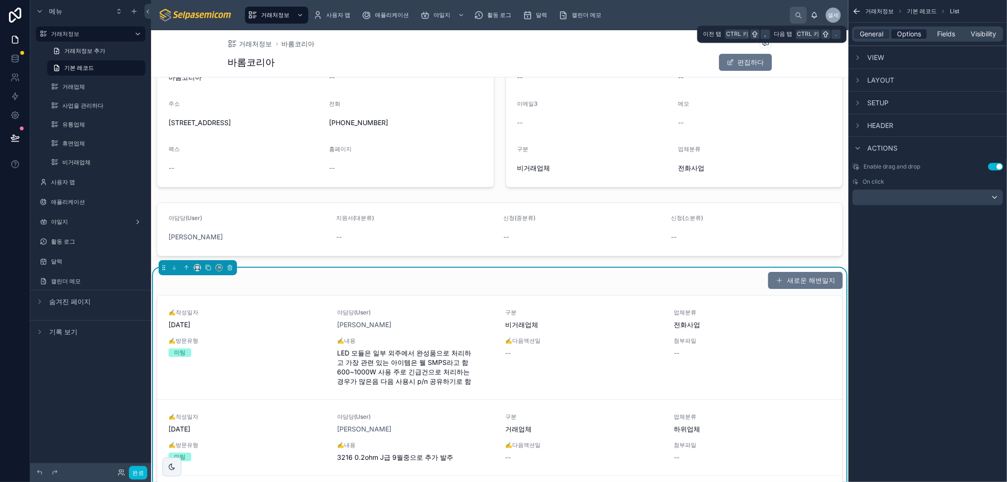
click at [917, 36] on span "Options" at bounding box center [909, 33] width 24 height 9
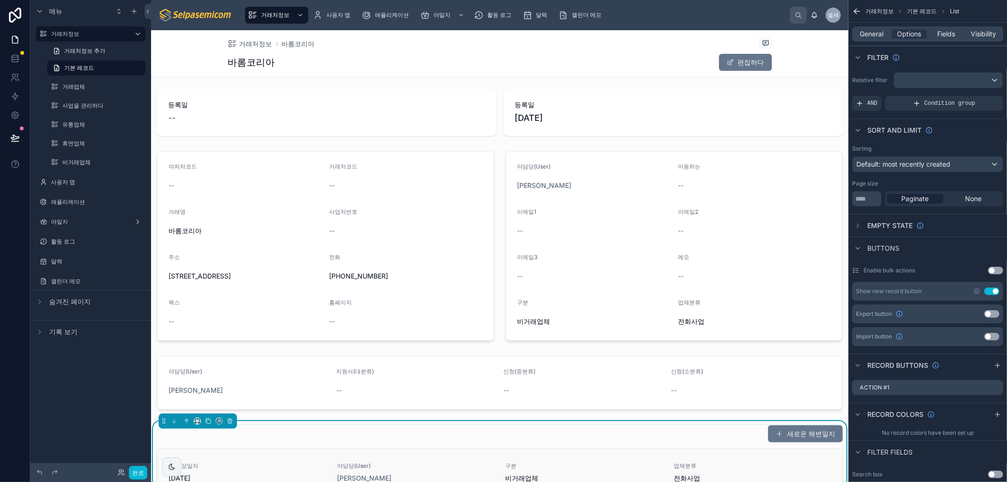
scroll to position [0, 0]
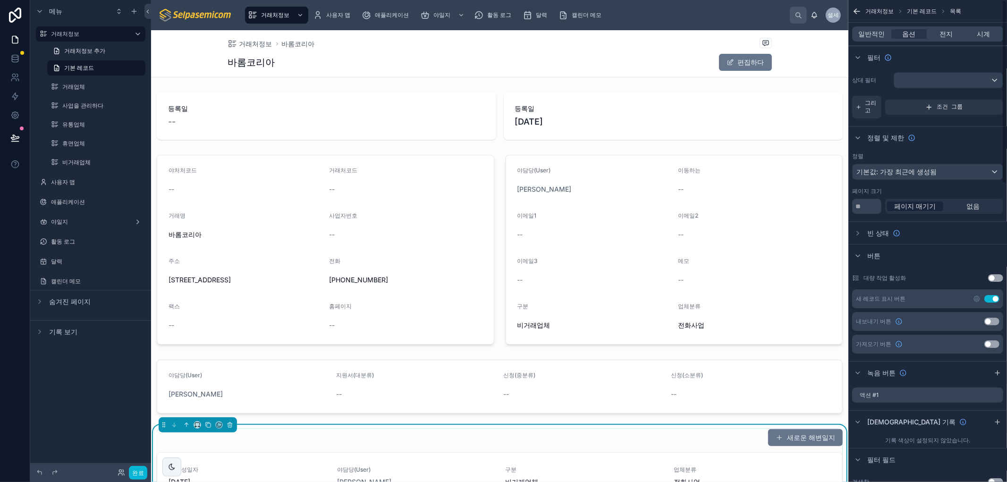
click at [968, 148] on div "정렬 및 제한" at bounding box center [928, 137] width 159 height 23
click at [926, 78] on div "스크롤 가능한 콘텐츠" at bounding box center [948, 80] width 109 height 15
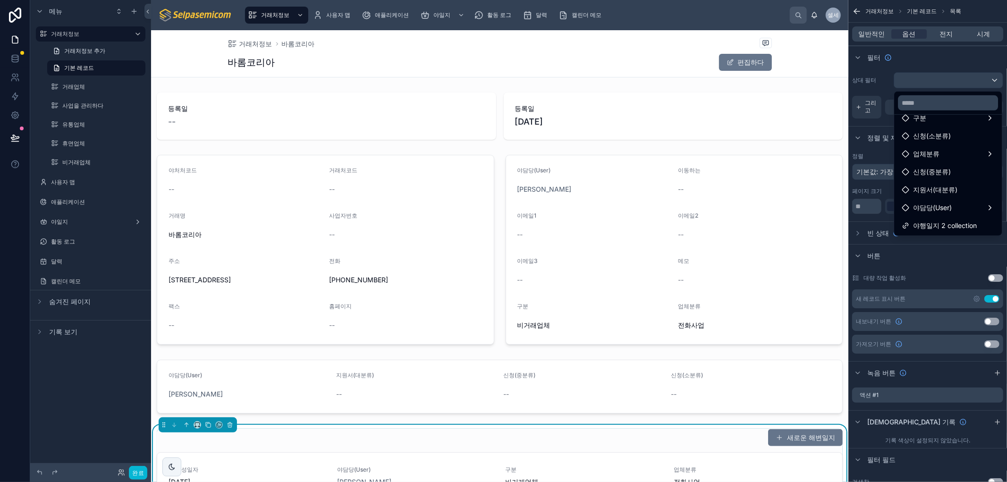
scroll to position [45, 0]
click at [964, 210] on div "야담당(User)" at bounding box center [948, 207] width 93 height 11
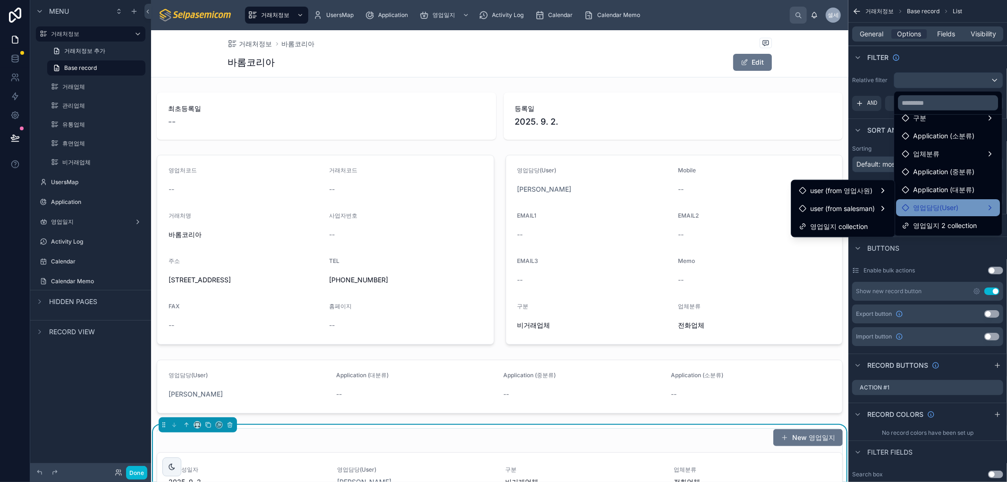
click at [947, 205] on span "영업담당(User)" at bounding box center [935, 207] width 45 height 11
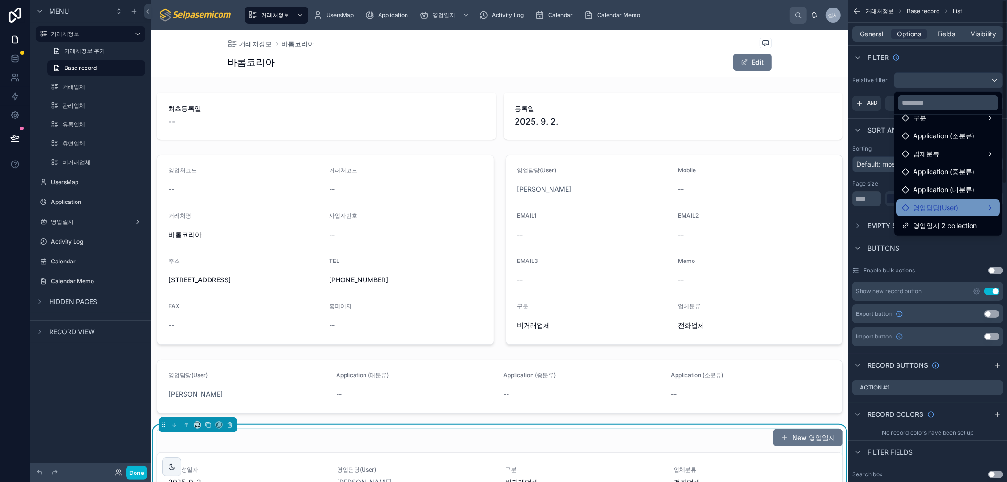
click at [957, 211] on span "영업담당(User)" at bounding box center [935, 207] width 45 height 11
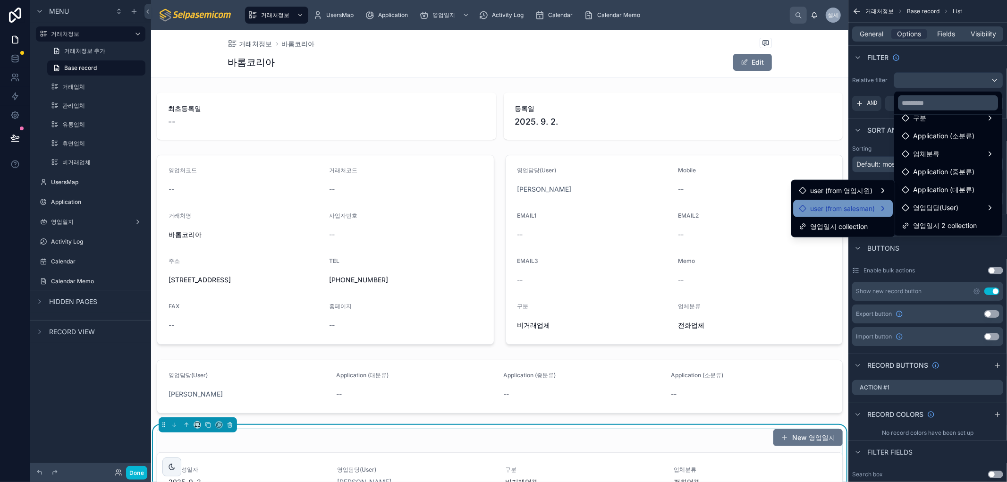
click at [872, 209] on span "user (from salesman)" at bounding box center [842, 208] width 65 height 11
click at [927, 238] on span "SalesMan" at bounding box center [928, 236] width 30 height 11
click at [947, 233] on div "SalesMan" at bounding box center [929, 236] width 54 height 11
click at [950, 221] on div "영업사원" at bounding box center [929, 218] width 54 height 11
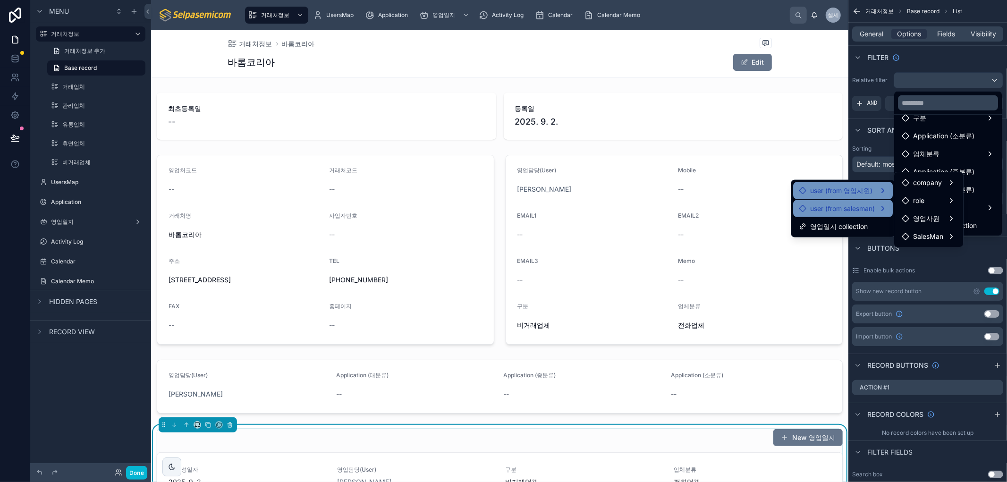
click at [833, 189] on span "user (from 영업사원)" at bounding box center [841, 190] width 62 height 11
click at [923, 217] on span "SalesMan" at bounding box center [928, 218] width 30 height 11
drag, startPoint x: 923, startPoint y: 217, endPoint x: 986, endPoint y: 228, distance: 63.7
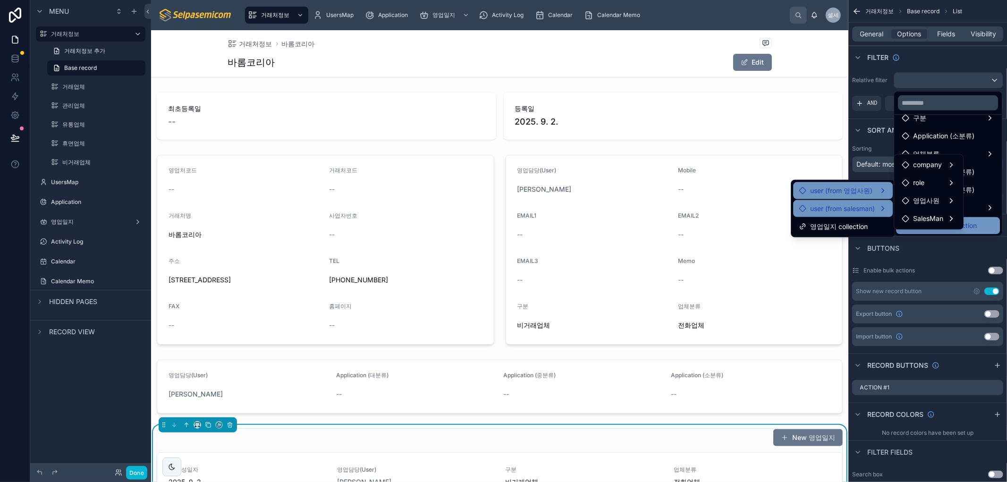
click at [923, 218] on span "SalesMan" at bounding box center [928, 218] width 30 height 11
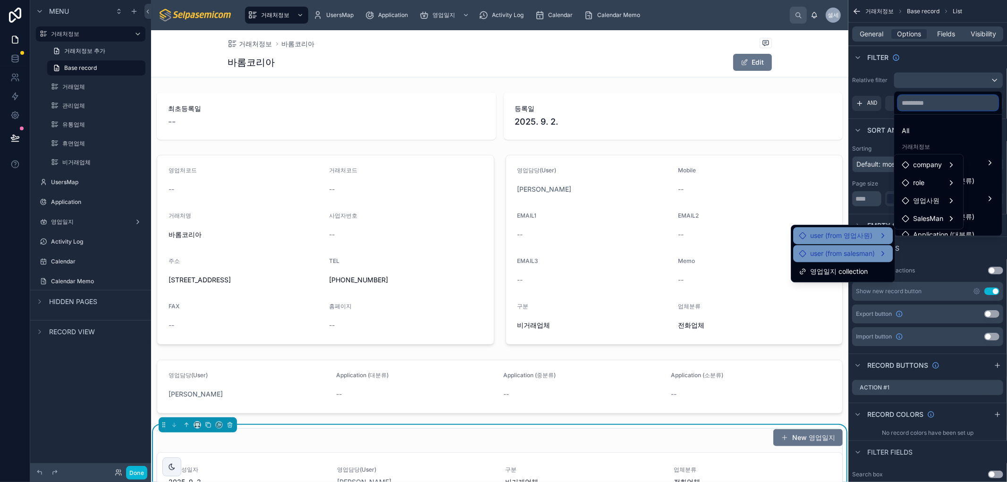
click at [964, 97] on input "text" at bounding box center [948, 102] width 100 height 15
click at [923, 76] on div "scrollable content" at bounding box center [503, 241] width 1007 height 482
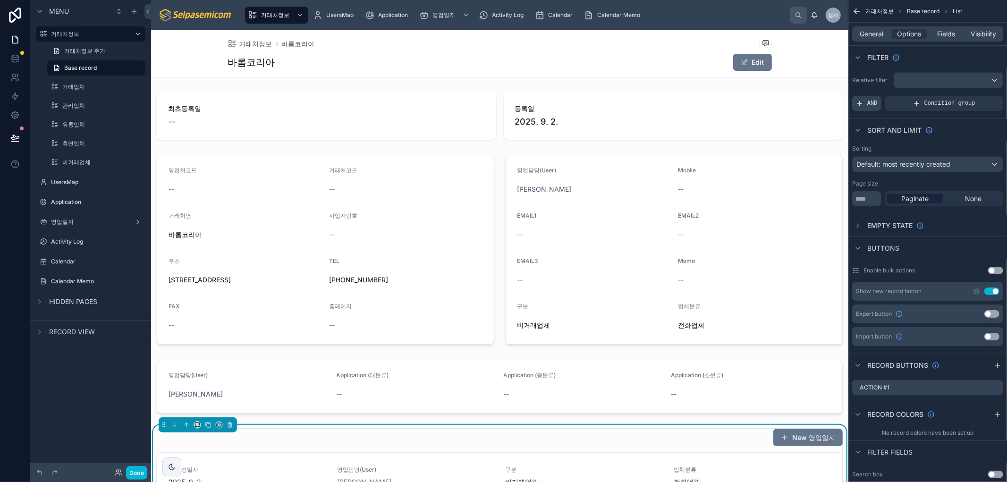
click at [871, 102] on span "AND" at bounding box center [872, 104] width 10 height 8
click at [978, 95] on icon "scrollable content" at bounding box center [980, 97] width 6 height 6
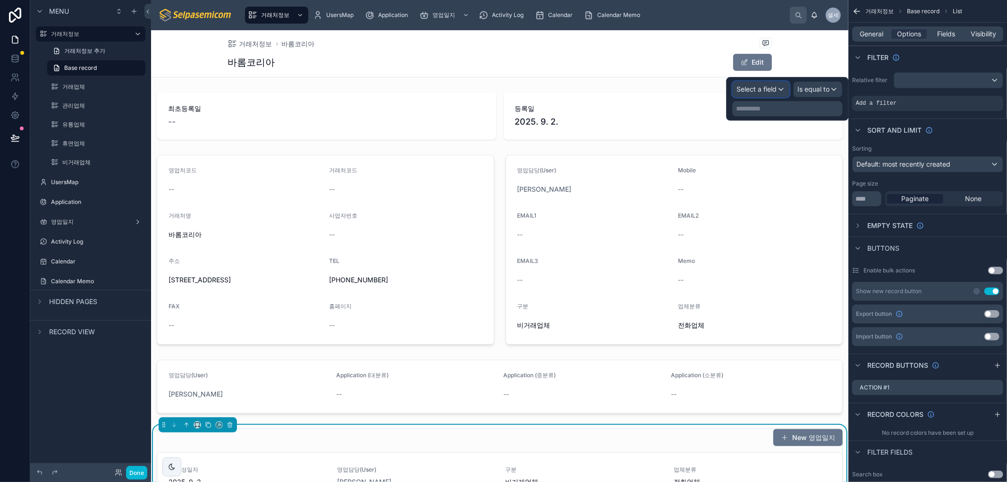
click at [762, 90] on span "Select a field" at bounding box center [757, 89] width 40 height 8
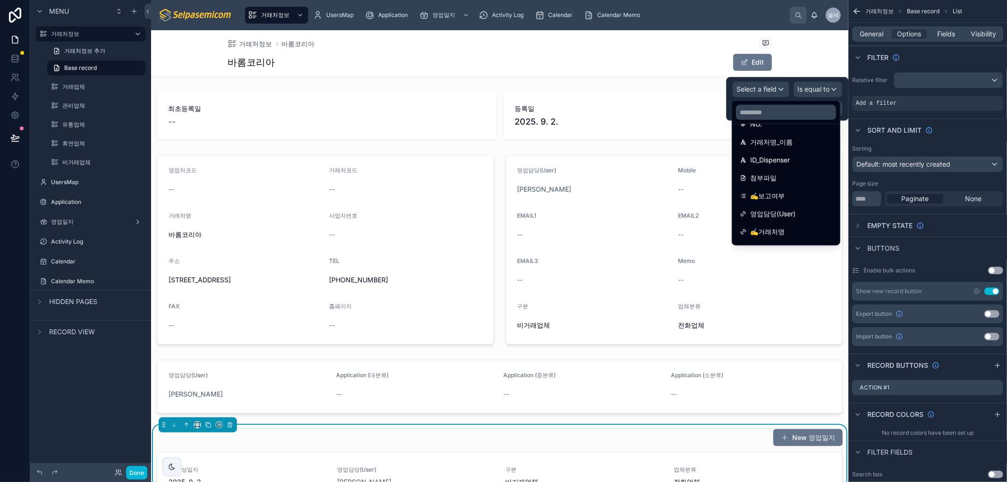
scroll to position [342, 0]
click at [782, 210] on span "영업담당(User)" at bounding box center [772, 210] width 45 height 11
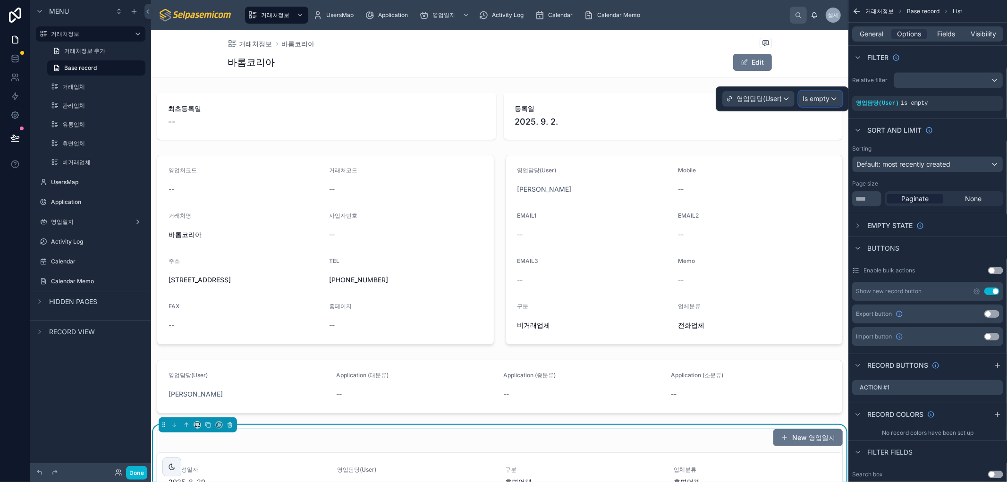
click at [833, 93] on div "Is empty" at bounding box center [820, 98] width 43 height 15
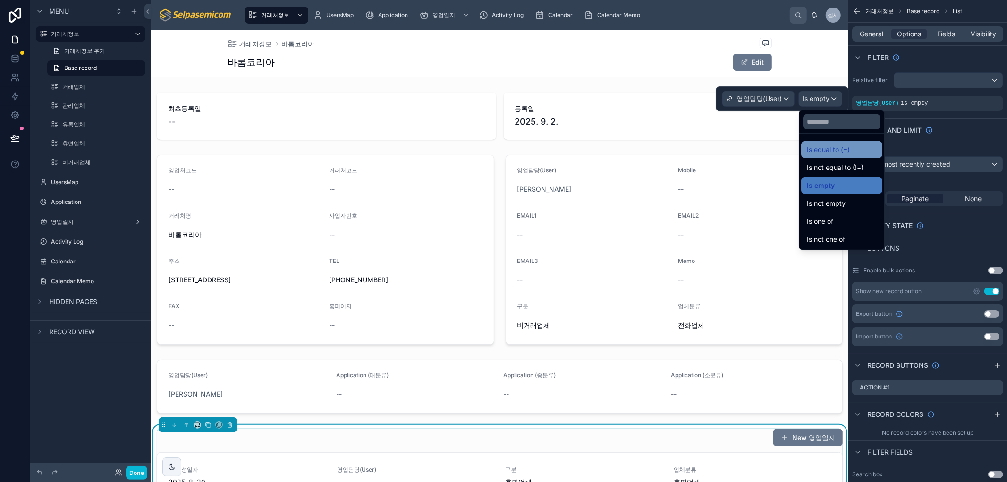
click at [815, 153] on span "Is equal to (=)" at bounding box center [828, 149] width 43 height 11
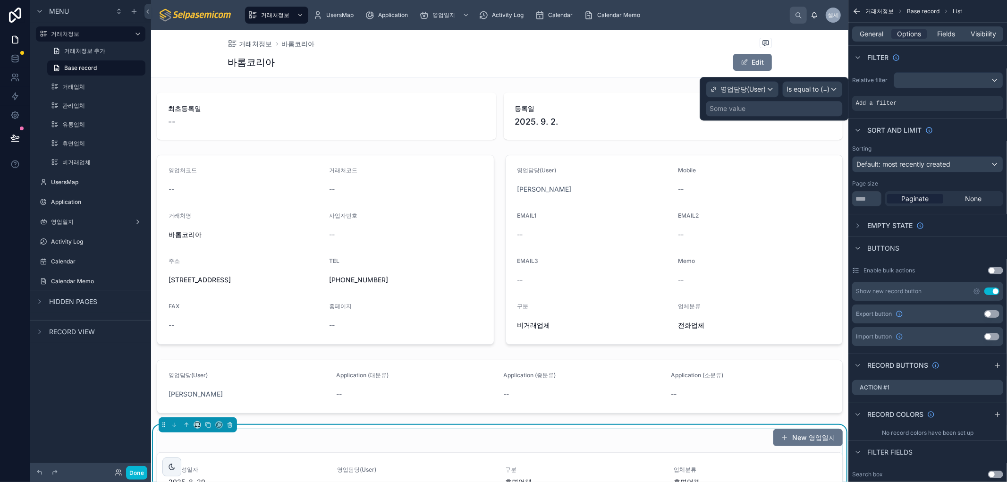
click at [724, 105] on div "Some value" at bounding box center [728, 108] width 36 height 9
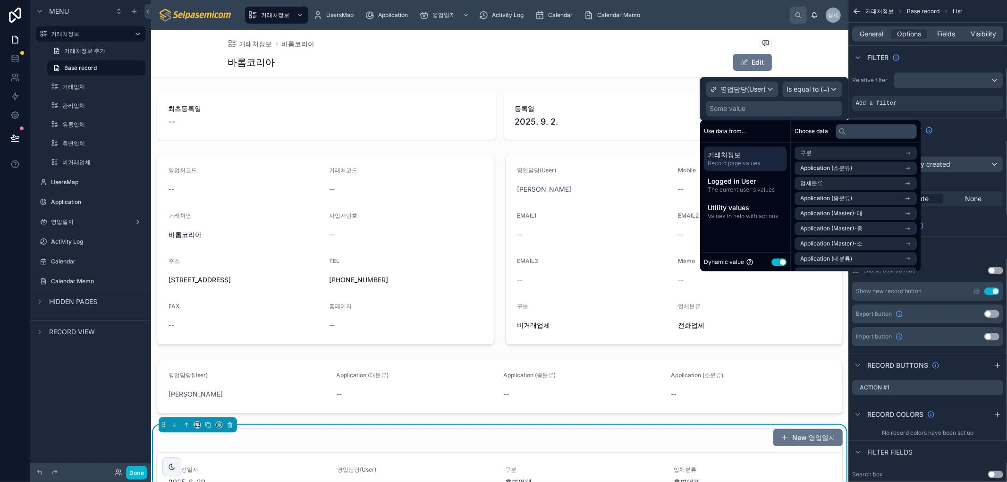
click at [738, 160] on span "Record page values" at bounding box center [745, 164] width 75 height 8
click at [736, 160] on span "Record page values" at bounding box center [745, 164] width 75 height 8
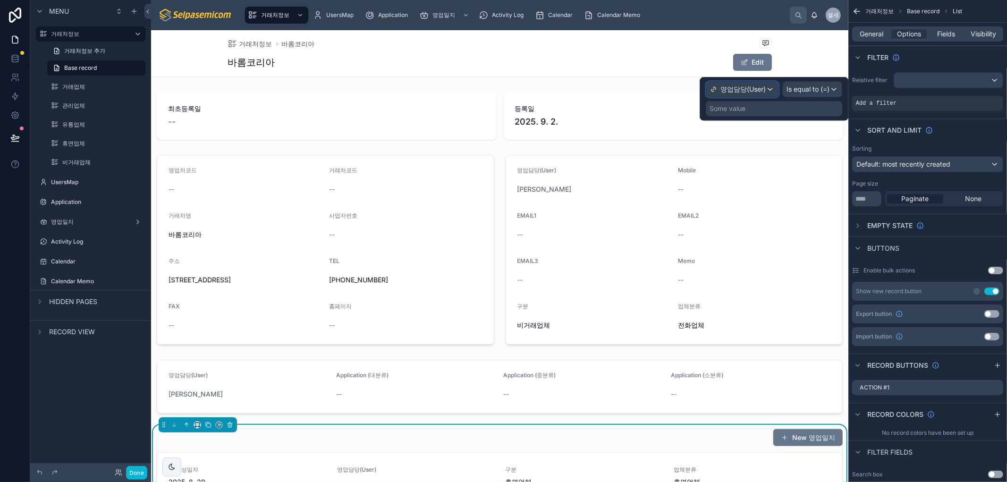
click at [733, 85] on span "영업담당(User)" at bounding box center [743, 89] width 45 height 9
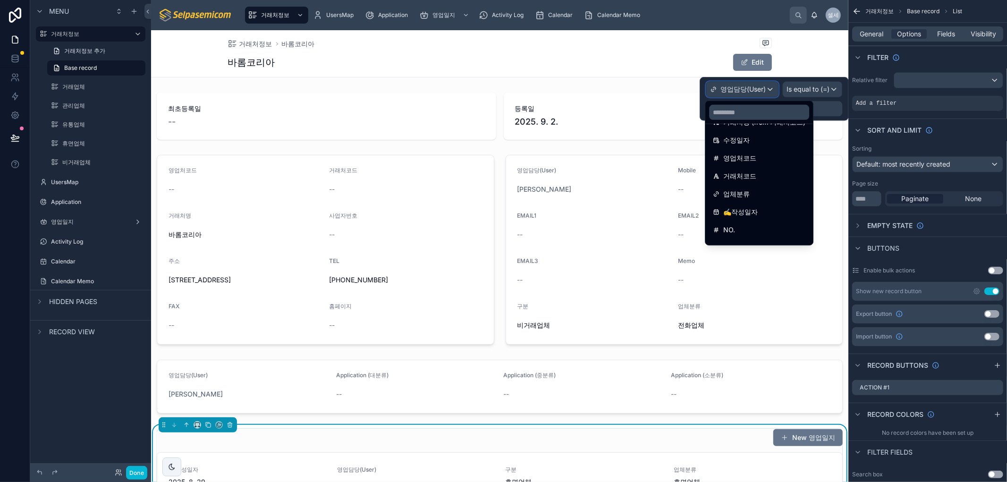
scroll to position [338, 0]
click at [777, 229] on div "✍️거래처명" at bounding box center [759, 232] width 93 height 11
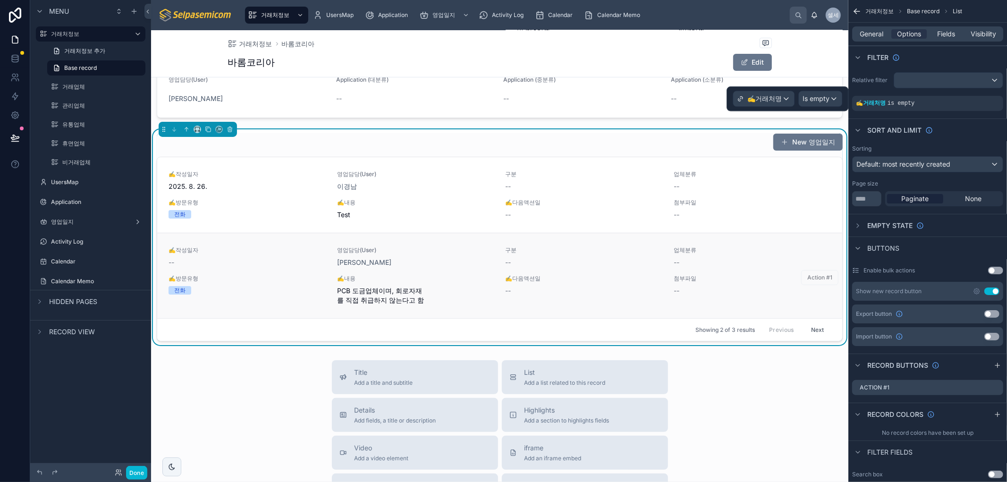
scroll to position [314, 0]
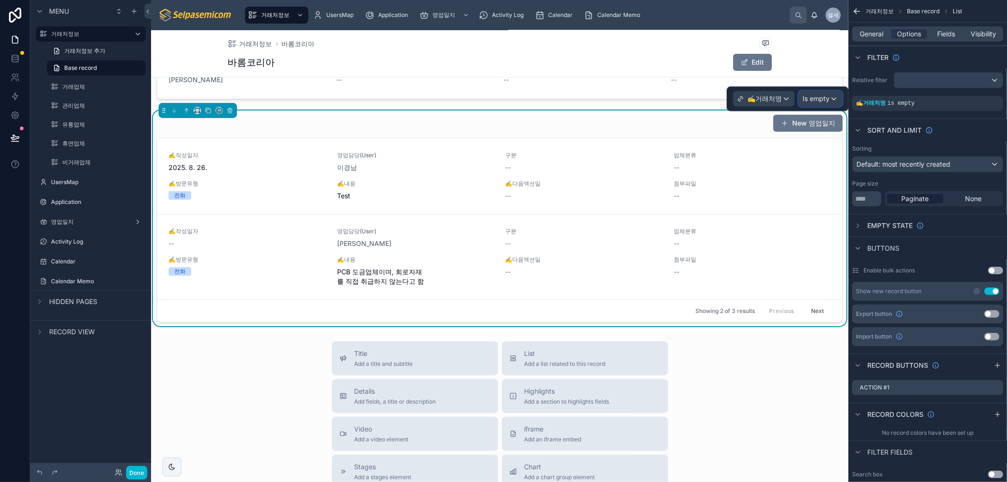
click at [824, 106] on div "Is empty" at bounding box center [820, 98] width 43 height 15
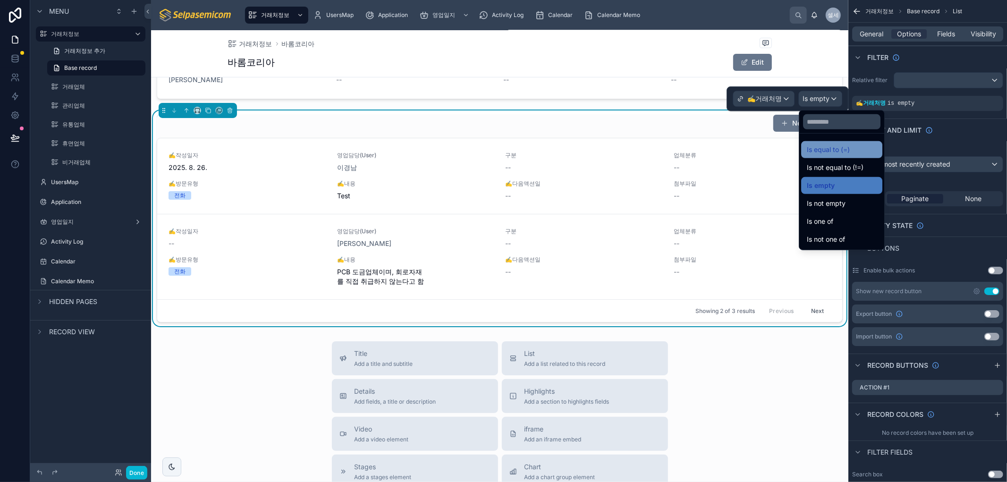
click at [838, 148] on span "Is equal to (=)" at bounding box center [828, 149] width 43 height 11
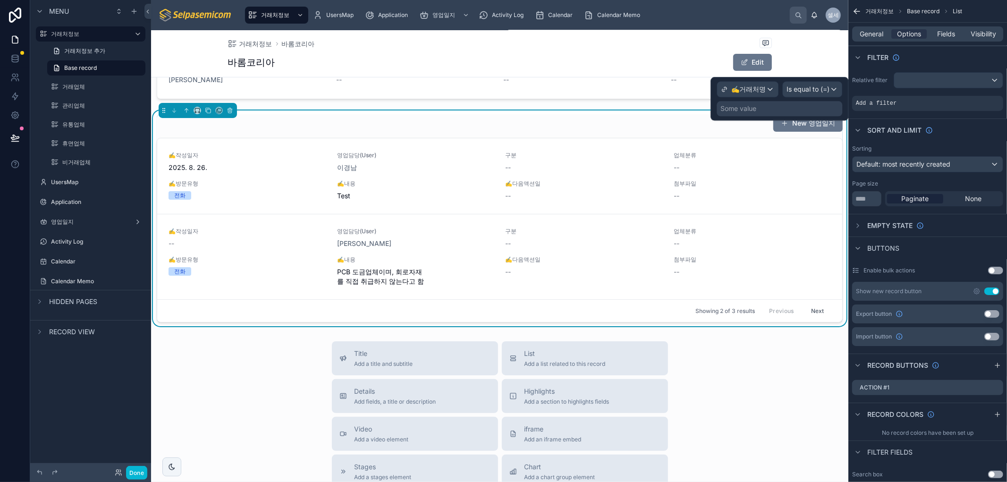
click at [752, 110] on div "Some value" at bounding box center [739, 108] width 36 height 9
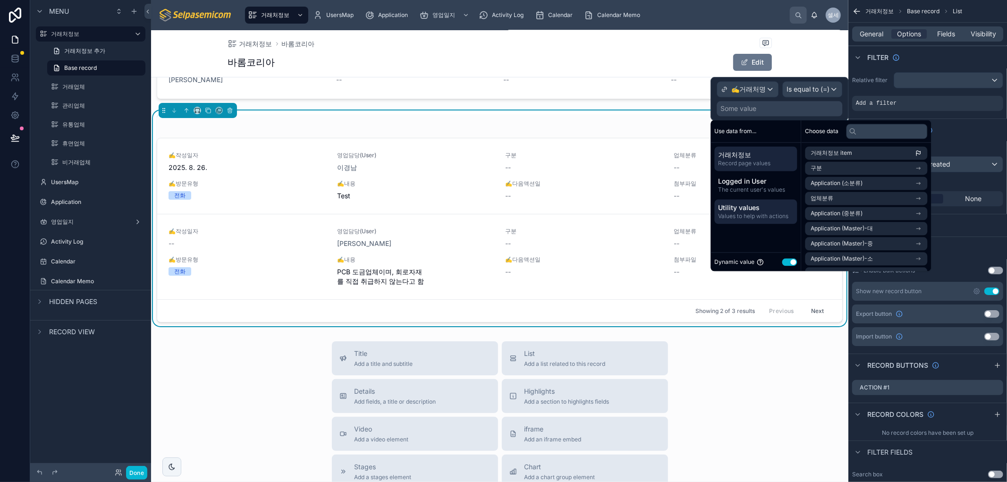
click at [767, 208] on span "Utility values" at bounding box center [756, 207] width 75 height 9
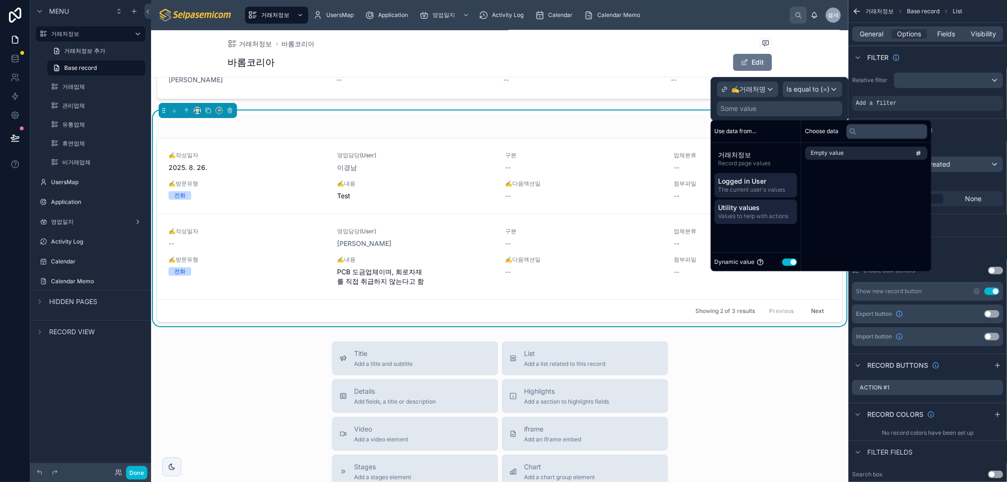
click at [775, 178] on span "Logged in User" at bounding box center [756, 181] width 75 height 9
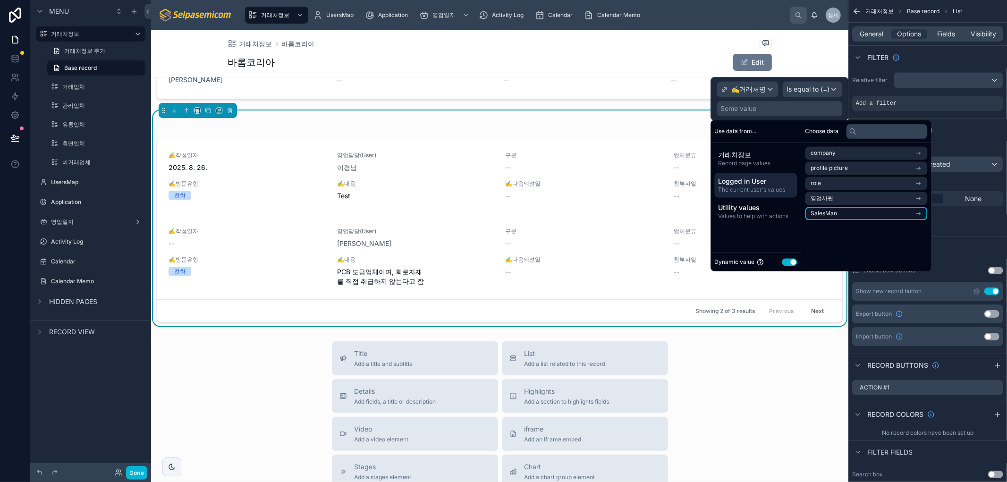
click at [922, 211] on icon "scrollable content" at bounding box center [919, 213] width 7 height 7
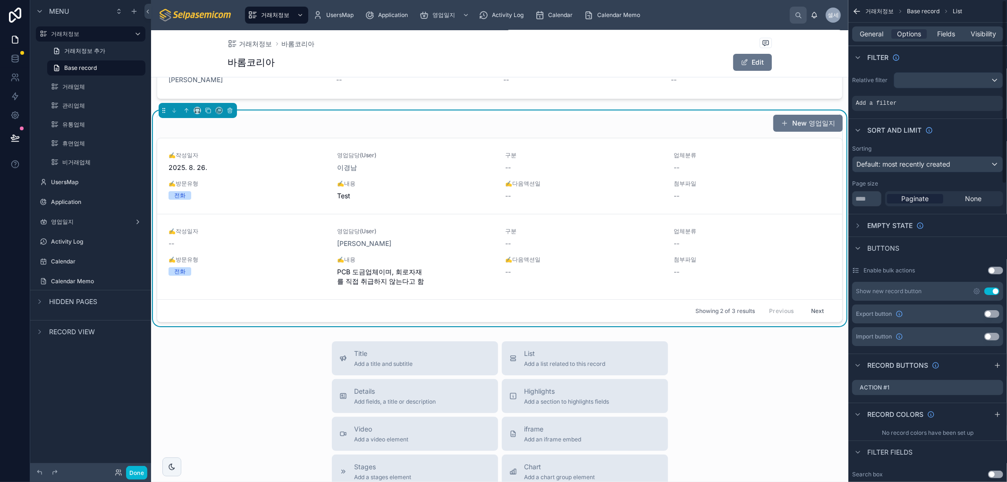
click at [601, 43] on div "거래처정보 바롬코리아" at bounding box center [500, 44] width 544 height 12
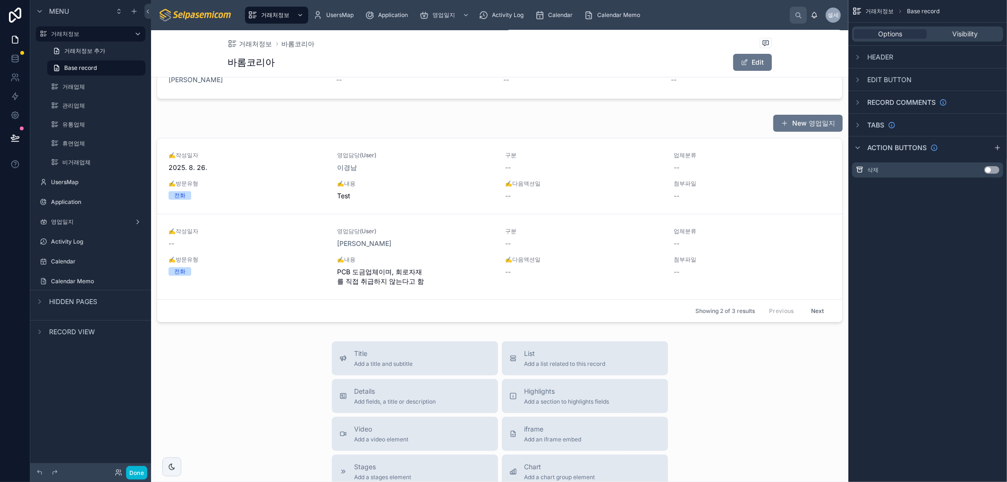
click at [696, 123] on div at bounding box center [499, 218] width 697 height 216
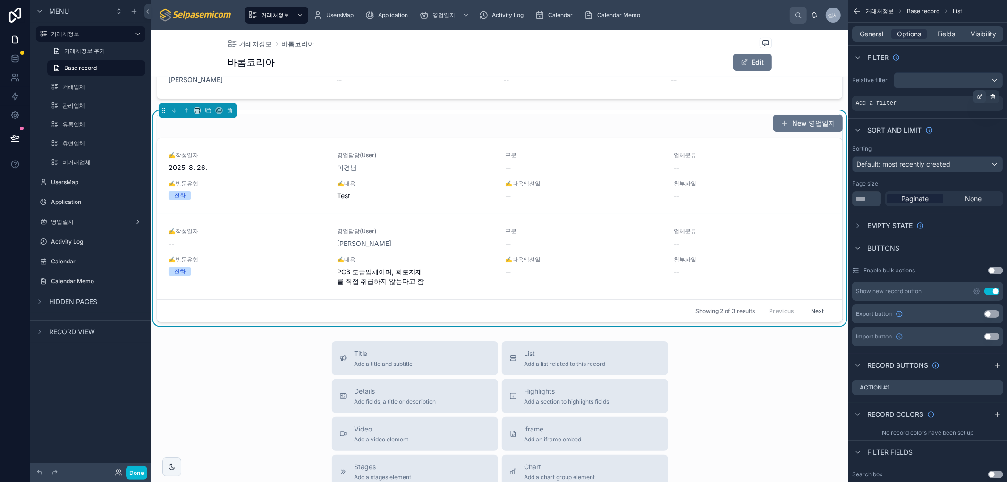
click at [976, 95] on div "scrollable content" at bounding box center [979, 96] width 13 height 13
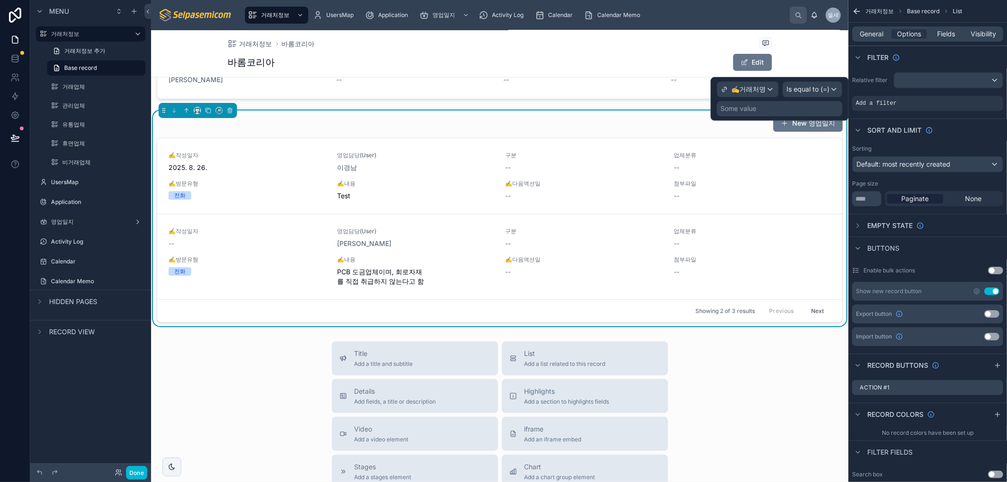
click at [800, 114] on div "Some value" at bounding box center [780, 108] width 126 height 15
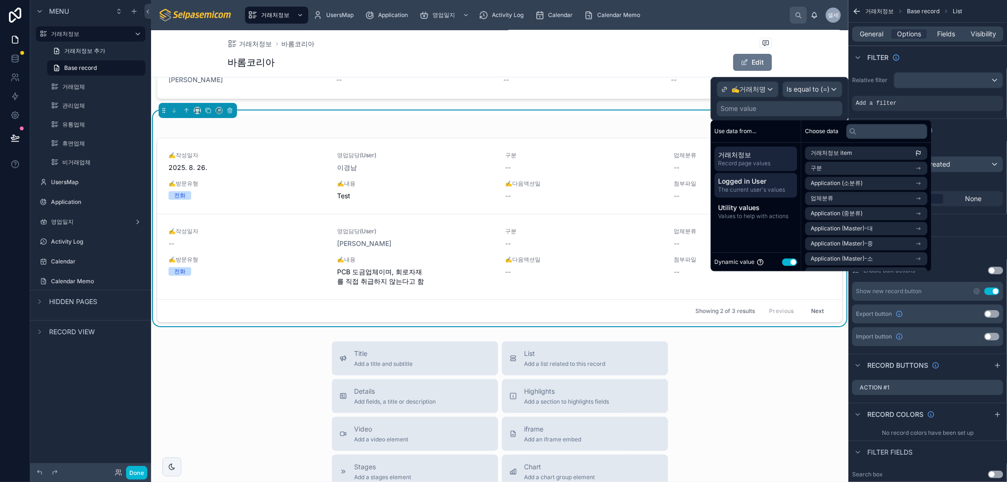
click at [777, 181] on span "Logged in User" at bounding box center [756, 181] width 75 height 9
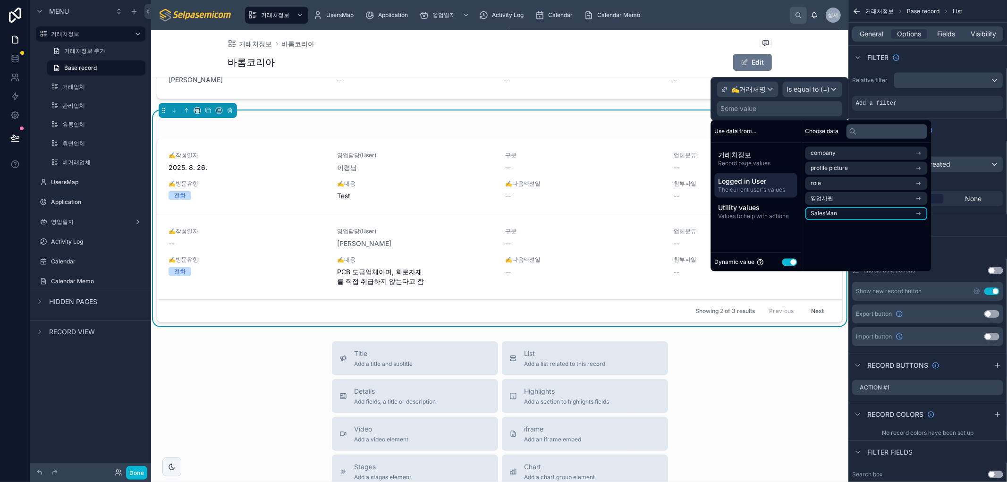
click at [841, 213] on li "SalesMan" at bounding box center [867, 213] width 122 height 13
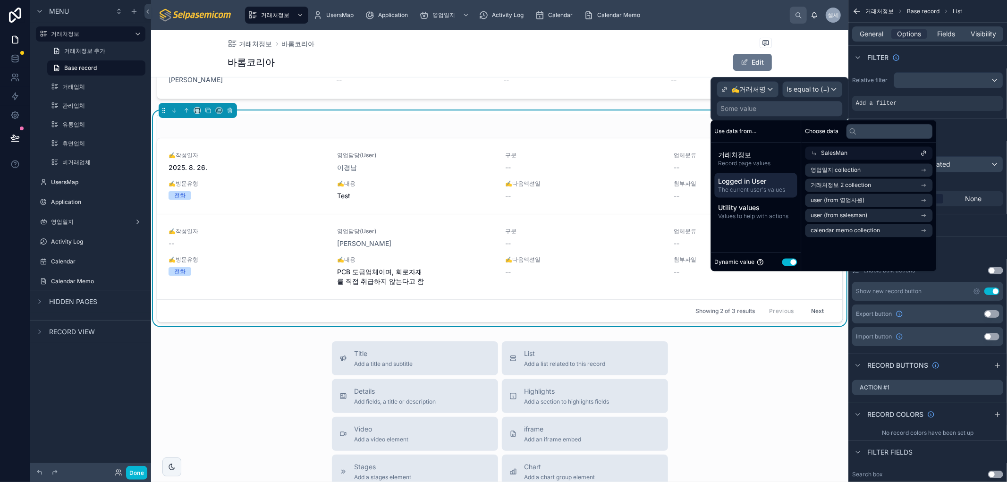
click at [841, 149] on span "SalesMan" at bounding box center [835, 153] width 26 height 8
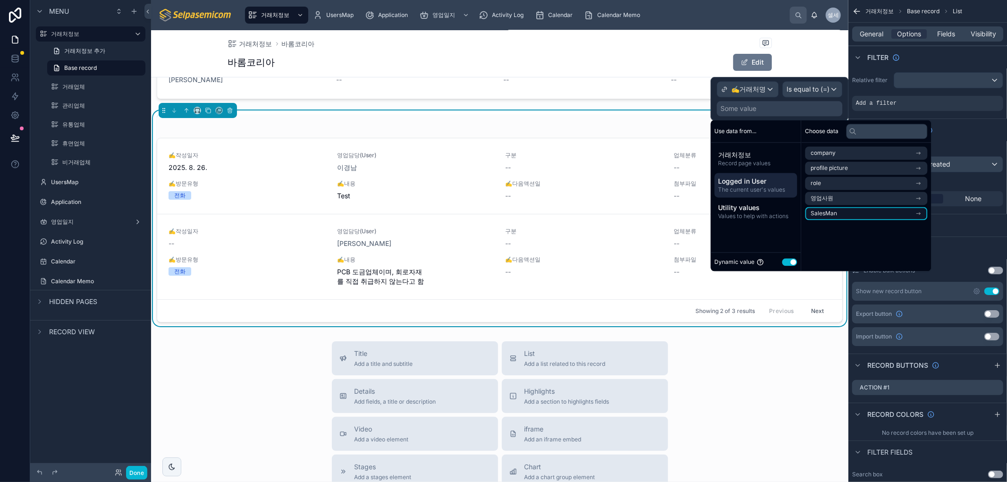
click at [819, 213] on span "SalesMan" at bounding box center [824, 214] width 26 height 8
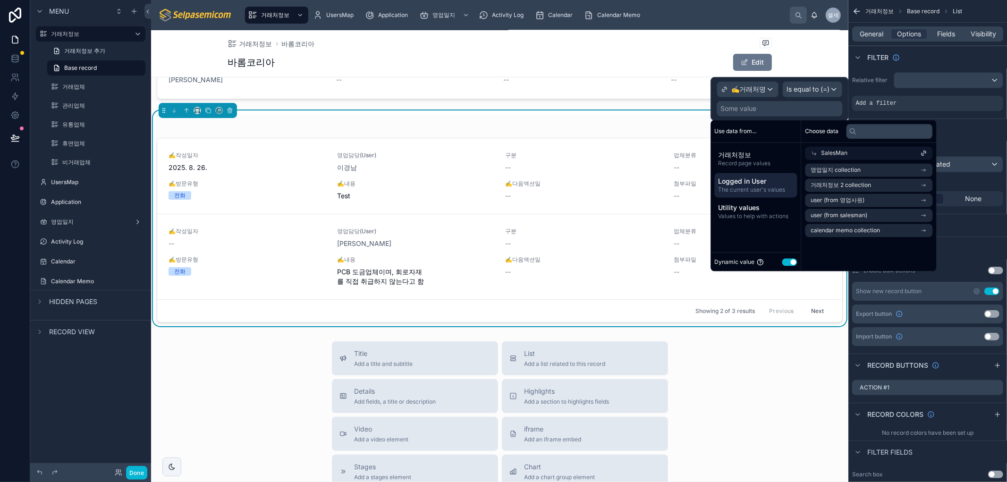
click at [863, 246] on div "Choose data SalesMan 영업일지 collection 거래처정보 2 collection user (from 영업사원) user (…" at bounding box center [869, 195] width 135 height 151
click at [898, 246] on div "Choose data SalesMan 영업일지 collection 거래처정보 2 collection user (from 영업사원) user (…" at bounding box center [869, 195] width 135 height 151
drag, startPoint x: 719, startPoint y: 413, endPoint x: 714, endPoint y: 420, distance: 8.9
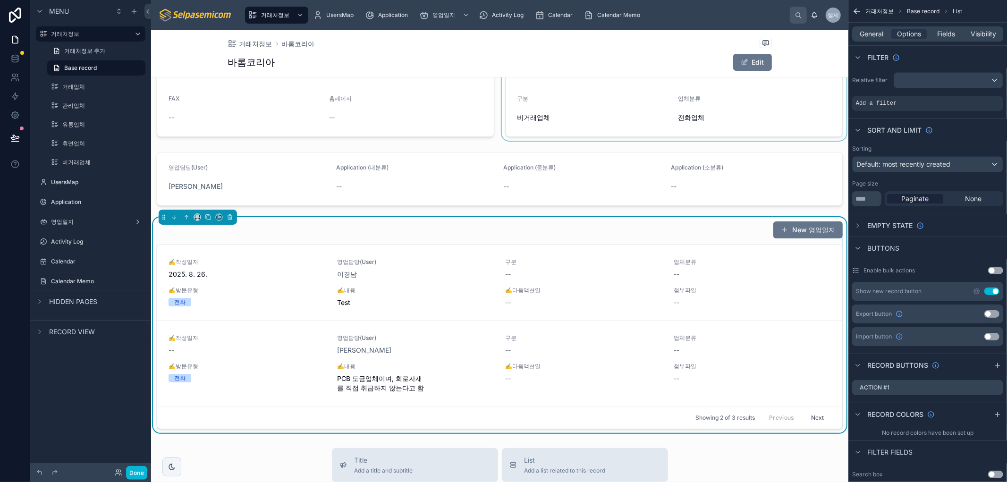
scroll to position [52, 0]
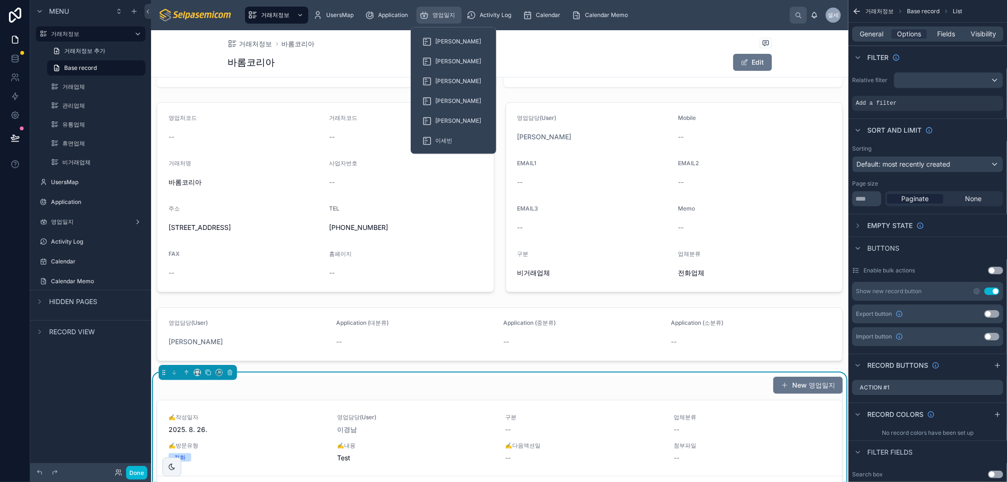
click at [447, 16] on span "영업일지" at bounding box center [444, 15] width 23 height 8
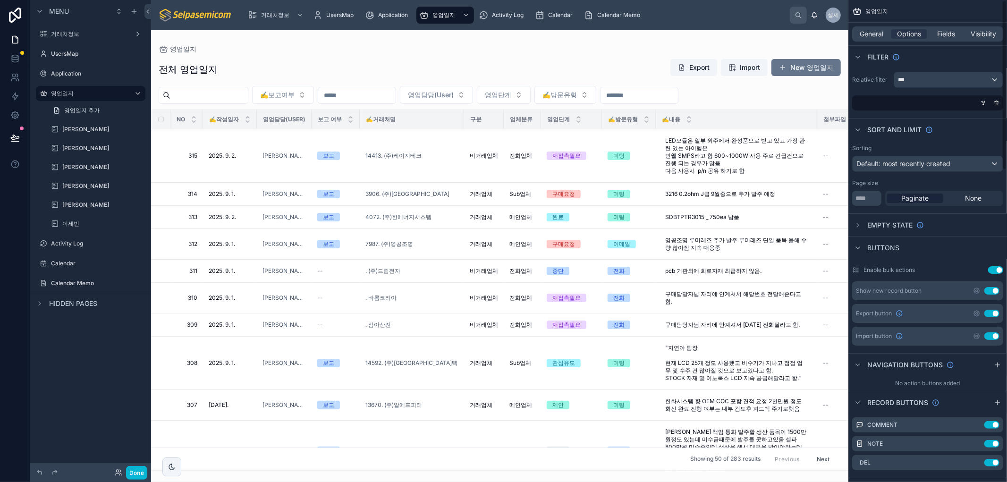
click at [606, 58] on div at bounding box center [499, 256] width 697 height 452
click at [796, 65] on button "New 영업일지" at bounding box center [806, 67] width 69 height 17
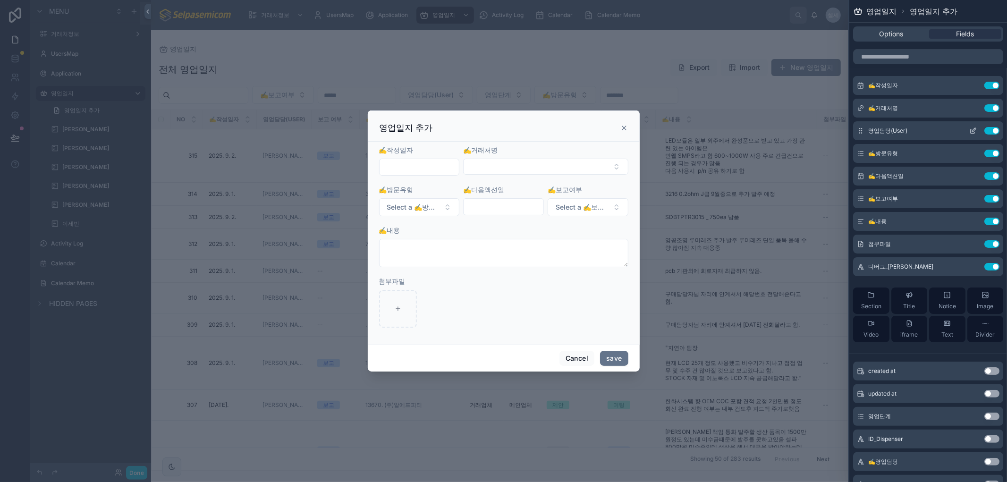
click at [969, 129] on icon at bounding box center [973, 131] width 8 height 8
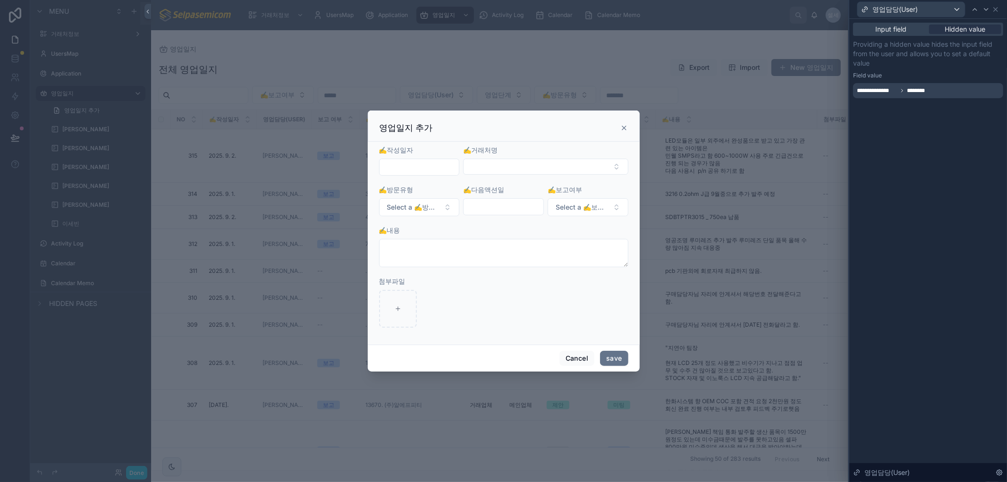
click at [921, 90] on span "********" at bounding box center [920, 91] width 26 height 8
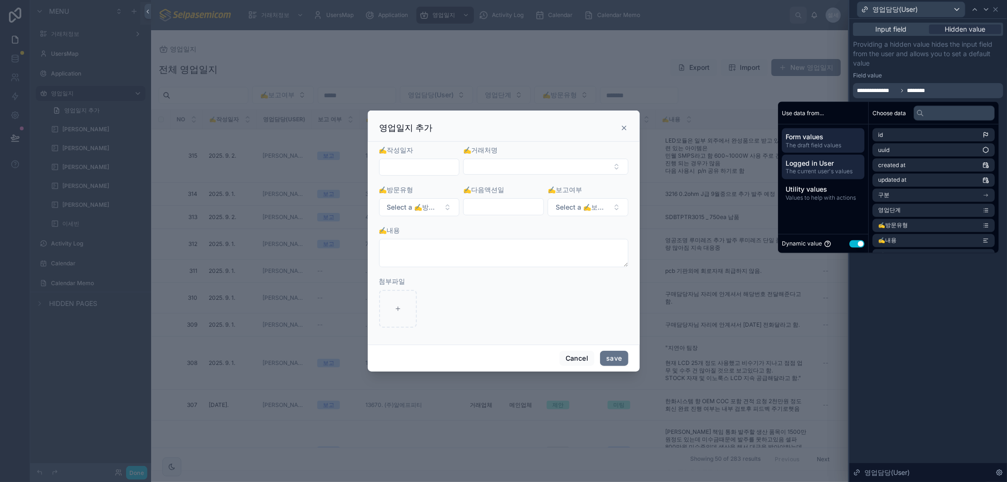
click at [795, 161] on span "Logged in User" at bounding box center [823, 163] width 75 height 9
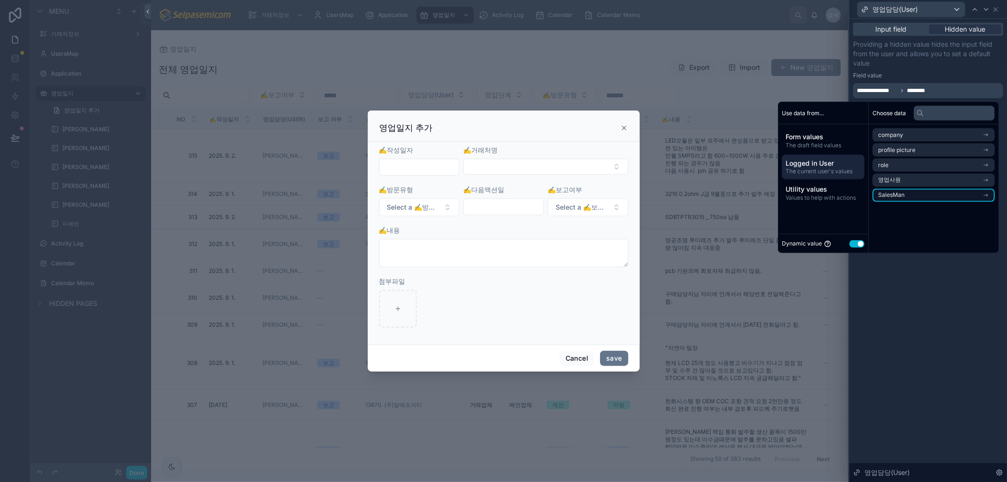
click at [981, 195] on li "SalesMan" at bounding box center [934, 195] width 122 height 13
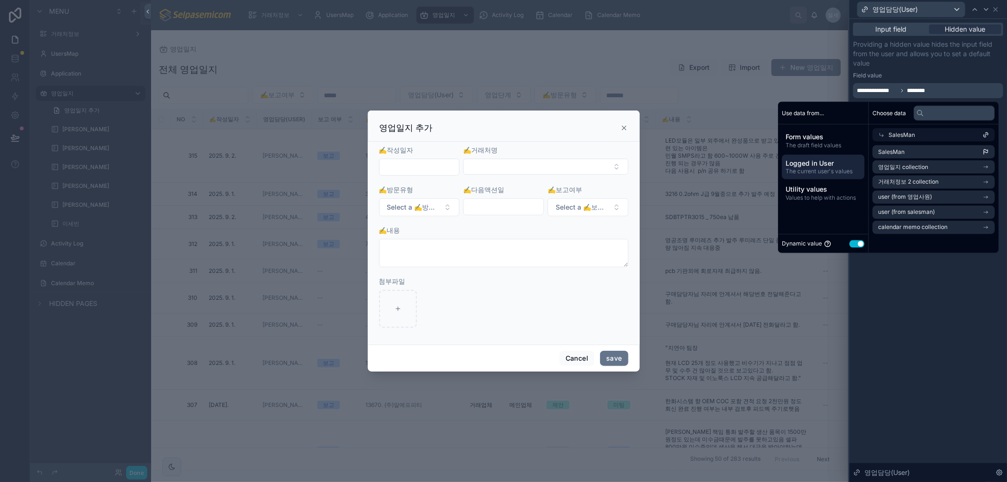
click at [822, 160] on span "Logged in User" at bounding box center [823, 163] width 75 height 9
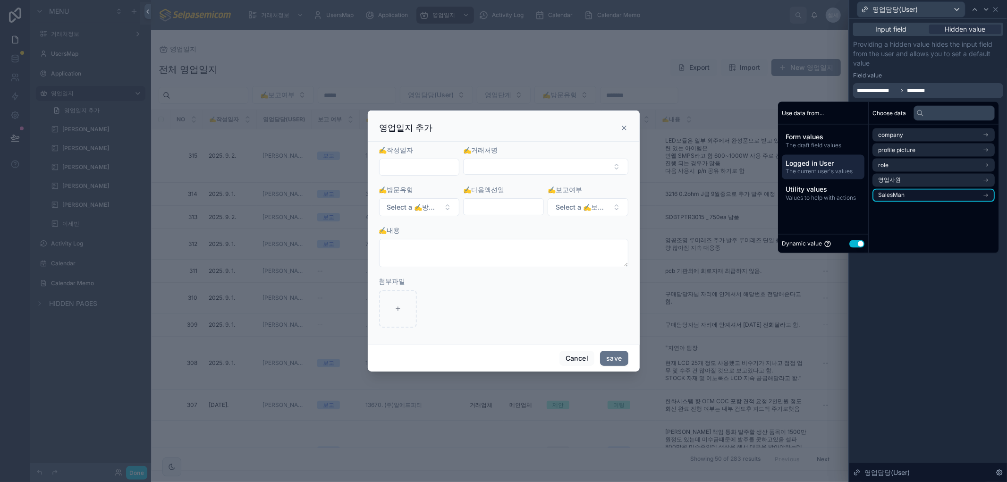
click at [890, 198] on span "SalesMan" at bounding box center [891, 196] width 26 height 8
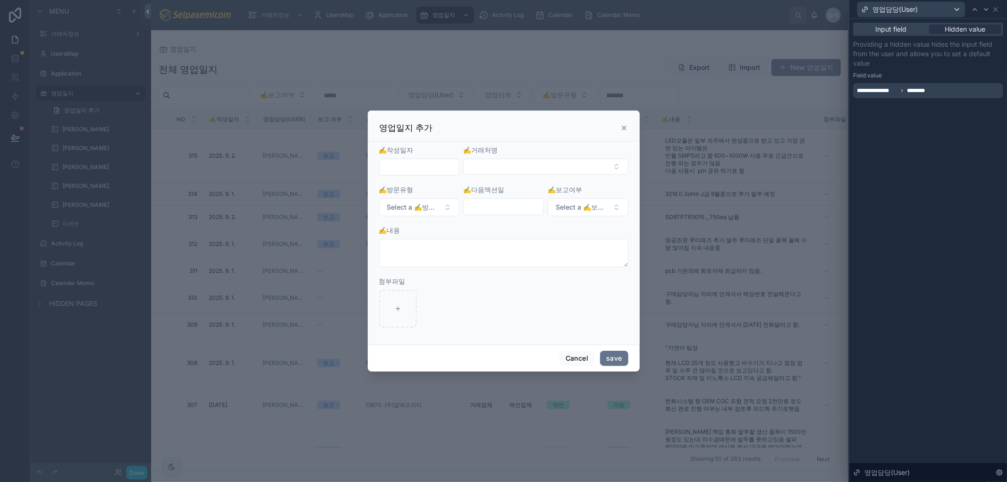
click at [890, 327] on div "**********" at bounding box center [929, 250] width 158 height 463
click at [620, 130] on div "영업일지 추가" at bounding box center [504, 127] width 248 height 11
click at [625, 125] on icon at bounding box center [624, 128] width 8 height 8
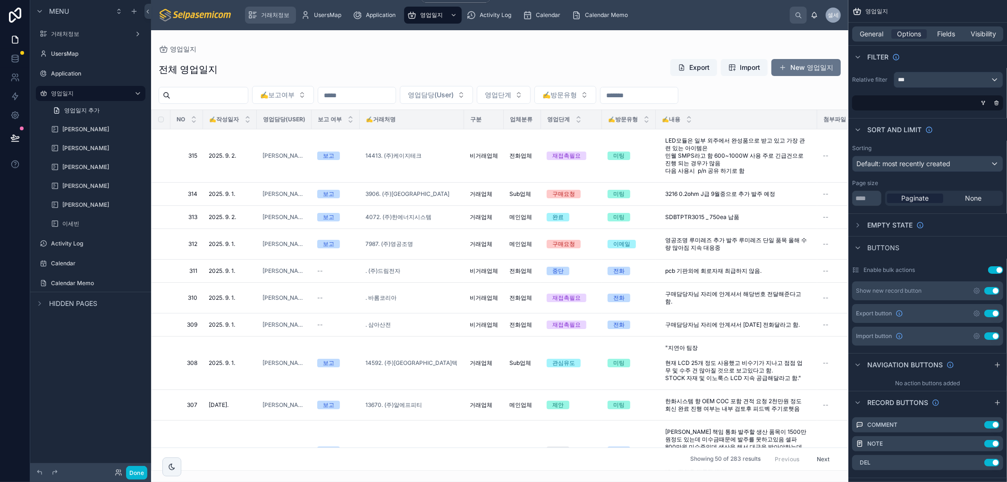
click at [272, 13] on span "거래처정보" at bounding box center [275, 15] width 28 height 8
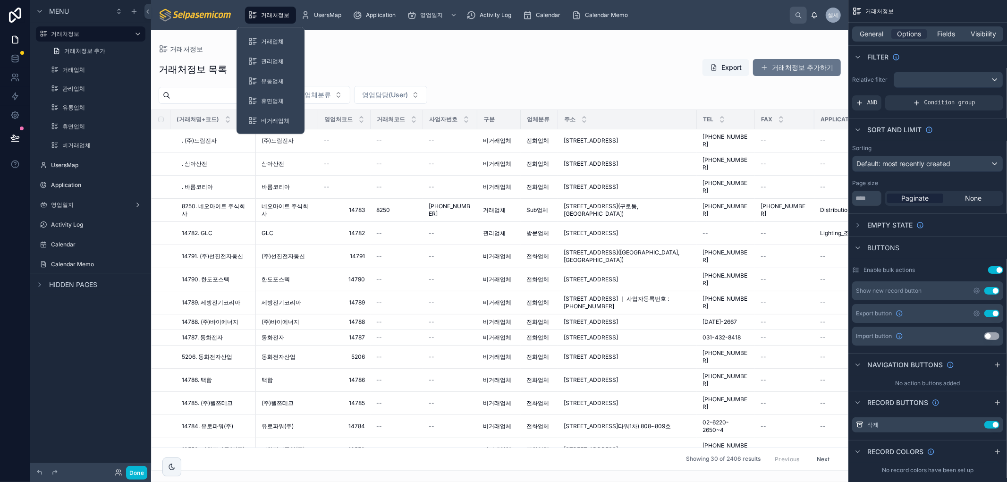
click at [606, 136] on div at bounding box center [499, 256] width 697 height 452
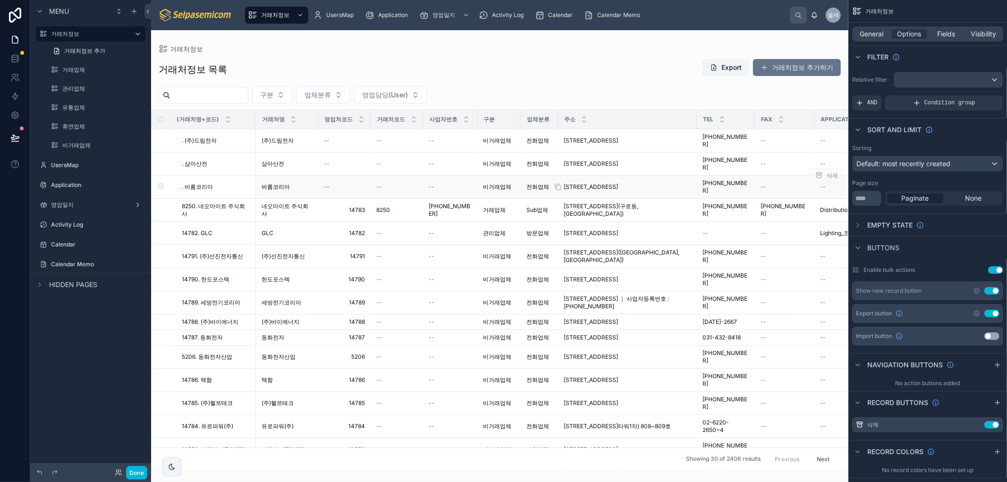
click at [595, 183] on span "[STREET_ADDRESS]" at bounding box center [591, 187] width 54 height 8
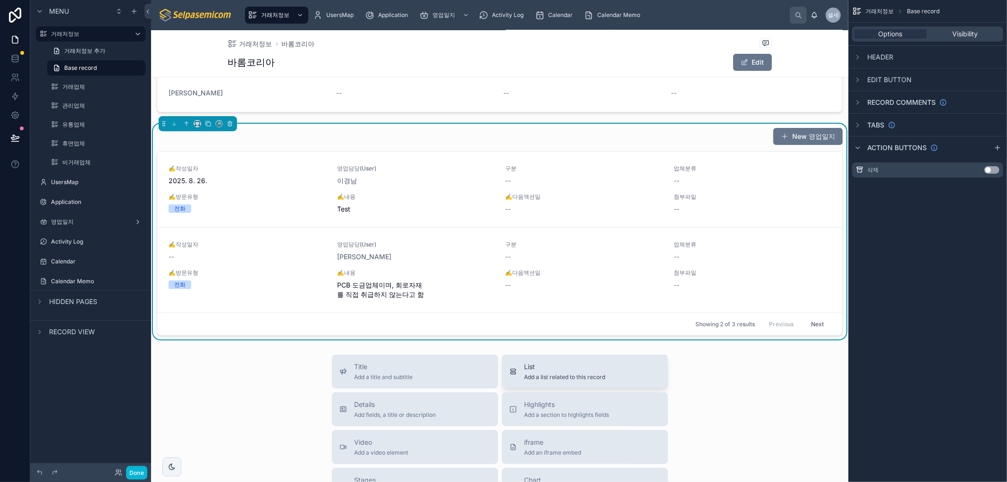
scroll to position [314, 0]
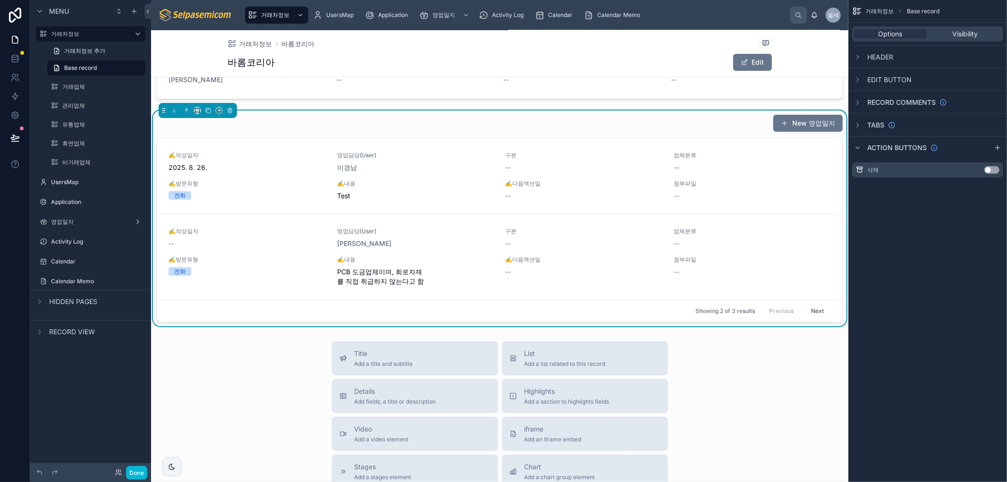
click at [494, 131] on div "New 영업일지" at bounding box center [500, 123] width 686 height 18
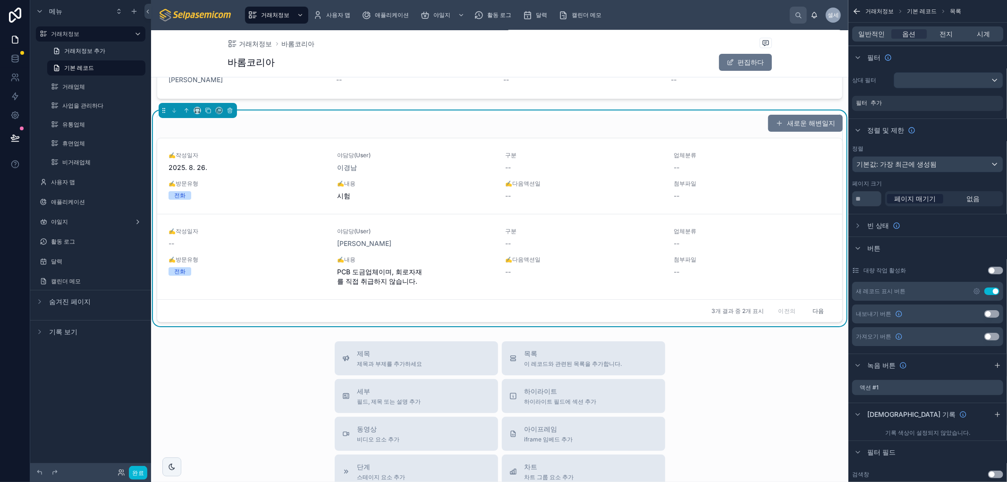
click at [886, 88] on div "상대 필터 필터 추가" at bounding box center [928, 91] width 159 height 46
click at [877, 34] on font "일반적인" at bounding box center [872, 34] width 26 height 8
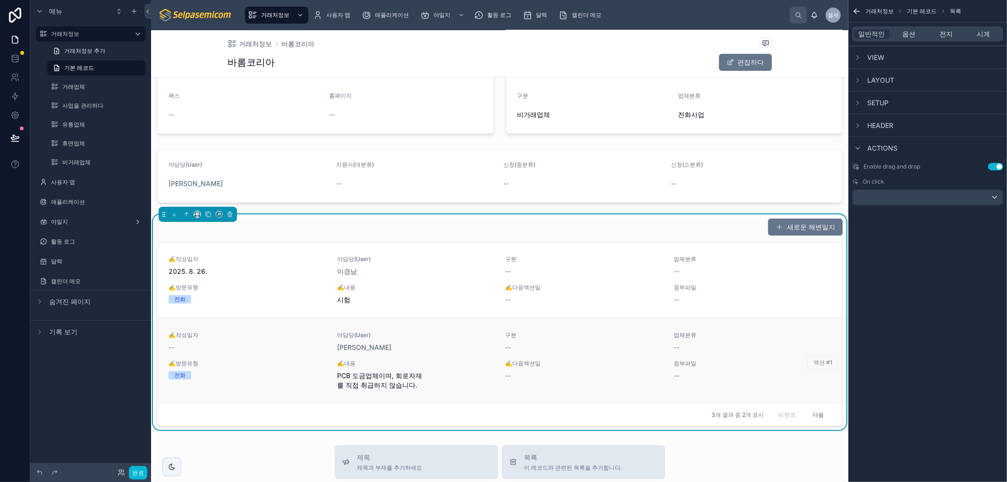
scroll to position [210, 0]
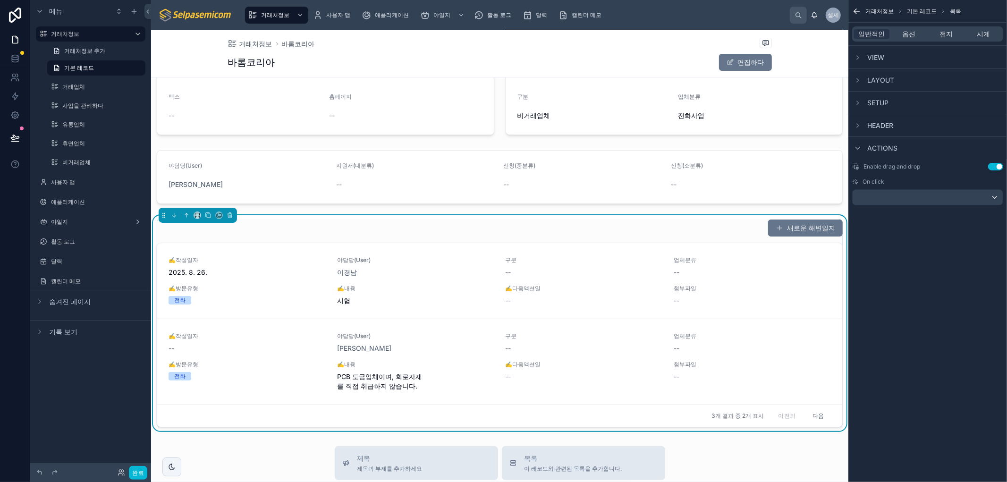
click at [523, 233] on div "새로운 해변일지" at bounding box center [500, 228] width 686 height 18
drag, startPoint x: 879, startPoint y: 35, endPoint x: 905, endPoint y: 4, distance: 40.6
click at [878, 34] on font "일반적인" at bounding box center [872, 34] width 26 height 8
click at [909, 233] on div "거래처정보 Base record List General Options Fields Visibility View Layout Setup Head…" at bounding box center [928, 241] width 159 height 482
click at [907, 34] on span "Options" at bounding box center [909, 33] width 24 height 9
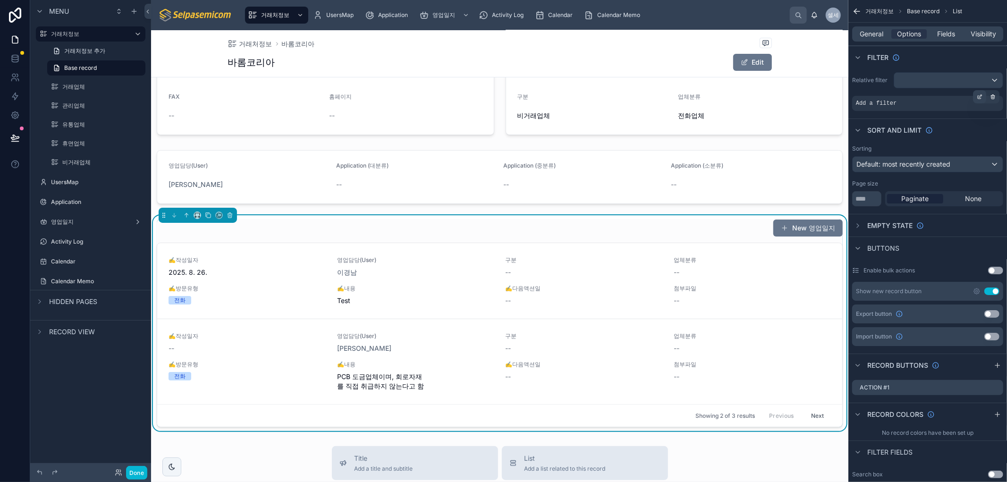
click at [980, 94] on icon "scrollable content" at bounding box center [980, 97] width 6 height 6
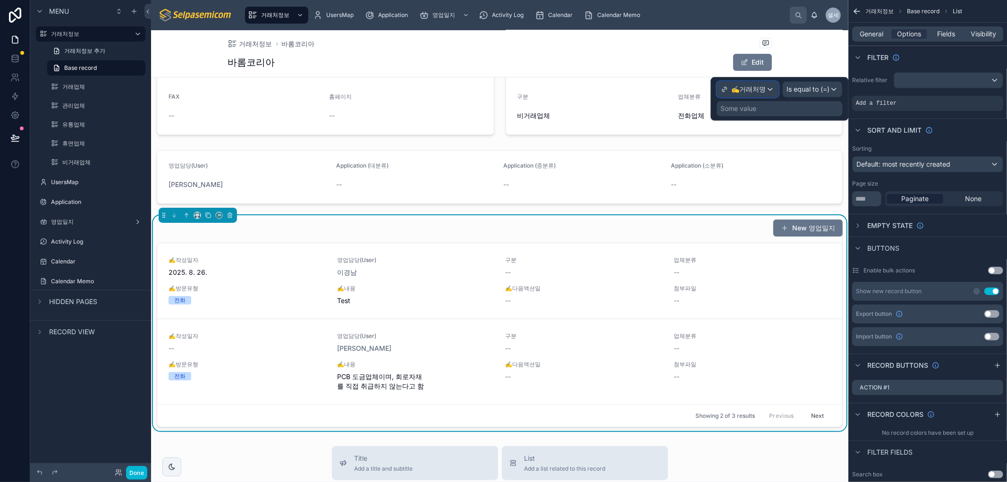
click at [756, 93] on span "✍️거래처명" at bounding box center [748, 89] width 34 height 9
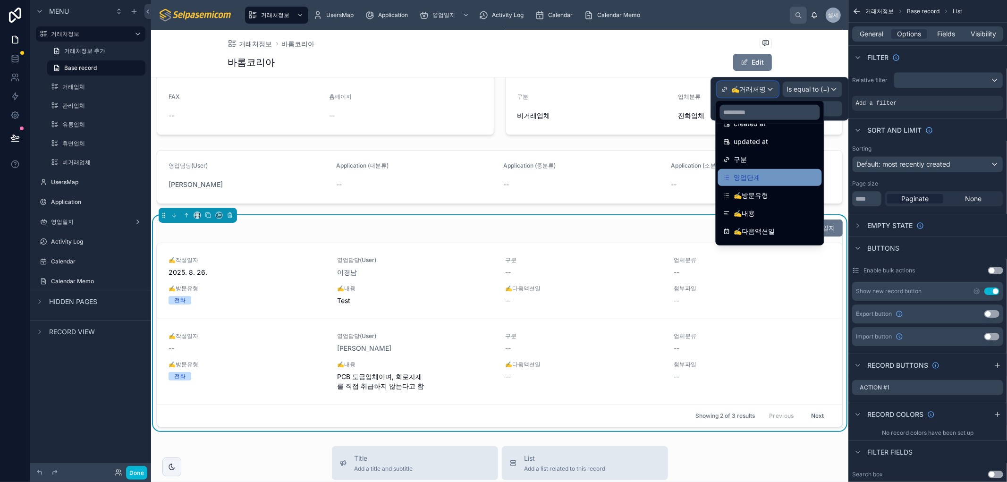
scroll to position [105, 0]
click at [973, 127] on div "Sort And Limit" at bounding box center [928, 130] width 159 height 23
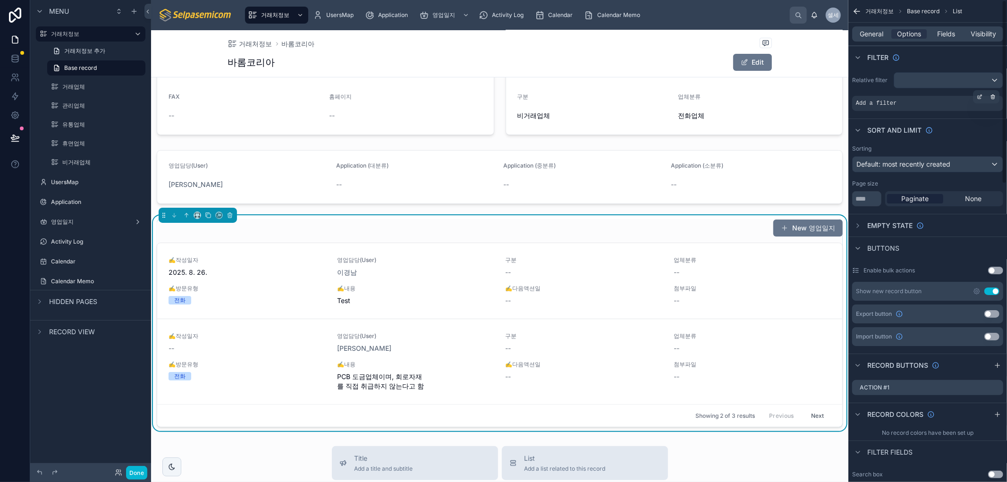
click at [891, 104] on span "Add a filter" at bounding box center [876, 104] width 41 height 8
click at [979, 95] on icon "scrollable content" at bounding box center [980, 97] width 6 height 6
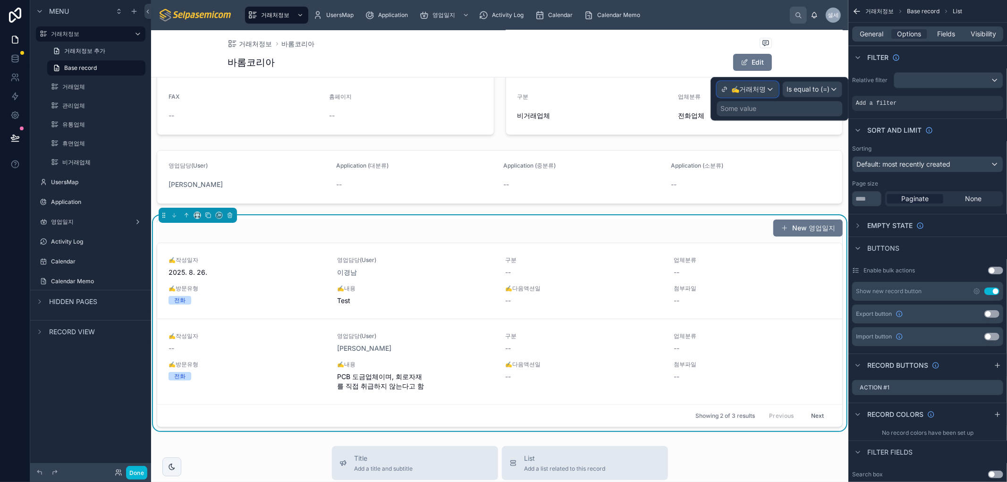
click at [770, 91] on div "✍️거래처명" at bounding box center [747, 89] width 61 height 15
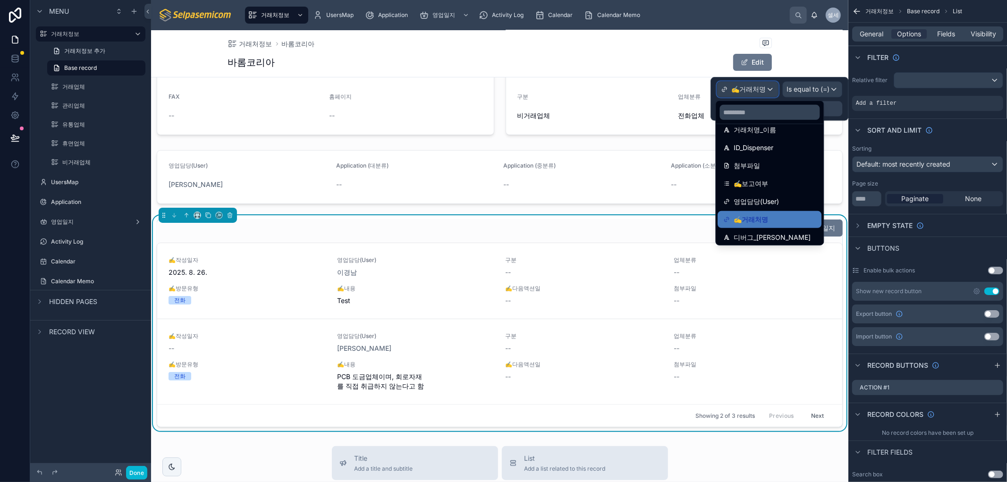
scroll to position [367, 0]
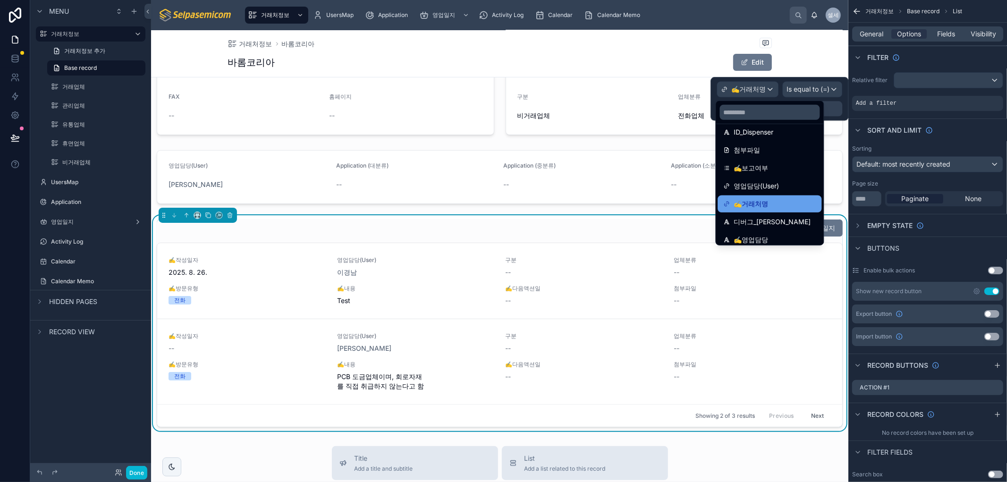
click at [758, 202] on span "✍️거래처명" at bounding box center [751, 203] width 34 height 11
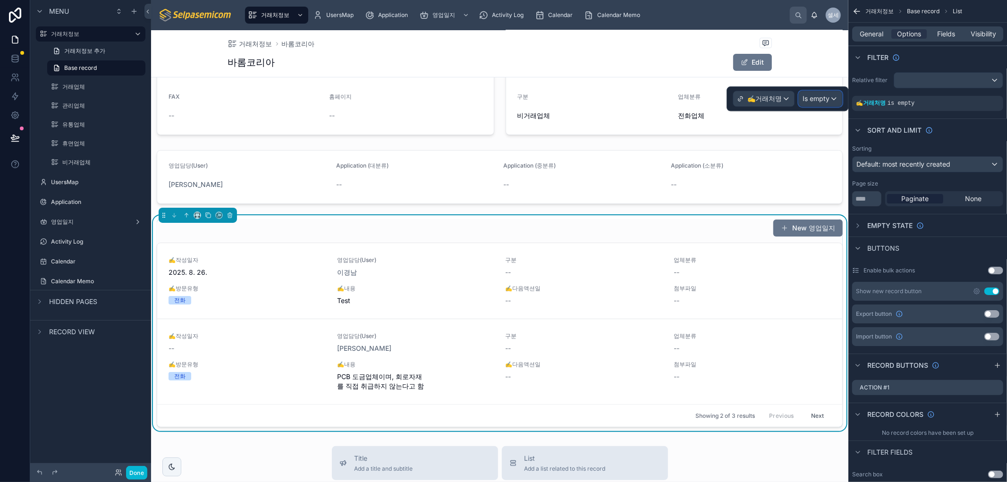
click at [816, 95] on span "Is empty" at bounding box center [816, 98] width 27 height 9
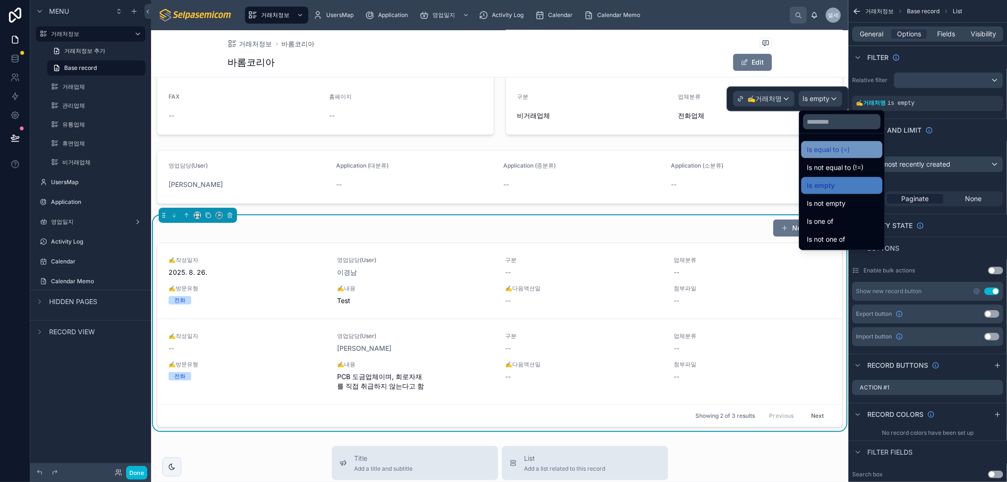
click at [830, 150] on span "Is equal to (=)" at bounding box center [828, 149] width 43 height 11
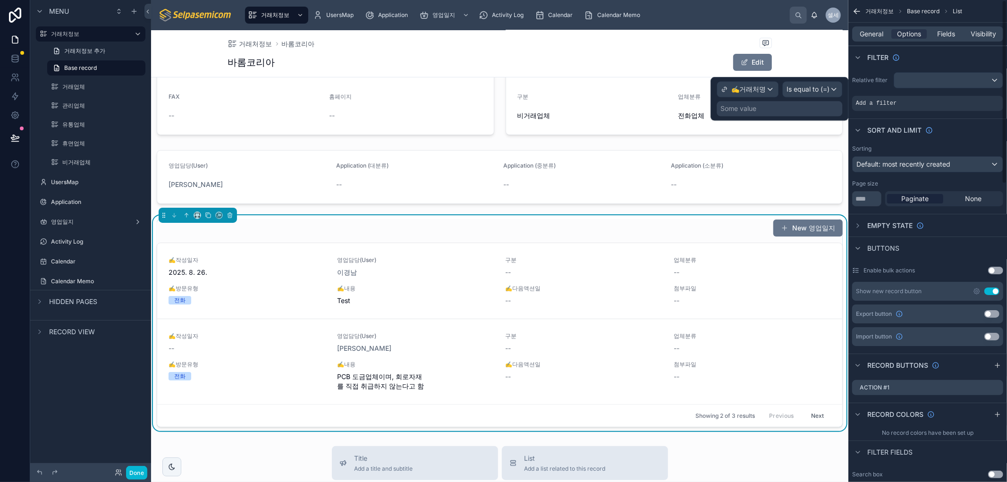
click at [790, 116] on div "✍️거래처명 Is equal to (=) Some value" at bounding box center [780, 98] width 138 height 43
click at [790, 113] on div "Some value" at bounding box center [780, 108] width 126 height 15
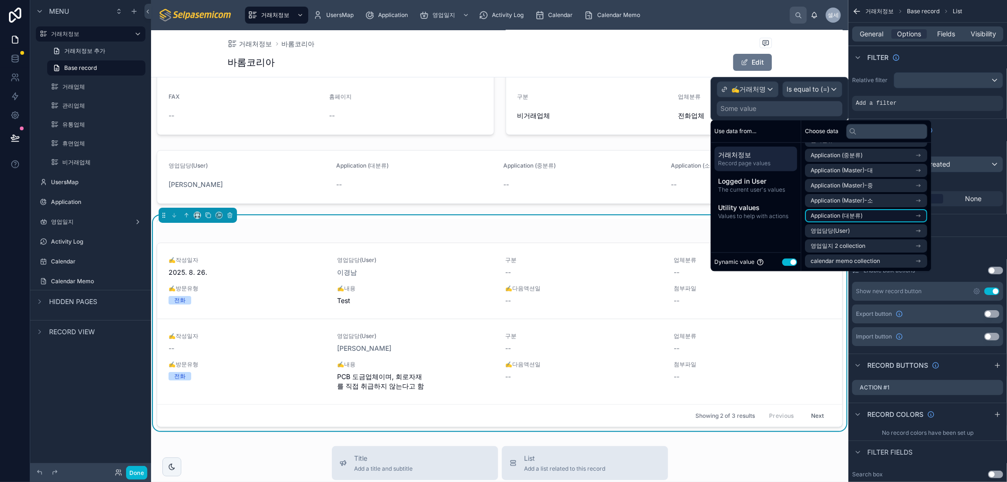
scroll to position [0, 0]
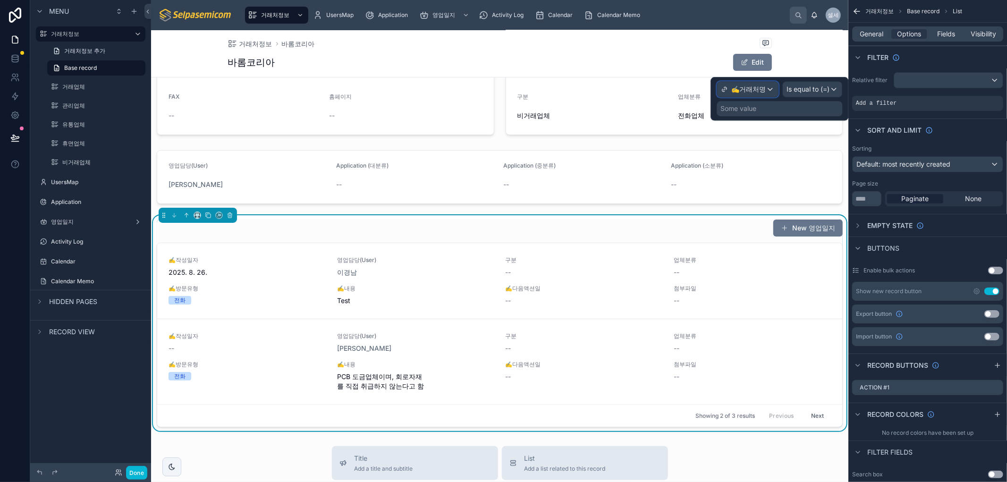
click at [733, 88] on span "✍️거래처명" at bounding box center [748, 89] width 34 height 9
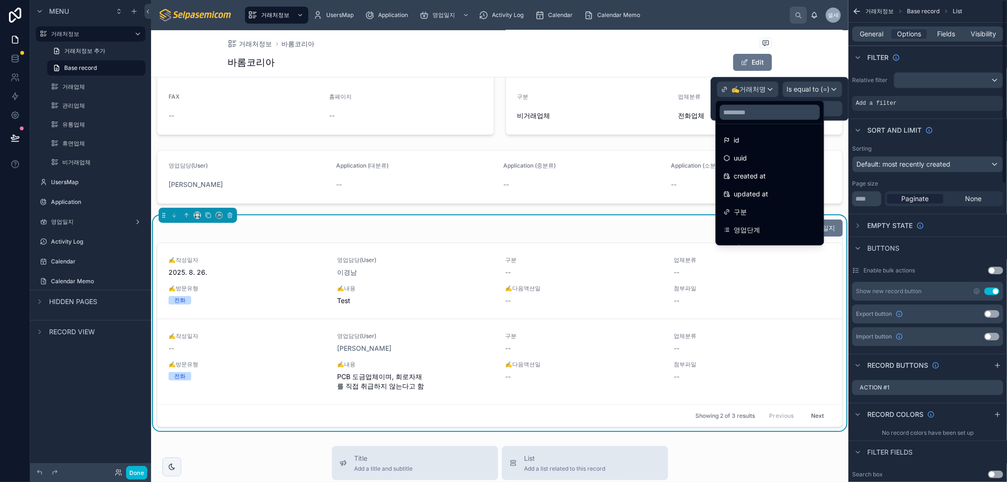
click at [751, 84] on div at bounding box center [780, 98] width 138 height 43
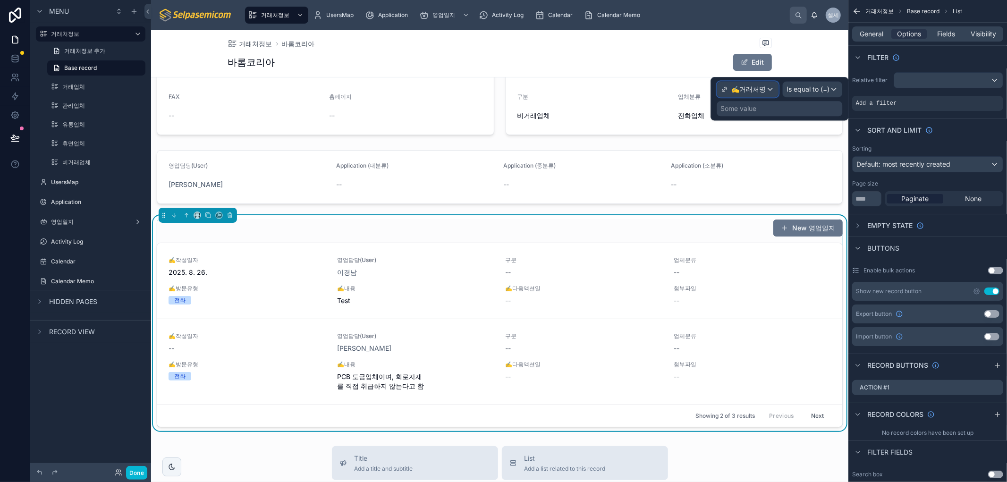
click at [747, 82] on div "✍️거래처명" at bounding box center [747, 89] width 61 height 15
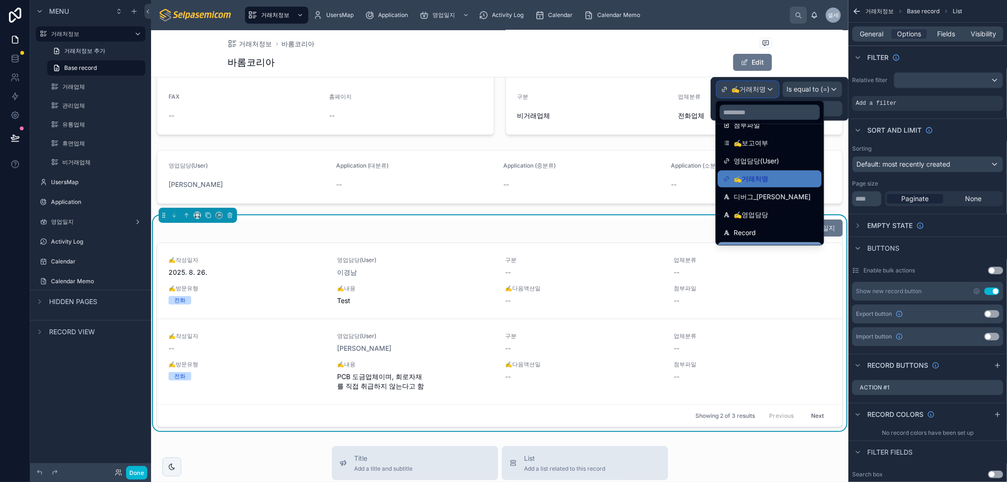
scroll to position [443, 0]
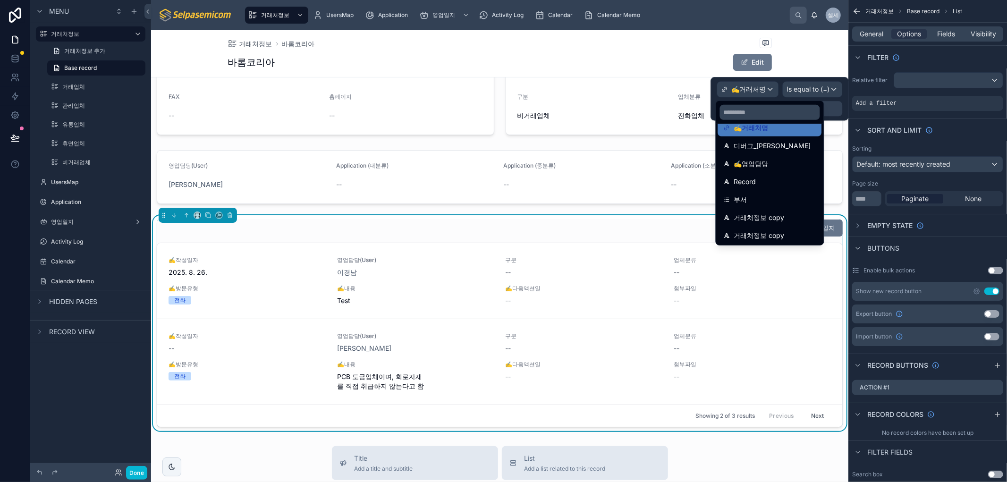
drag, startPoint x: 775, startPoint y: 127, endPoint x: 999, endPoint y: 64, distance: 232.6
click at [775, 127] on div "✍️거래처명" at bounding box center [770, 127] width 93 height 11
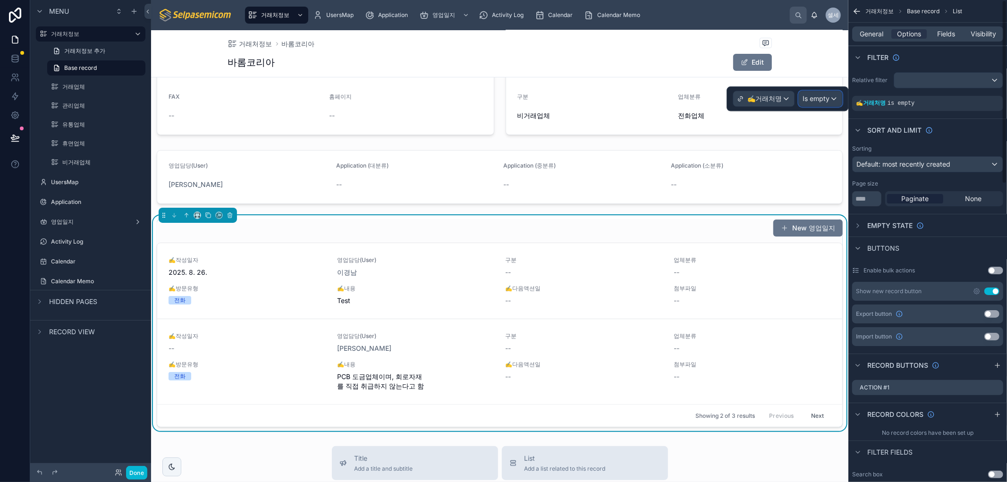
click at [817, 98] on span "Is empty" at bounding box center [816, 98] width 27 height 9
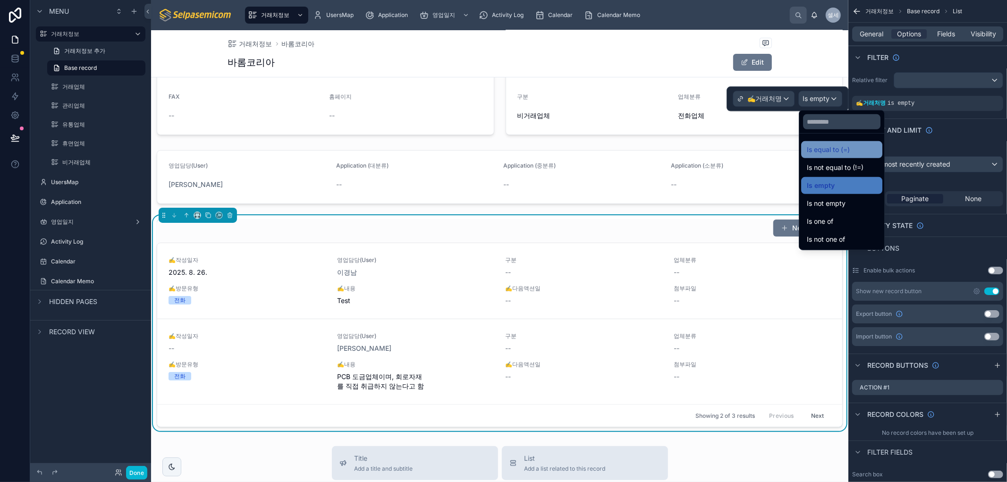
click at [829, 148] on span "Is equal to (=)" at bounding box center [828, 149] width 43 height 11
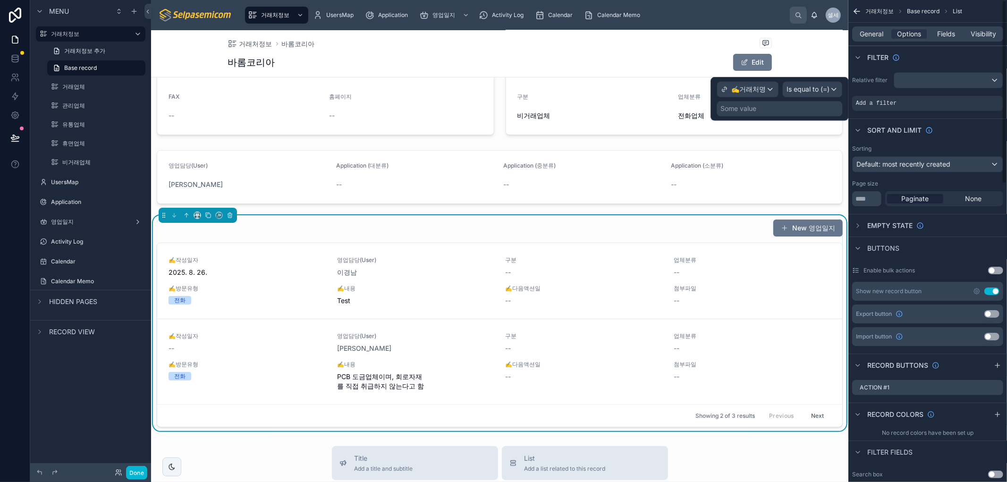
click at [794, 106] on div "Some value" at bounding box center [780, 108] width 126 height 15
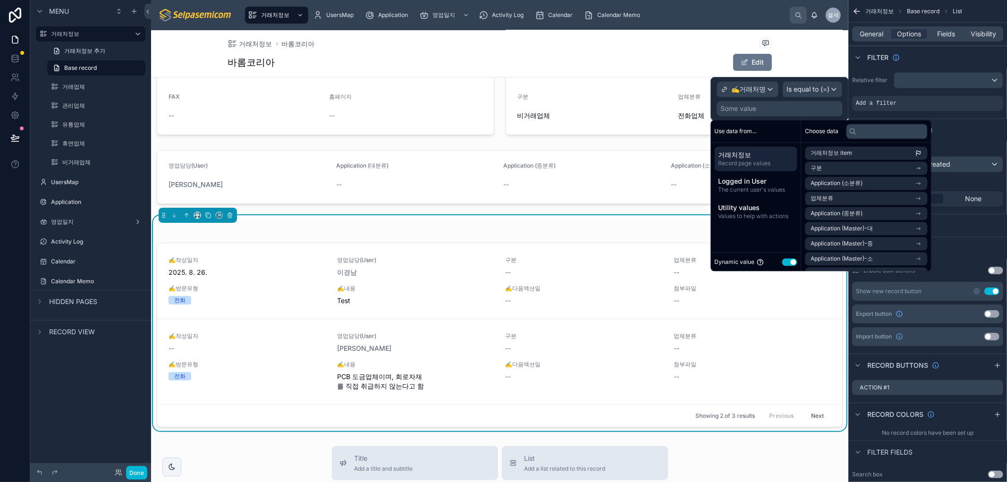
click at [750, 131] on span "Use data from..." at bounding box center [736, 131] width 42 height 8
click at [888, 149] on li "거래처정보 item" at bounding box center [867, 152] width 122 height 13
